Goal: Communication & Community: Answer question/provide support

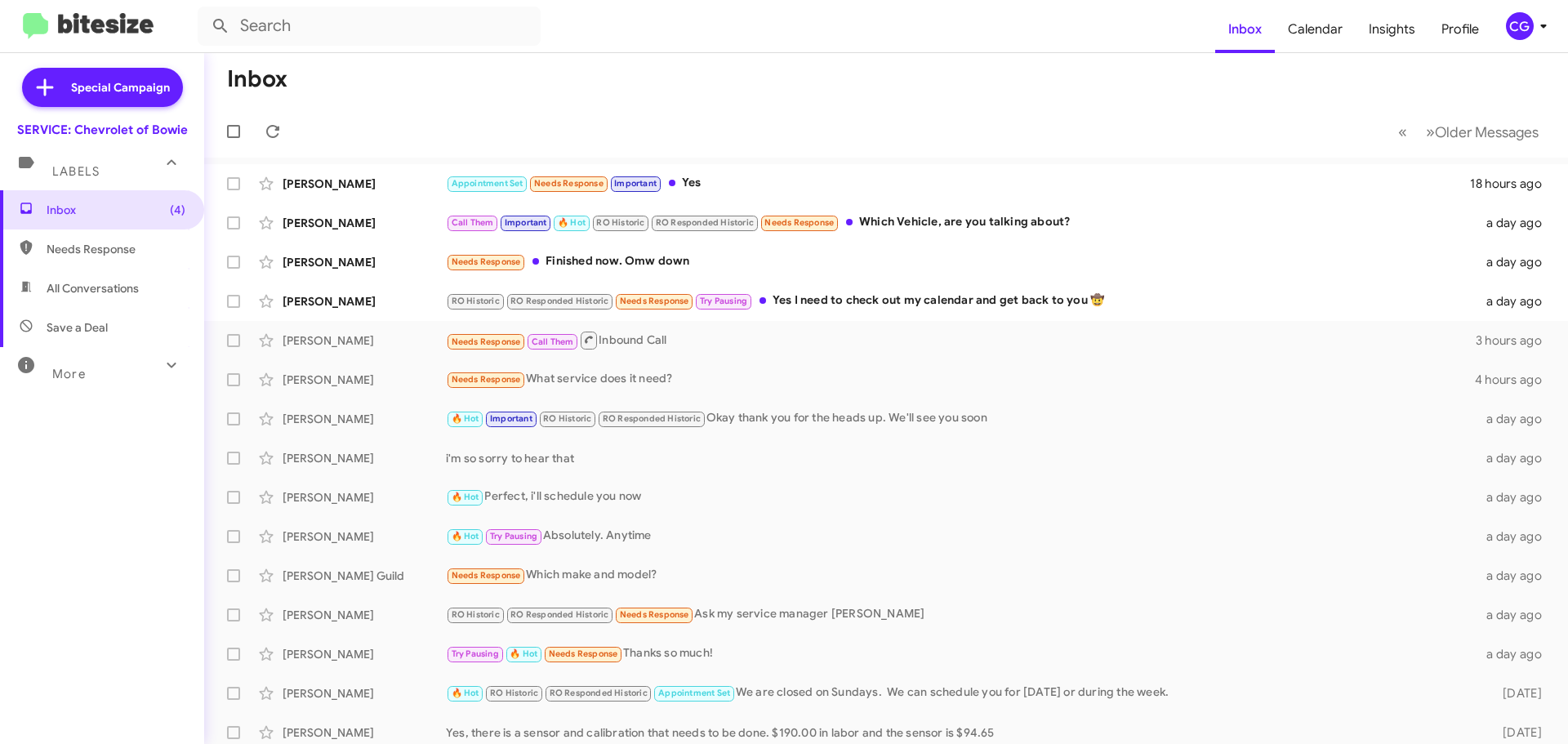
click at [1532, 27] on div "CG" at bounding box center [1519, 25] width 27 height 27
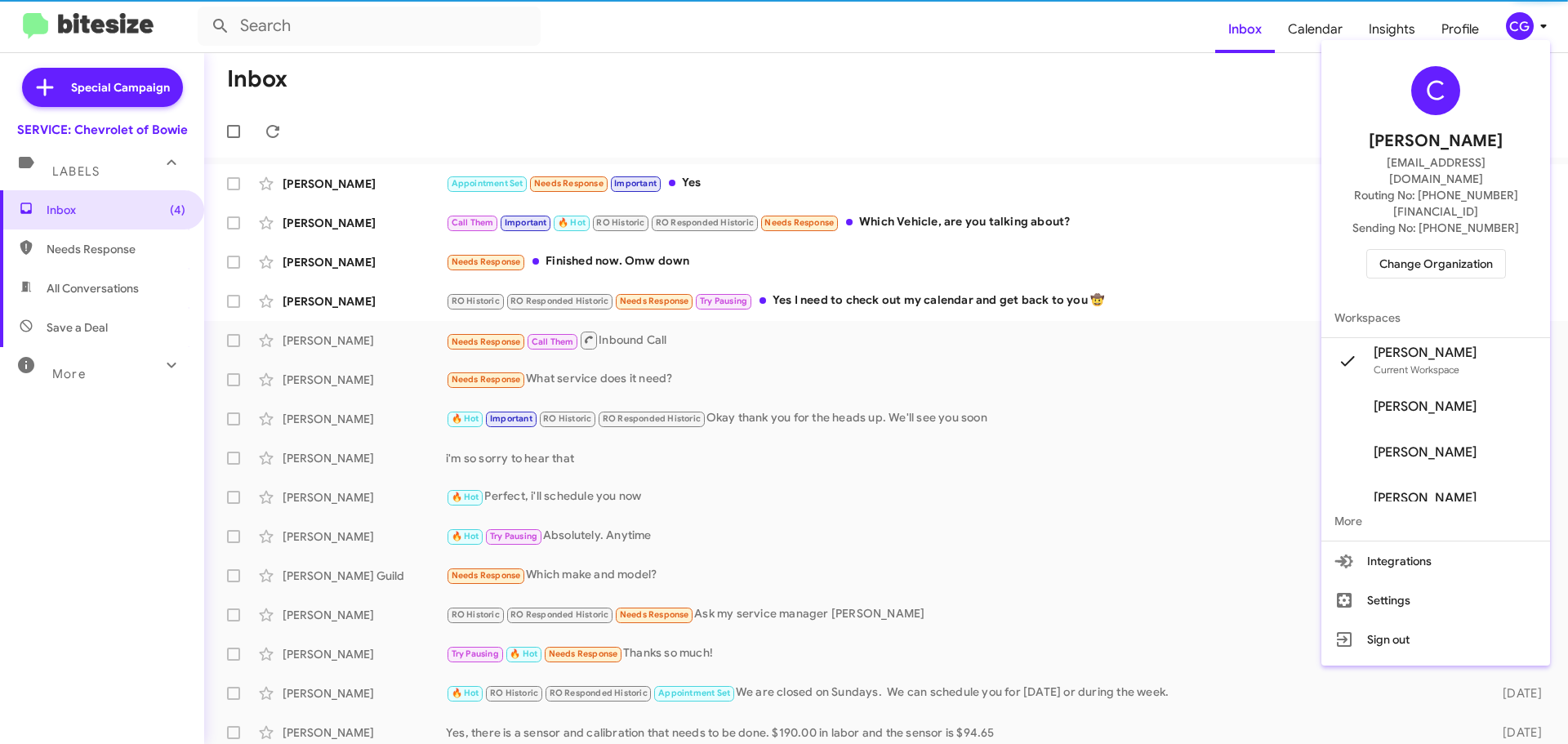
click at [1450, 250] on span "Change Organization" at bounding box center [1436, 263] width 113 height 27
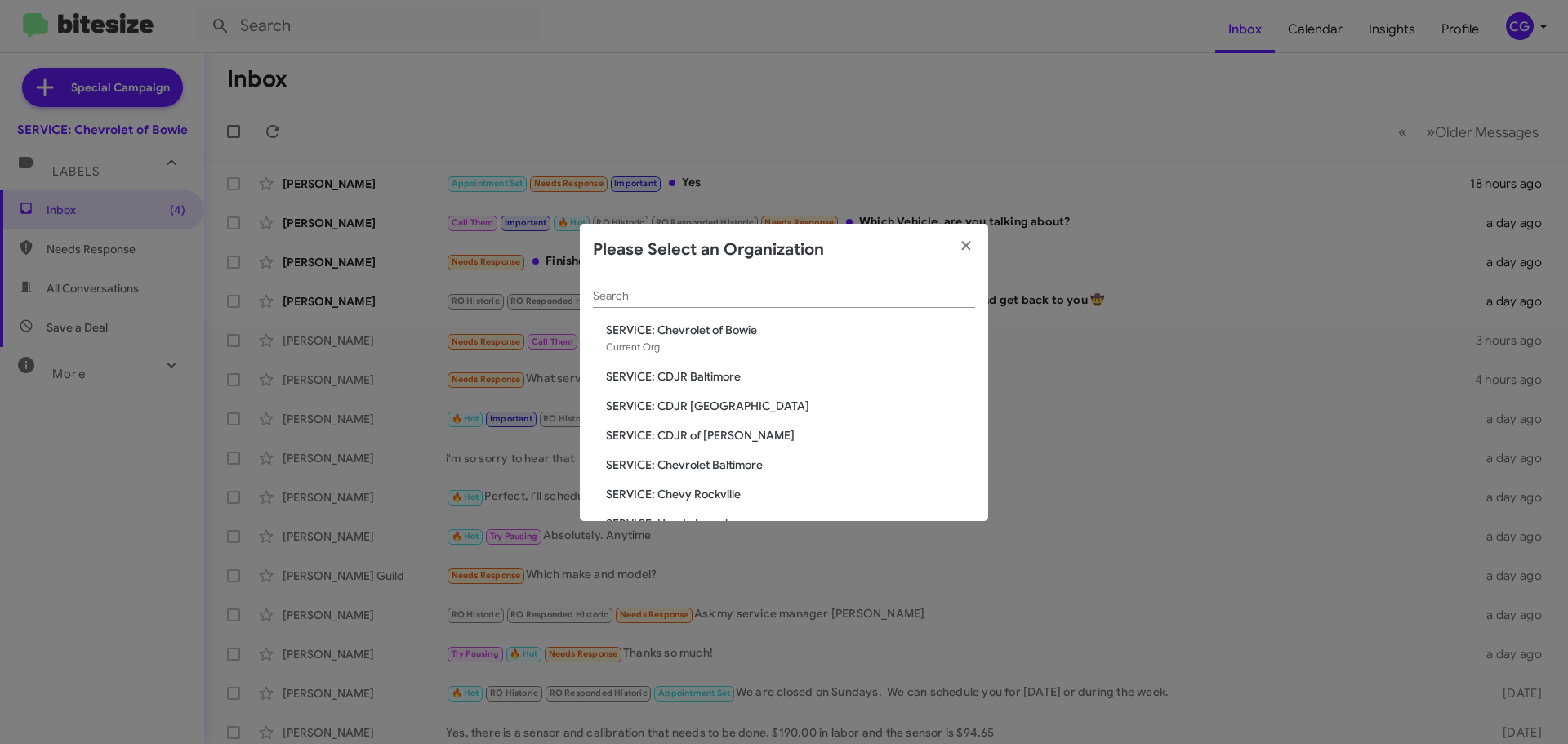
drag, startPoint x: 687, startPoint y: 379, endPoint x: 680, endPoint y: 358, distance: 22.1
click at [686, 377] on span "SERVICE: CDJR Baltimore" at bounding box center [790, 376] width 369 height 16
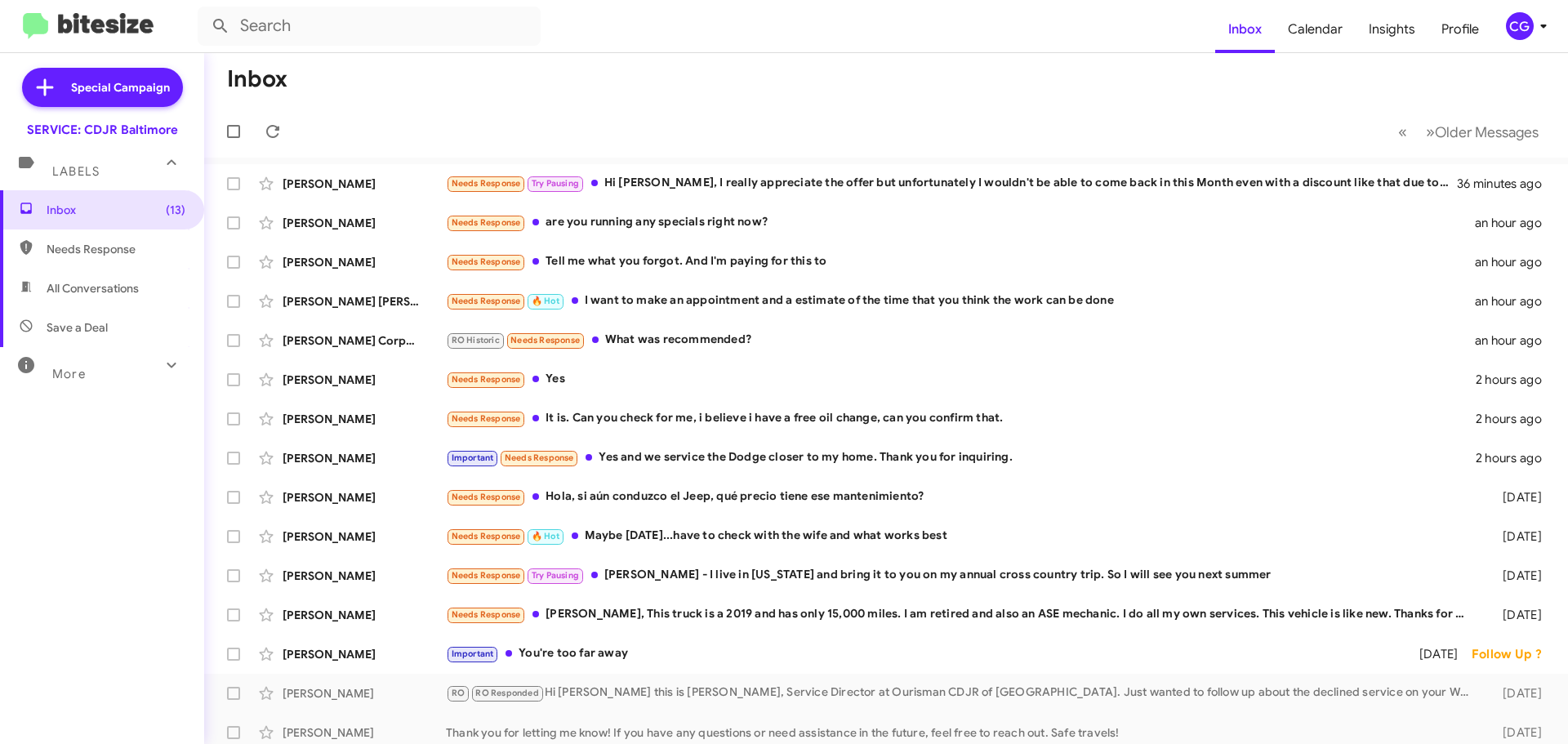
click at [1520, 25] on div "CG" at bounding box center [1519, 25] width 27 height 27
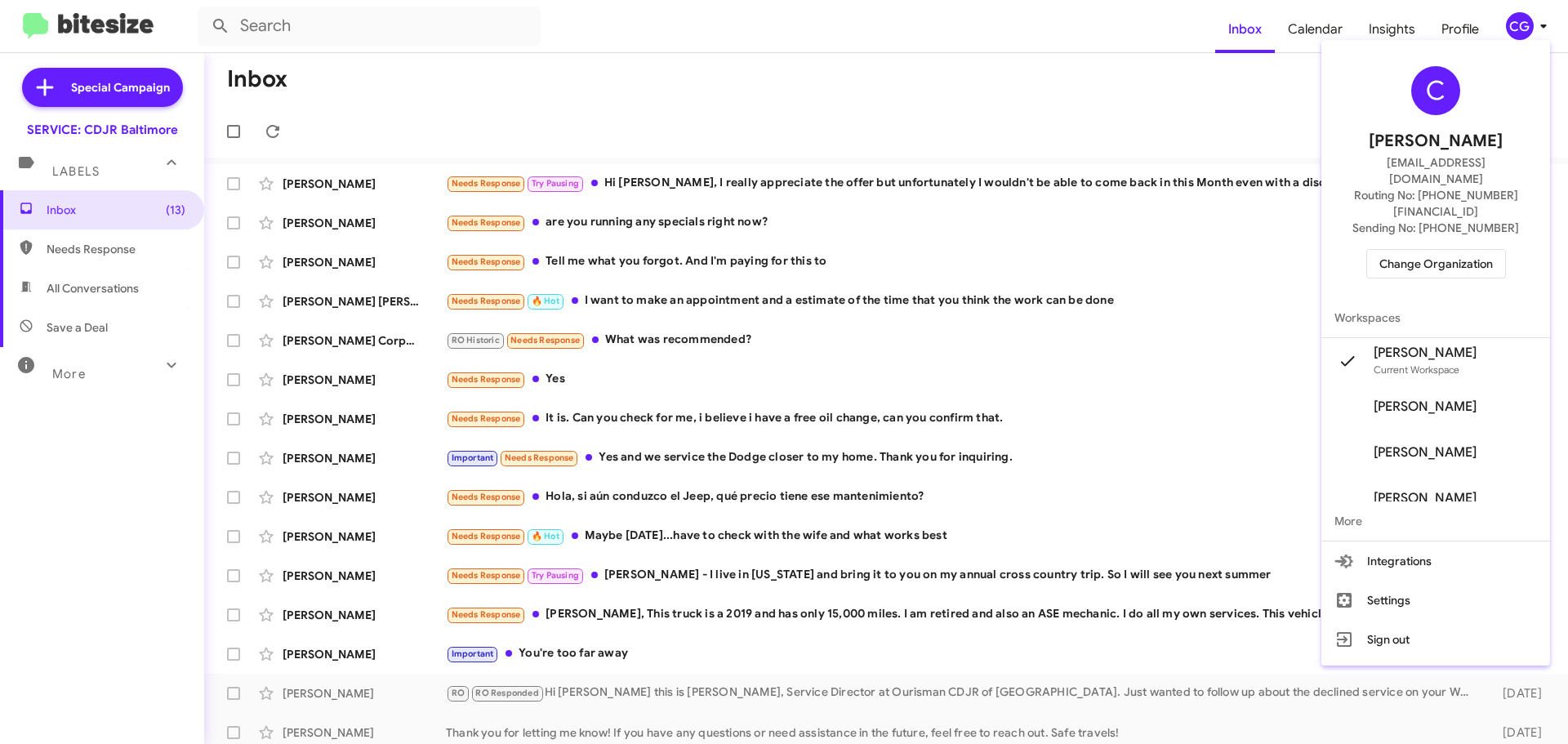
click at [1463, 250] on span "Change Organization" at bounding box center [1436, 263] width 113 height 27
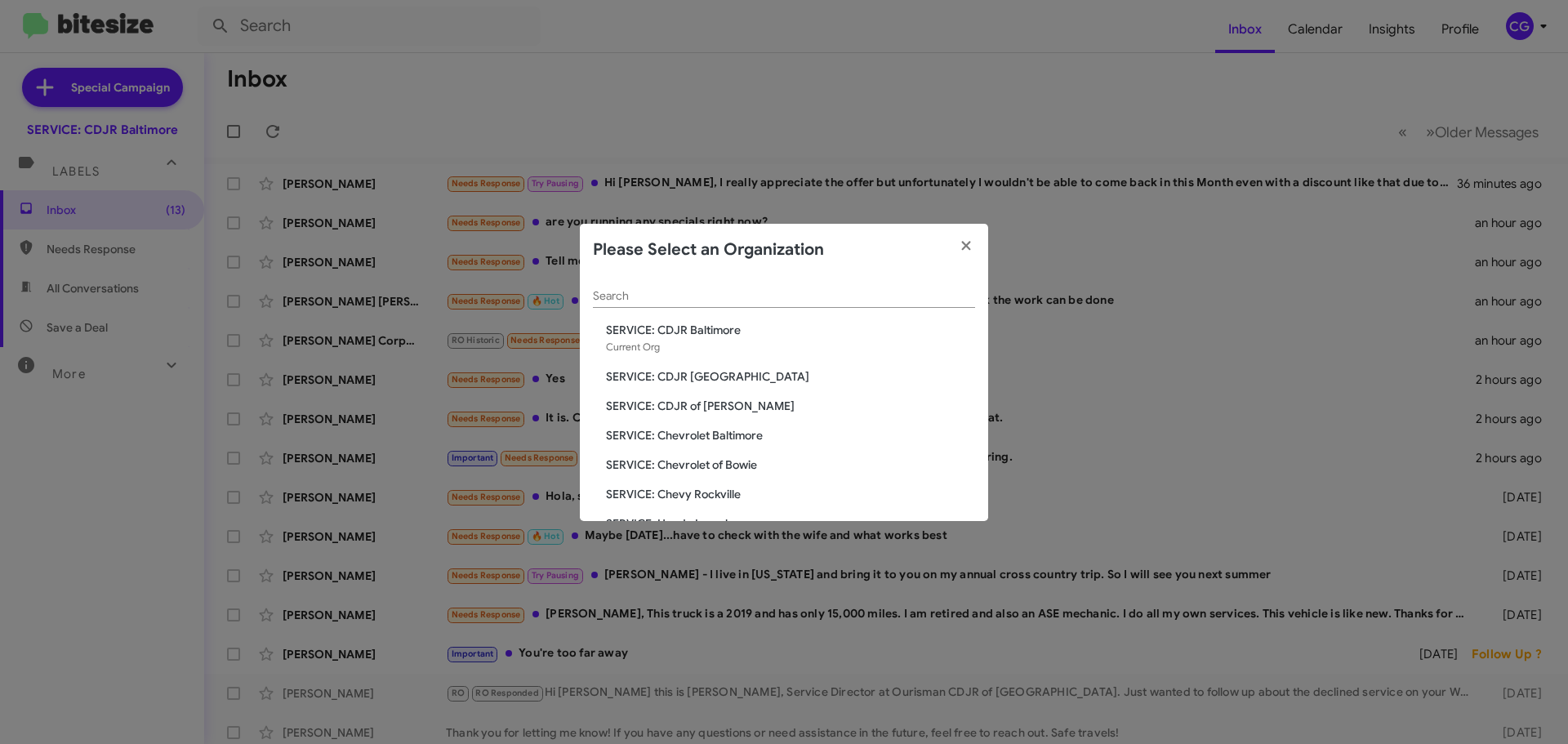
click at [733, 378] on span "SERVICE: CDJR [GEOGRAPHIC_DATA]" at bounding box center [790, 376] width 369 height 16
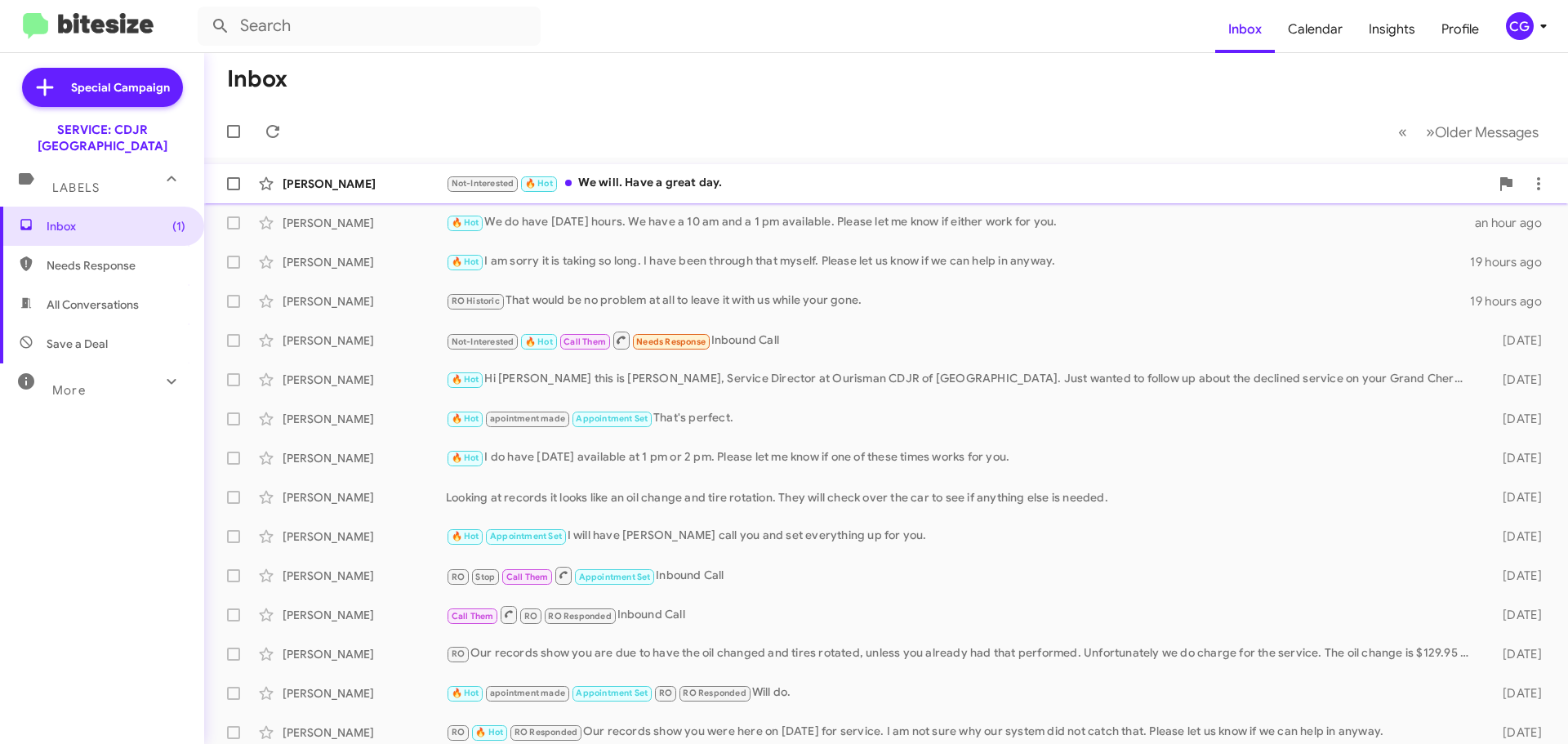
click at [625, 183] on div "Not-Interested 🔥 Hot We will. Have a great day." at bounding box center [967, 183] width 1044 height 19
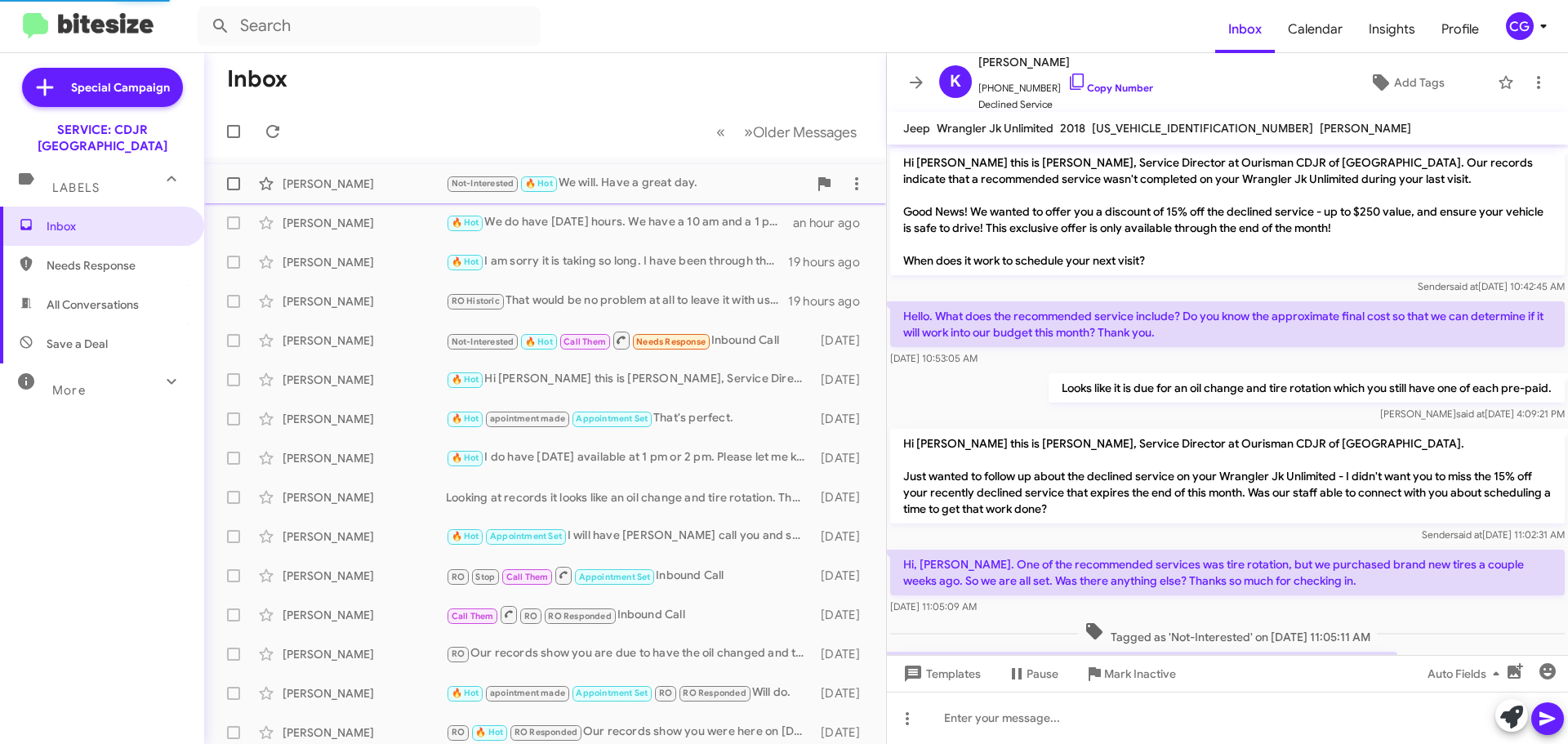
scroll to position [197, 0]
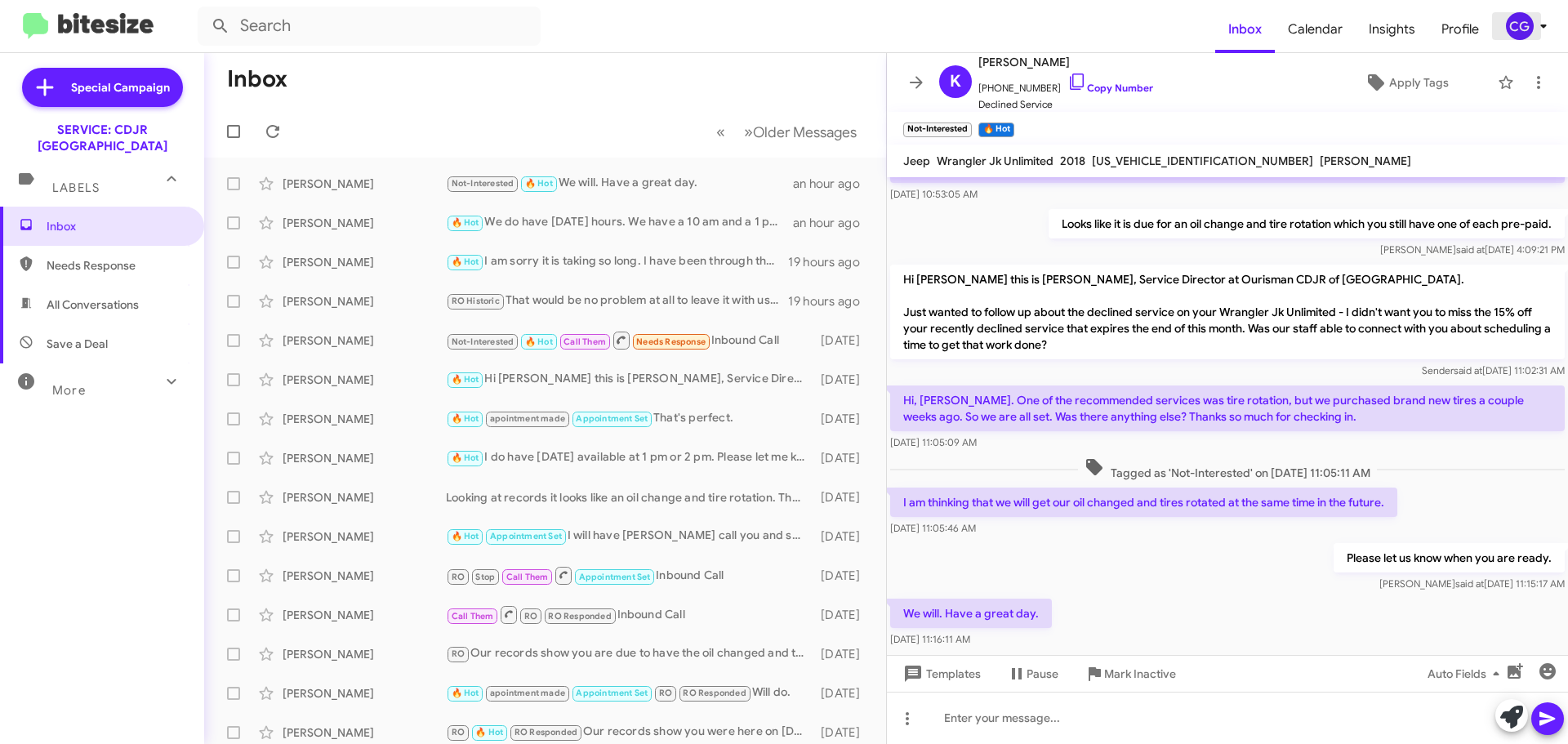
click at [1534, 16] on icon at bounding box center [1543, 25] width 20 height 20
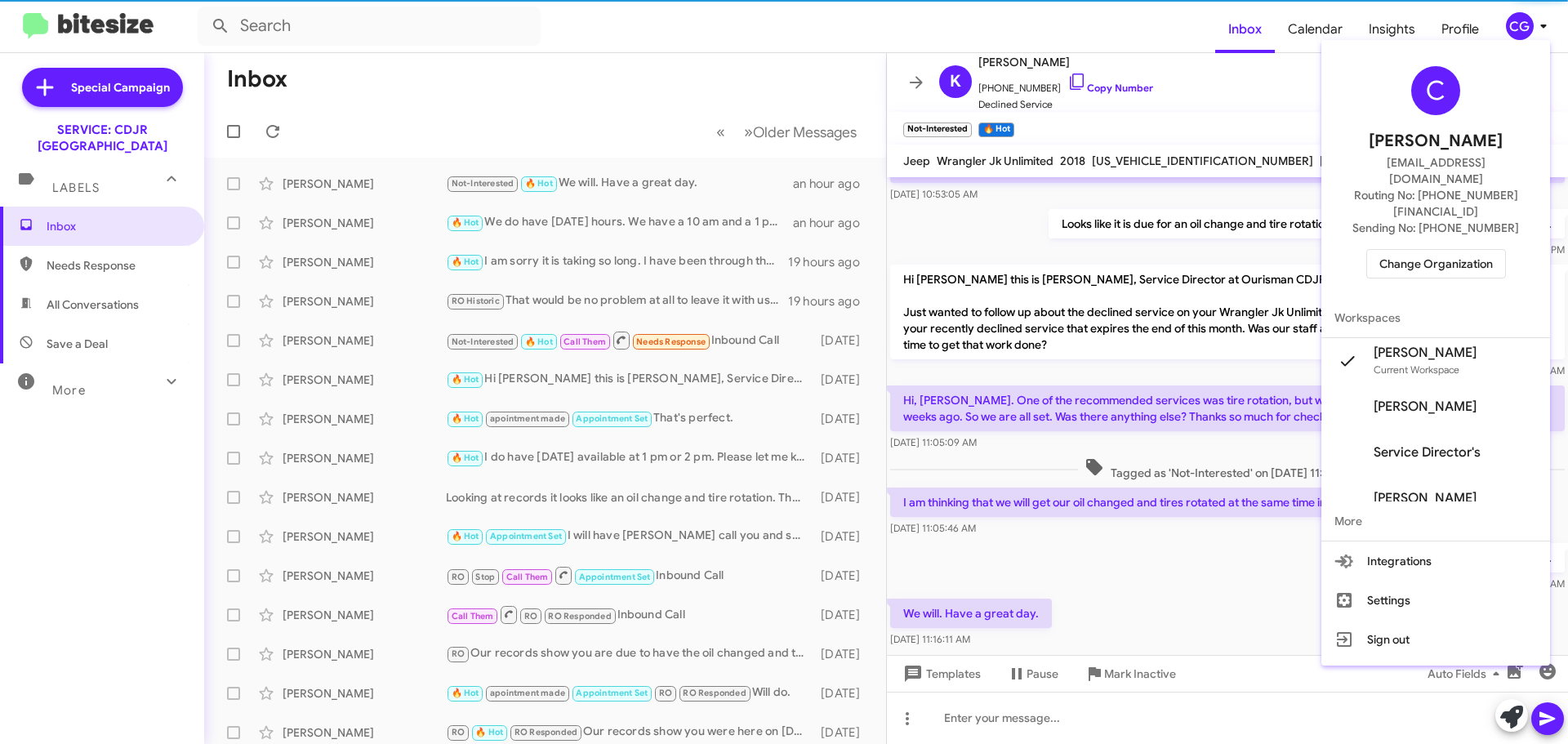
click at [1509, 213] on div "C Carmen Gast cgast@ourismancars.com Routing No: +1 (410) 988-8100 Sending No: …" at bounding box center [1435, 172] width 229 height 252
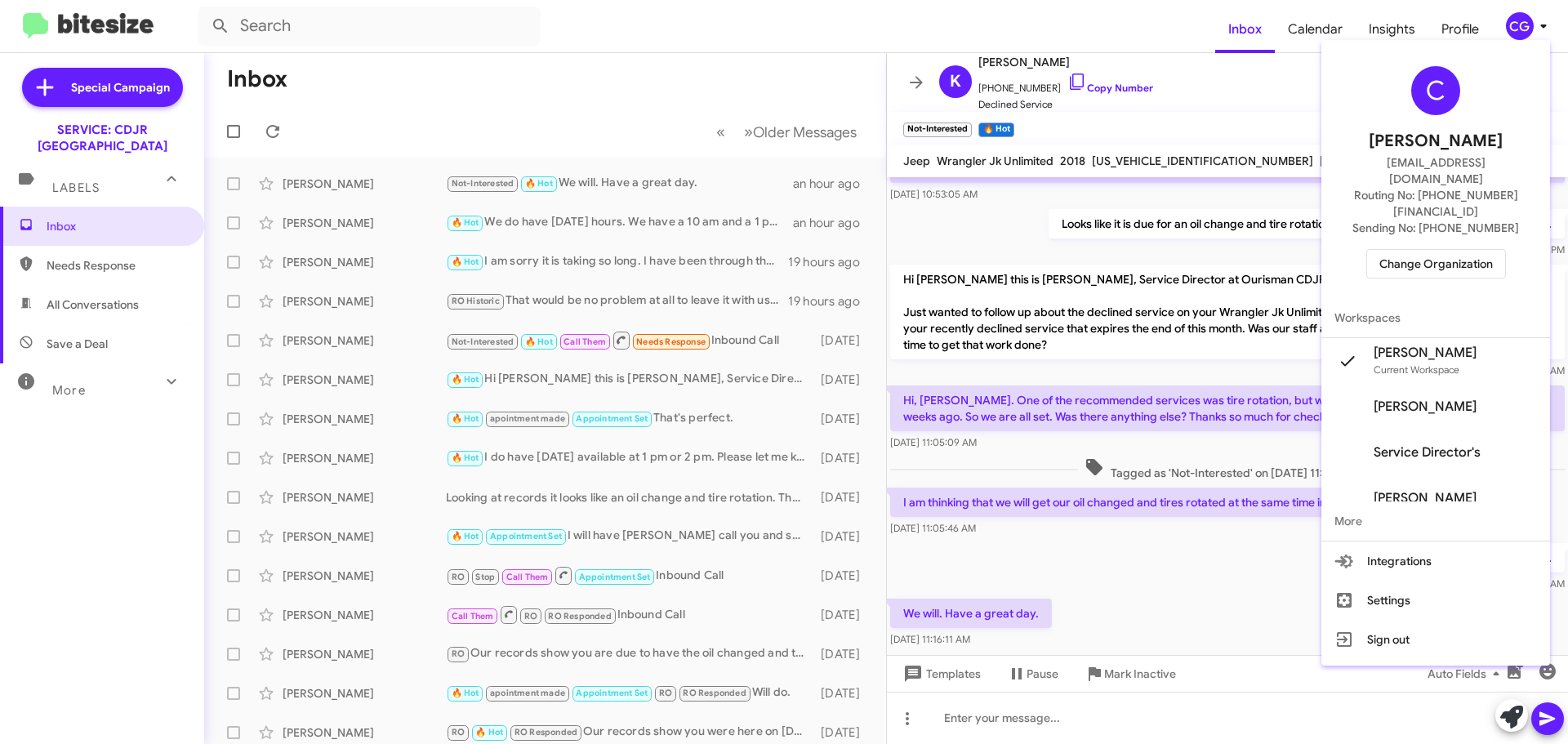
click at [1482, 250] on span "Change Organization" at bounding box center [1436, 263] width 113 height 27
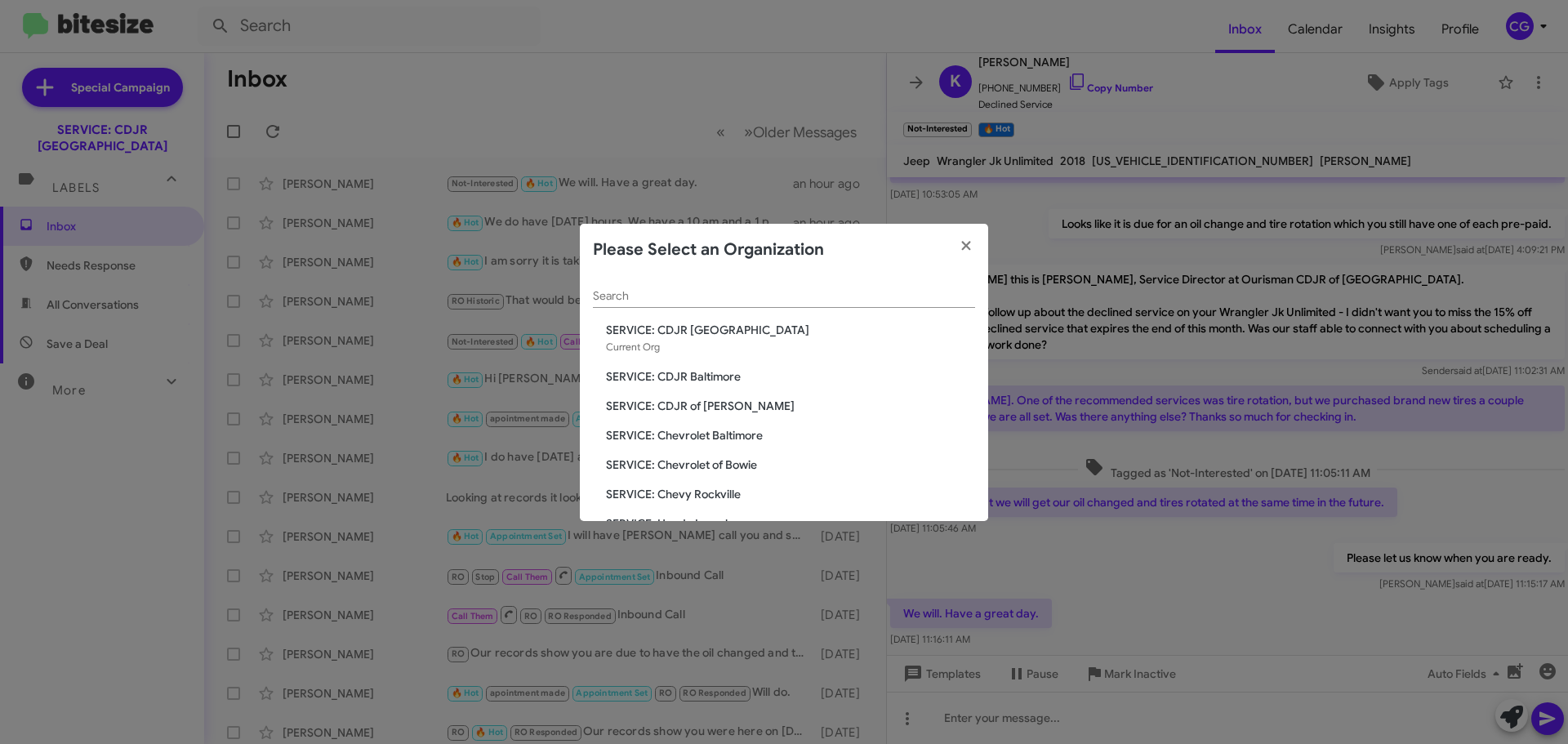
click at [706, 405] on span "SERVICE: CDJR of [PERSON_NAME]" at bounding box center [790, 405] width 369 height 16
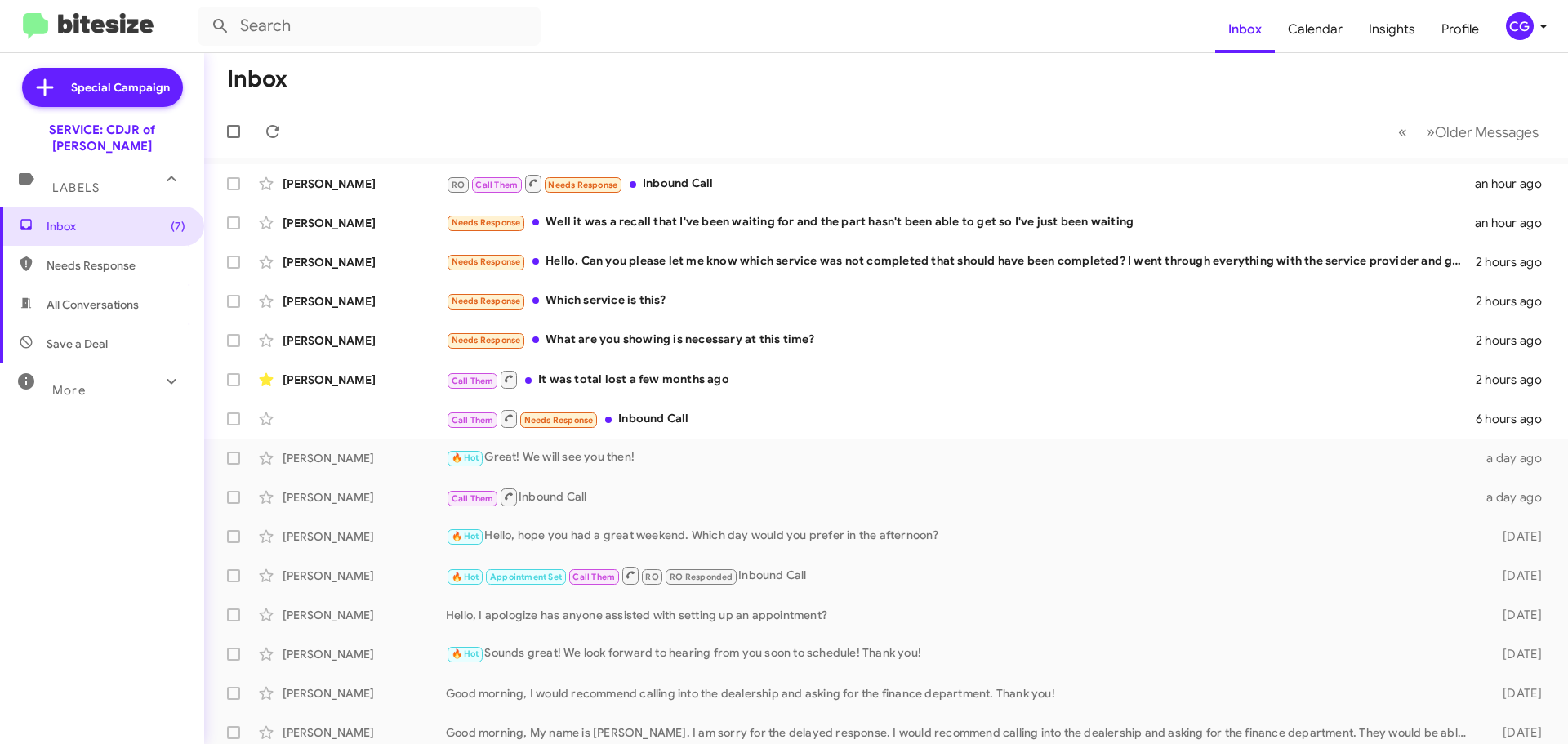
click at [1525, 20] on div "CG" at bounding box center [1519, 25] width 27 height 27
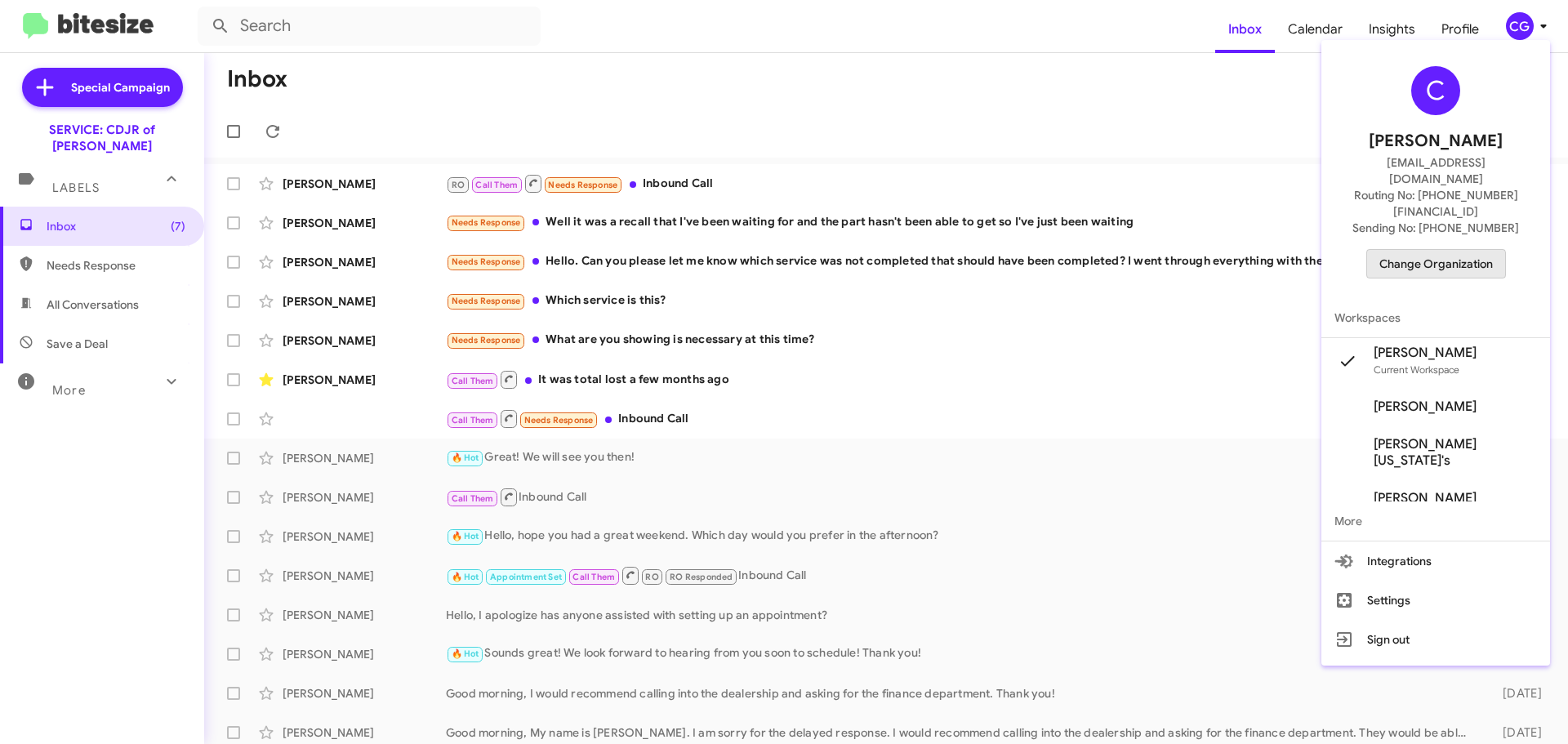
click at [1429, 250] on span "Change Organization" at bounding box center [1436, 263] width 113 height 27
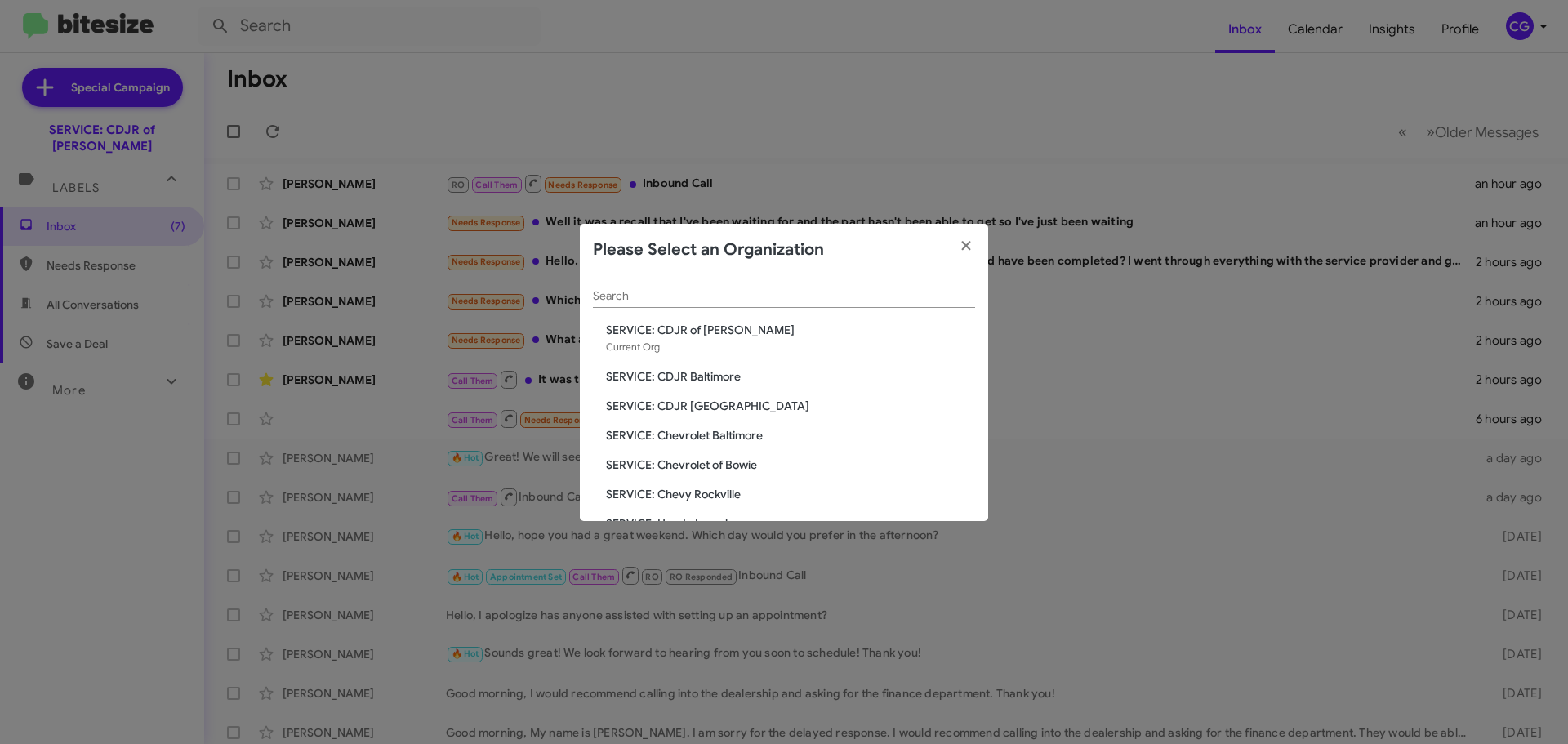
click at [650, 434] on span "SERVICE: Chevrolet Baltimore" at bounding box center [790, 435] width 369 height 16
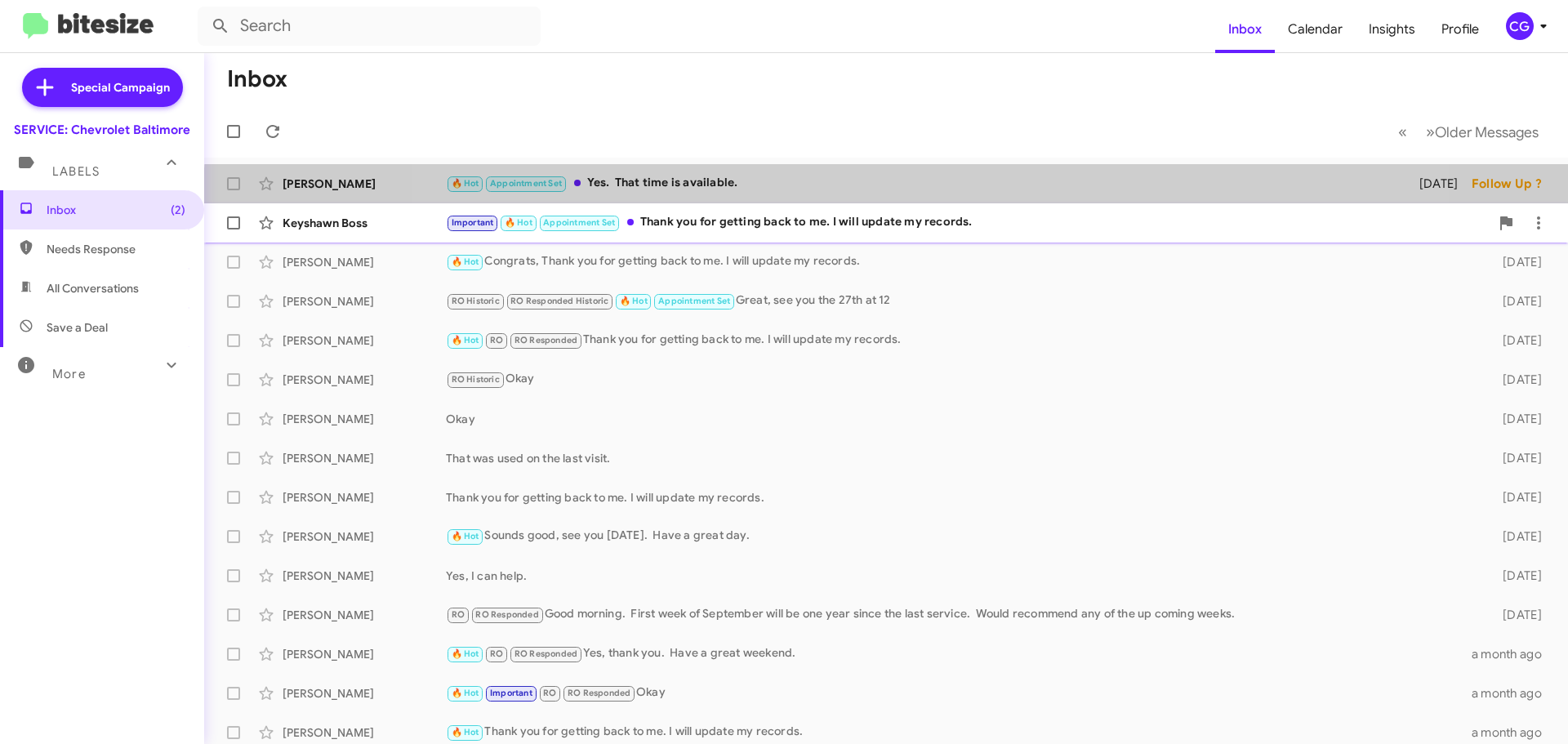
click at [910, 209] on mat-action-list "[PERSON_NAME] 🔥 Hot Appointment Set Yes. That time is available. [DATE] Follow …" at bounding box center [886, 553] width 1363 height 790
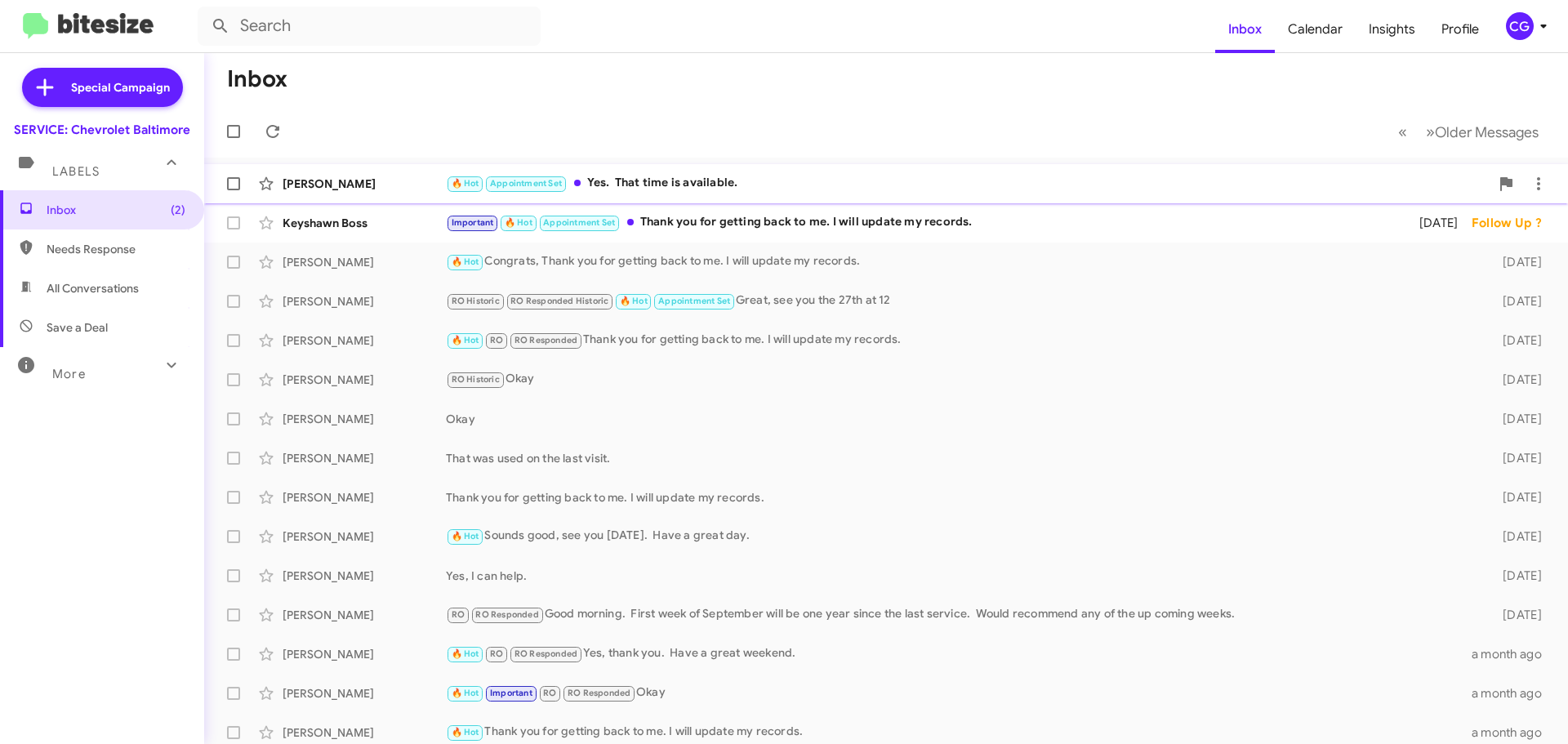
click at [908, 192] on div "🔥 Hot Appointment Set Yes. That time is available." at bounding box center [967, 183] width 1044 height 19
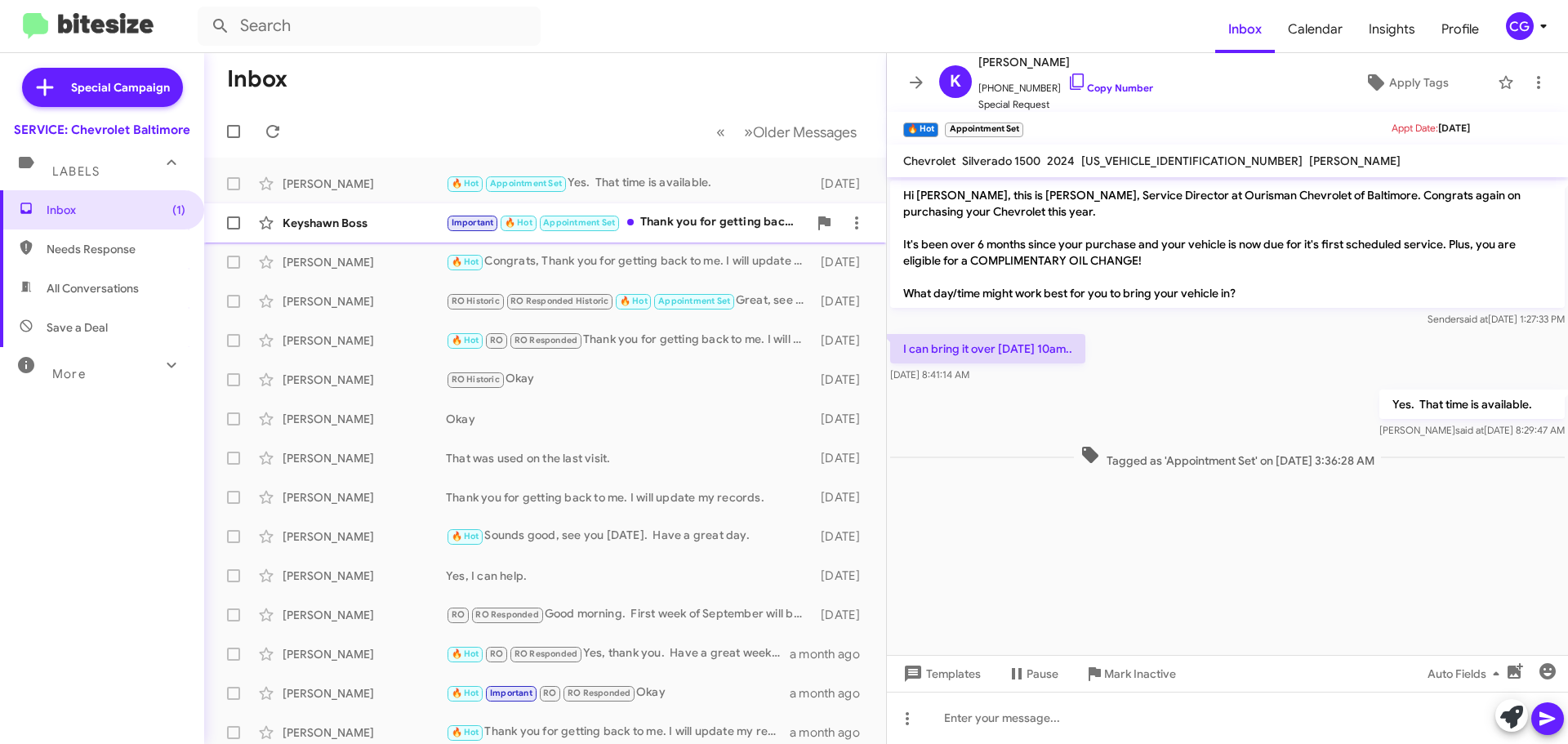
click at [742, 240] on span "[PERSON_NAME] Boss Important 🔥 Hot Appointment Set Thank you for getting back t…" at bounding box center [545, 223] width 682 height 40
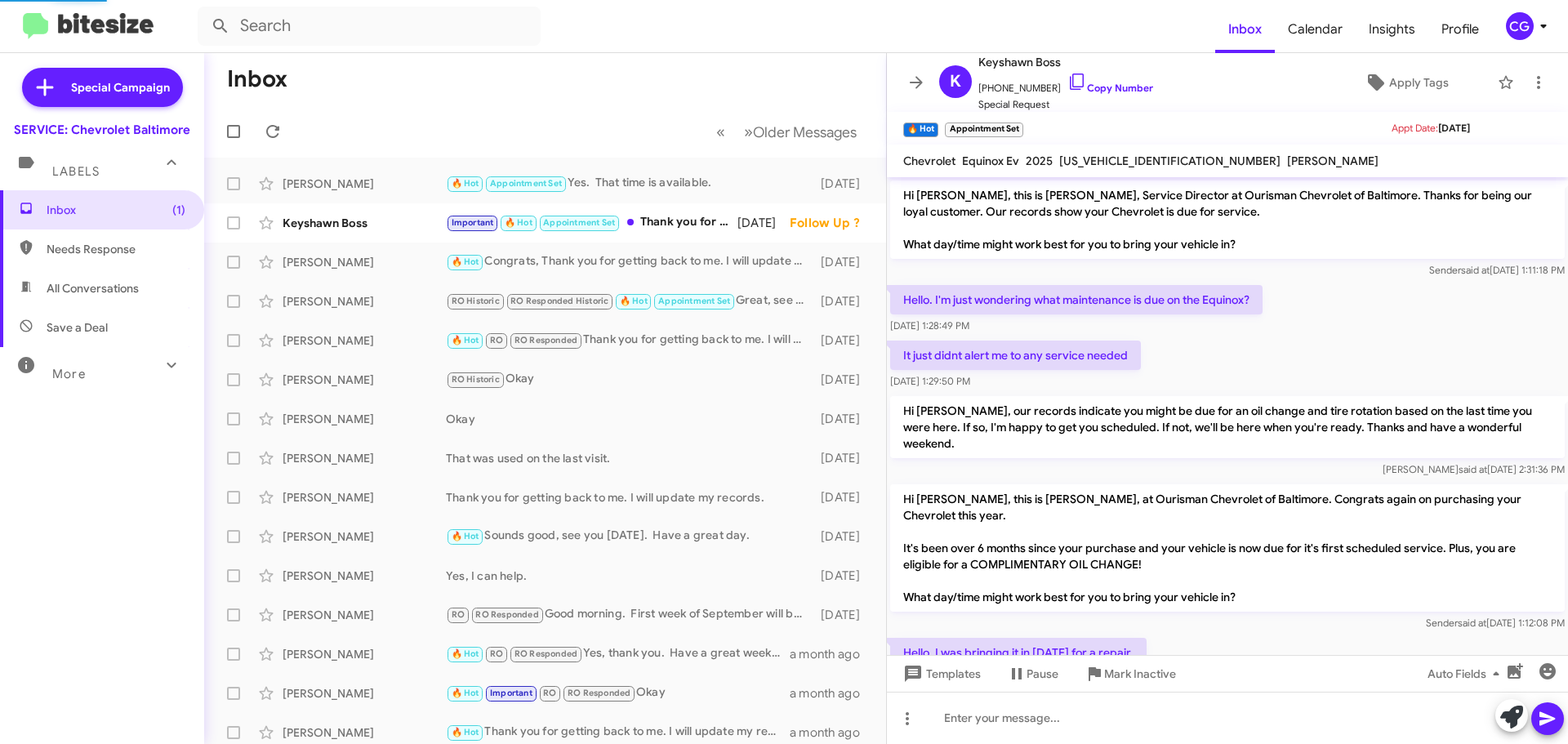
scroll to position [213, 0]
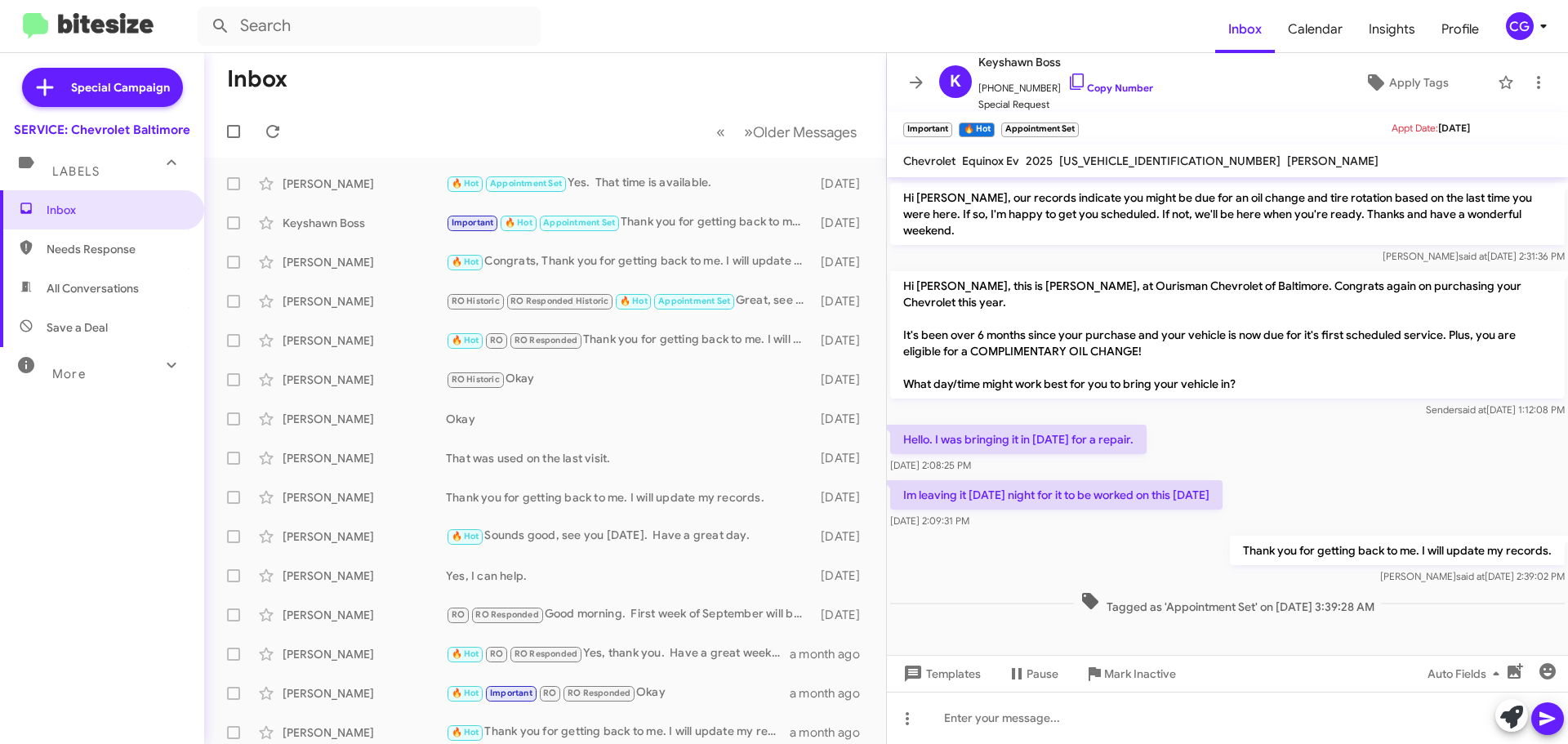
click at [1539, 25] on icon at bounding box center [1543, 25] width 20 height 20
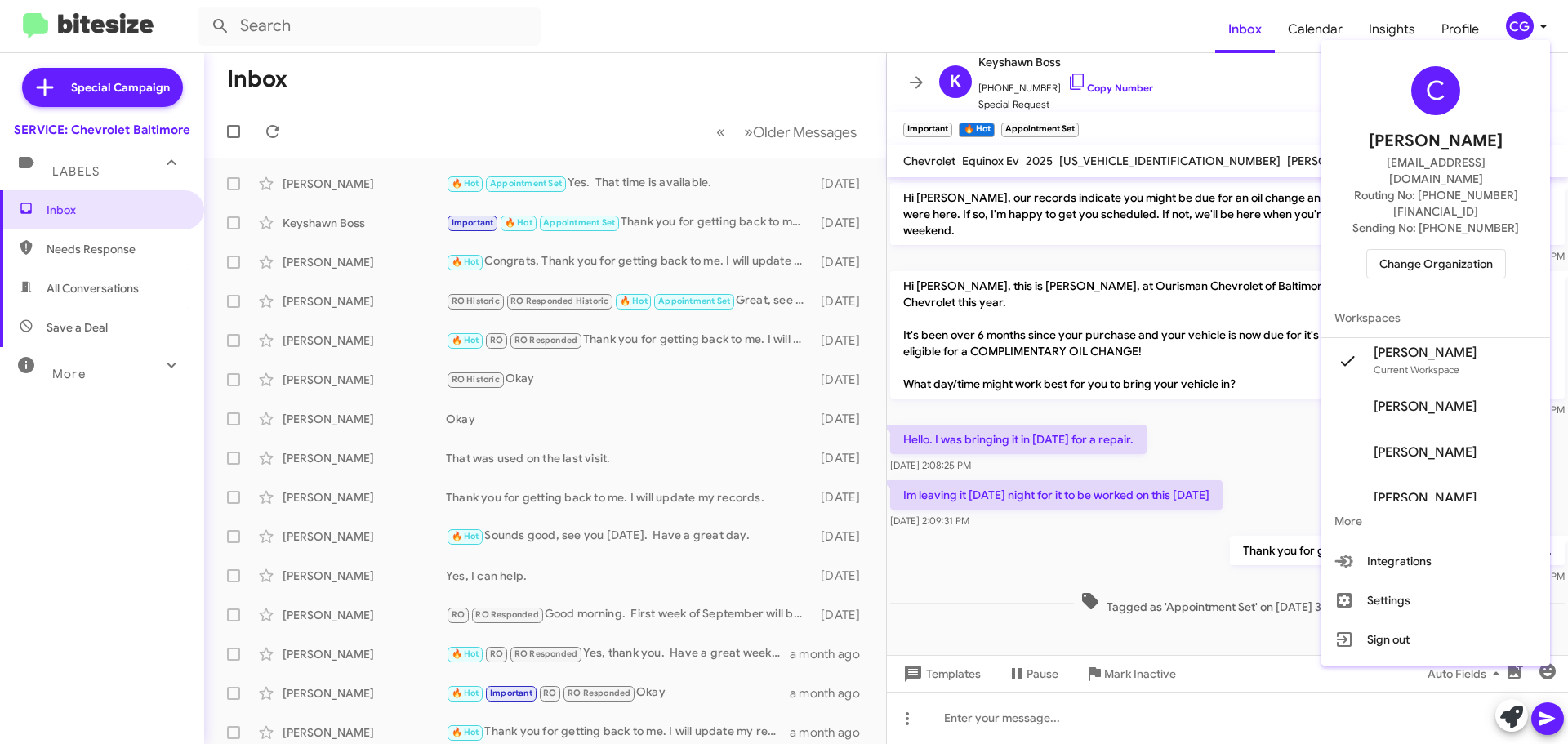
click at [1445, 250] on span "Change Organization" at bounding box center [1436, 263] width 113 height 27
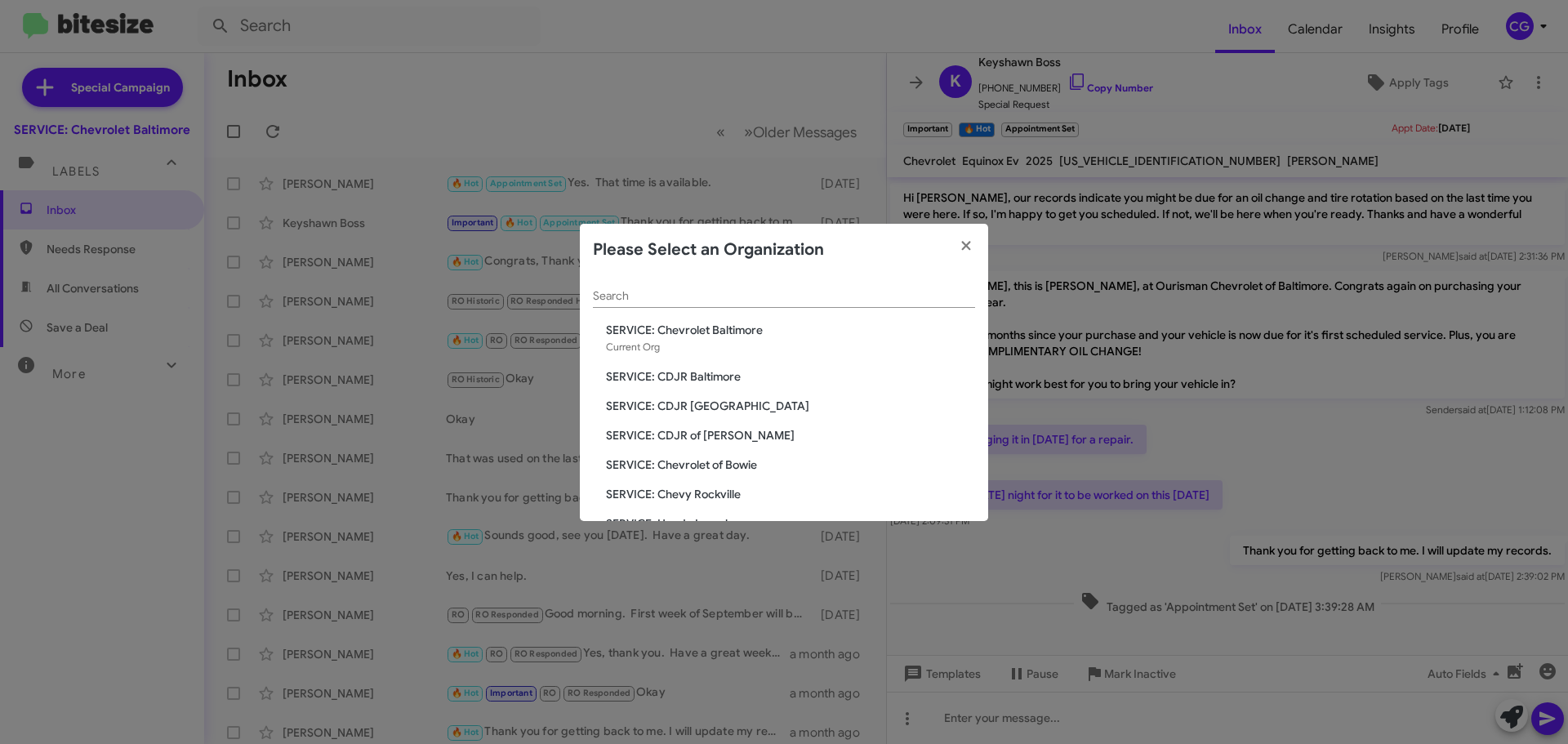
click at [723, 464] on span "SERVICE: Chevrolet of Bowie" at bounding box center [790, 464] width 369 height 16
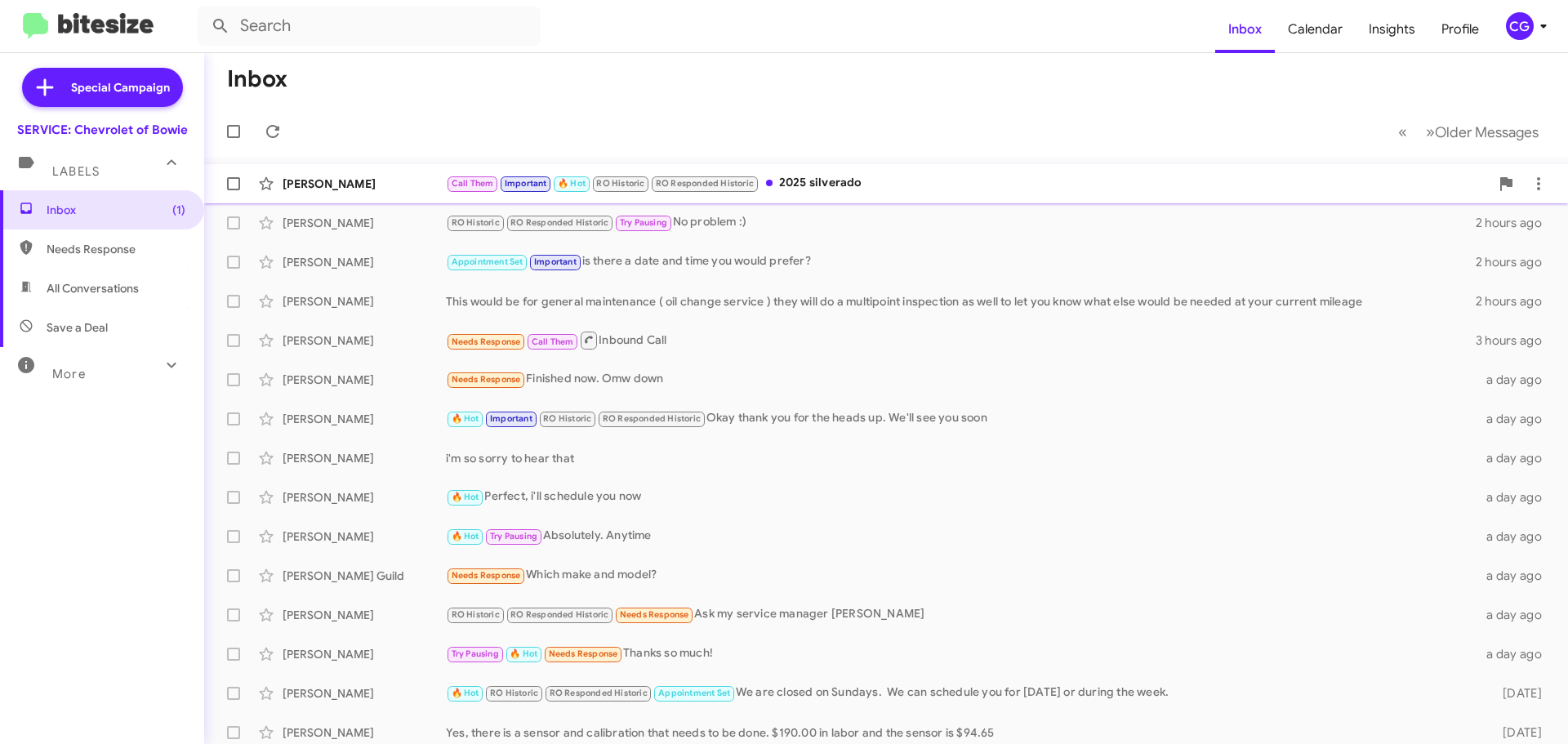
click at [826, 192] on div "Call Them Important 🔥 Hot RO Historic RO Responded Historic 2025 silverado" at bounding box center [967, 183] width 1044 height 19
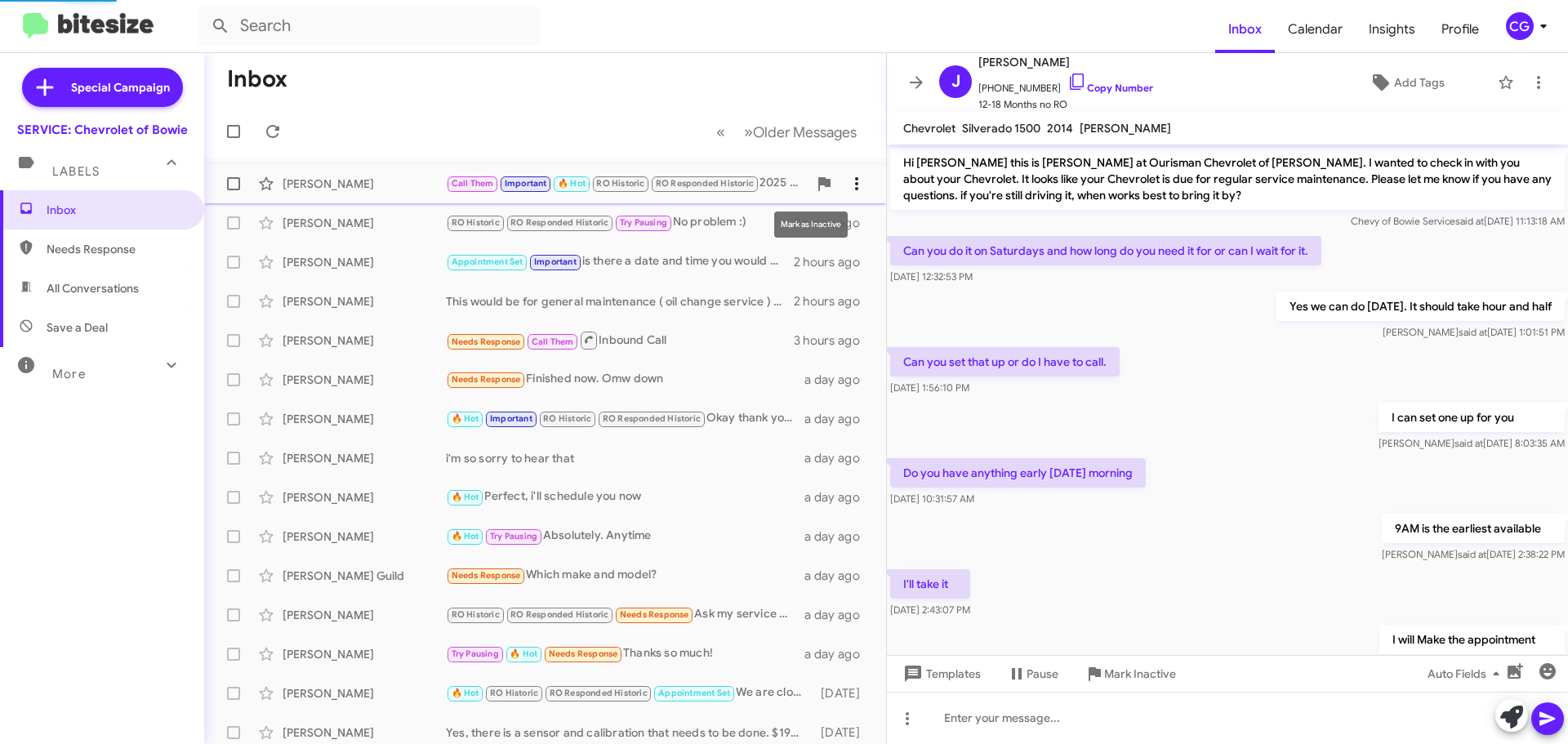
scroll to position [687, 0]
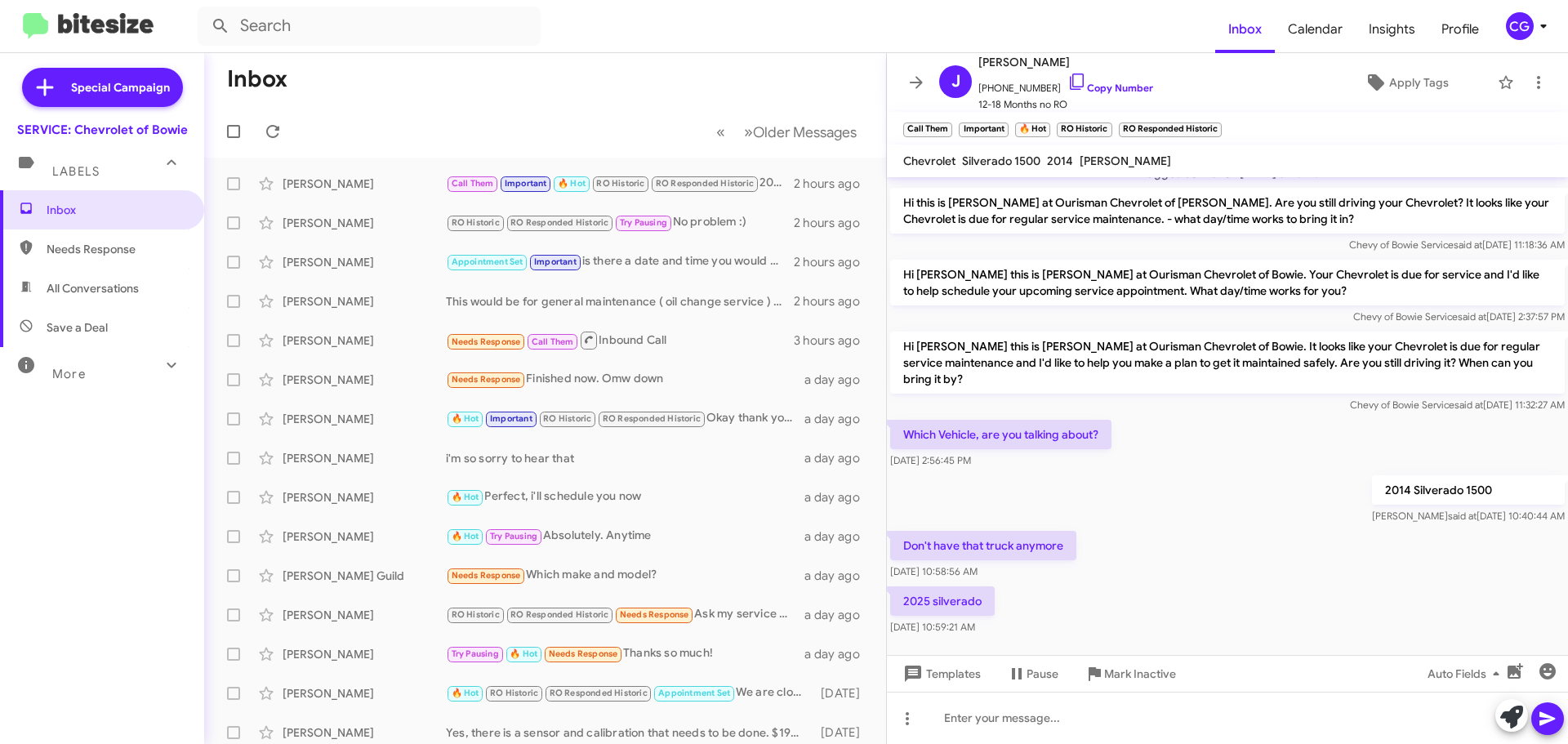
click at [1513, 28] on div "CG" at bounding box center [1519, 25] width 27 height 27
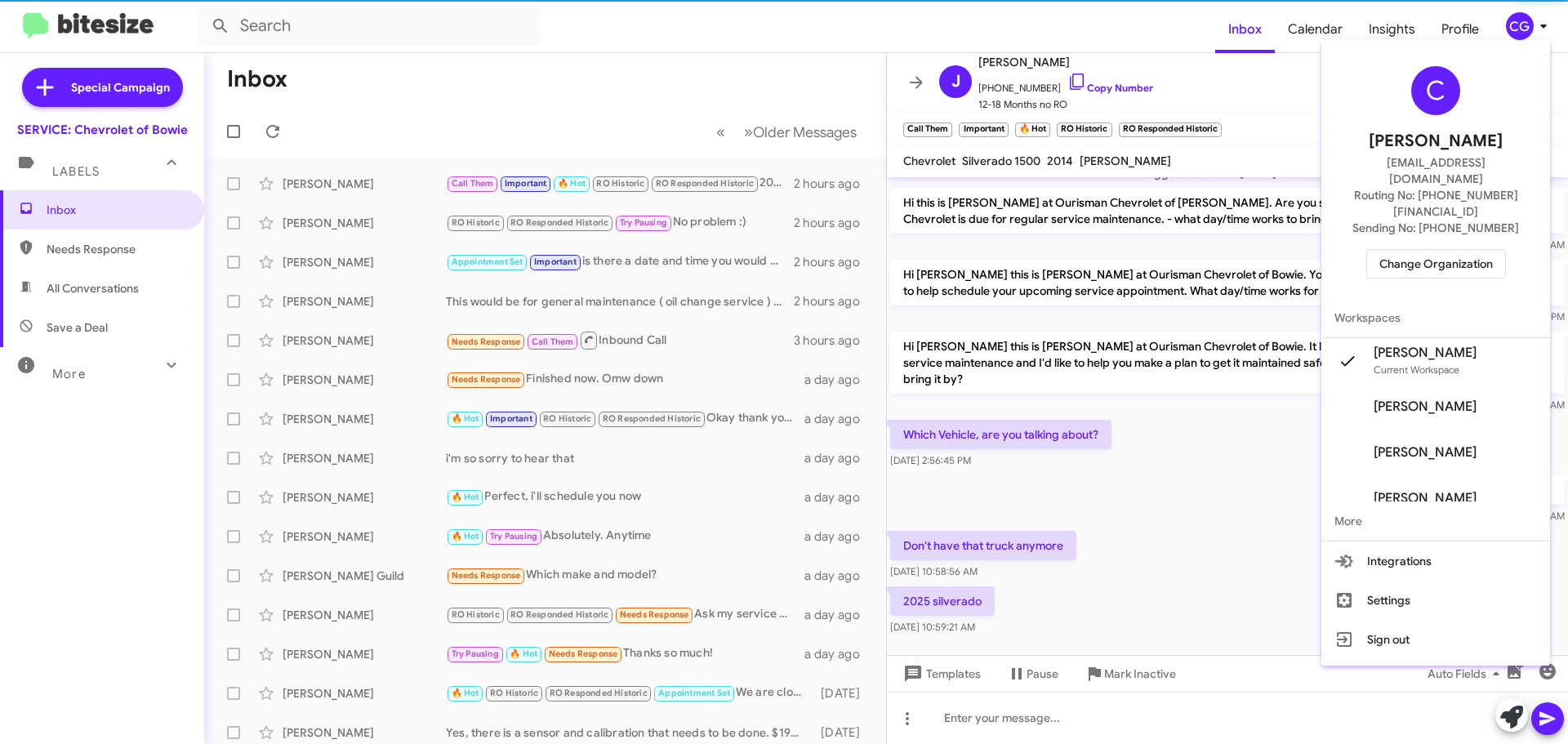
click at [1467, 250] on span "Change Organization" at bounding box center [1436, 263] width 113 height 27
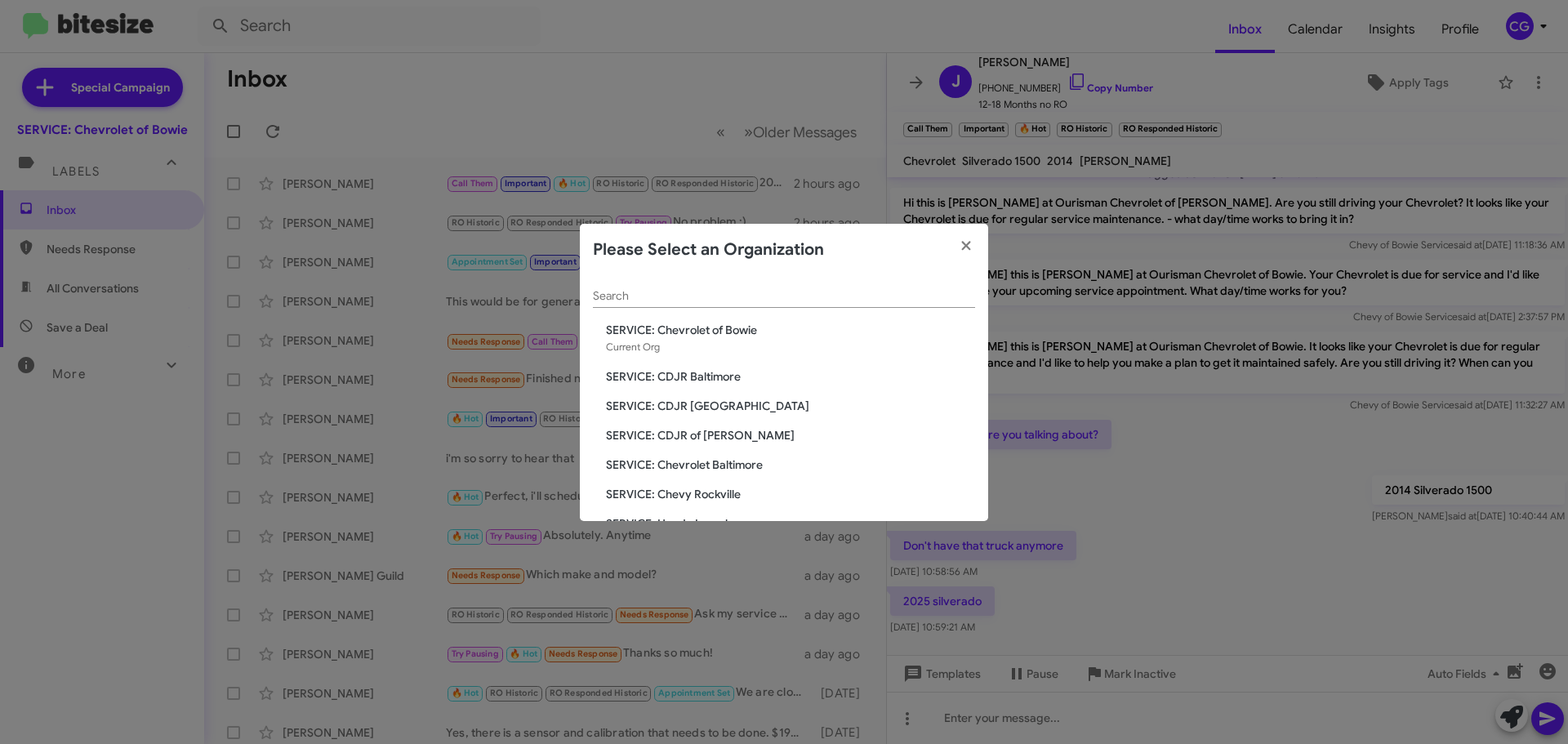
click at [738, 494] on span "SERVICE: Chevy Rockville" at bounding box center [790, 493] width 369 height 16
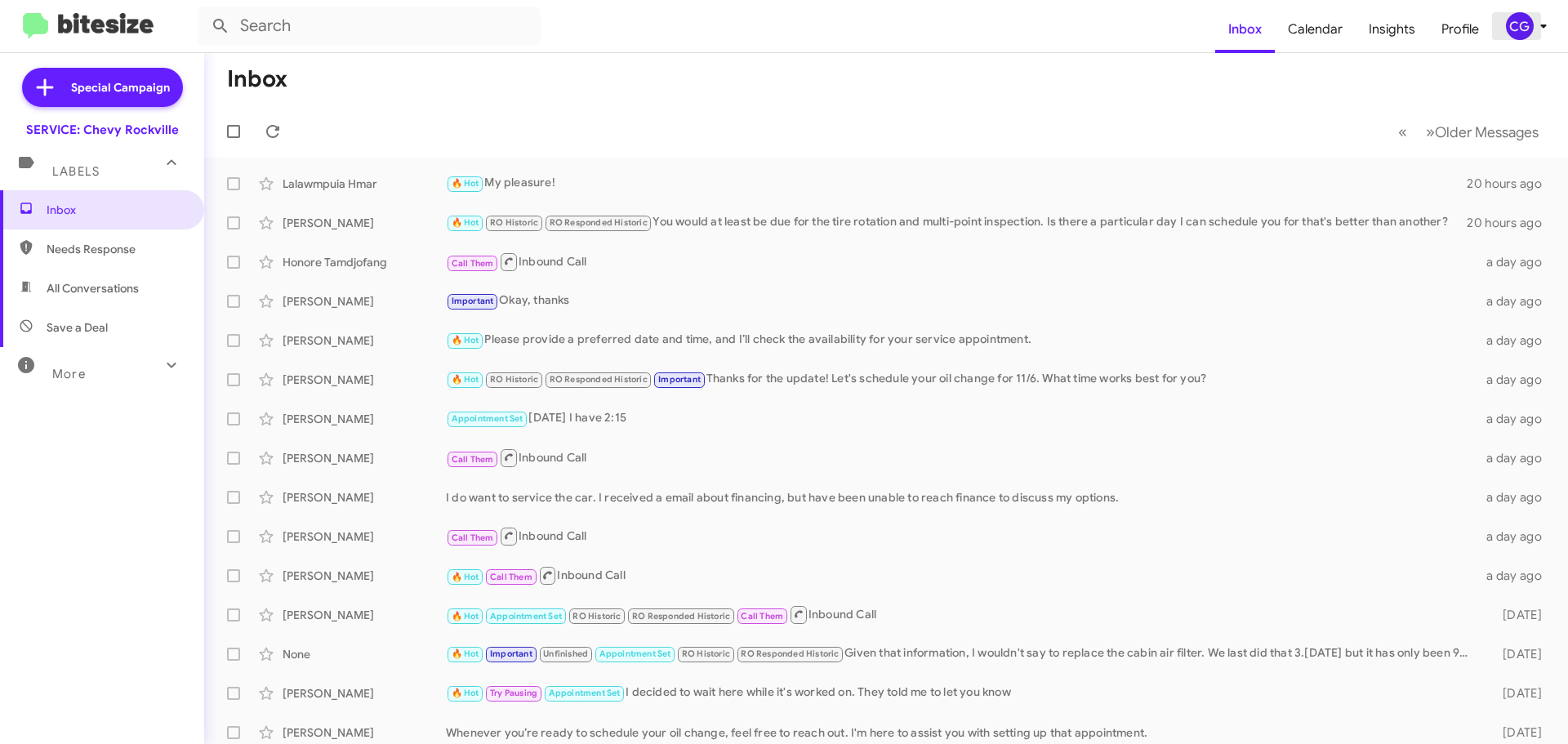
click at [1526, 33] on div "CG" at bounding box center [1519, 25] width 27 height 27
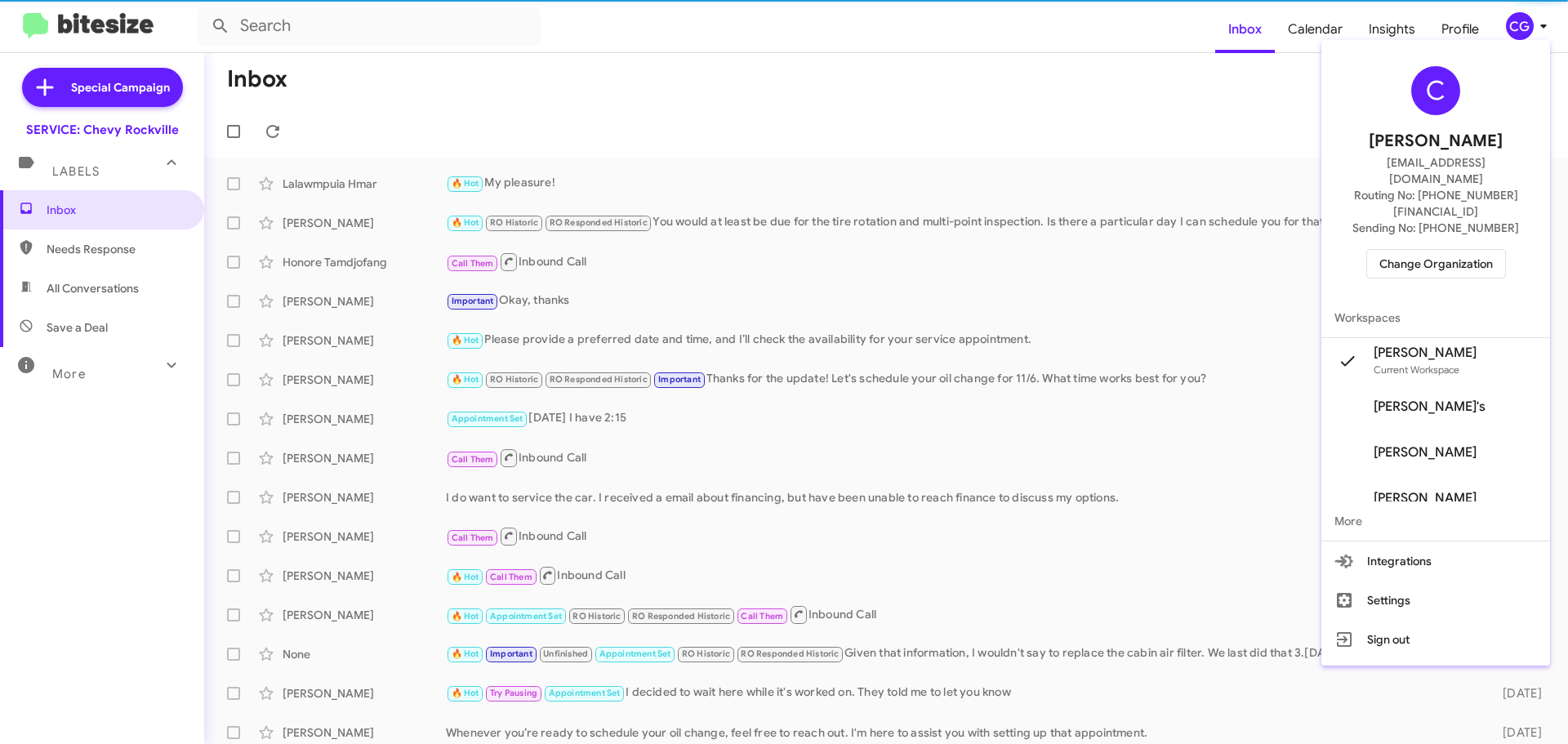
click at [1443, 251] on div "C [PERSON_NAME] [EMAIL_ADDRESS][DOMAIN_NAME] Routing No: [PHONE_NUMBER][FINANCI…" at bounding box center [1435, 172] width 229 height 252
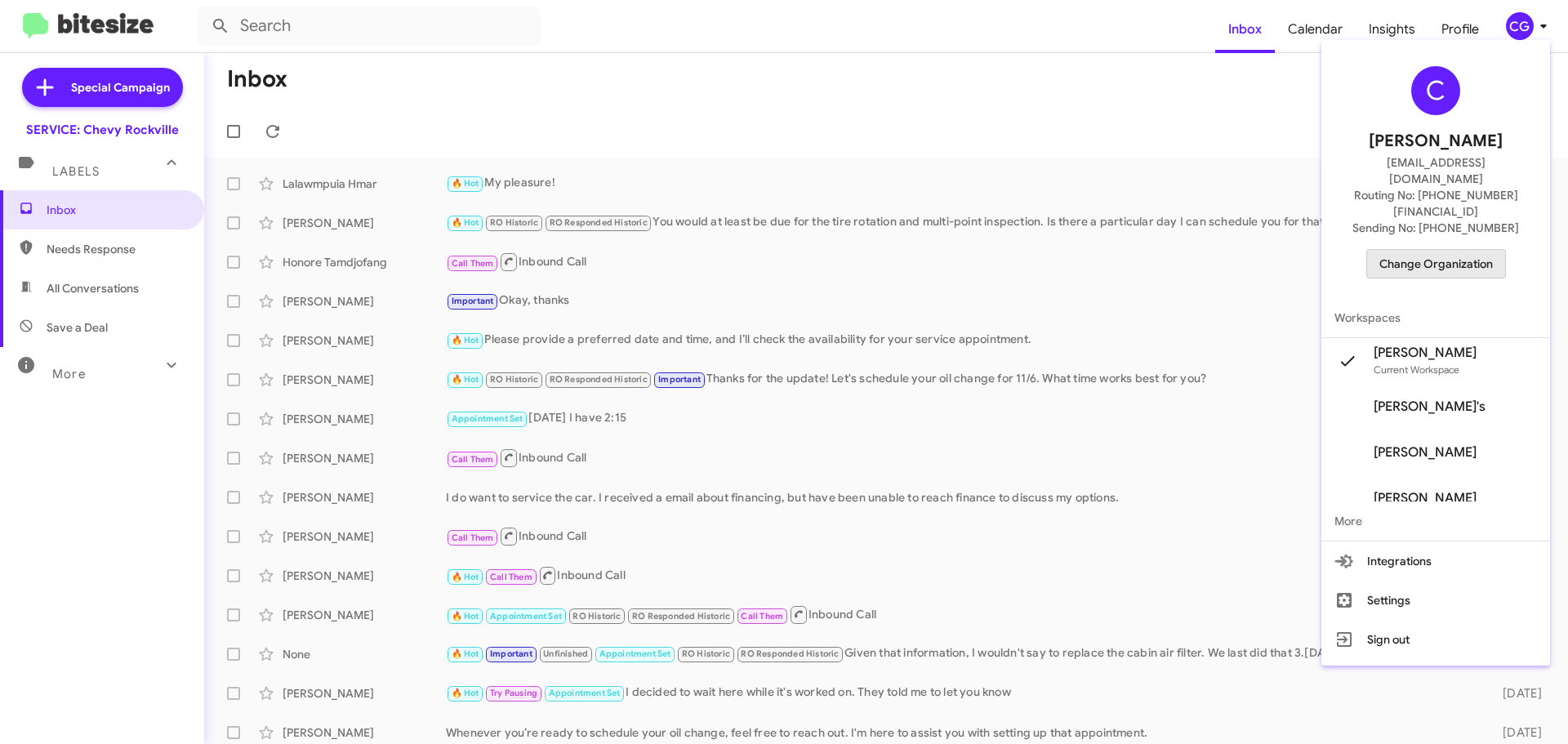
click at [1443, 250] on span "Change Organization" at bounding box center [1436, 263] width 113 height 27
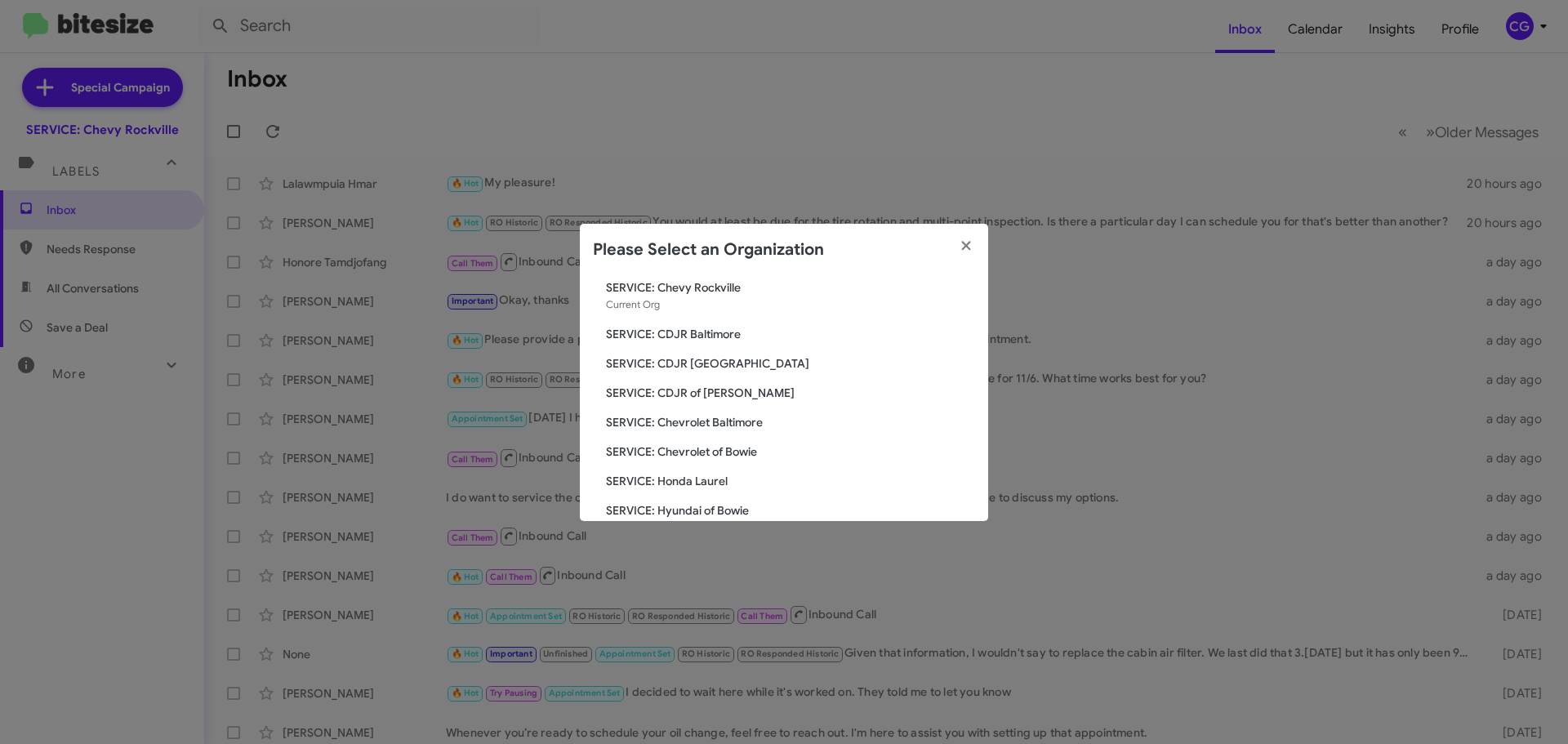
scroll to position [82, 0]
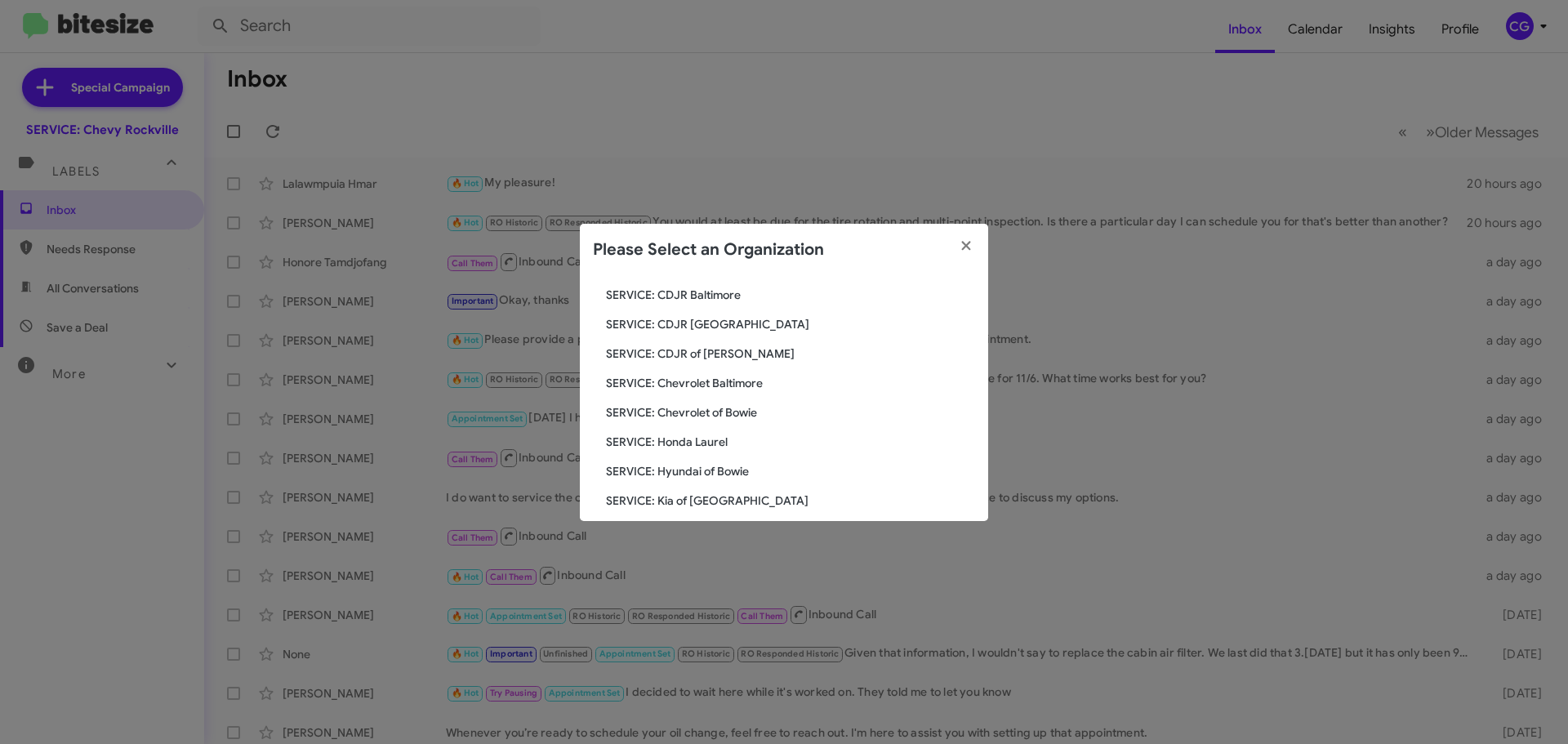
click at [685, 440] on span "SERVICE: Honda Laurel" at bounding box center [790, 441] width 369 height 16
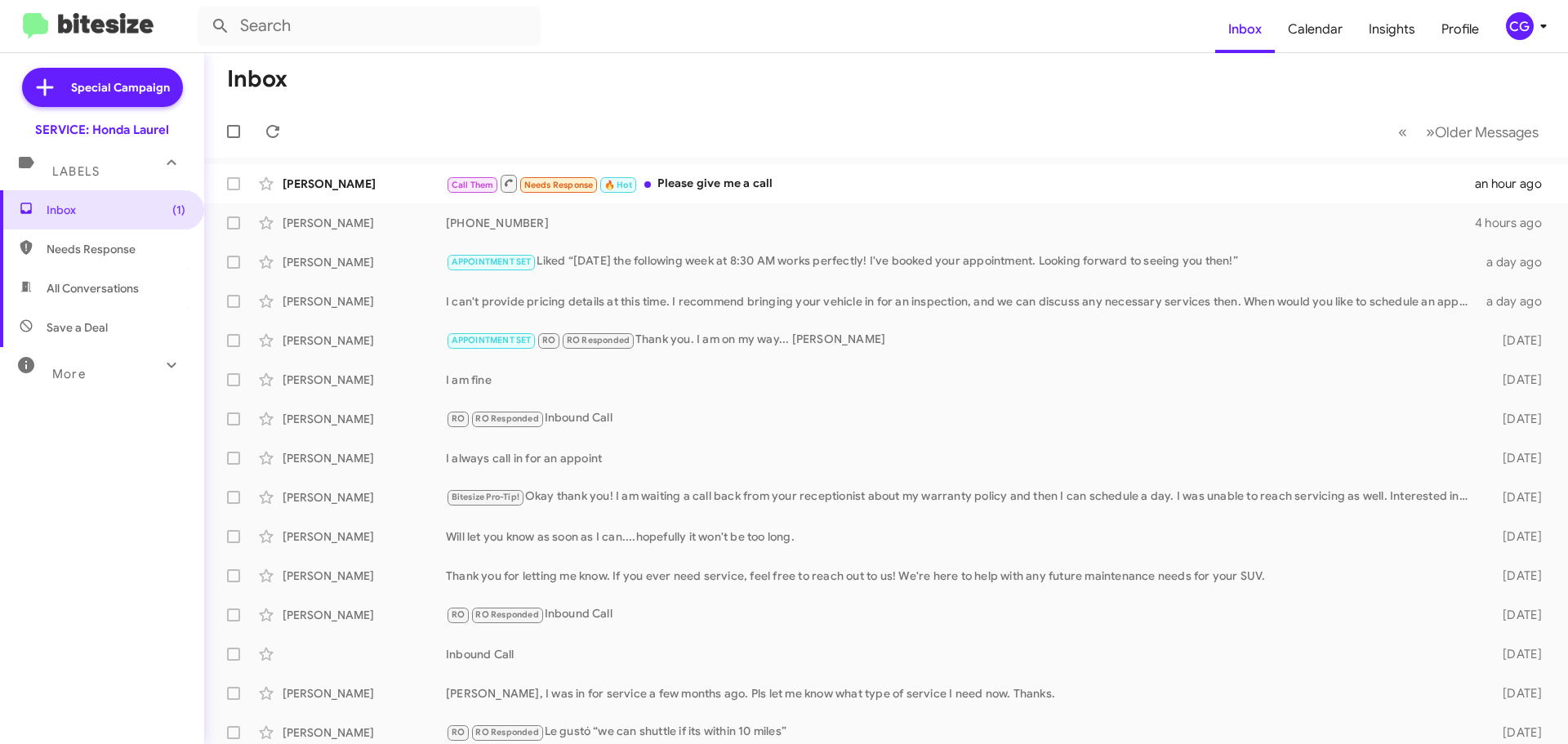
click at [1538, 34] on icon at bounding box center [1543, 25] width 20 height 20
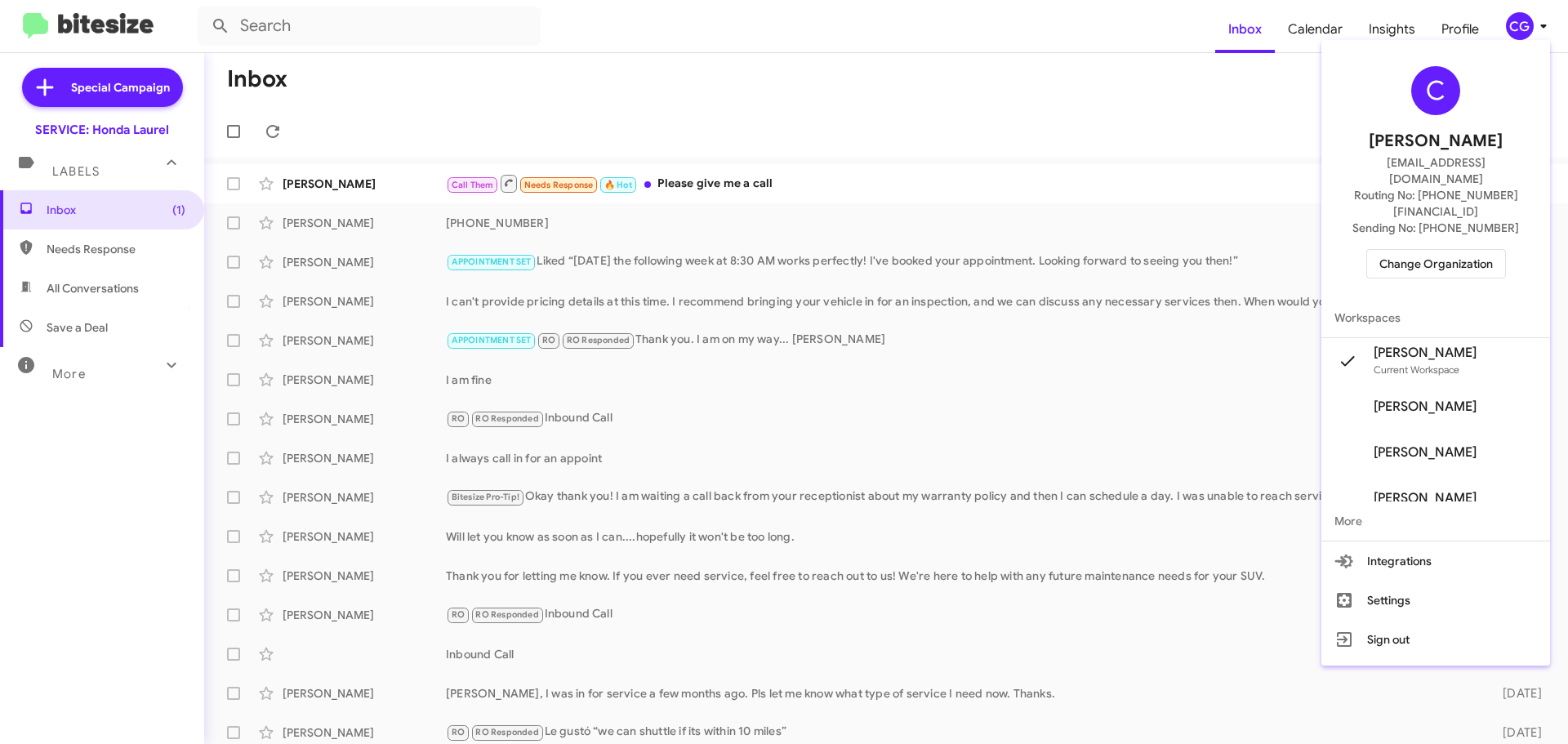
click at [1506, 249] on button "Change Organization" at bounding box center [1436, 263] width 140 height 29
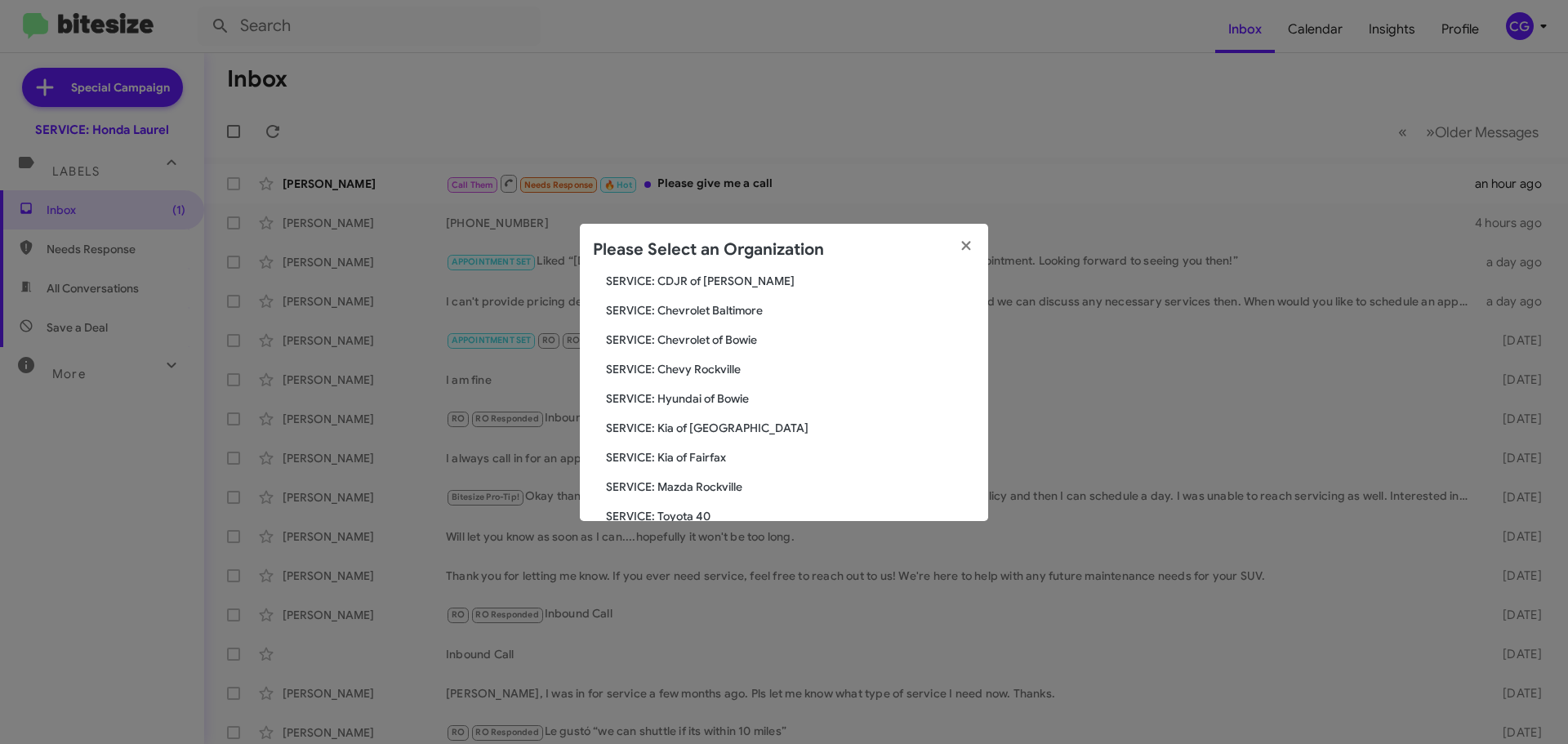
scroll to position [163, 0]
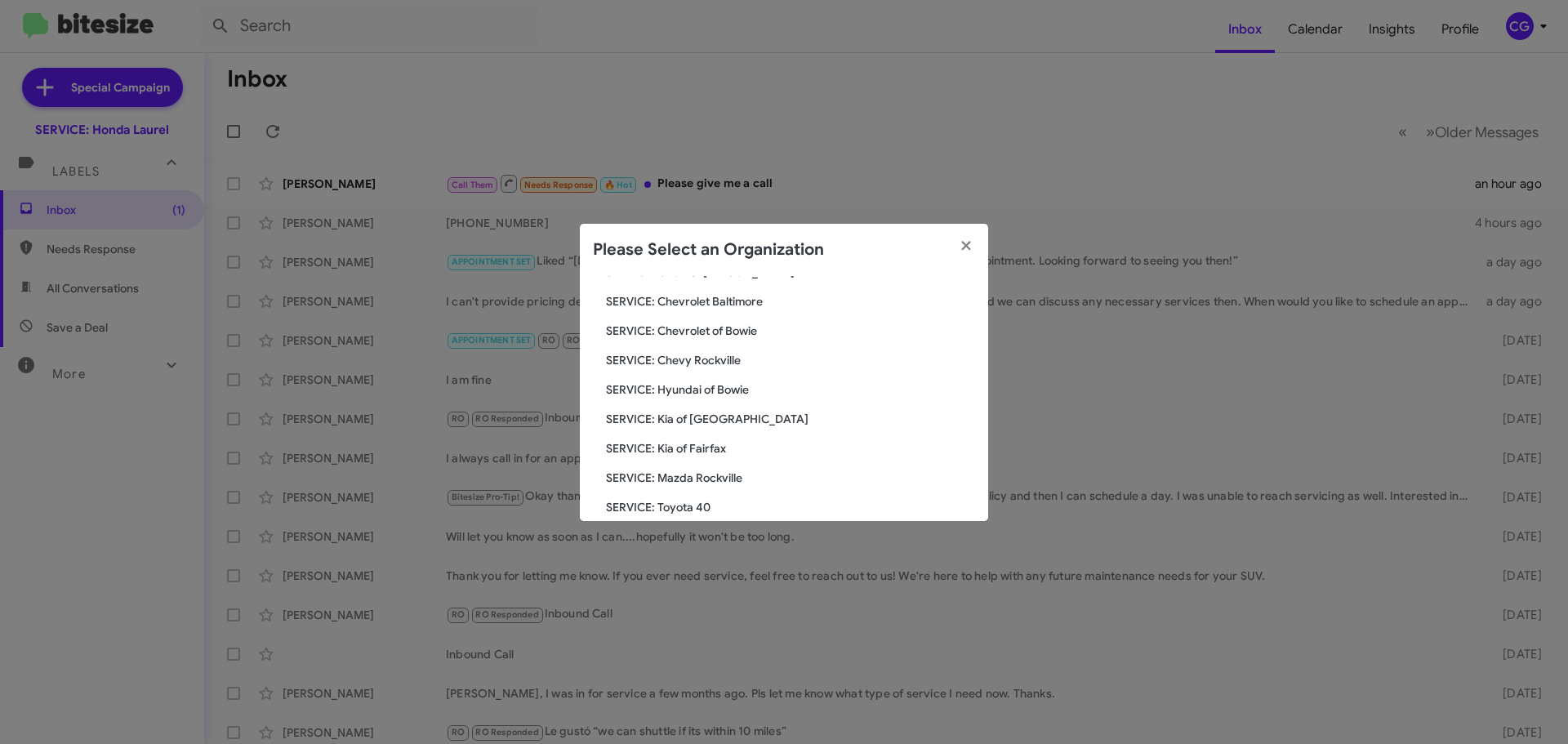
click at [678, 390] on span "SERVICE: Hyundai of Bowie" at bounding box center [790, 389] width 369 height 16
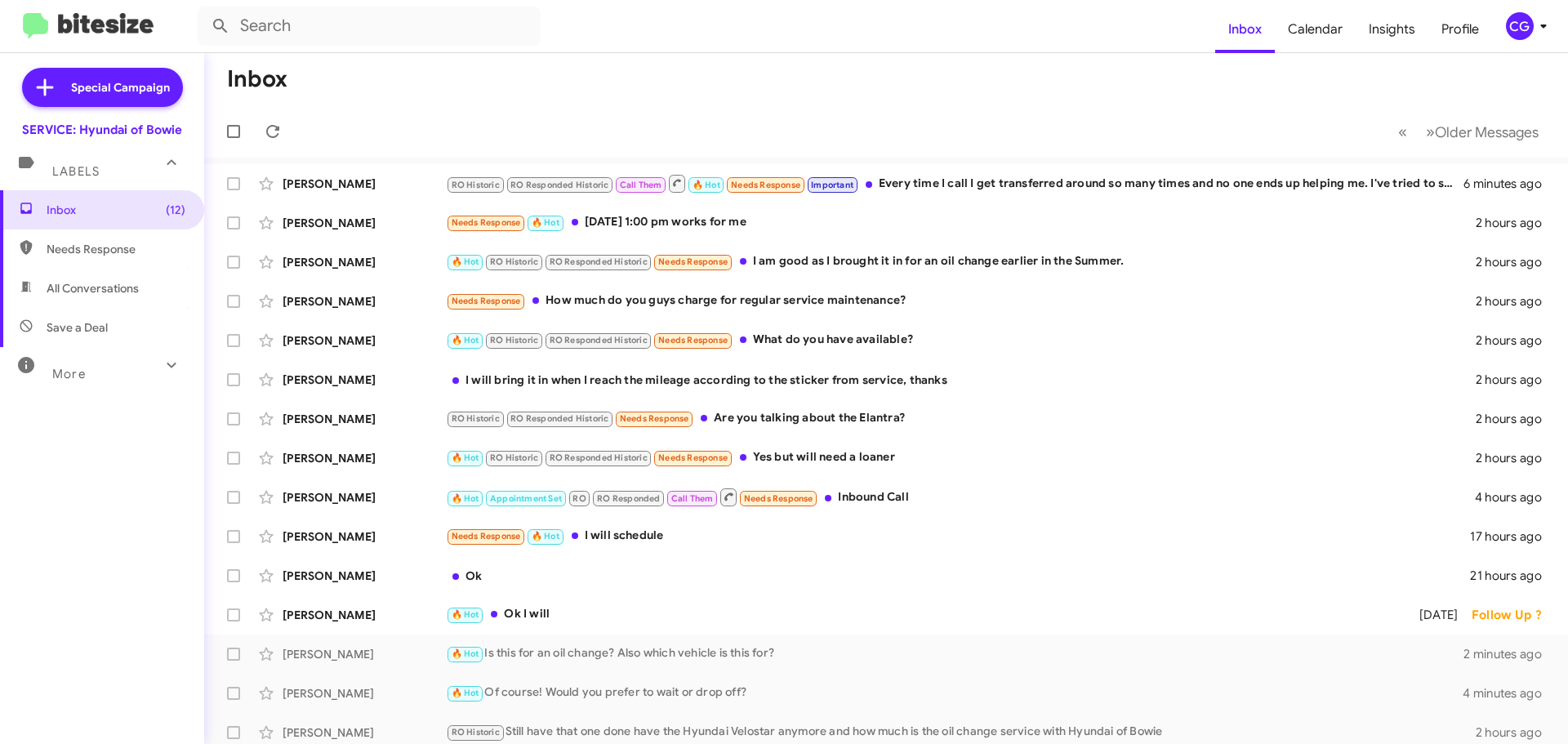
click at [1520, 22] on div "CG" at bounding box center [1519, 25] width 27 height 27
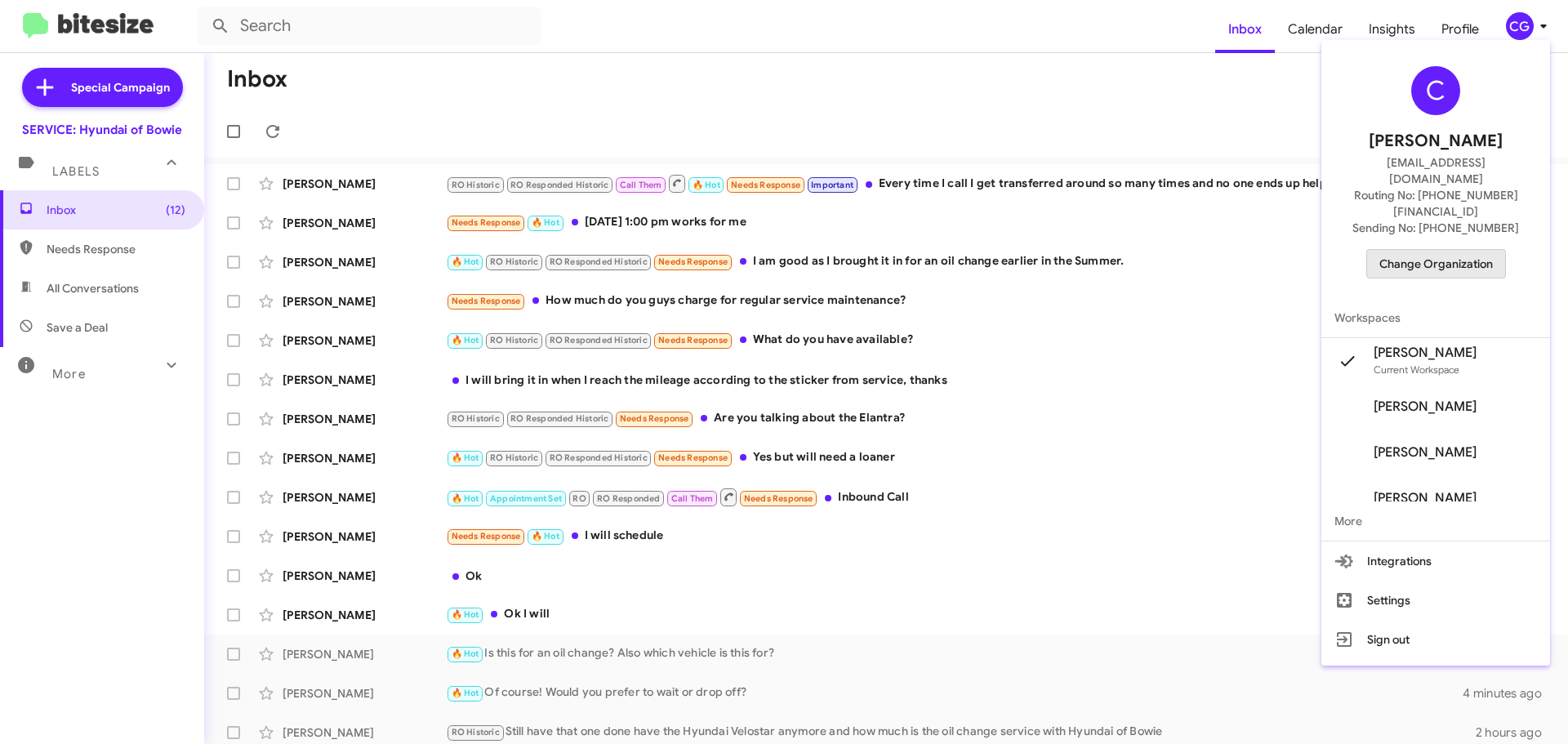
click at [1440, 250] on span "Change Organization" at bounding box center [1436, 263] width 113 height 27
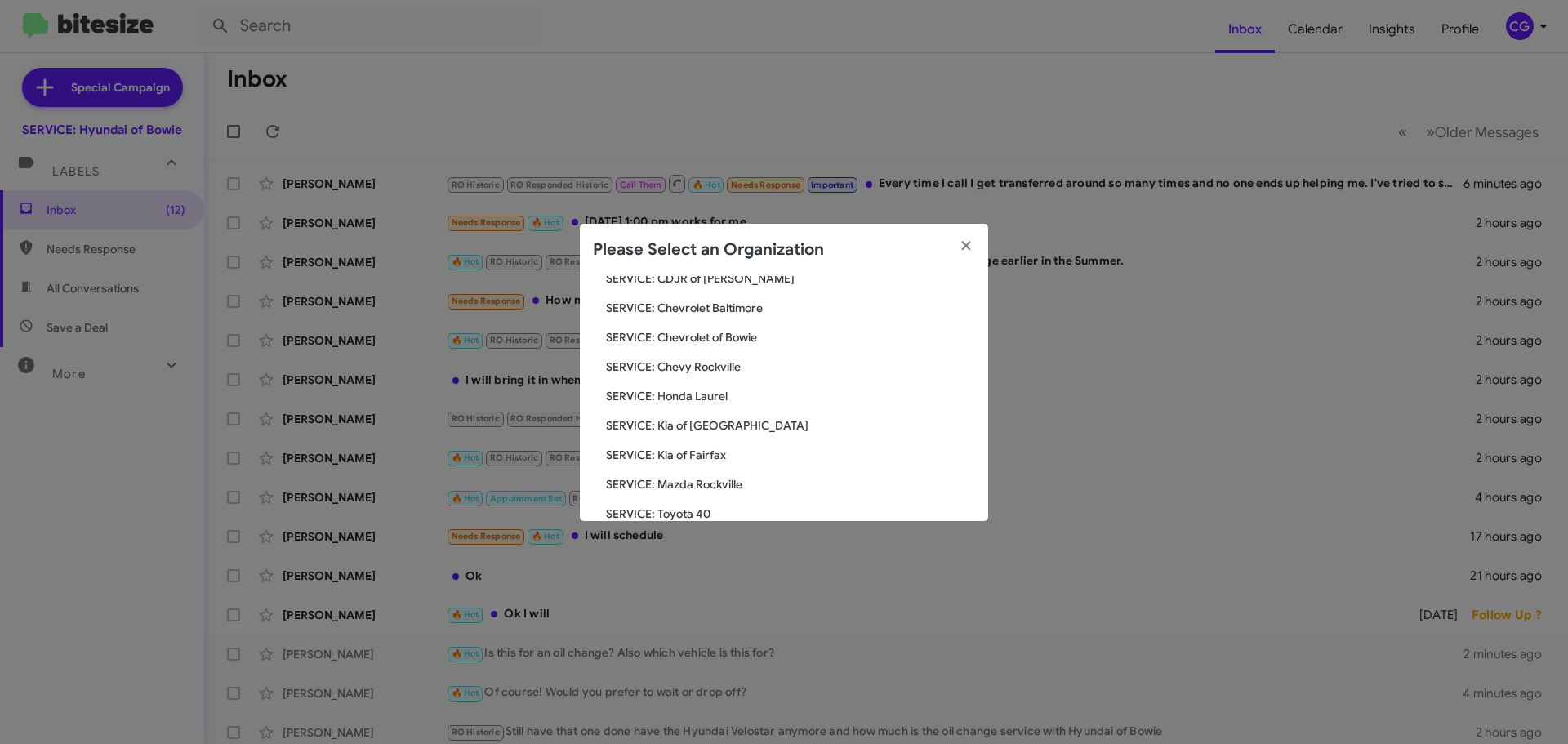
scroll to position [163, 0]
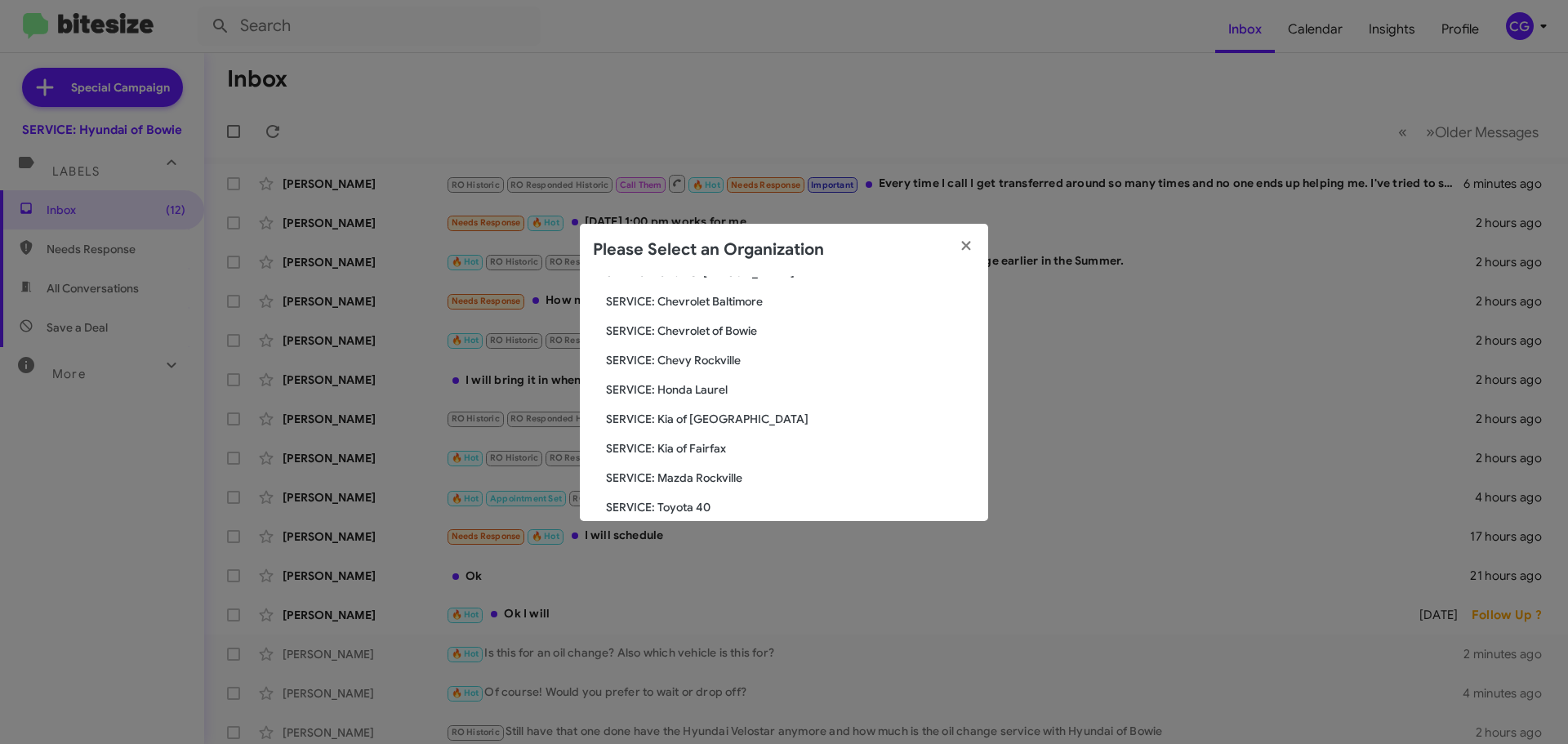
click at [723, 418] on span "SERVICE: Kia of [GEOGRAPHIC_DATA]" at bounding box center [790, 419] width 369 height 16
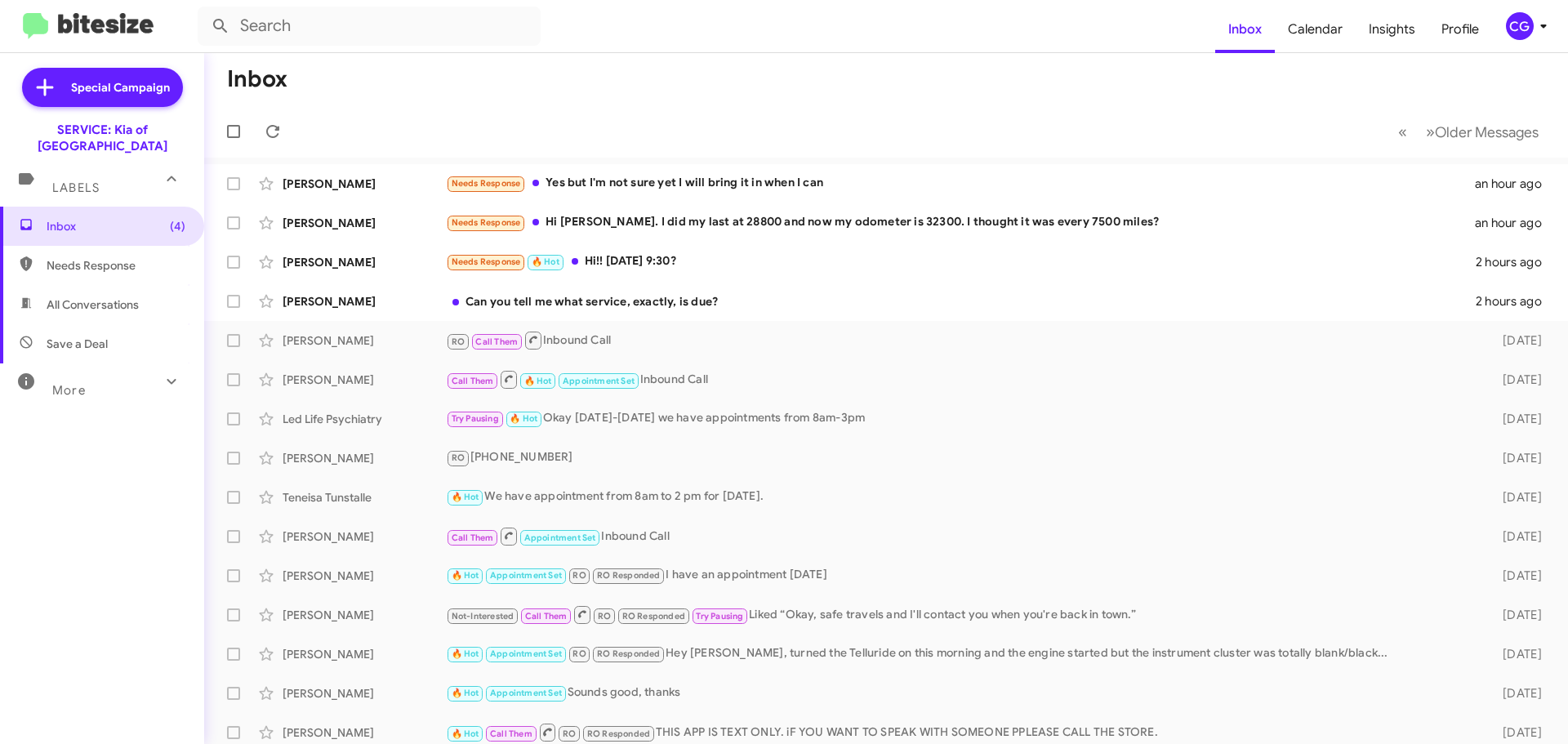
click at [1547, 36] on span "CG" at bounding box center [1529, 25] width 49 height 27
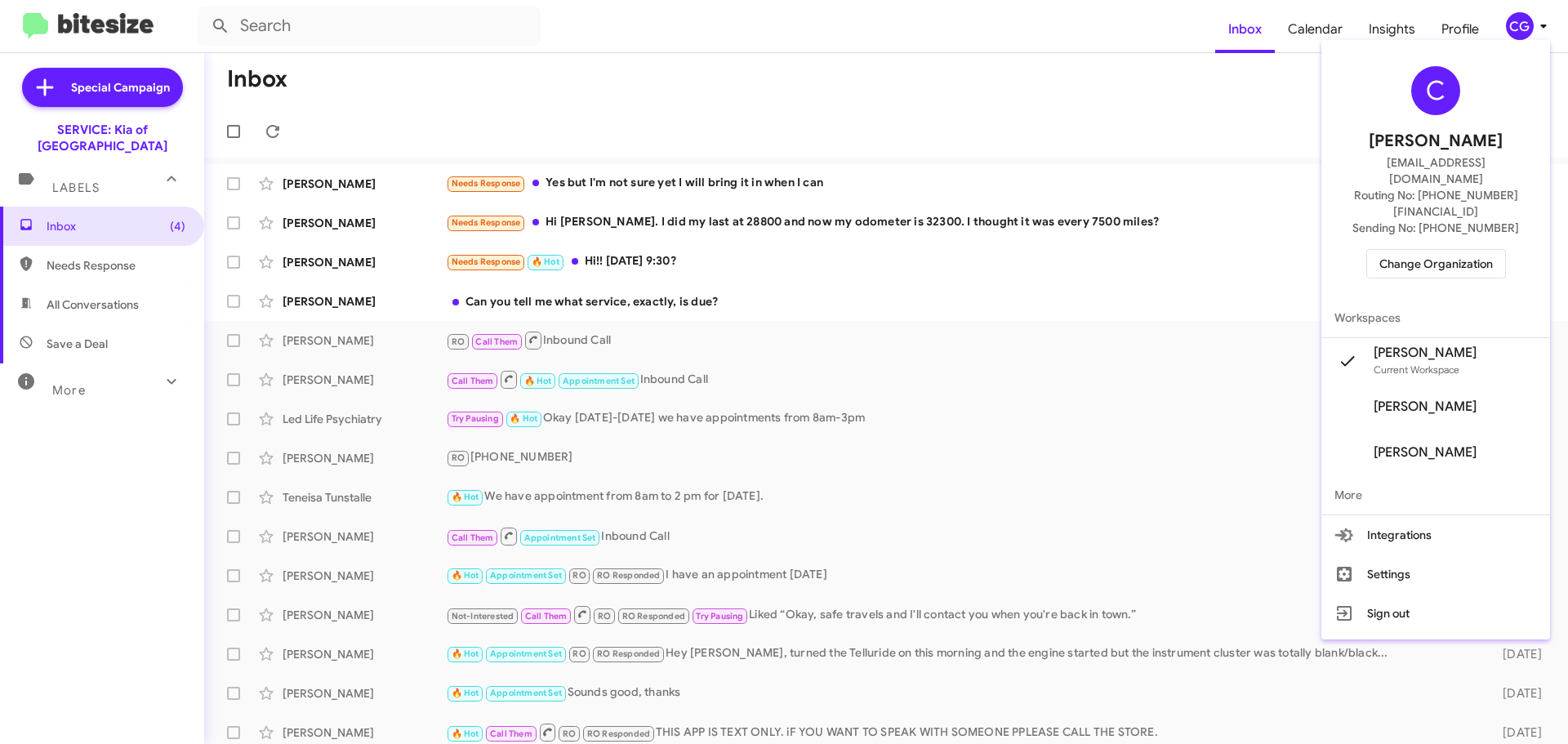
click at [1446, 250] on span "Change Organization" at bounding box center [1436, 263] width 113 height 27
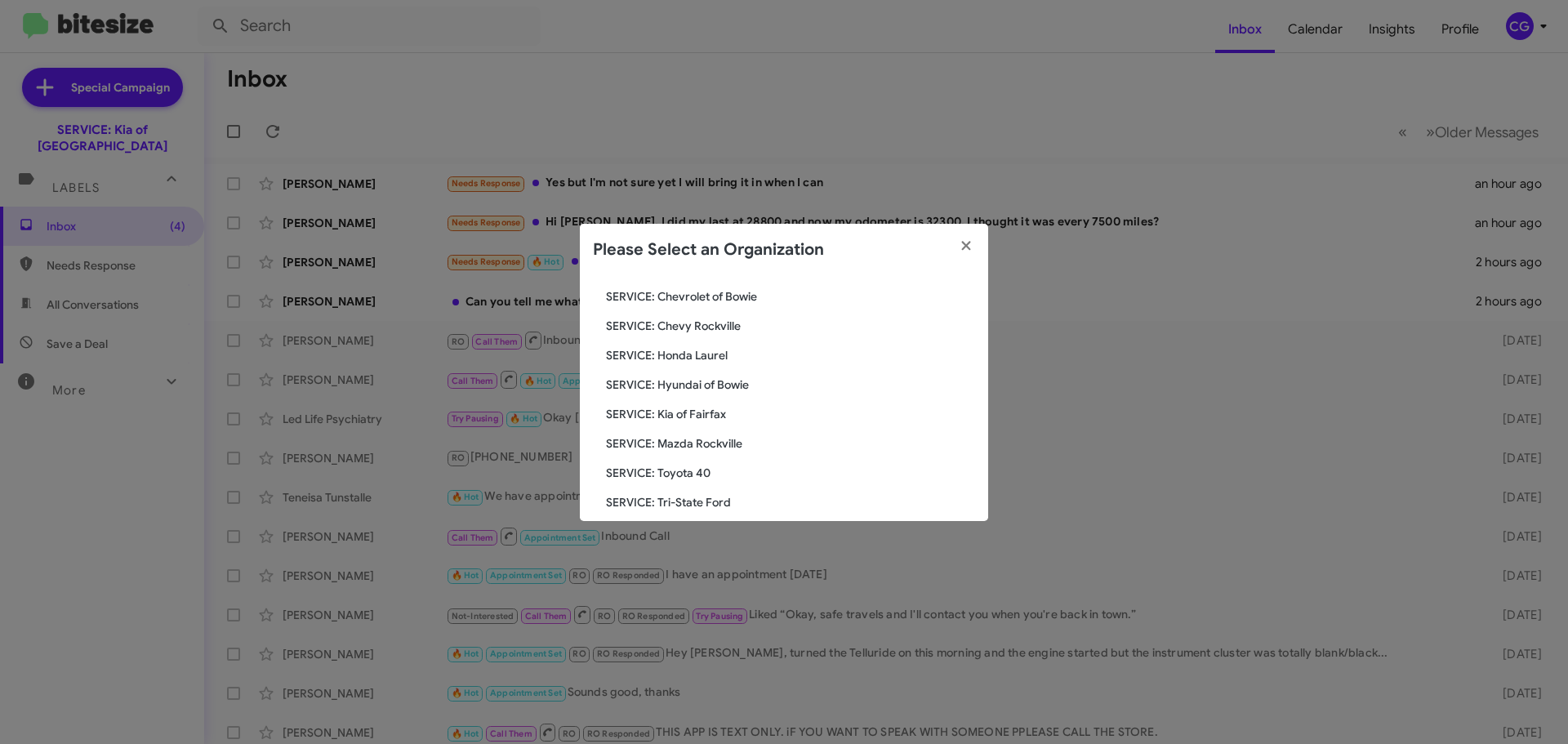
scroll to position [245, 0]
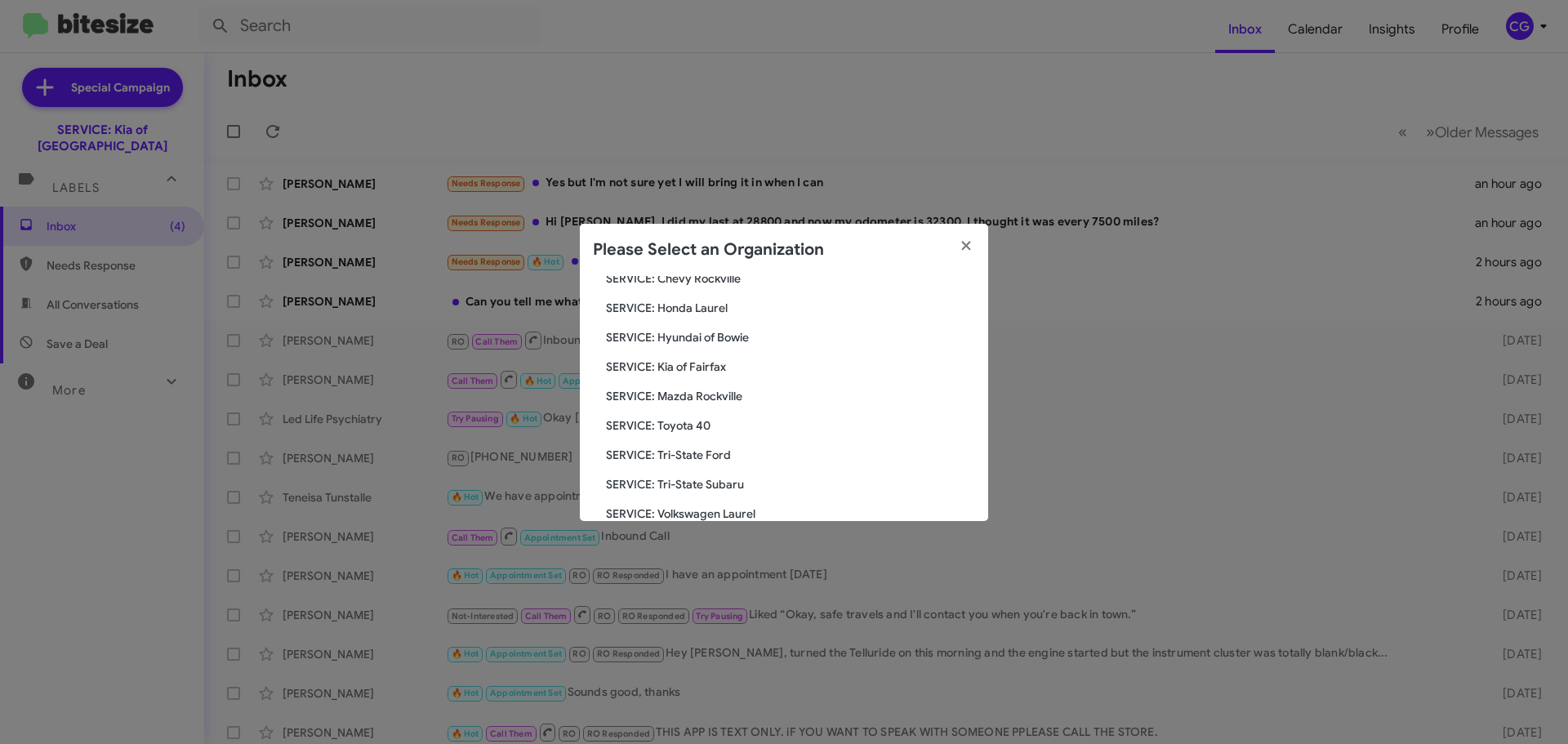
click at [722, 366] on span "SERVICE: Kia of Fairfax" at bounding box center [790, 366] width 369 height 16
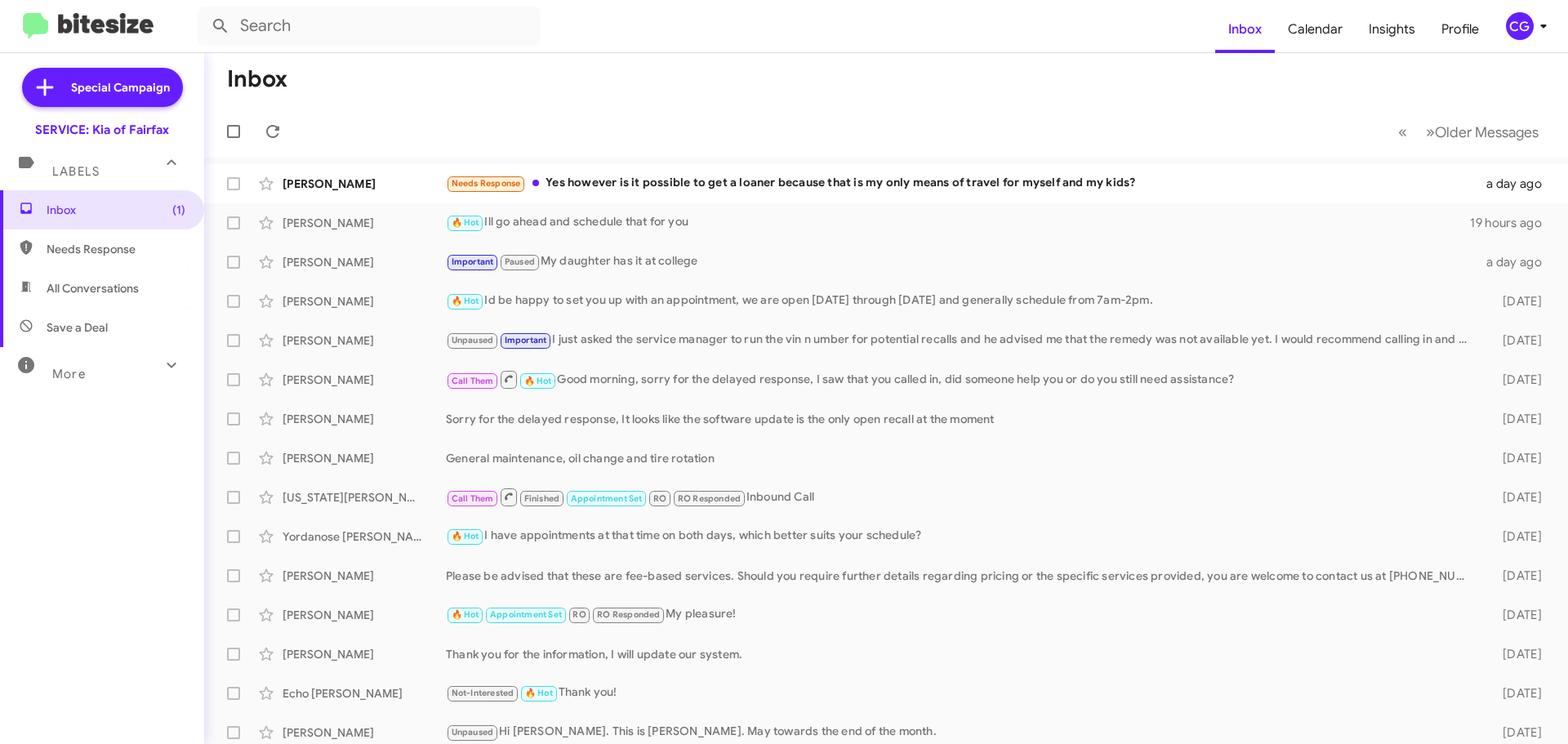
click at [1534, 34] on icon at bounding box center [1543, 25] width 20 height 20
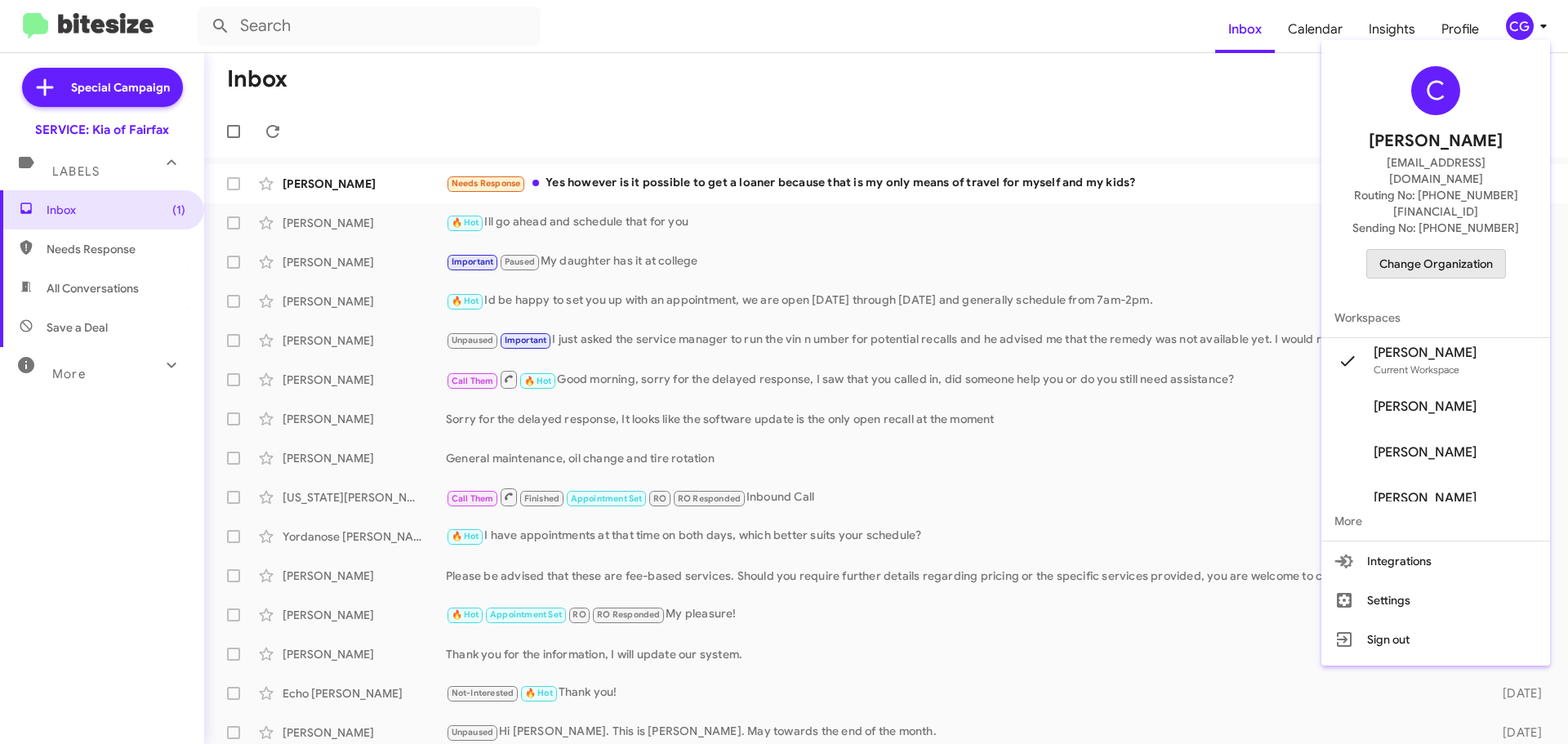
click at [1476, 250] on span "Change Organization" at bounding box center [1436, 263] width 113 height 27
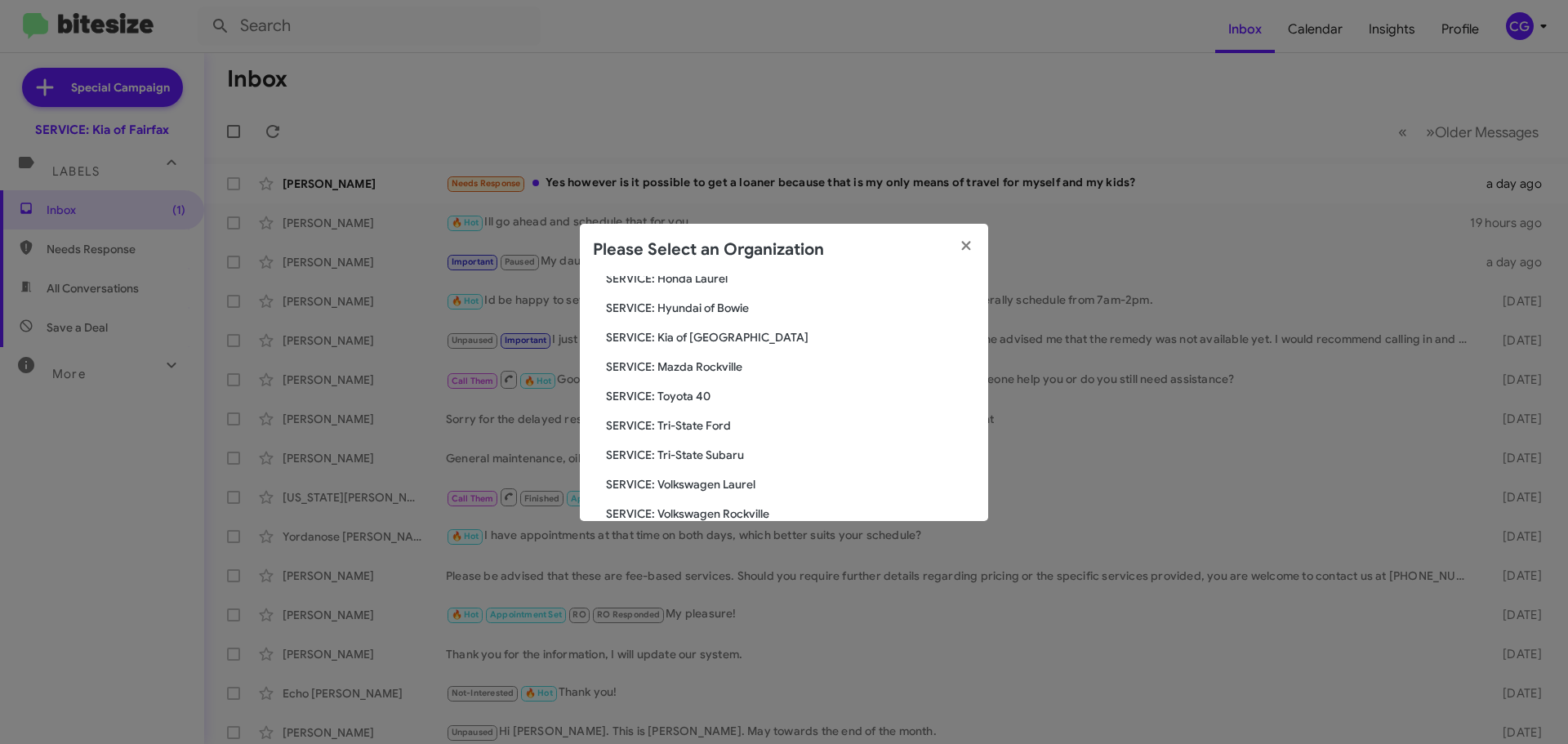
scroll to position [302, 0]
click at [718, 339] on span "SERVICE: Mazda Rockville" at bounding box center [790, 339] width 369 height 16
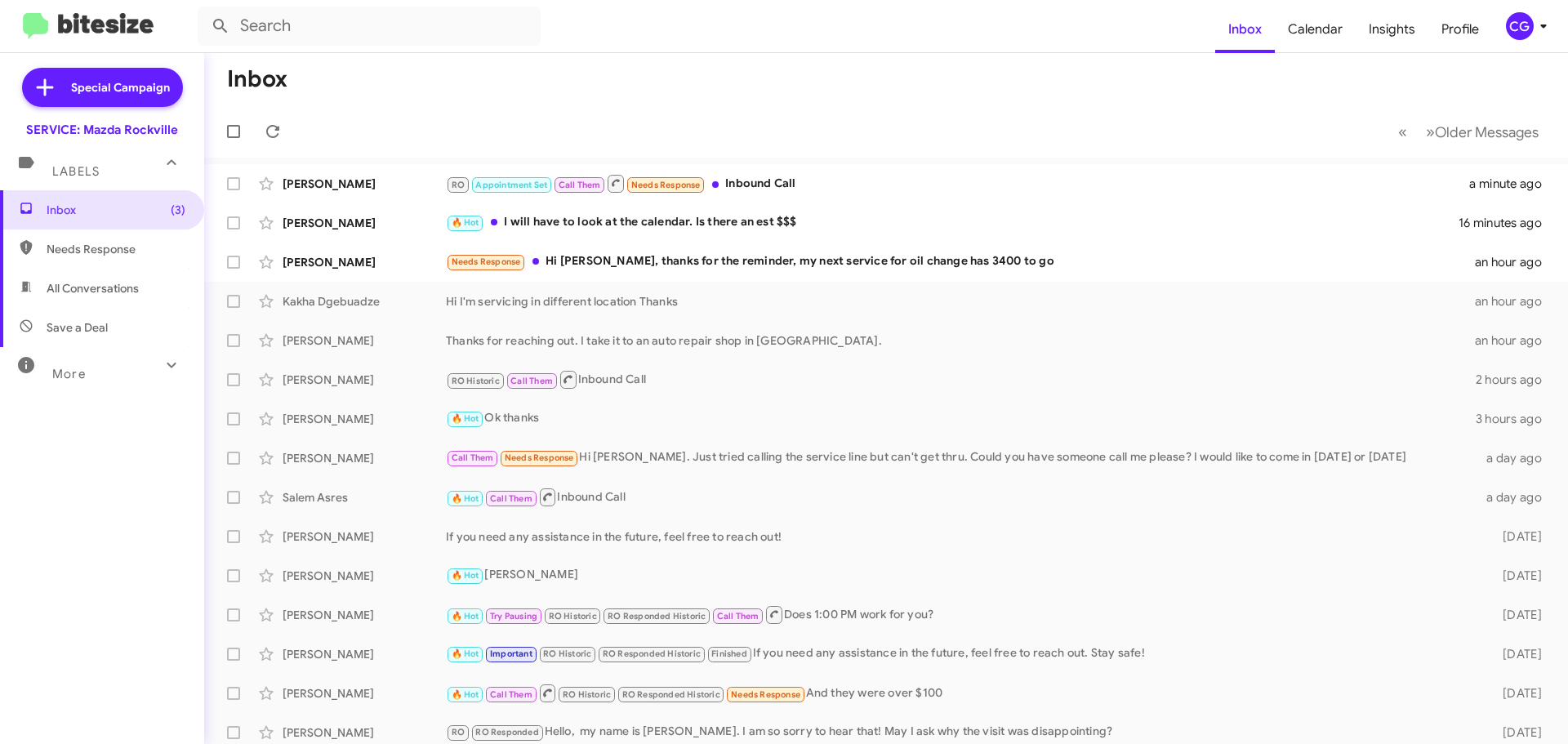
click at [1518, 22] on div "CG" at bounding box center [1519, 25] width 27 height 27
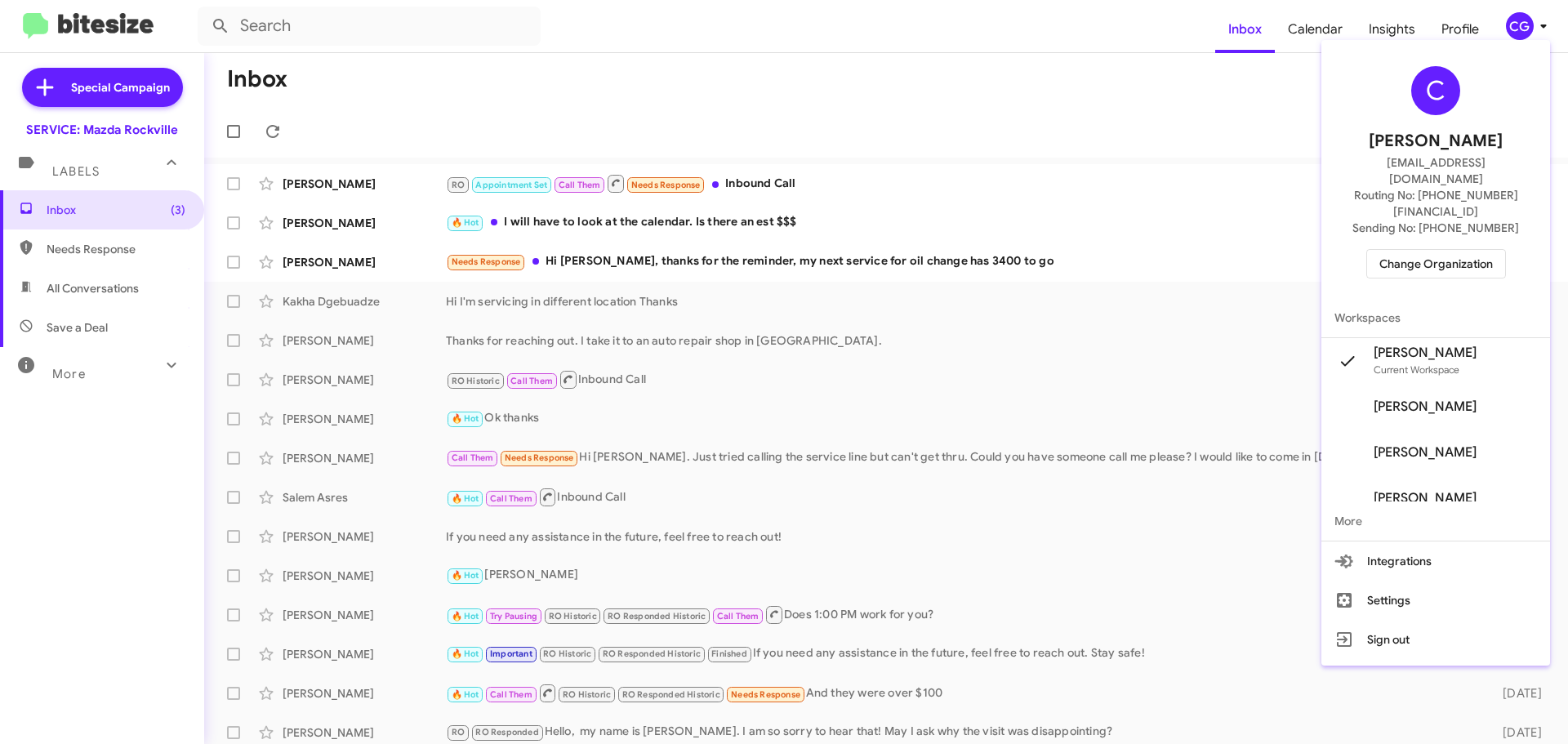
click at [1437, 250] on span "Change Organization" at bounding box center [1436, 263] width 113 height 27
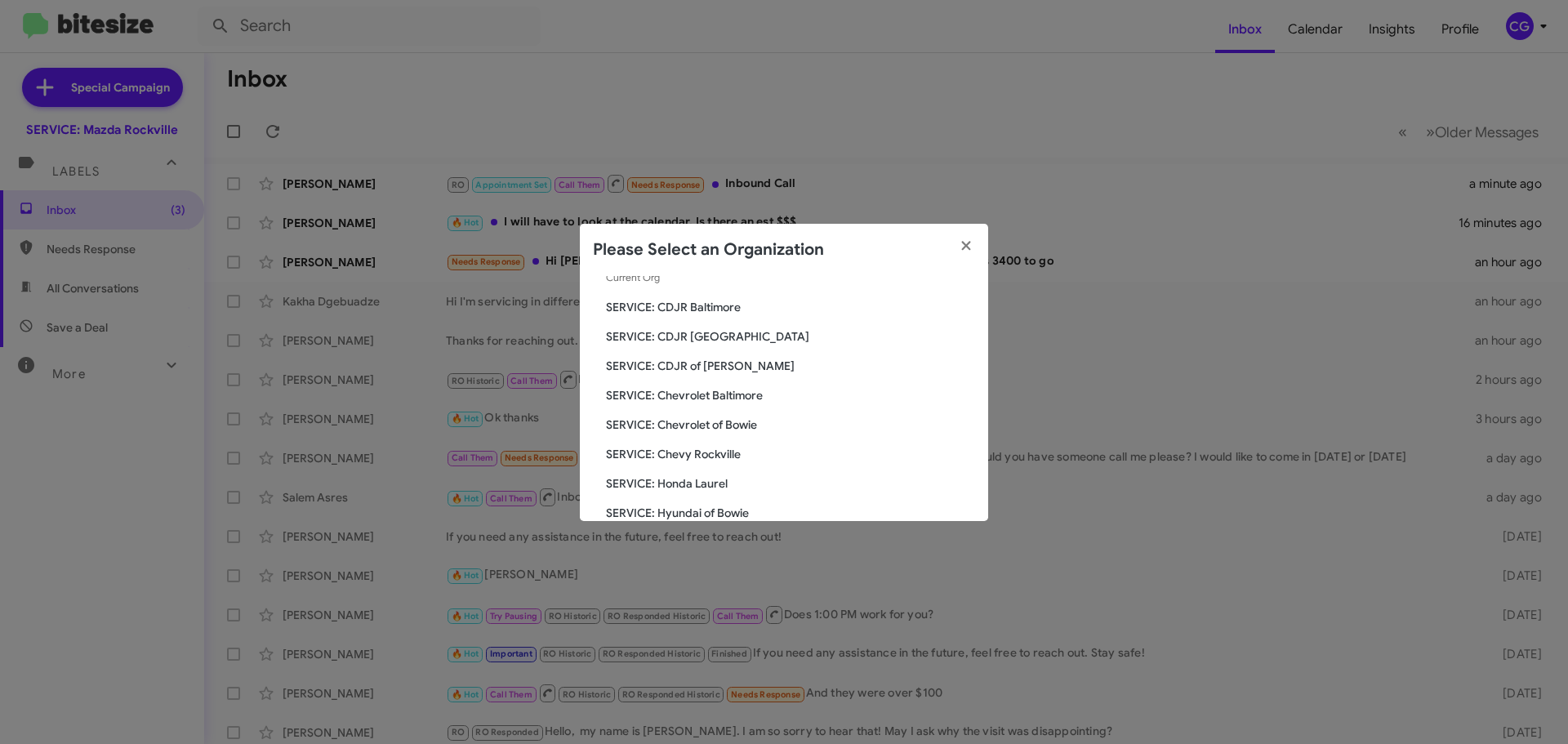
scroll to position [245, 0]
click at [692, 452] on span "SERVICE: Tri-State Ford" at bounding box center [790, 455] width 369 height 16
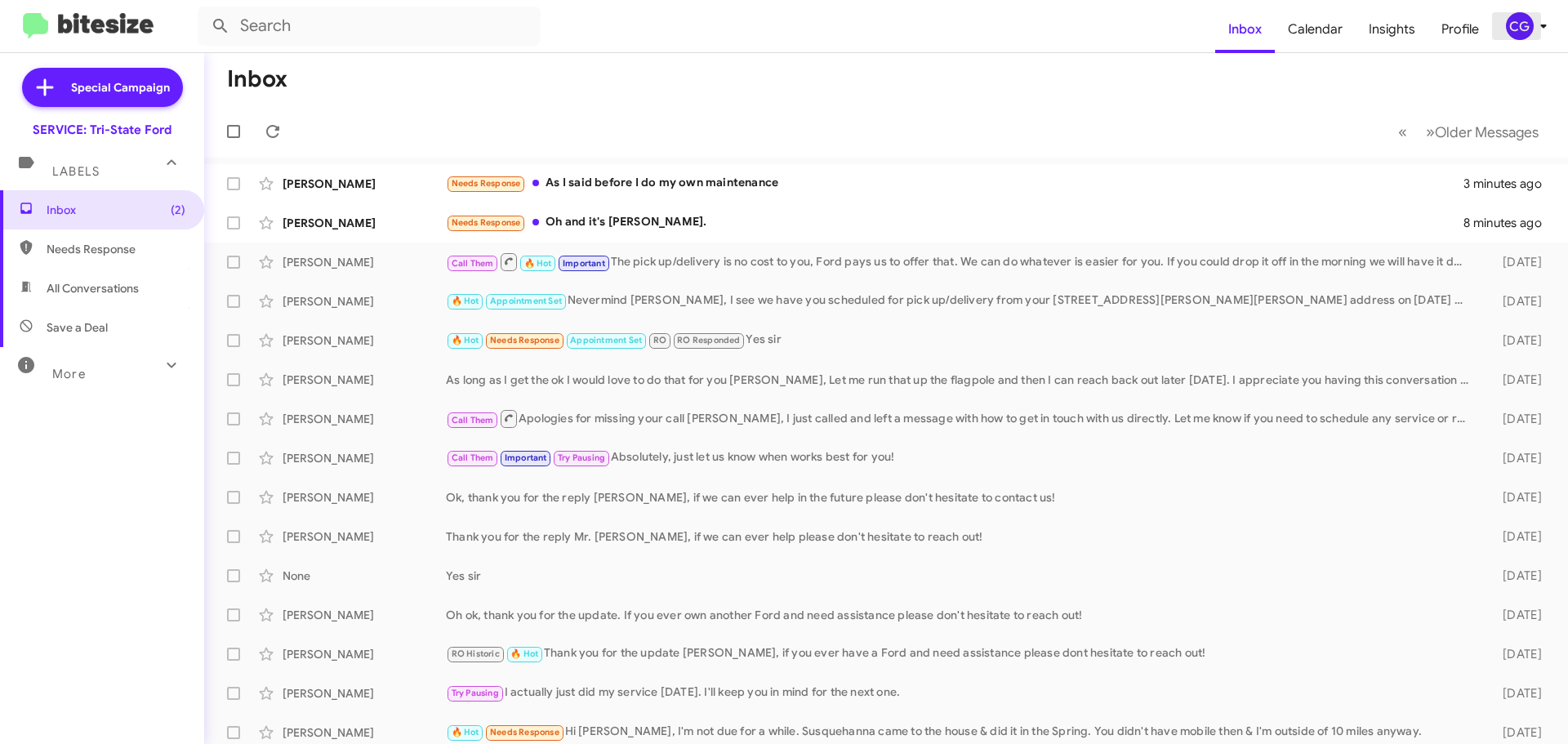
click at [1527, 25] on div "CG" at bounding box center [1519, 25] width 27 height 27
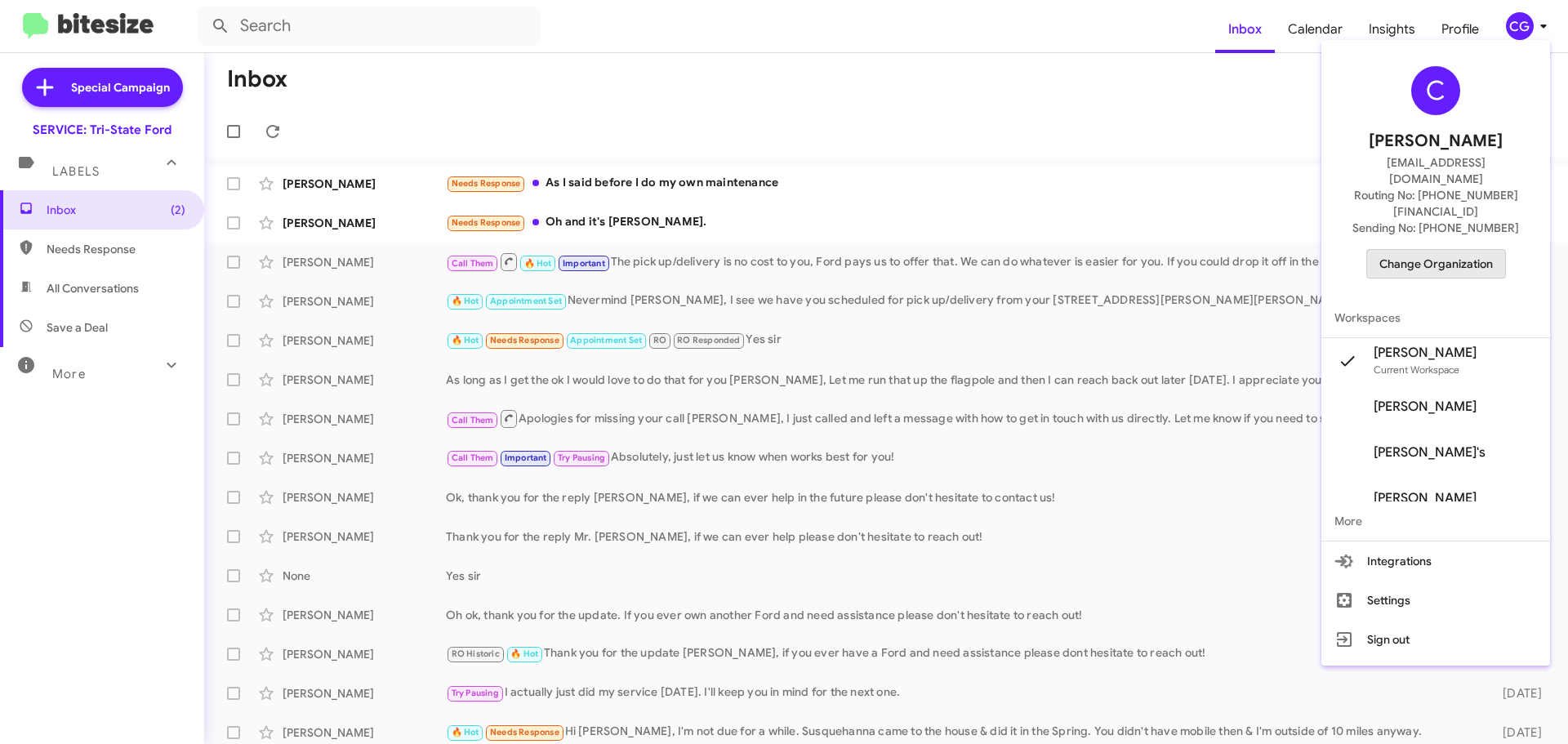
click at [1460, 250] on span "Change Organization" at bounding box center [1436, 263] width 113 height 27
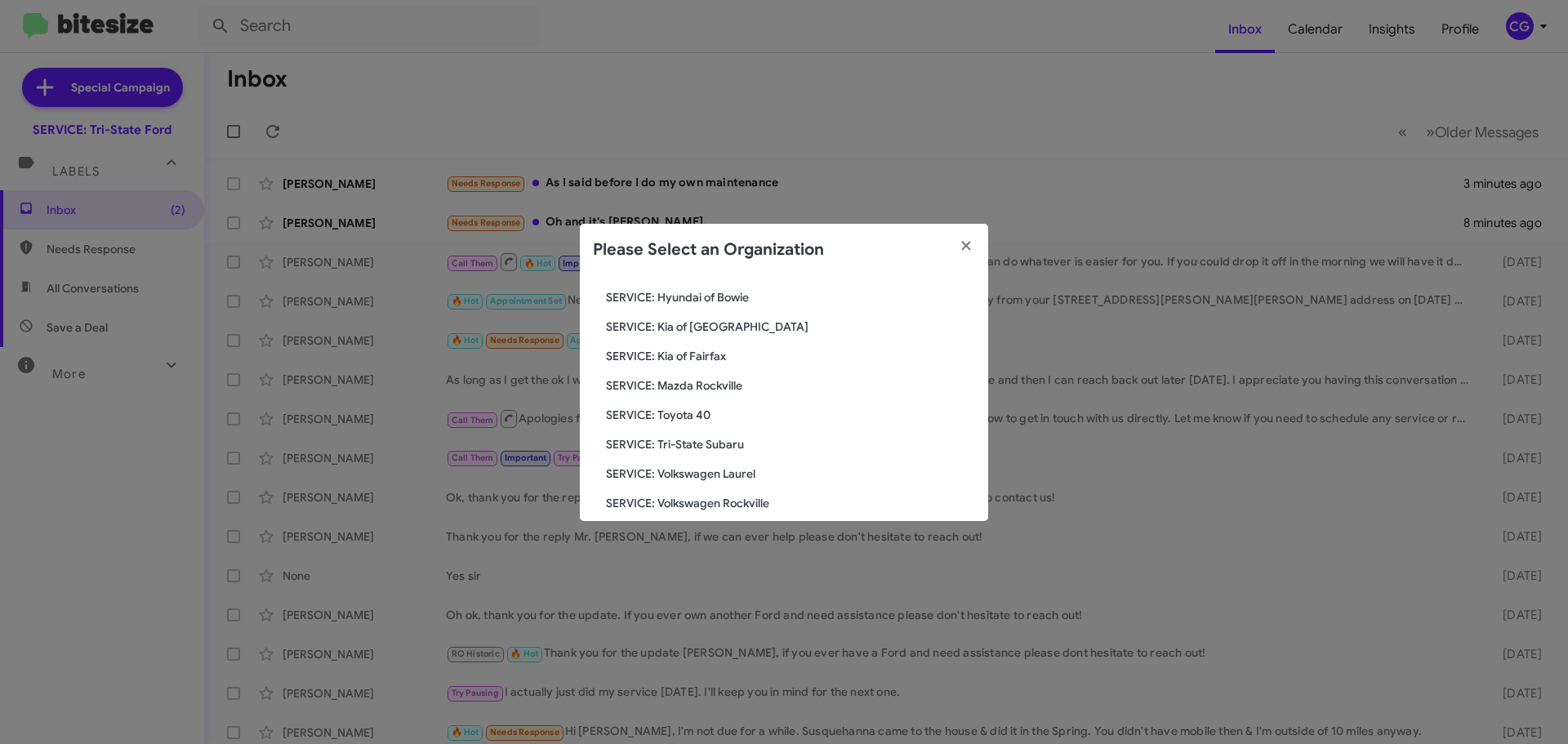
scroll to position [302, 0]
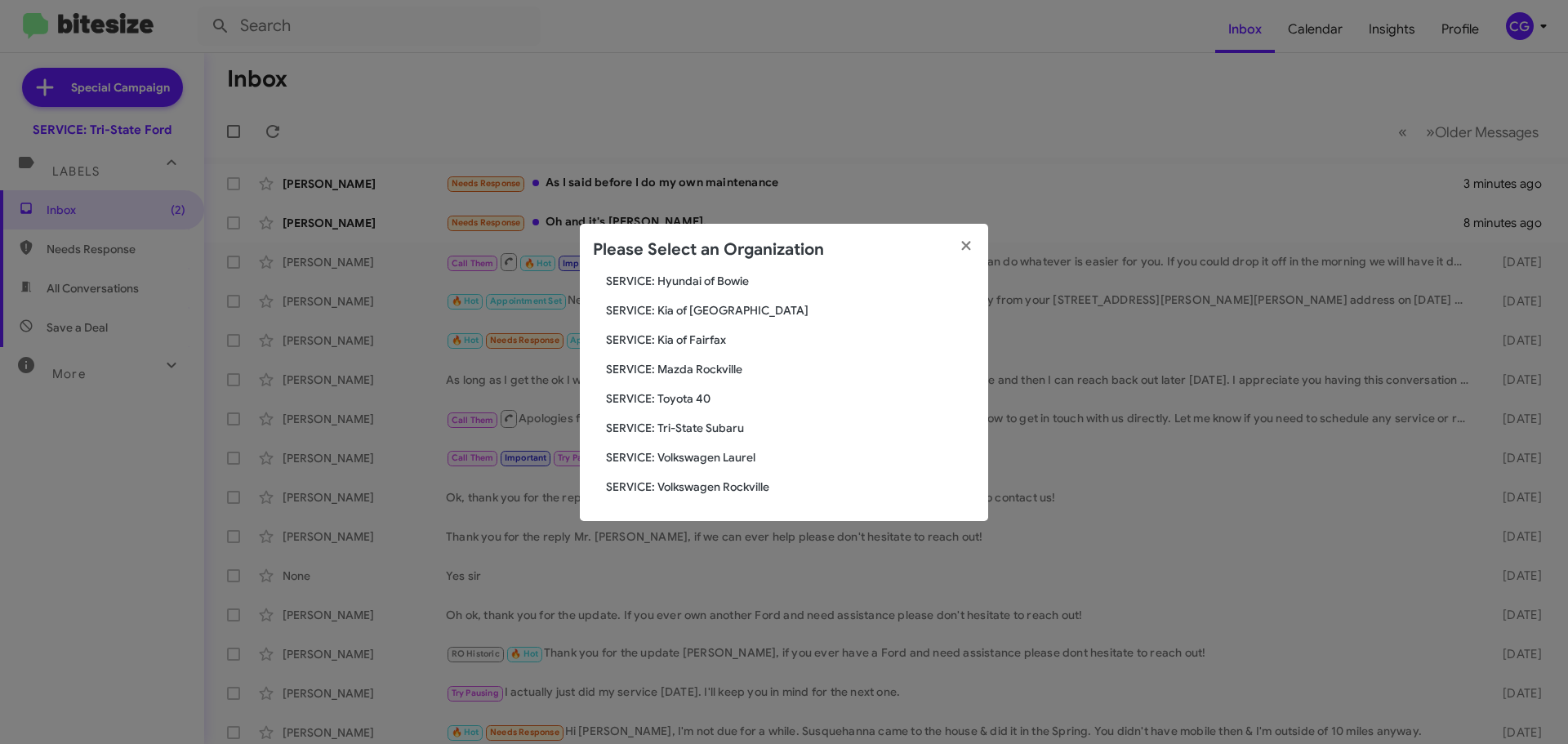
click at [698, 434] on span "SERVICE: Tri-State Subaru" at bounding box center [790, 427] width 369 height 16
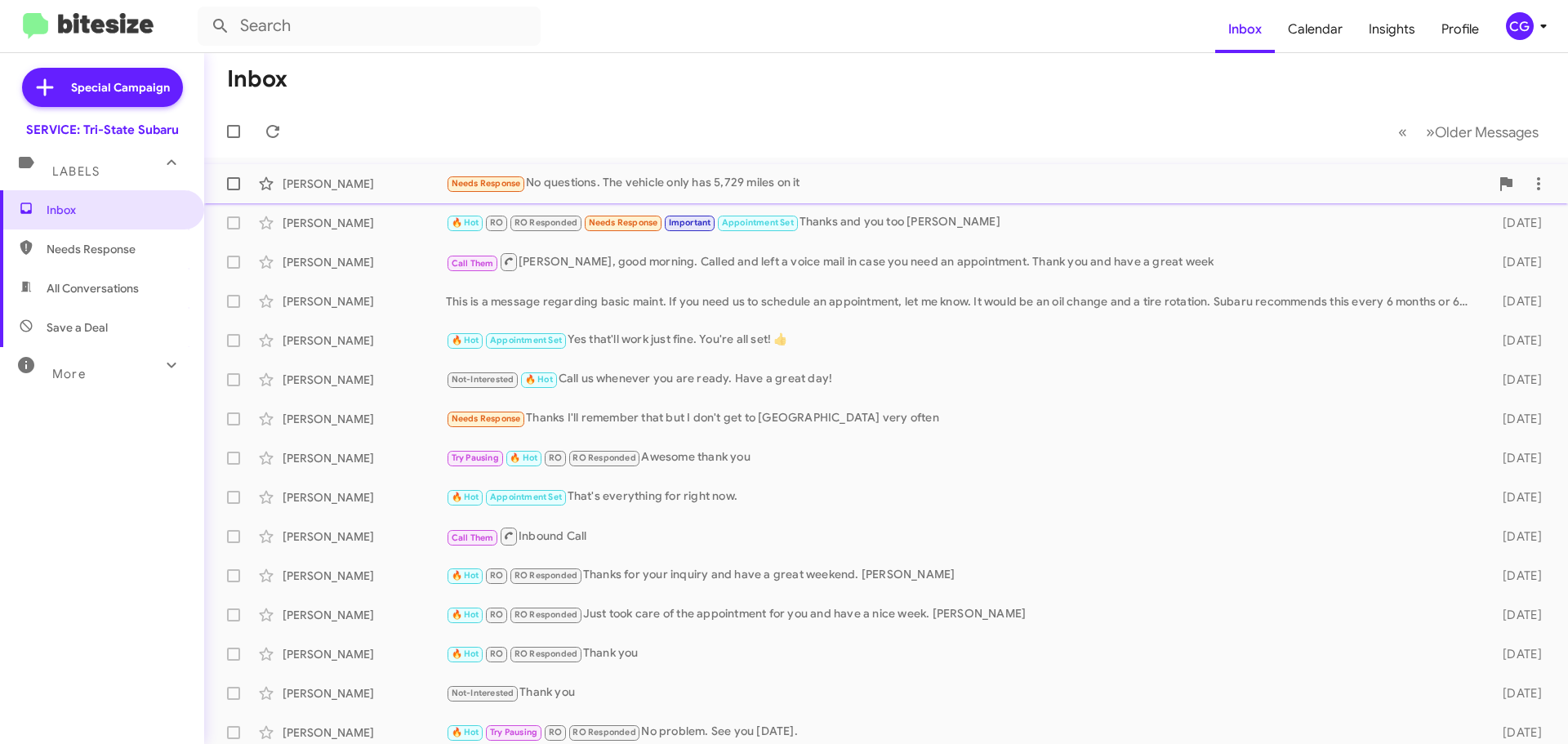
click at [976, 186] on div "Needs Response No questions. The vehicle only has 5,729 miles on it" at bounding box center [967, 183] width 1044 height 19
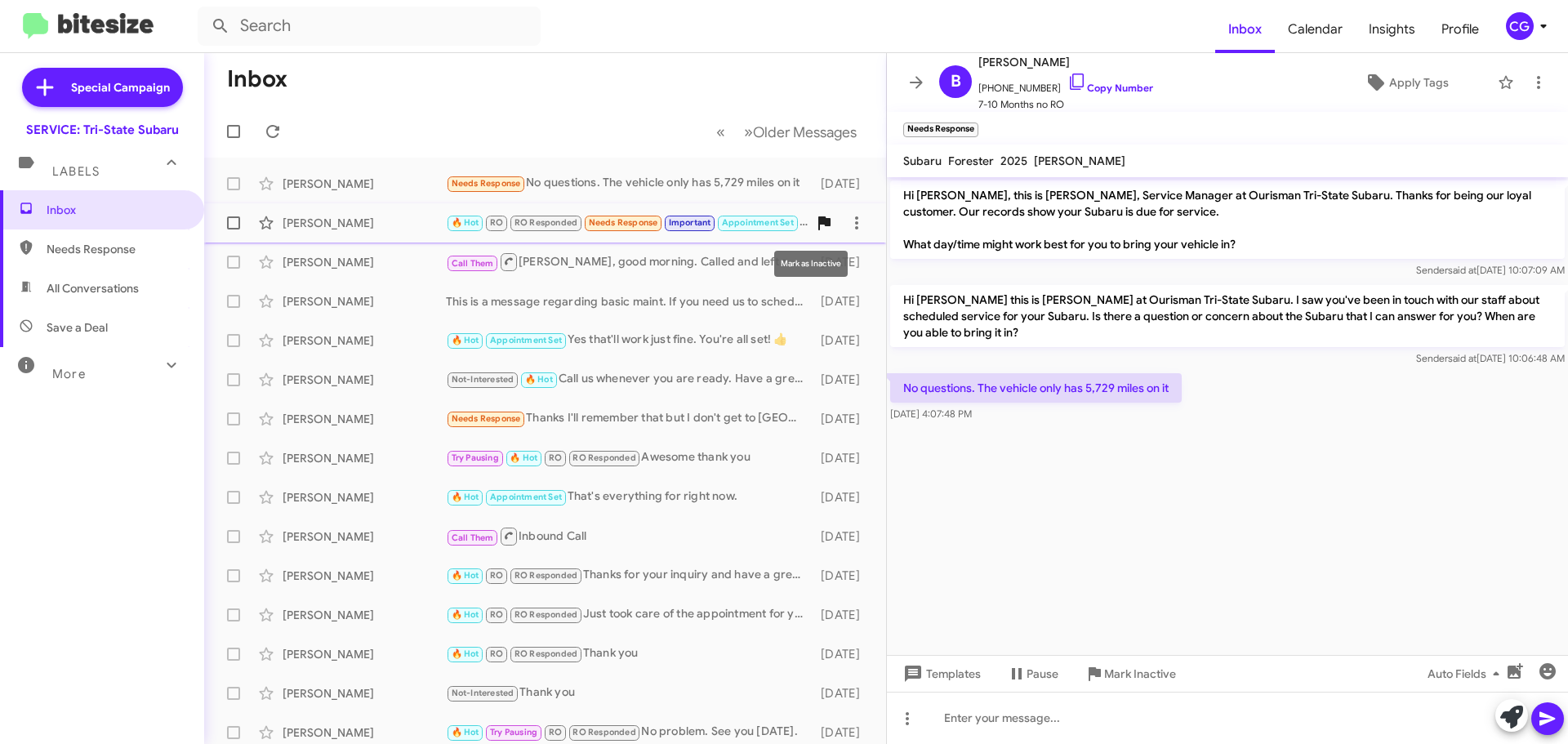
click at [818, 227] on icon at bounding box center [824, 223] width 20 height 20
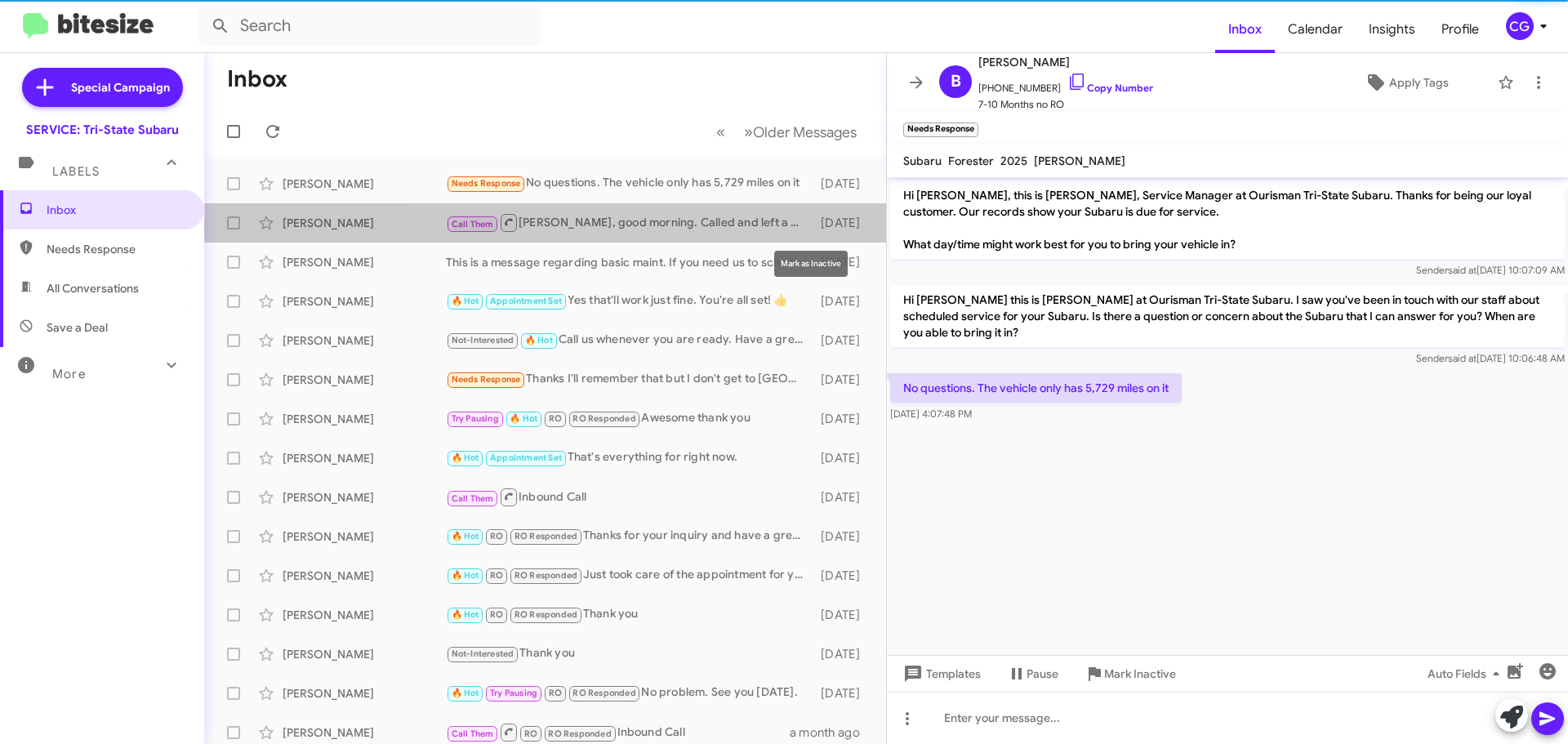
click at [0, 0] on icon at bounding box center [0, 0] width 0 height 0
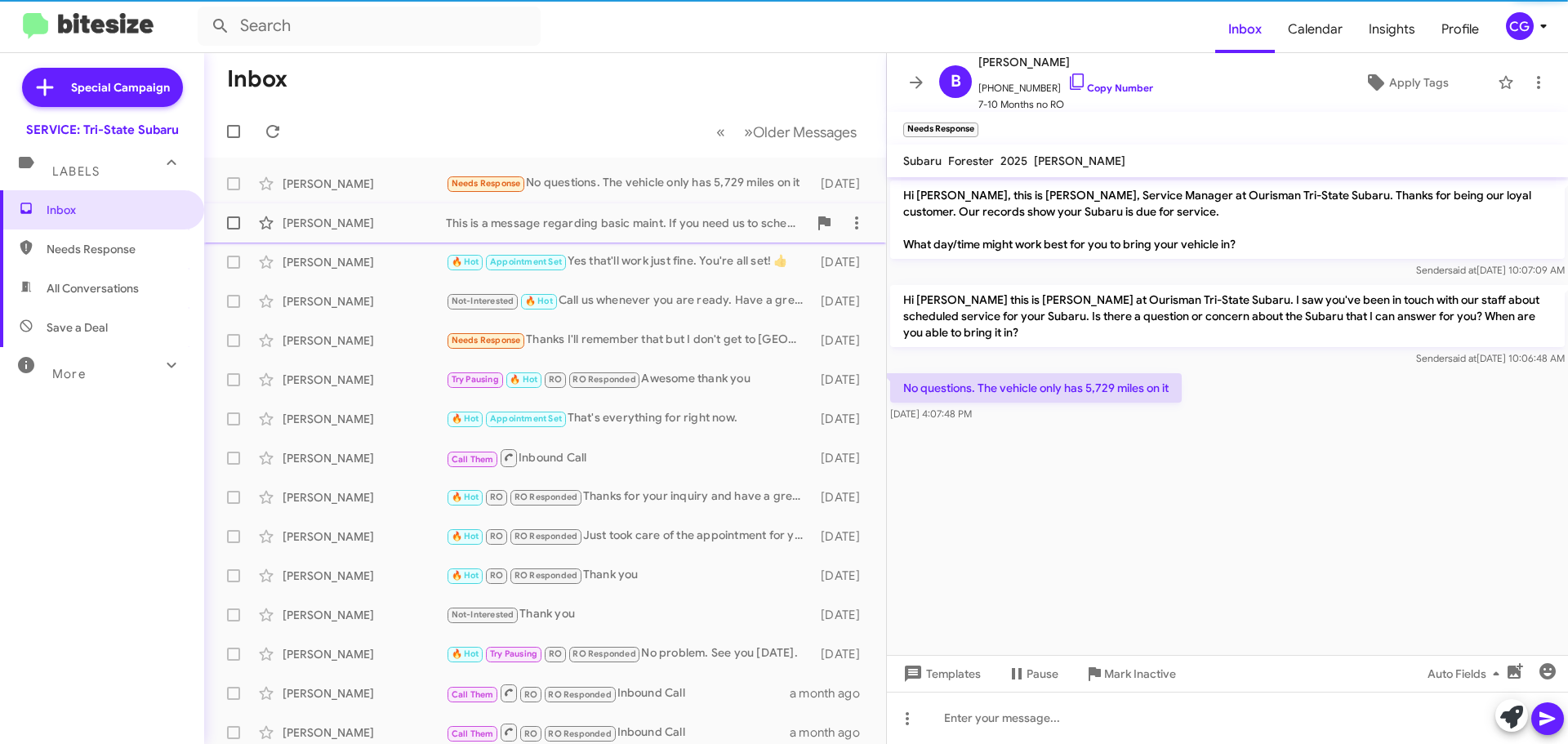
click at [766, 228] on div "This is a message regarding basic maint. If you need us to schedule an appointm…" at bounding box center [627, 223] width 362 height 16
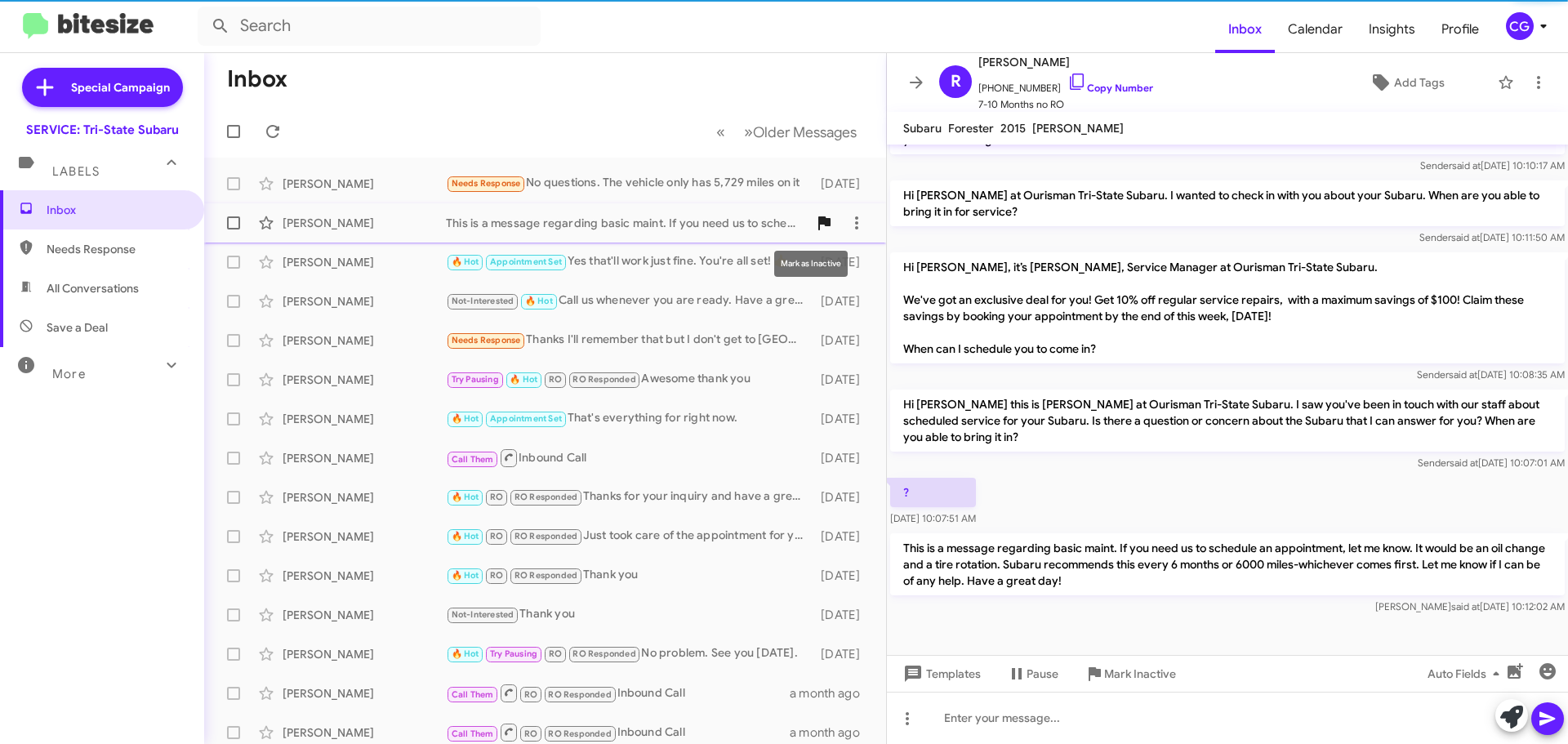
scroll to position [272, 0]
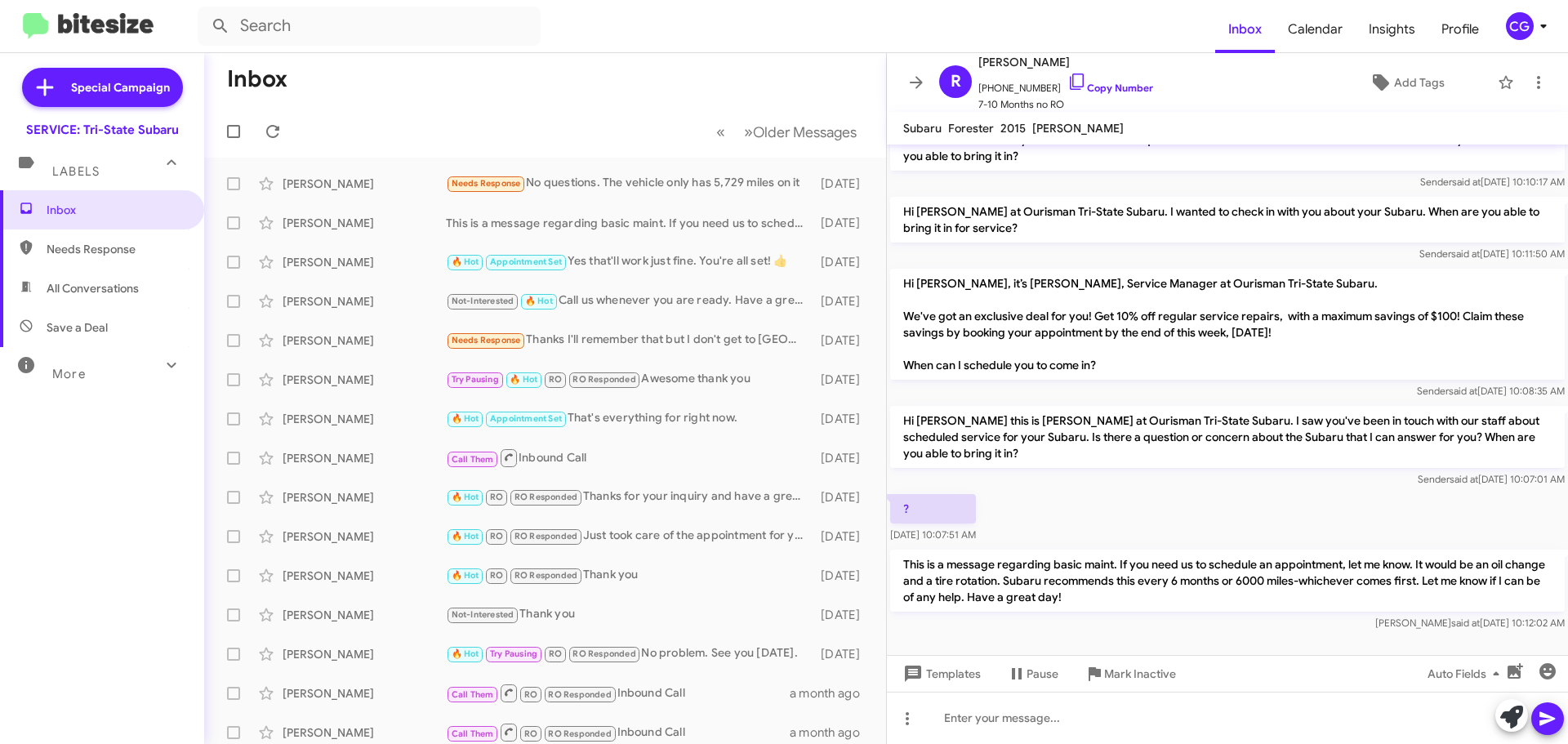
click at [1515, 28] on div "CG" at bounding box center [1519, 25] width 27 height 27
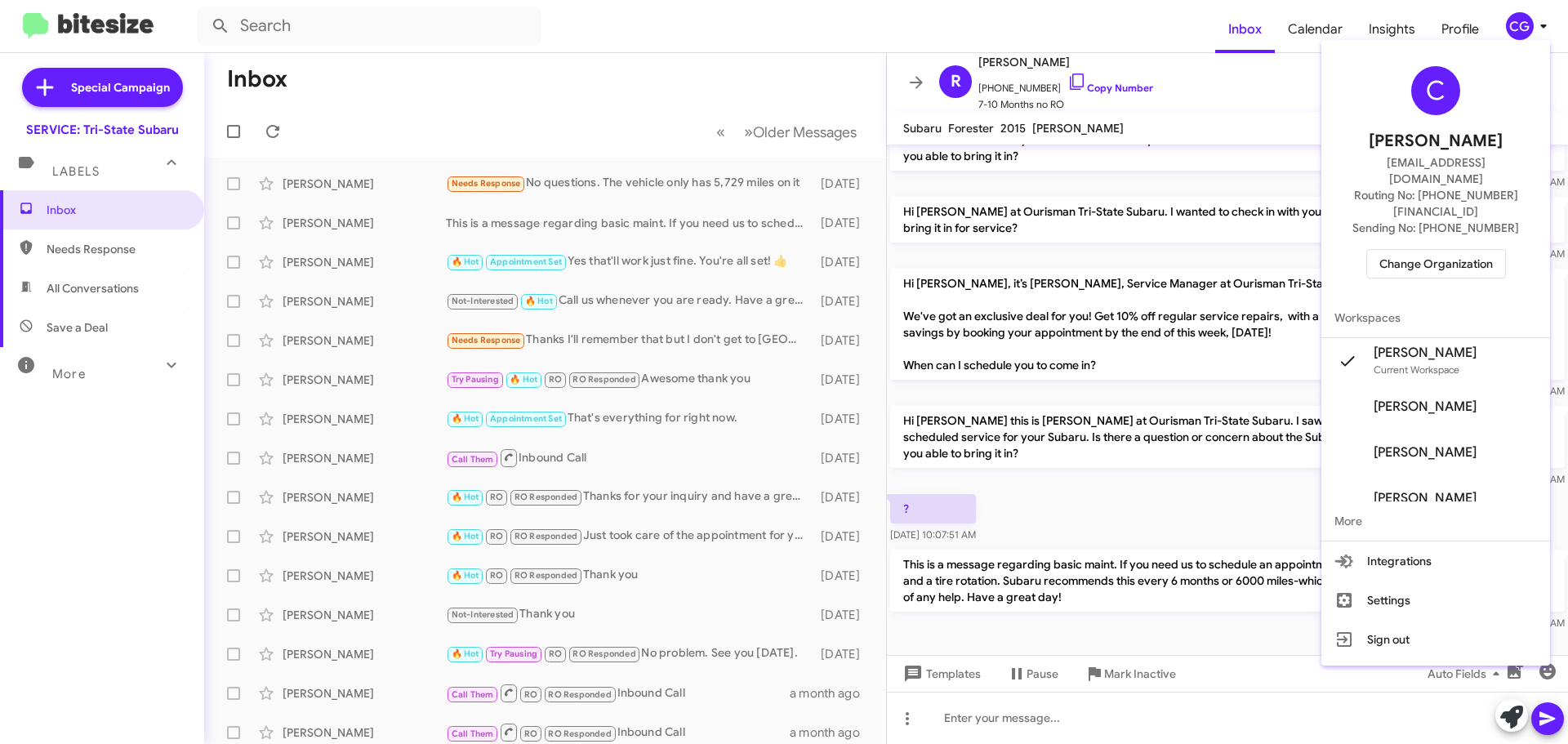
click at [1471, 250] on span "Change Organization" at bounding box center [1436, 263] width 113 height 27
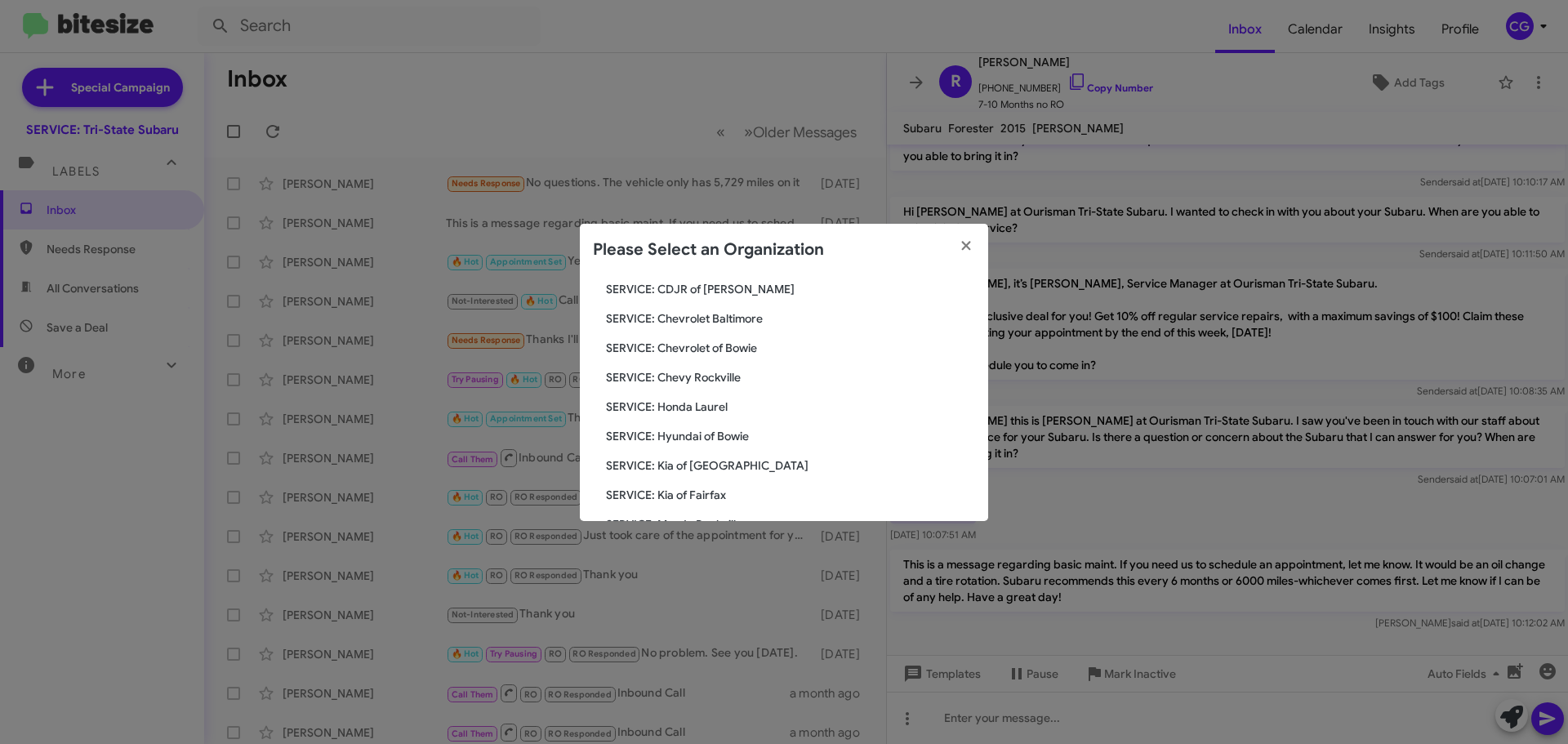
scroll to position [302, 0]
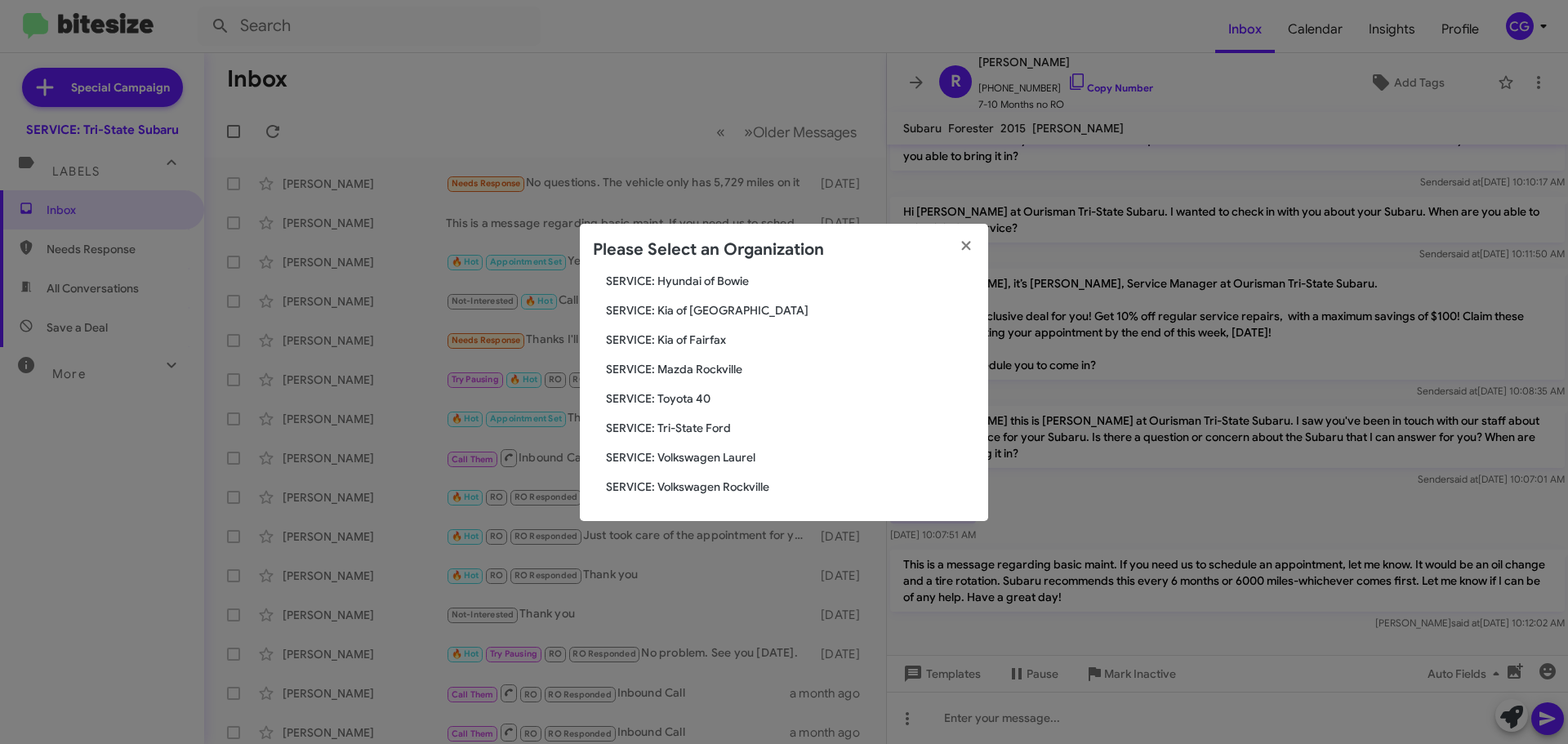
click at [751, 461] on span "SERVICE: Volkswagen Laurel" at bounding box center [790, 456] width 369 height 16
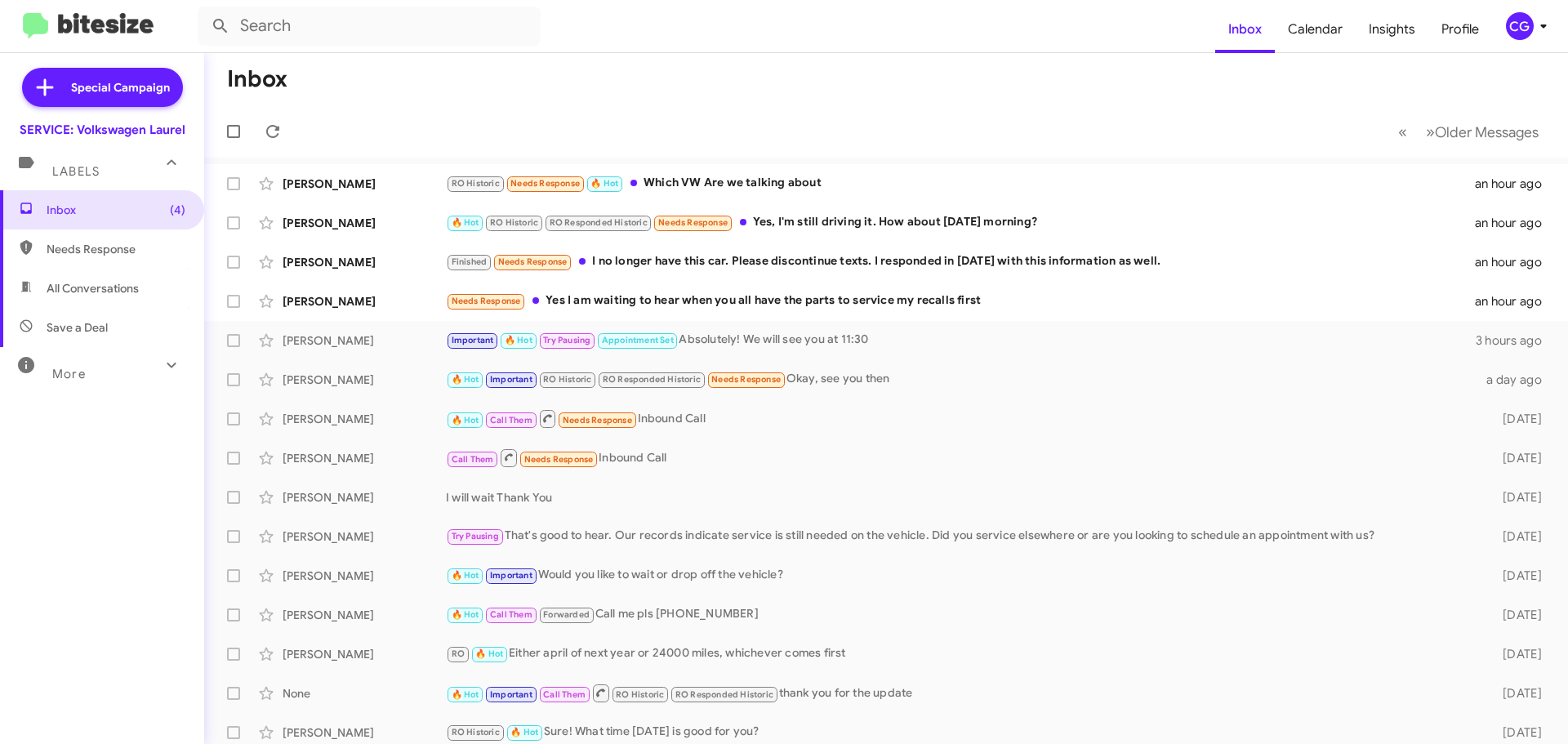
click at [1521, 34] on div "CG" at bounding box center [1519, 25] width 27 height 27
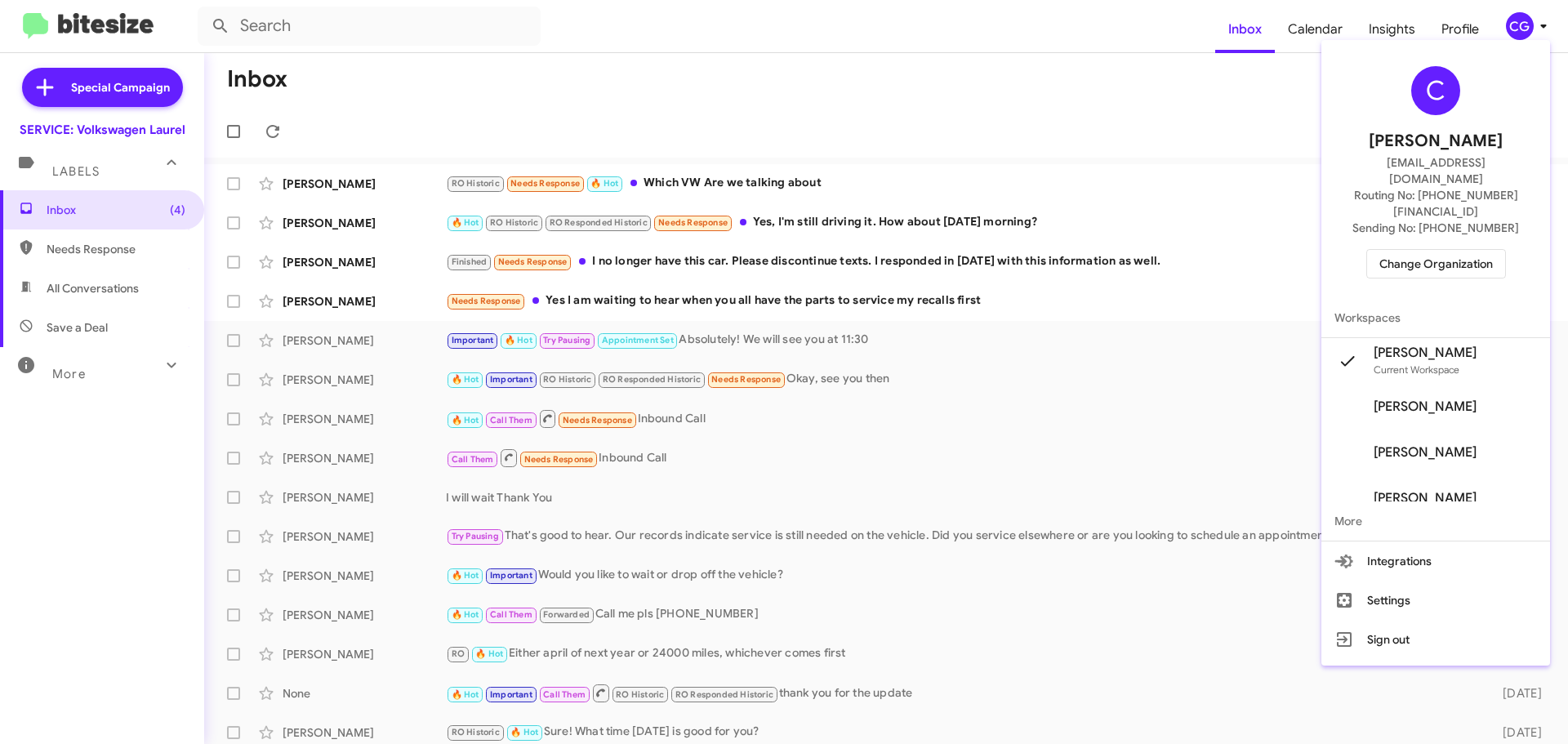
click at [1443, 250] on span "Change Organization" at bounding box center [1436, 263] width 113 height 27
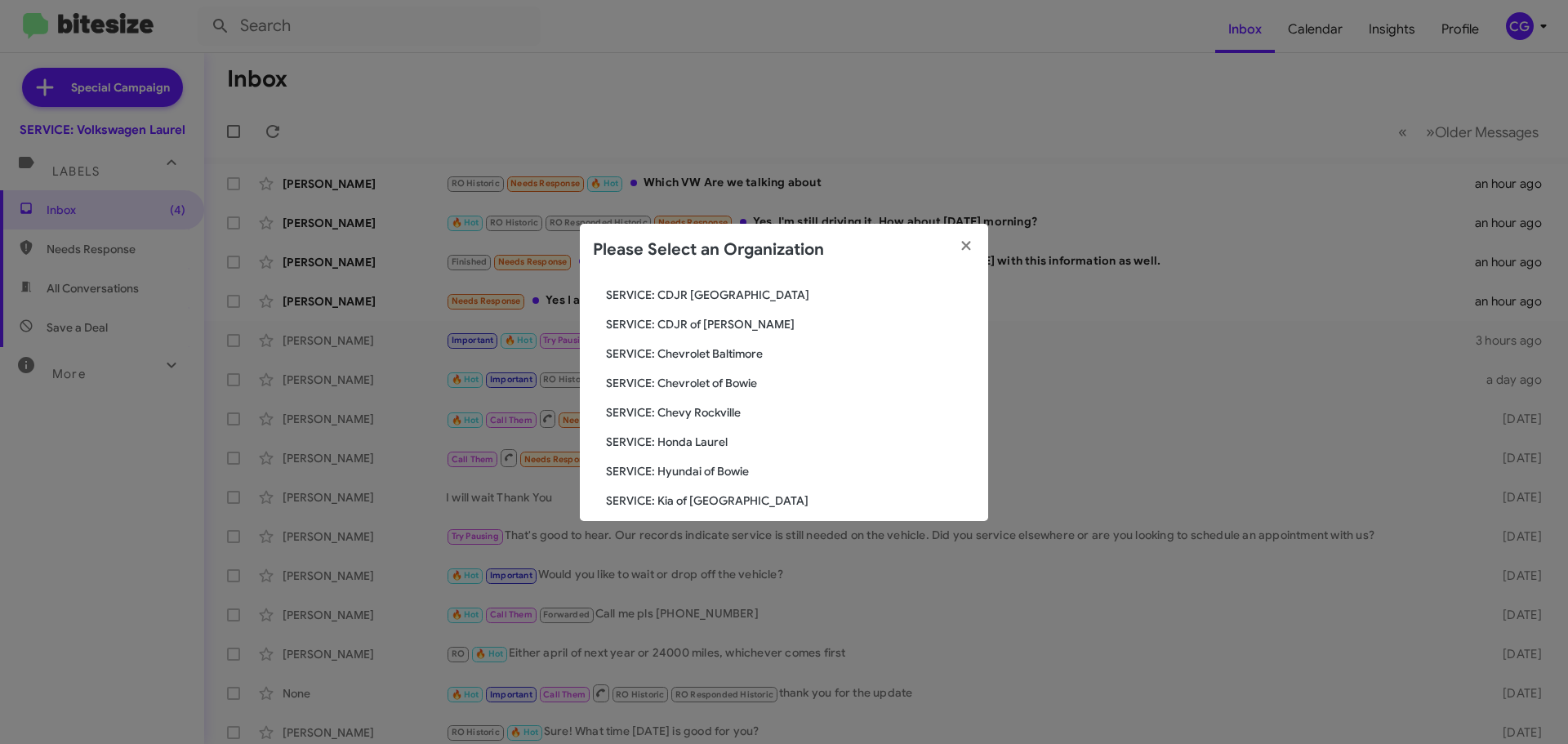
scroll to position [302, 0]
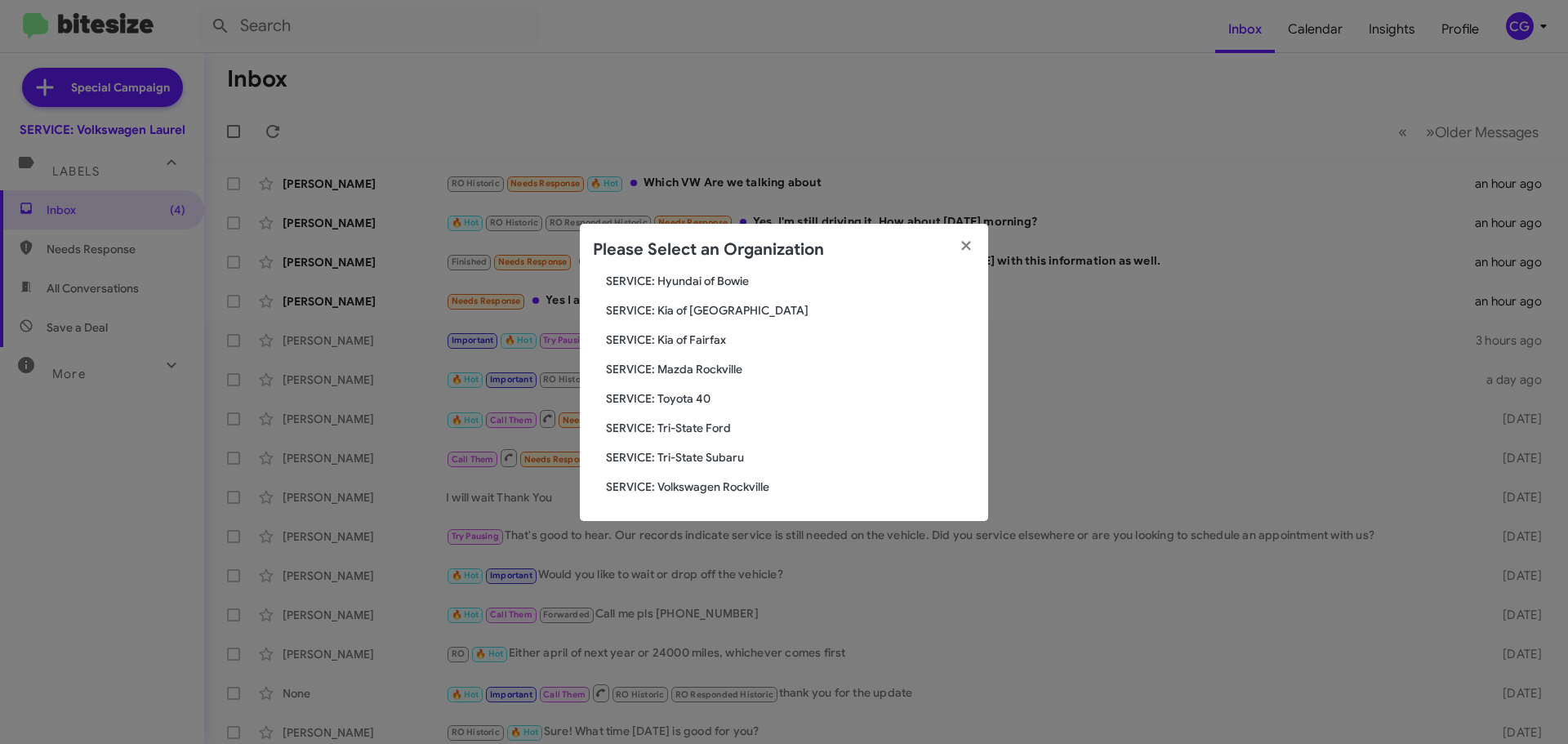
click at [755, 485] on span "SERVICE: Volkswagen Rockville" at bounding box center [790, 487] width 369 height 16
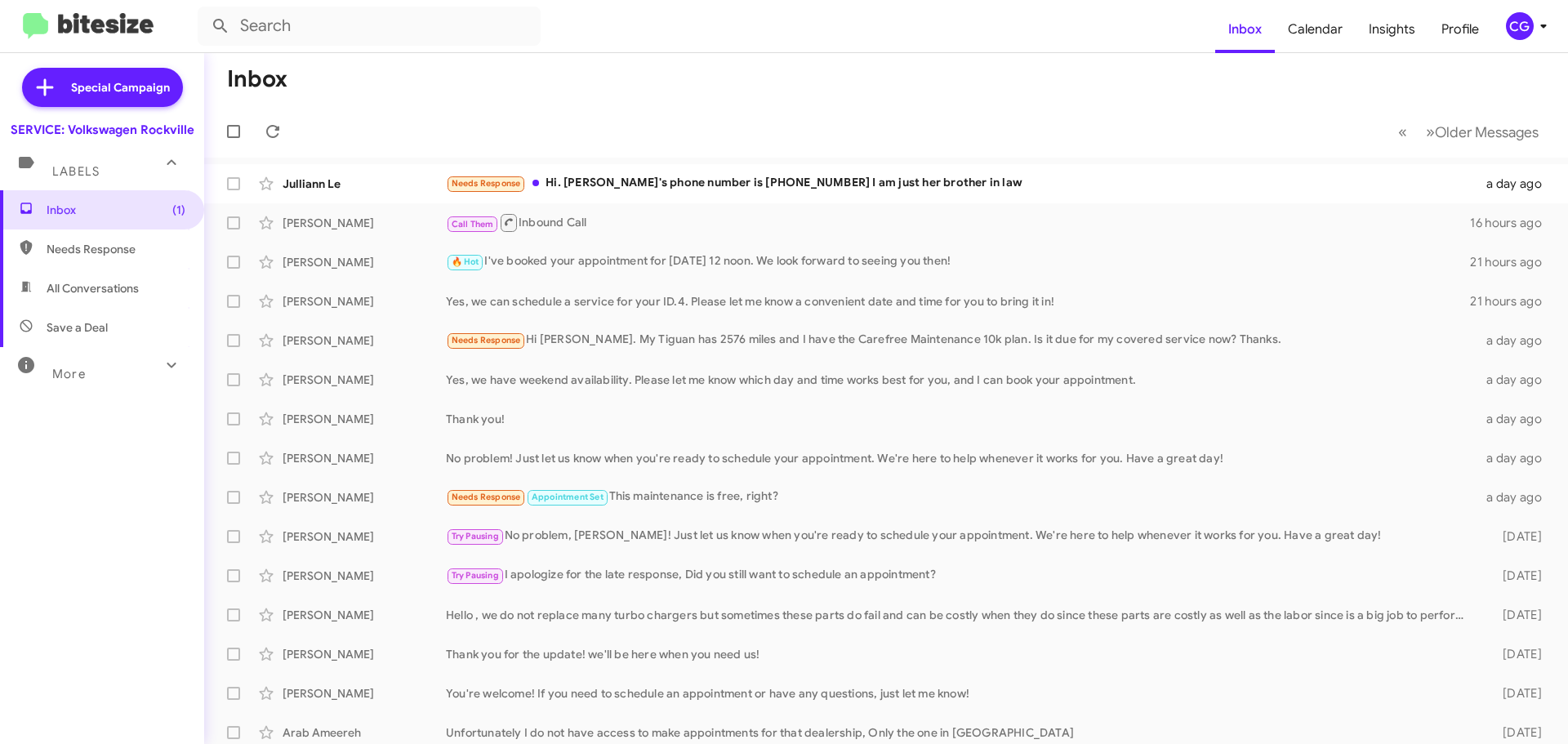
drag, startPoint x: 1529, startPoint y: 14, endPoint x: 1533, endPoint y: 30, distance: 16.5
click at [1528, 19] on span "CG" at bounding box center [1529, 25] width 49 height 27
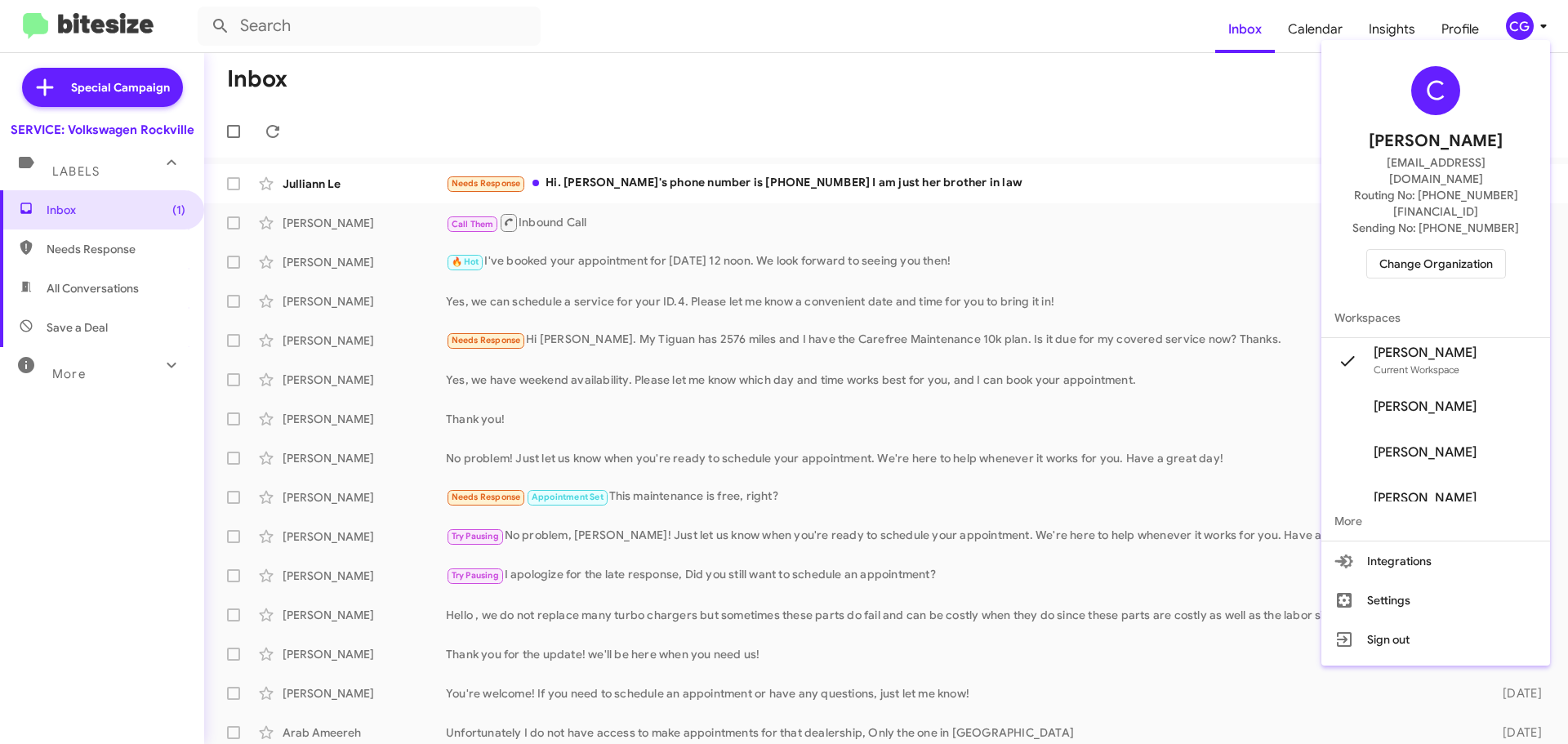
click at [1453, 250] on span "Change Organization" at bounding box center [1436, 263] width 113 height 27
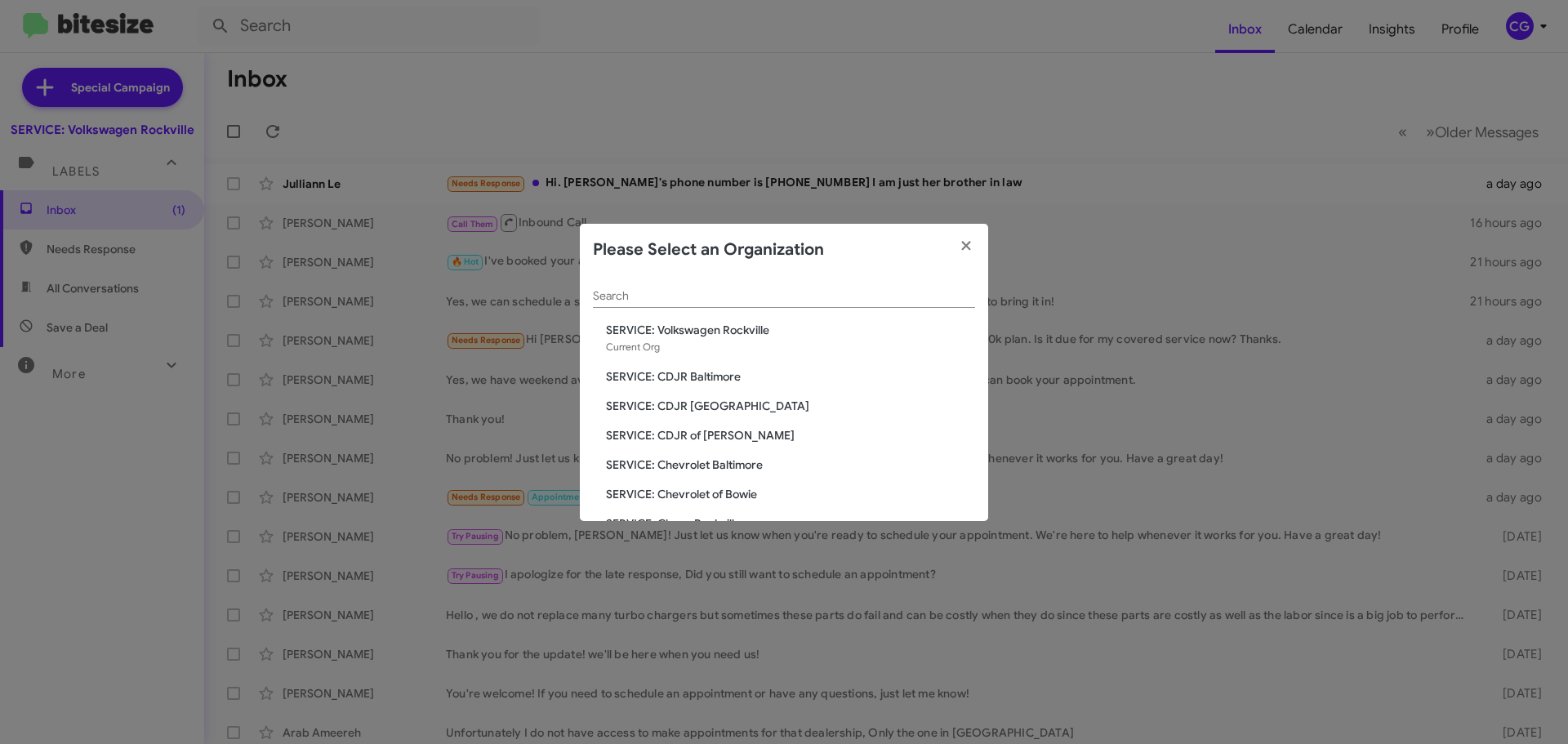
click at [718, 378] on span "SERVICE: CDJR Baltimore" at bounding box center [790, 376] width 369 height 16
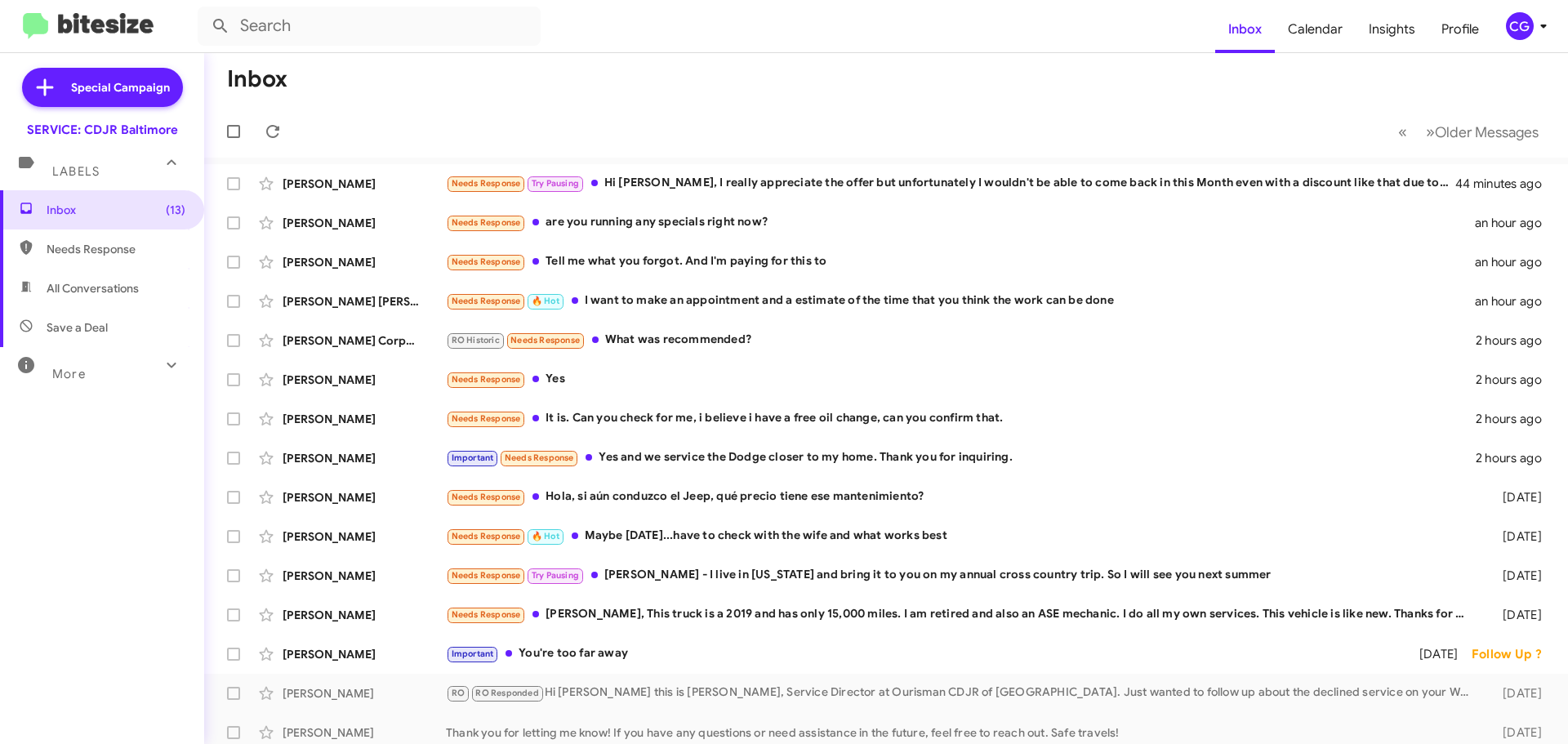
click at [1528, 30] on div "CG" at bounding box center [1519, 25] width 27 height 27
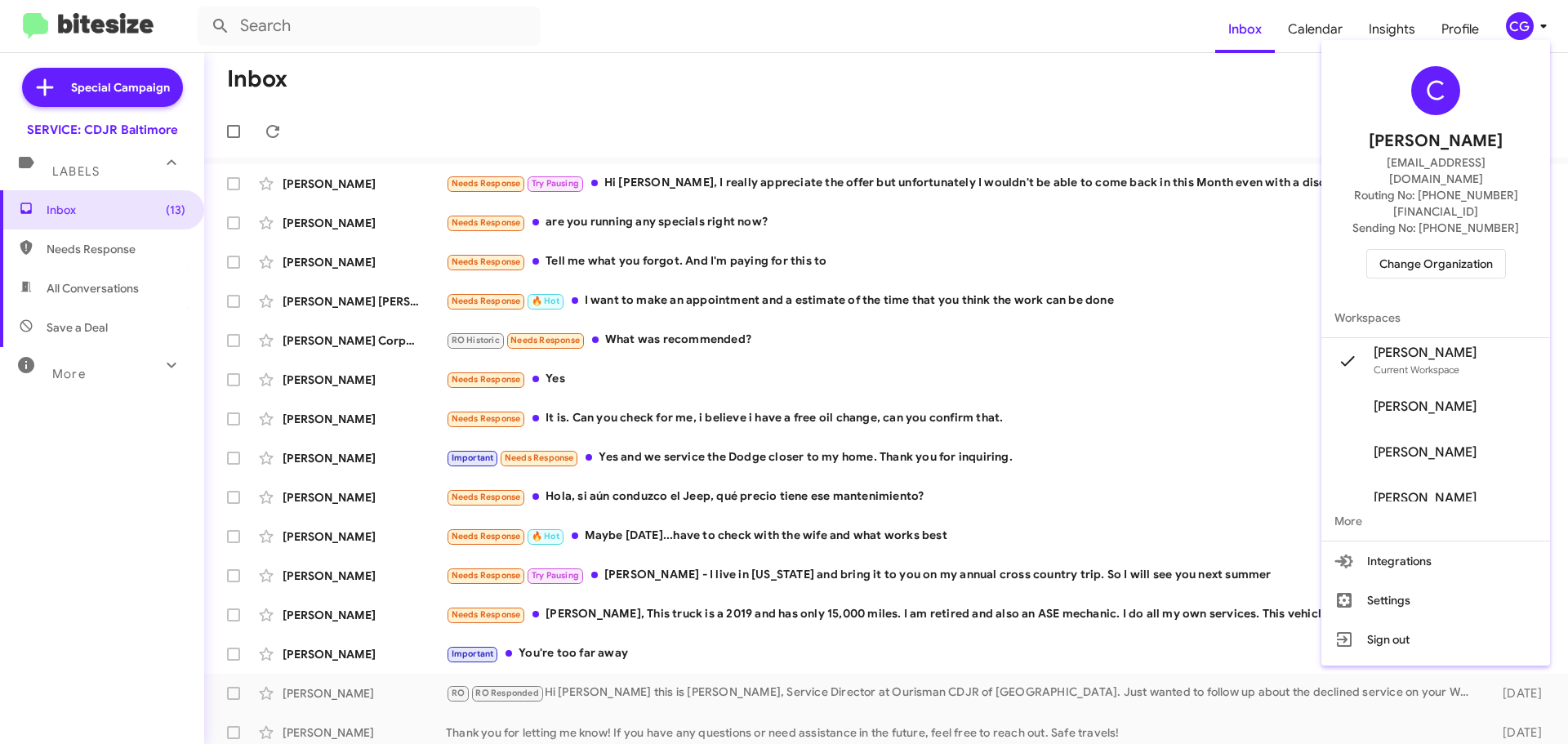
click at [1409, 250] on span "Change Organization" at bounding box center [1436, 263] width 113 height 27
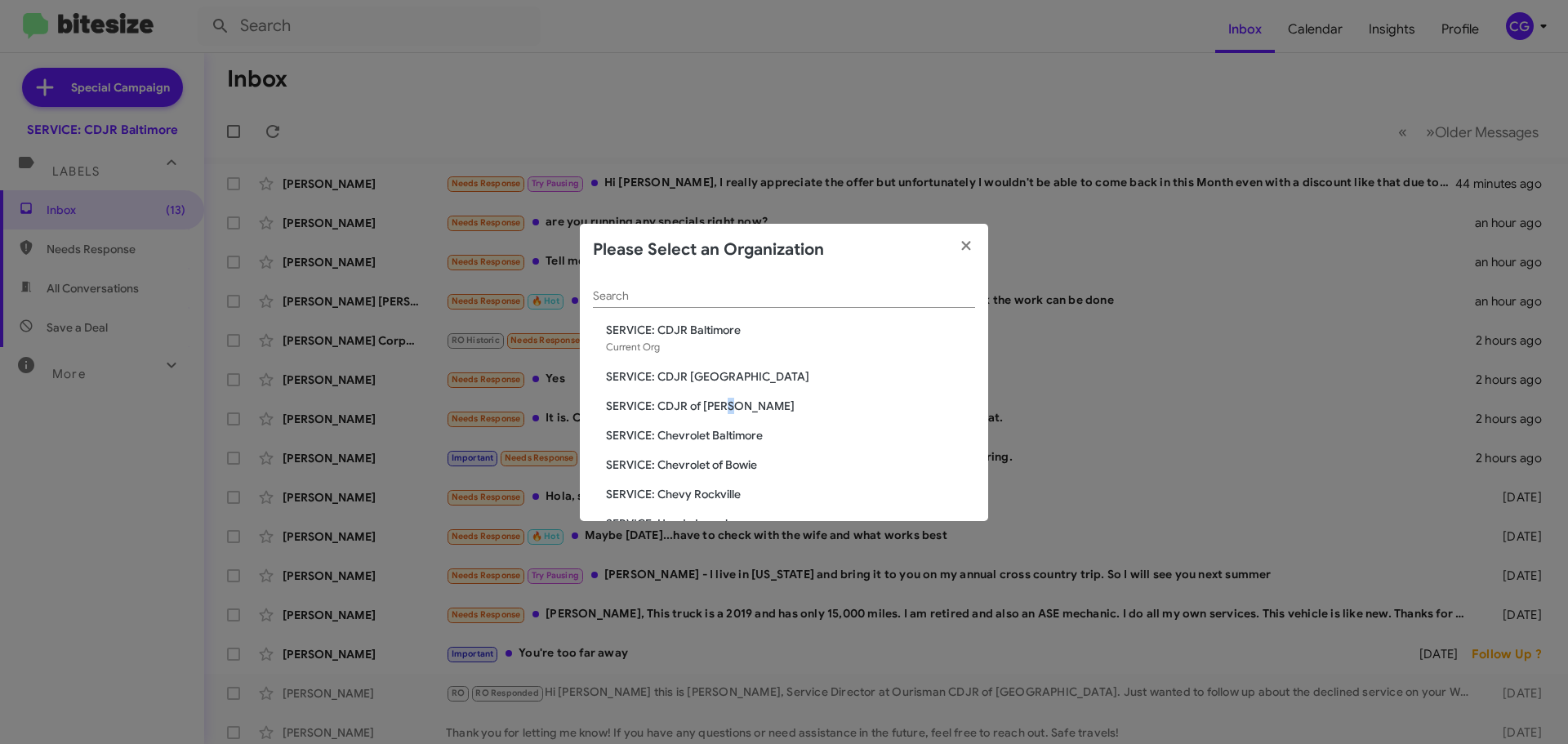
click at [729, 412] on span "SERVICE: CDJR of [PERSON_NAME]" at bounding box center [790, 405] width 369 height 16
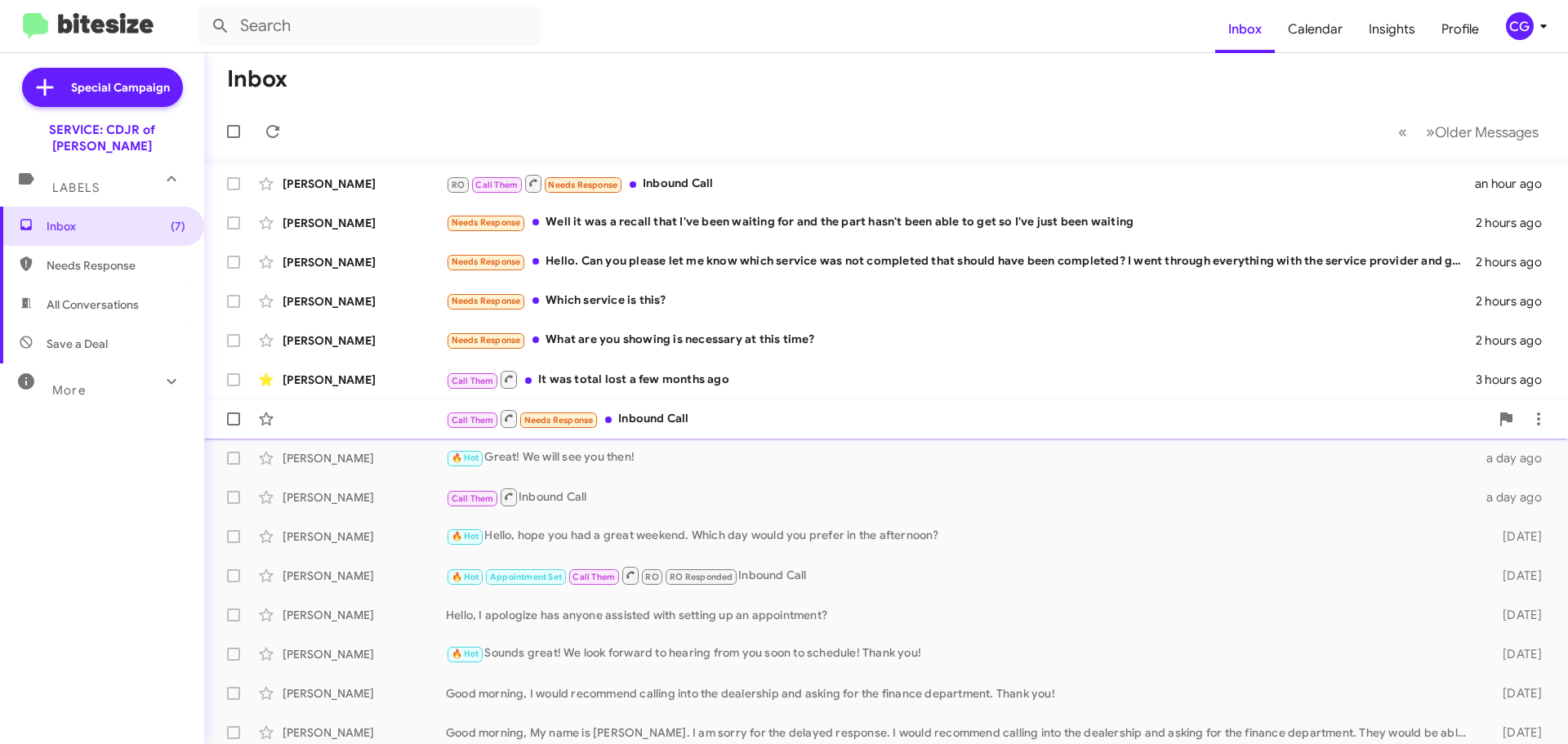
click at [601, 424] on div "Call Them Needs Response Inbound Call" at bounding box center [967, 419] width 1044 height 21
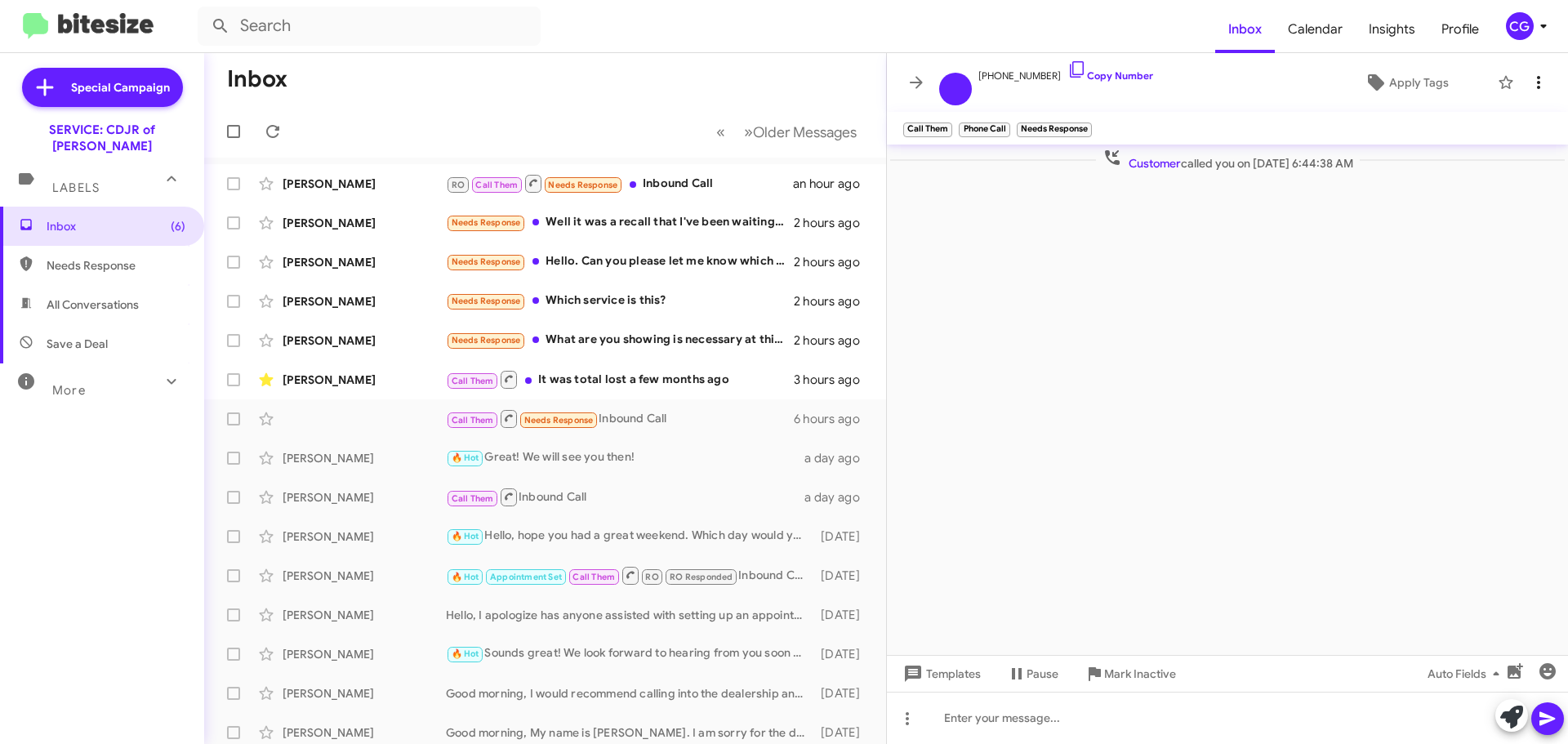
drag, startPoint x: 1551, startPoint y: 69, endPoint x: 1541, endPoint y: 84, distance: 18.0
click at [1547, 73] on mat-toolbar "[PHONE_NUMBER] Copy Number Apply Tags" at bounding box center [1228, 82] width 681 height 58
click at [1541, 86] on icon at bounding box center [1538, 82] width 20 height 20
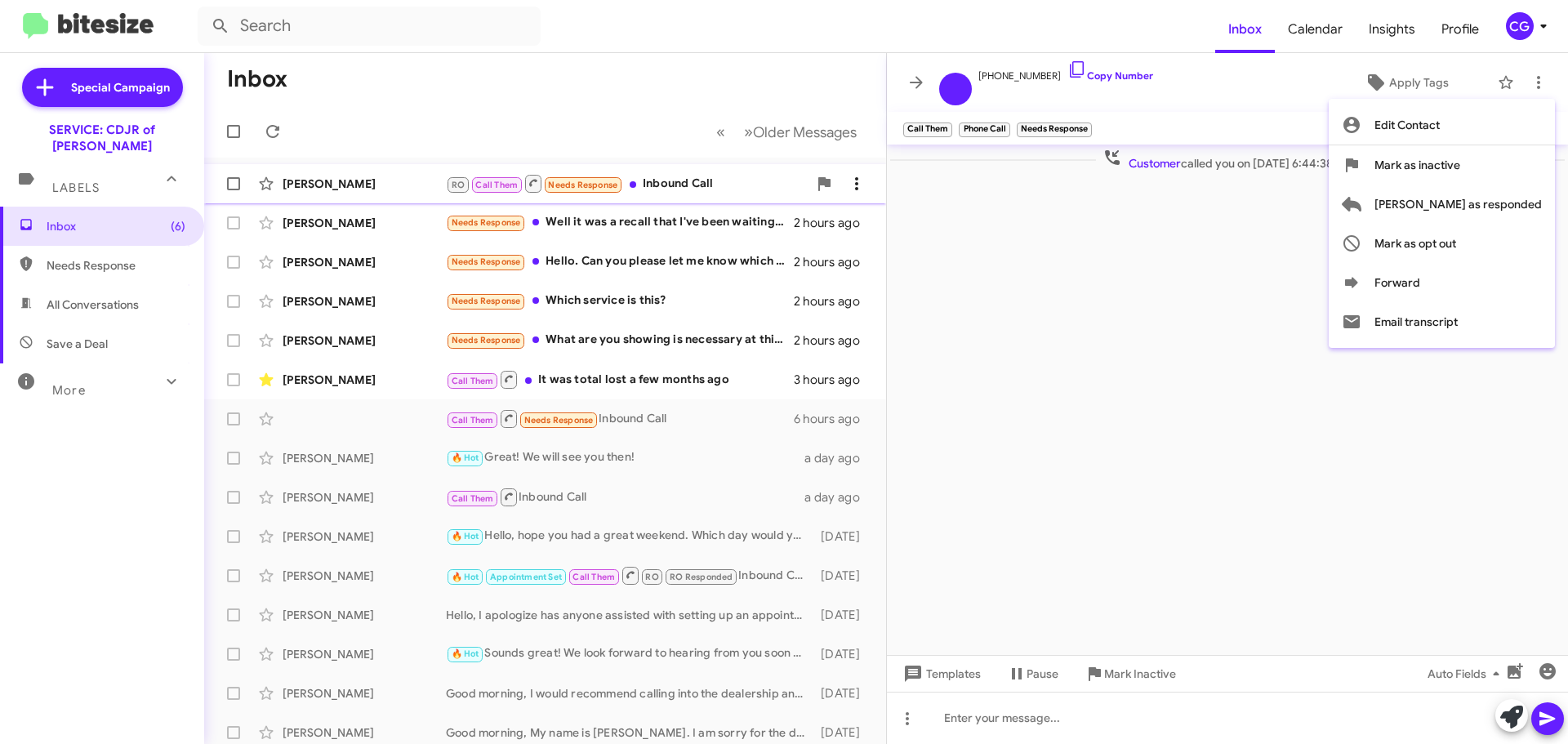
click at [1534, 195] on span "Mark as responded" at bounding box center [1459, 205] width 168 height 40
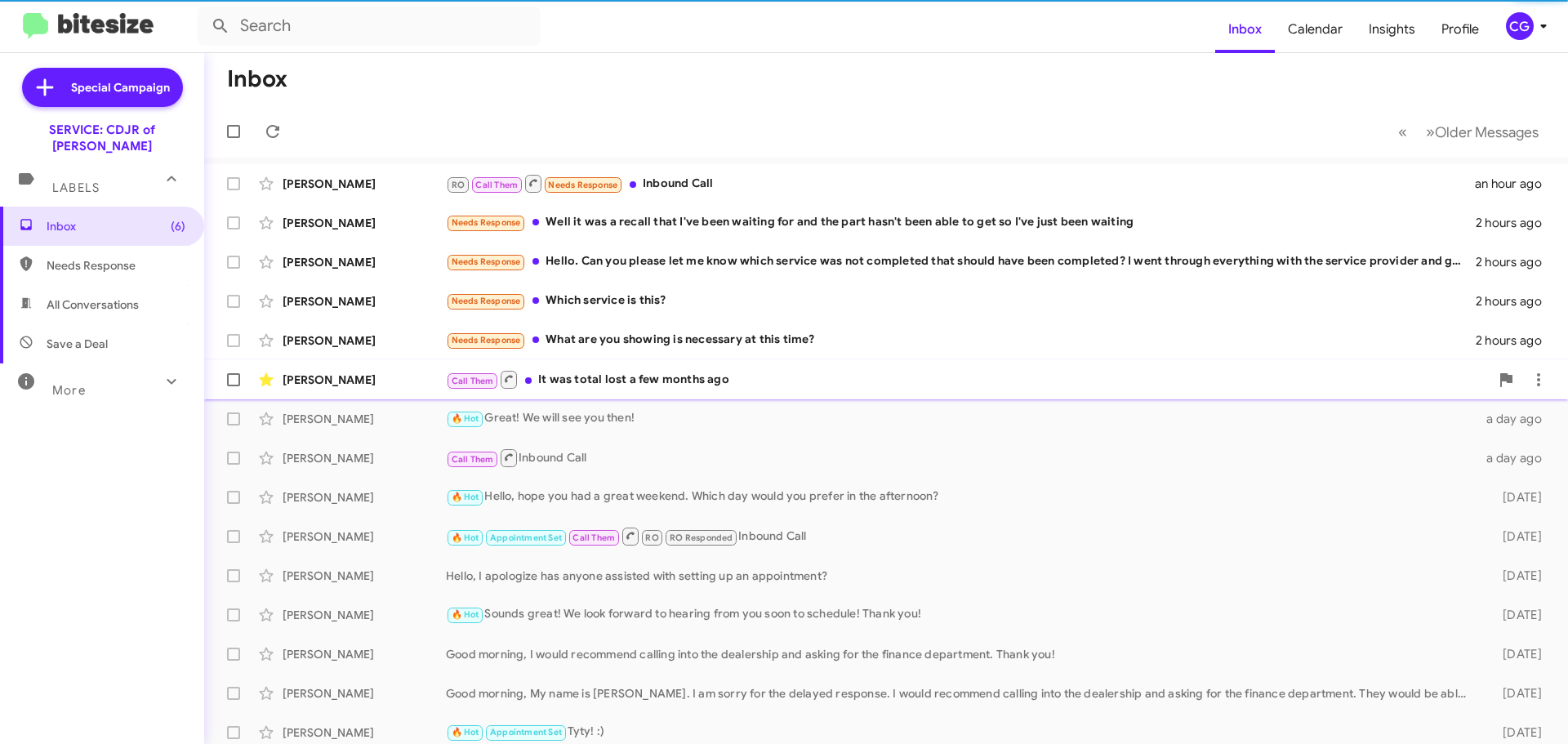
click at [774, 398] on span "Chanel Williams Call Them It was total lost a few months ago 3 hours ago" at bounding box center [886, 380] width 1363 height 40
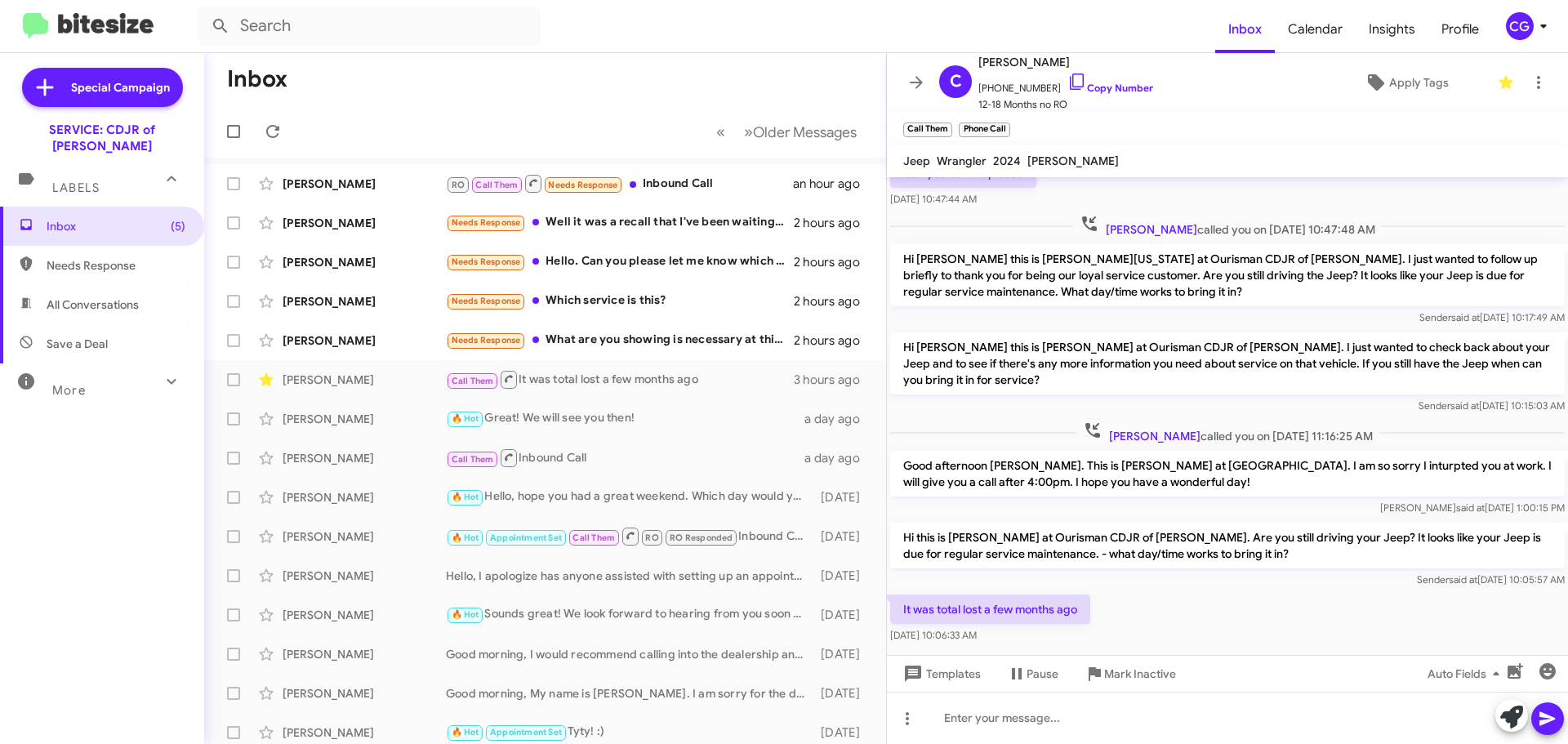
scroll to position [190, 0]
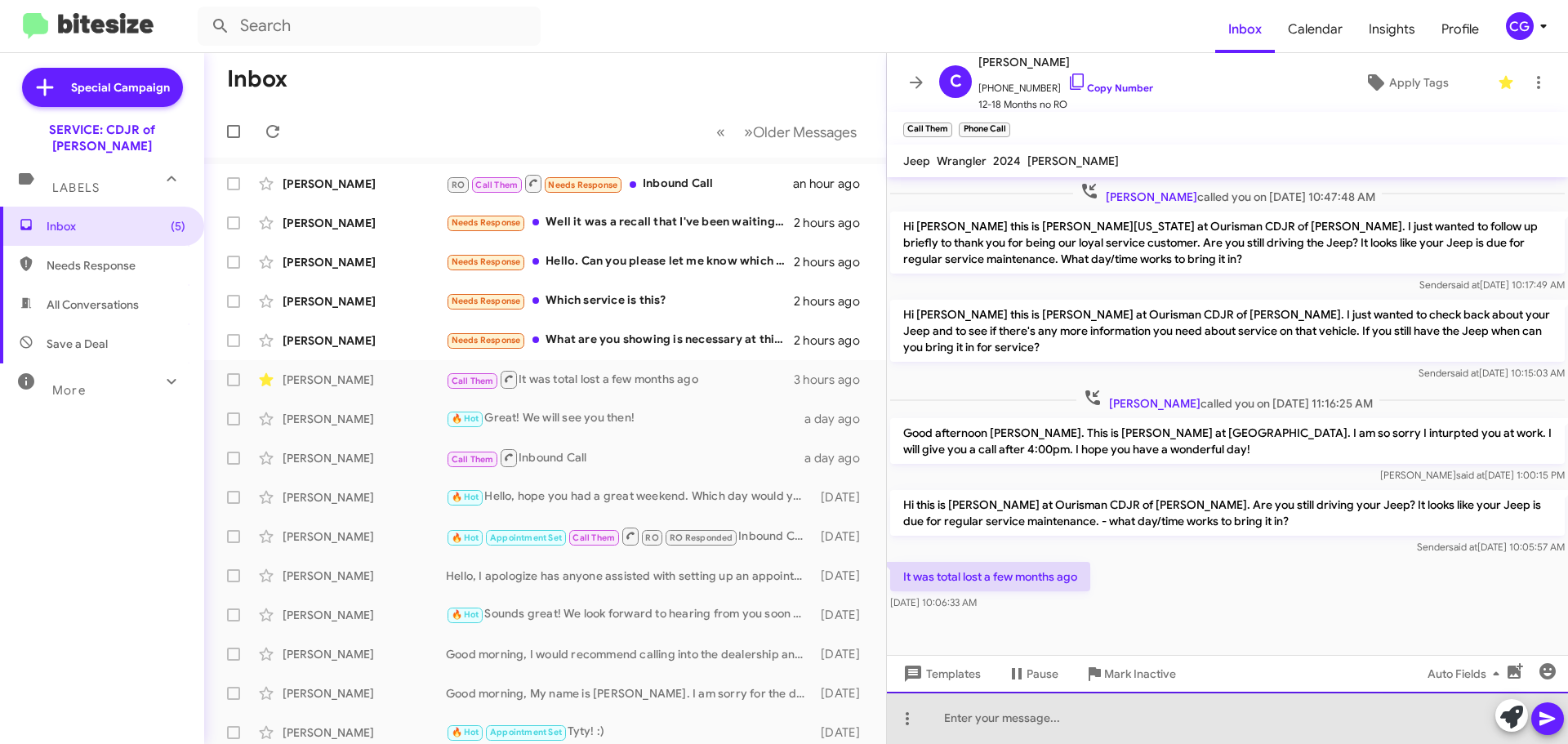
click at [1060, 736] on div at bounding box center [1228, 718] width 681 height 52
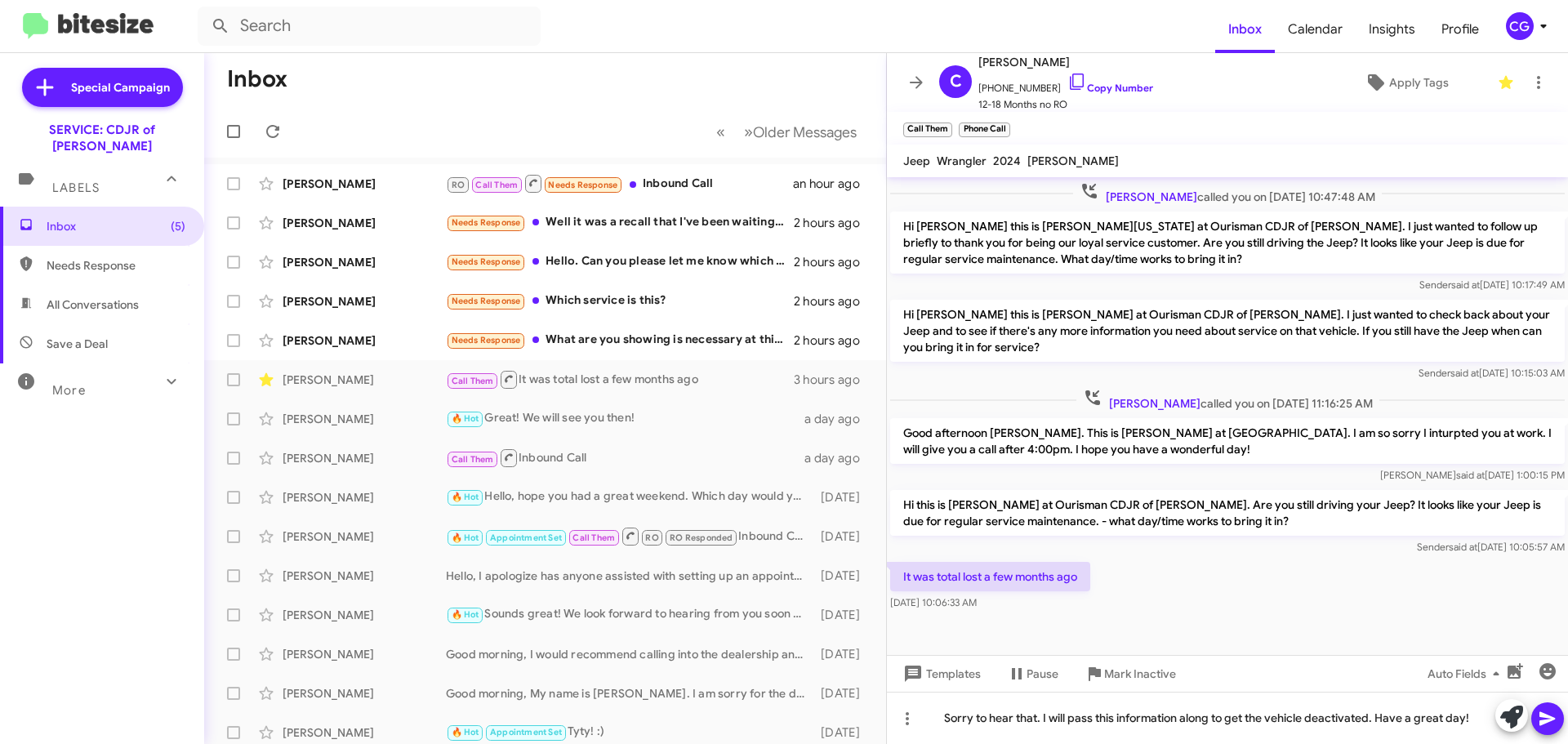
click at [1544, 712] on icon at bounding box center [1547, 719] width 20 height 20
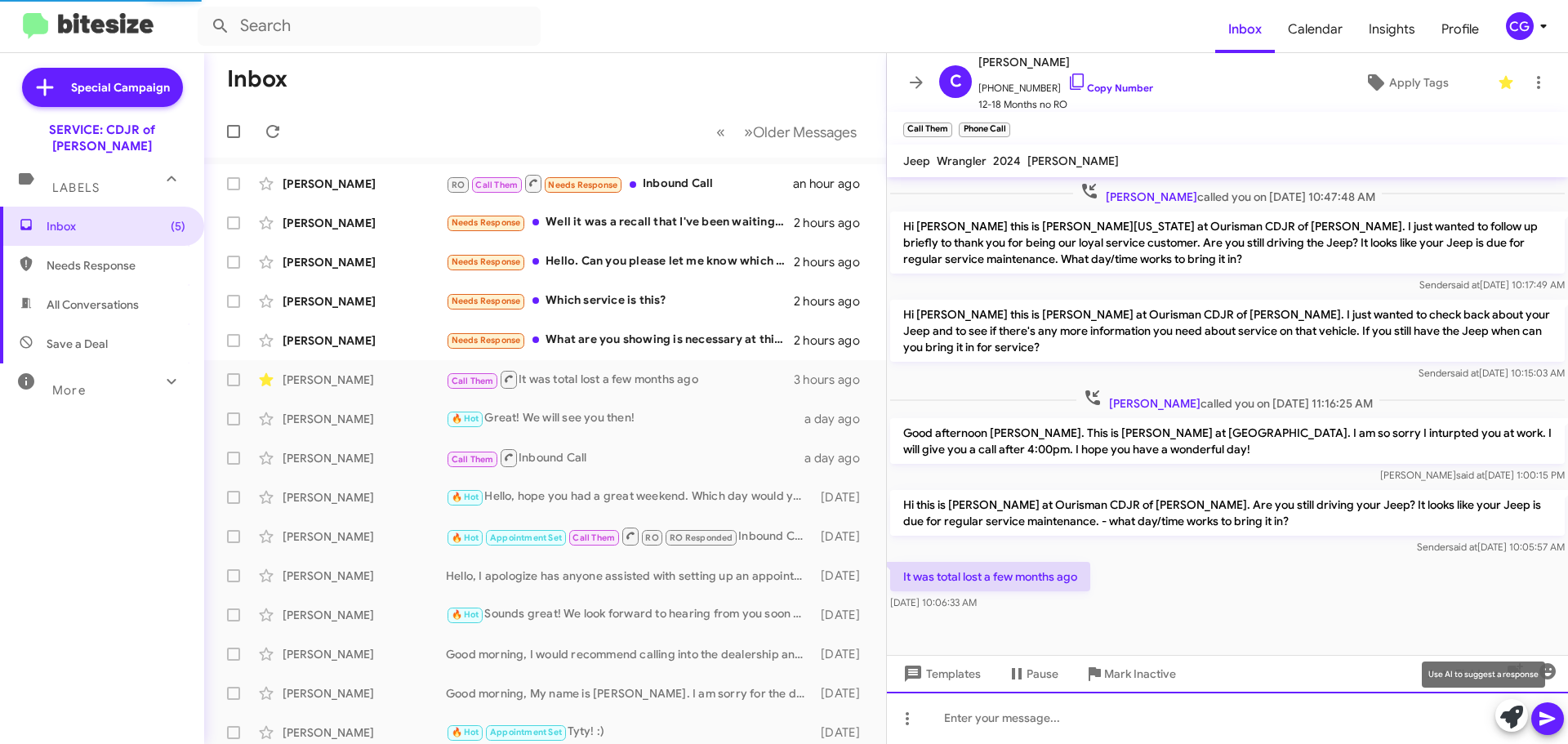
scroll to position [0, 0]
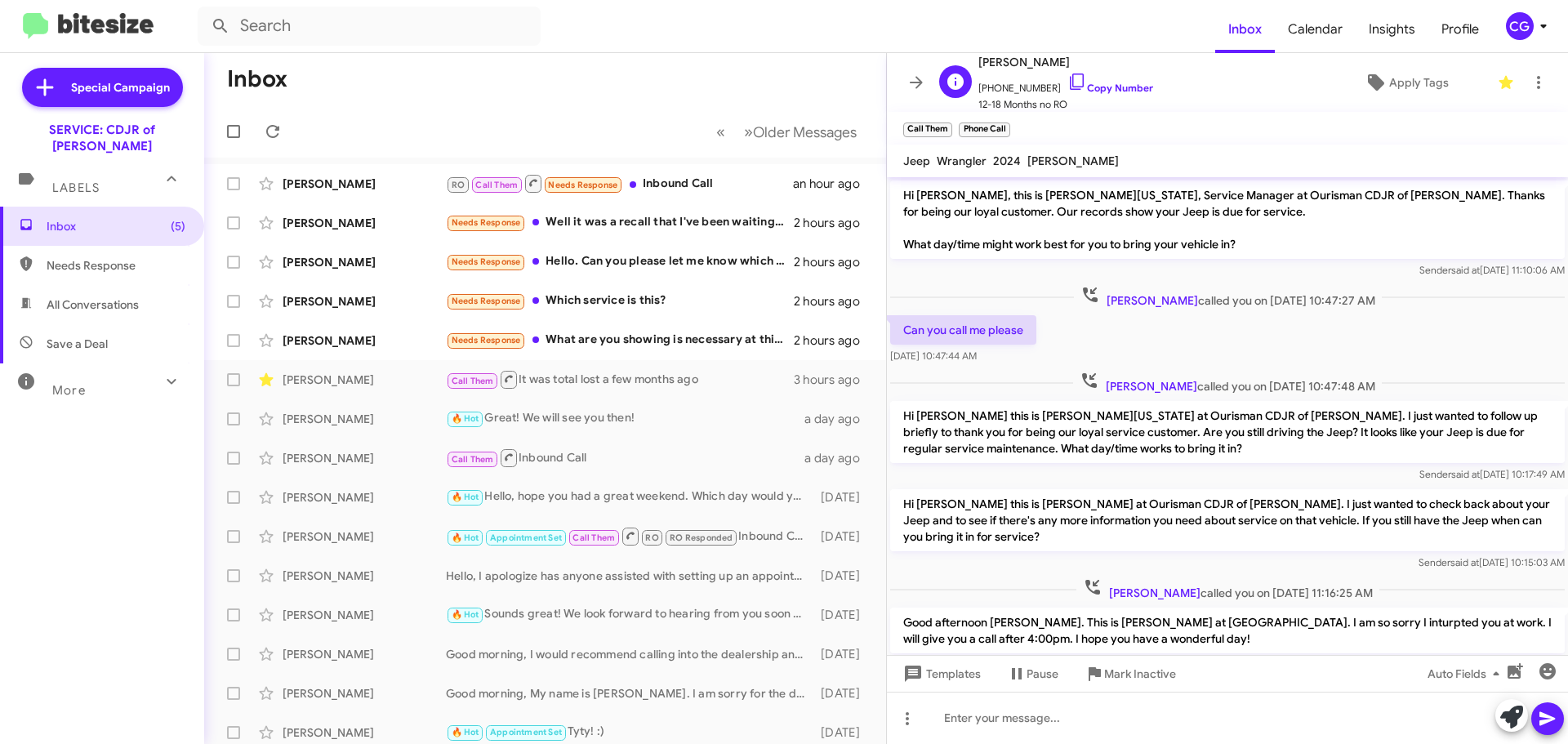
click at [1018, 58] on span "Chanel Williams" at bounding box center [1065, 61] width 174 height 20
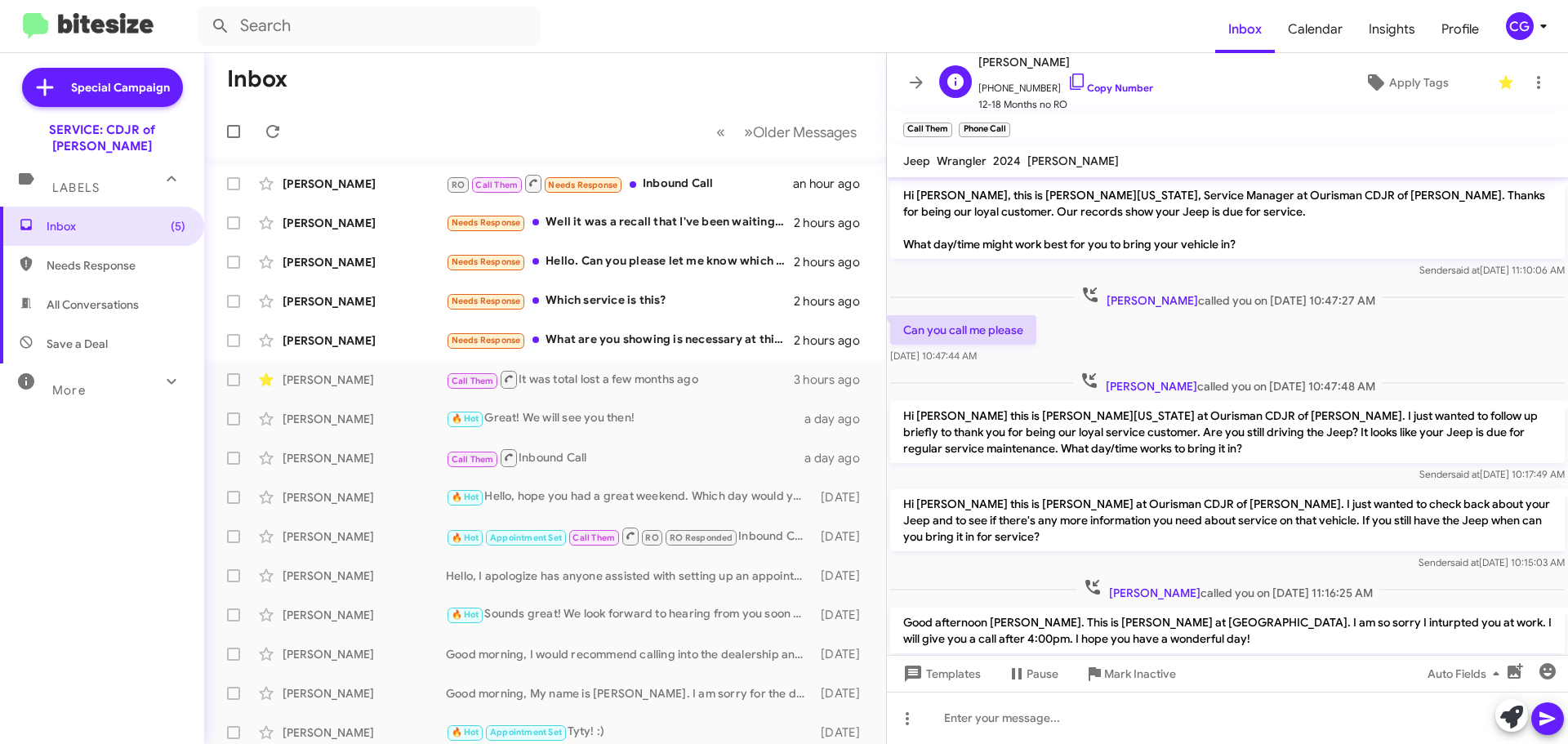
click at [1010, 87] on span "+12029311221 Copy Number" at bounding box center [1065, 84] width 174 height 25
copy span "12029311221"
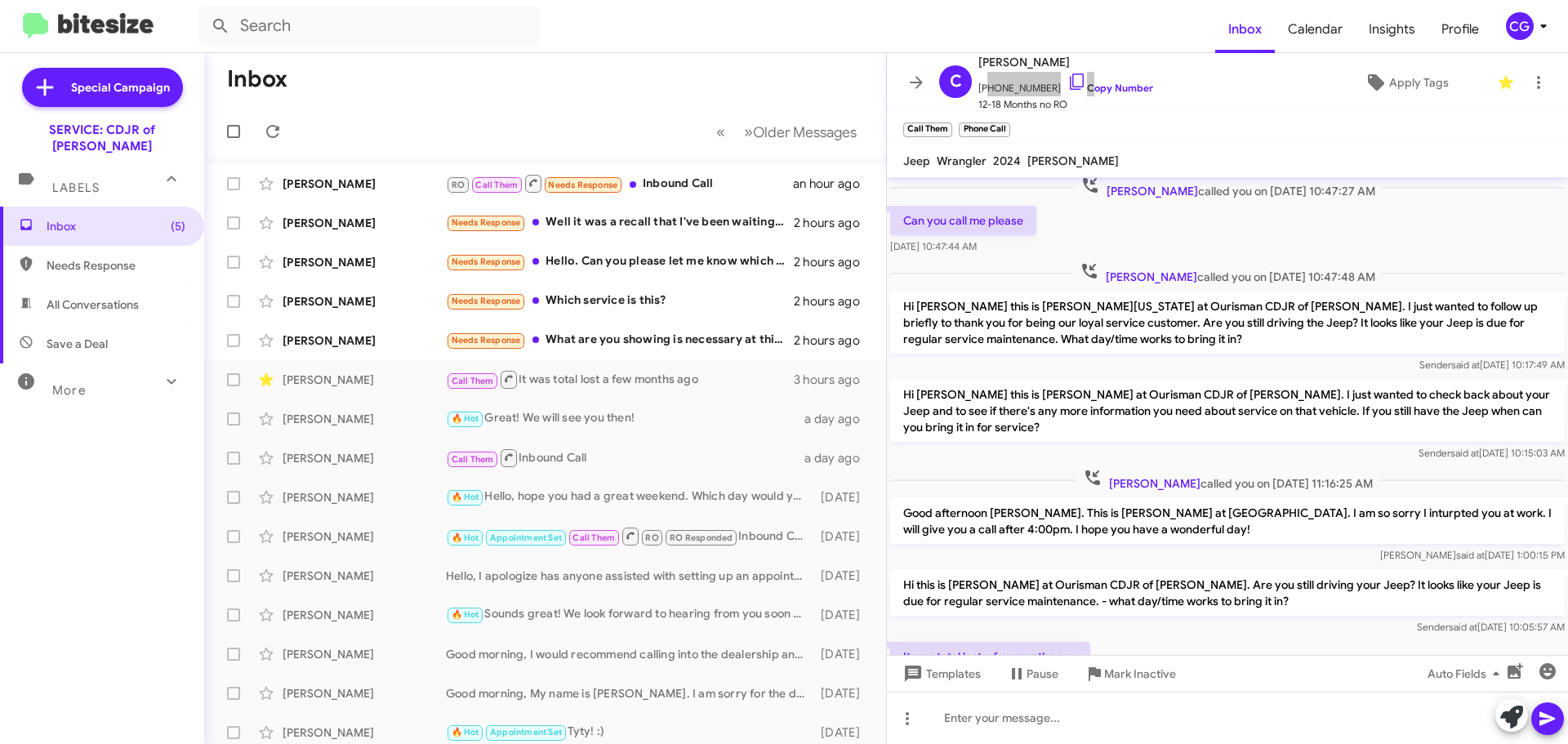
scroll to position [249, 0]
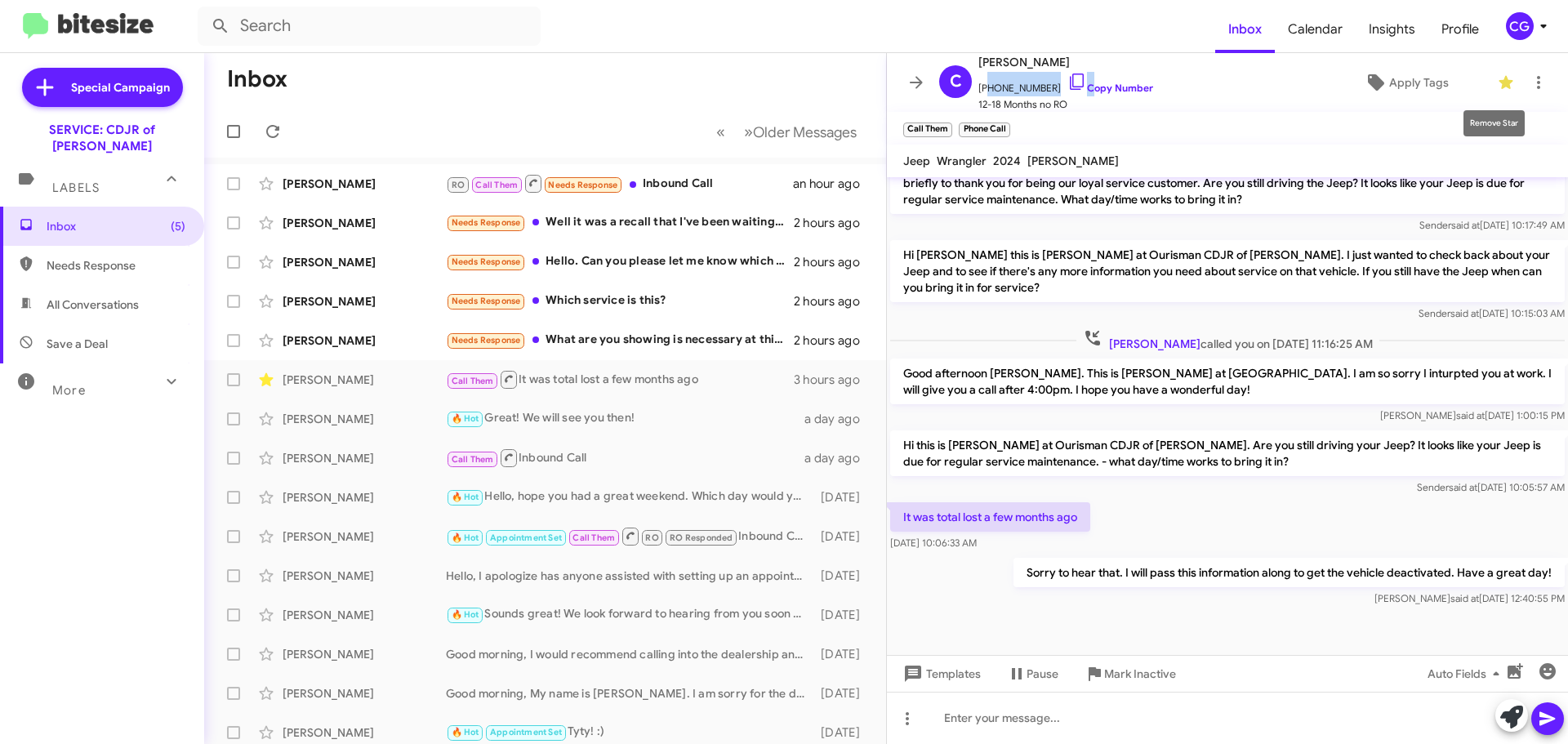
click at [1504, 82] on span at bounding box center [1506, 82] width 33 height 20
click at [1530, 84] on icon at bounding box center [1538, 82] width 20 height 20
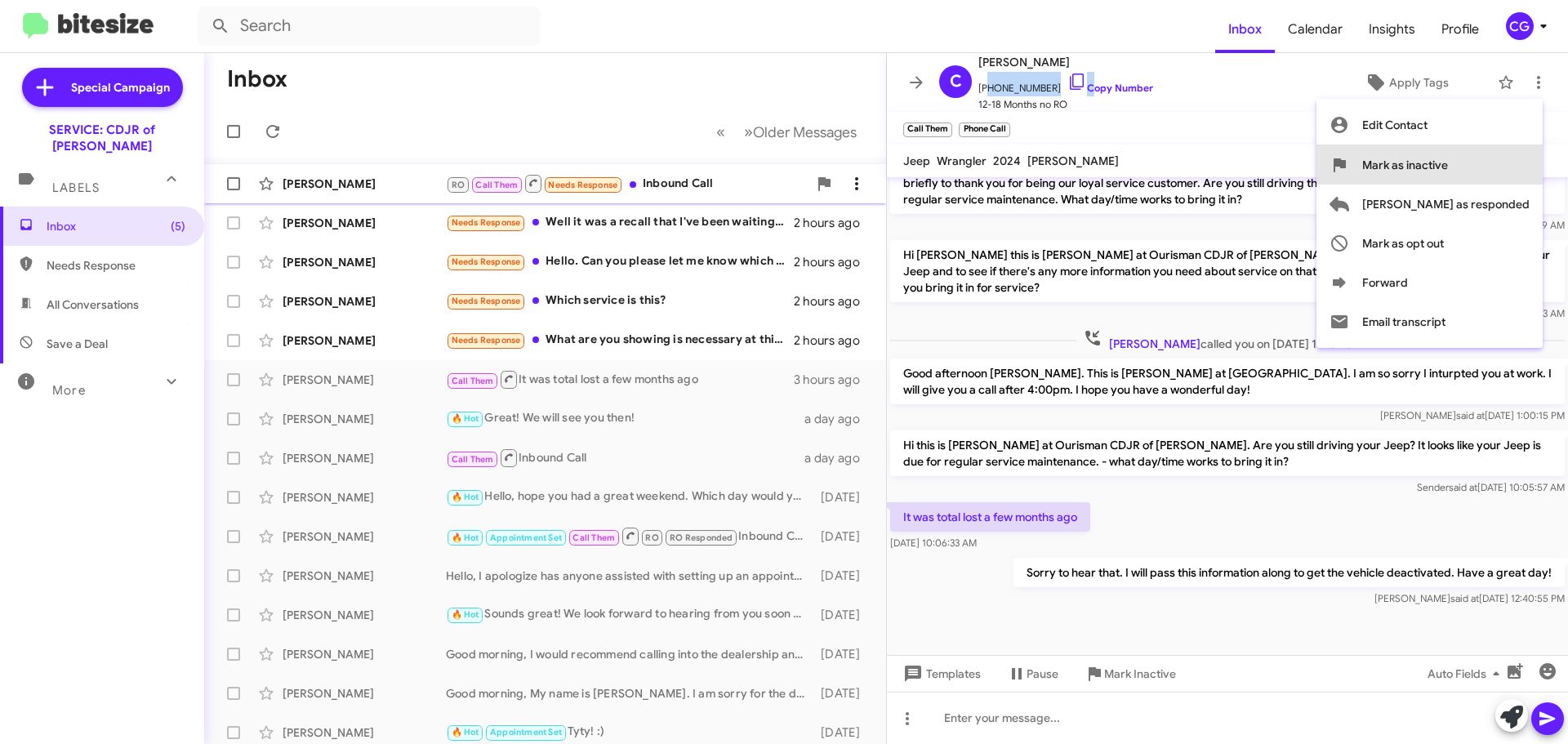
click at [1524, 171] on button "Mark as inactive" at bounding box center [1429, 165] width 226 height 40
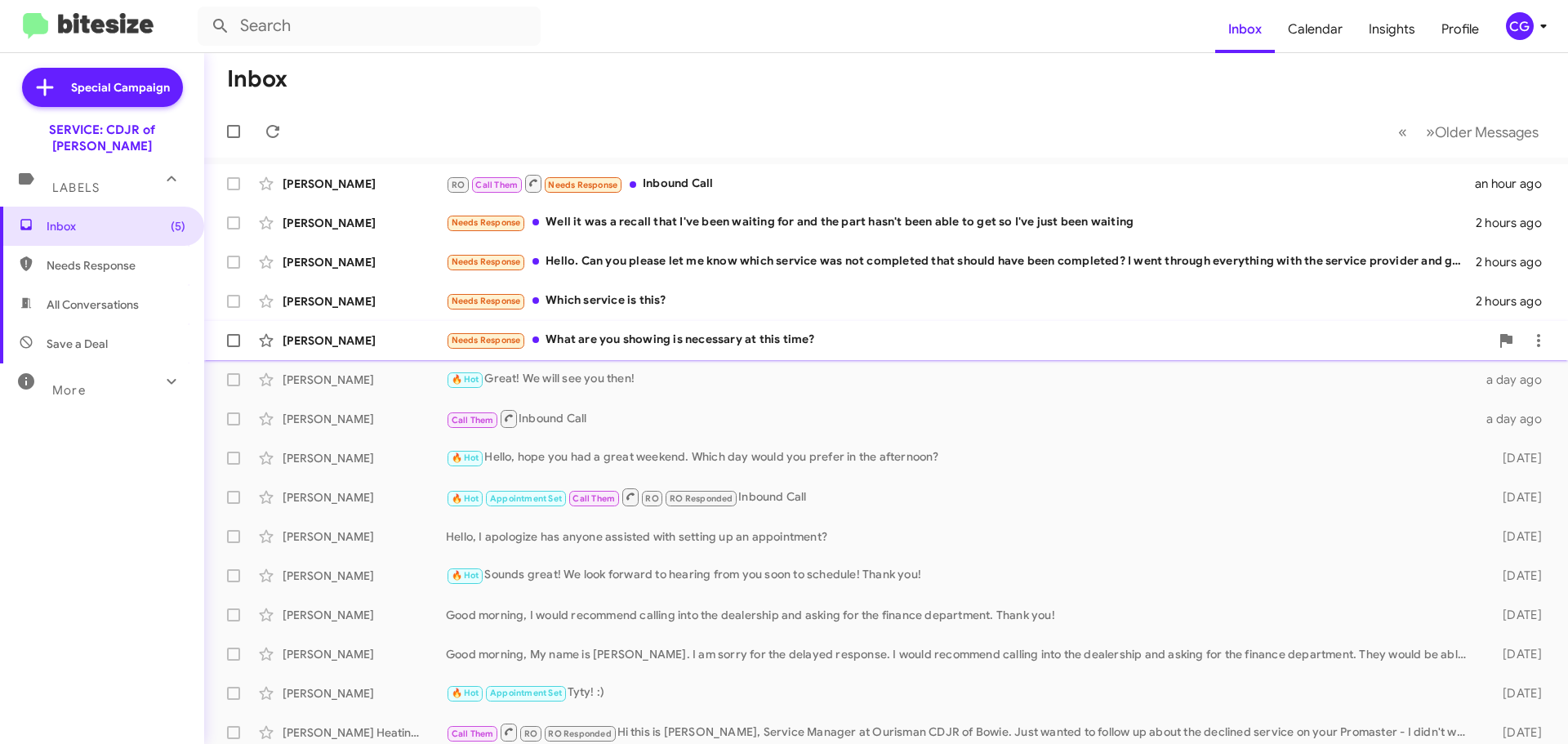
click at [584, 350] on div "Needs Response What are you showing is necessary at this time?" at bounding box center [967, 340] width 1044 height 19
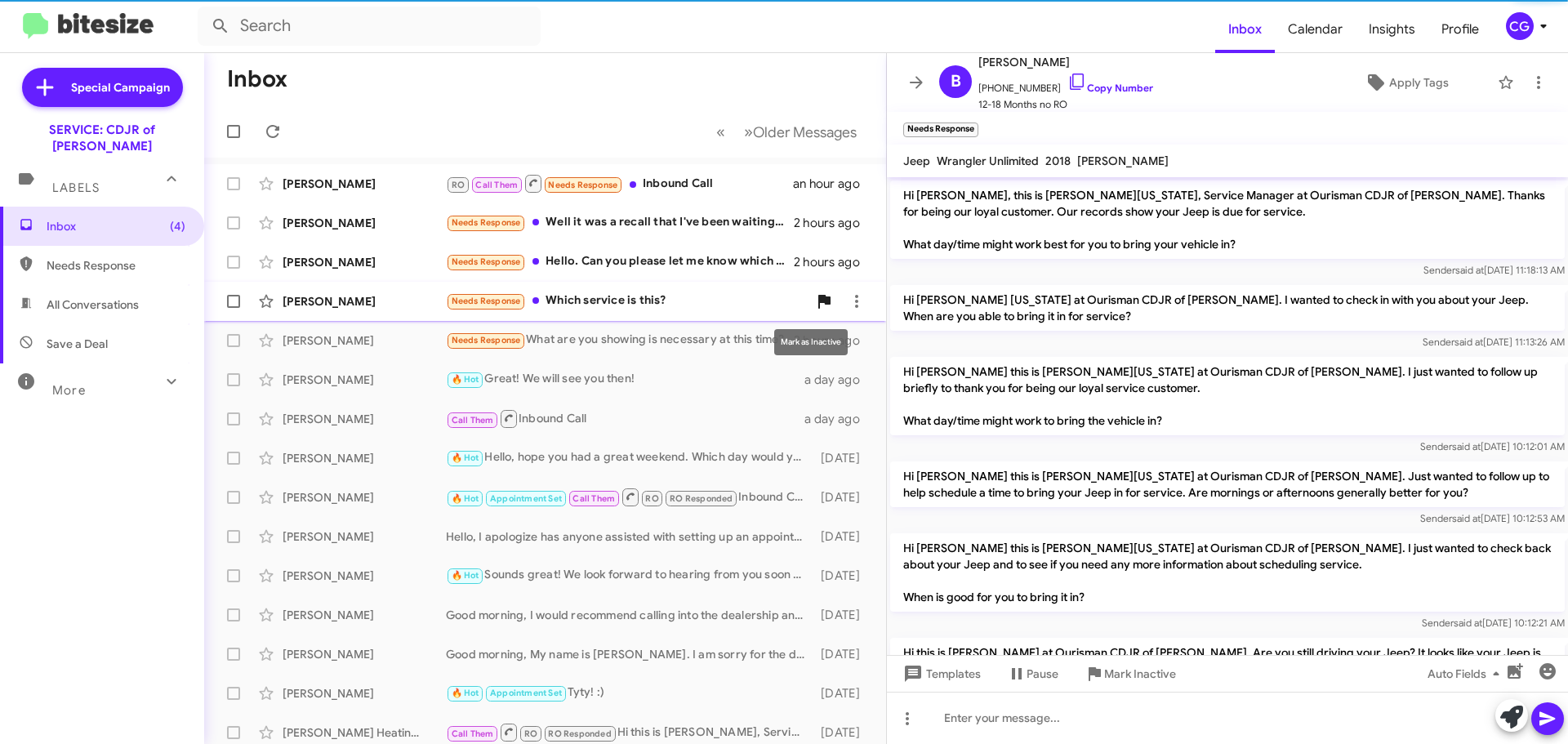
scroll to position [321, 0]
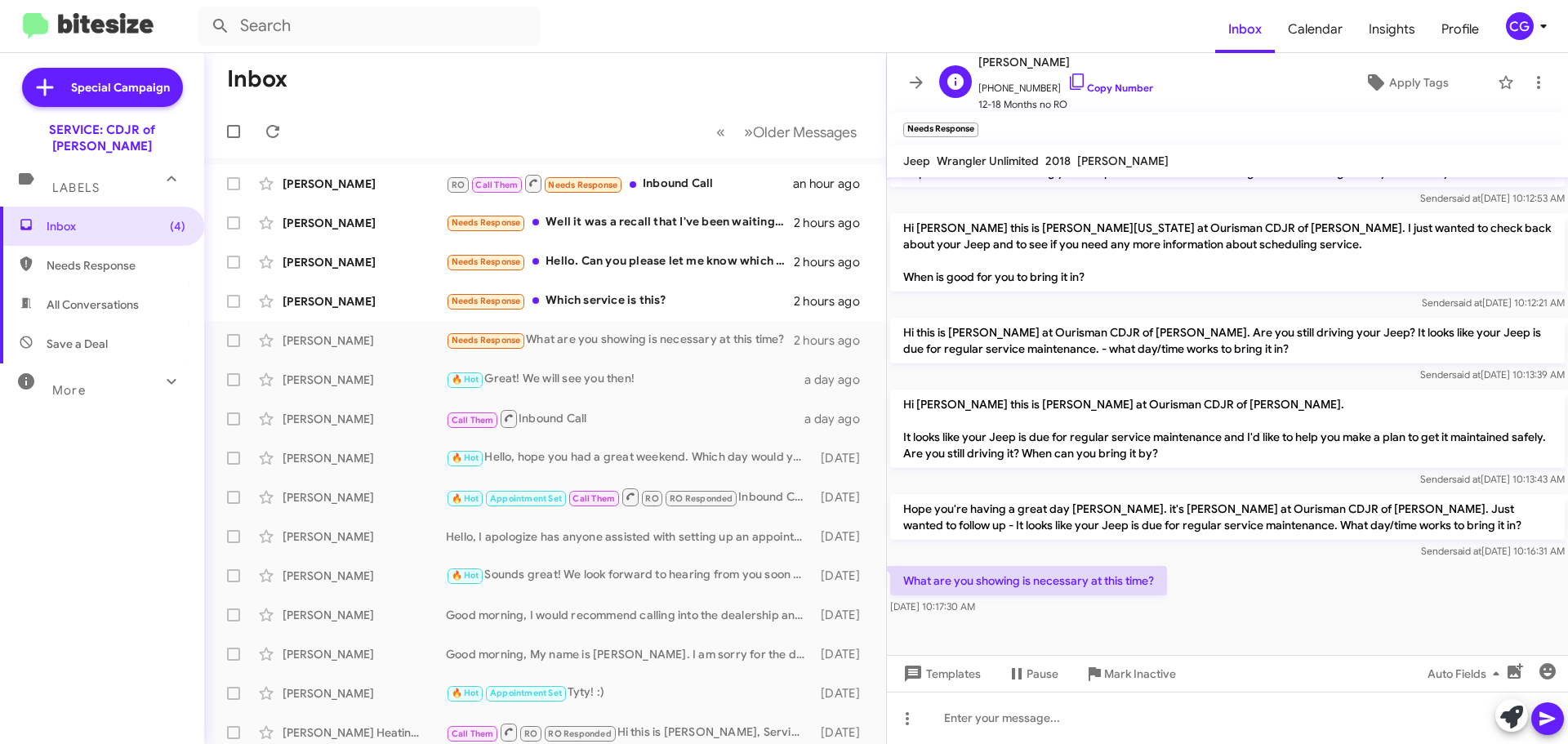
click at [1020, 83] on span "+13012138975 Copy Number" at bounding box center [1065, 84] width 174 height 25
copy span "13012138975"
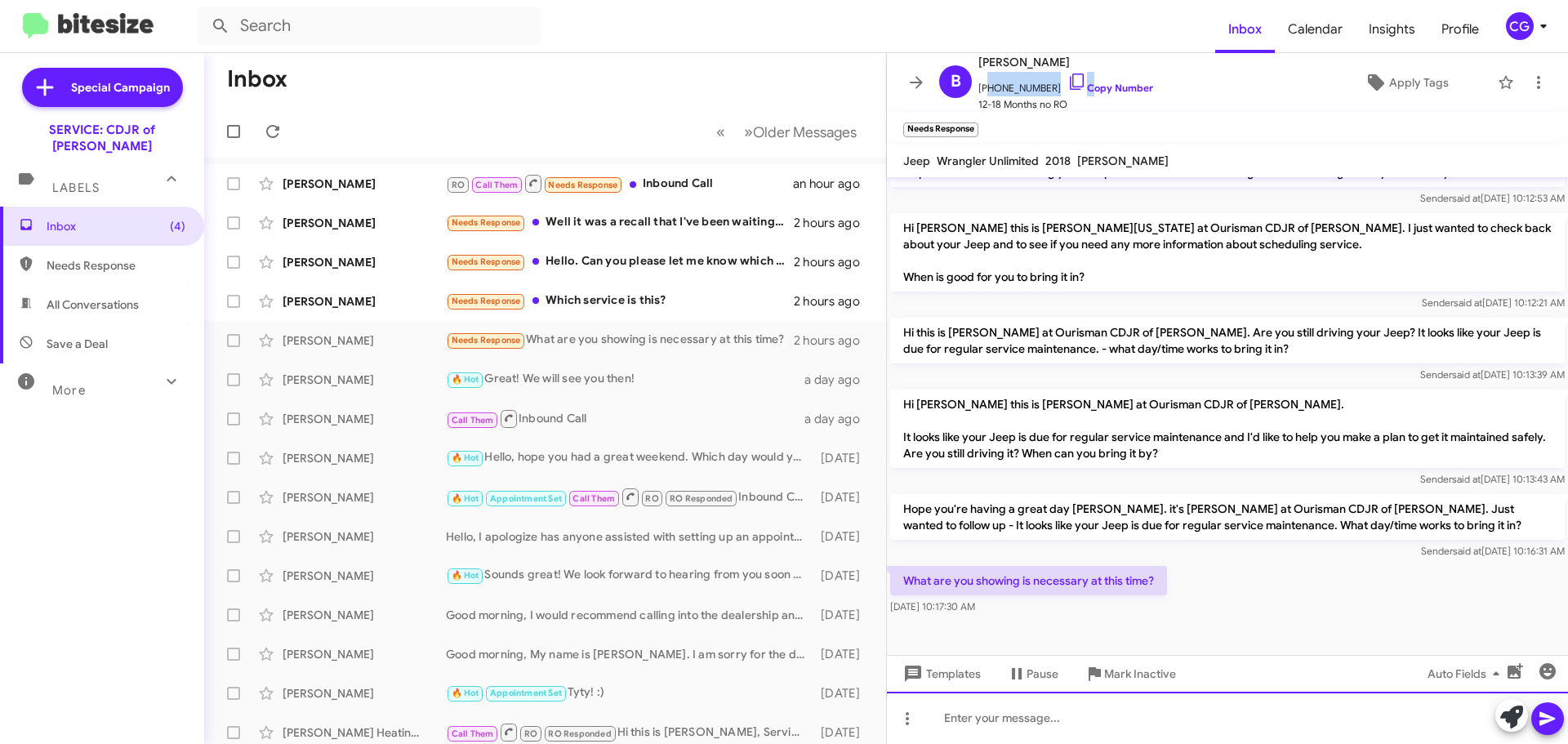
click at [1081, 725] on div at bounding box center [1228, 718] width 681 height 52
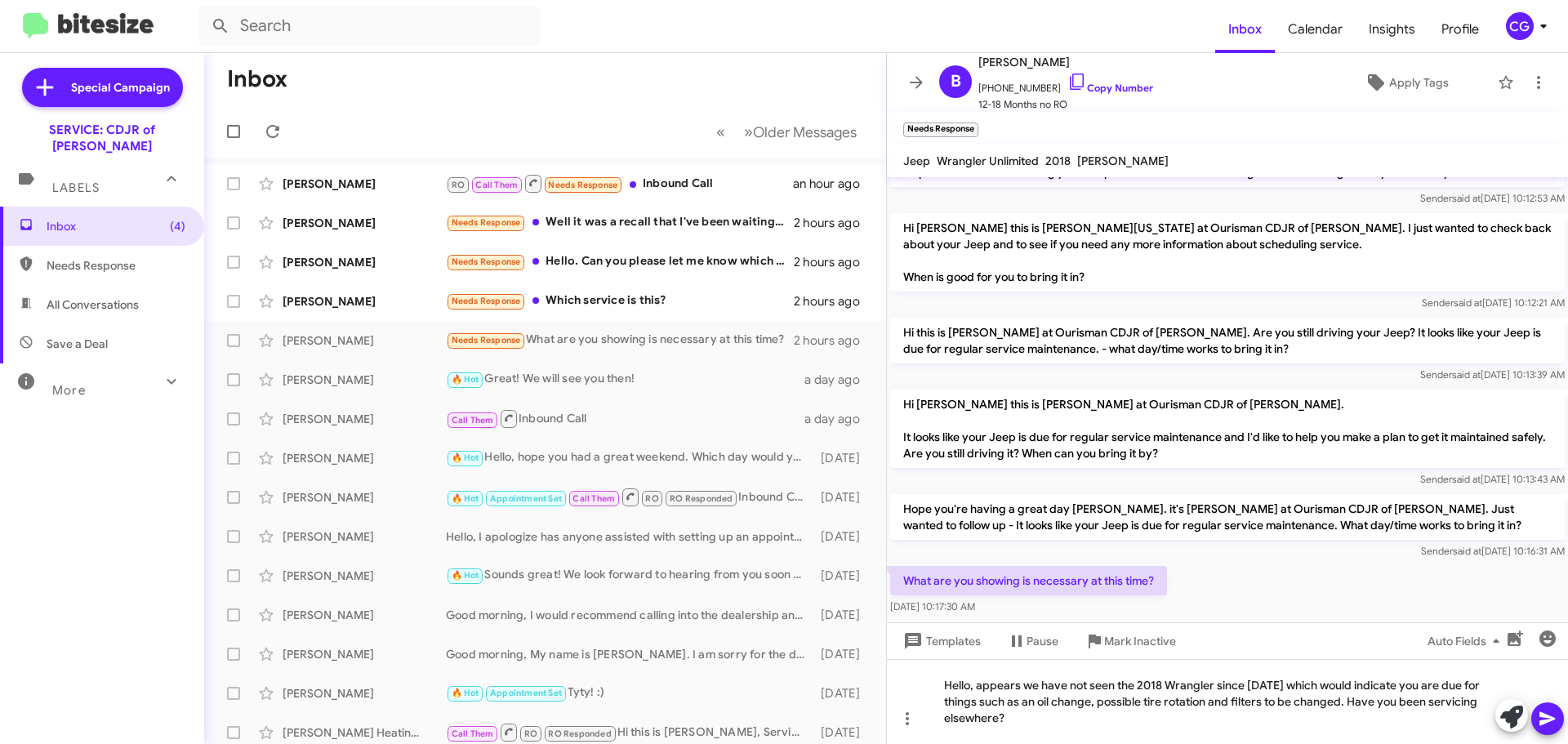
click at [1542, 714] on icon at bounding box center [1547, 719] width 15 height 14
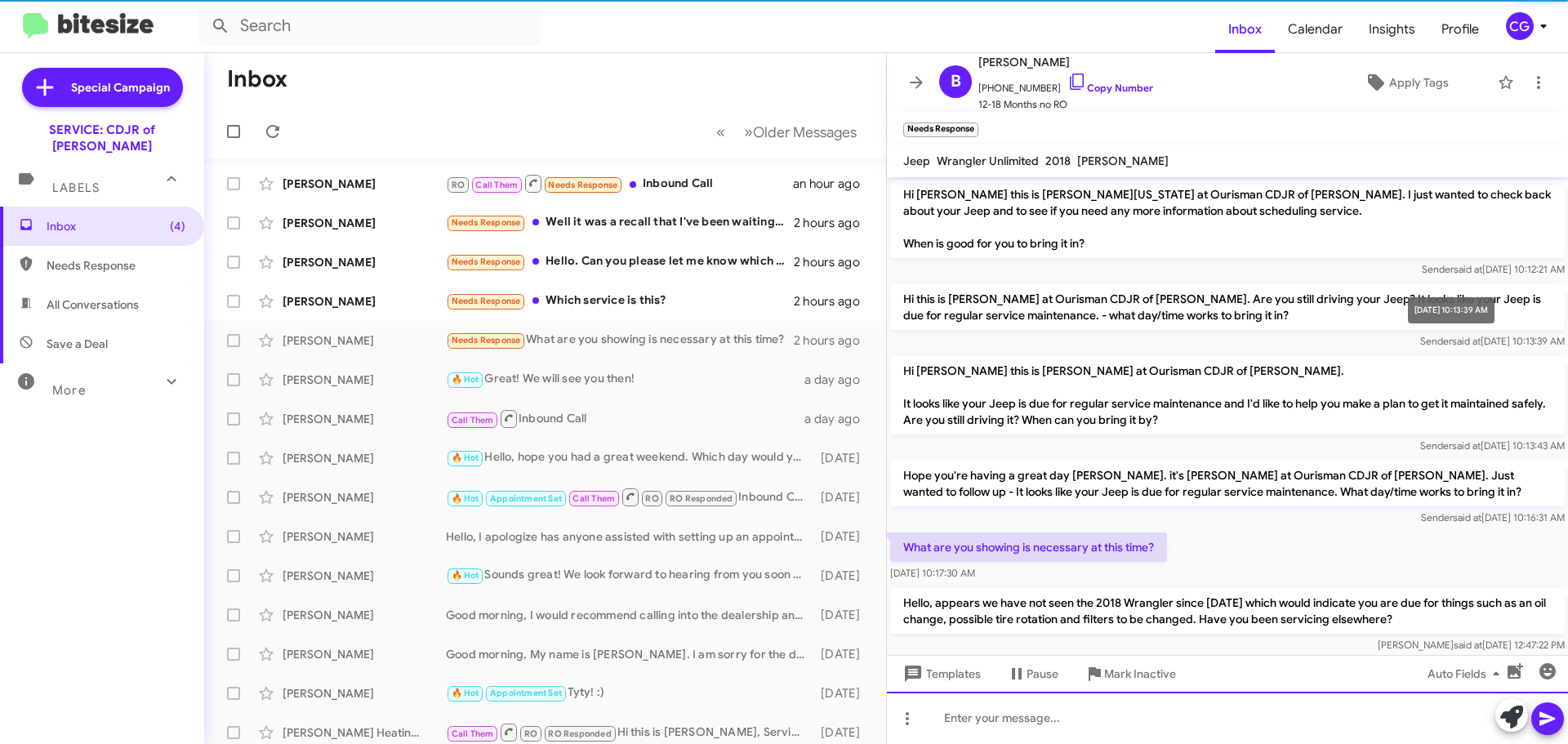
scroll to position [396, 0]
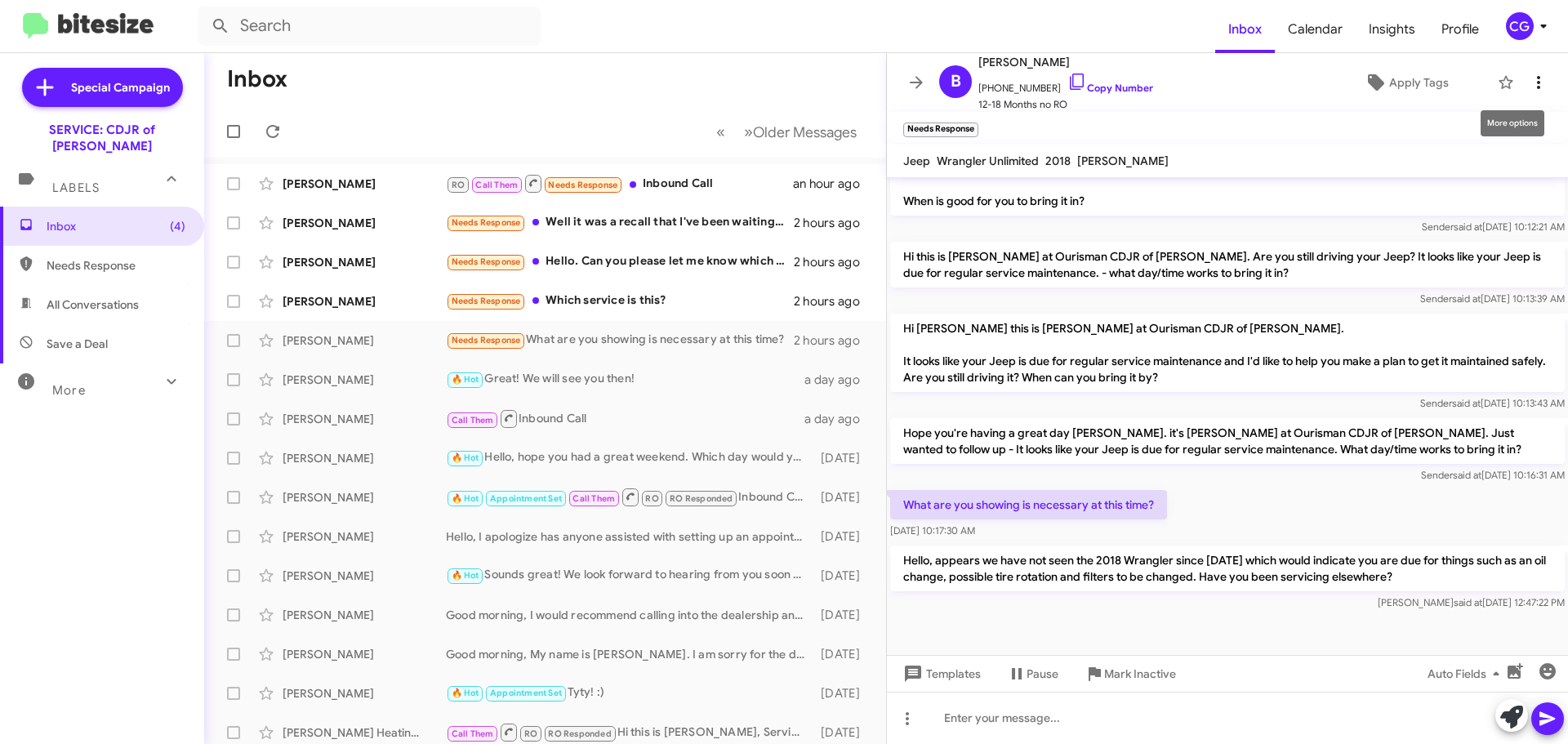
click at [1537, 86] on icon at bounding box center [1538, 83] width 3 height 13
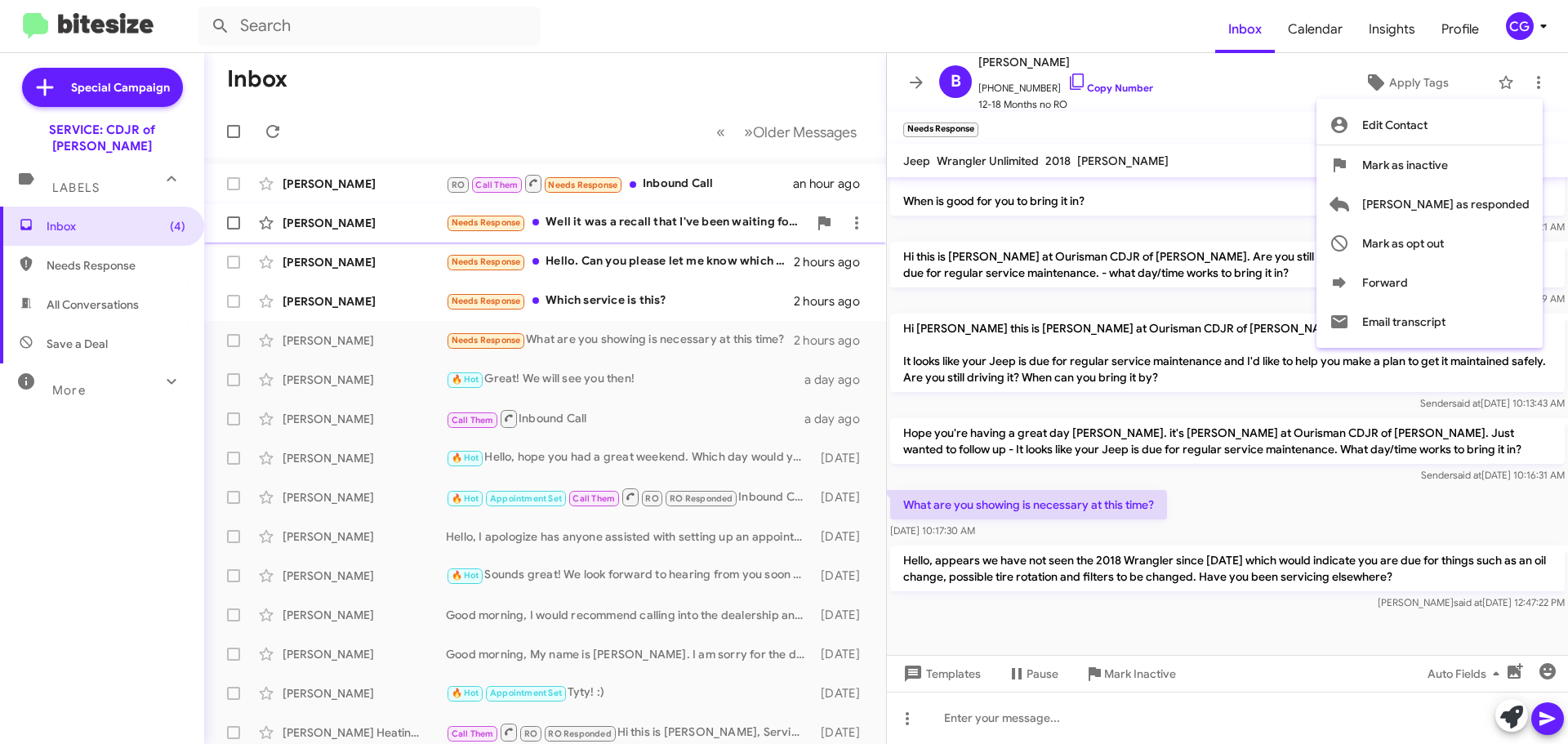
click at [1523, 211] on span "Mark as responded" at bounding box center [1446, 205] width 168 height 40
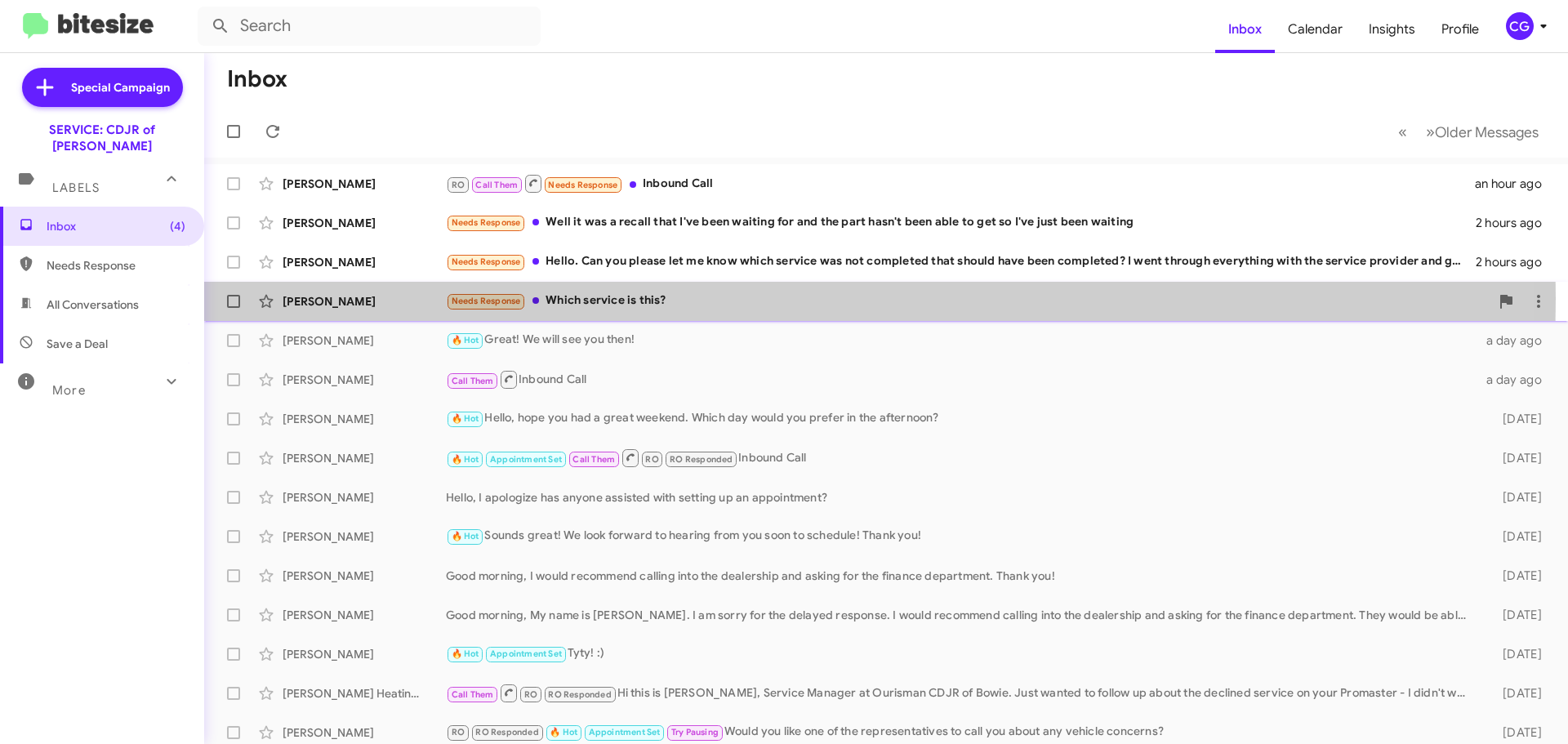
click at [611, 298] on div "Needs Response Which service is this?" at bounding box center [967, 301] width 1044 height 19
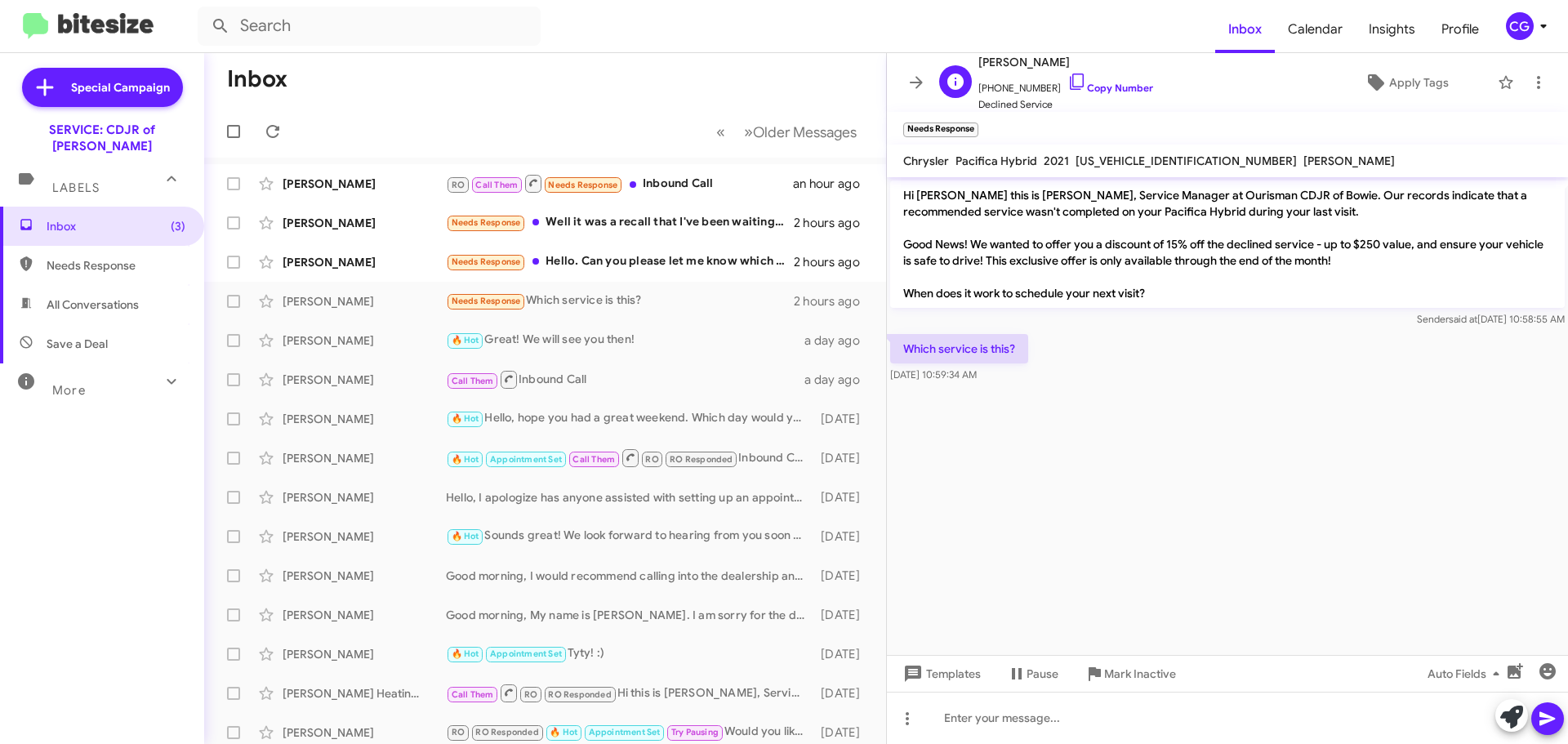
click at [1015, 87] on span "+16187049718 Copy Number" at bounding box center [1065, 84] width 174 height 25
drag, startPoint x: 1015, startPoint y: 87, endPoint x: 1362, endPoint y: 387, distance: 458.7
click at [1363, 398] on cdk-virtual-scroll-viewport "Hi Steven this is David Valenzuela, Service Manager at Ourisman CDJR of Bowie. …" at bounding box center [1228, 416] width 681 height 478
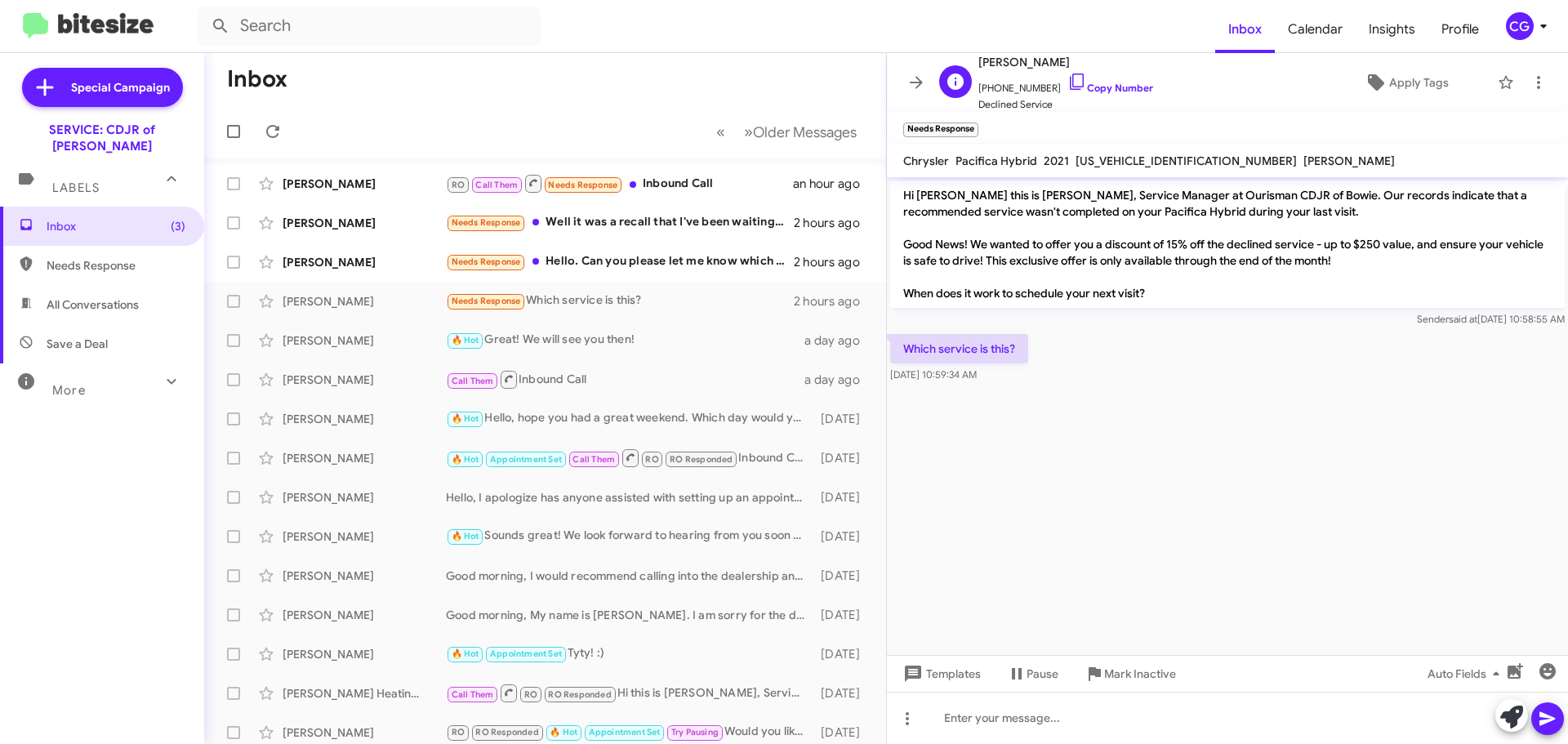
click at [1022, 86] on span "+16187049718 Copy Number" at bounding box center [1065, 84] width 174 height 25
copy span "16187049718"
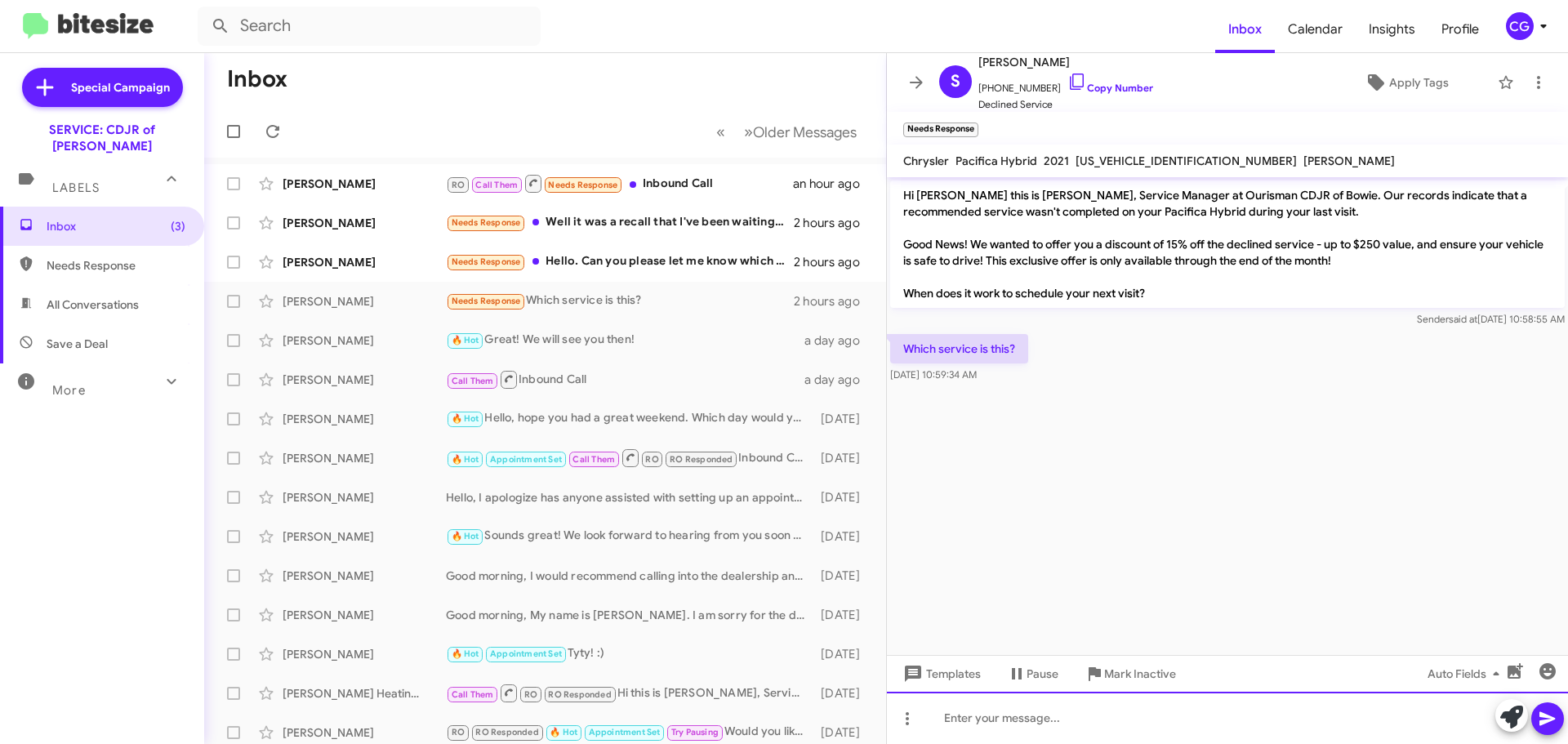
click at [1032, 710] on div at bounding box center [1228, 718] width 681 height 52
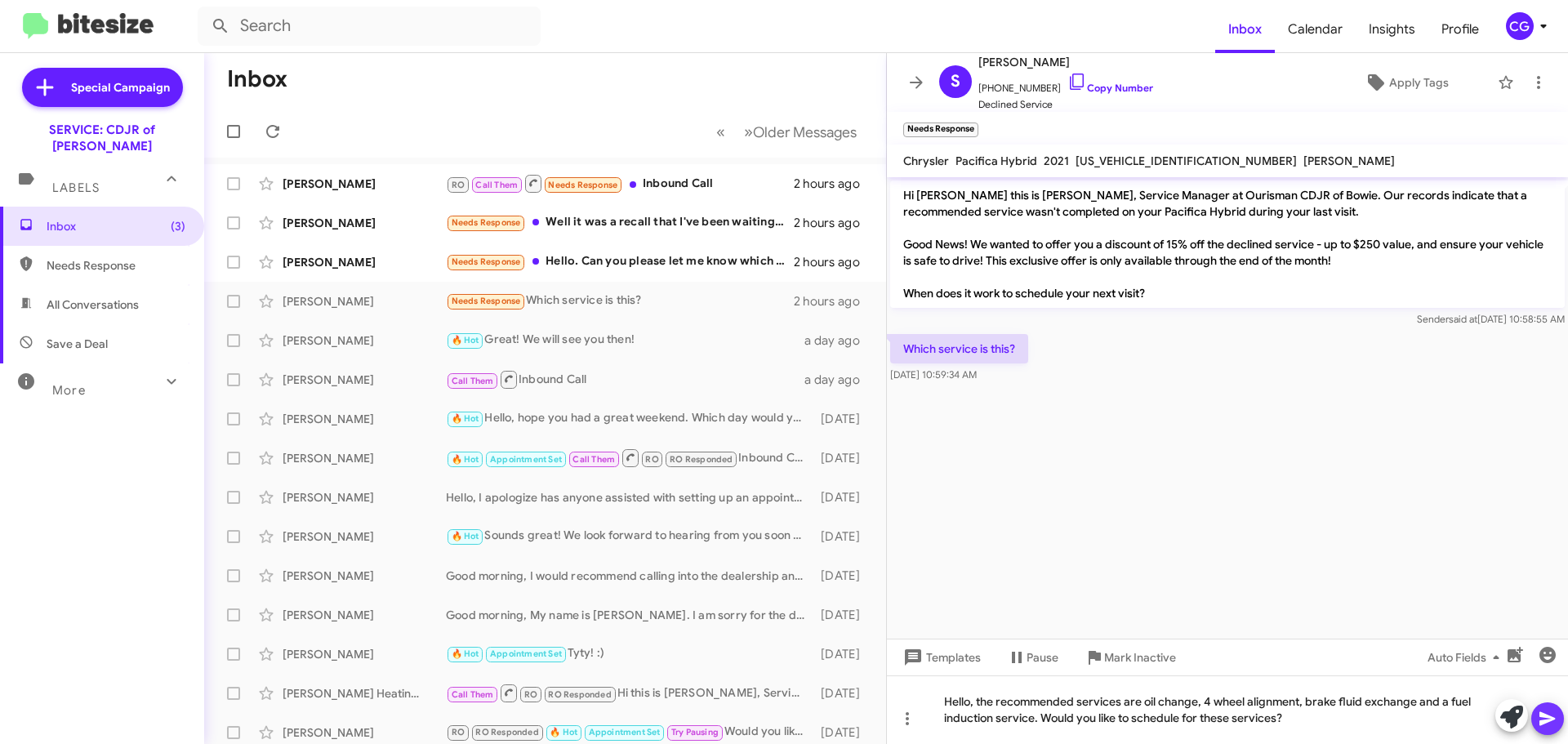
click at [1547, 727] on icon at bounding box center [1547, 719] width 20 height 20
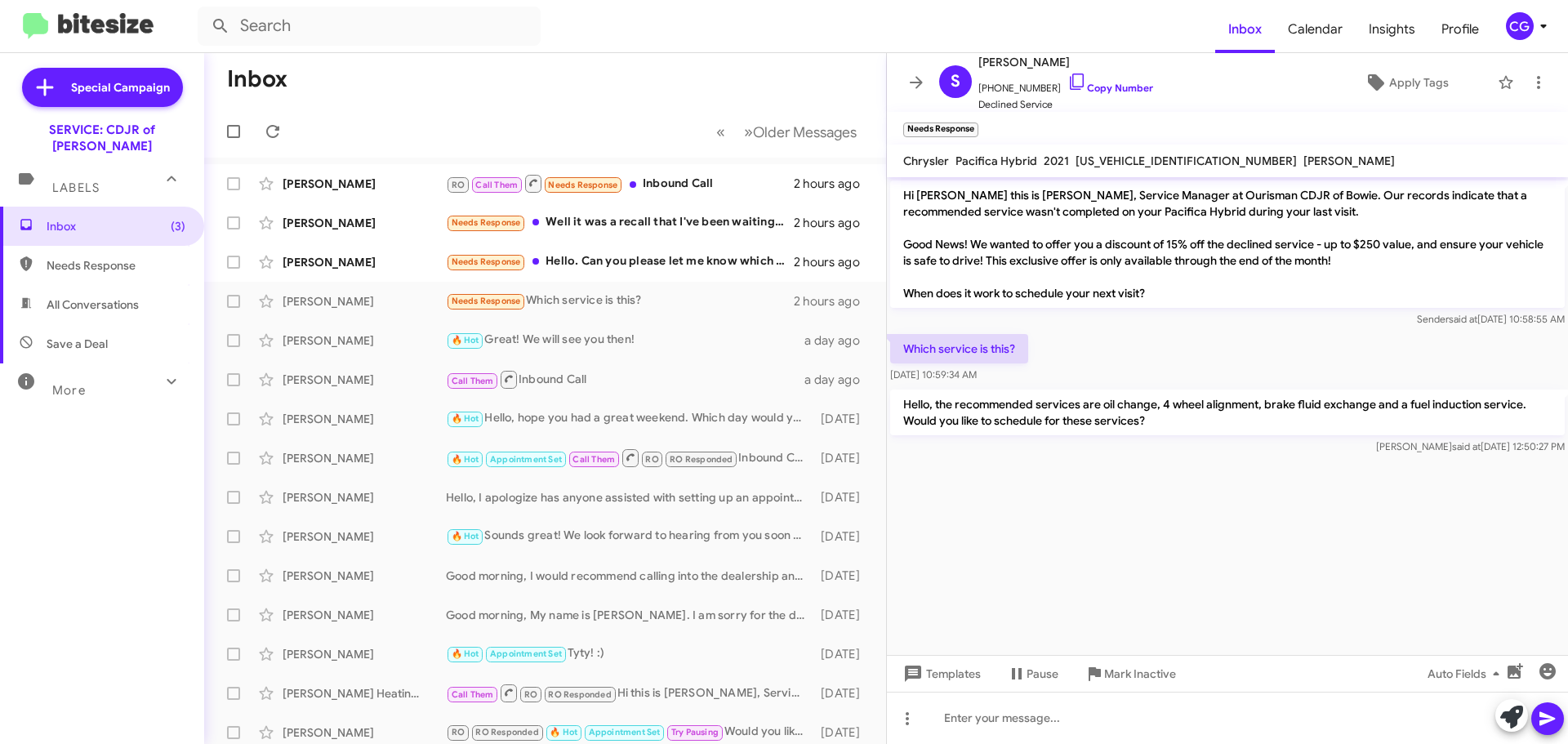
click at [1549, 78] on mat-toolbar "S Steven Ferrell +16187049718 Copy Number Declined Service Apply Tags" at bounding box center [1228, 82] width 681 height 58
click at [1535, 79] on icon at bounding box center [1538, 82] width 20 height 20
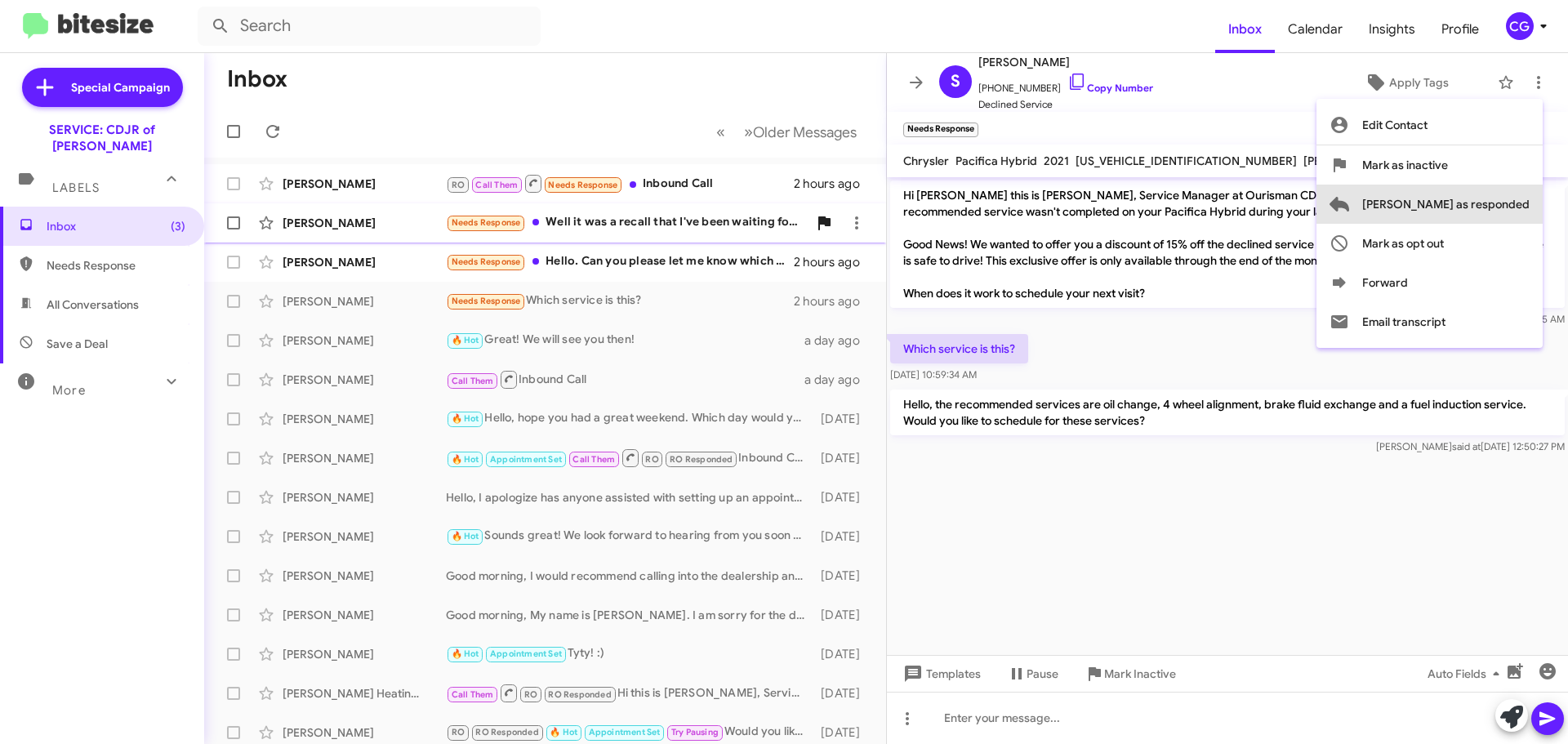
drag, startPoint x: 1506, startPoint y: 213, endPoint x: 1488, endPoint y: 223, distance: 20.6
click at [1505, 212] on span "Mark as responded" at bounding box center [1446, 205] width 168 height 40
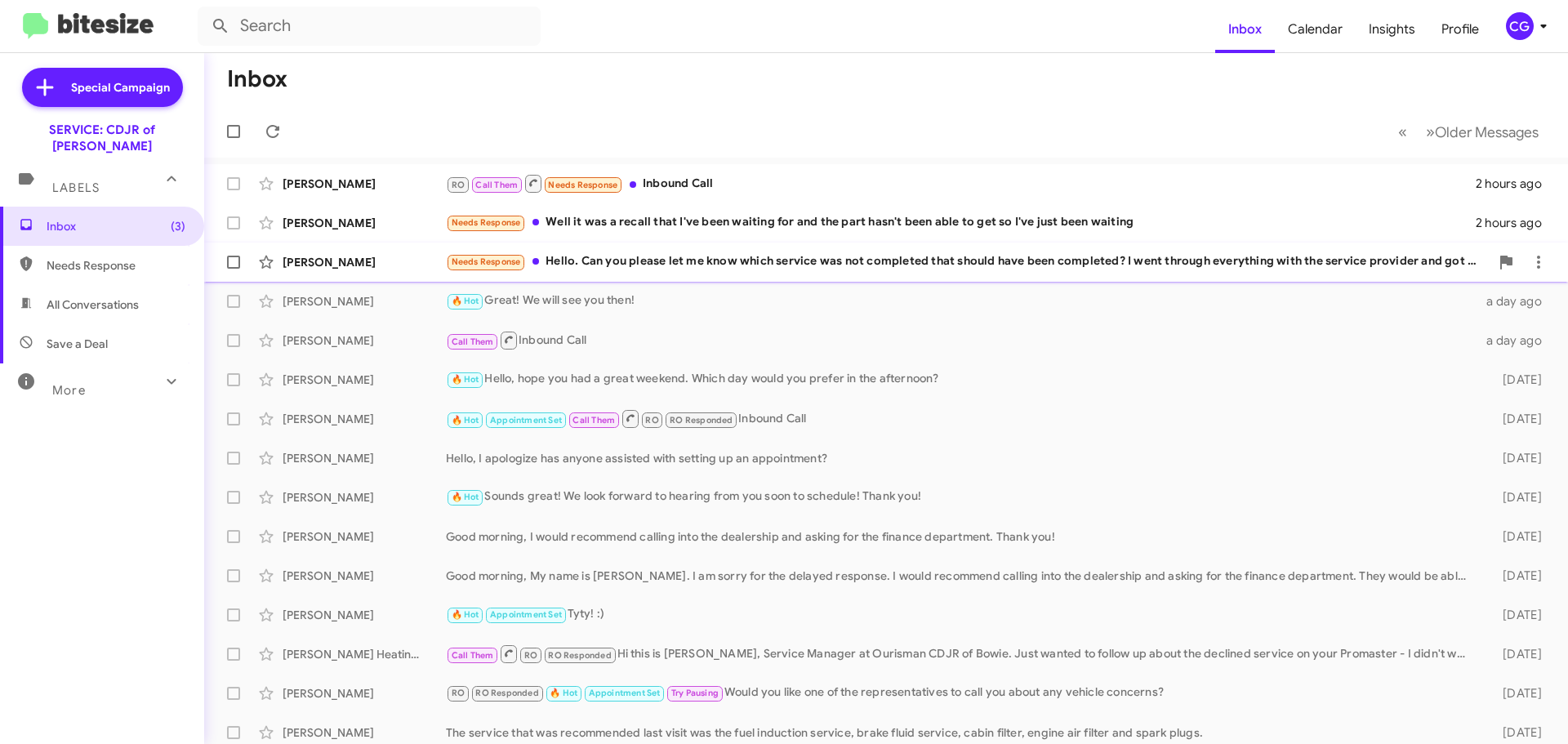
click at [579, 275] on div "Rebecca Willis Needs Response Hello. Can you please let me know which service w…" at bounding box center [885, 262] width 1338 height 33
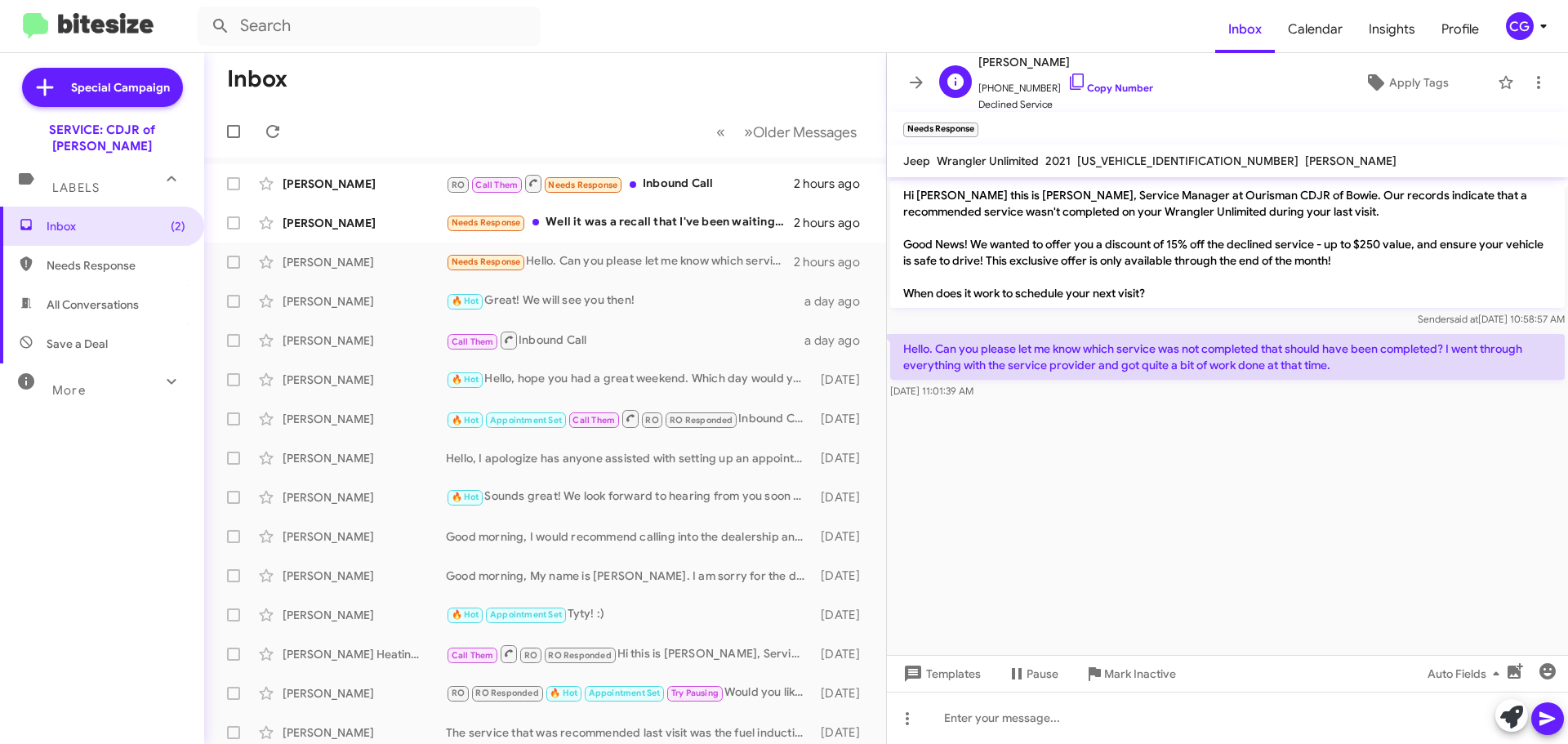
click at [1022, 80] on span "+12404728027 Copy Number" at bounding box center [1065, 84] width 174 height 25
copy span "12404728027"
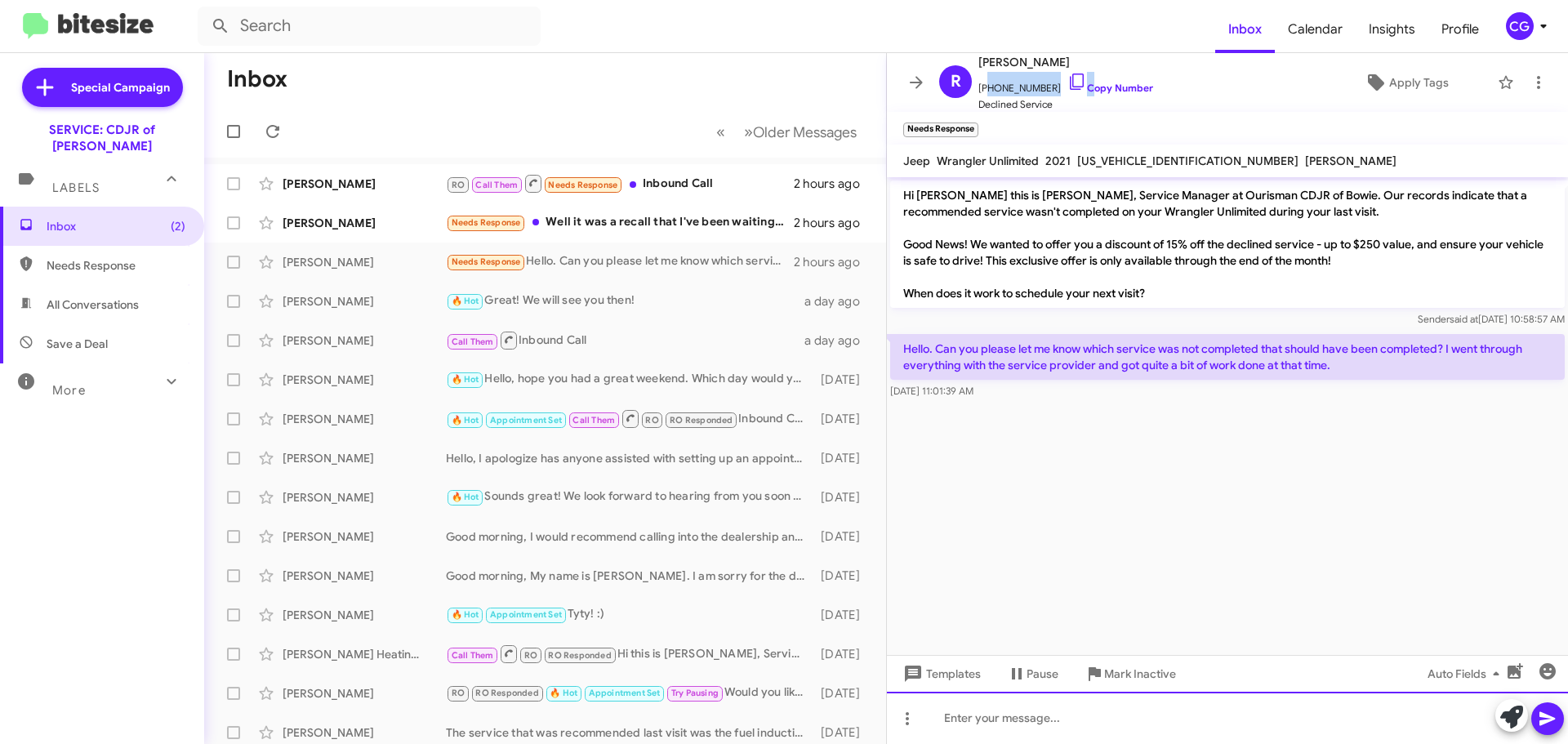
click at [982, 727] on div at bounding box center [1228, 718] width 681 height 52
click at [1230, 731] on div "Hello, the recommended services" at bounding box center [1228, 718] width 681 height 52
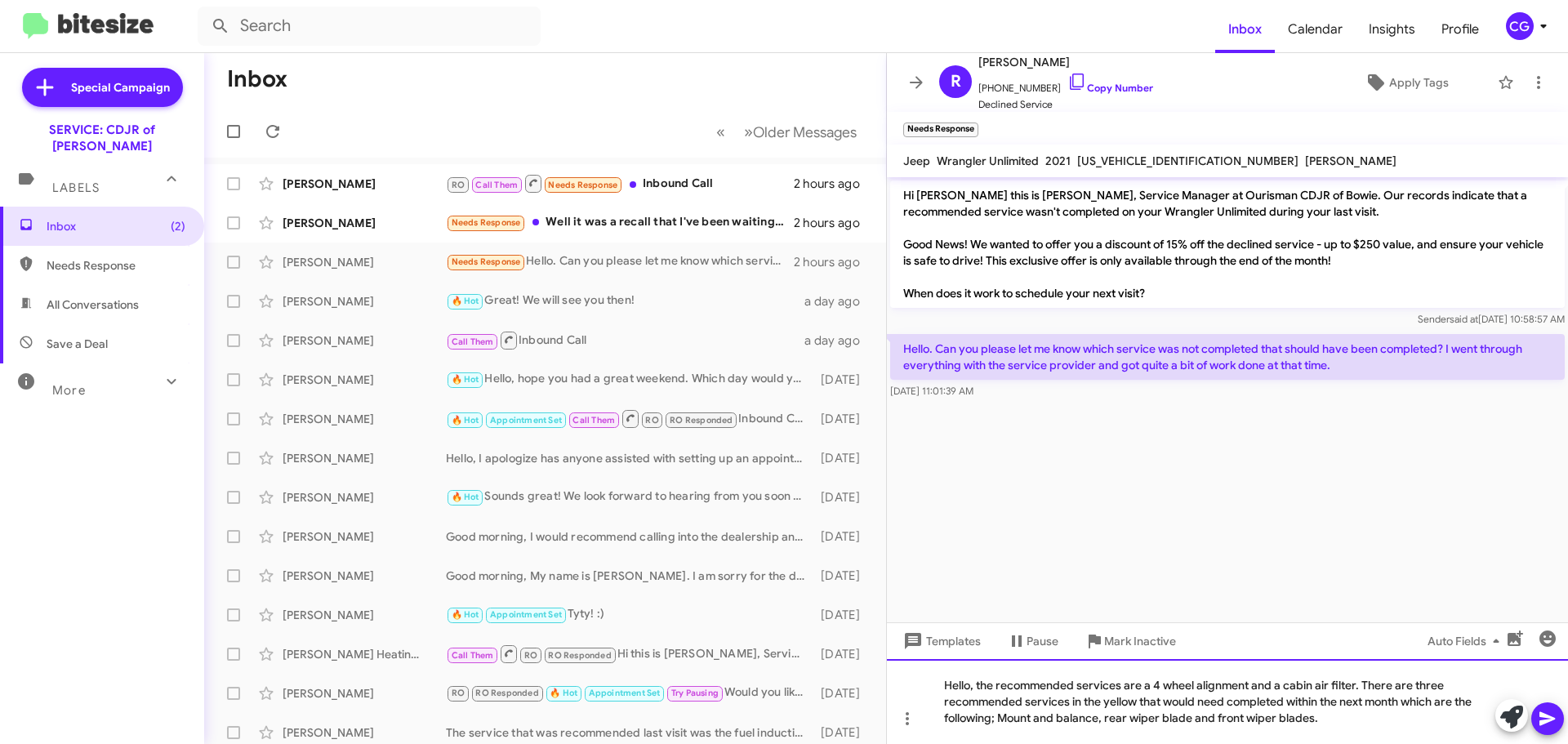
click at [1357, 727] on div "Hello, the recommended services are a 4 wheel alignment and a cabin air filter.…" at bounding box center [1228, 702] width 681 height 85
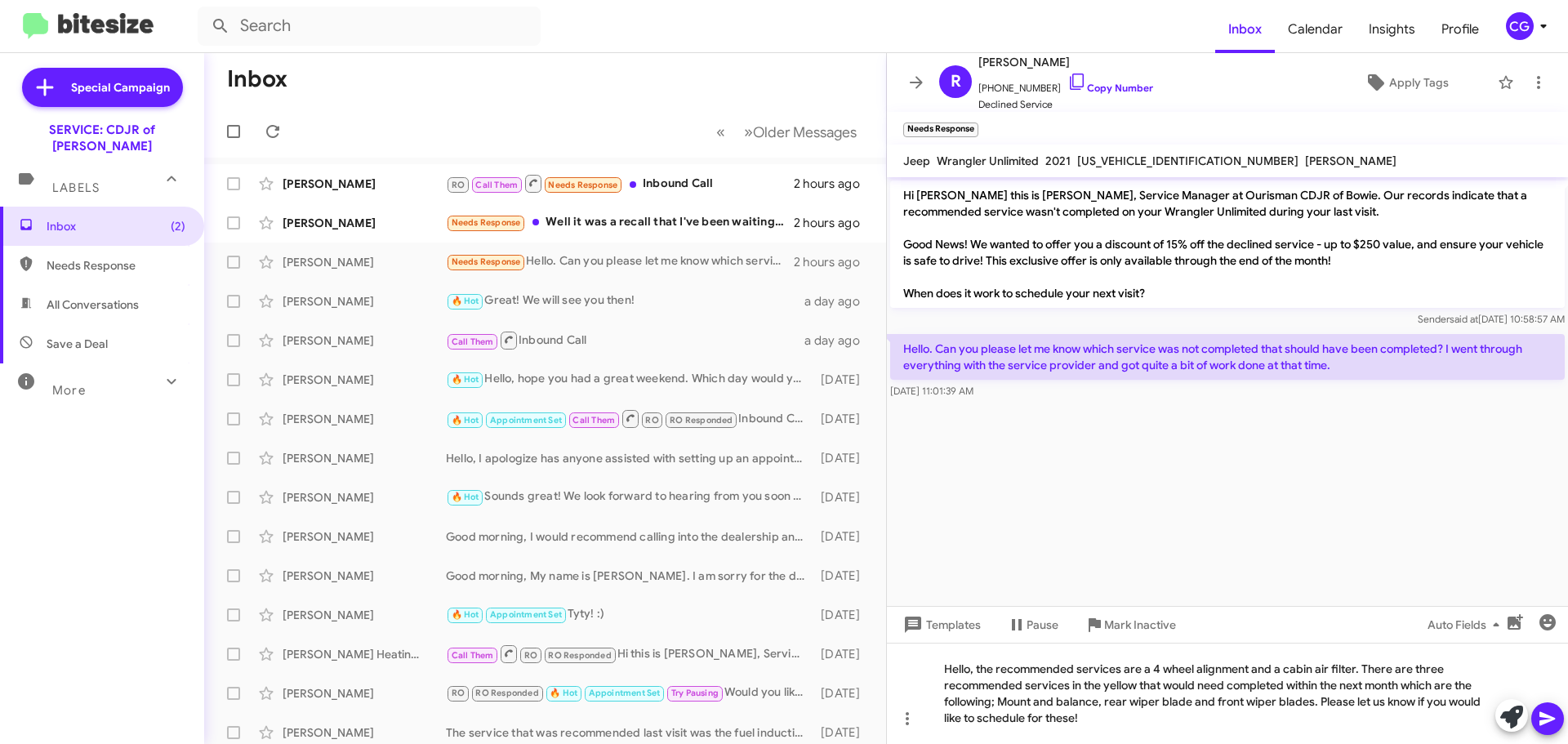
click at [1546, 721] on icon at bounding box center [1547, 719] width 15 height 14
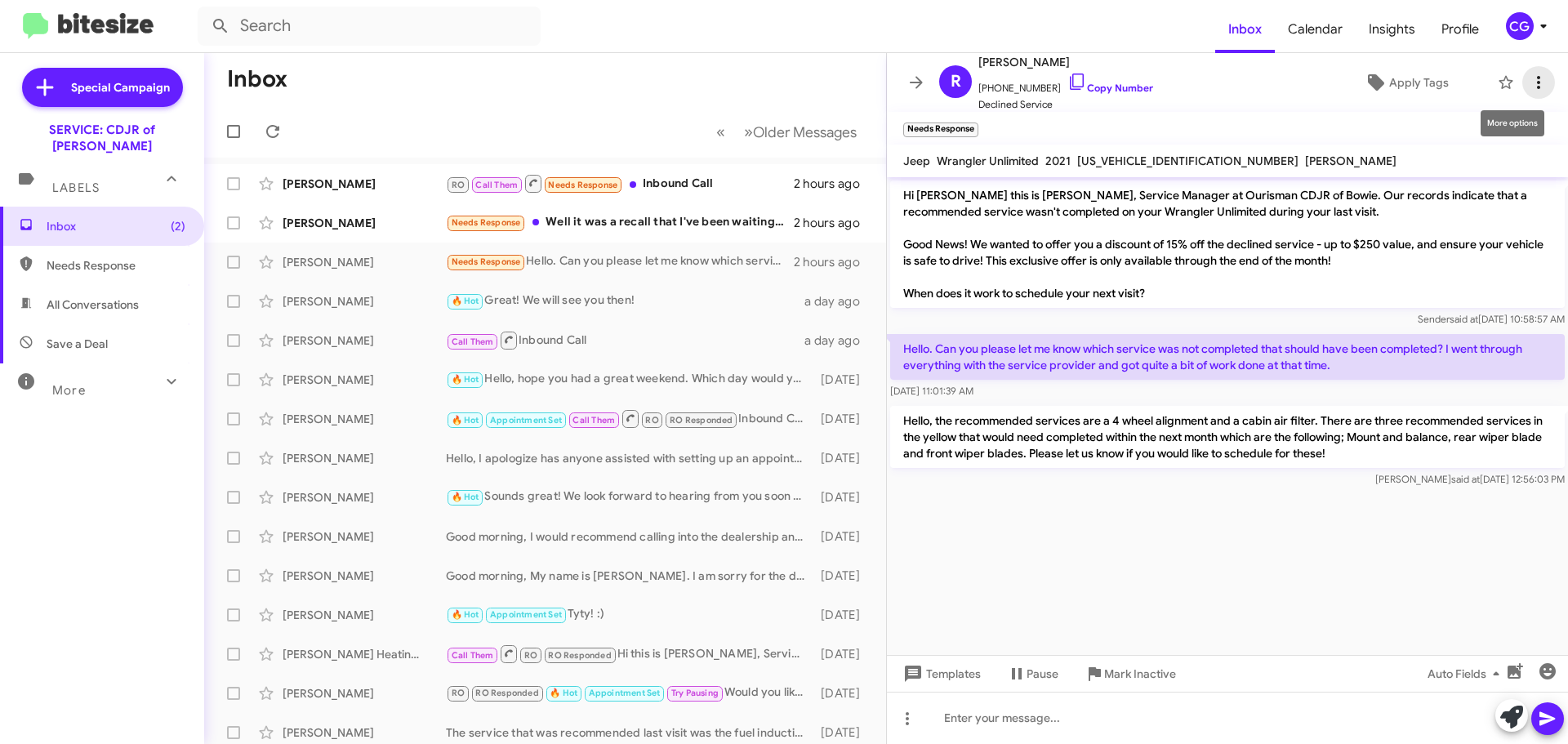
click at [1528, 86] on icon at bounding box center [1538, 82] width 20 height 20
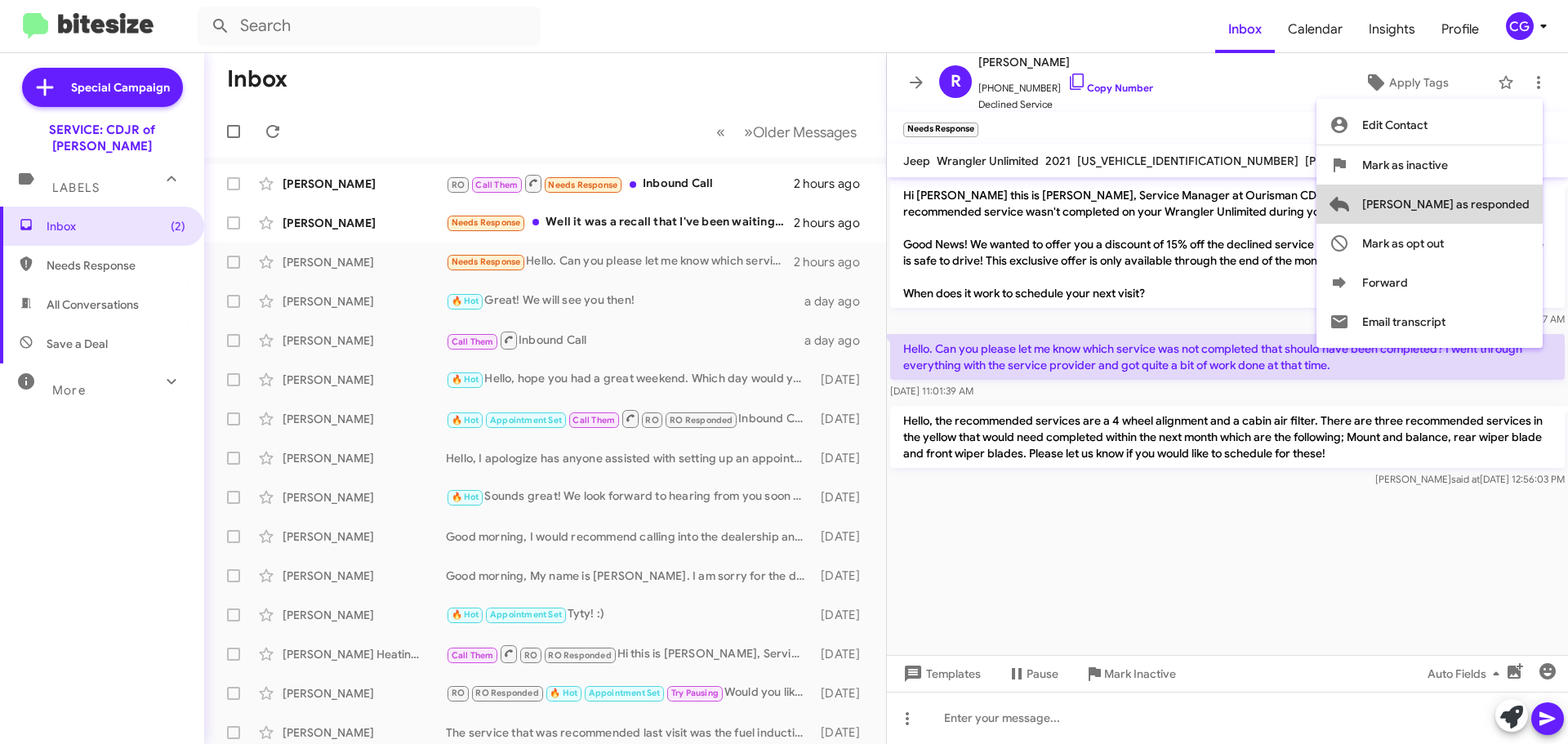
drag, startPoint x: 1516, startPoint y: 206, endPoint x: 1475, endPoint y: 206, distance: 41.0
click at [1515, 206] on span "Mark as responded" at bounding box center [1446, 205] width 168 height 40
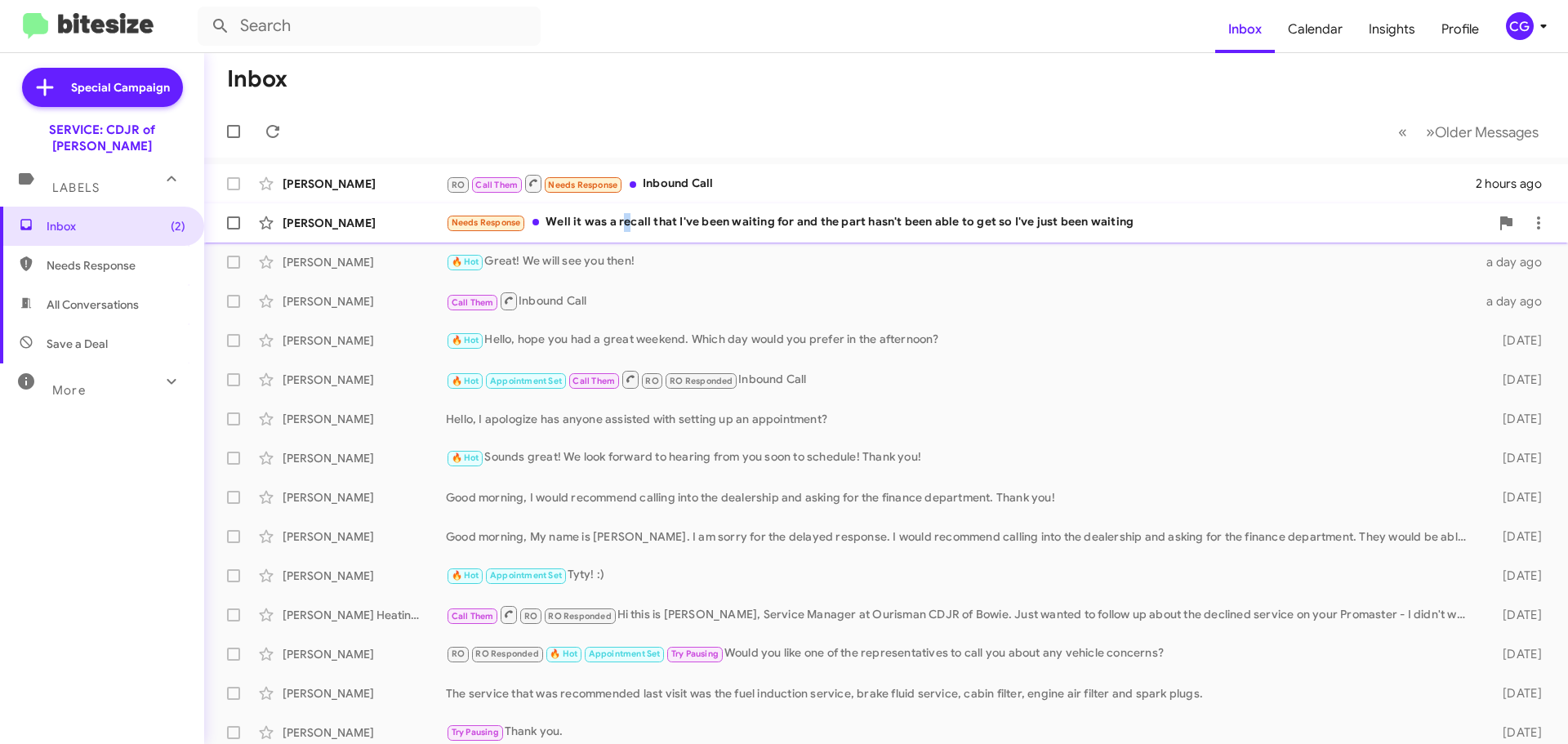
click at [625, 225] on div "Needs Response Well it was a recall that I've been waiting for and the part has…" at bounding box center [967, 223] width 1044 height 19
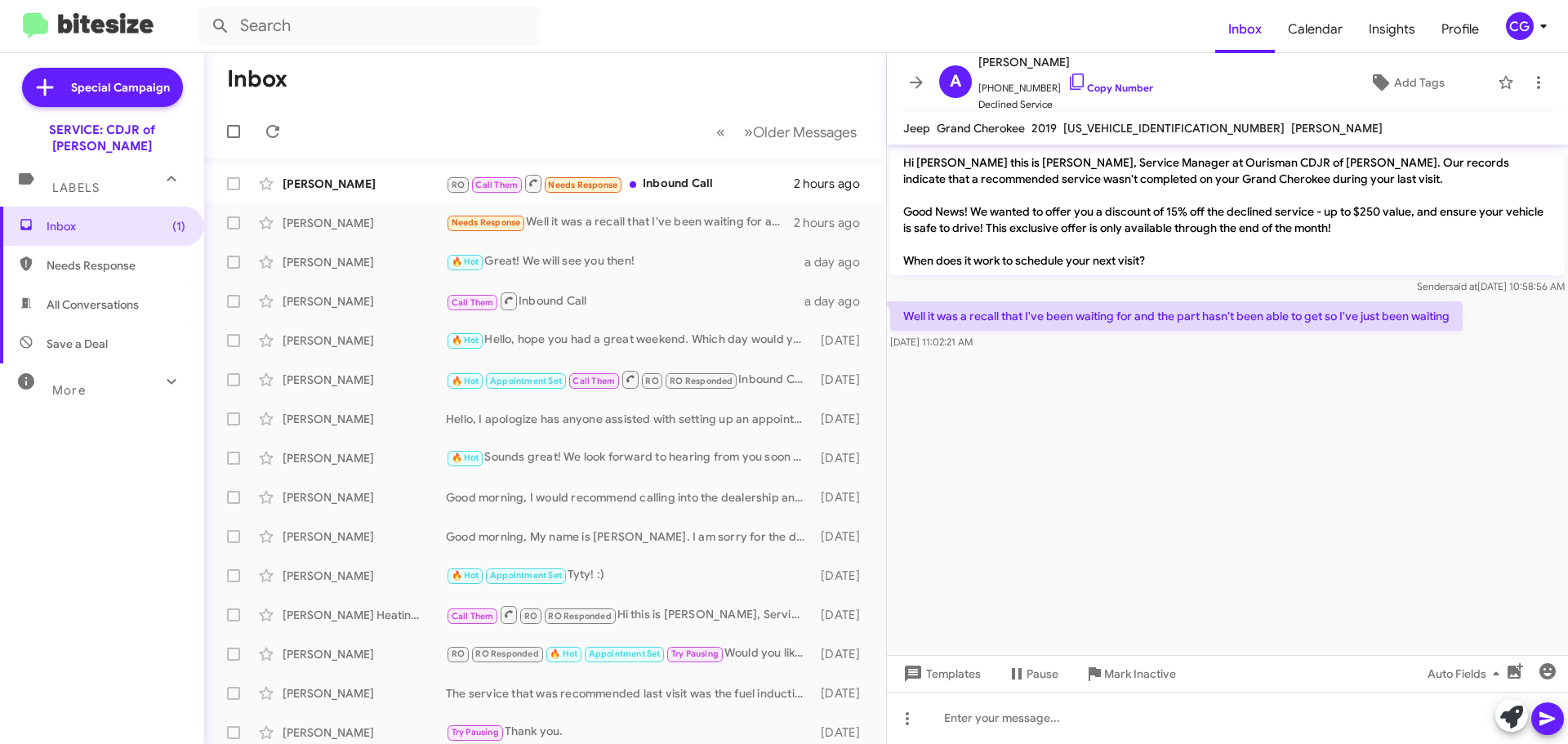
click at [1137, 124] on span "1C4RJFAG1KC552434" at bounding box center [1174, 128] width 222 height 15
copy span "1C4RJFAG1KC552434"
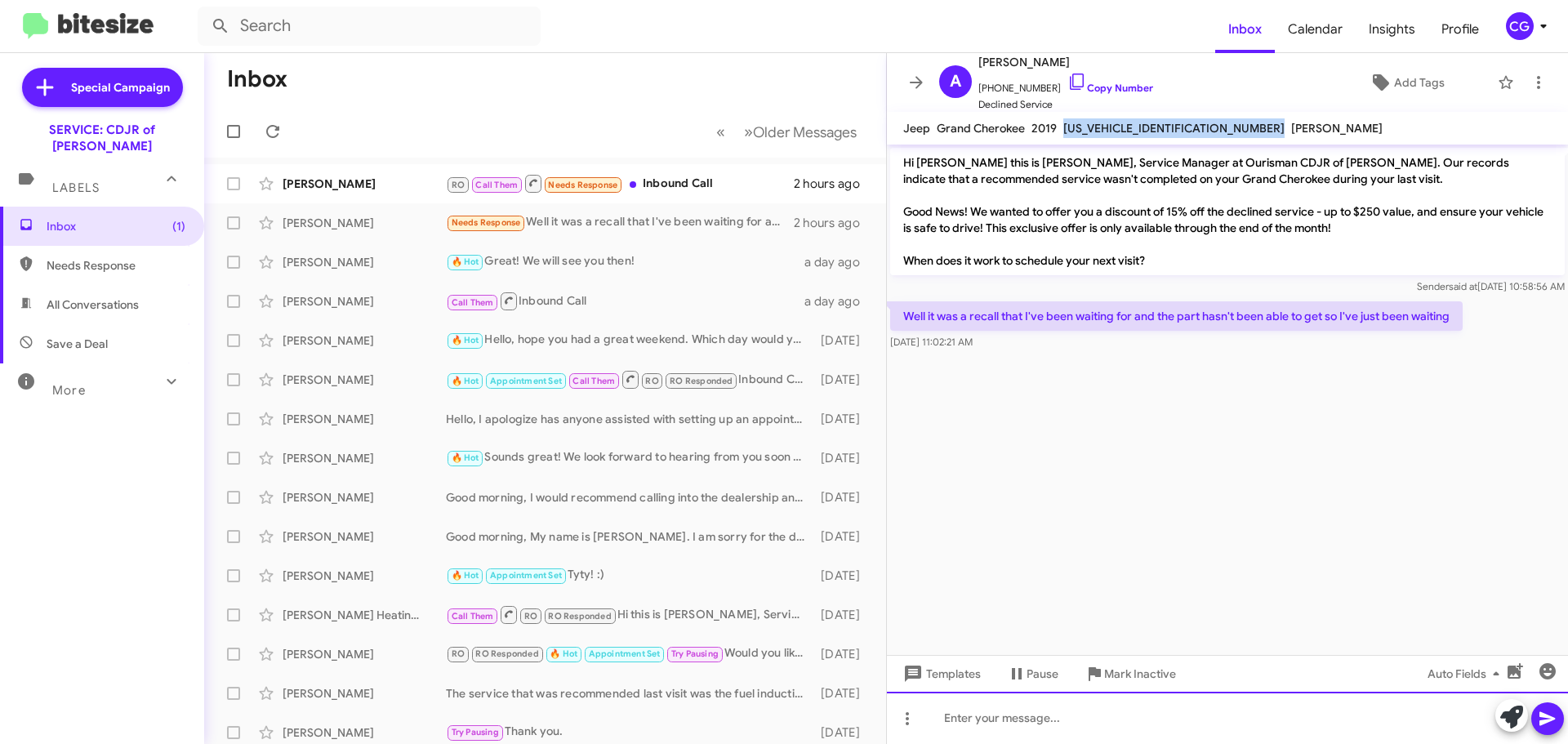
drag, startPoint x: 1009, startPoint y: 729, endPoint x: 1006, endPoint y: 720, distance: 9.5
click at [1013, 730] on div at bounding box center [1228, 718] width 681 height 52
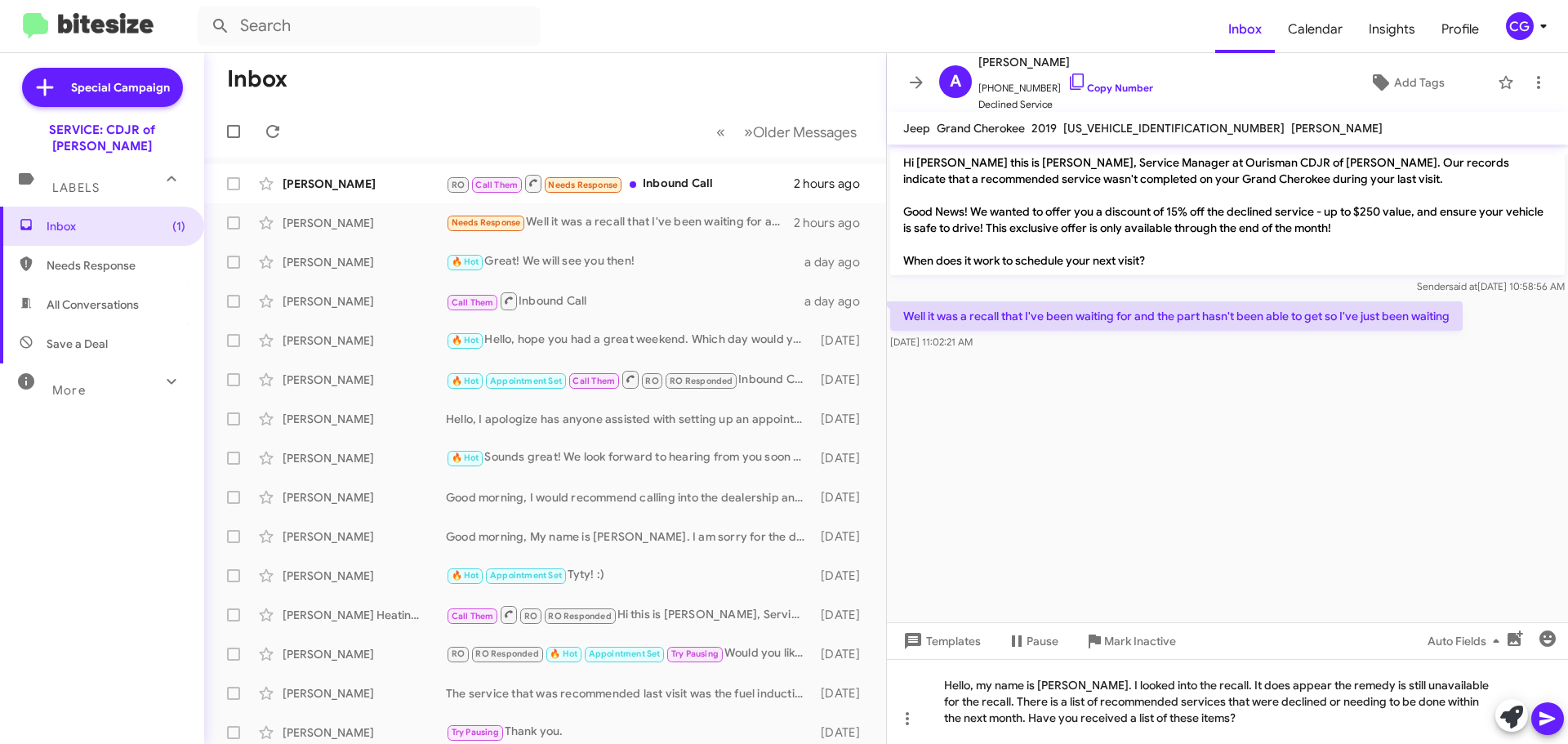
click at [1552, 721] on icon at bounding box center [1547, 719] width 20 height 20
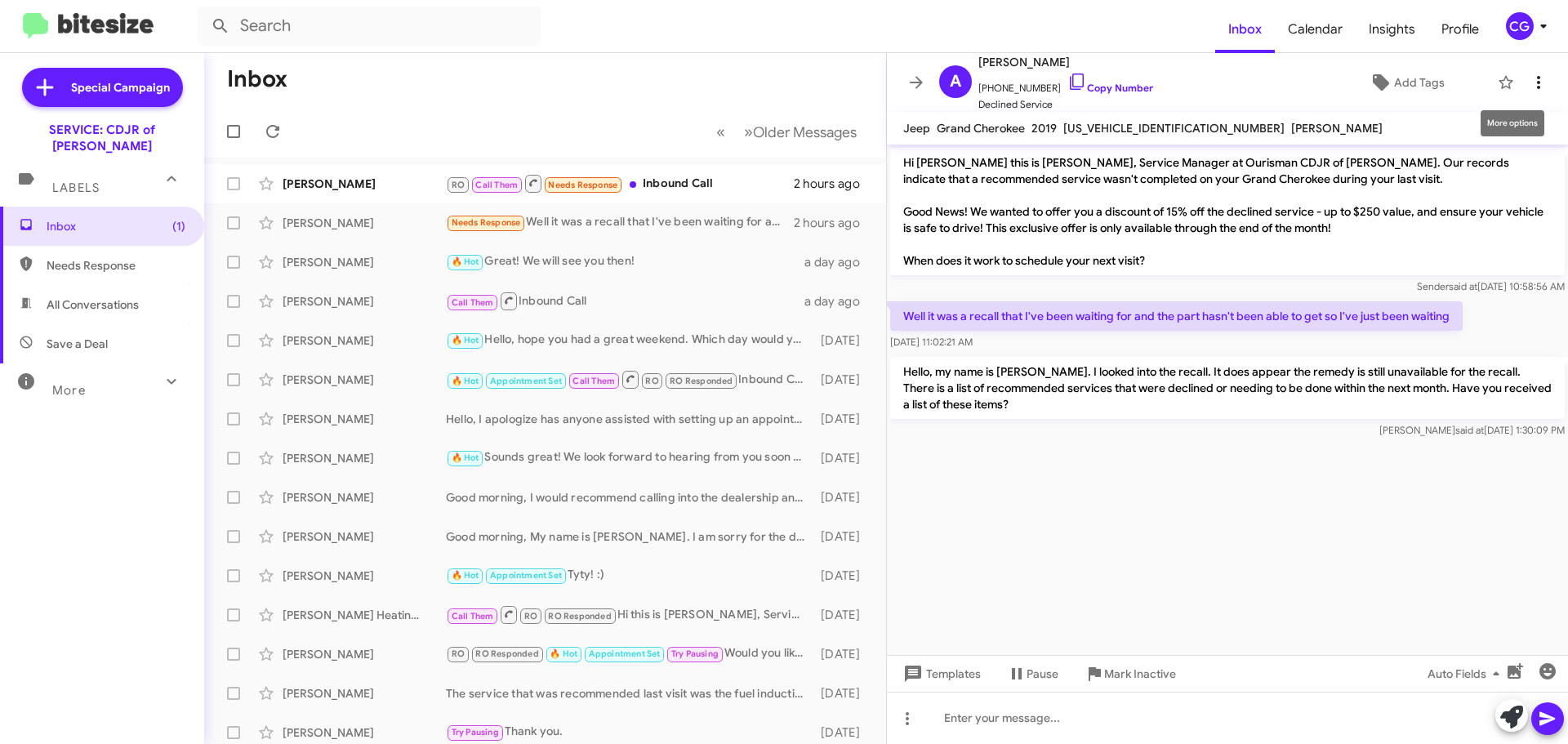
click at [1523, 97] on button at bounding box center [1538, 82] width 33 height 33
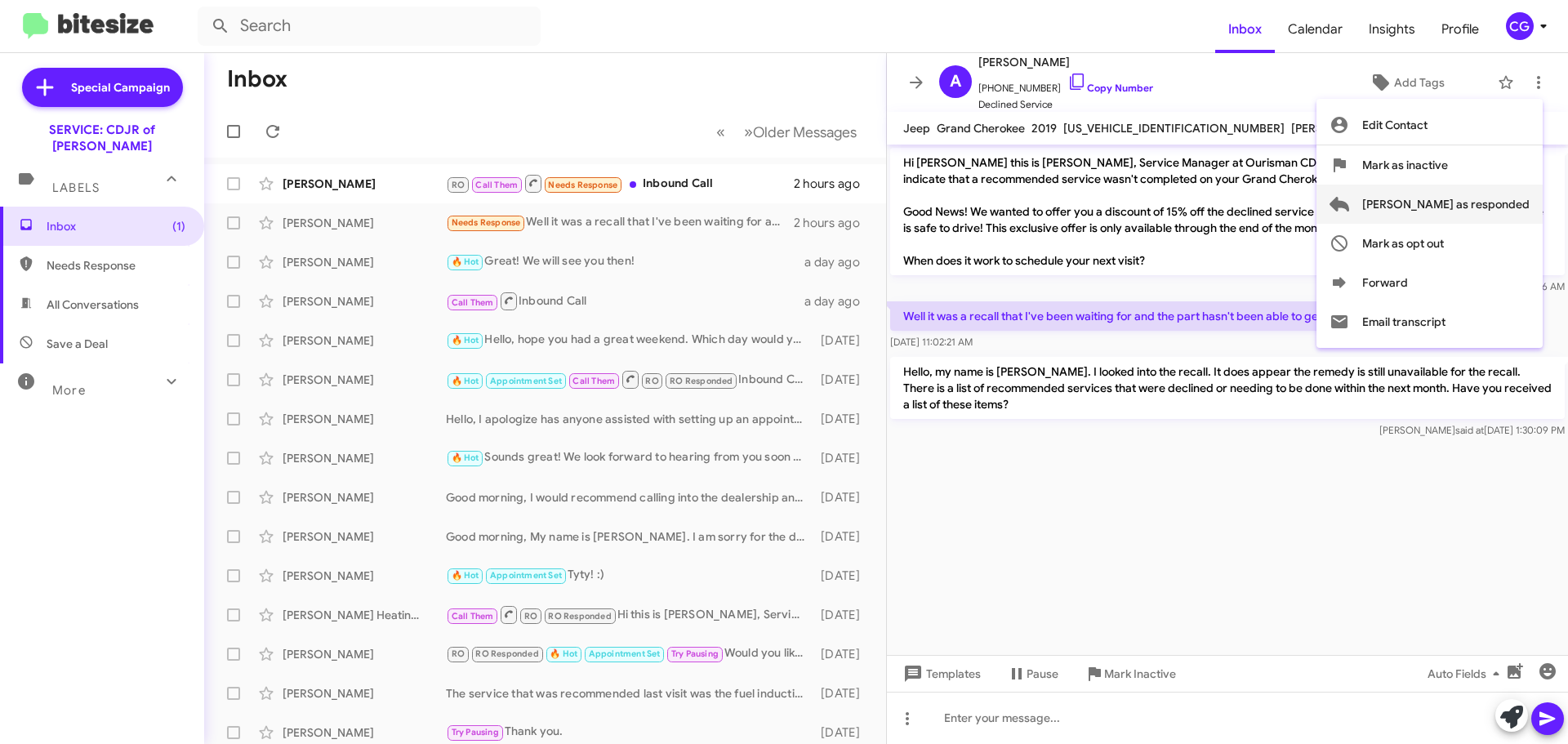
click at [1508, 219] on span "Mark as responded" at bounding box center [1446, 205] width 168 height 40
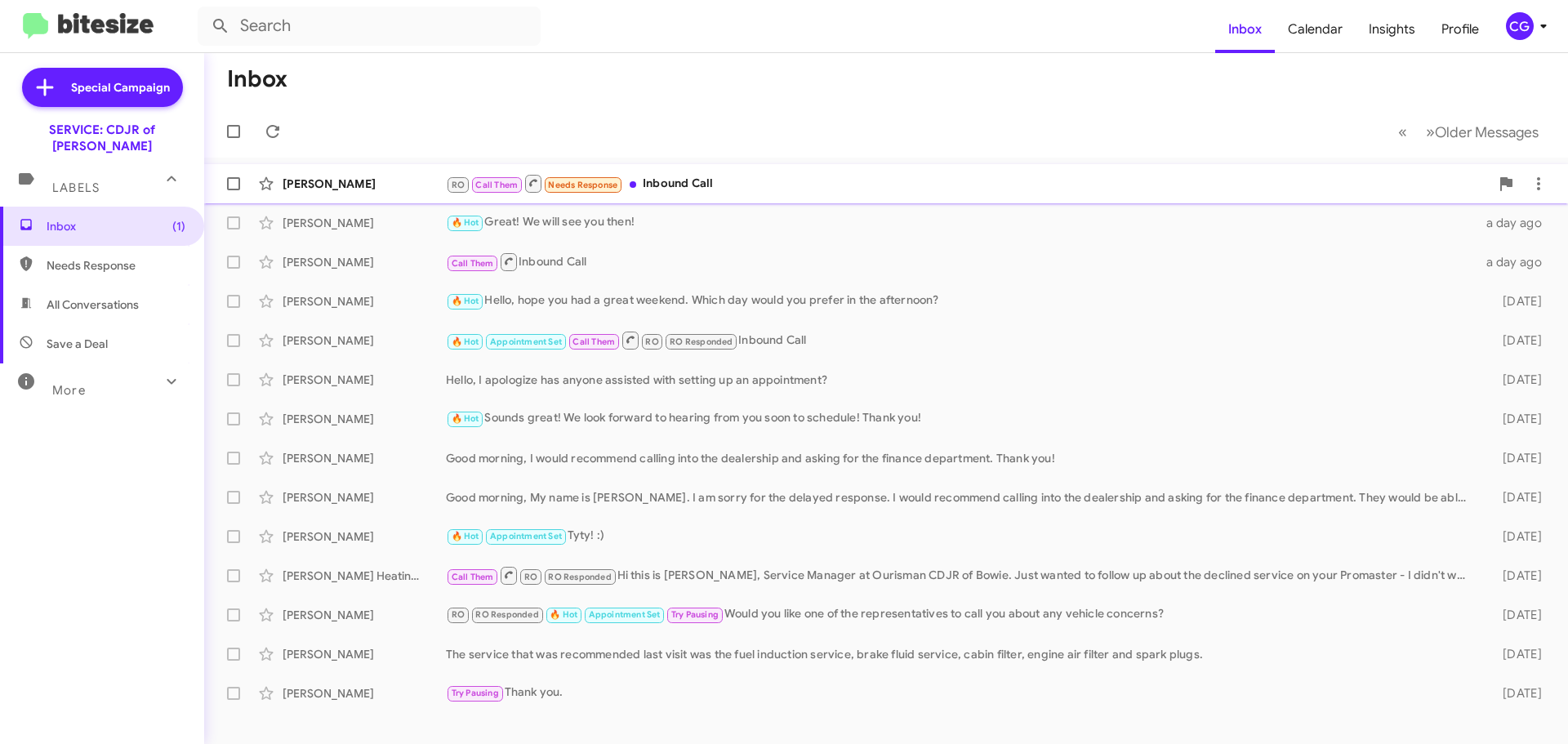
drag, startPoint x: 723, startPoint y: 186, endPoint x: 710, endPoint y: 186, distance: 13.0
click at [718, 186] on div "RO Call Them Needs Response Inbound Call" at bounding box center [967, 184] width 1044 height 21
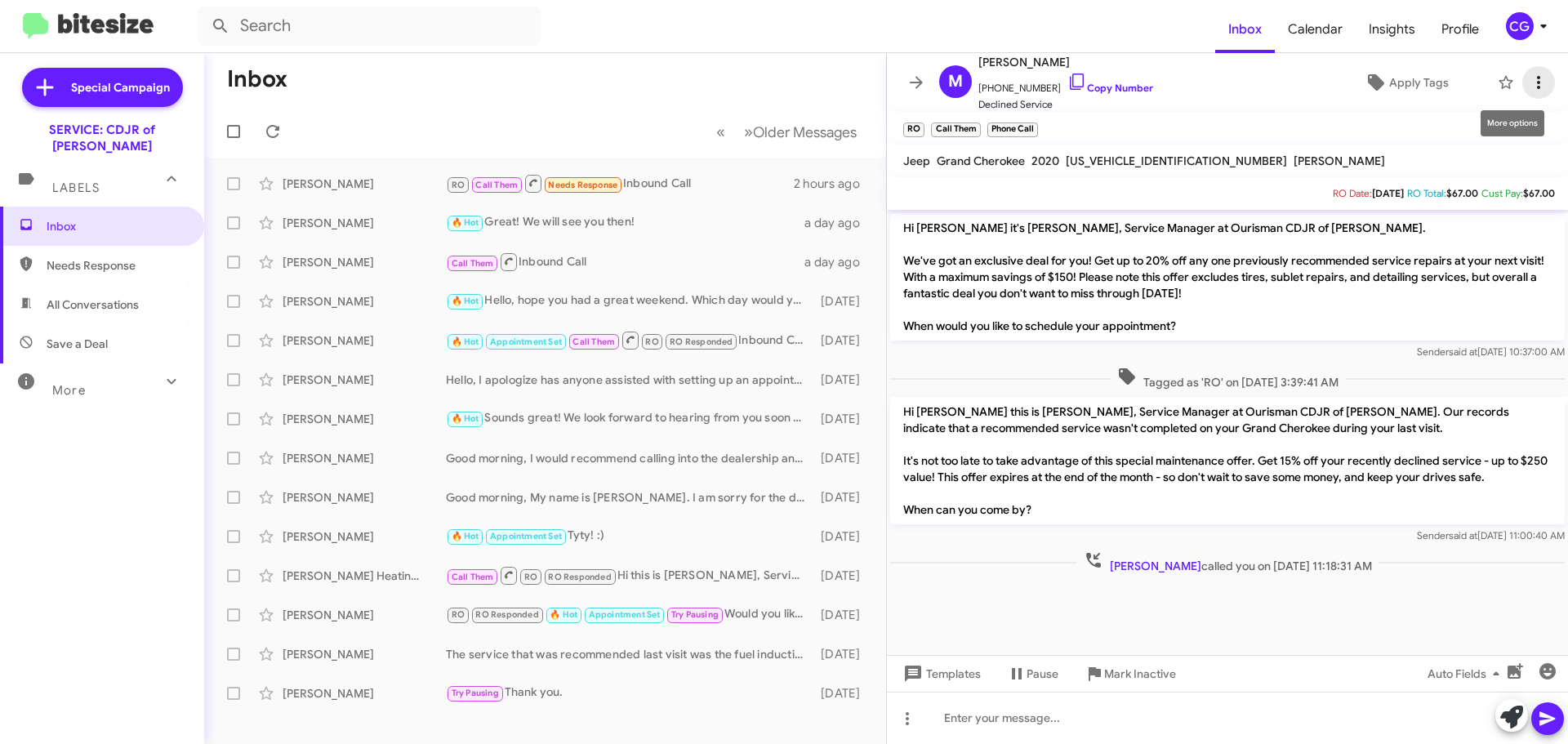
click at [1524, 74] on button at bounding box center [1538, 82] width 33 height 33
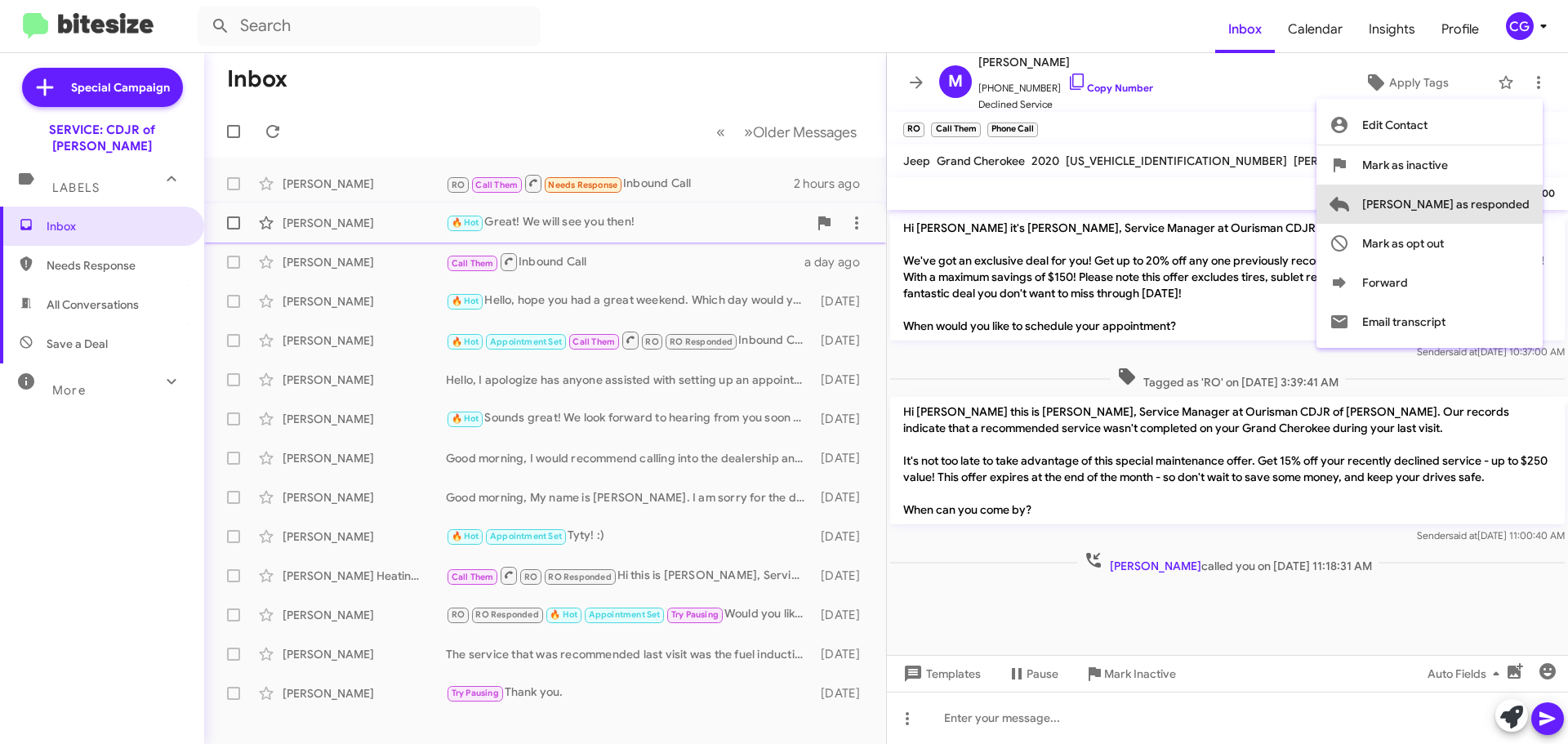
click at [1524, 207] on span "Mark as responded" at bounding box center [1446, 205] width 168 height 40
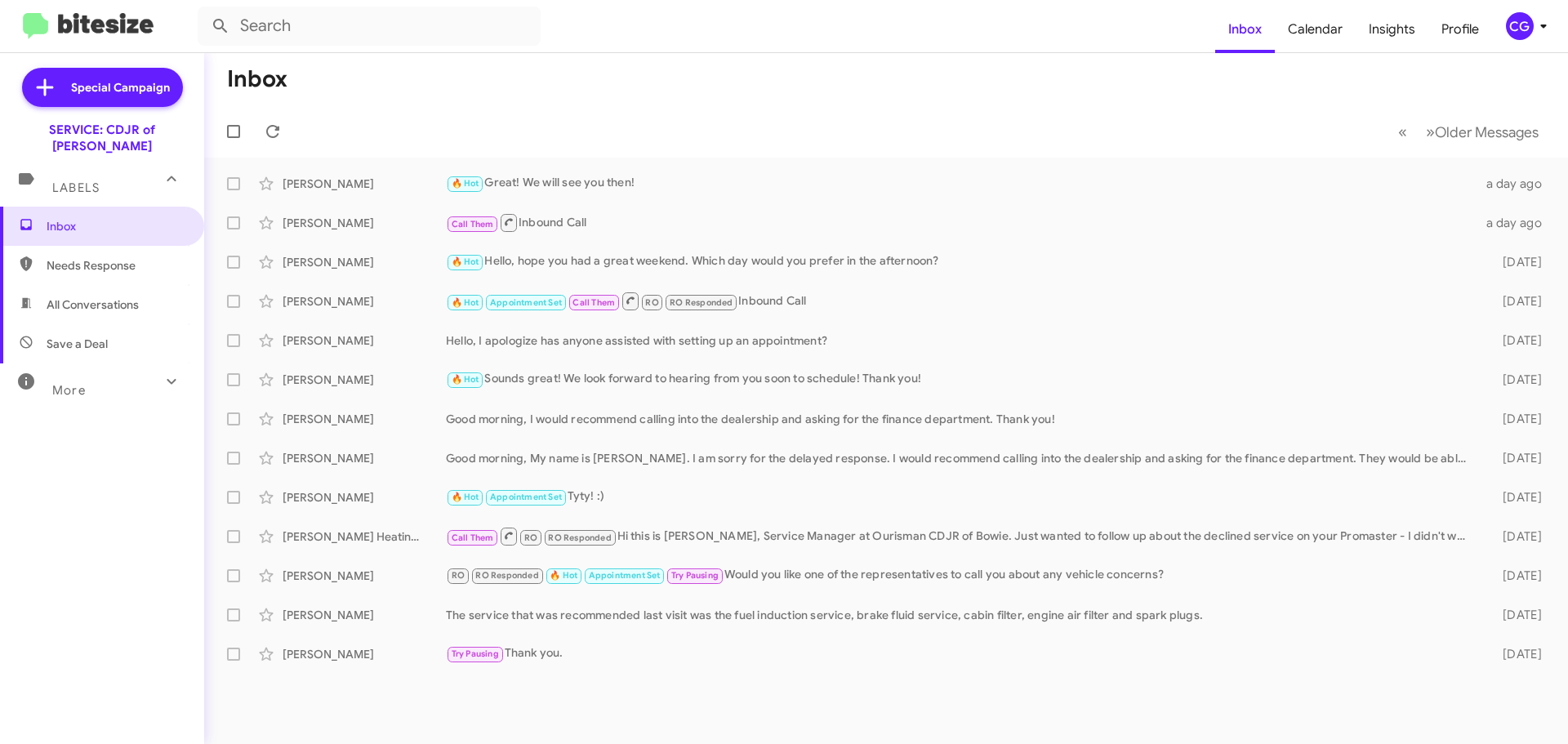
click at [1543, 26] on icon at bounding box center [1543, 26] width 6 height 4
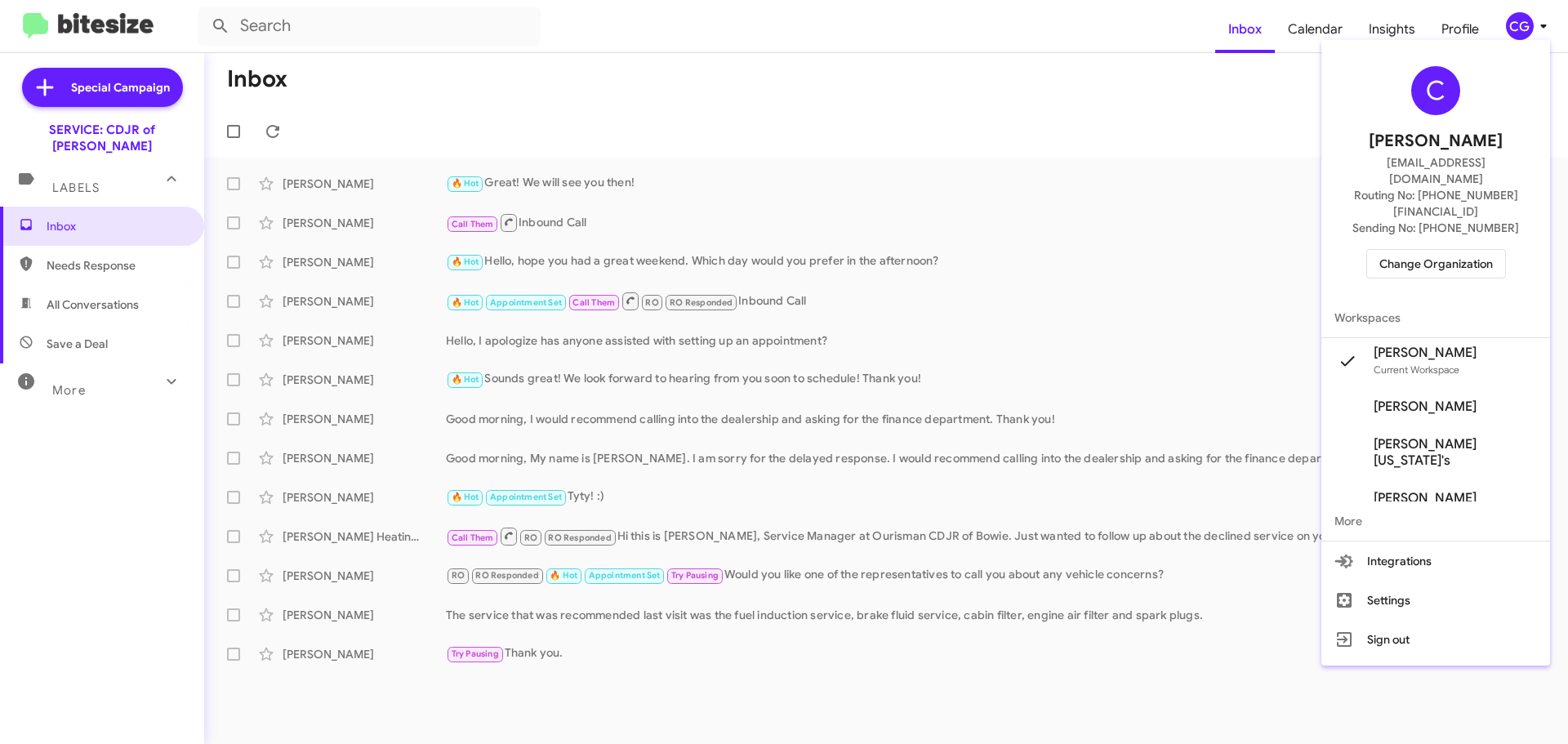
click at [1453, 250] on span "Change Organization" at bounding box center [1436, 263] width 113 height 27
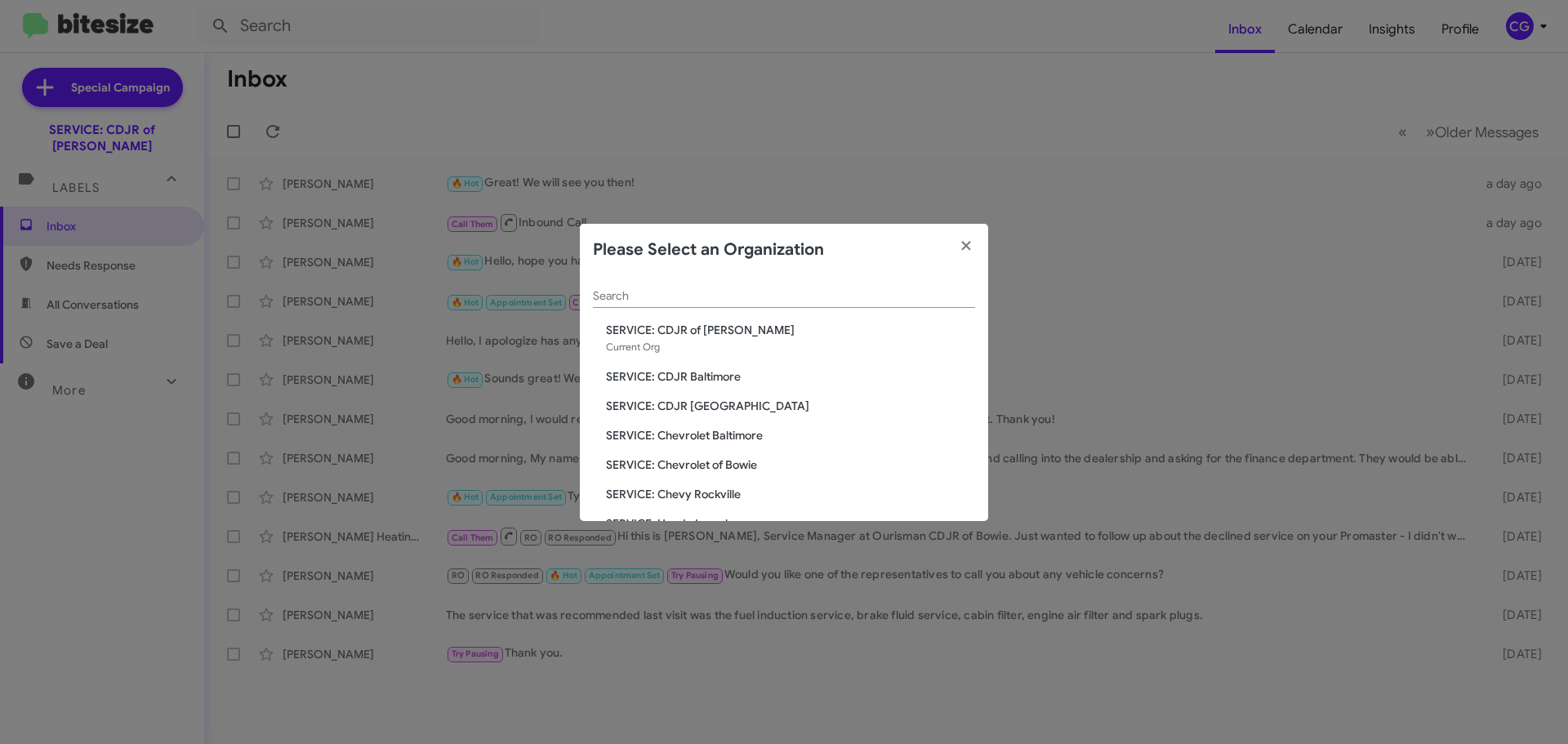
click at [715, 399] on span "SERVICE: CDJR [GEOGRAPHIC_DATA]" at bounding box center [790, 405] width 369 height 16
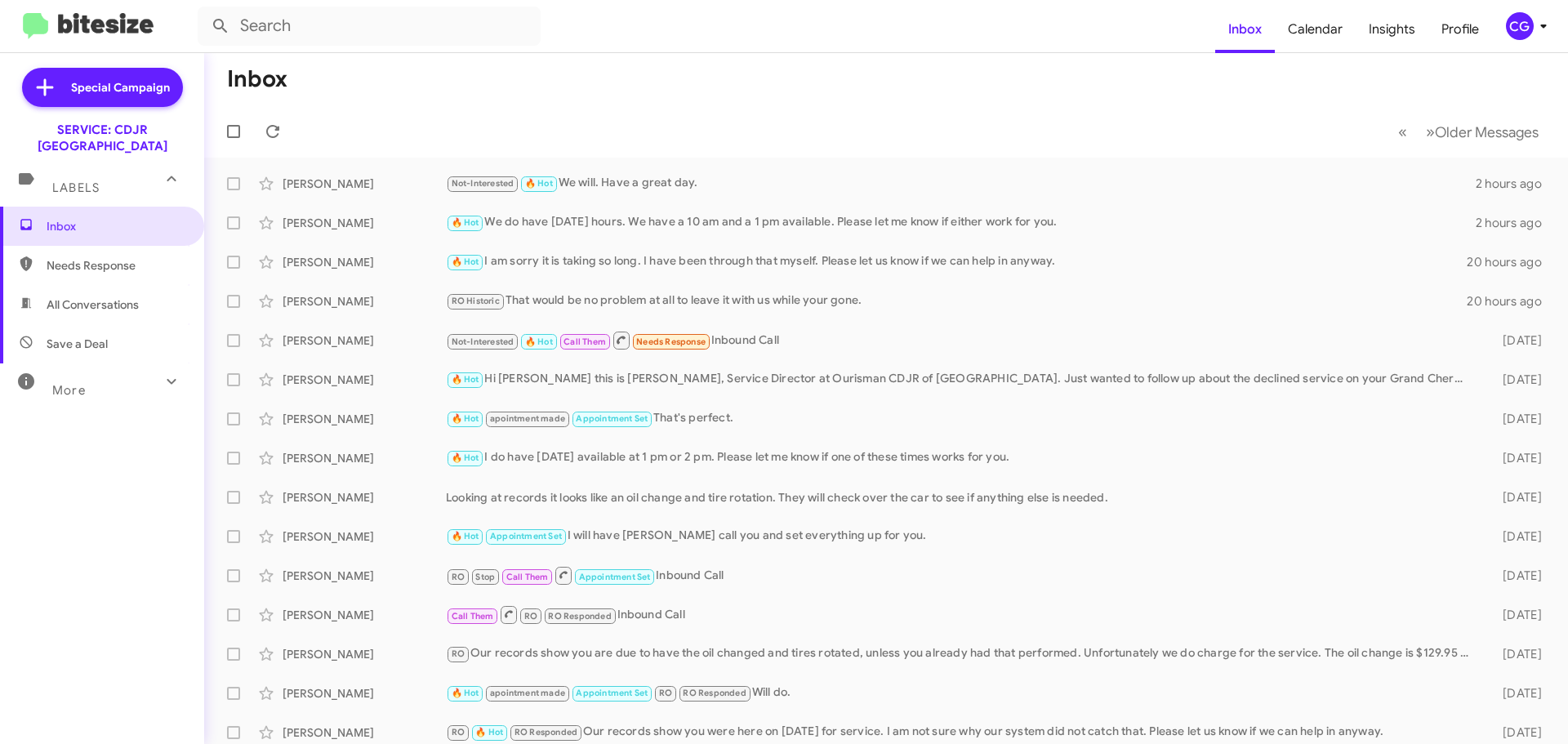
click at [1530, 27] on div "CG" at bounding box center [1519, 25] width 27 height 27
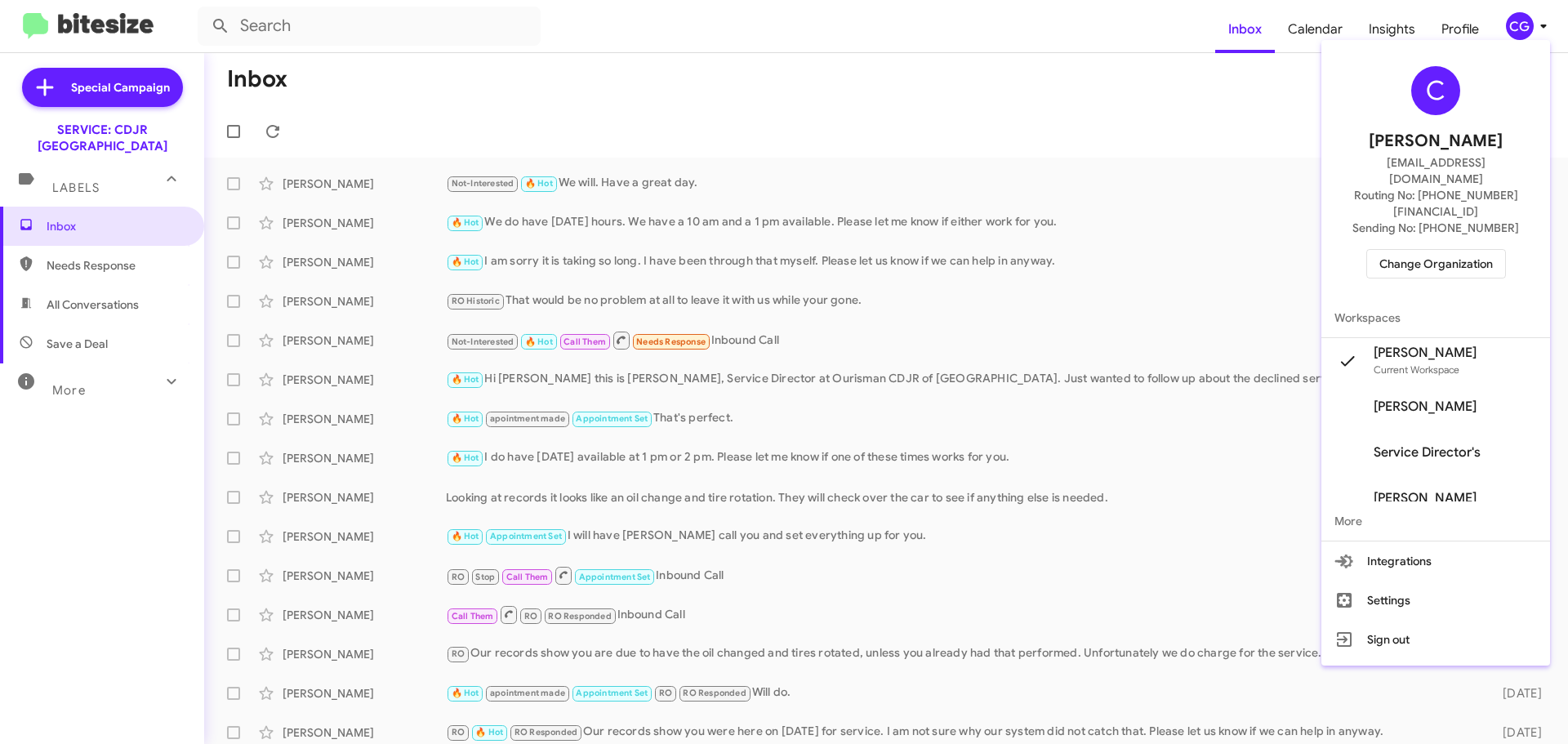
click at [1449, 250] on span "Change Organization" at bounding box center [1436, 263] width 113 height 27
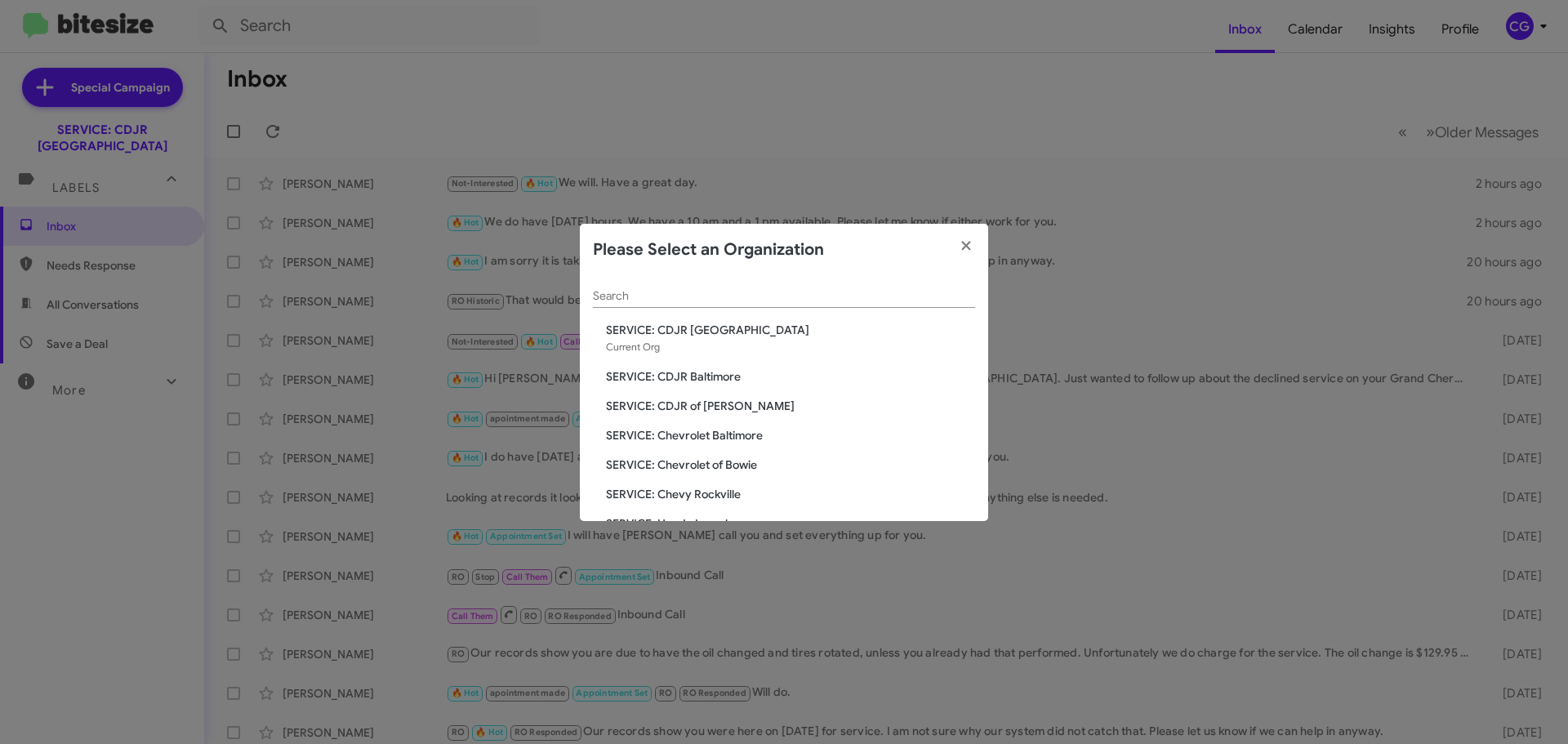
click at [729, 437] on span "SERVICE: Chevrolet Baltimore" at bounding box center [790, 435] width 369 height 16
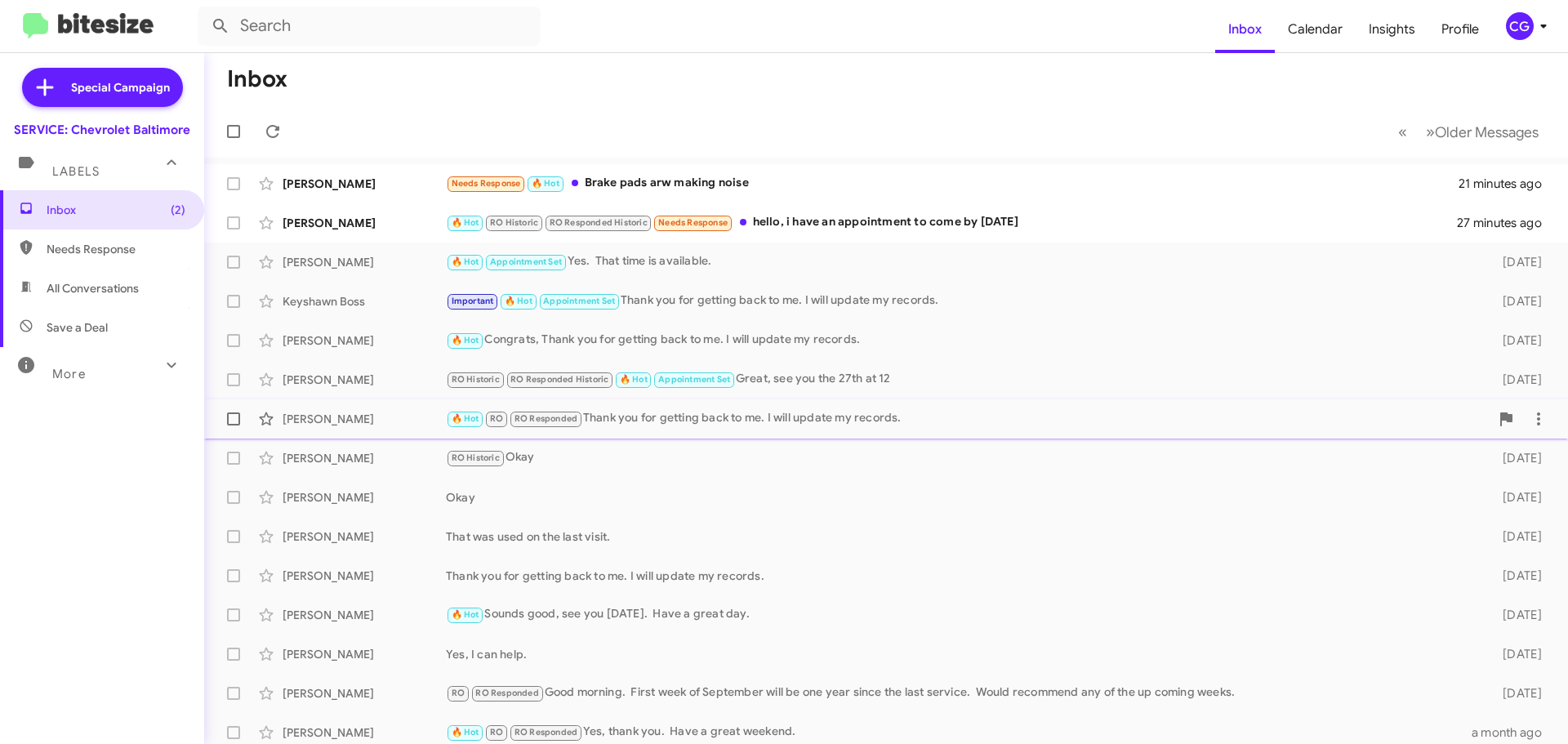
click at [912, 424] on div "🔥 Hot RO RO Responded Thank you for getting back to me. I will update my record…" at bounding box center [967, 419] width 1044 height 19
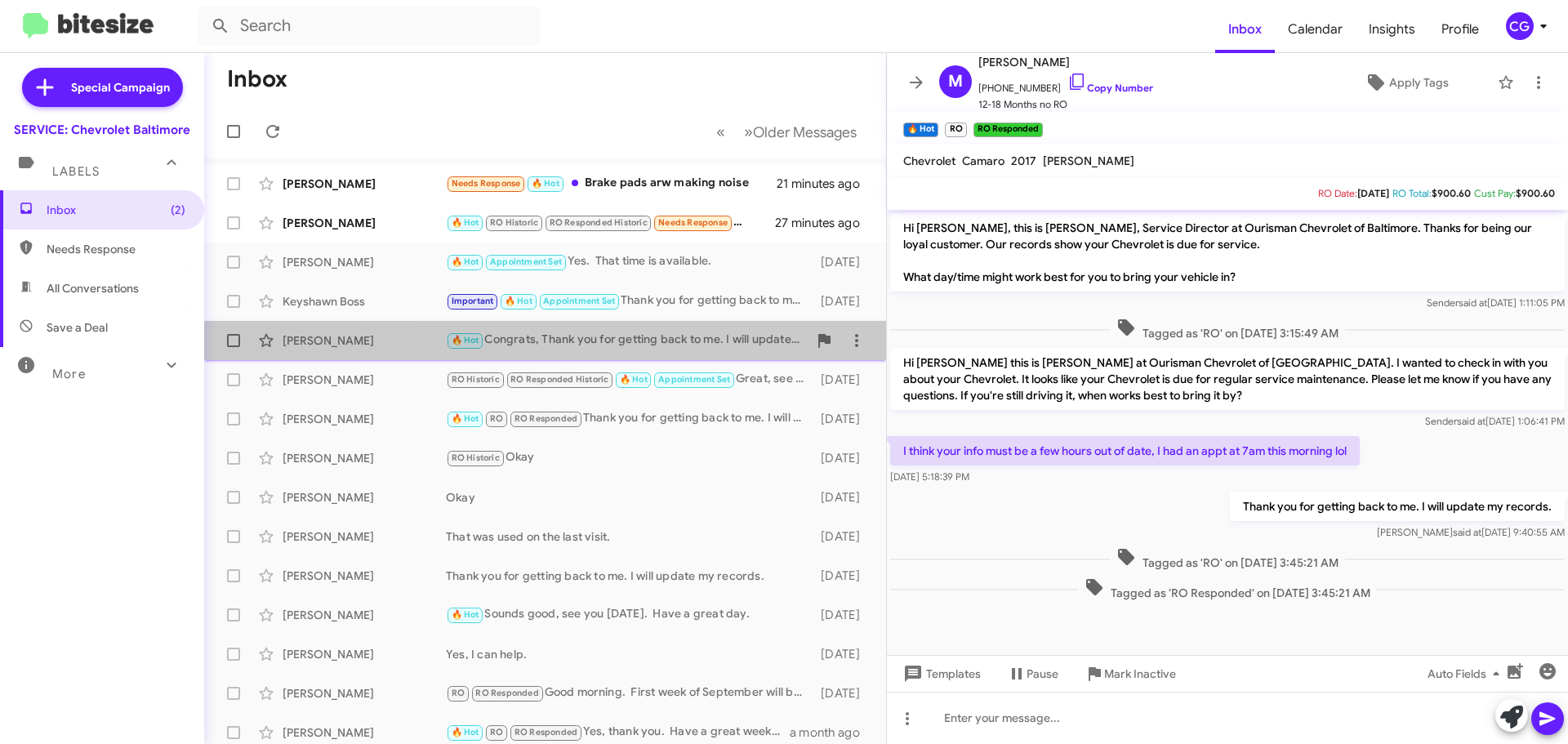
click at [754, 337] on div "🔥 Hot Congrats, Thank you for getting back to me. I will update my records." at bounding box center [627, 340] width 362 height 19
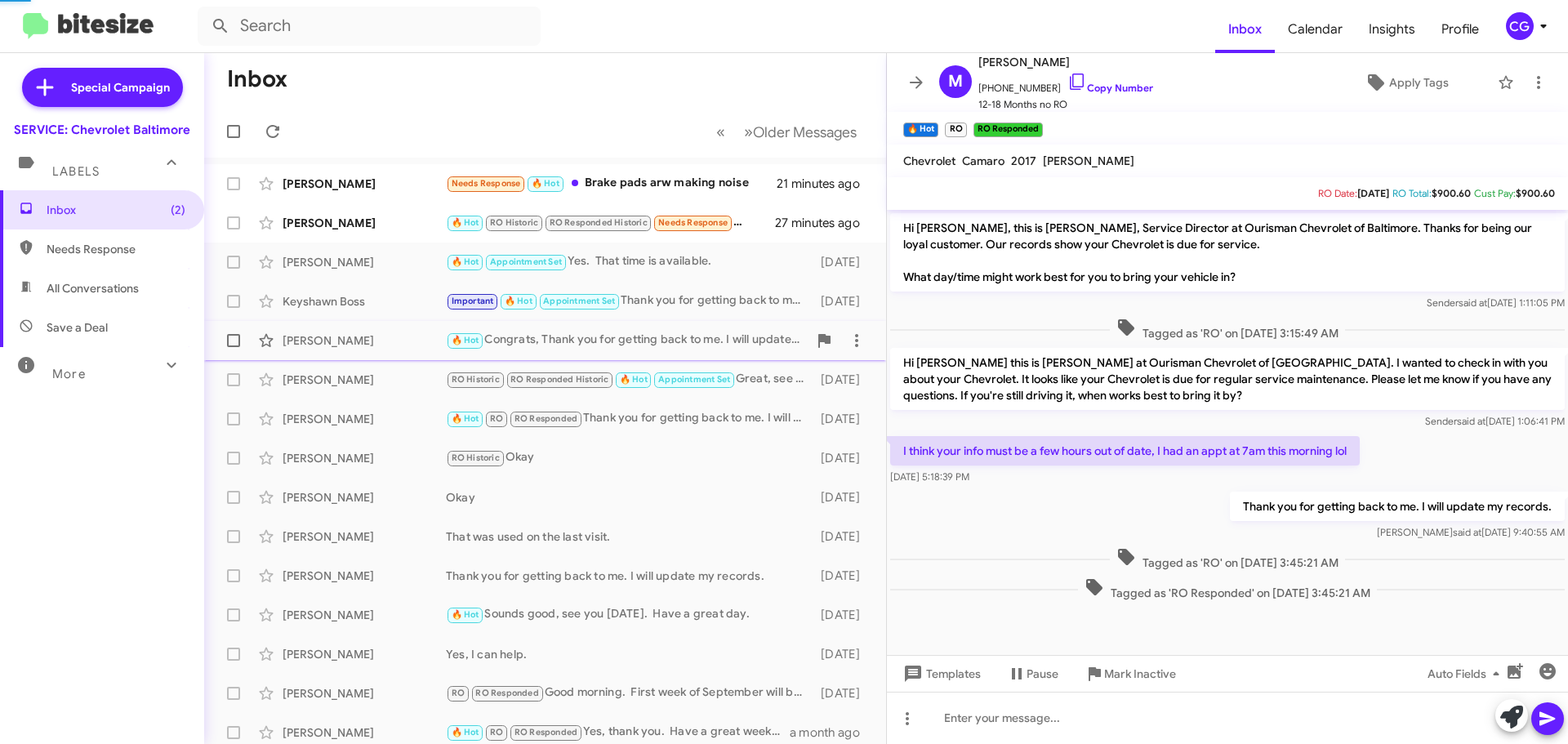
scroll to position [444, 0]
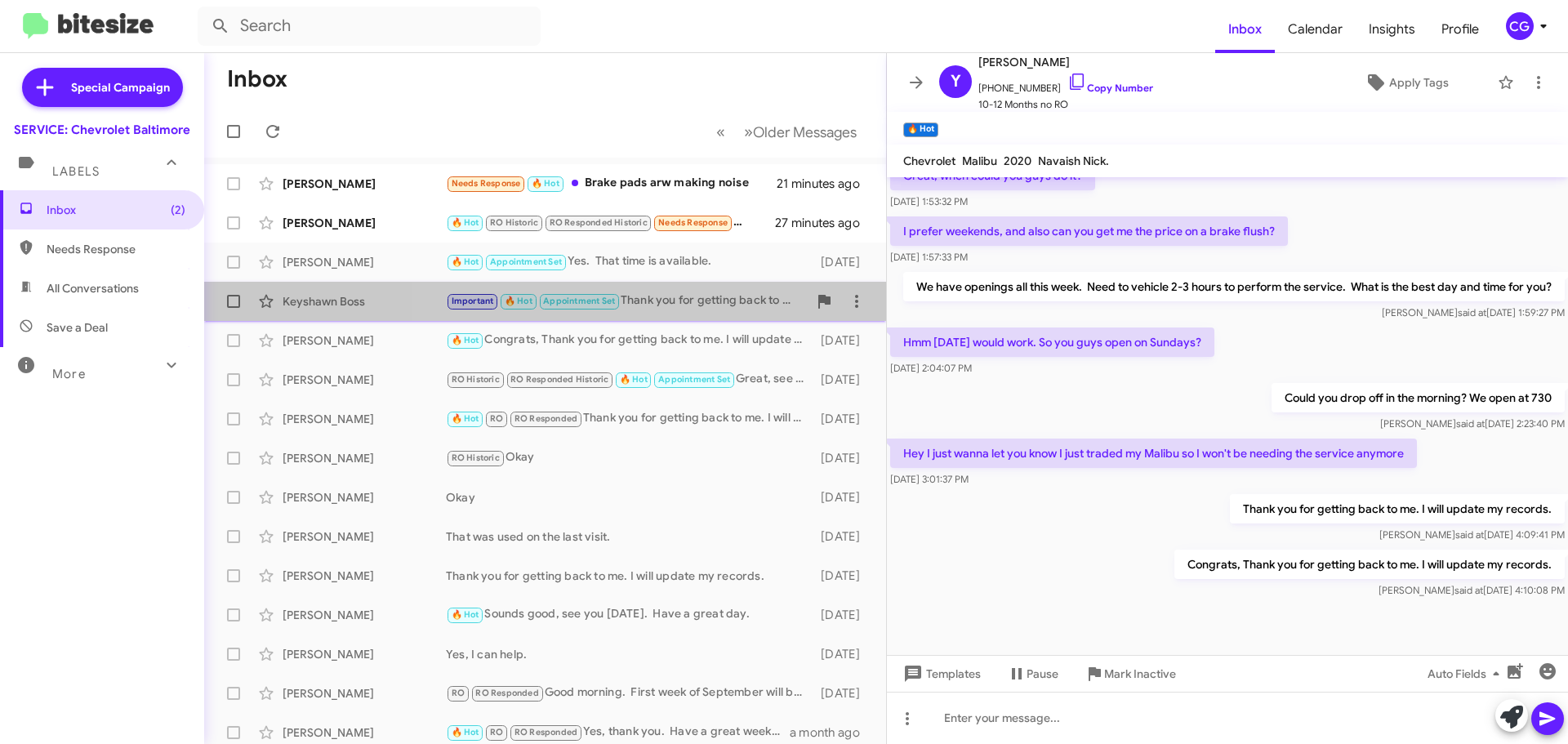
click at [751, 299] on div "Important 🔥 Hot Appointment Set Thank you for getting back to me. I will update…" at bounding box center [627, 301] width 362 height 19
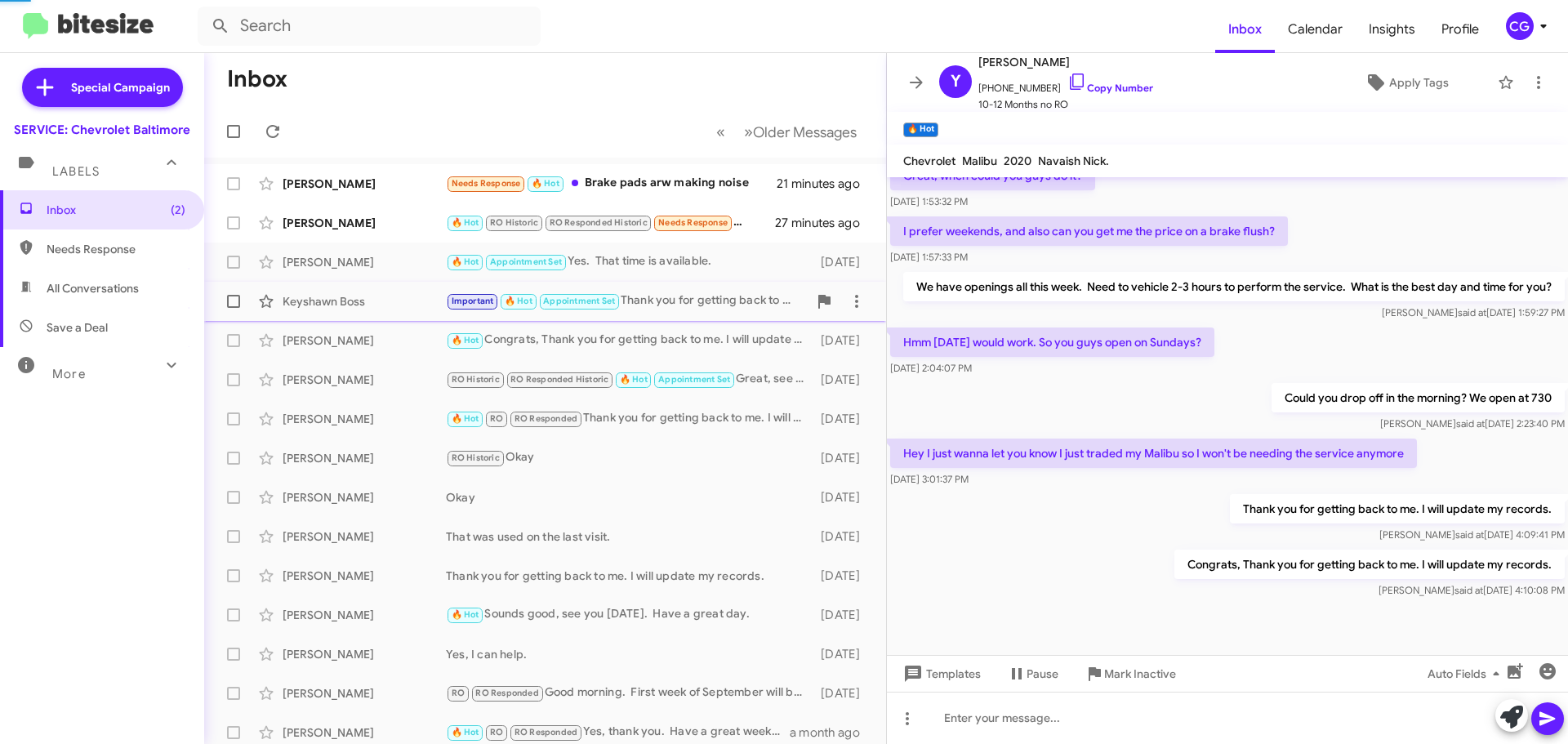
scroll to position [213, 0]
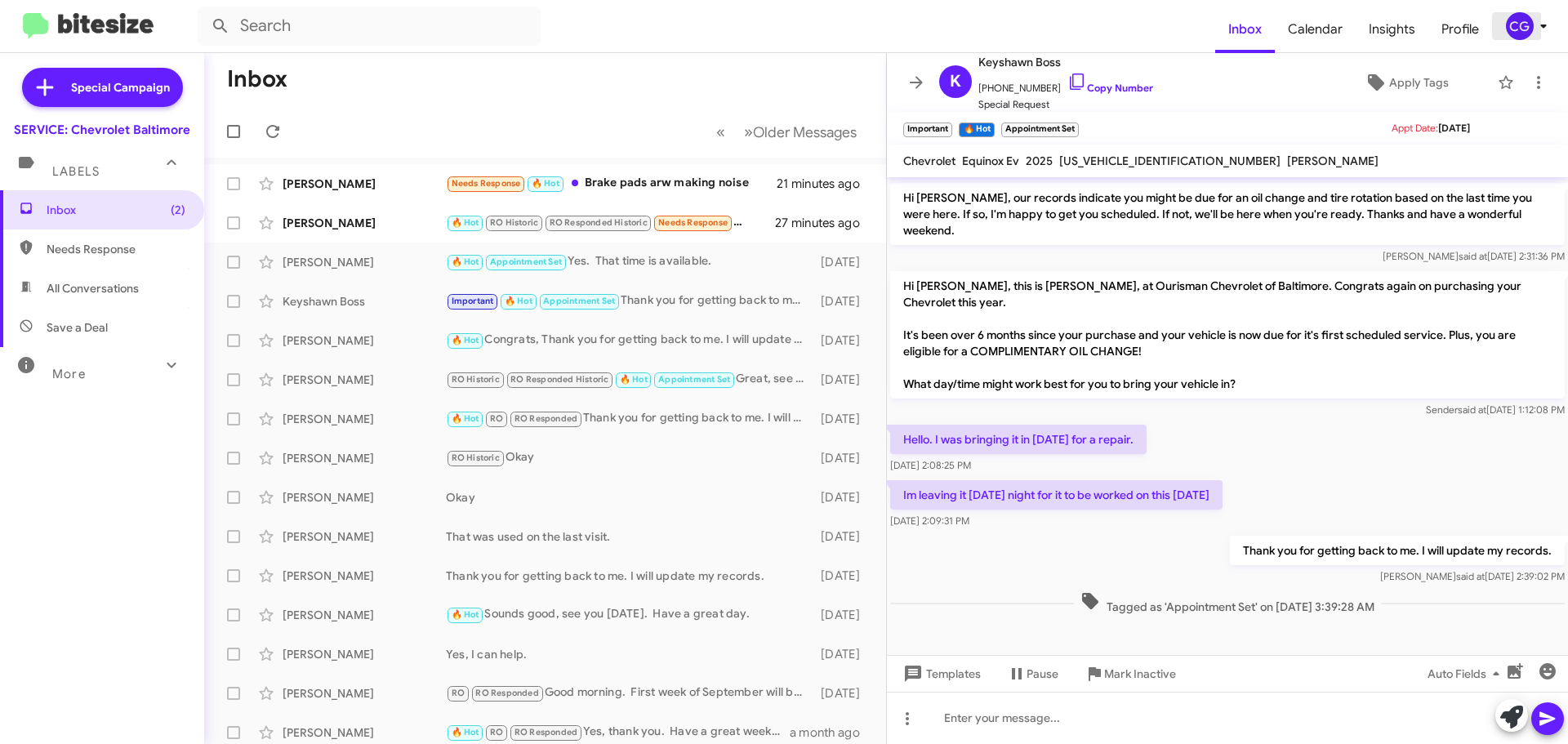
click at [1522, 31] on div "CG" at bounding box center [1519, 25] width 27 height 27
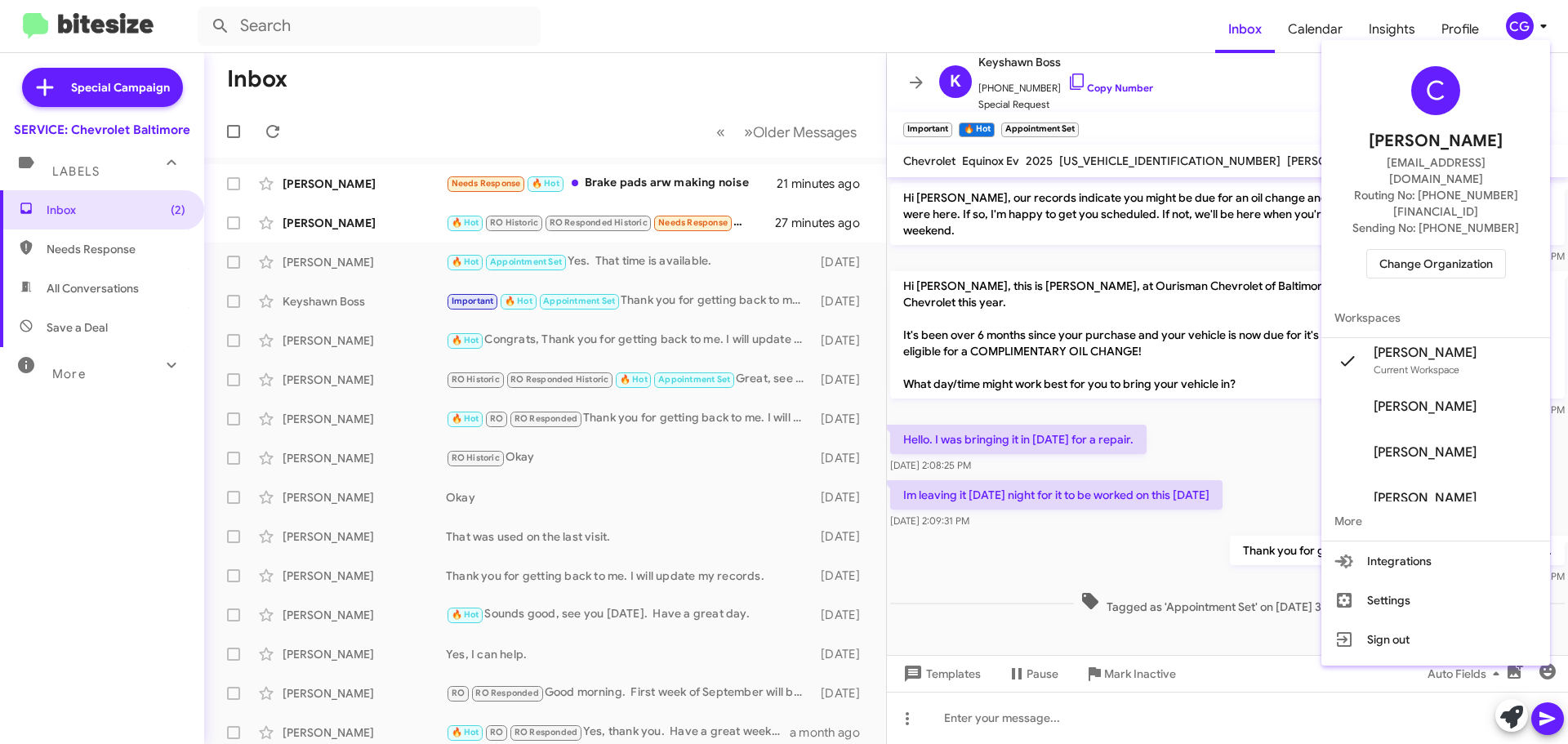
click at [1473, 250] on span "Change Organization" at bounding box center [1436, 263] width 113 height 27
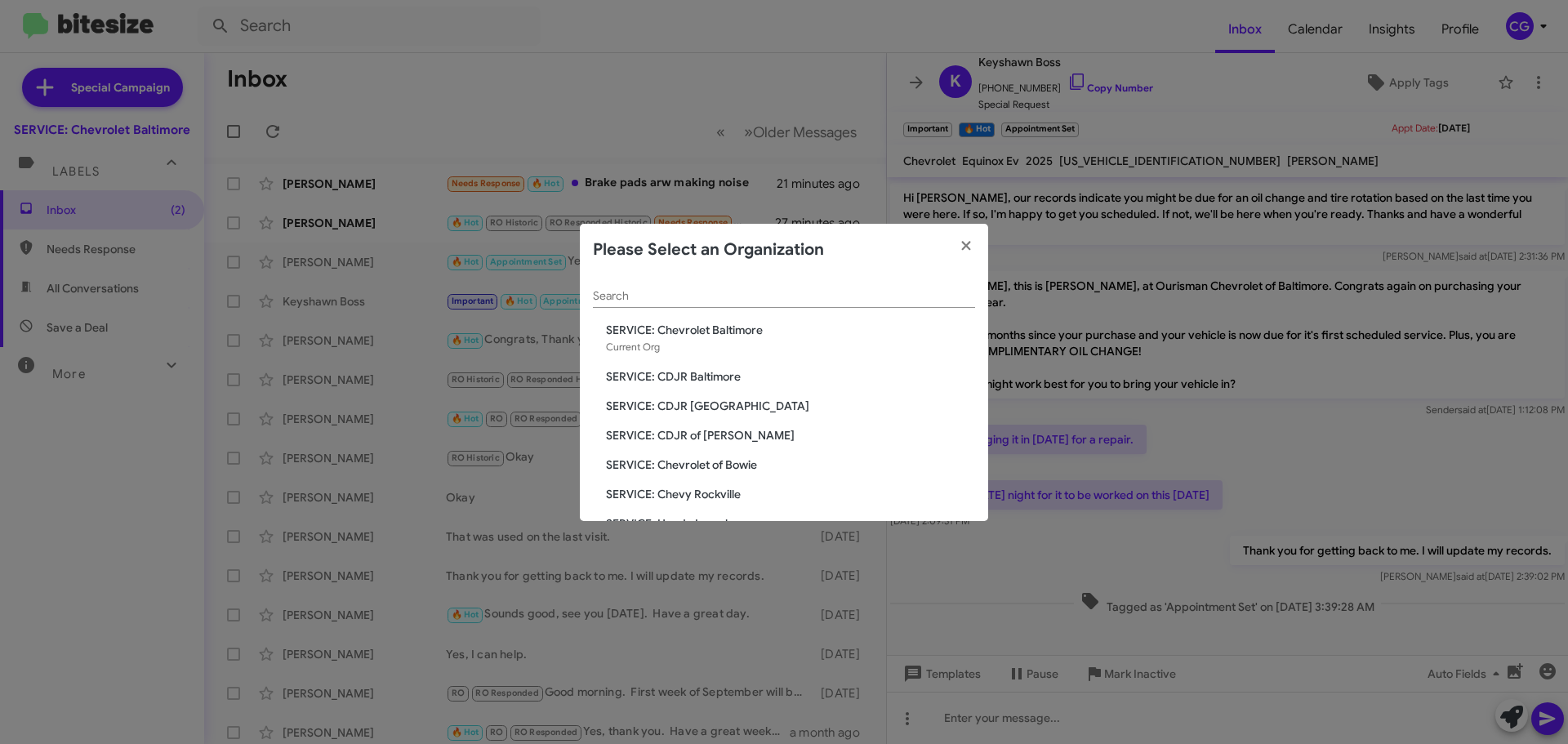
click at [721, 494] on span "SERVICE: Chevy Rockville" at bounding box center [790, 493] width 369 height 16
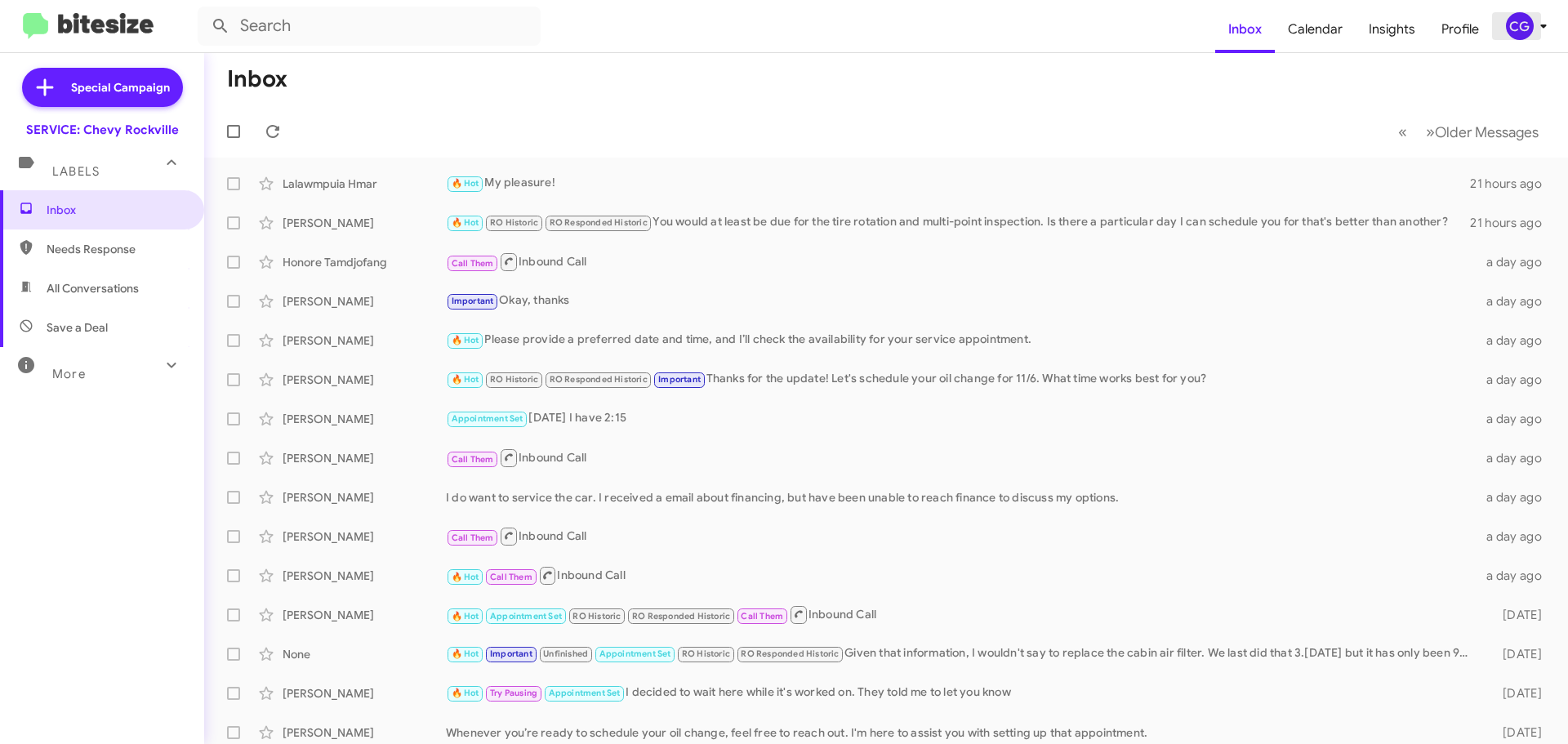
click at [1529, 40] on span "CG" at bounding box center [1529, 25] width 49 height 27
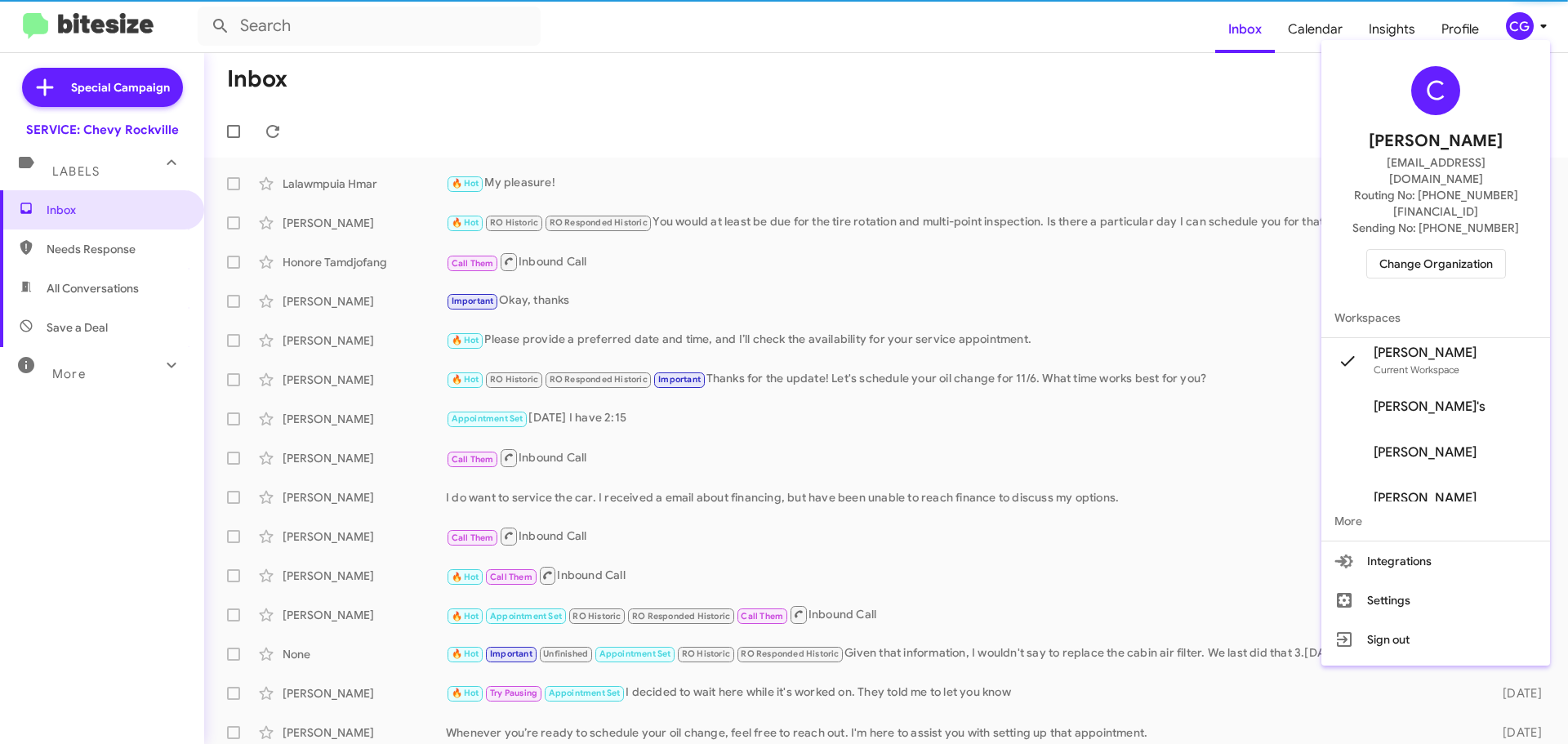
click at [1435, 256] on div "C Carmen Gast cgast@ourismancars.com Routing No: +1 (301) 424-5900 Sending No: …" at bounding box center [1435, 172] width 229 height 252
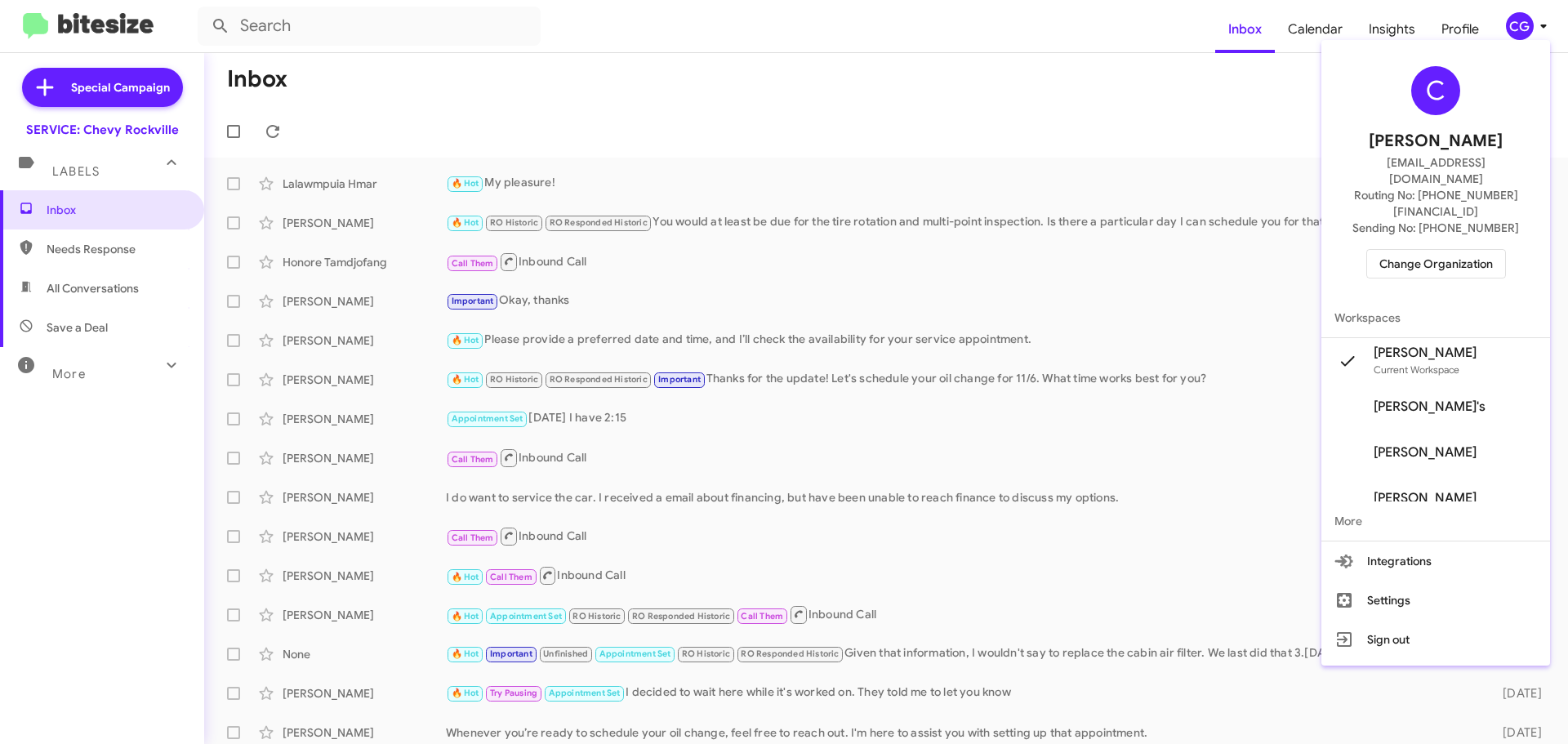
click at [1443, 250] on span "Change Organization" at bounding box center [1436, 263] width 113 height 27
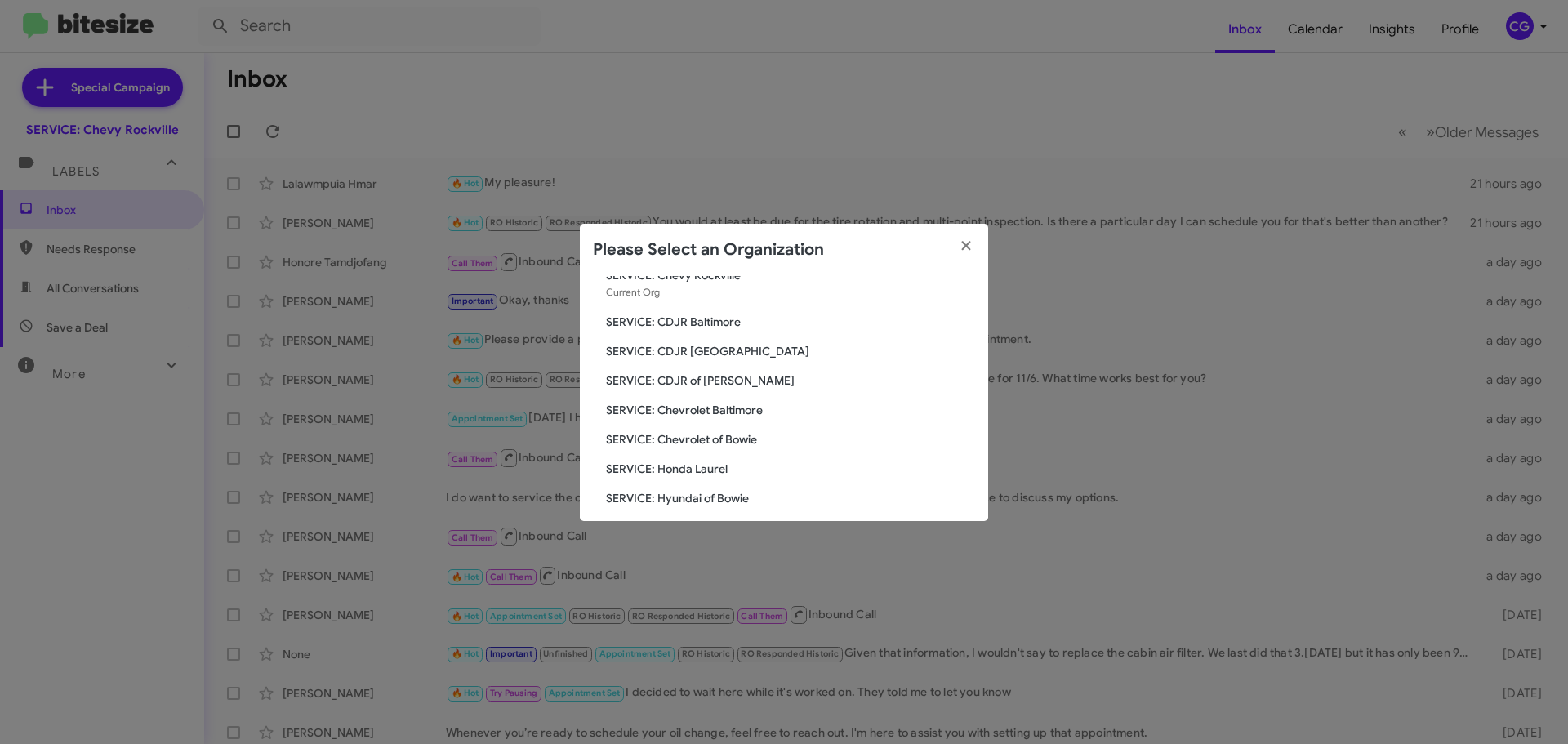
scroll to position [82, 0]
click at [729, 415] on span "SERVICE: Chevrolet of Bowie" at bounding box center [790, 412] width 369 height 16
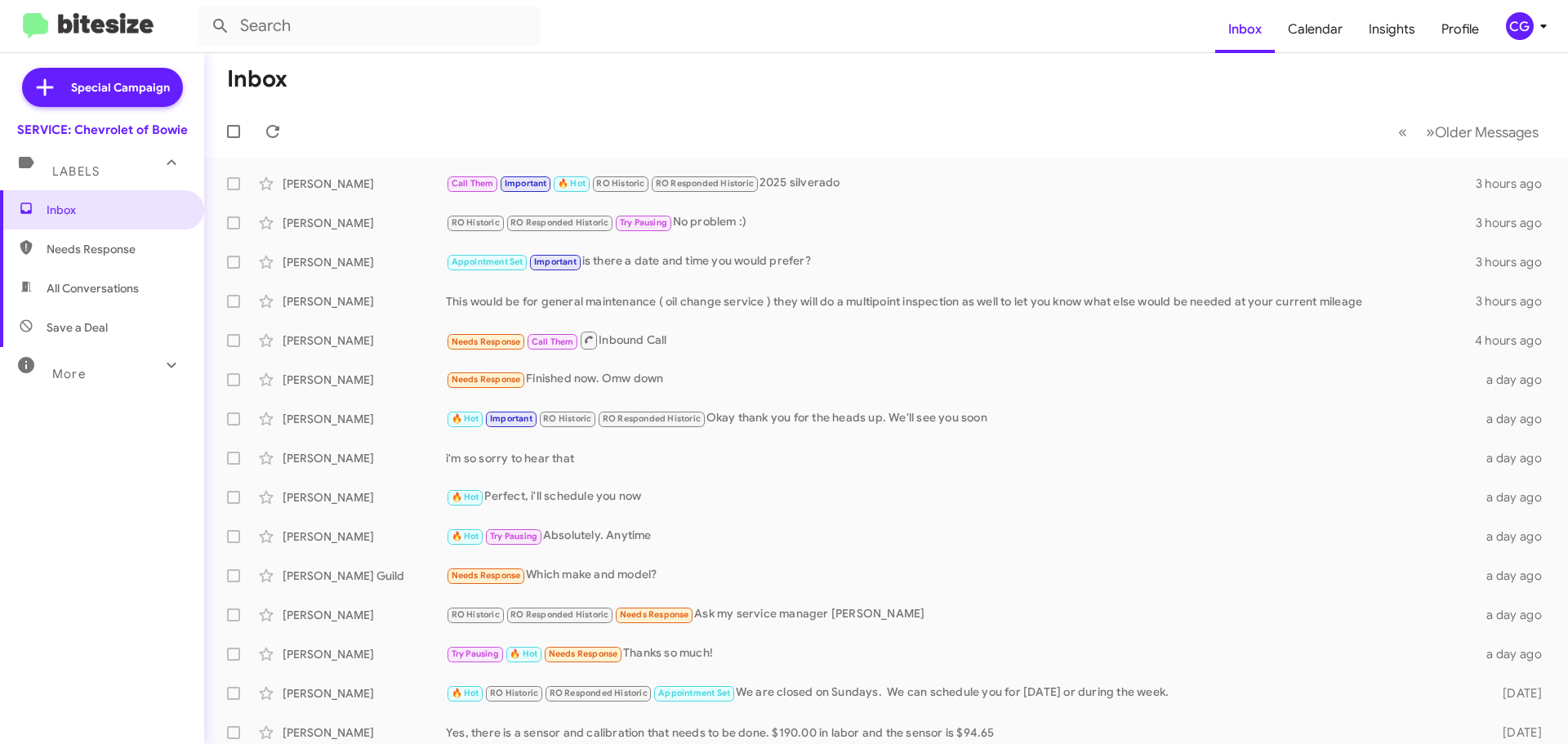
click at [1517, 21] on div "CG" at bounding box center [1519, 25] width 27 height 27
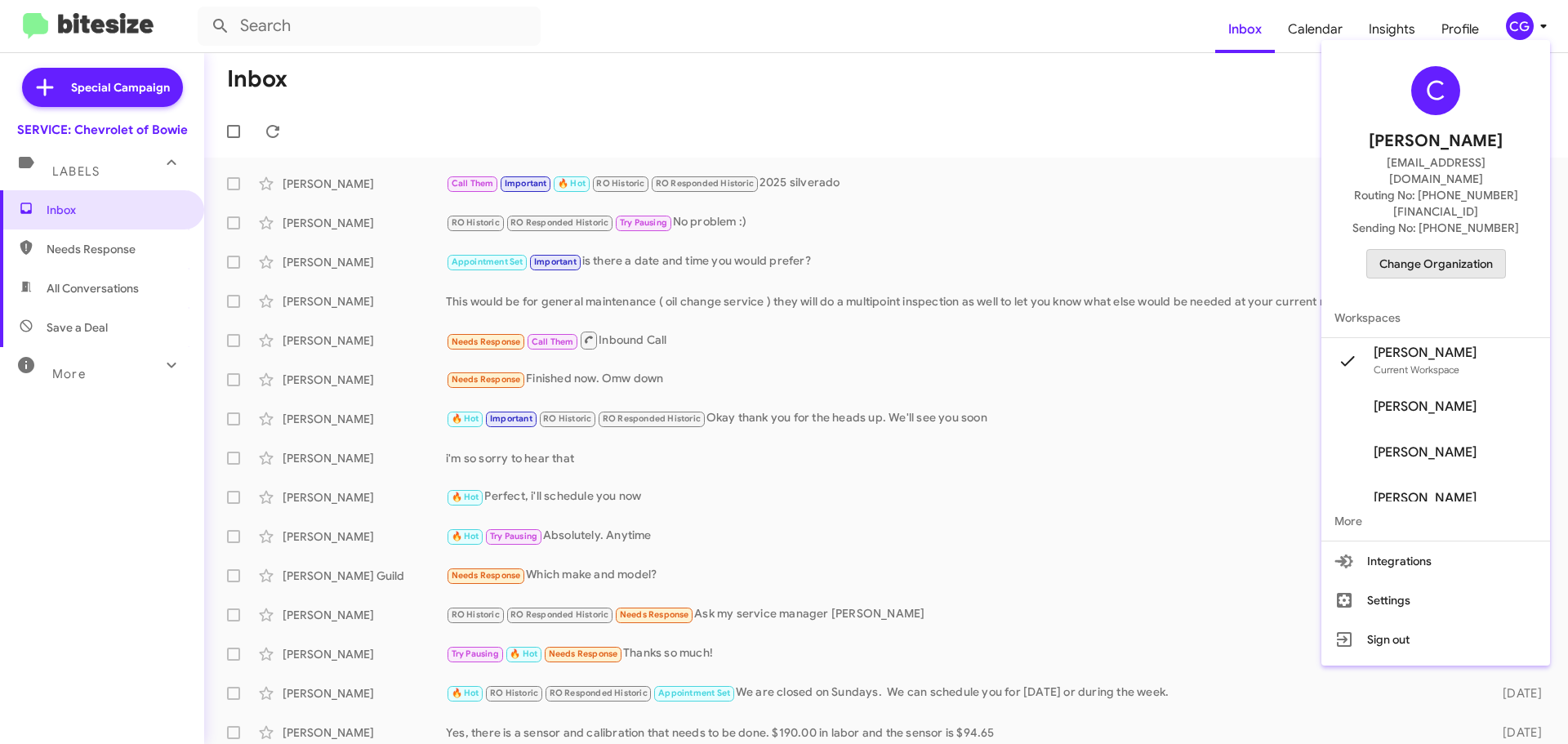
click at [1467, 250] on span "Change Organization" at bounding box center [1436, 263] width 113 height 27
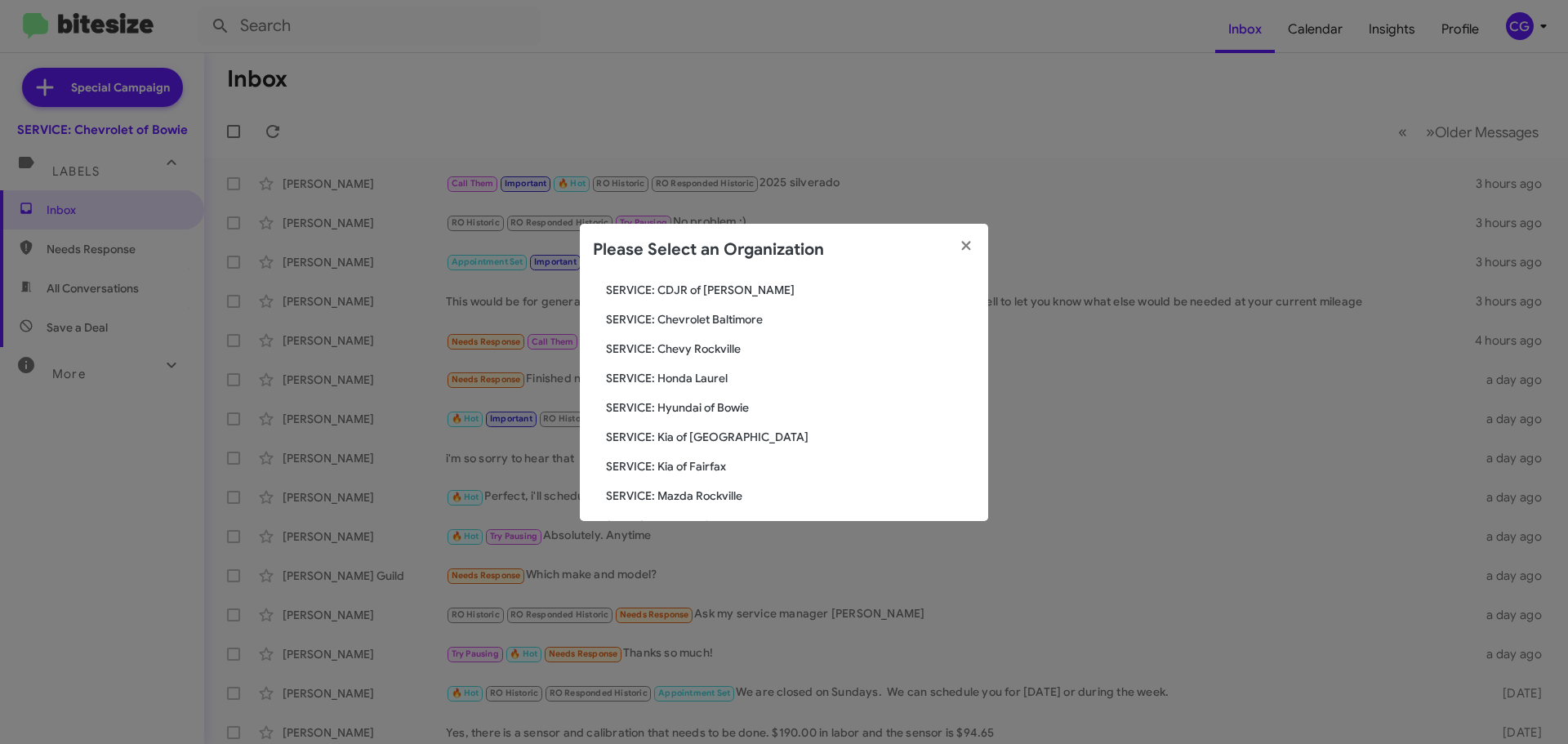
scroll to position [163, 0]
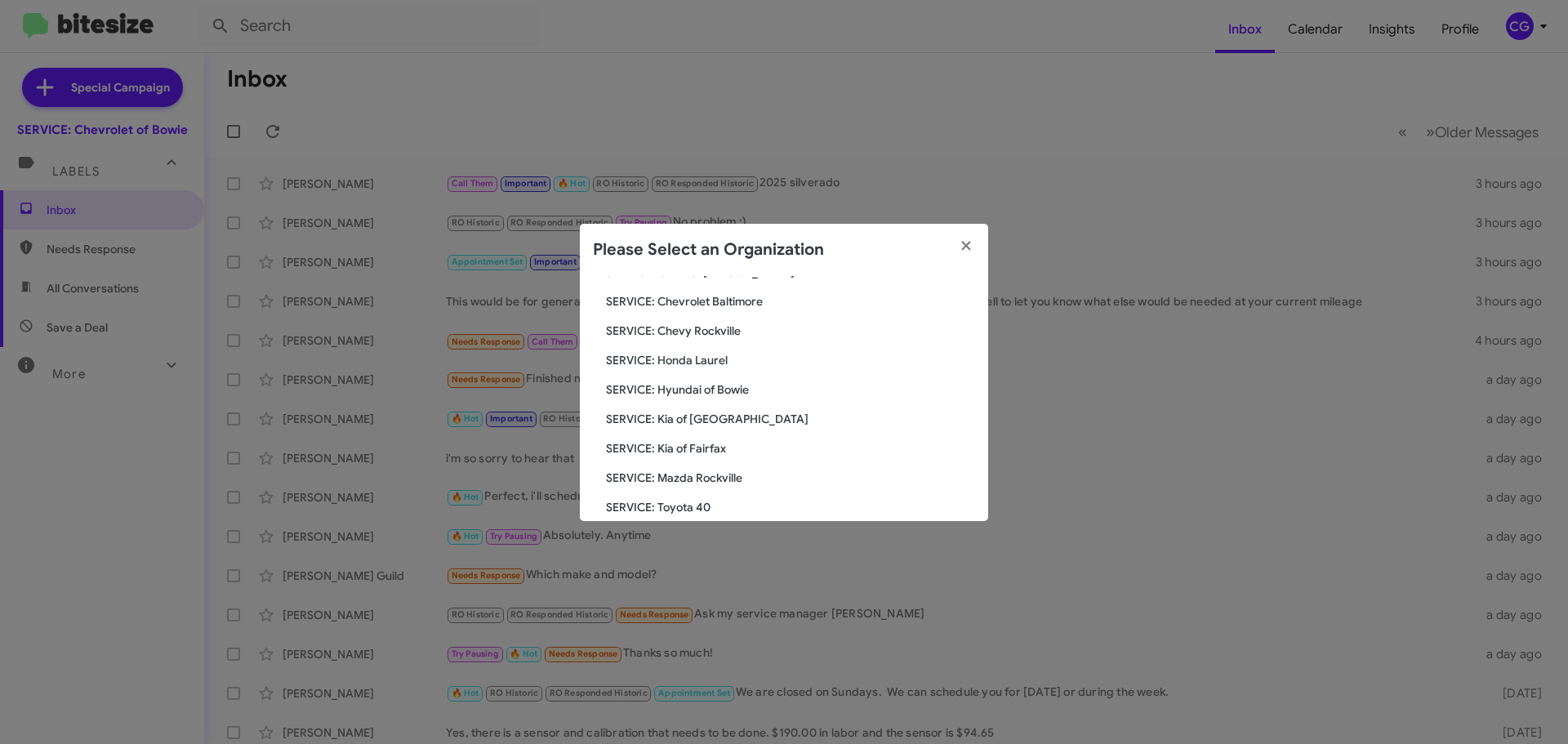
click at [717, 415] on span "SERVICE: Kia of [GEOGRAPHIC_DATA]" at bounding box center [790, 419] width 369 height 16
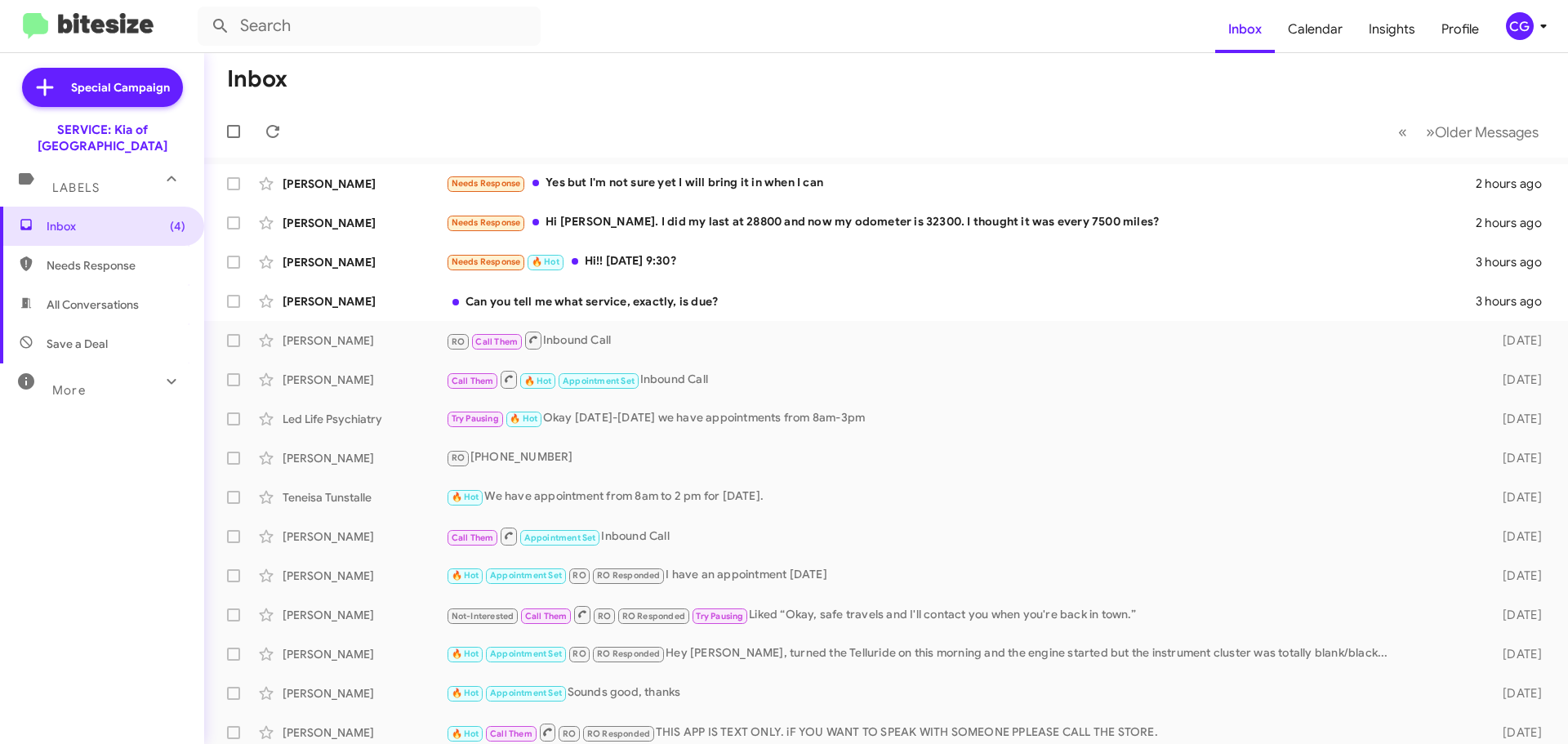
click at [1513, 32] on div "CG" at bounding box center [1519, 25] width 27 height 27
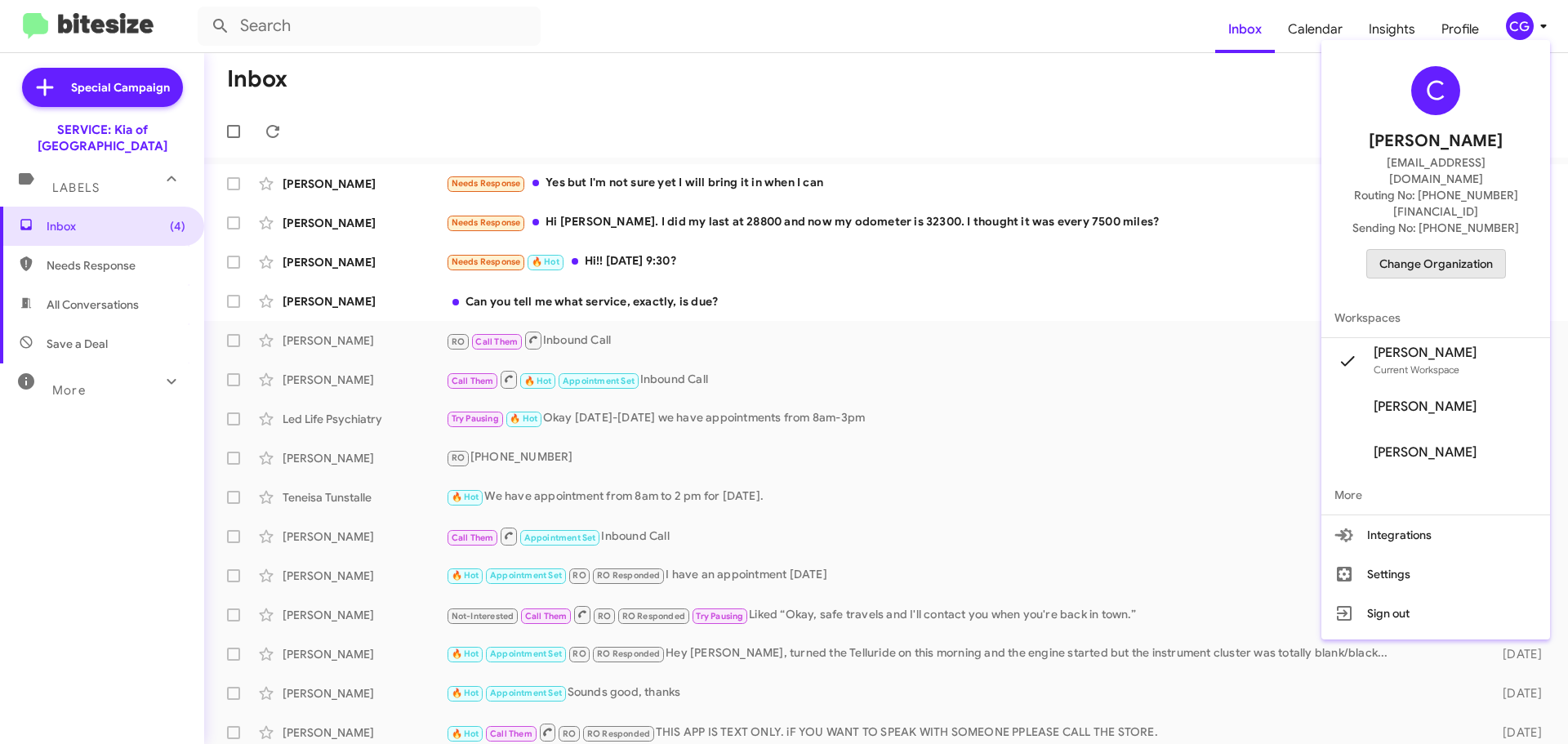
click at [1437, 250] on span "Change Organization" at bounding box center [1436, 263] width 113 height 27
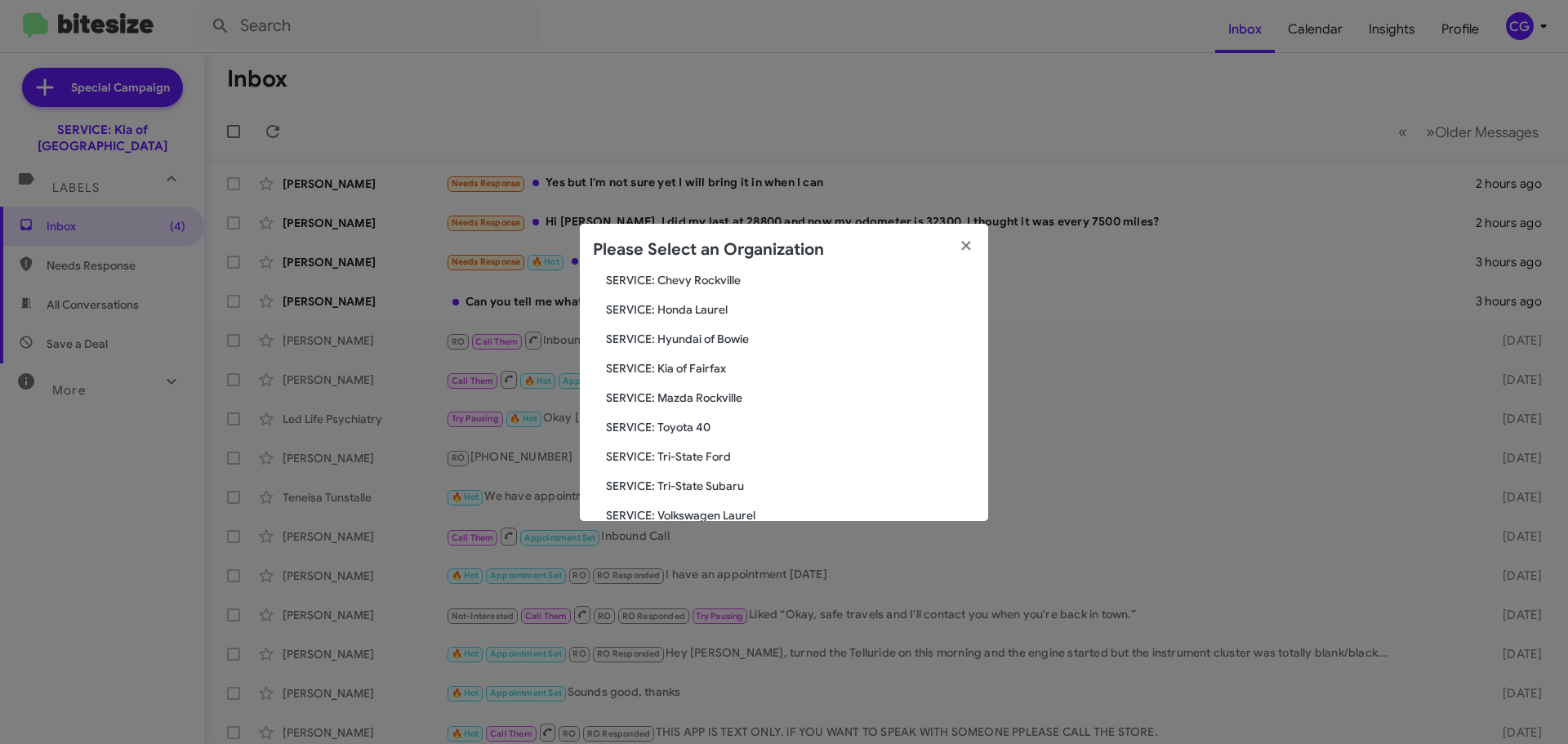
scroll to position [245, 0]
click at [710, 370] on span "SERVICE: Kia of Fairfax" at bounding box center [790, 366] width 369 height 16
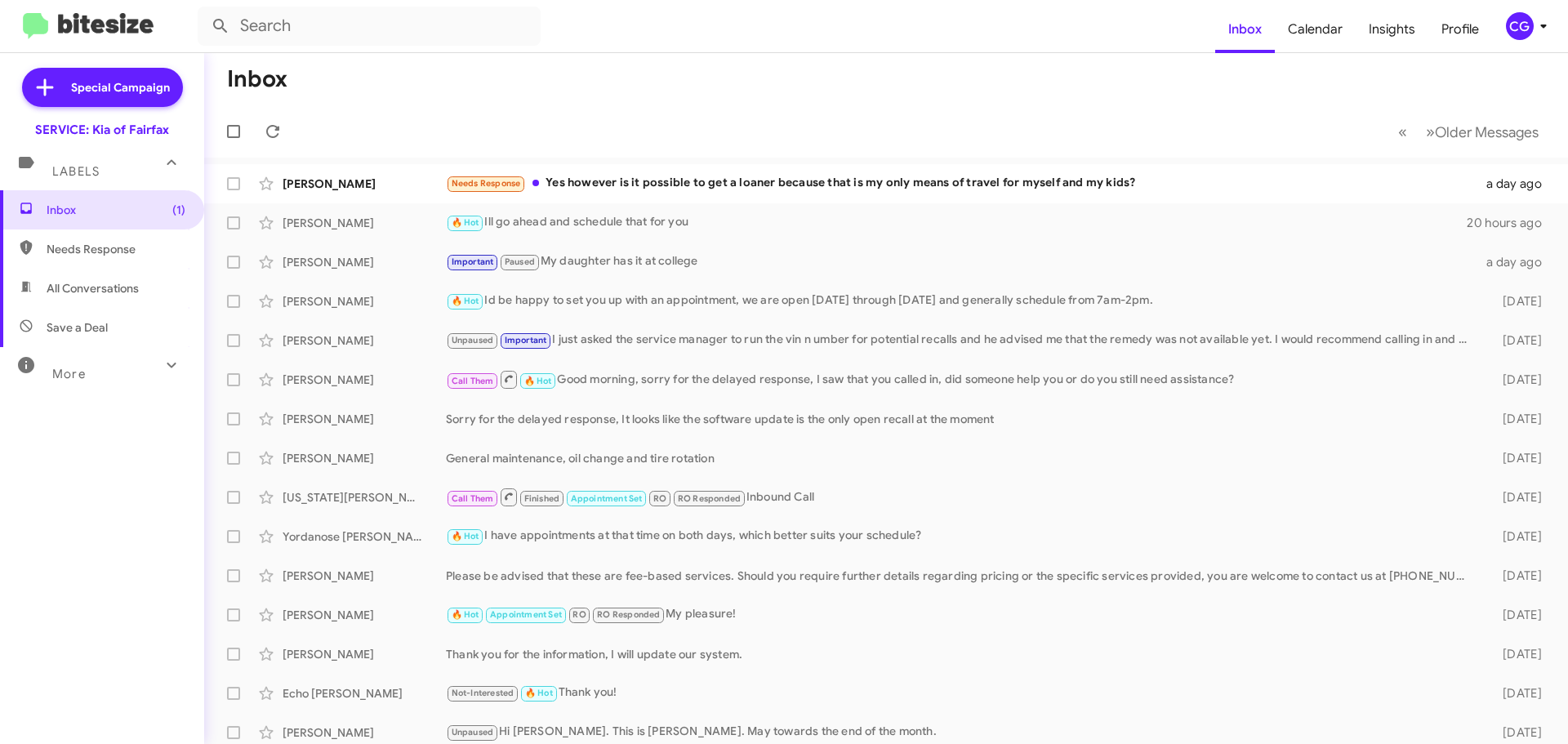
click at [1507, 32] on div "CG" at bounding box center [1519, 25] width 27 height 27
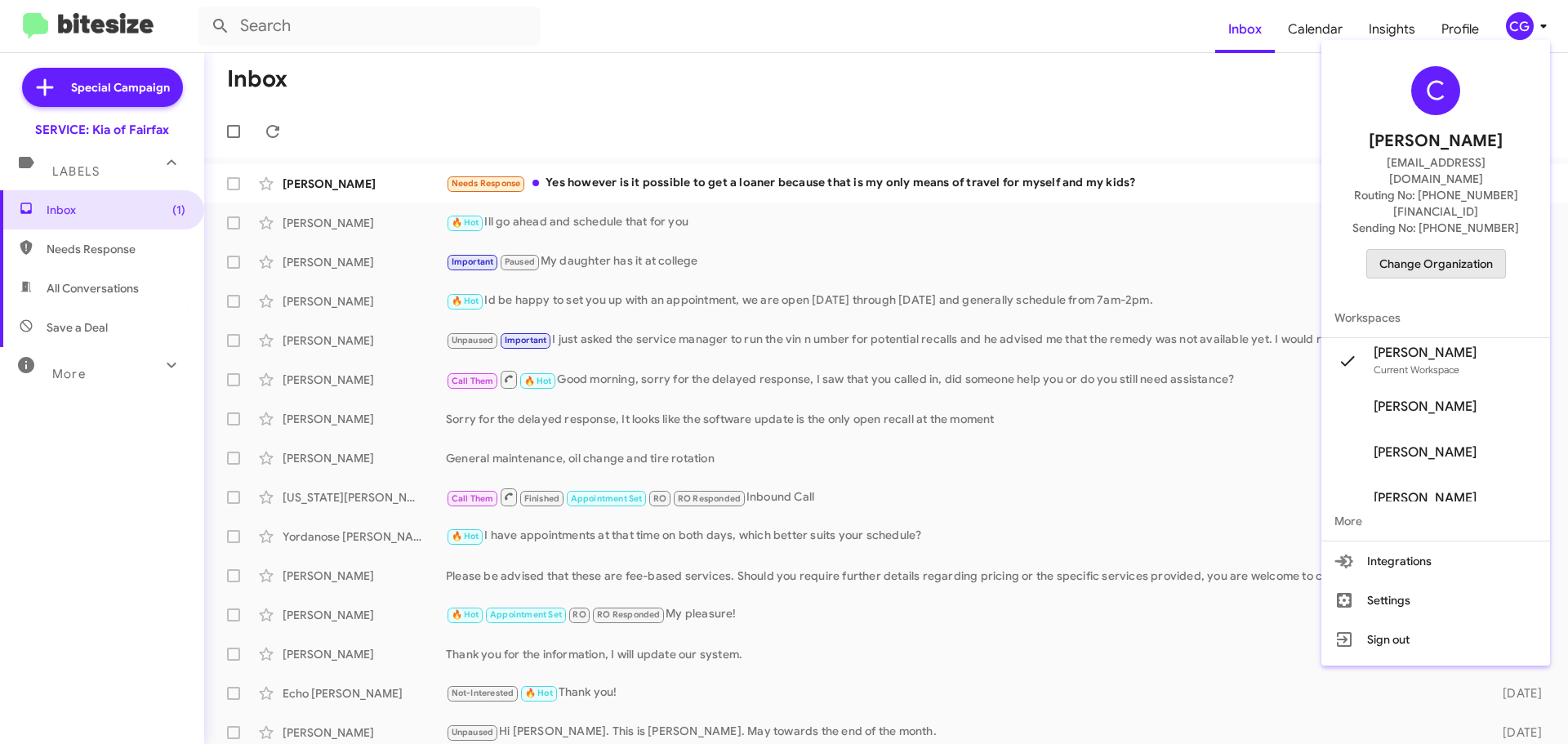
click at [1485, 249] on button "Change Organization" at bounding box center [1436, 263] width 140 height 29
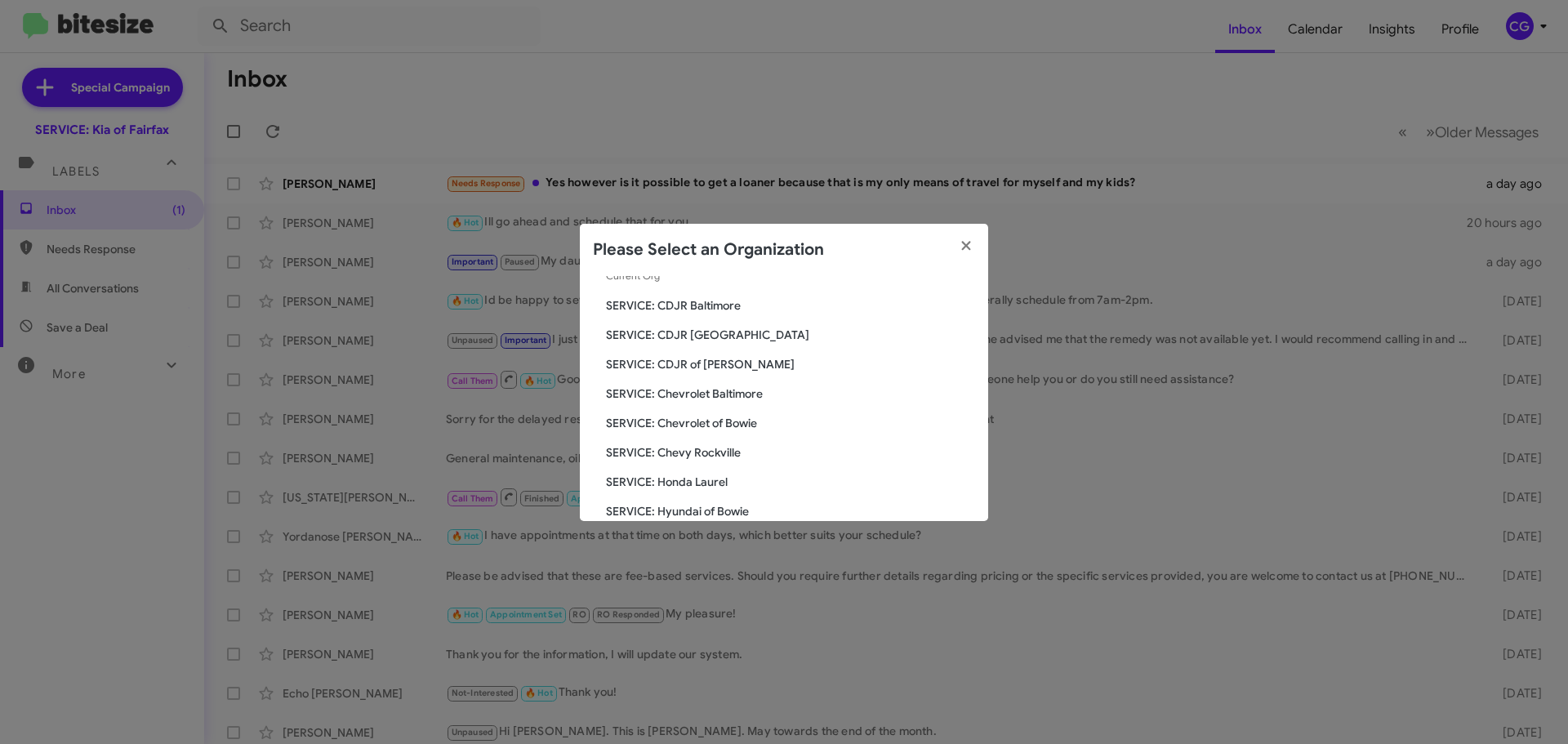
scroll to position [163, 0]
click at [732, 446] on span "SERVICE: Kia of [GEOGRAPHIC_DATA]" at bounding box center [790, 448] width 369 height 16
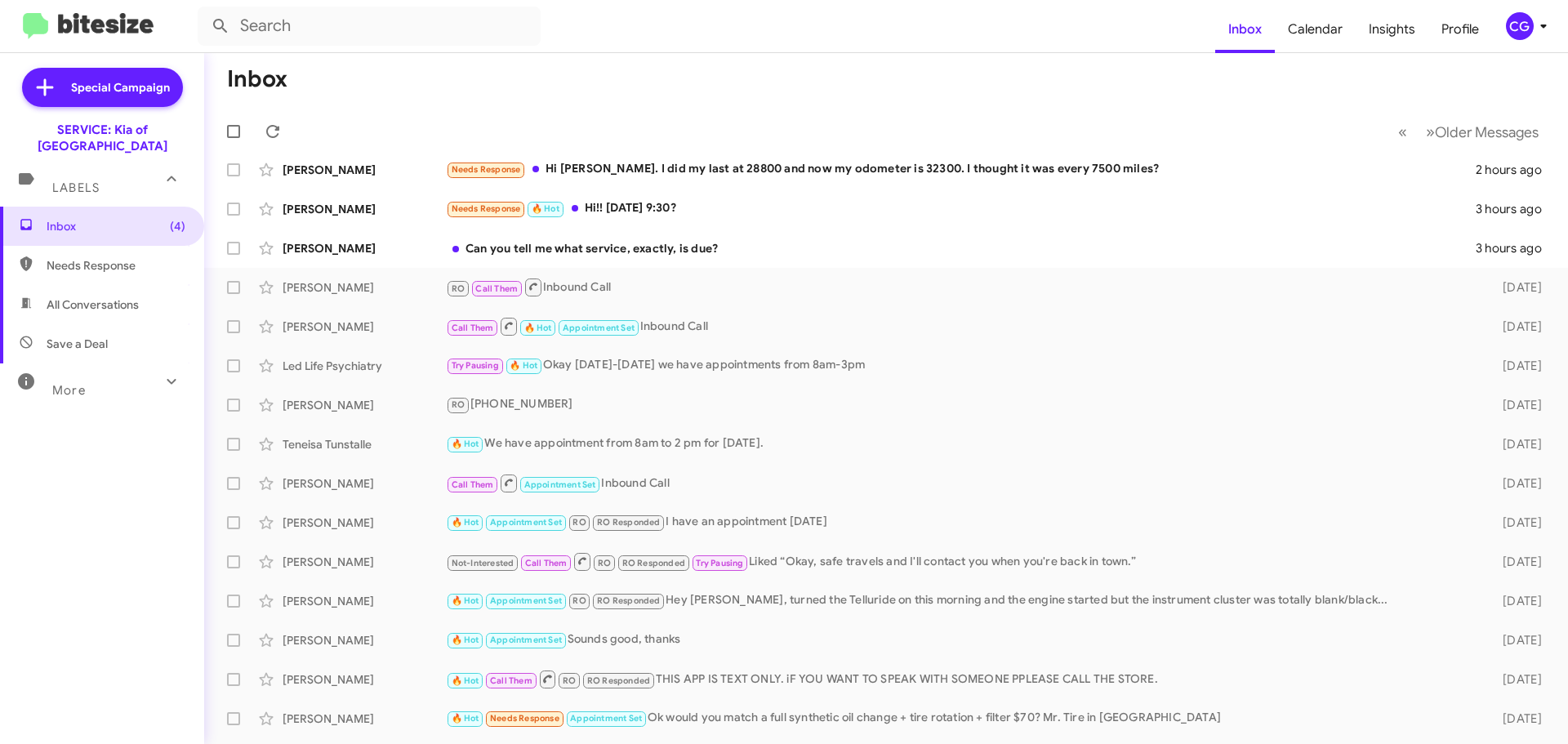
click at [583, 188] on mat-action-list "Stephanie Mullen Needs Response Yes but I'm not sure yet I will bring it in whe…" at bounding box center [886, 500] width 1363 height 790
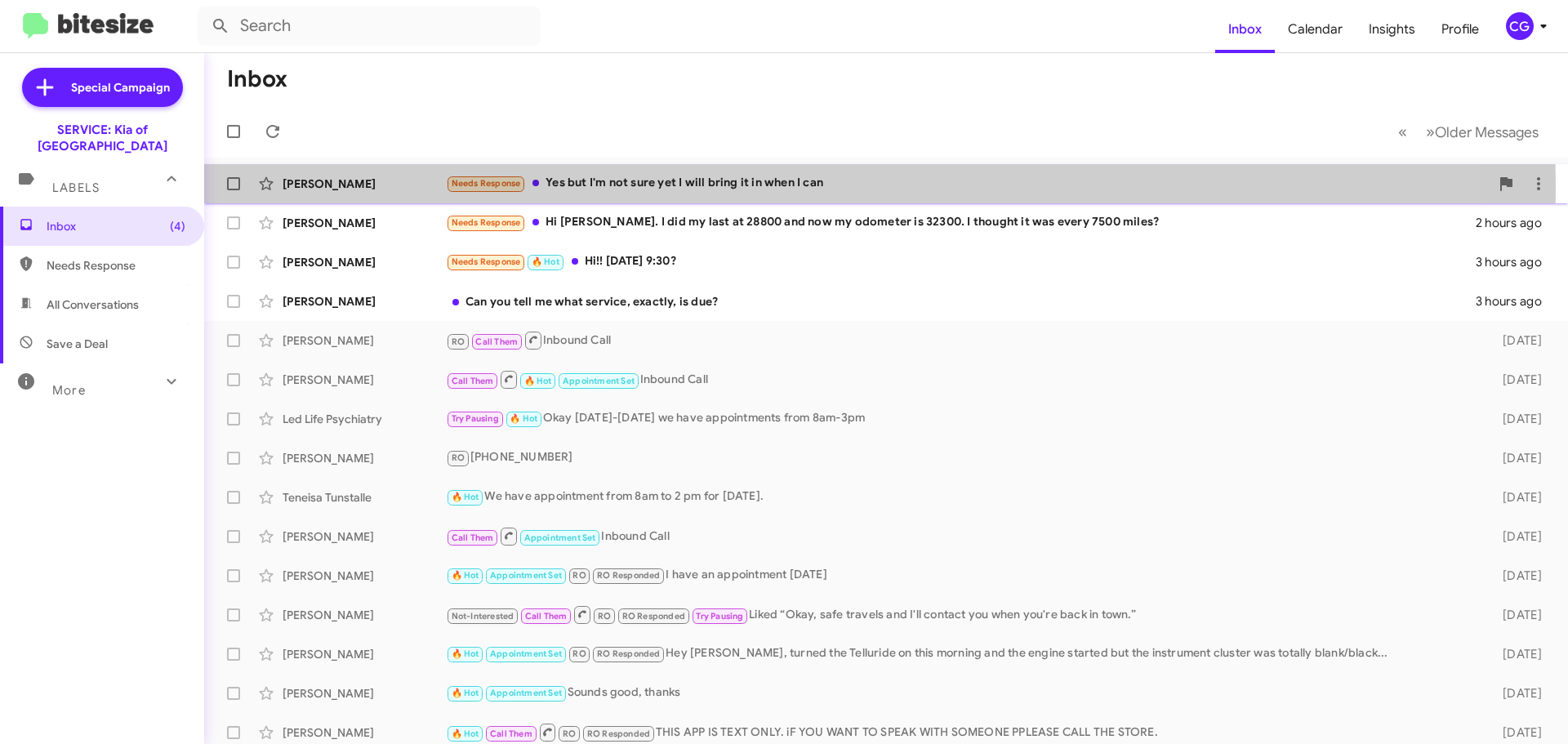
click at [588, 187] on div "Needs Response Yes but I'm not sure yet I will bring it in when I can" at bounding box center [967, 183] width 1044 height 19
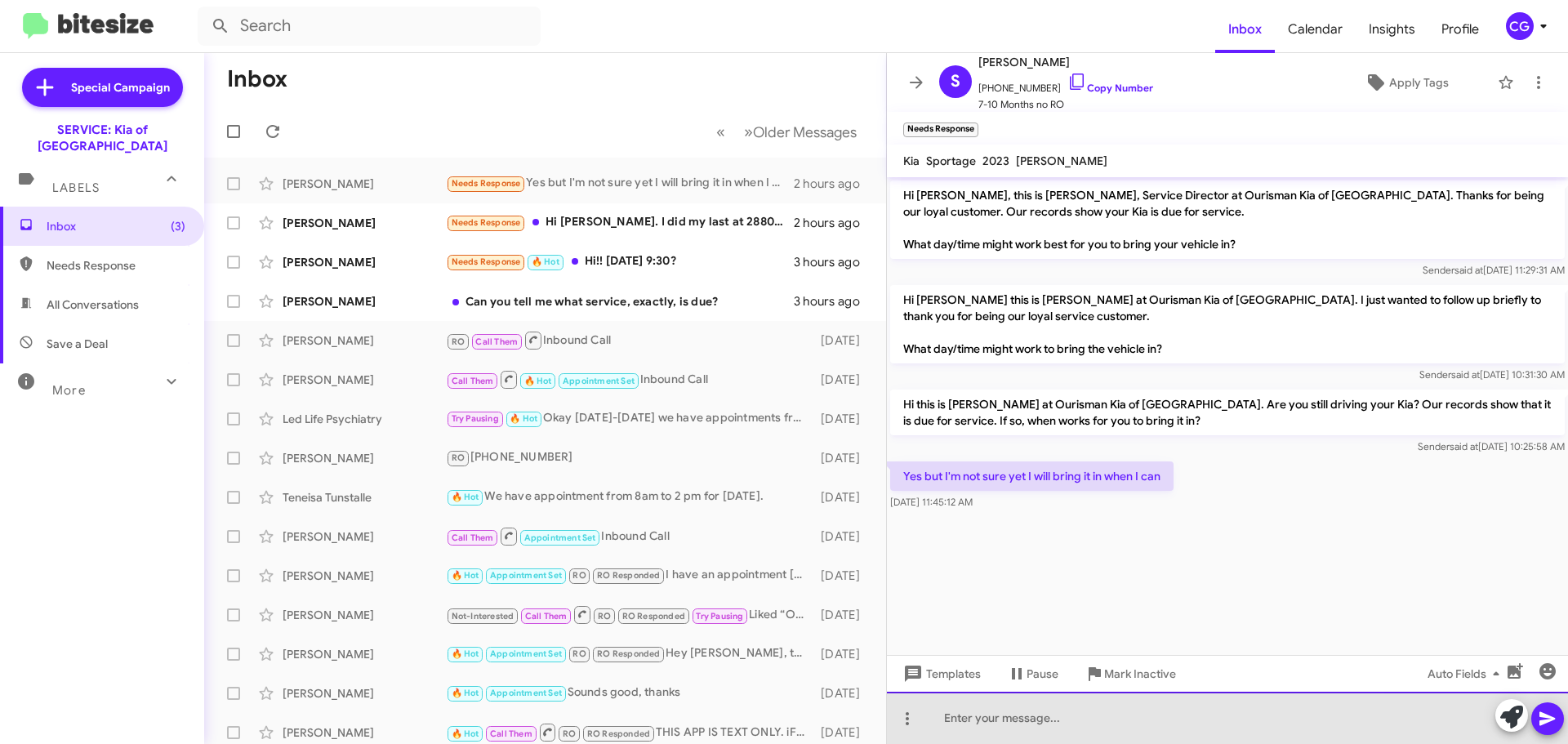
click at [958, 704] on div at bounding box center [1228, 718] width 681 height 52
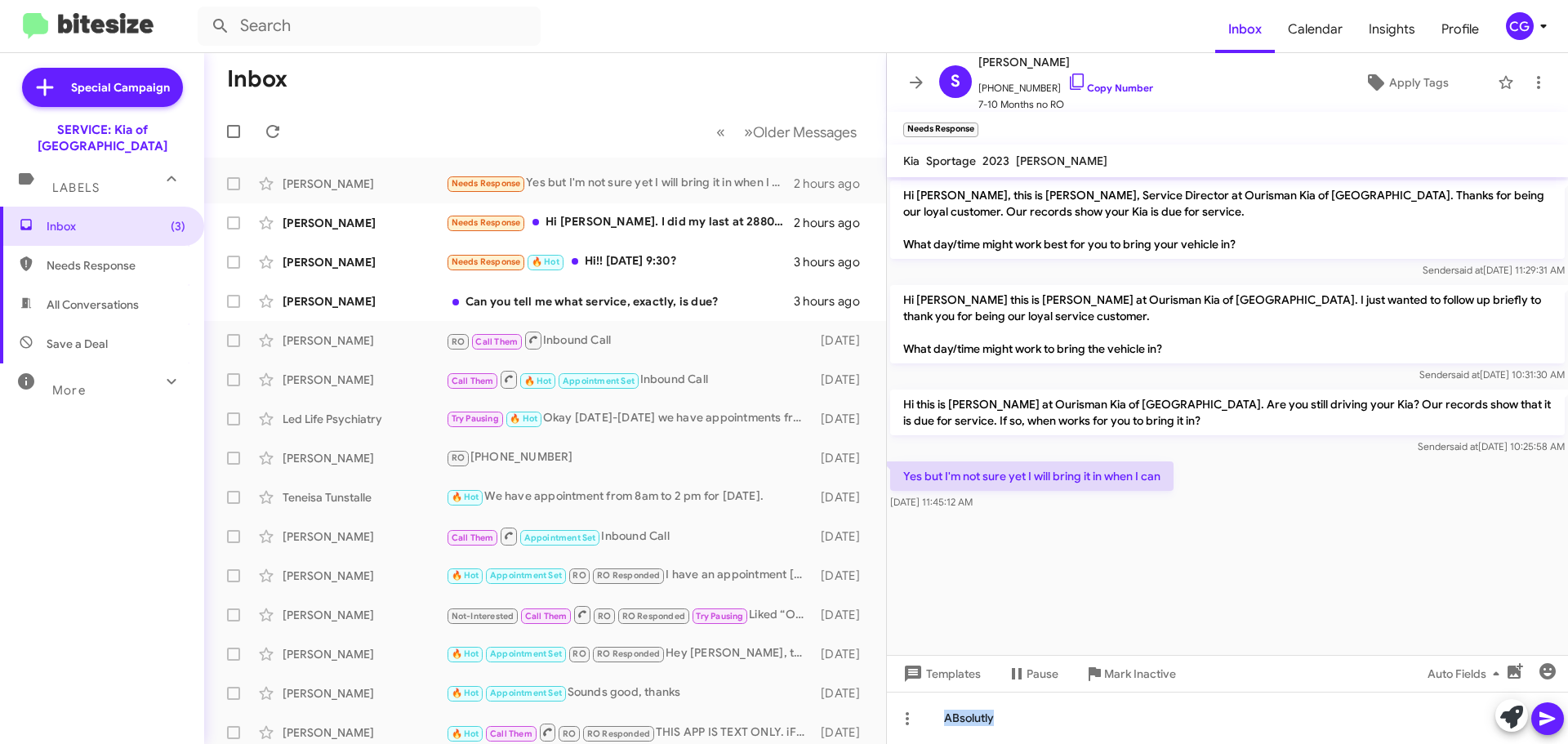
drag, startPoint x: 961, startPoint y: 719, endPoint x: 1311, endPoint y: 533, distance: 396.4
click at [1311, 533] on cdk-virtual-scroll-viewport "Hi Stephanie, this is Quinten Surber, Service Director at Ourisman Kia of Caton…" at bounding box center [1228, 416] width 681 height 478
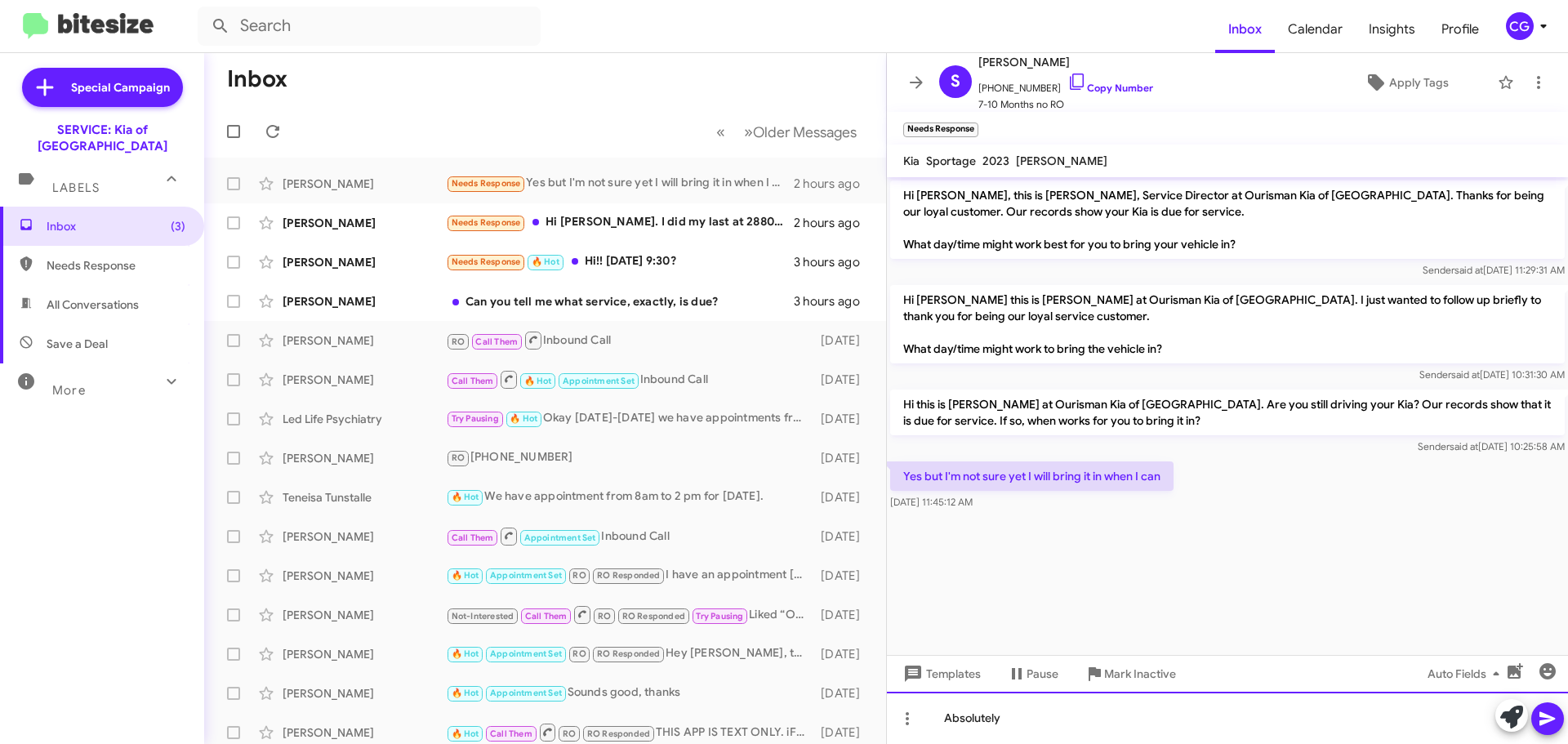
click at [974, 709] on div "Absolutely" at bounding box center [1228, 718] width 681 height 52
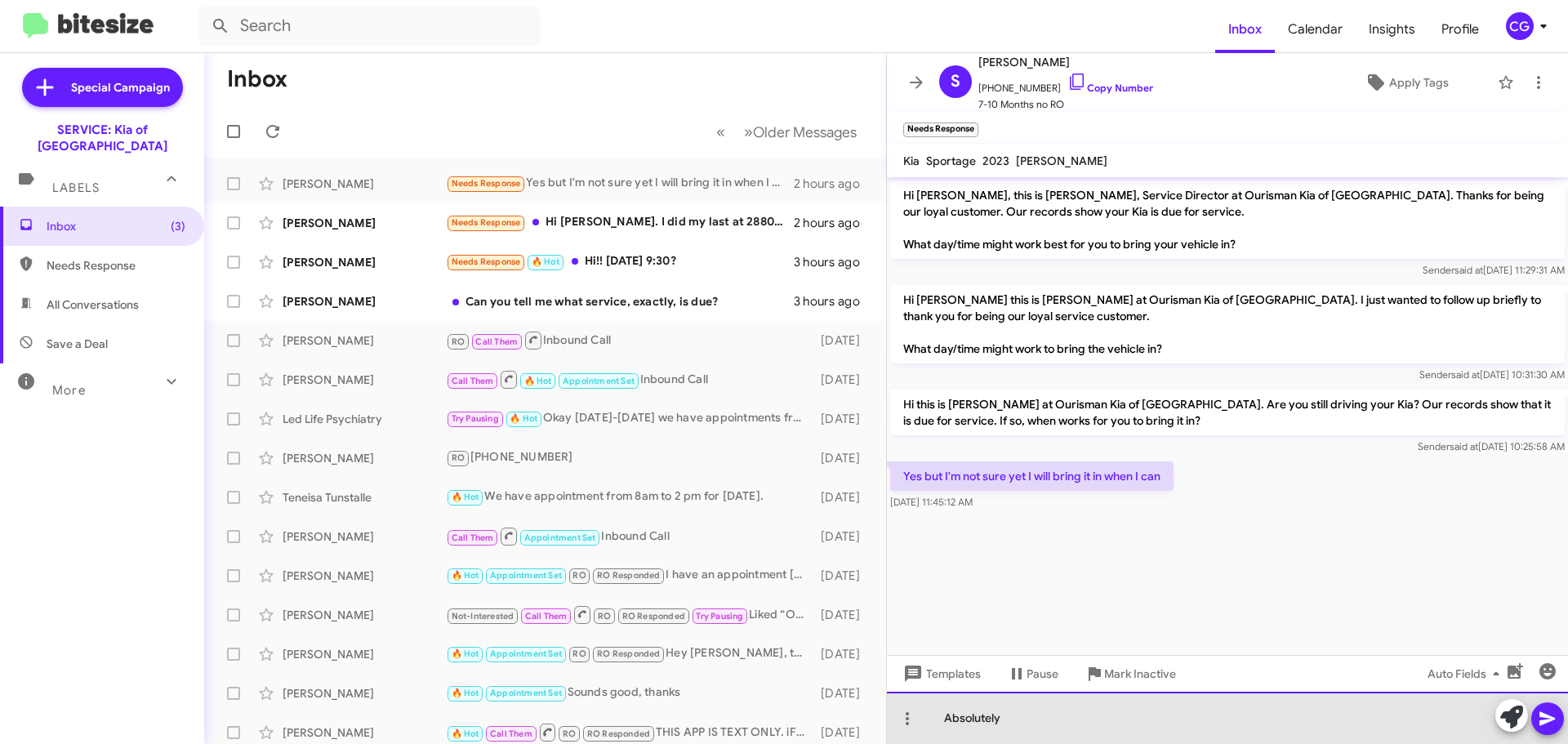
click at [1028, 715] on div "Absolutely" at bounding box center [1228, 718] width 681 height 52
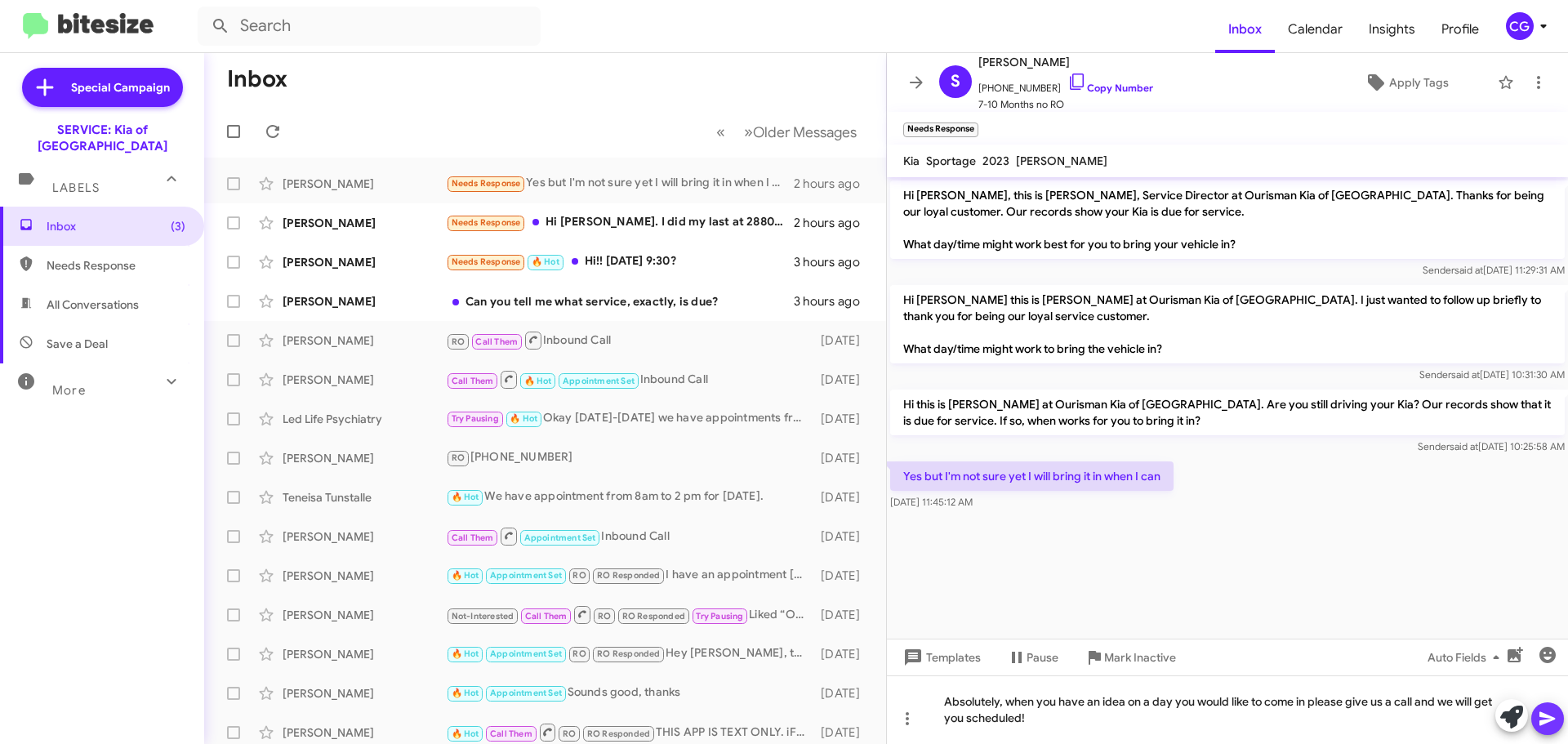
click at [1542, 721] on icon at bounding box center [1547, 719] width 15 height 14
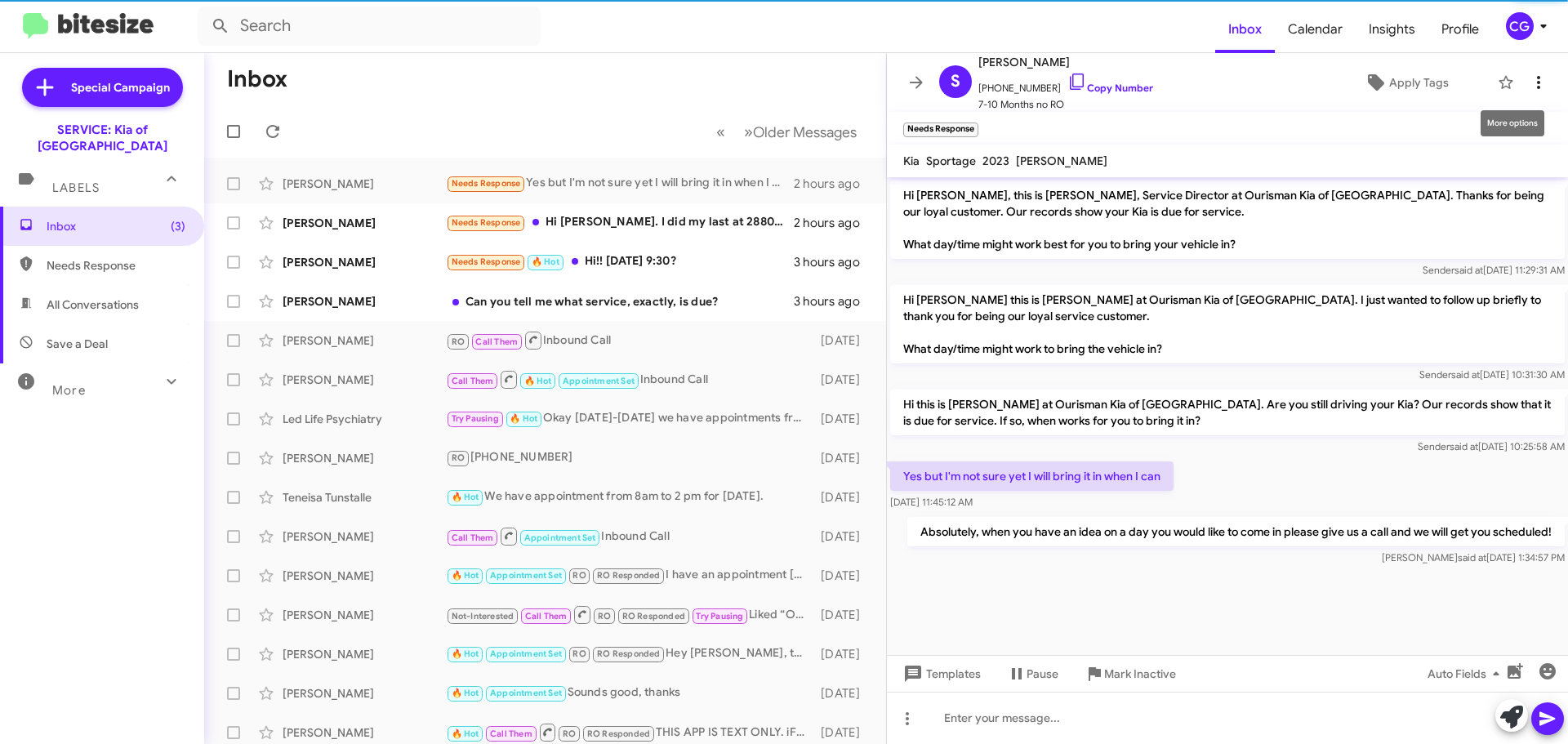
click at [1528, 74] on icon at bounding box center [1538, 82] width 20 height 20
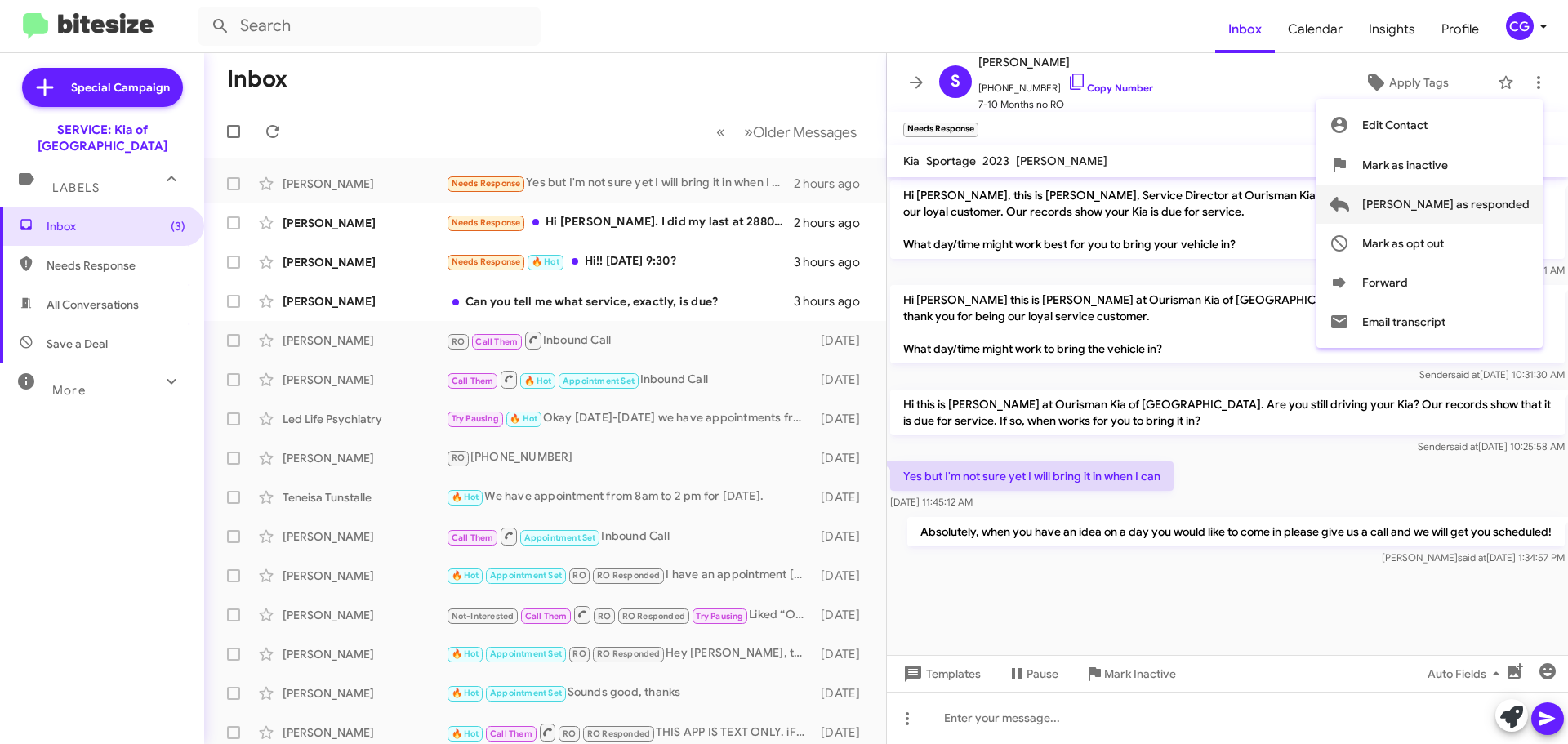
click at [1505, 202] on span "Mark as responded" at bounding box center [1446, 205] width 168 height 40
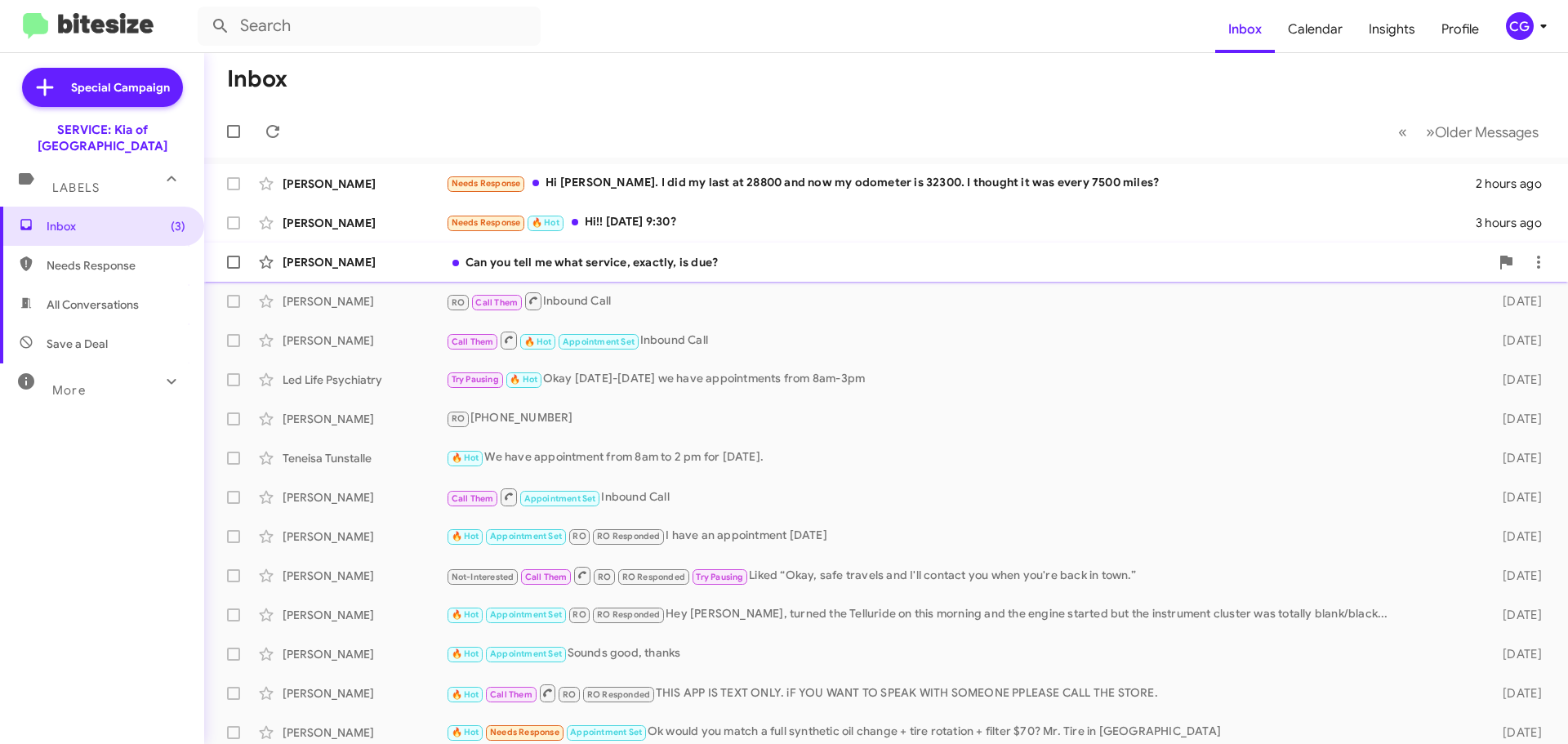
click at [1006, 260] on div "Can you tell me what service, exactly, is due?" at bounding box center [967, 261] width 1044 height 16
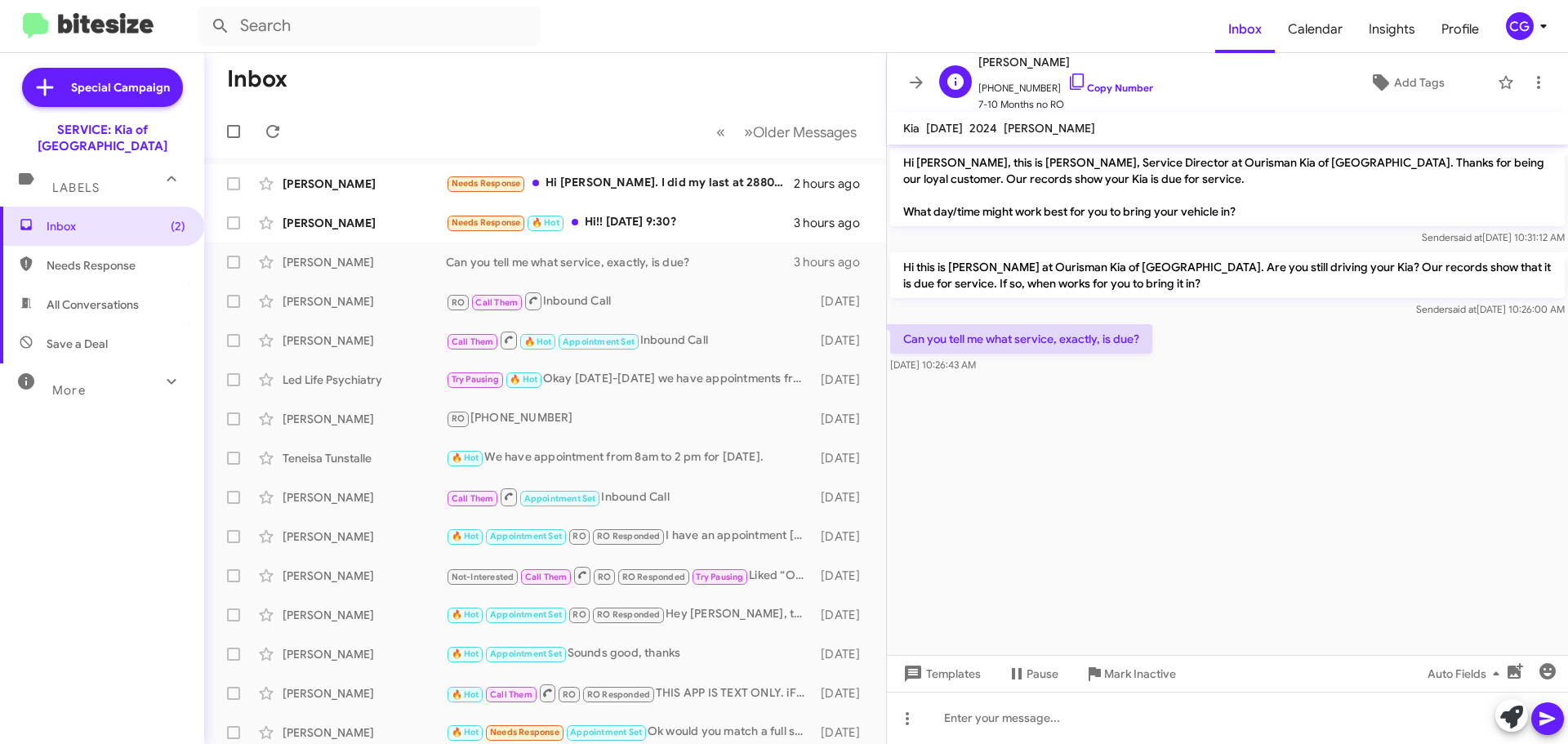
click at [1026, 89] on span "+14102946823 Copy Number" at bounding box center [1065, 84] width 174 height 25
copy span "14102946823"
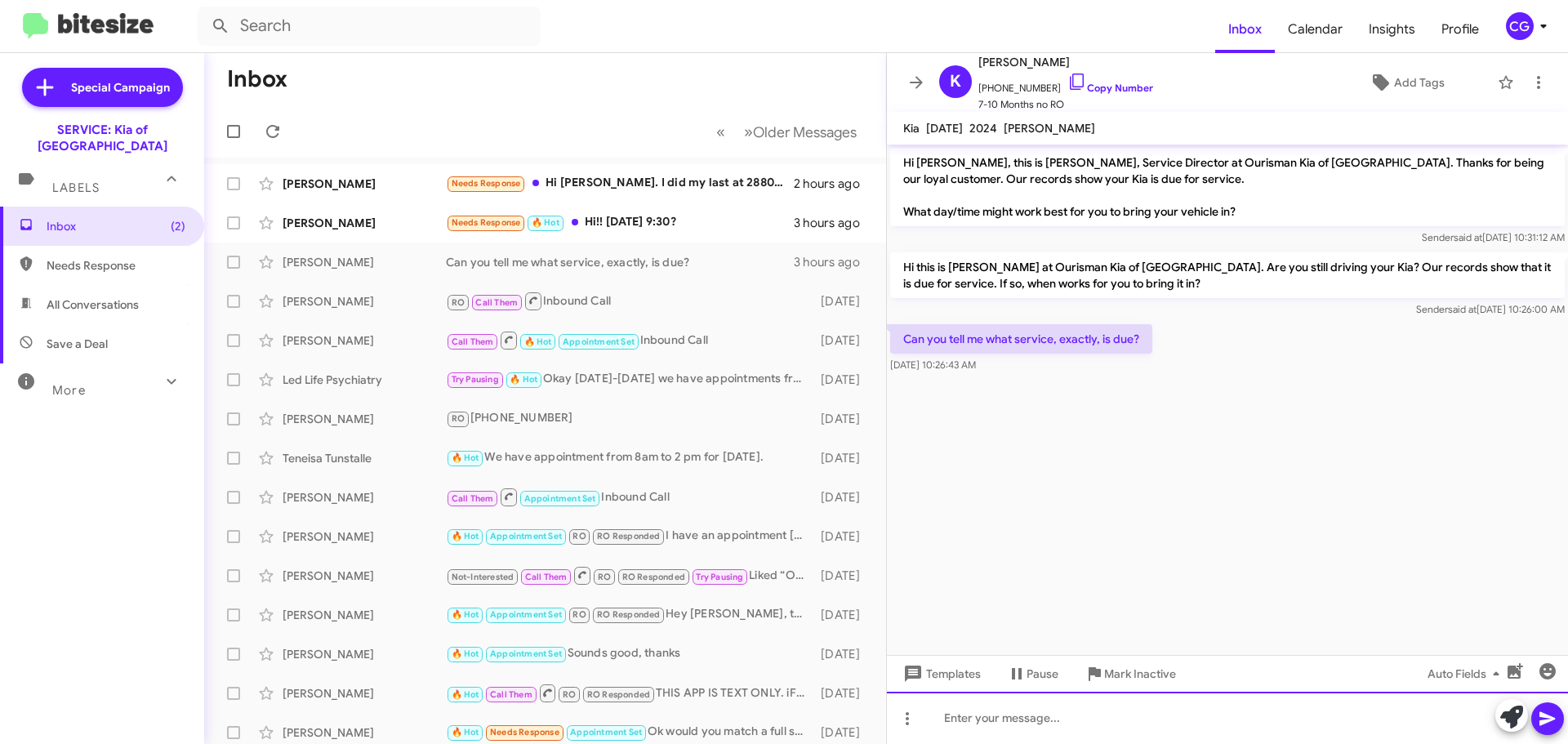
click at [1019, 724] on div at bounding box center [1228, 718] width 681 height 52
click at [1111, 721] on div at bounding box center [1228, 718] width 681 height 52
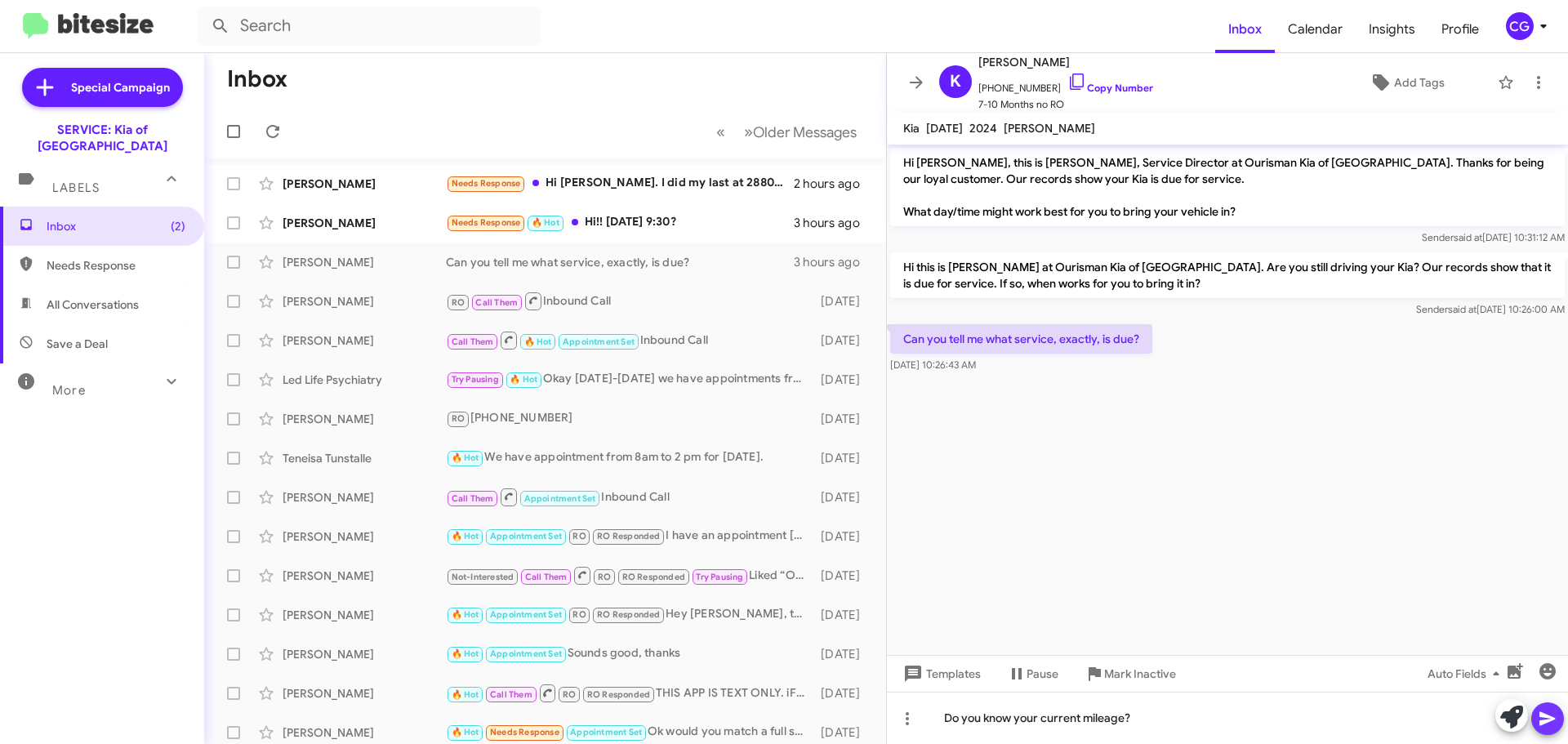
click at [1552, 712] on icon at bounding box center [1547, 719] width 20 height 20
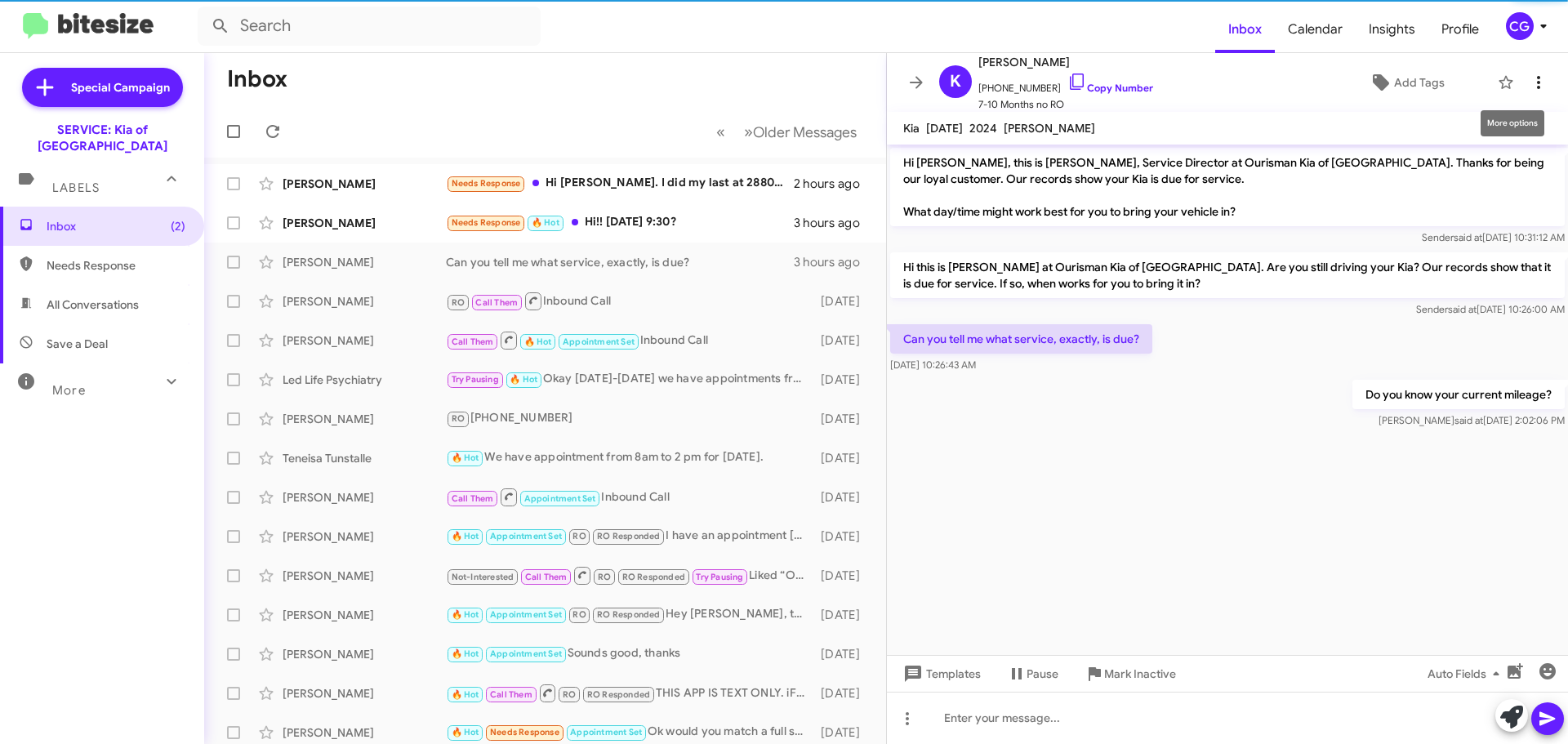
click at [1528, 82] on icon at bounding box center [1538, 82] width 20 height 20
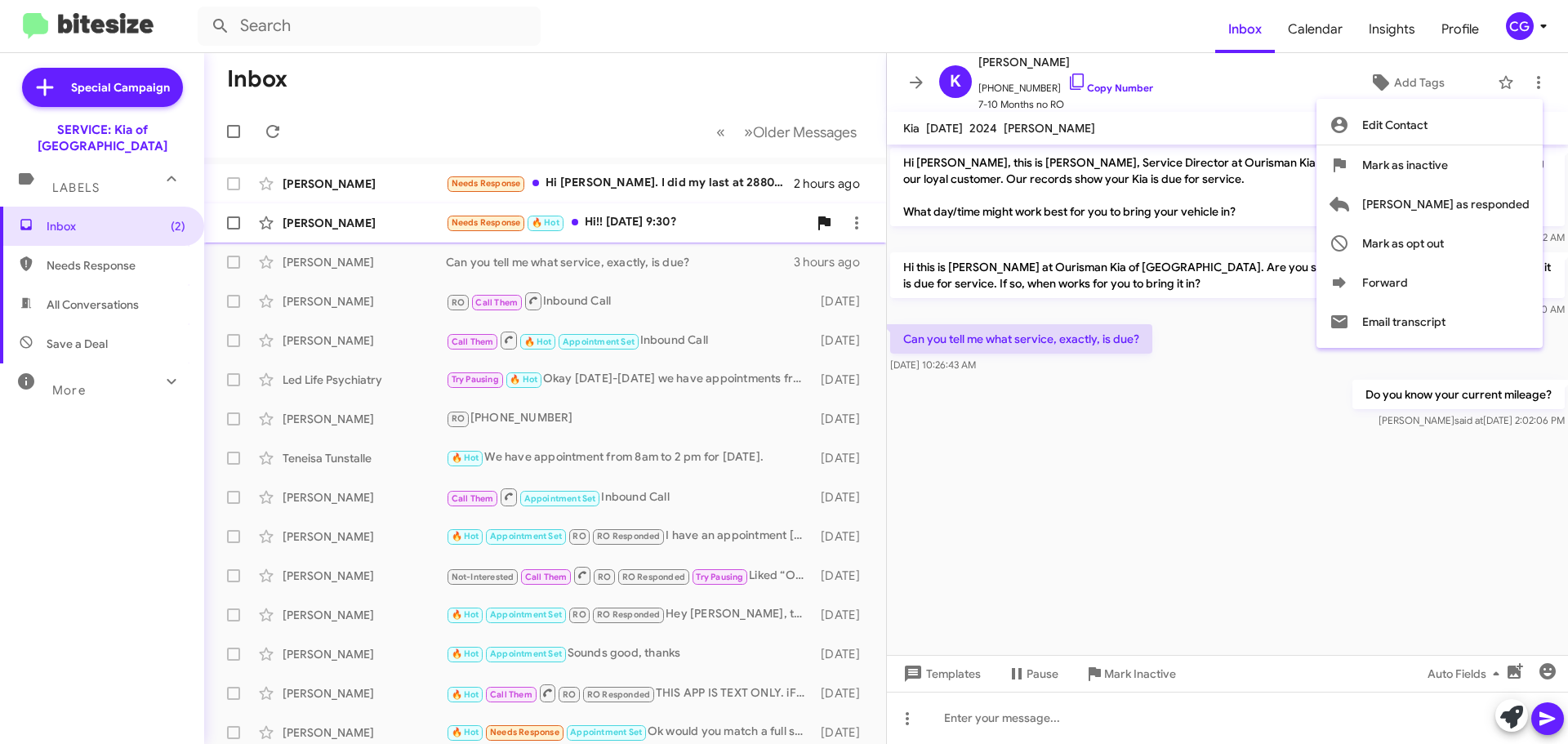
drag, startPoint x: 1506, startPoint y: 202, endPoint x: 1493, endPoint y: 207, distance: 13.9
click at [1505, 202] on span "Mark as responded" at bounding box center [1446, 205] width 168 height 40
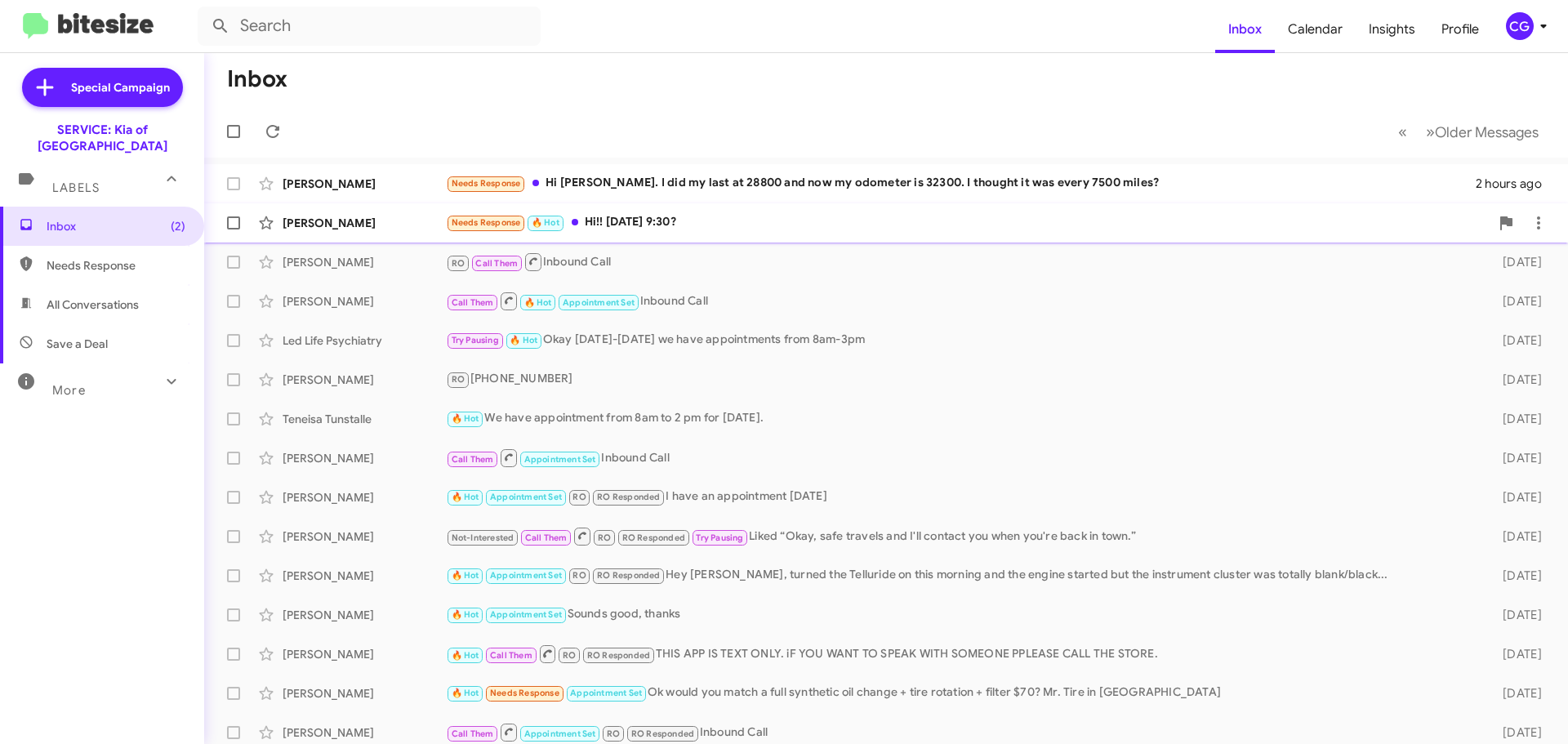
click at [624, 219] on div "Needs Response 🔥 Hot Hi!! Friday 8/29 9:30?" at bounding box center [967, 223] width 1044 height 19
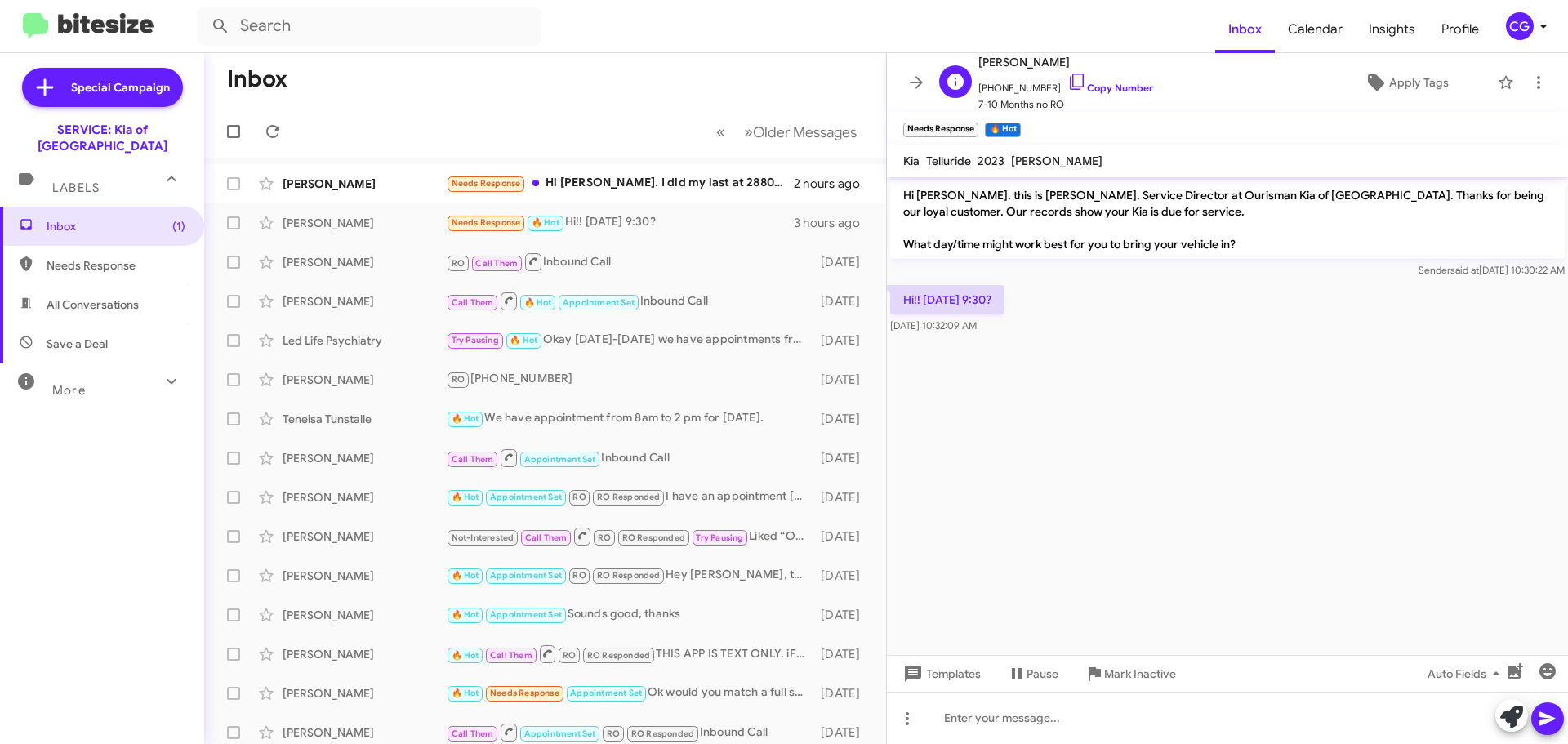
click at [1030, 89] on span "+15712740206 Copy Number" at bounding box center [1065, 84] width 174 height 25
copy span "15712740206"
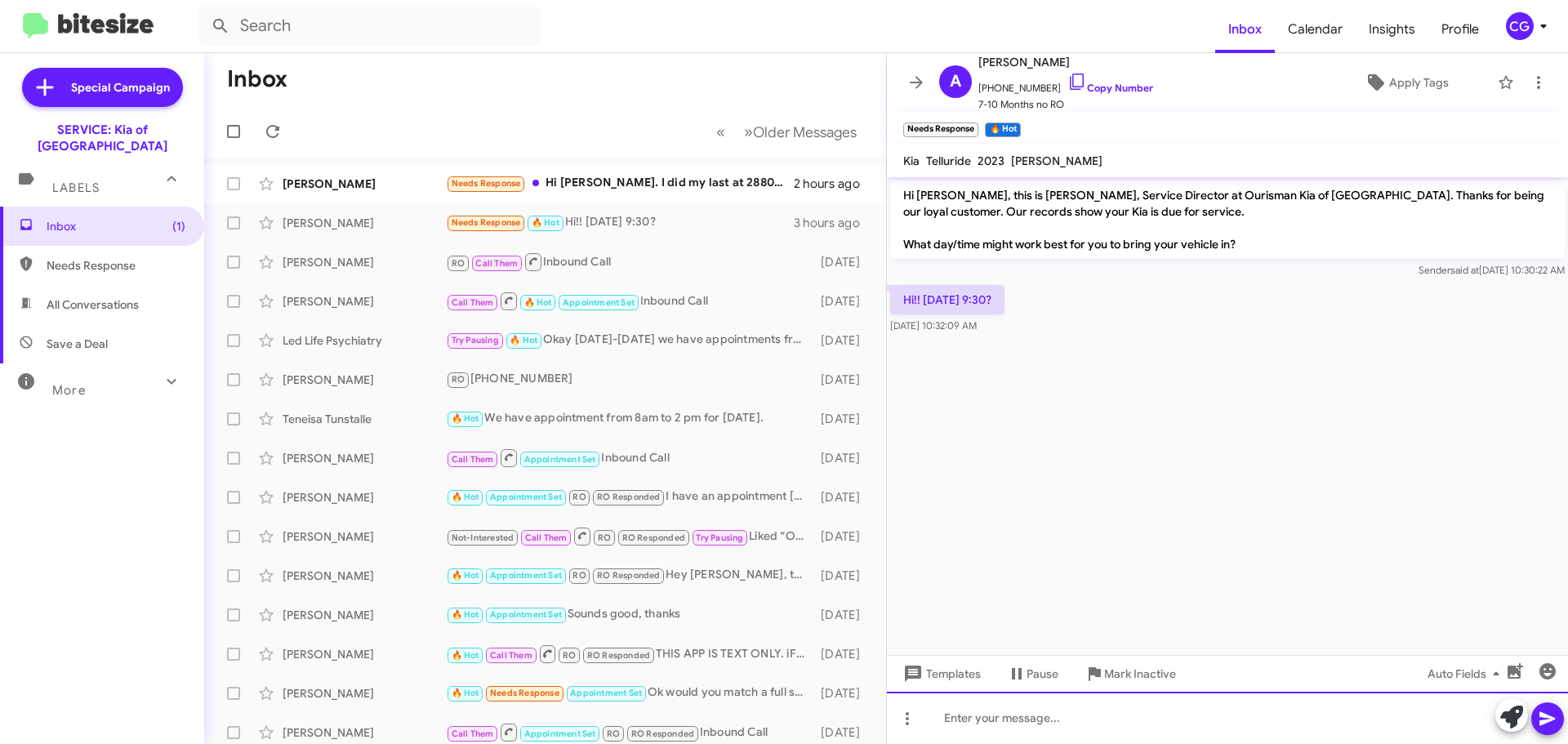
click at [1126, 721] on div at bounding box center [1228, 718] width 681 height 52
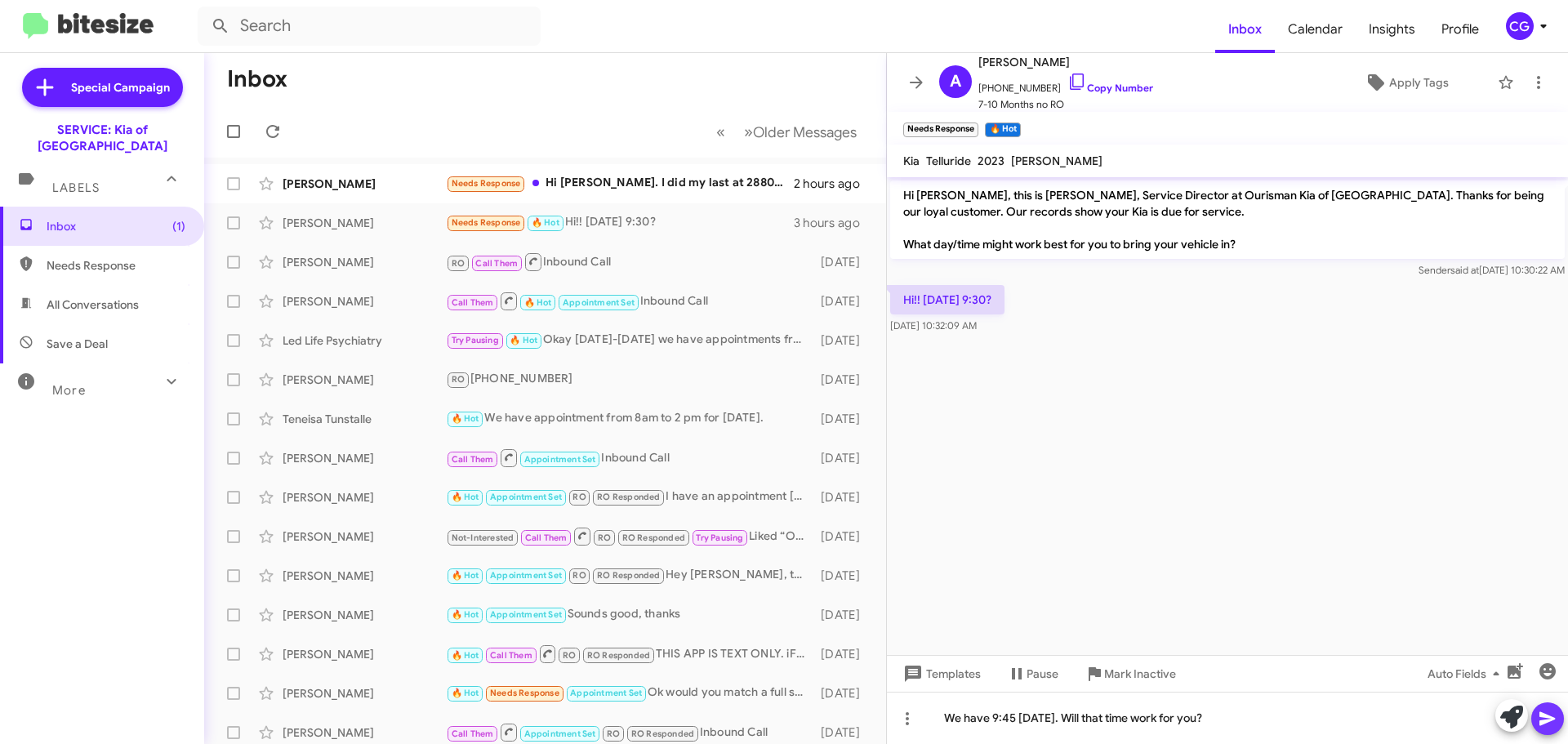
click at [1548, 733] on span at bounding box center [1547, 719] width 20 height 33
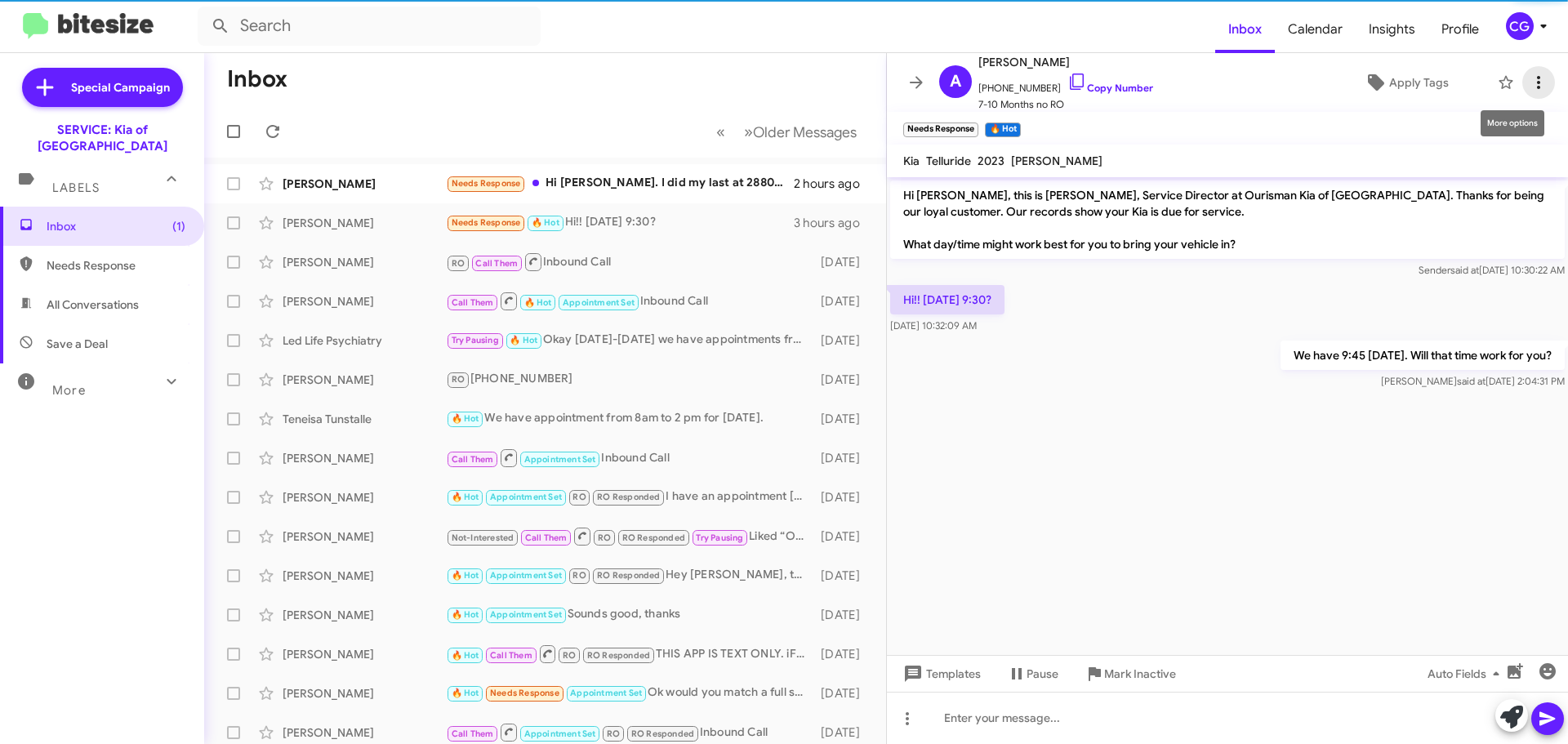
click at [1540, 86] on span at bounding box center [1538, 82] width 33 height 20
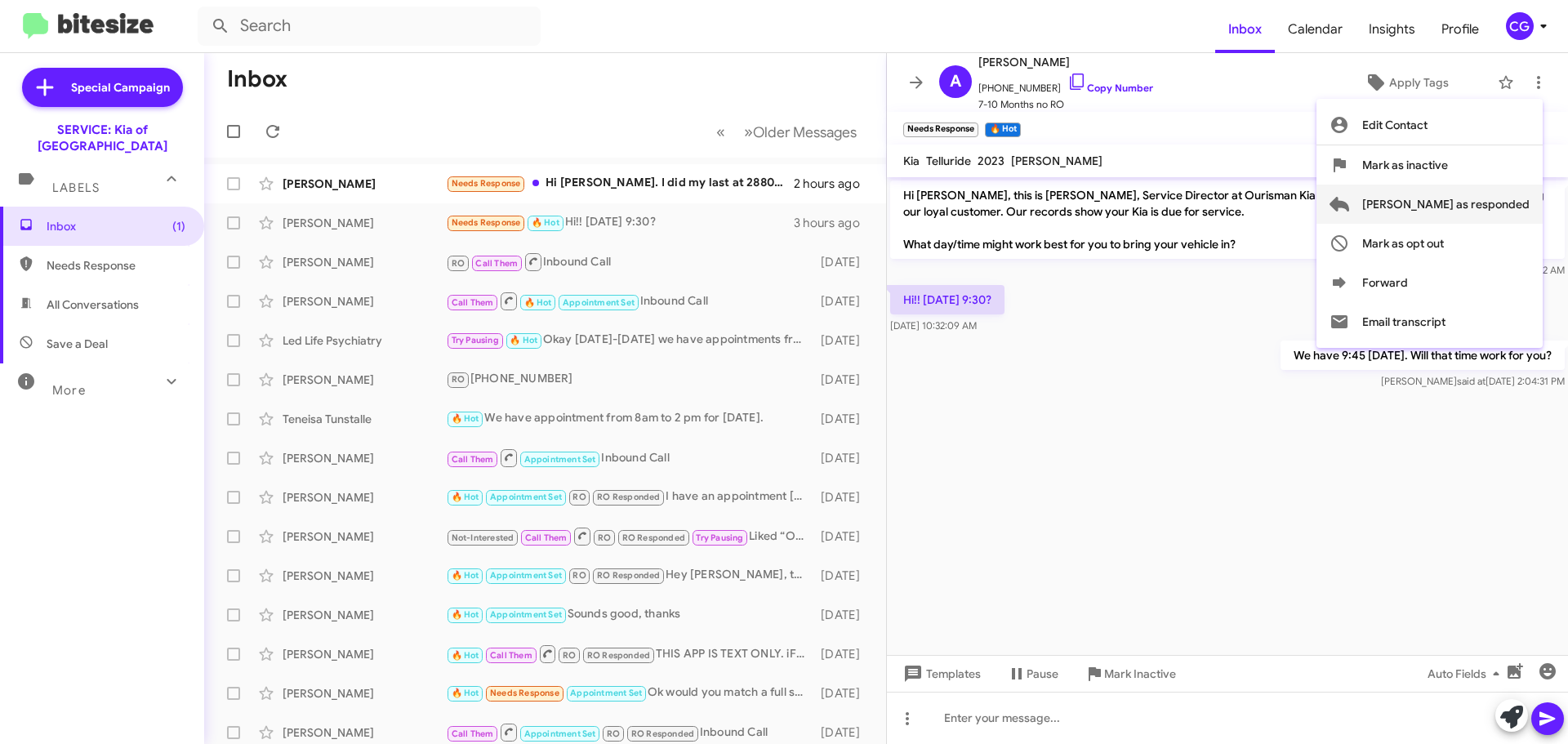
click at [1506, 201] on span "Mark as responded" at bounding box center [1446, 205] width 168 height 40
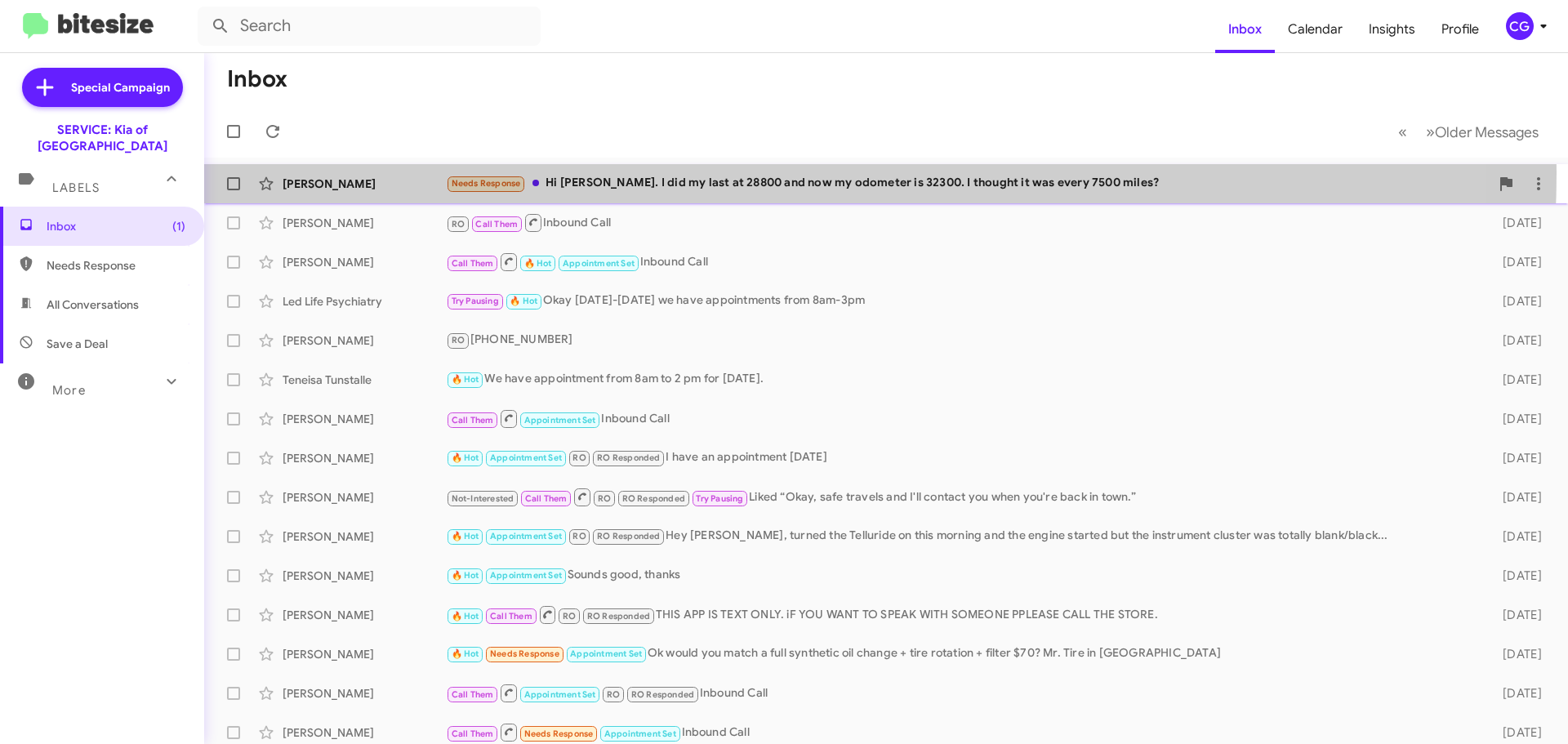
click at [691, 174] on div "Timothy Chen Needs Response Hi Quinten. I did my last at 28800 and now my odome…" at bounding box center [885, 184] width 1338 height 33
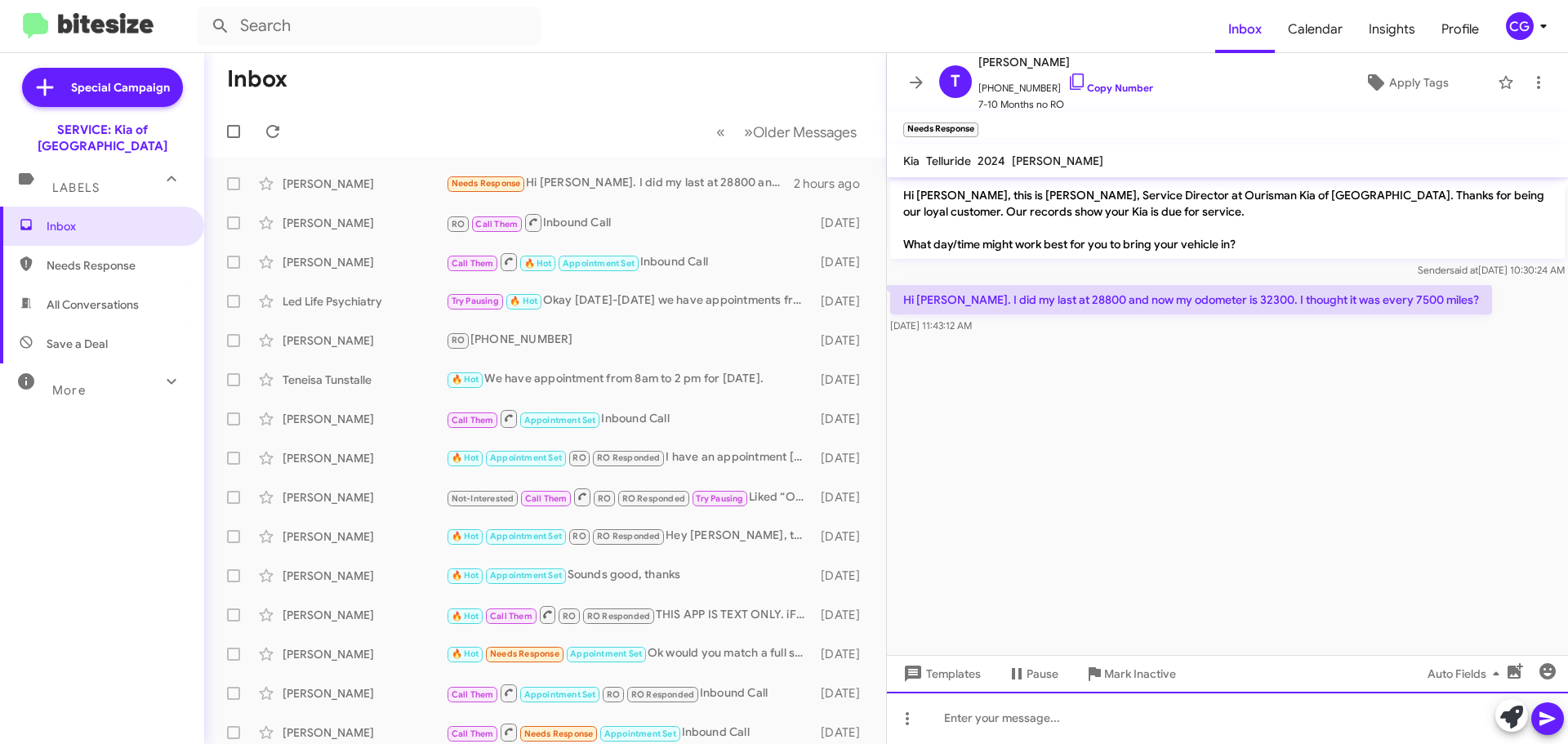
click at [1227, 719] on div at bounding box center [1228, 718] width 681 height 52
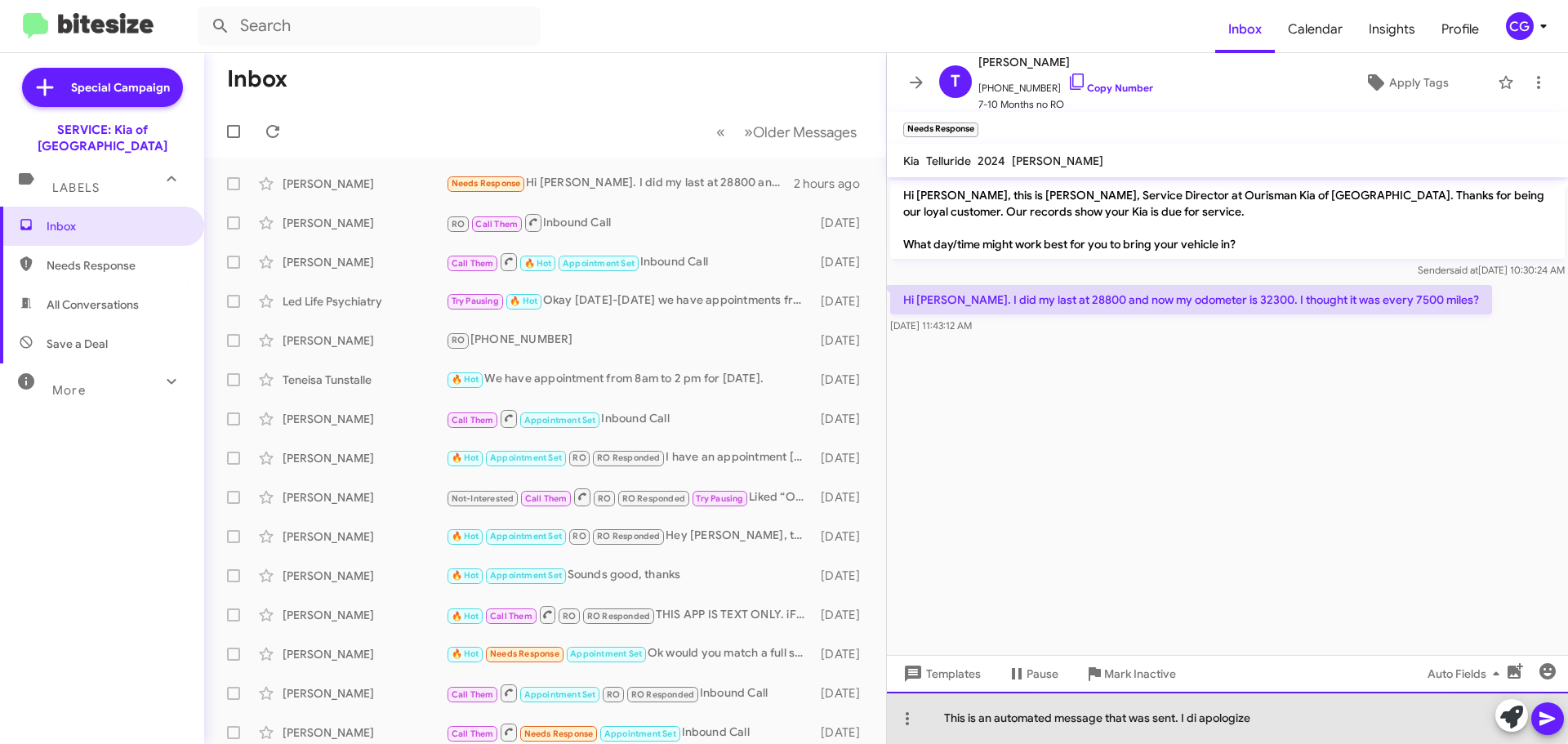
click at [1199, 716] on div "This is an automated message that was sent. I di apologize" at bounding box center [1228, 718] width 681 height 52
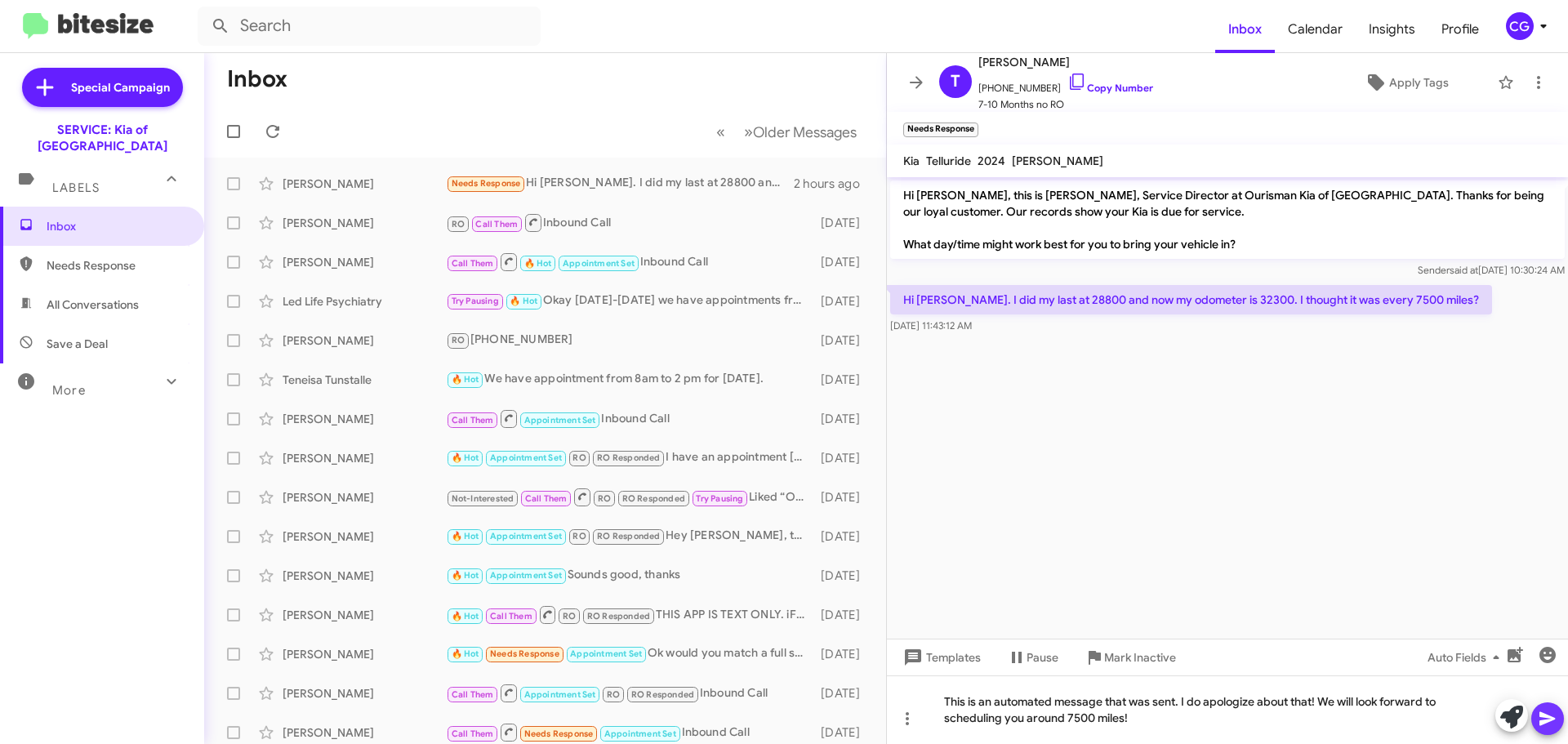
click at [1559, 708] on button at bounding box center [1547, 719] width 33 height 33
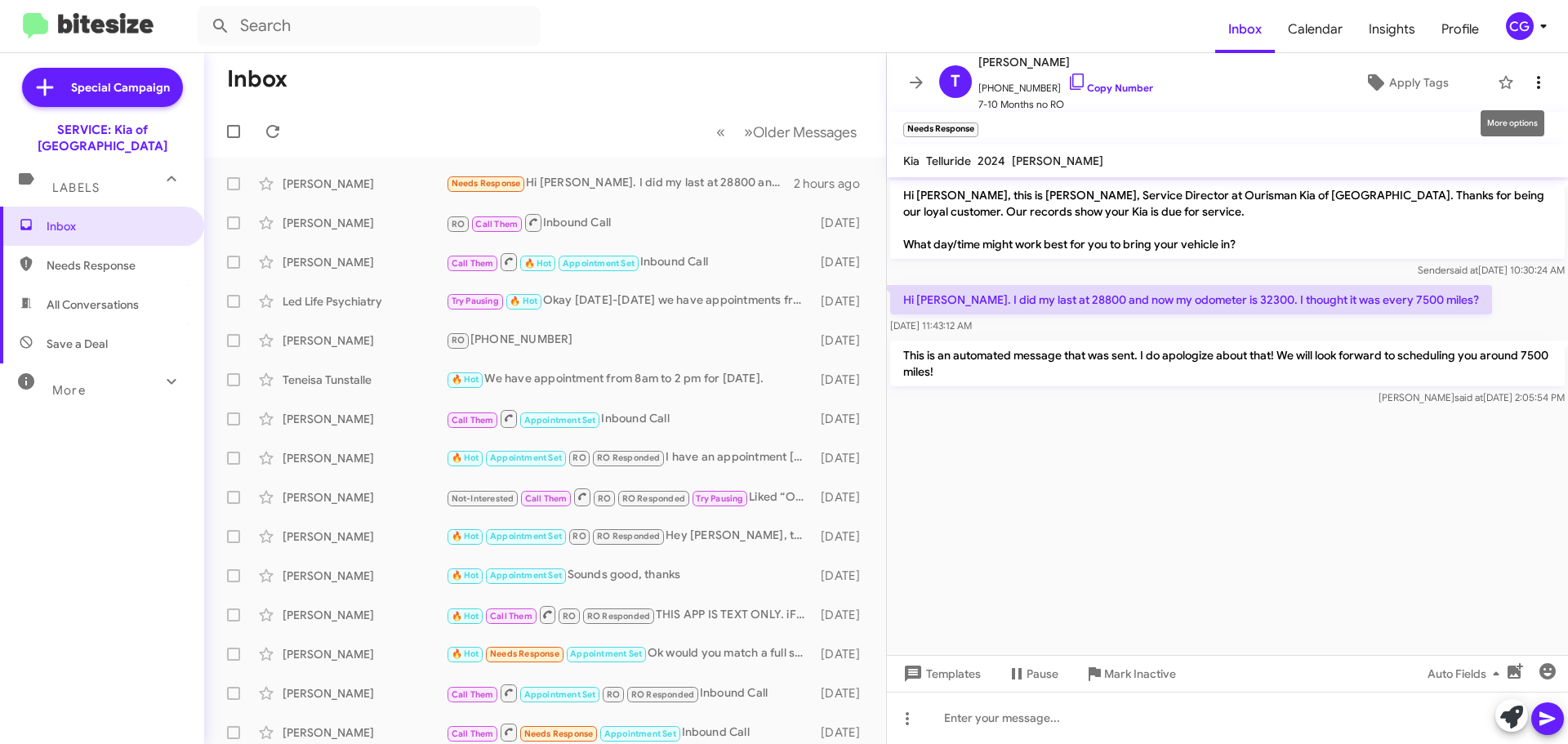
click at [1528, 74] on icon at bounding box center [1538, 82] width 20 height 20
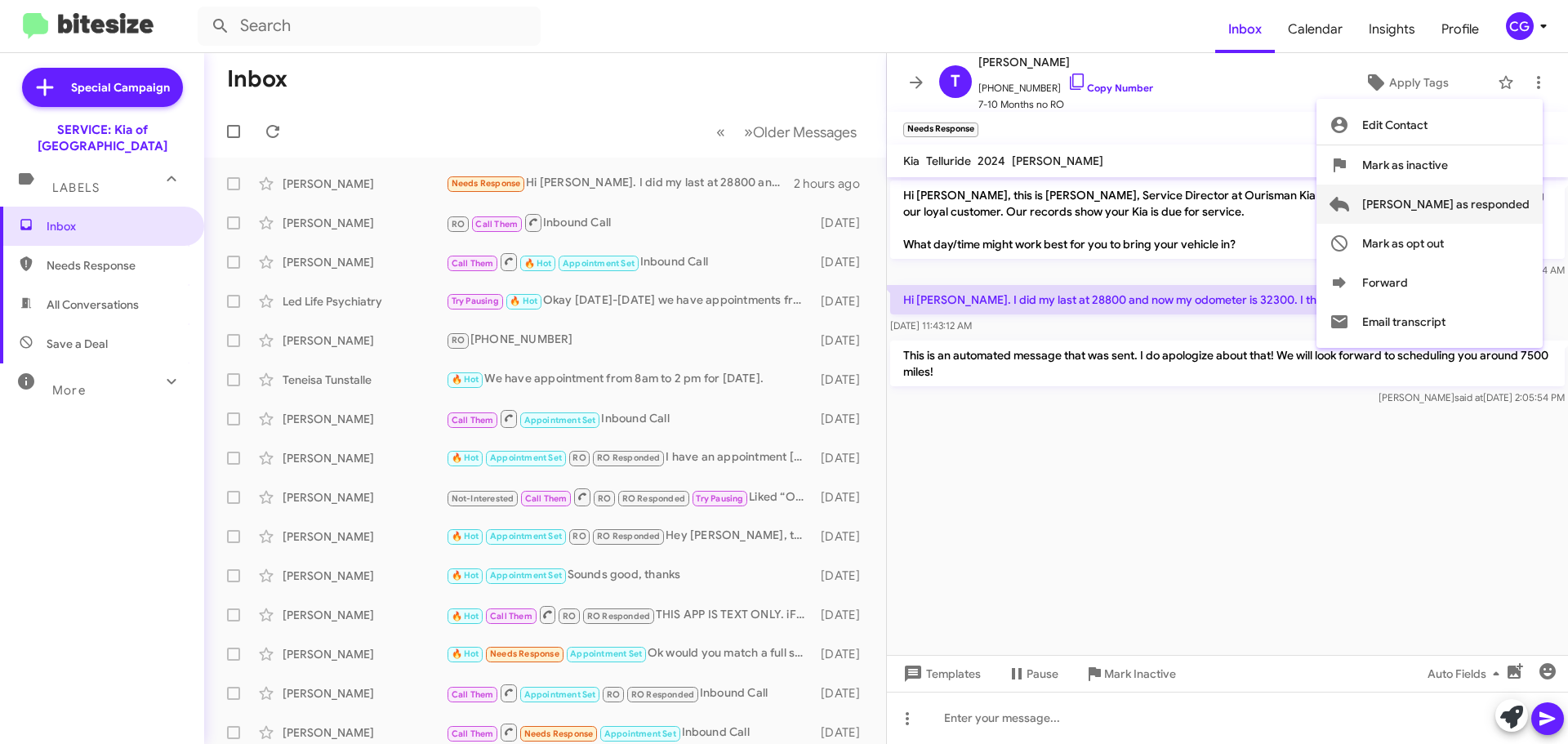
click at [1516, 197] on span "Mark as responded" at bounding box center [1446, 205] width 168 height 40
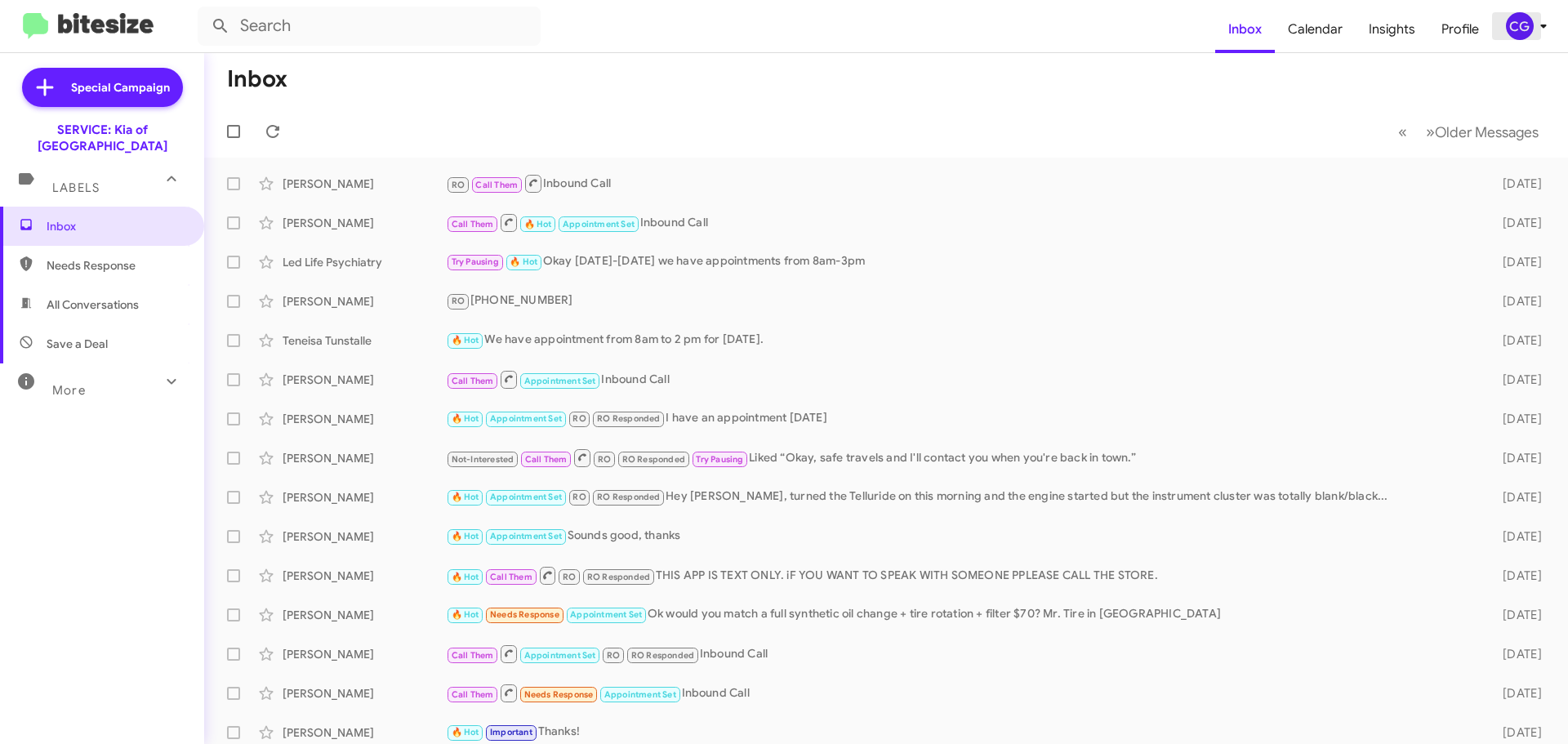
click at [1525, 38] on div "CG" at bounding box center [1519, 25] width 27 height 27
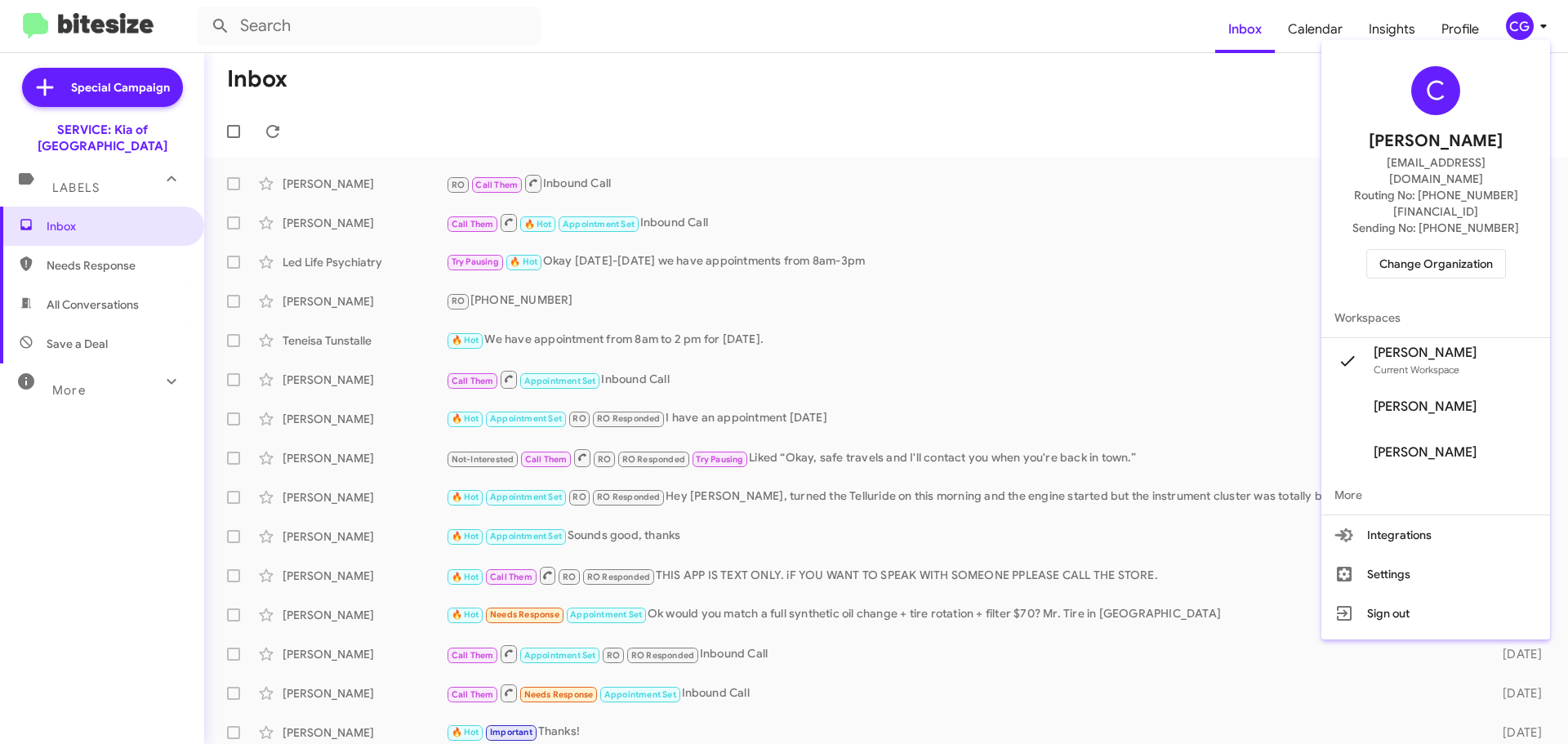
click at [1462, 246] on div "C Carmen Gast cgast@ourismancars.com Routing No: +1 (443) 251-5700 Sending No: …" at bounding box center [1435, 172] width 229 height 252
click at [1467, 250] on span "Change Organization" at bounding box center [1436, 263] width 113 height 27
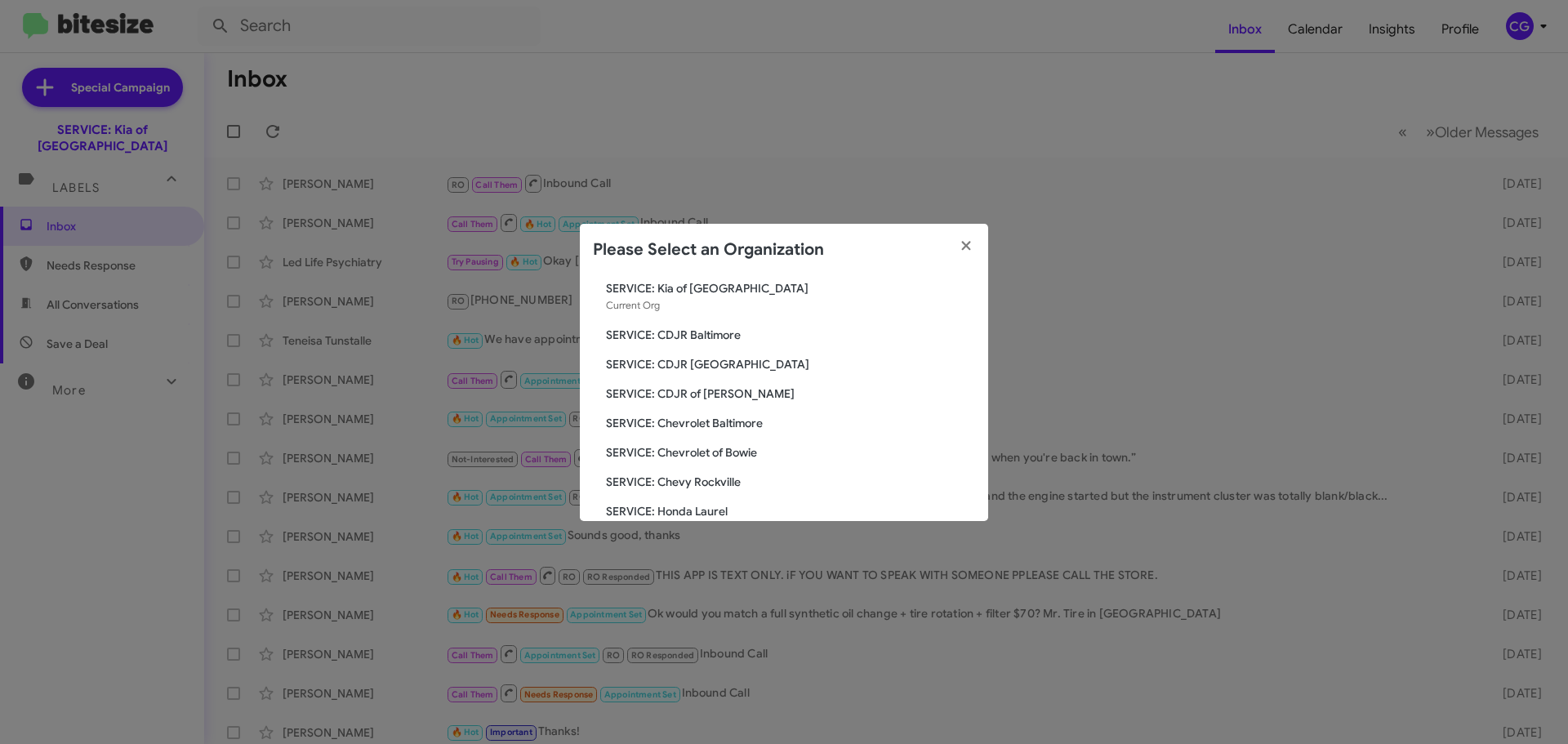
scroll to position [82, 0]
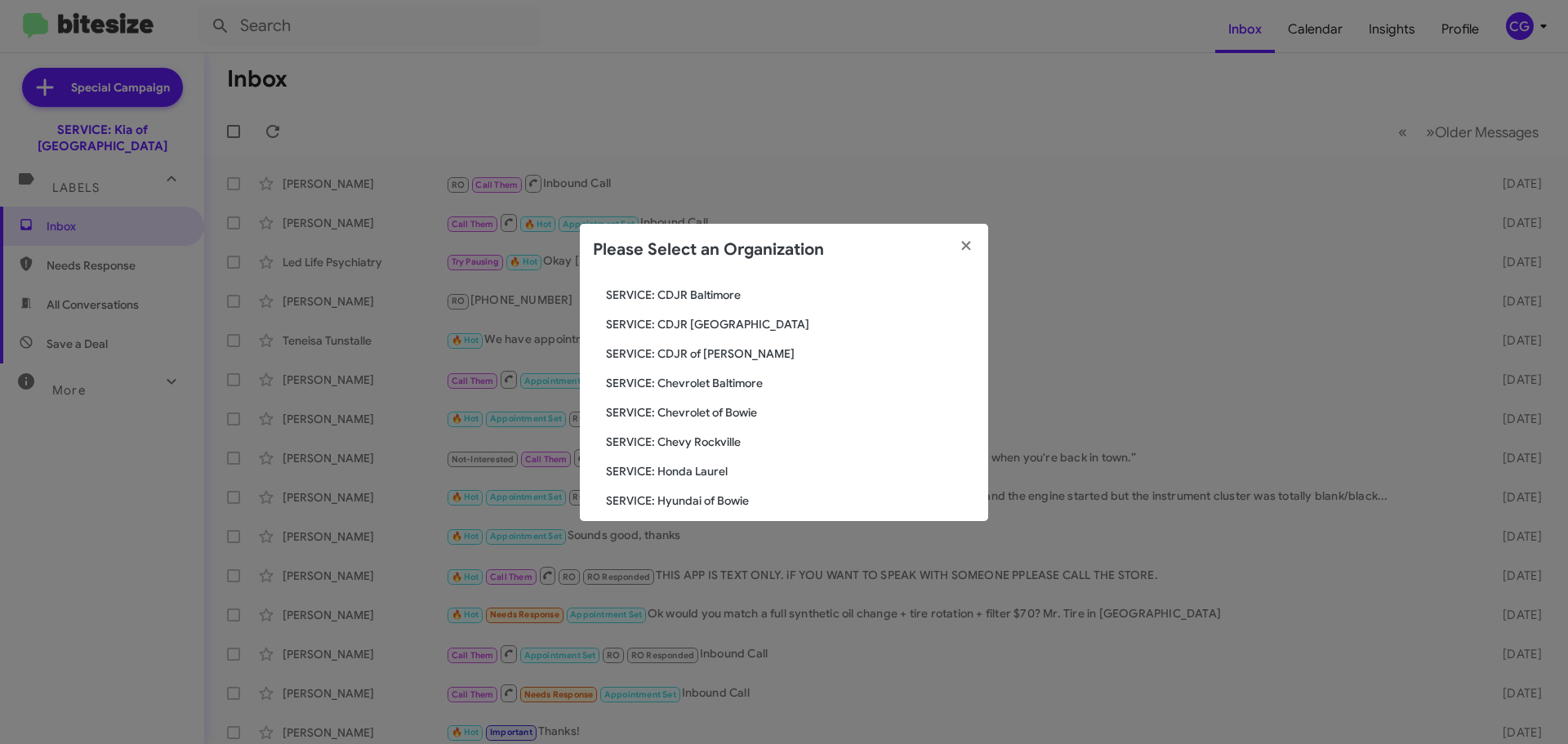
click at [723, 301] on span "SERVICE: CDJR Baltimore" at bounding box center [790, 294] width 369 height 16
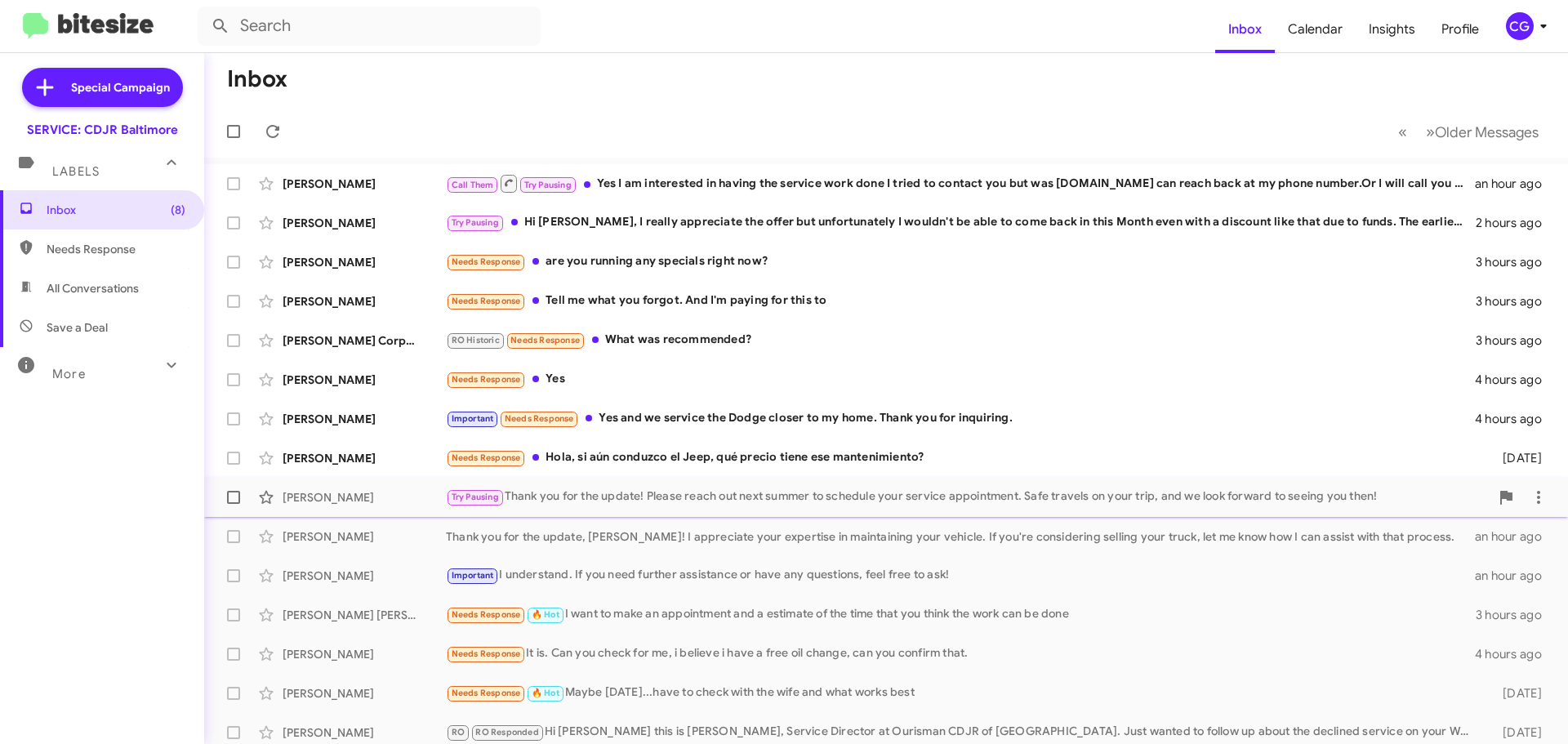
click at [767, 480] on span "[PERSON_NAME] Try Pausing Thank you for the update! Please reach out next summe…" at bounding box center [886, 498] width 1363 height 40
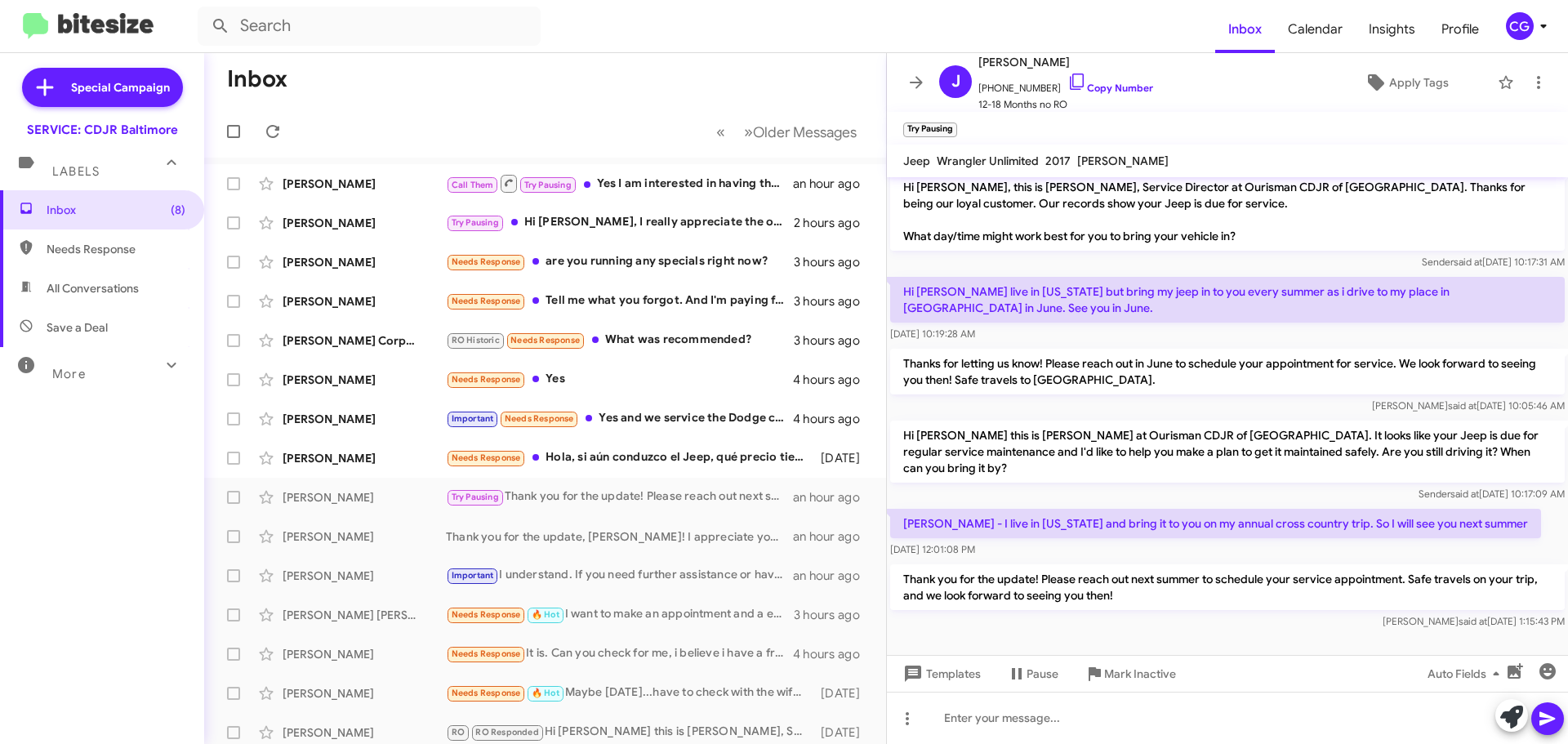
scroll to position [10, 0]
click at [649, 534] on div "Thank you for the update, Glenn! I appreciate your expertise in maintaining you…" at bounding box center [627, 536] width 362 height 16
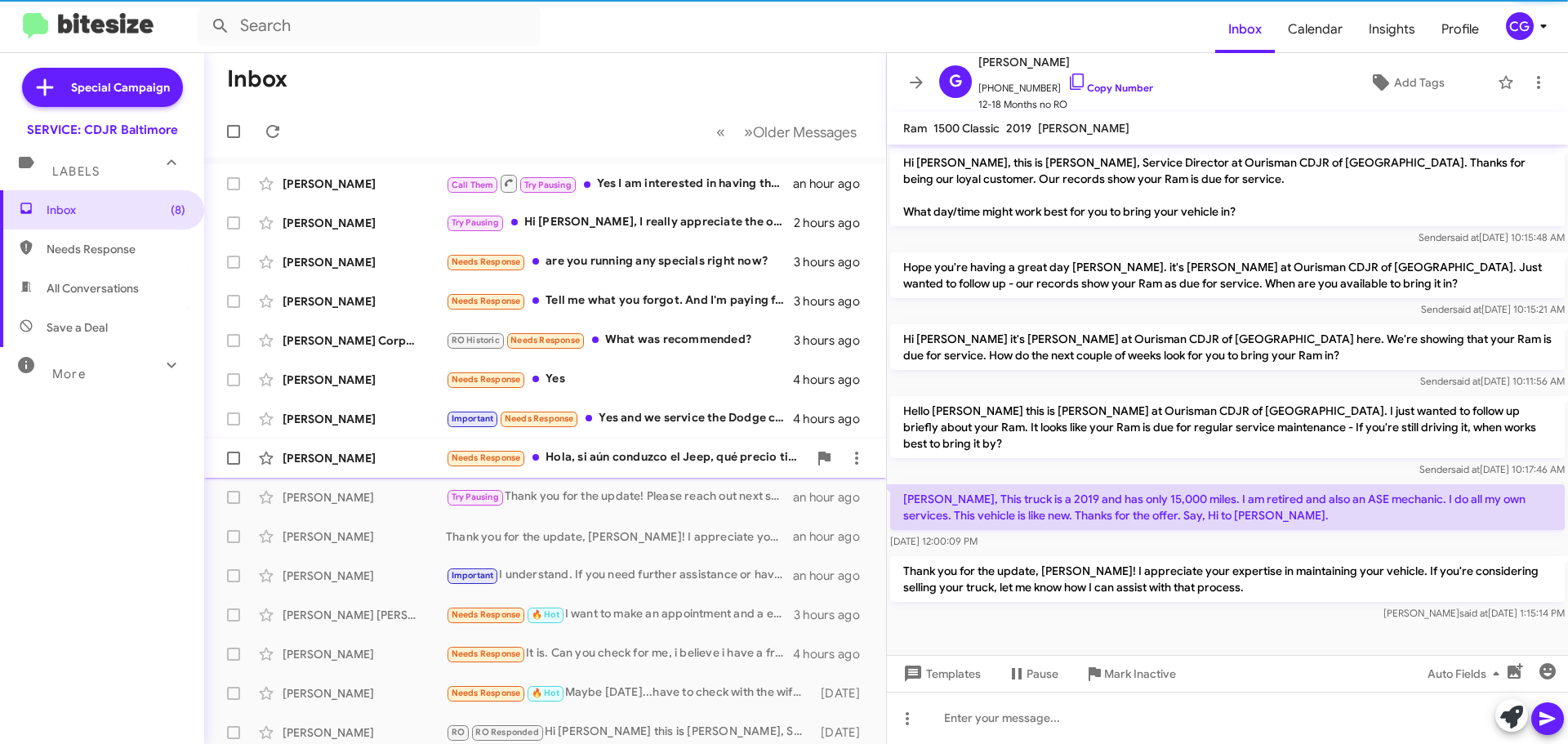
click at [678, 452] on div "Needs Response Hola, si aún conduzco el Jeep, qué precio tiene ese mantenimient…" at bounding box center [627, 457] width 362 height 19
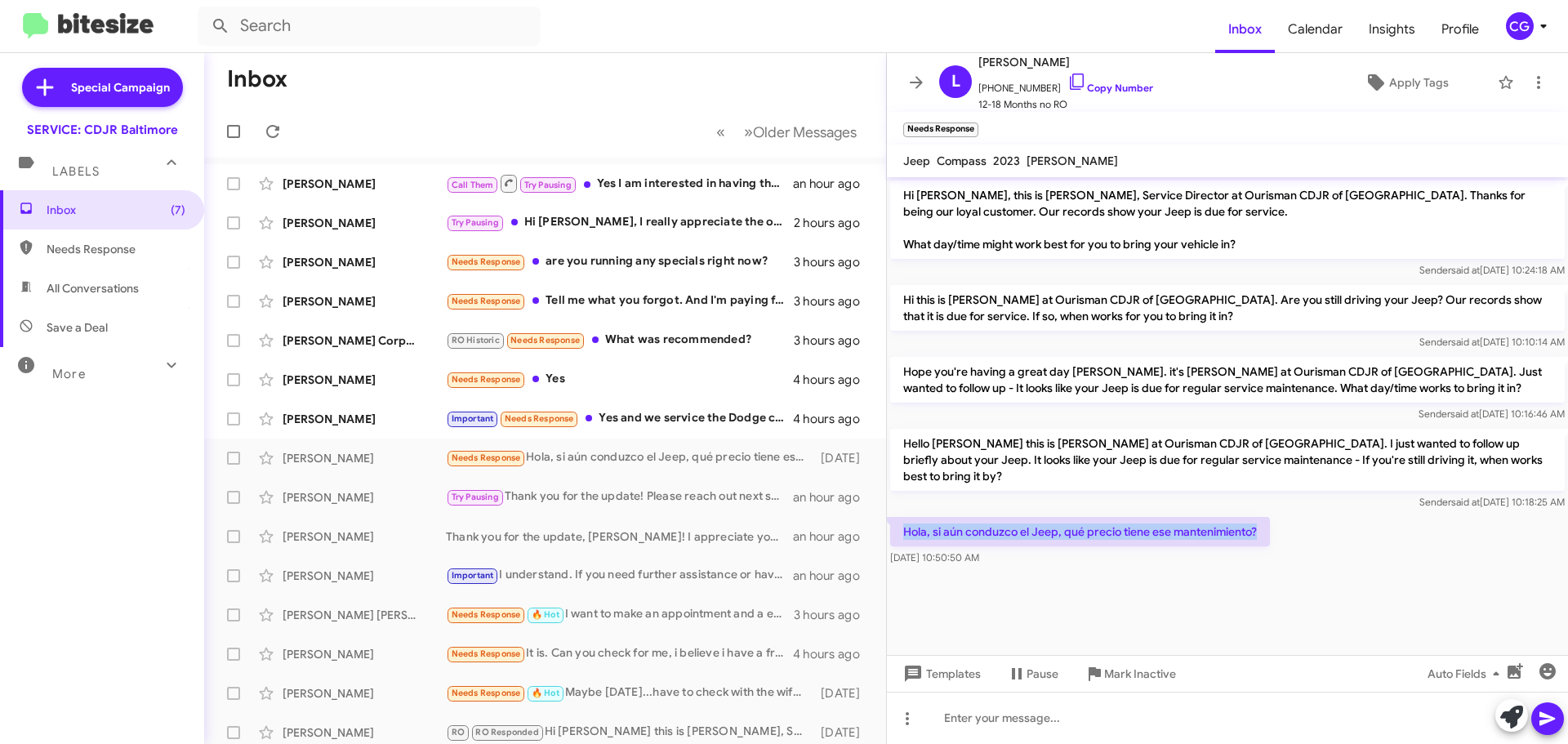
drag, startPoint x: 1263, startPoint y: 511, endPoint x: 898, endPoint y: 509, distance: 365.0
click at [898, 517] on p "Hola, si aún conduzco el Jeep, qué precio tiene ese mantenimiento?" at bounding box center [1080, 531] width 380 height 29
copy p "Hola, si aún conduzco el Jeep, qué precio tiene ese mantenimiento?"
click at [1501, 22] on button "CG" at bounding box center [1520, 25] width 58 height 27
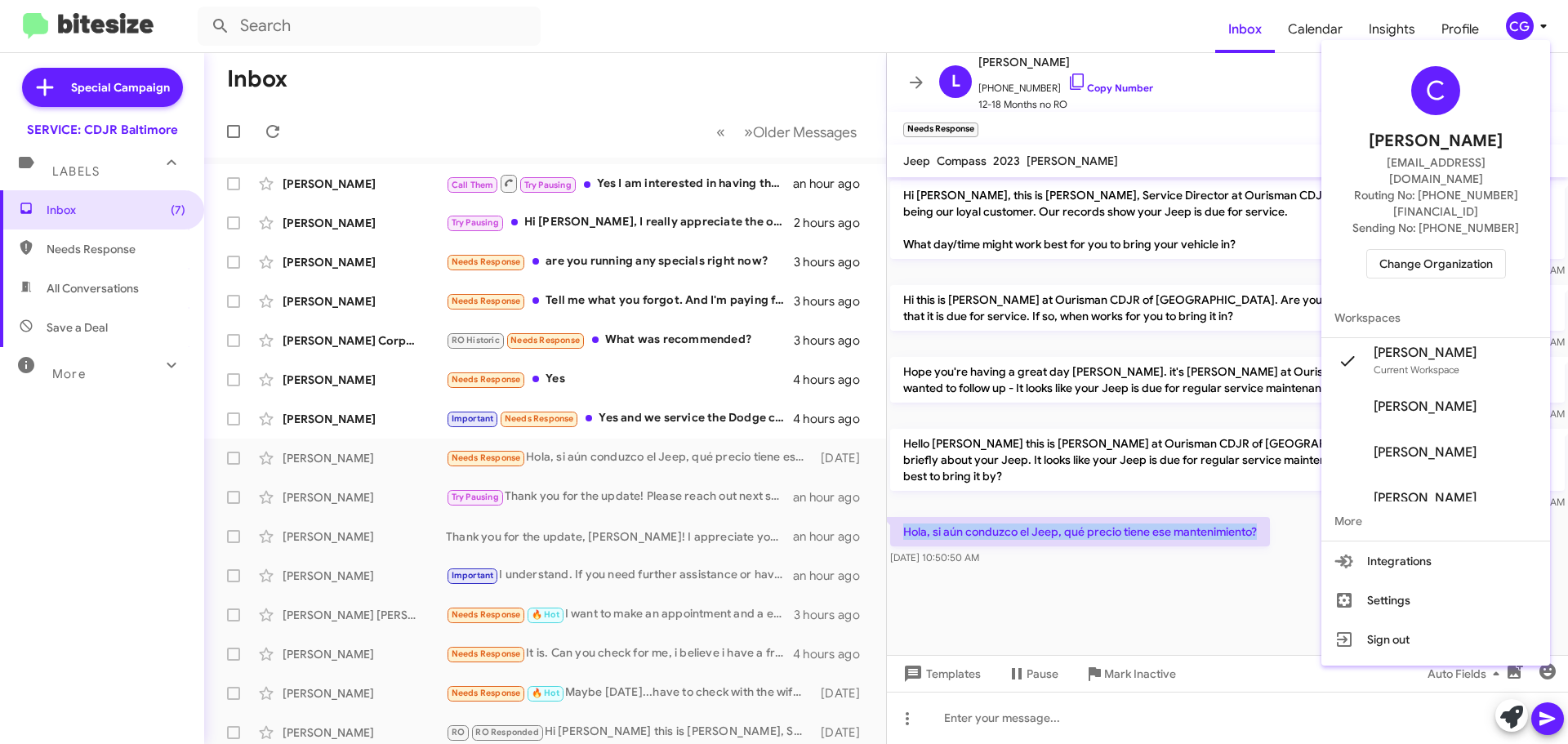
click at [1493, 250] on span "Change Organization" at bounding box center [1436, 263] width 113 height 27
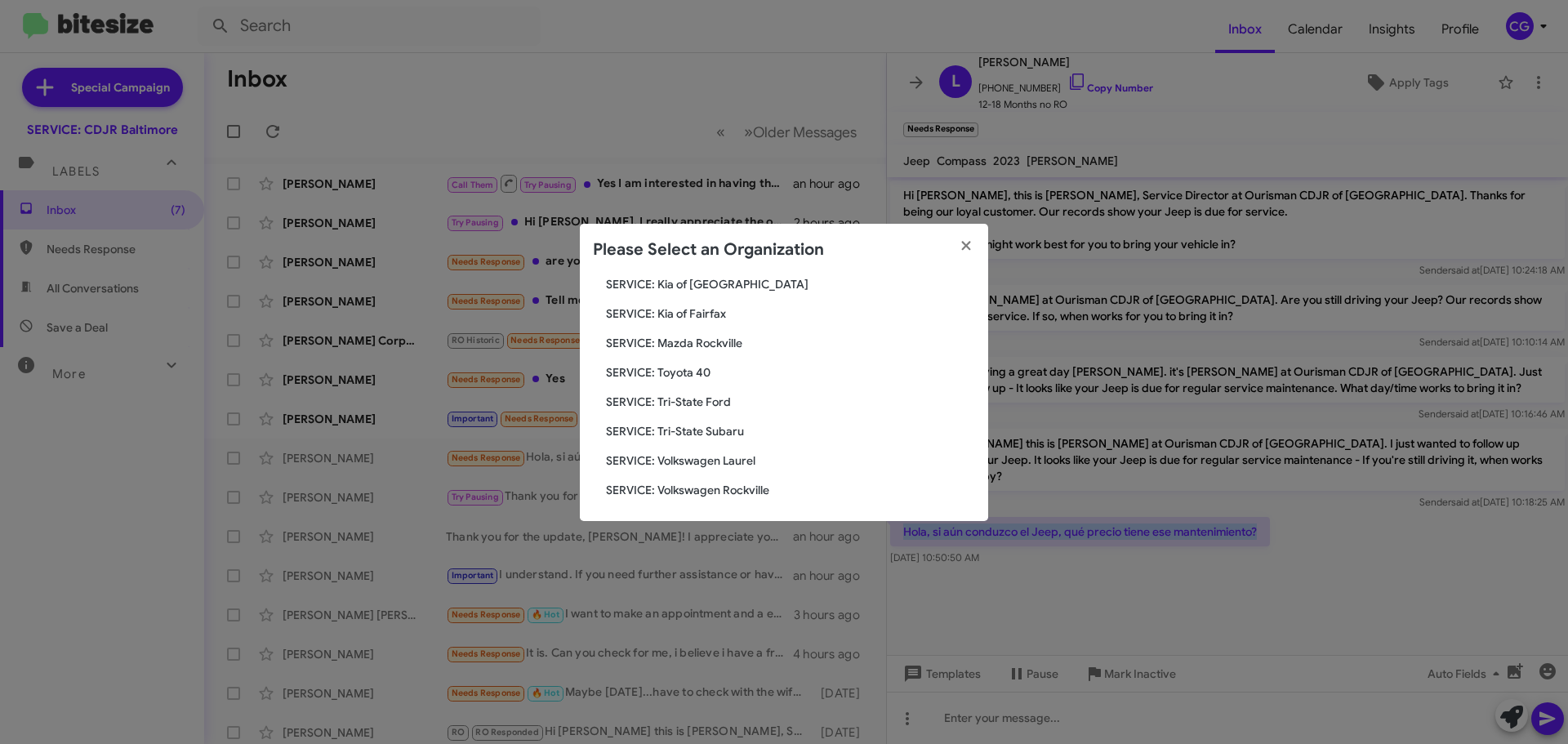
scroll to position [302, 0]
click at [717, 278] on span "SERVICE: Kia of [GEOGRAPHIC_DATA]" at bounding box center [790, 280] width 369 height 16
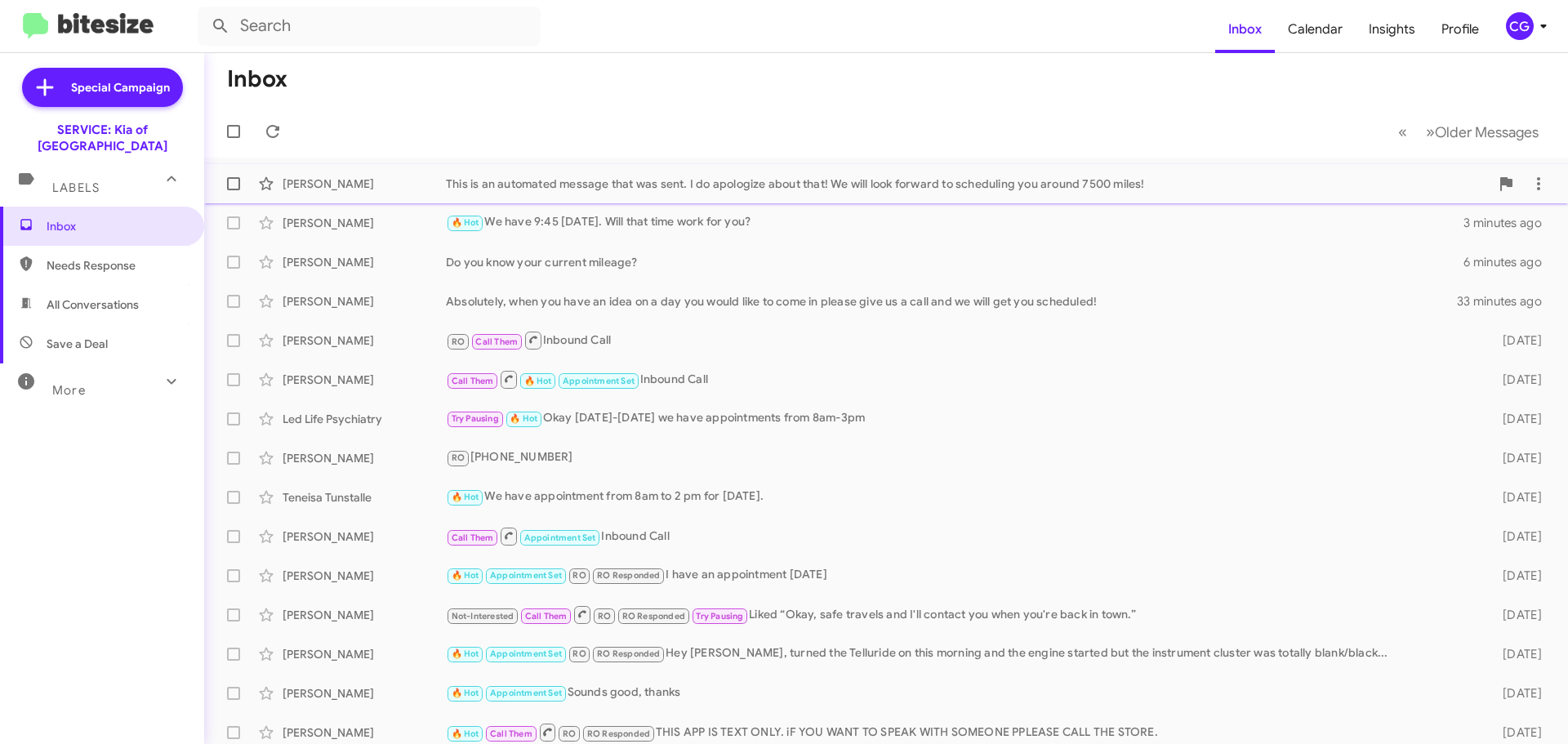
click at [570, 193] on div "[PERSON_NAME] This is an automated message that was sent. I do apologize about …" at bounding box center [885, 184] width 1338 height 33
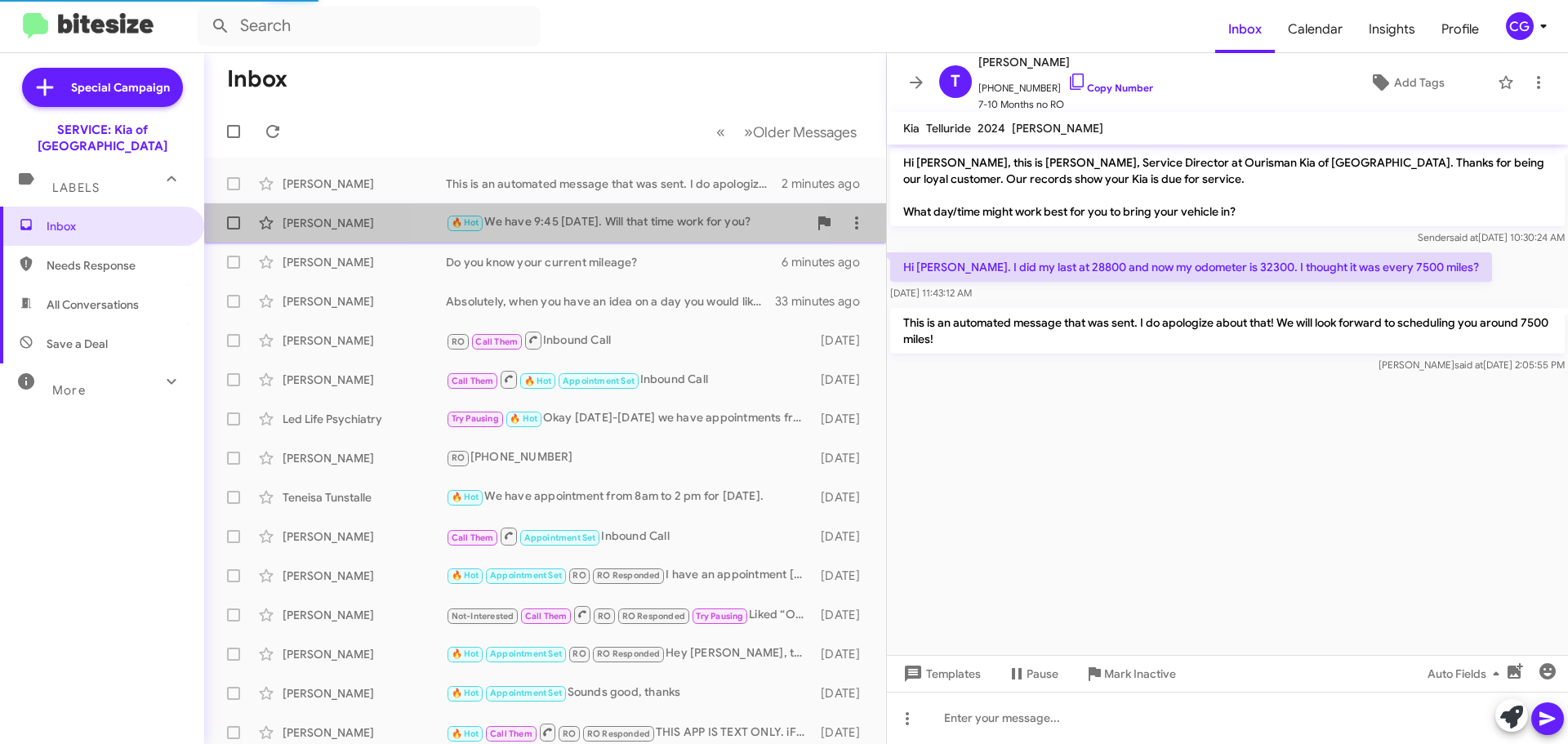
click at [546, 213] on div "🔥 Hot We have 9:45 [DATE]. Will that time work for you?" at bounding box center [627, 223] width 362 height 19
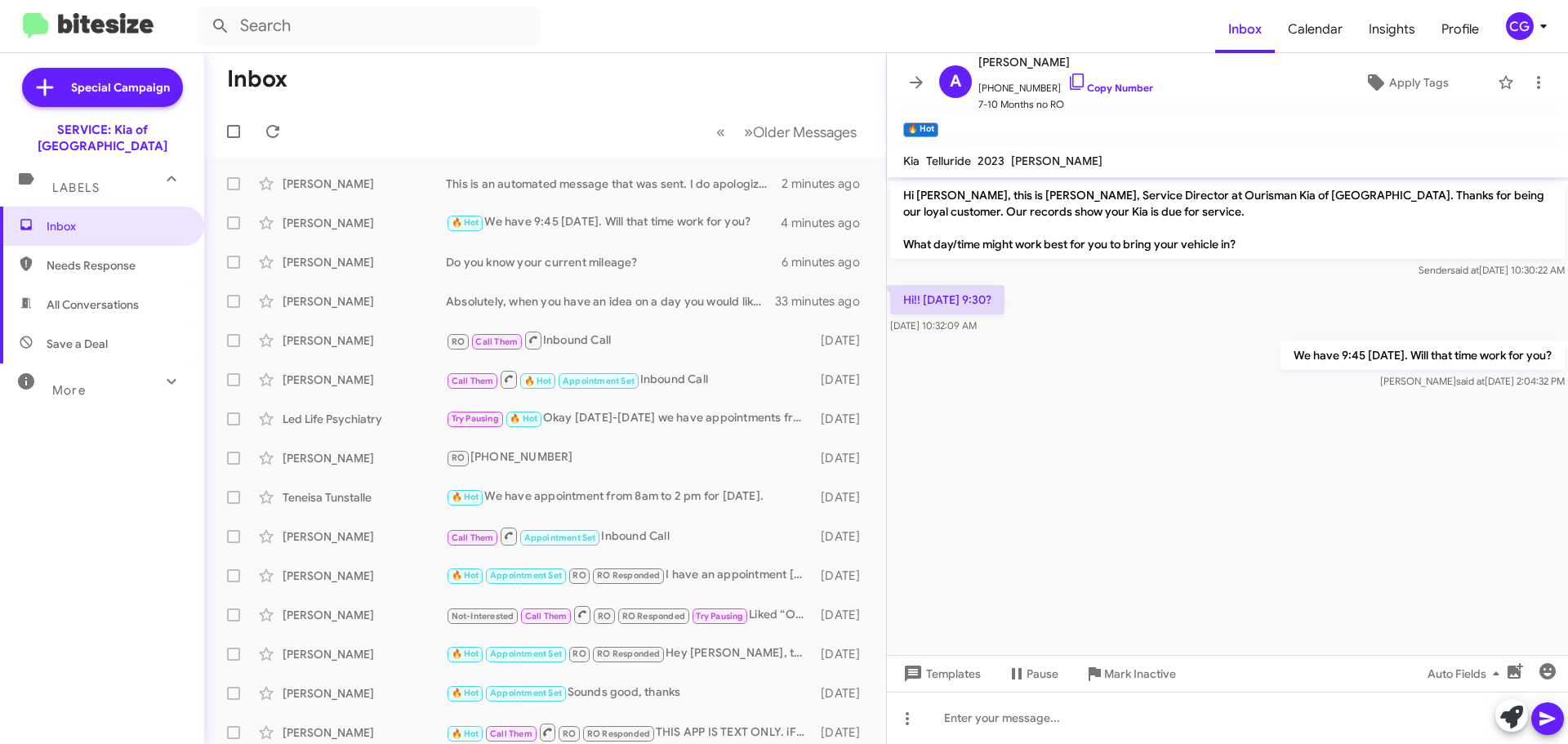
click at [1541, 32] on icon at bounding box center [1543, 25] width 20 height 20
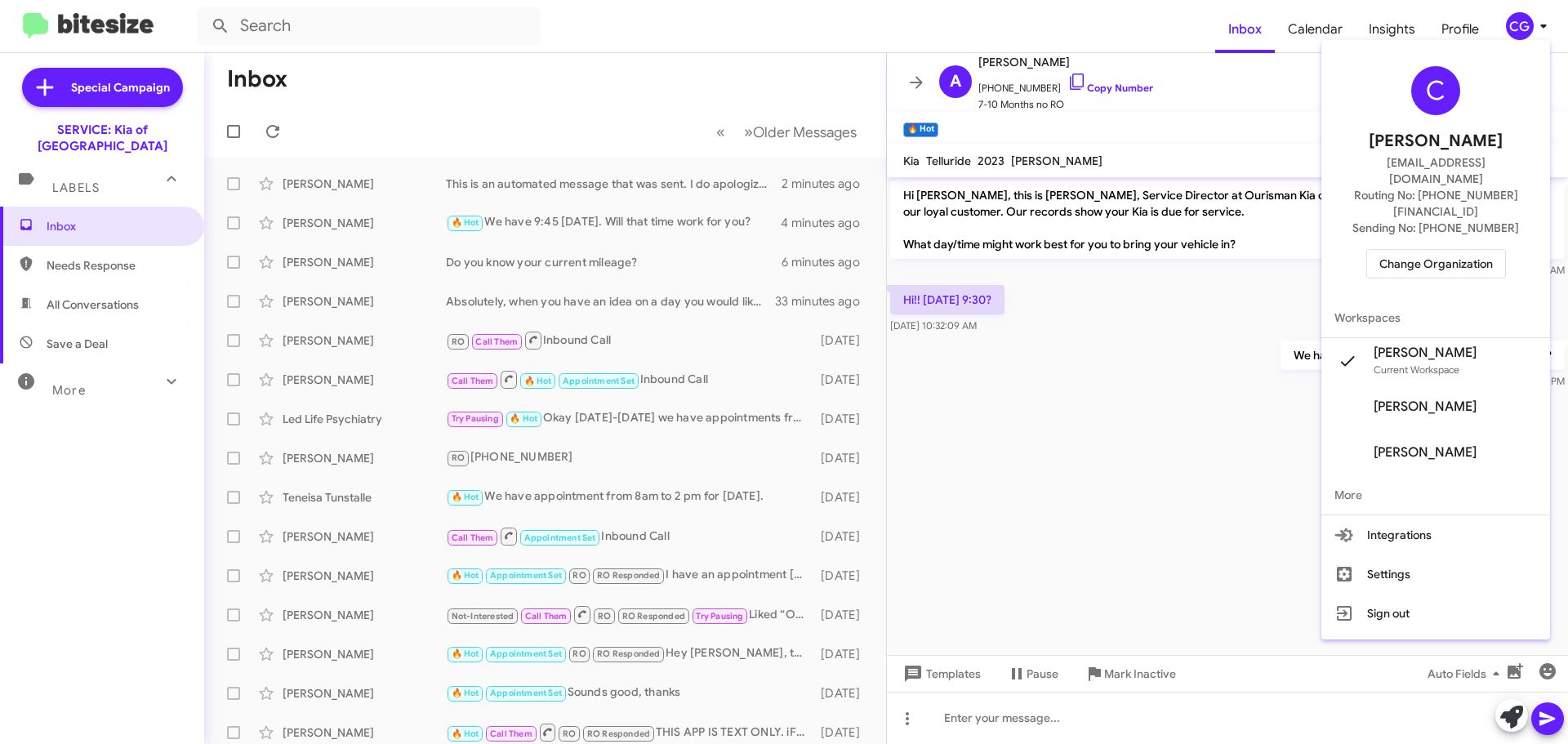
click at [1448, 250] on span "Change Organization" at bounding box center [1436, 263] width 113 height 27
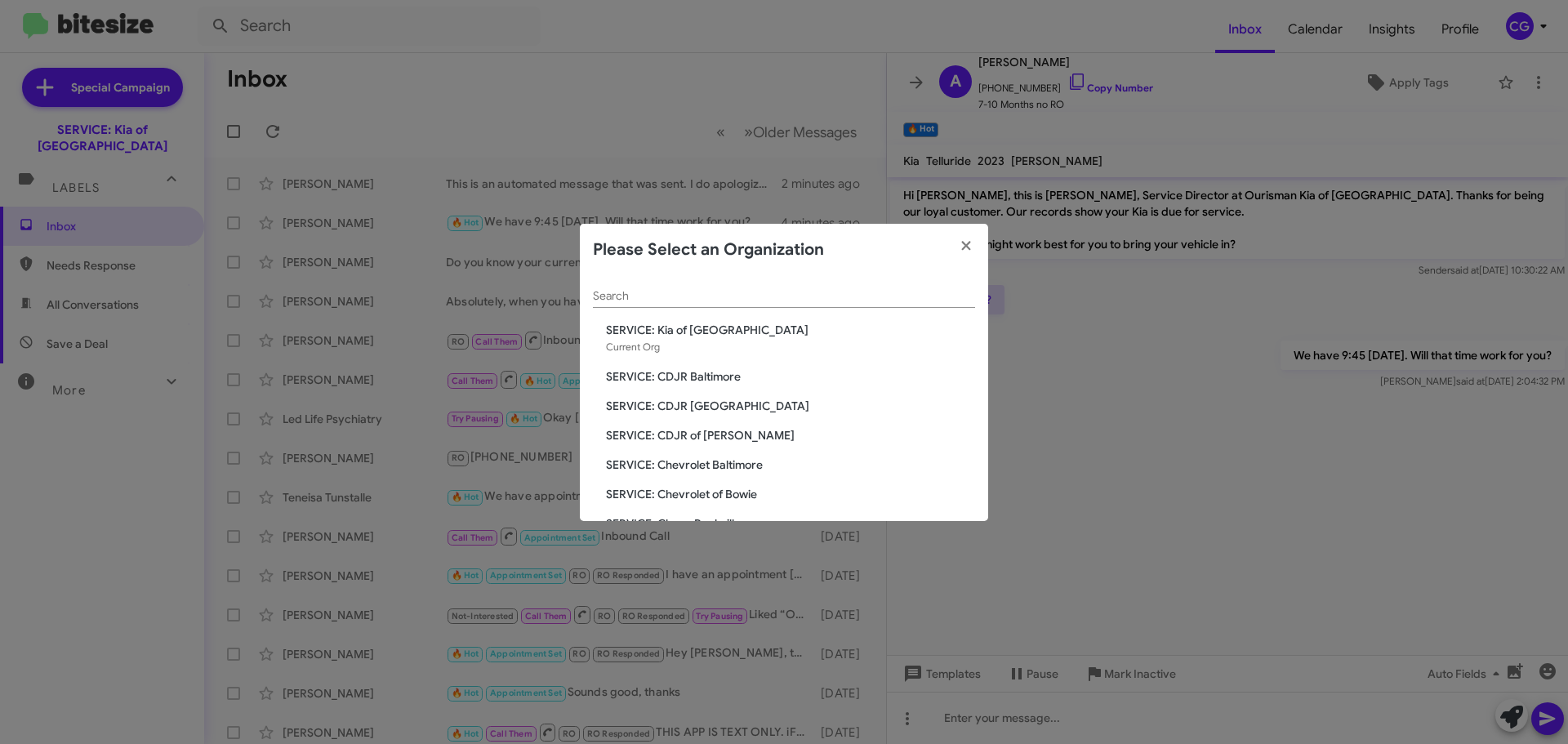
click at [734, 386] on div "Search SERVICE: Kia of Catonsville Current Org SERVICE: CDJR Baltimore SERVICE:…" at bounding box center [784, 399] width 408 height 245
click at [741, 377] on span "SERVICE: CDJR Baltimore" at bounding box center [790, 376] width 369 height 16
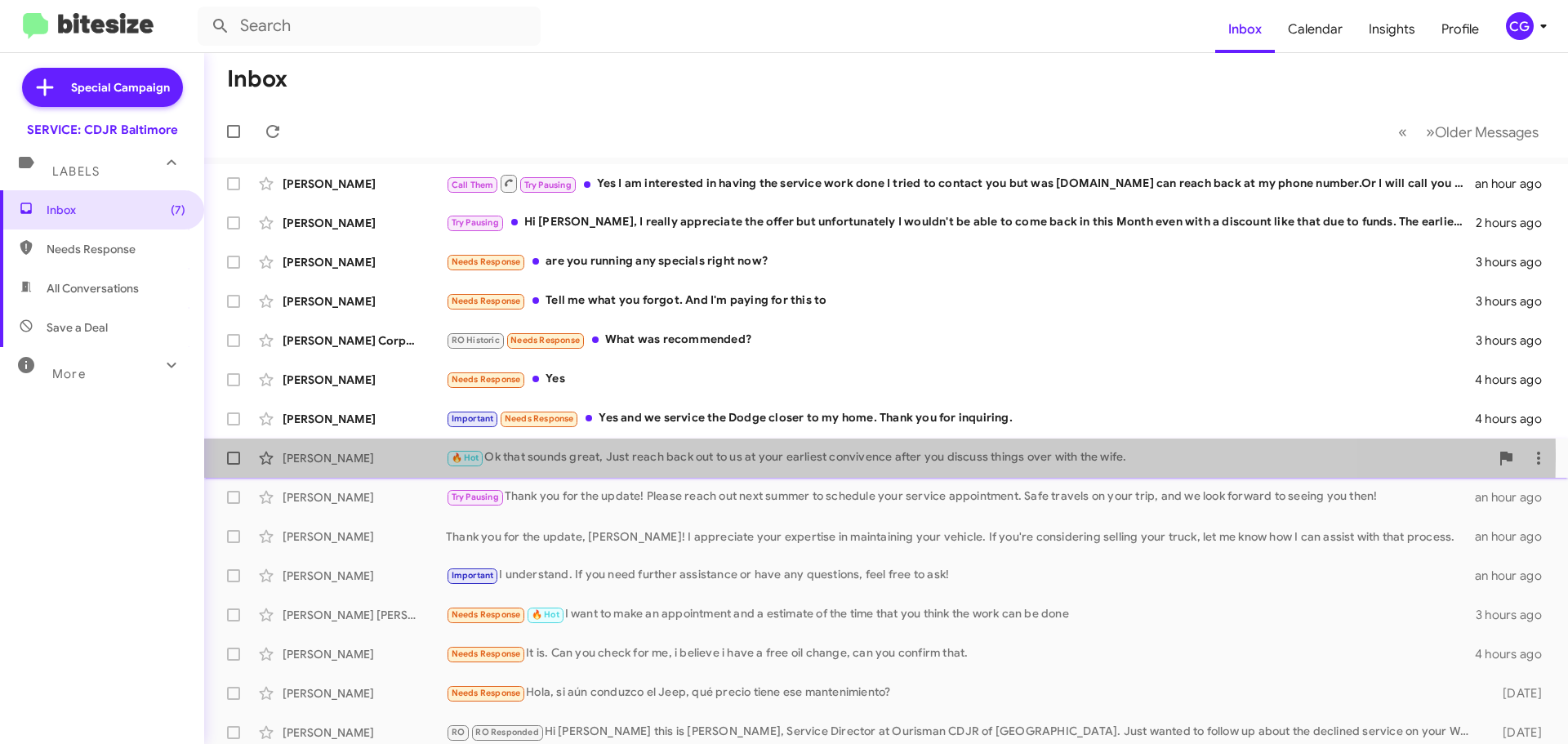
click at [728, 455] on div "🔥 Hot Ok that sounds great, Just reach back out to us at your earliest conviven…" at bounding box center [967, 457] width 1044 height 19
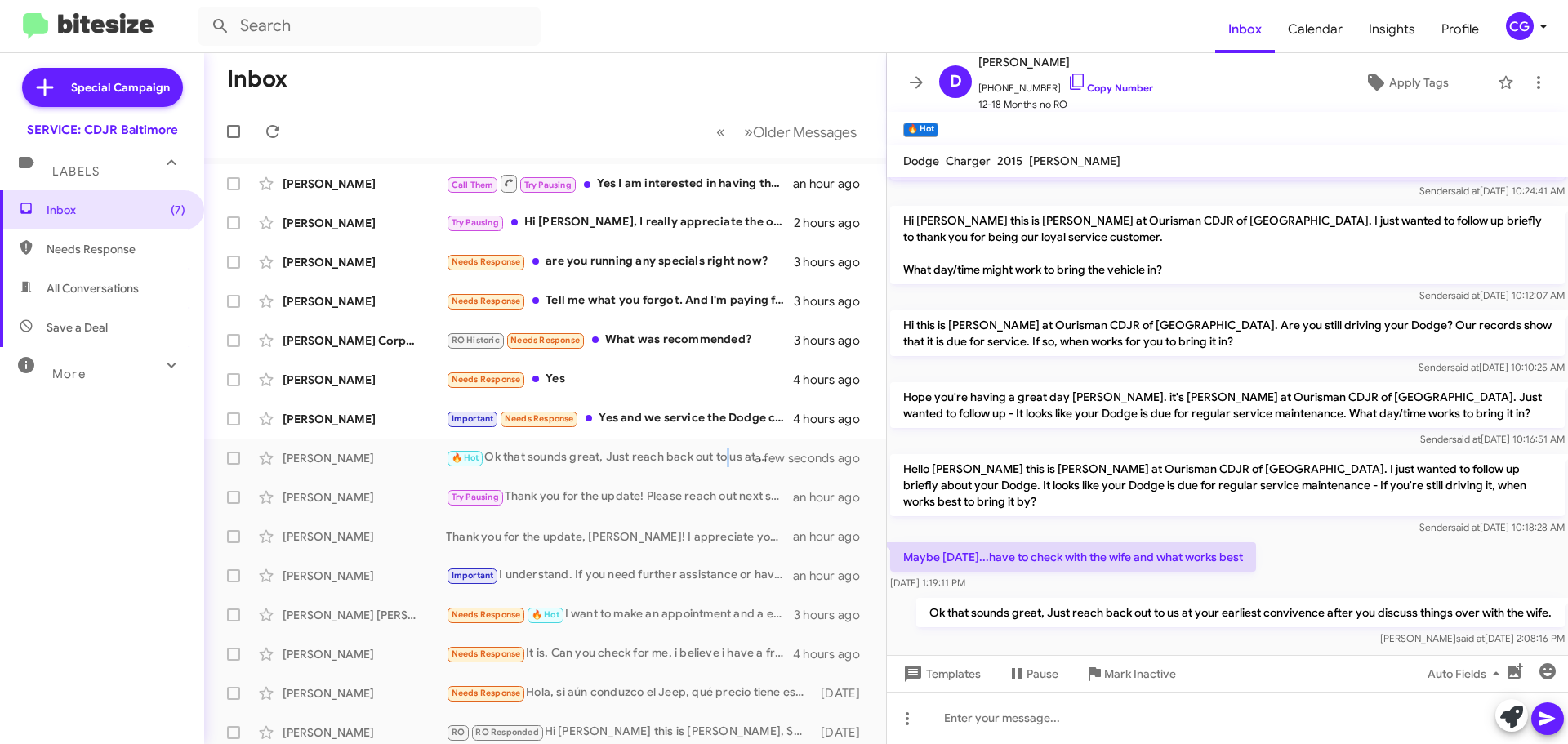
scroll to position [87, 0]
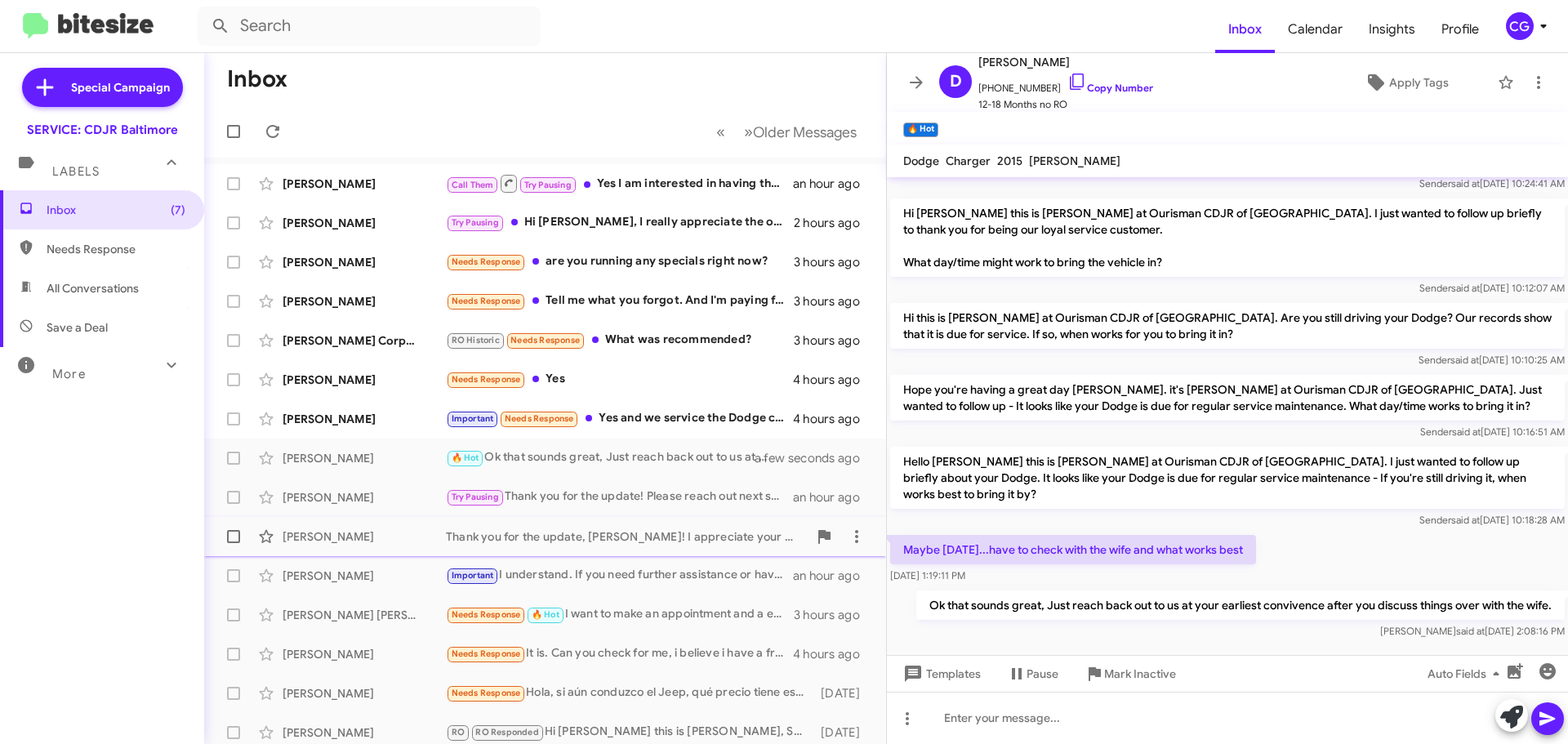
click at [668, 537] on div "Thank you for the update, [PERSON_NAME]! I appreciate your expertise in maintai…" at bounding box center [627, 536] width 362 height 16
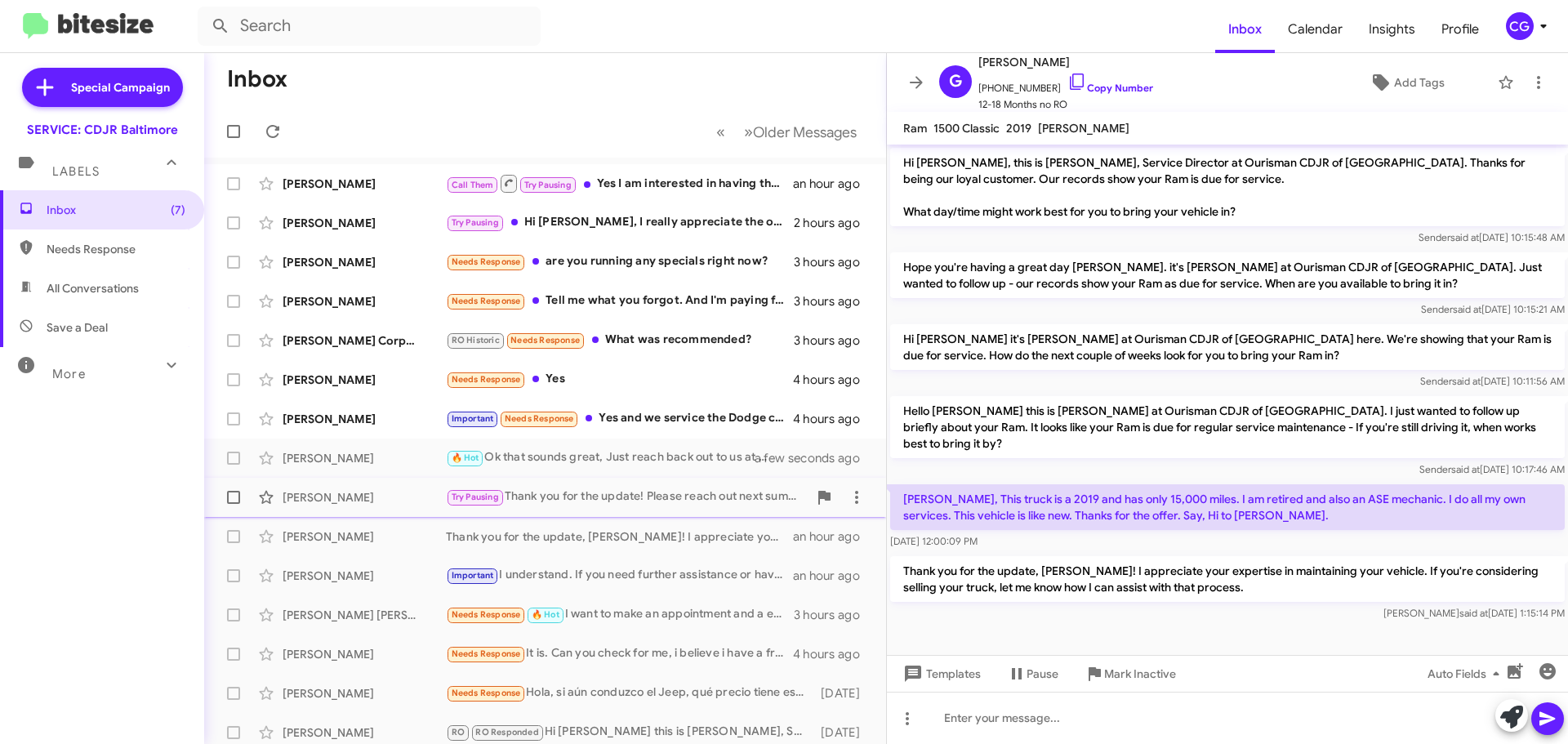
click at [691, 509] on div "[PERSON_NAME] Try Pausing Thank you for the update! Please reach out next summe…" at bounding box center [544, 497] width 655 height 33
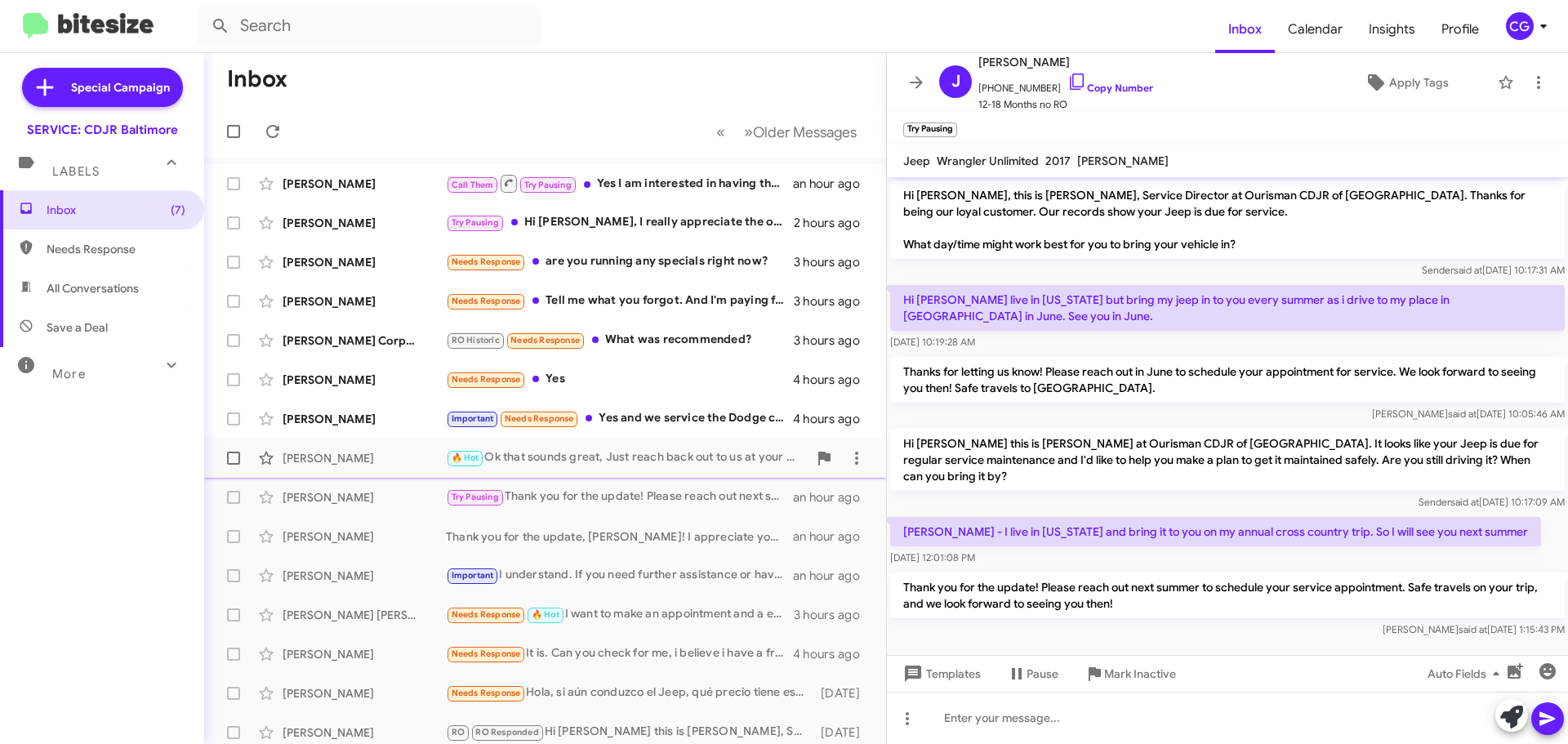
click at [735, 450] on div "🔥 Hot Ok that sounds great, Just reach back out to us at your earliest conviven…" at bounding box center [627, 457] width 362 height 19
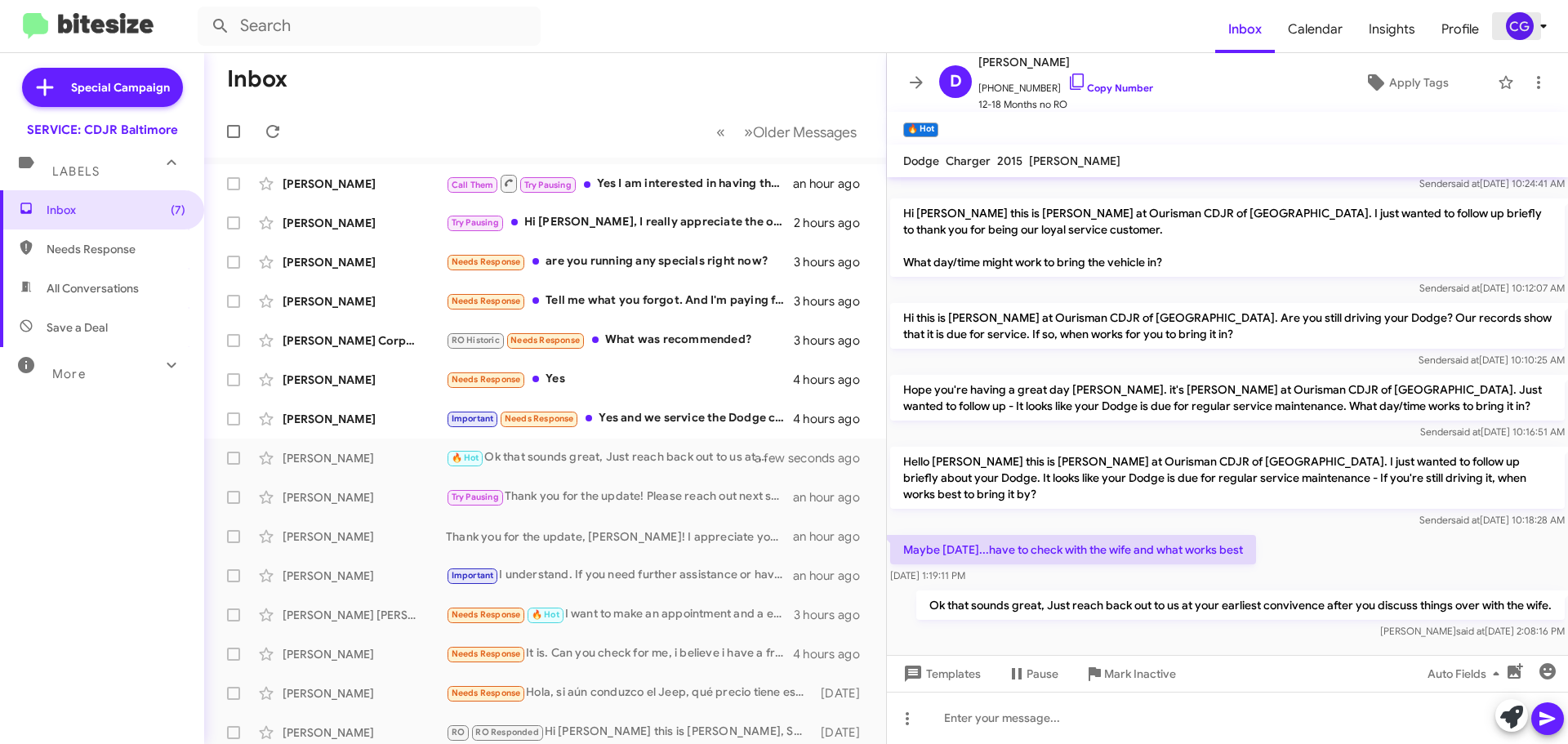
click at [1534, 27] on icon at bounding box center [1543, 25] width 20 height 20
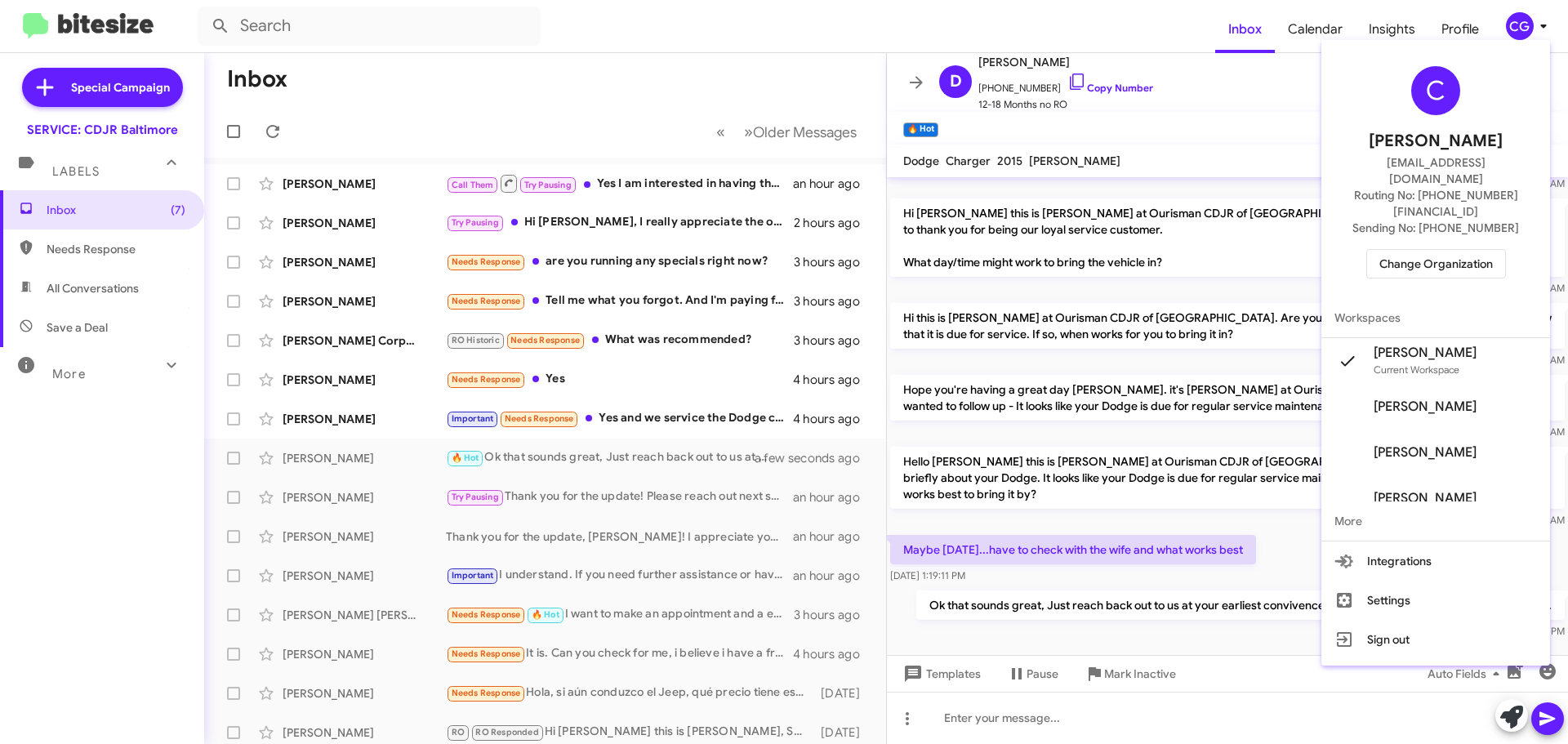
click at [1447, 250] on span "Change Organization" at bounding box center [1436, 263] width 113 height 27
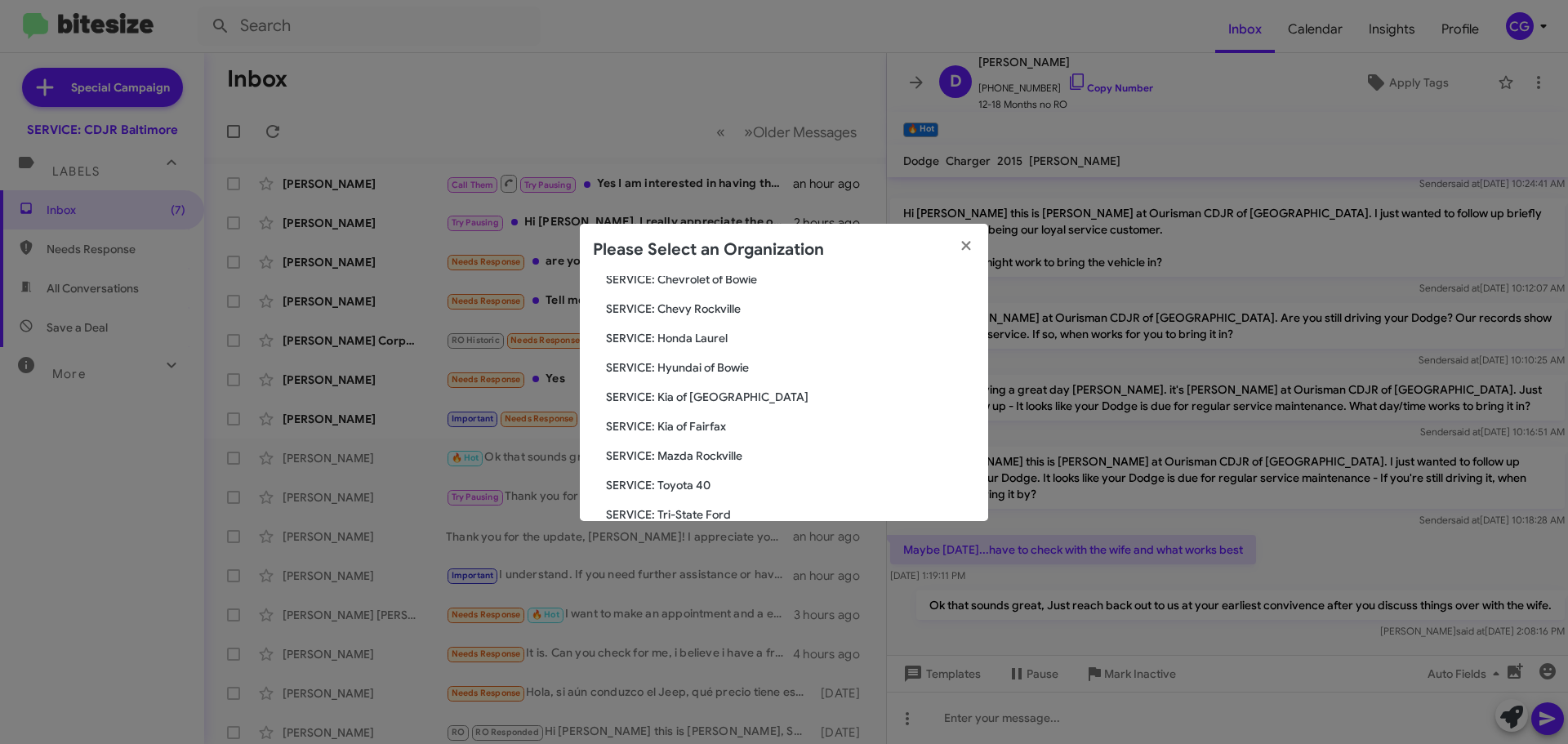
scroll to position [302, 0]
click at [711, 333] on span "SERVICE: Mazda Rockville" at bounding box center [790, 339] width 369 height 16
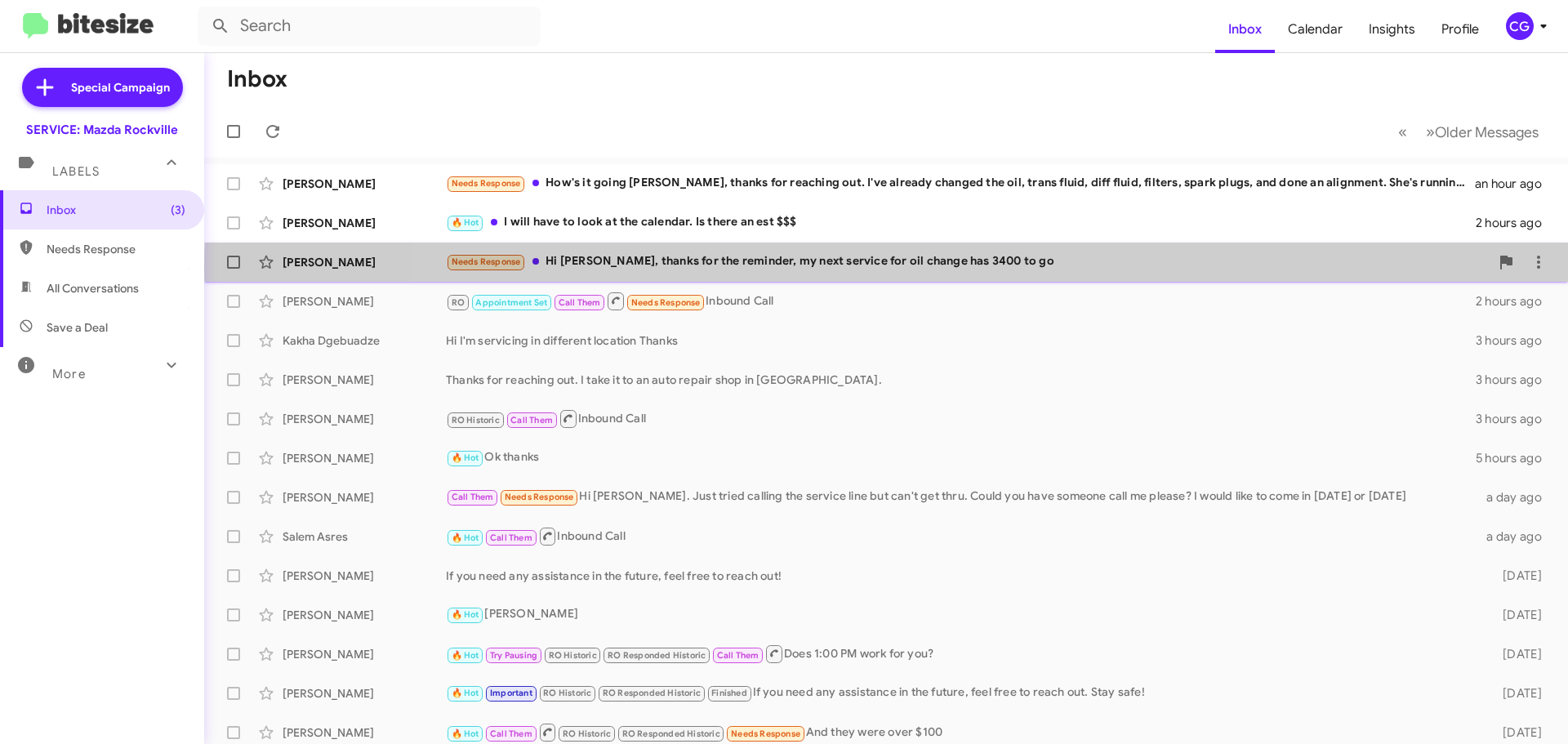
click at [998, 268] on div "Needs Response Hi Keith, thanks for the reminder, my next service for oil chang…" at bounding box center [967, 262] width 1044 height 19
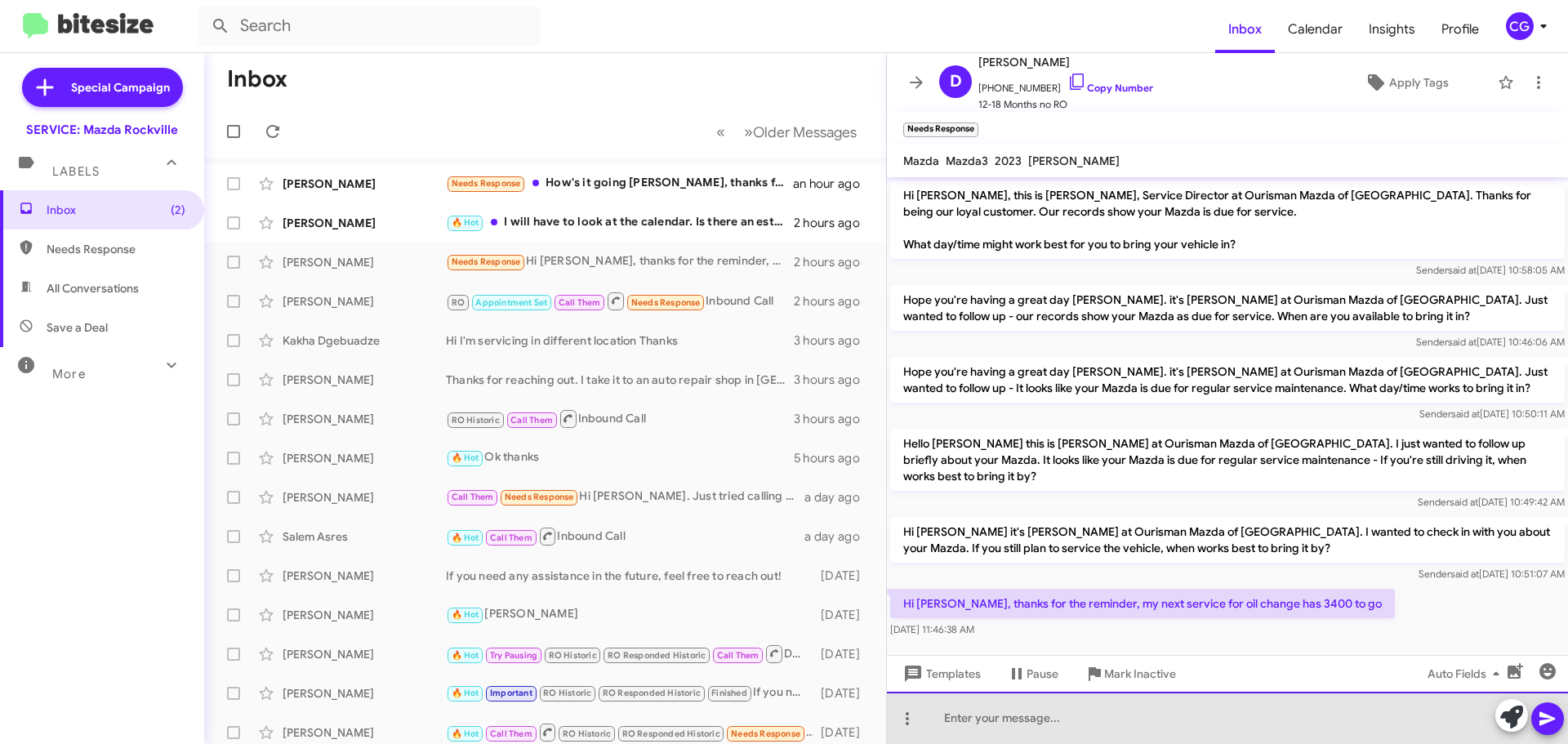
click at [1037, 733] on div at bounding box center [1228, 718] width 681 height 52
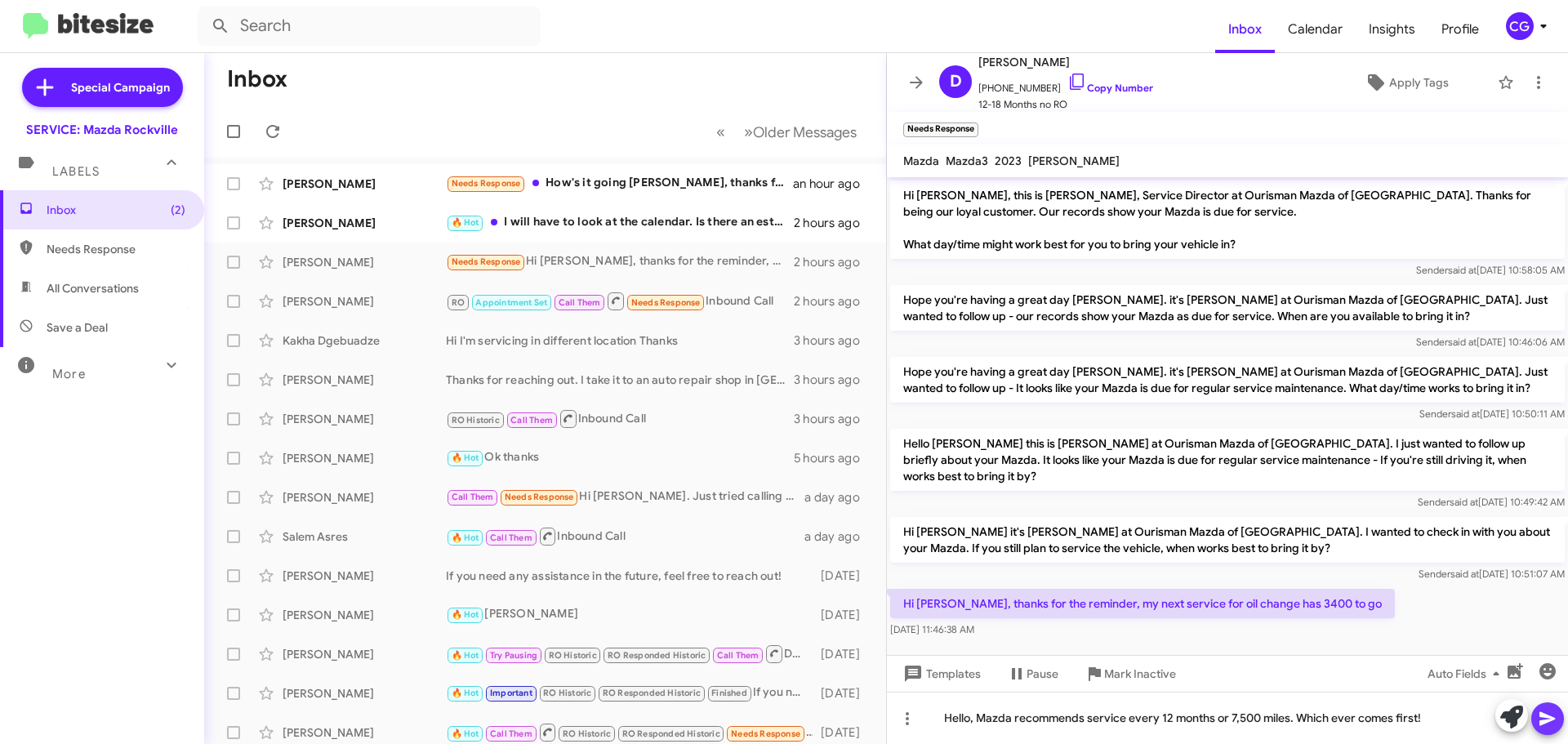
click at [1552, 720] on icon at bounding box center [1547, 719] width 15 height 14
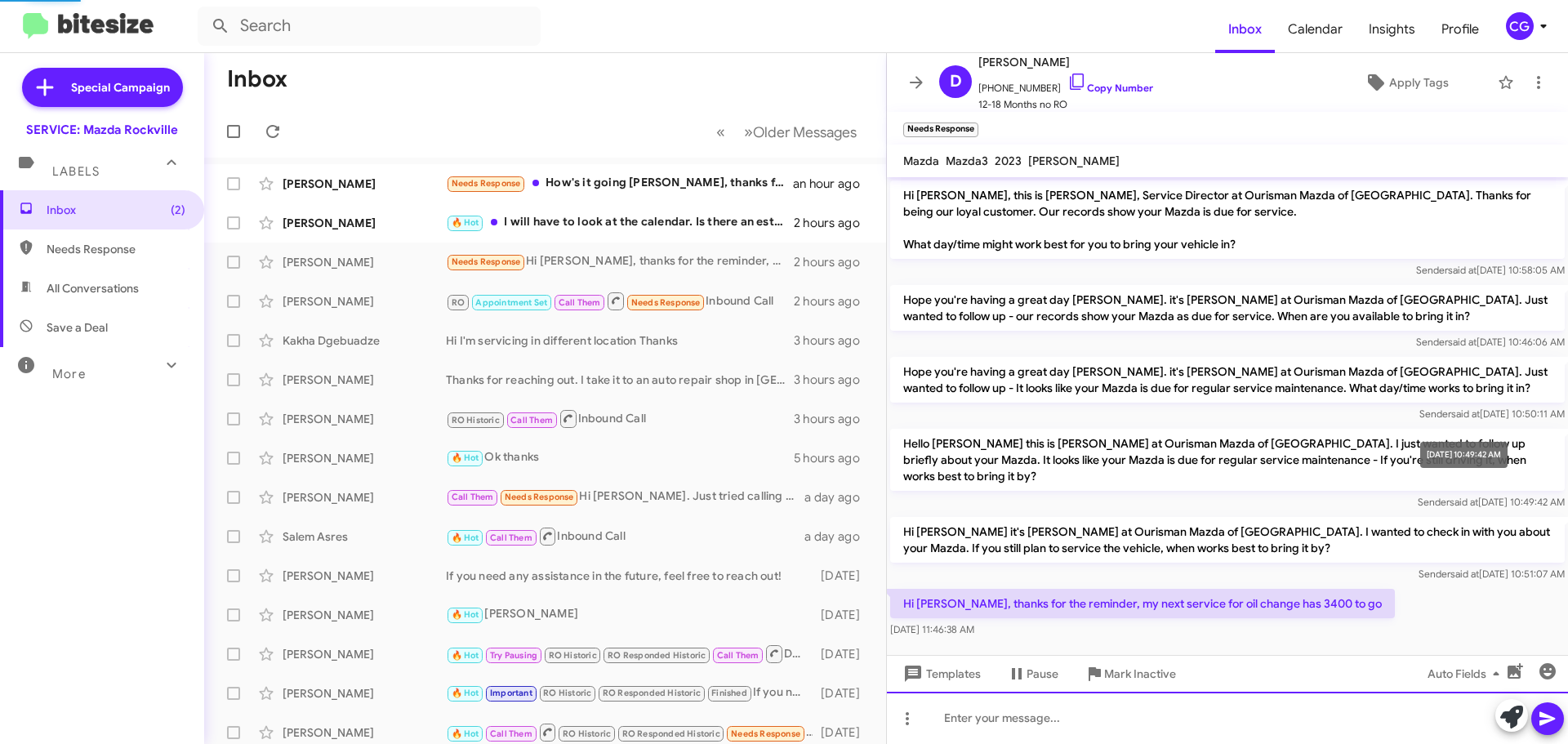
scroll to position [54, 0]
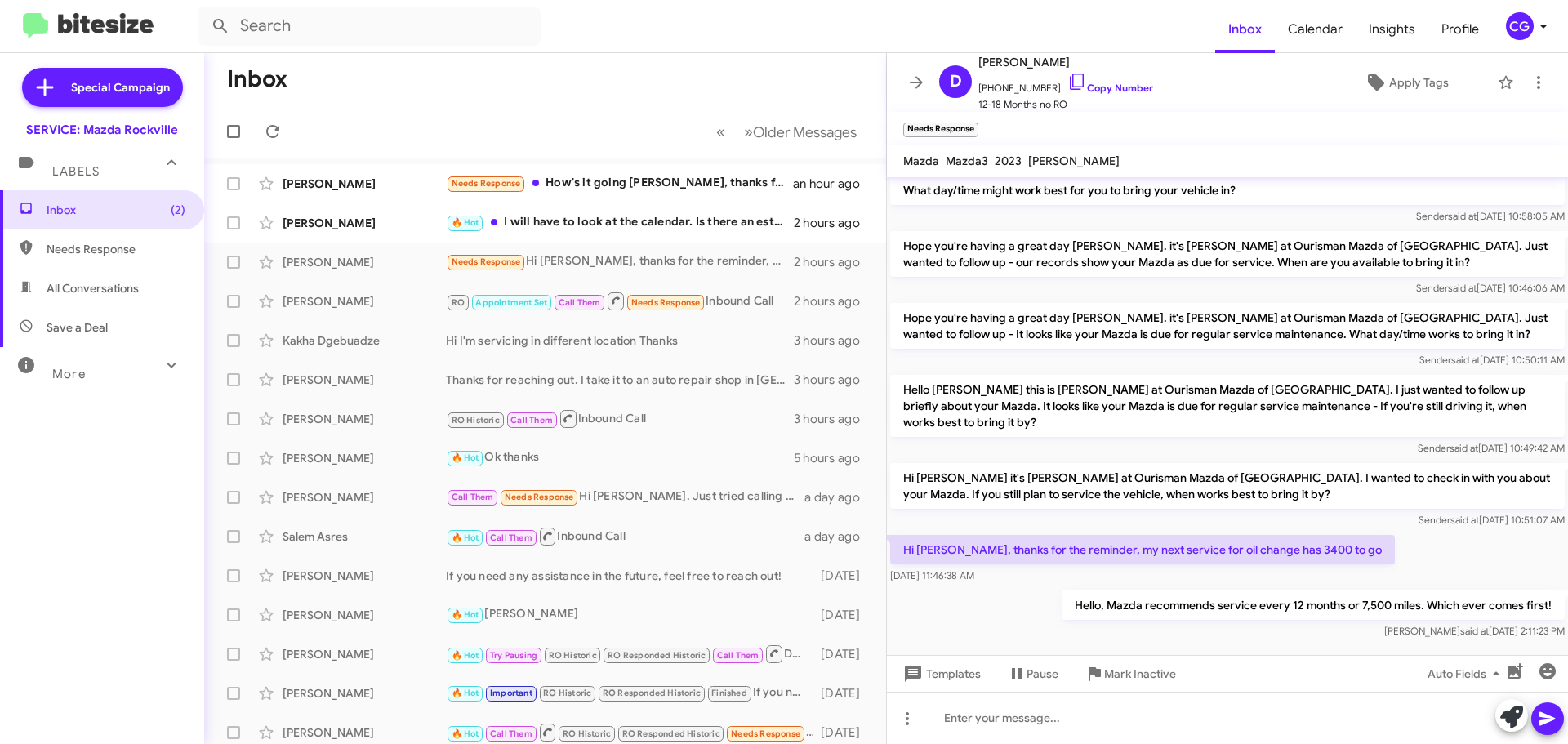
click at [1537, 27] on icon at bounding box center [1543, 25] width 20 height 20
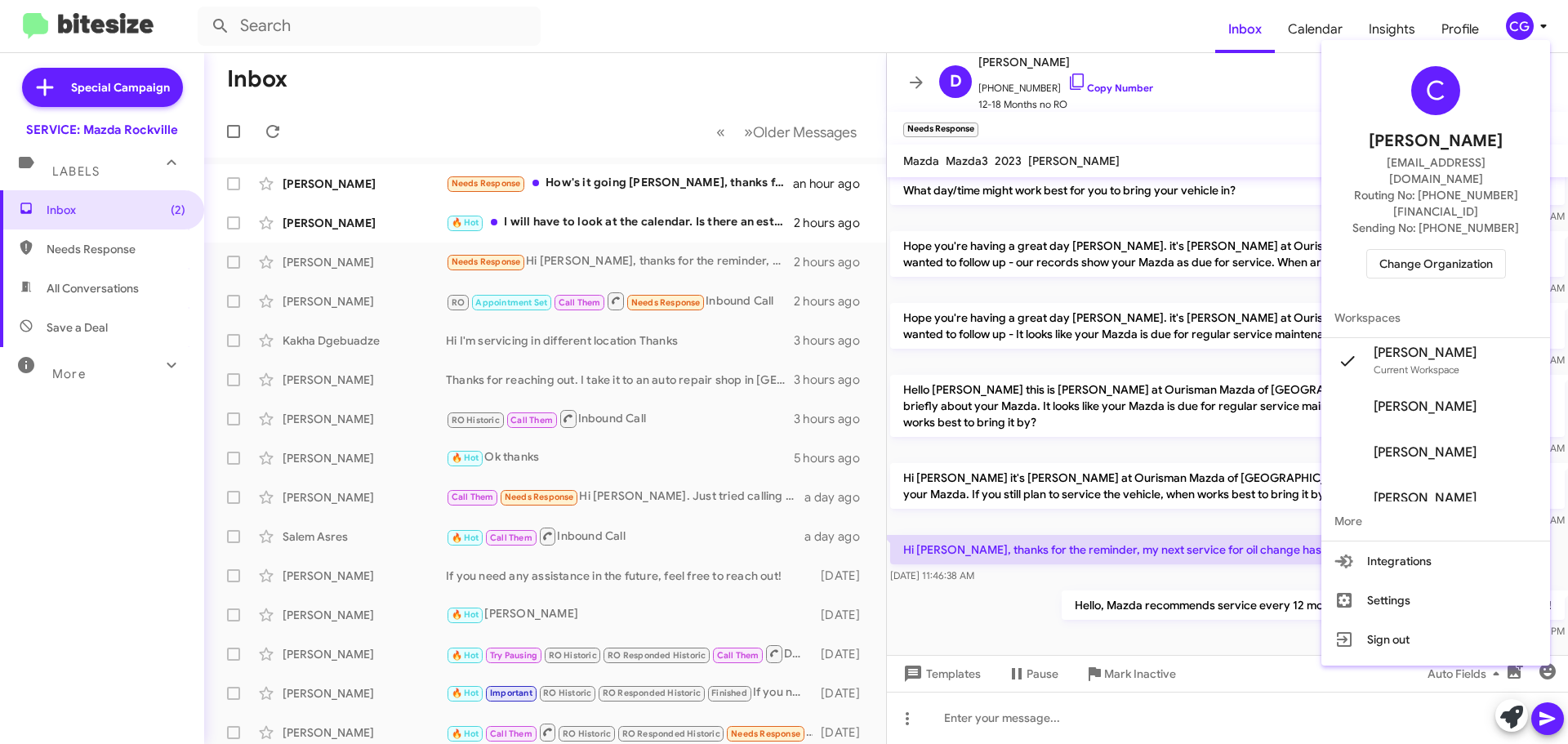
click at [1288, 122] on div at bounding box center [784, 372] width 1568 height 744
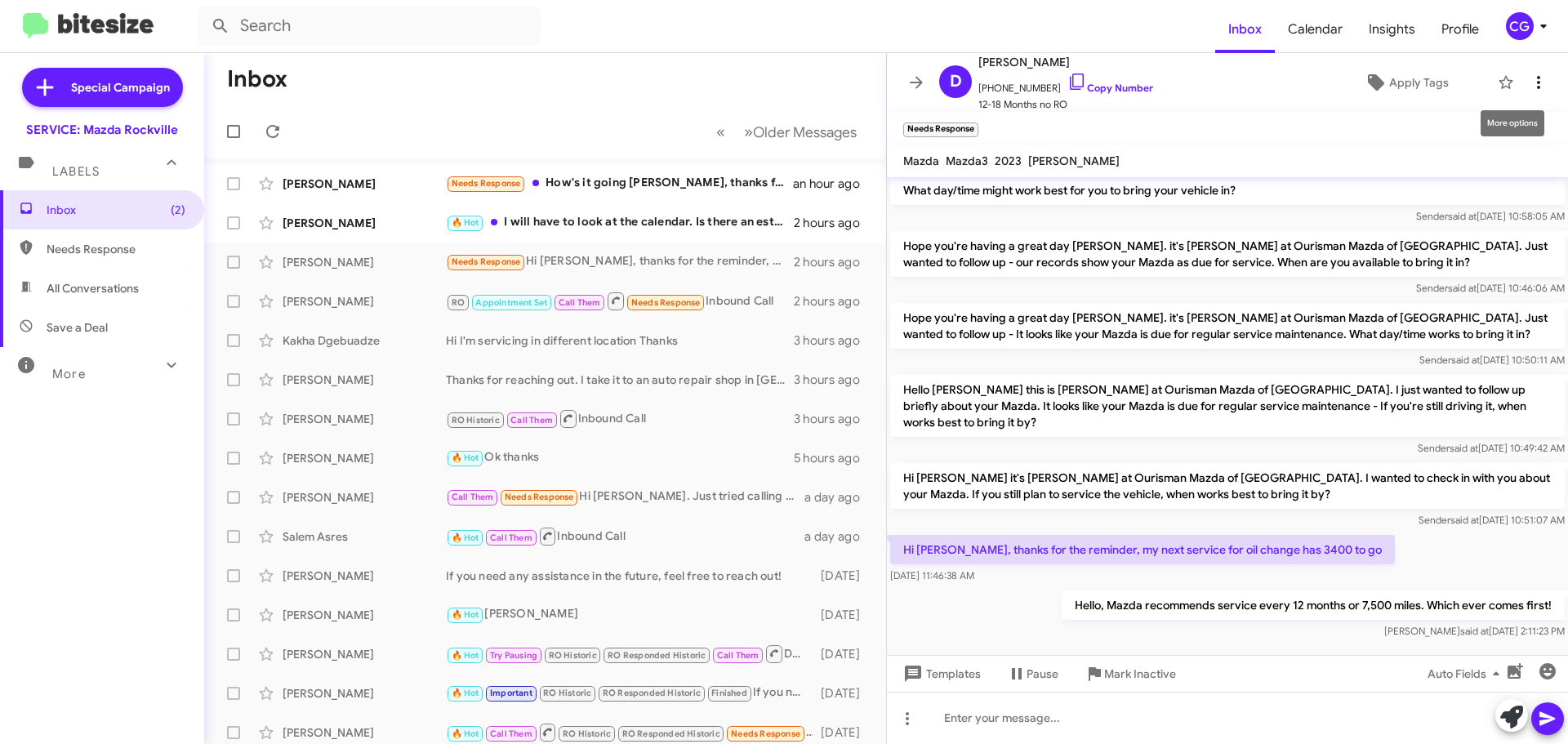
click at [1540, 82] on span at bounding box center [1538, 82] width 33 height 20
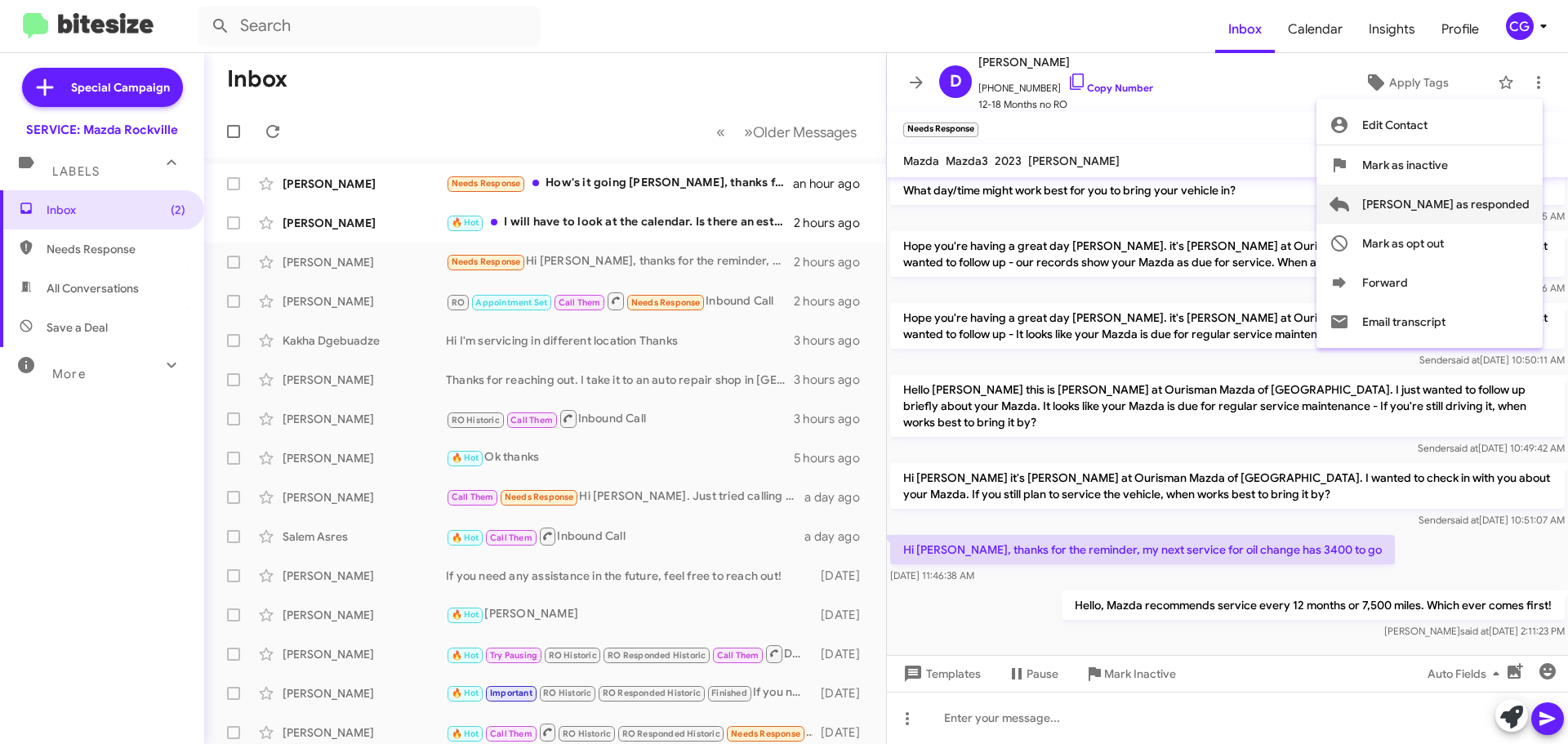
click at [1516, 204] on span "Mark as responded" at bounding box center [1446, 205] width 168 height 40
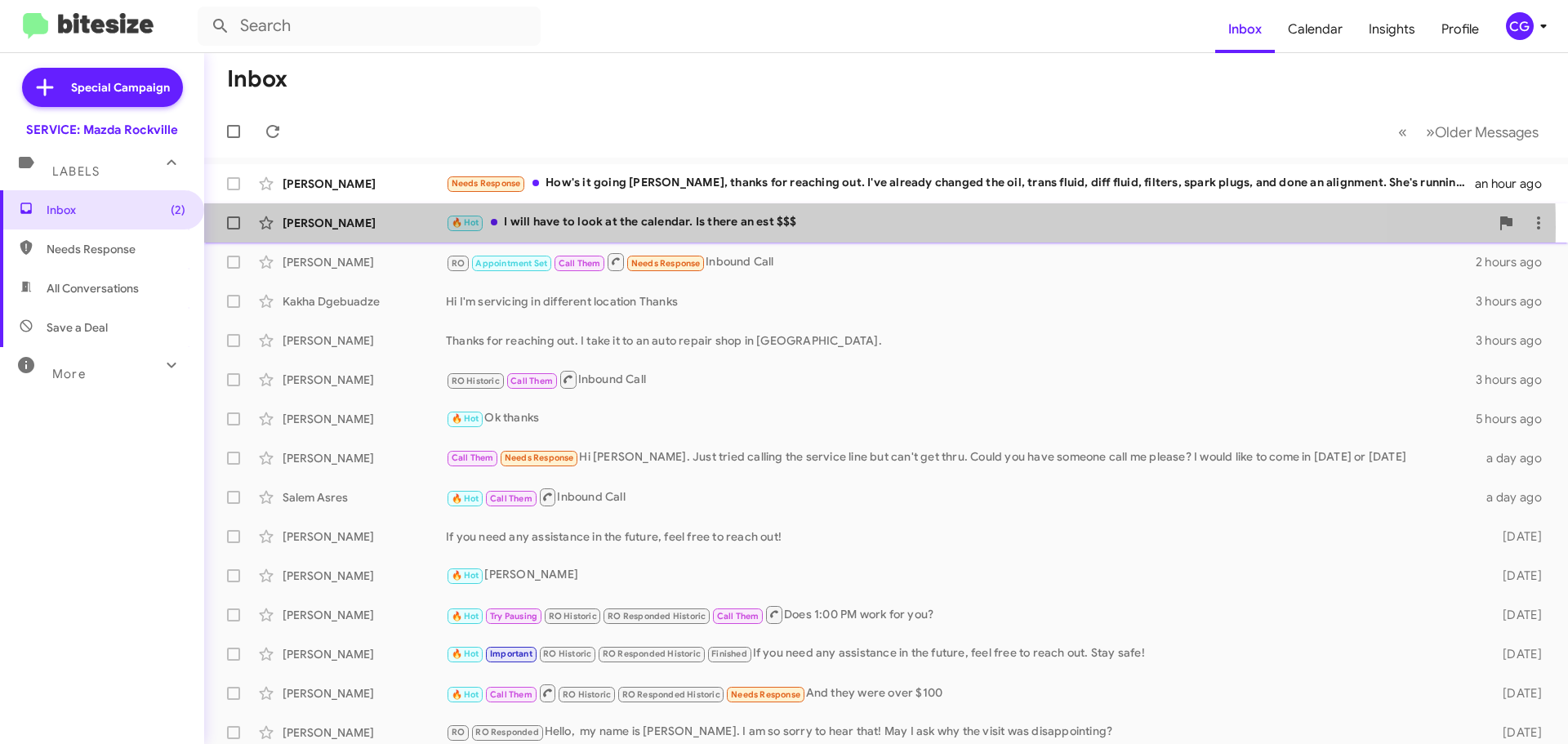
click at [849, 227] on div "🔥 Hot I will have to look at the calendar. Is there an est $$$" at bounding box center [967, 223] width 1044 height 19
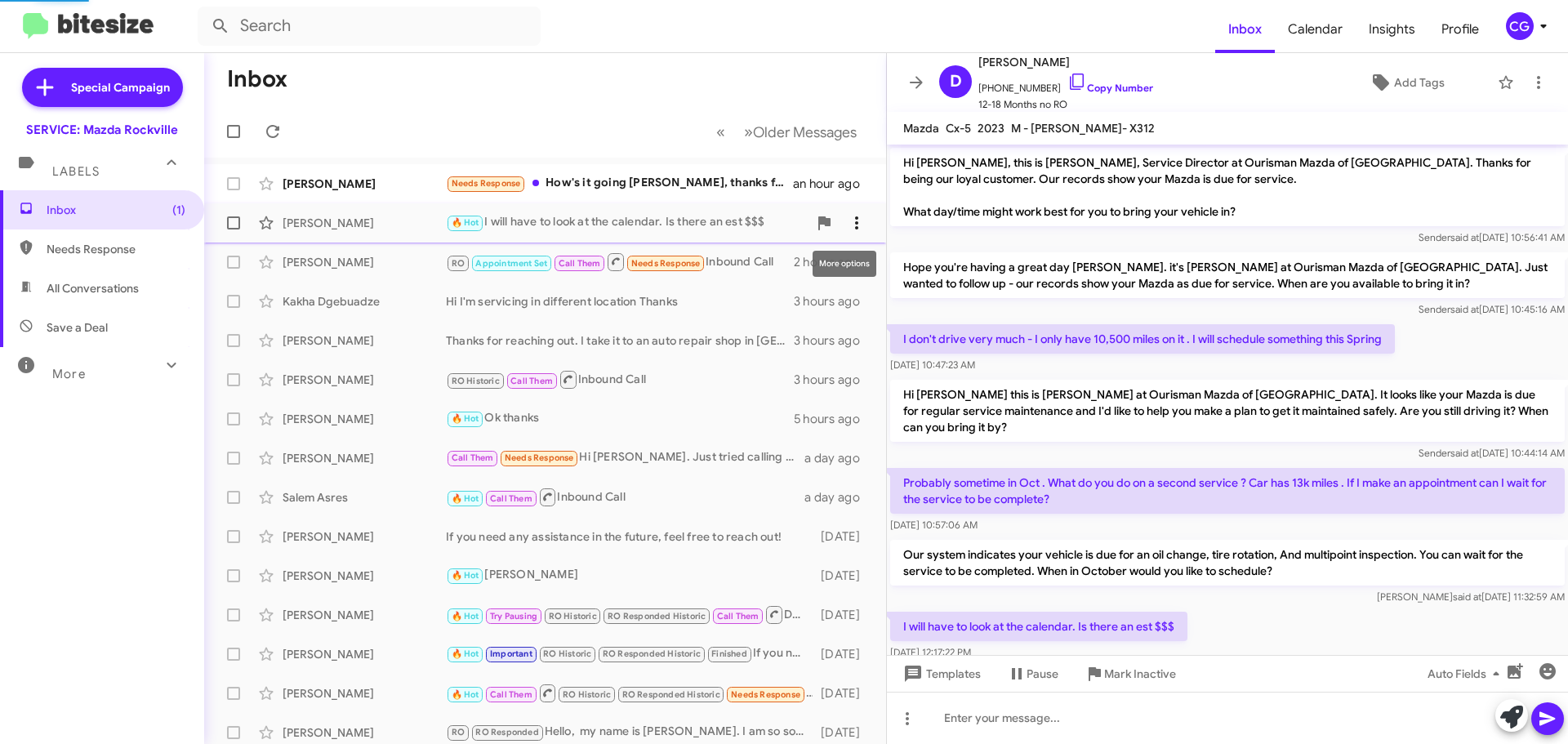
scroll to position [38, 0]
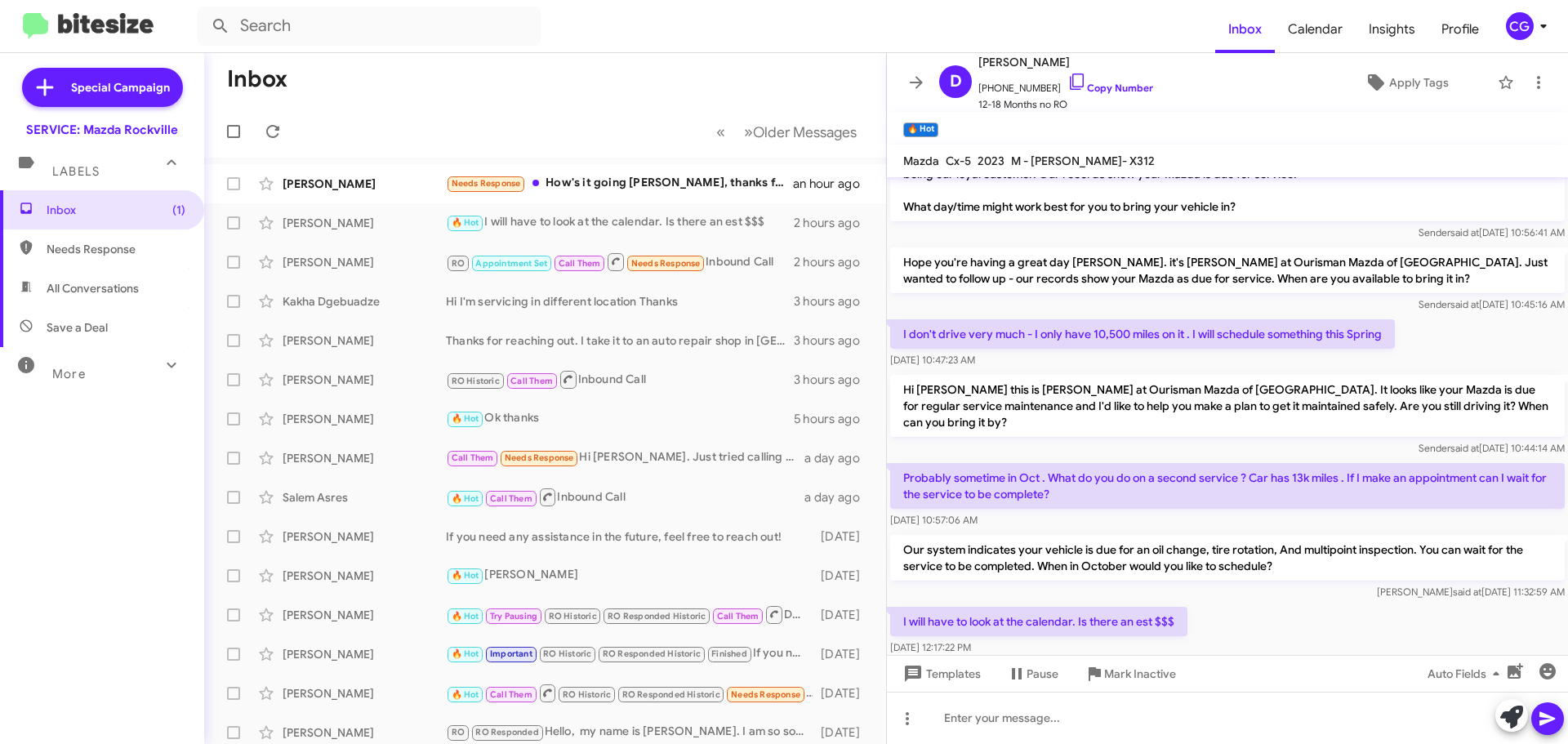
click at [916, 93] on button at bounding box center [916, 82] width 33 height 33
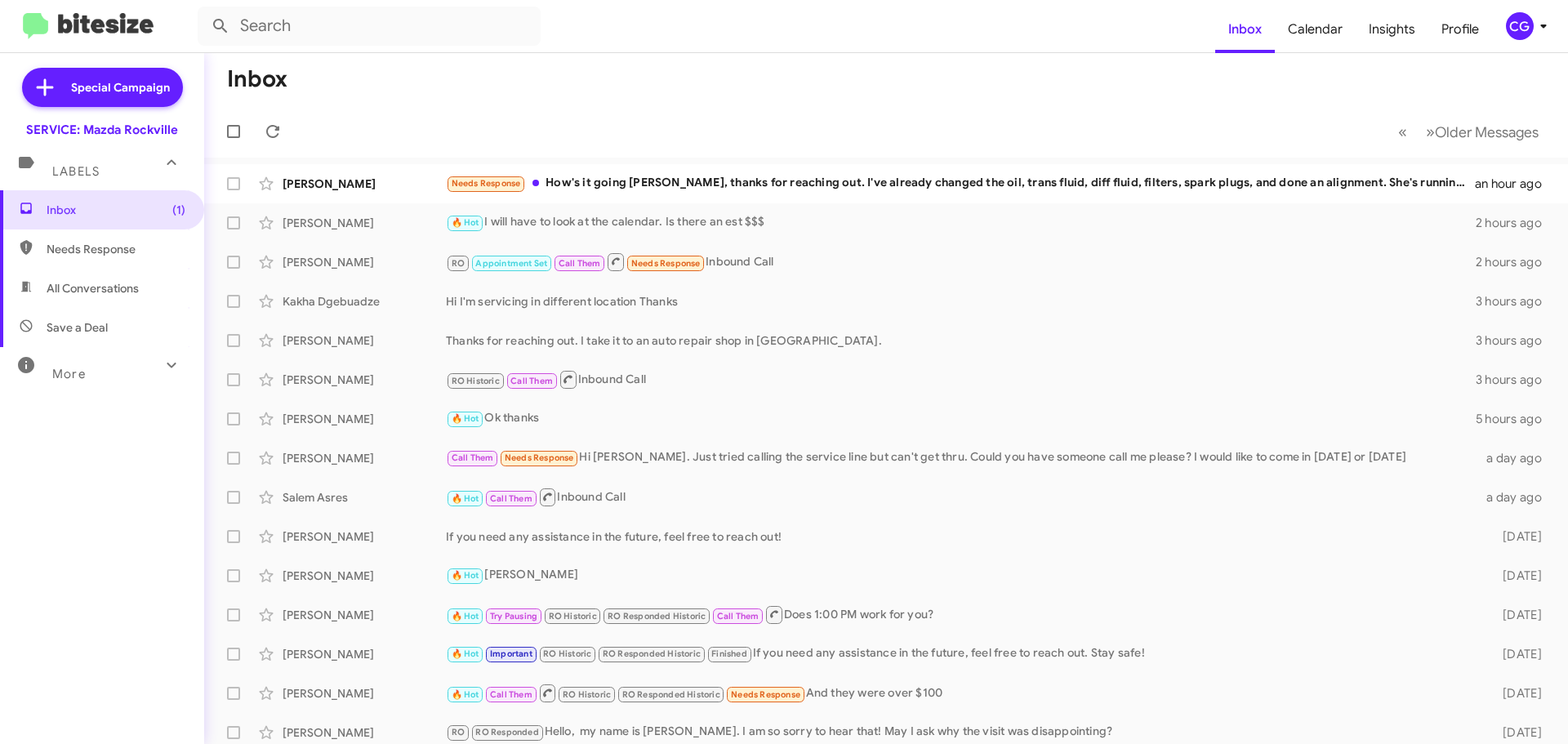
click at [1527, 29] on div "CG" at bounding box center [1519, 25] width 27 height 27
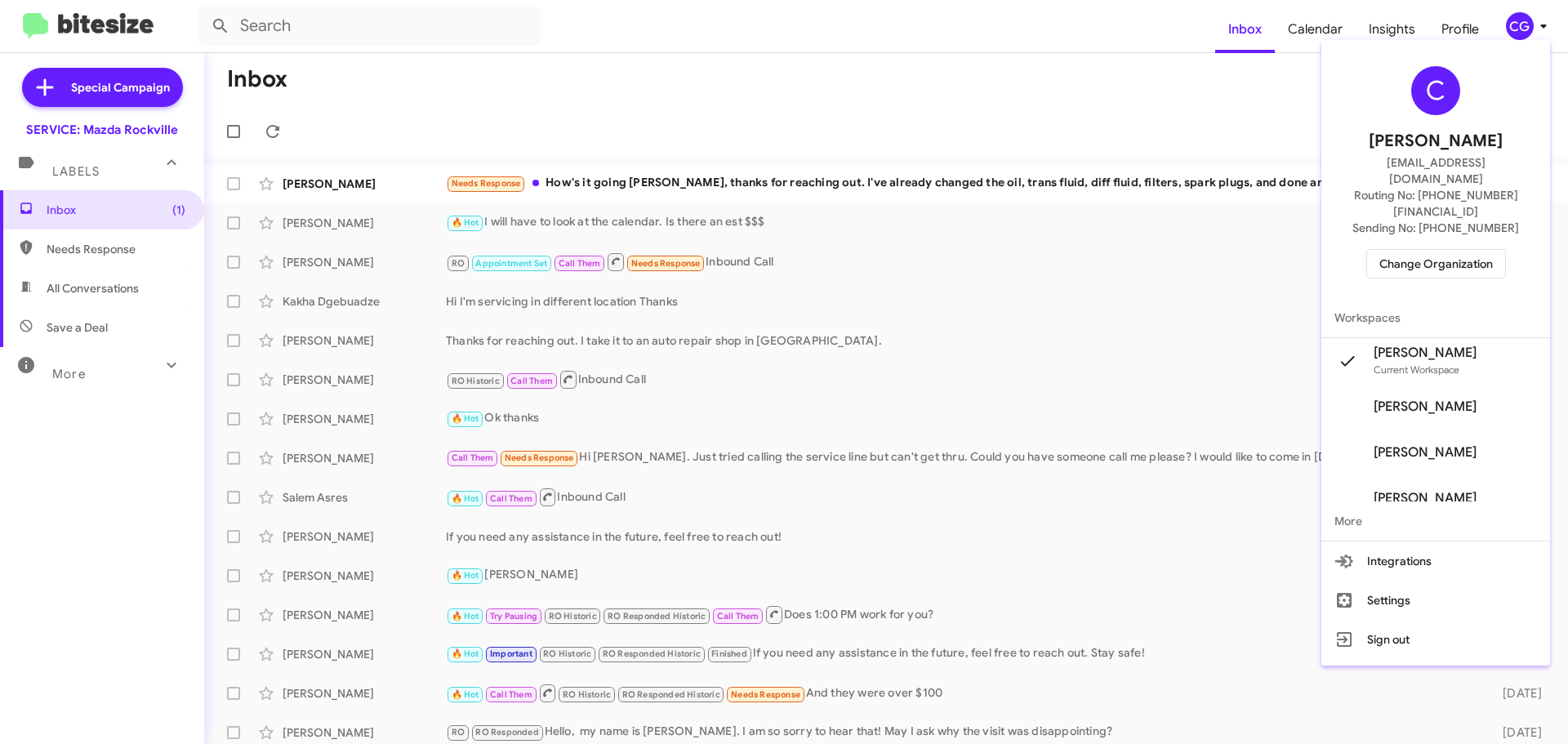
click at [1485, 250] on span "Change Organization" at bounding box center [1436, 263] width 113 height 27
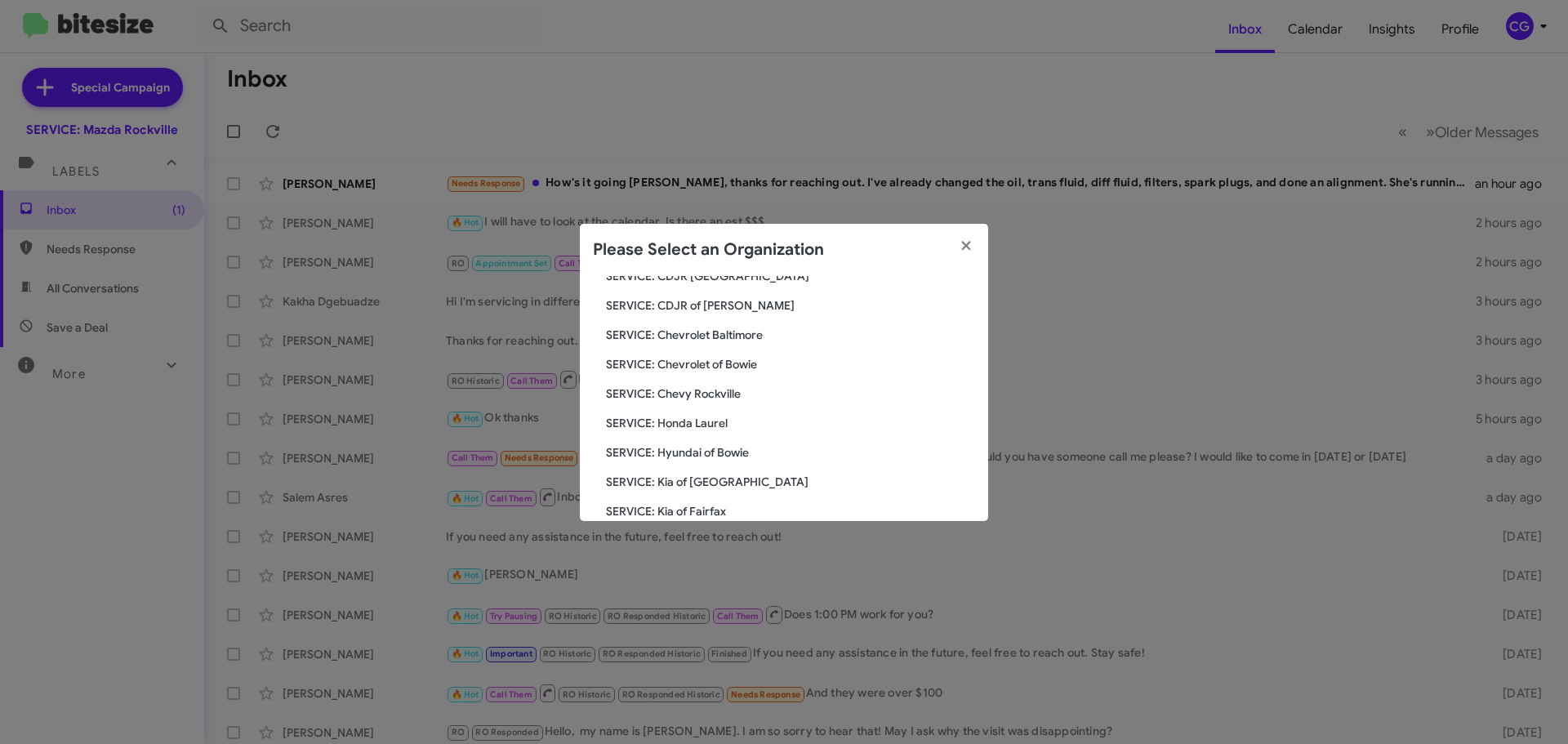
scroll to position [302, 0]
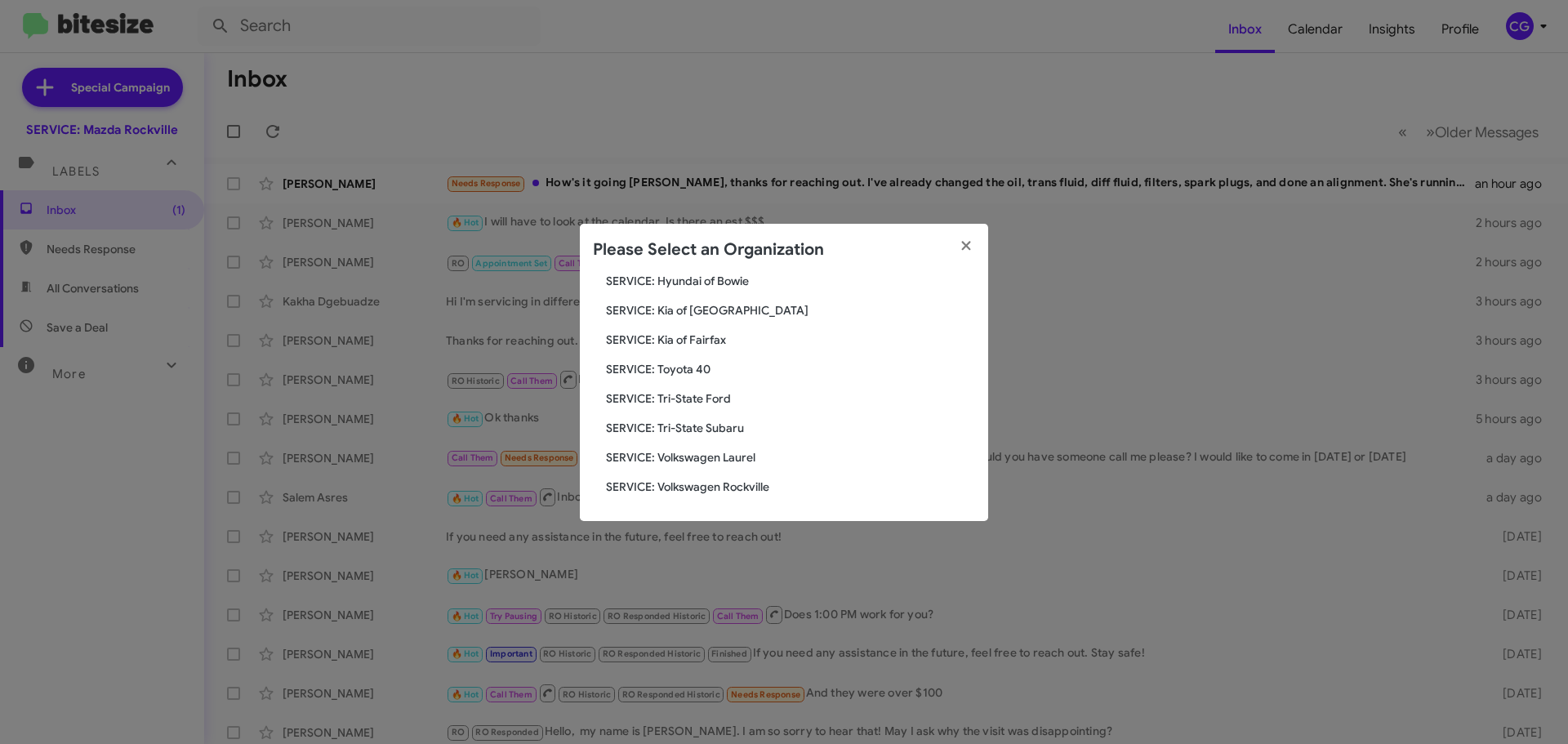
click at [709, 399] on span "SERVICE: Tri-State Ford" at bounding box center [790, 398] width 369 height 16
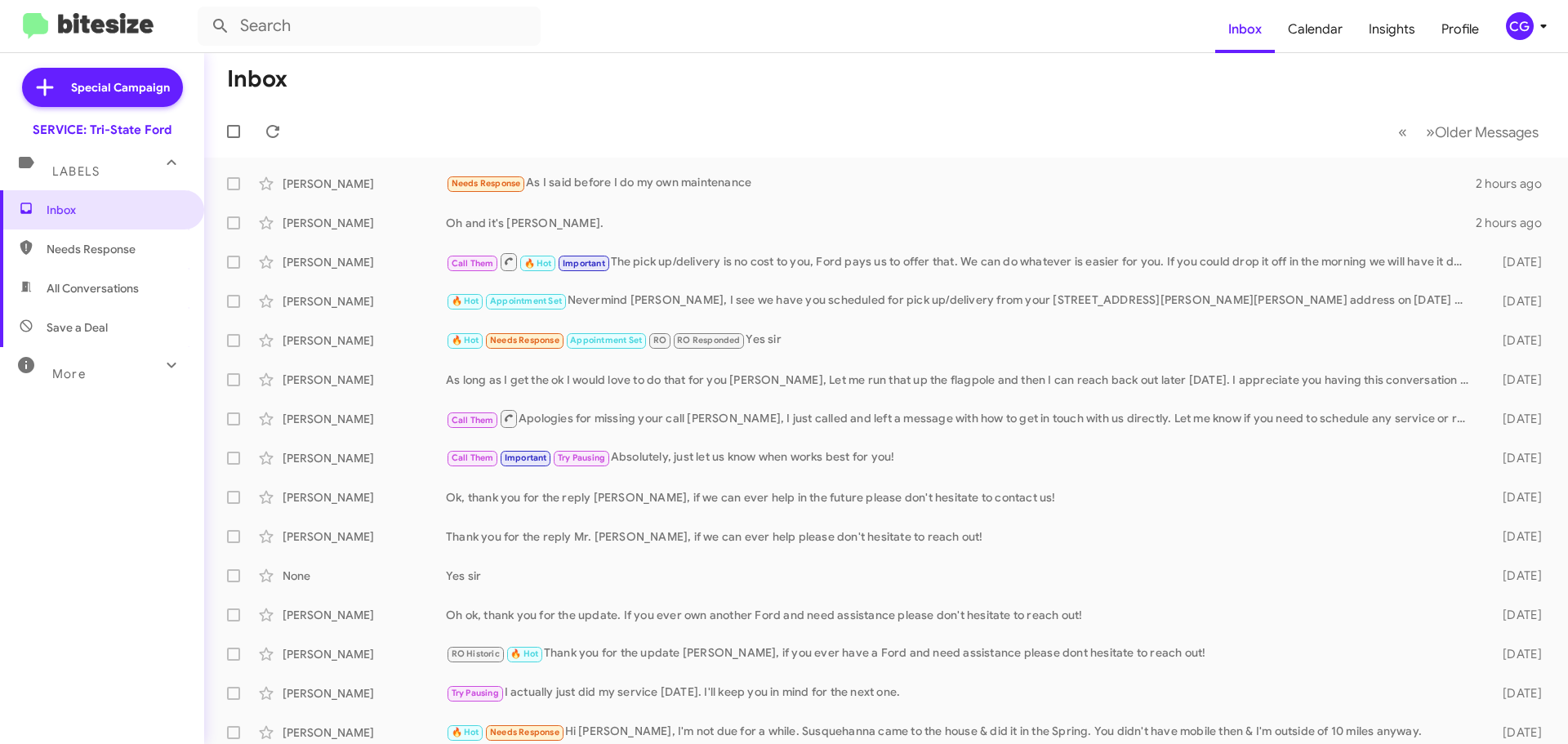
click at [1542, 26] on icon at bounding box center [1543, 26] width 6 height 4
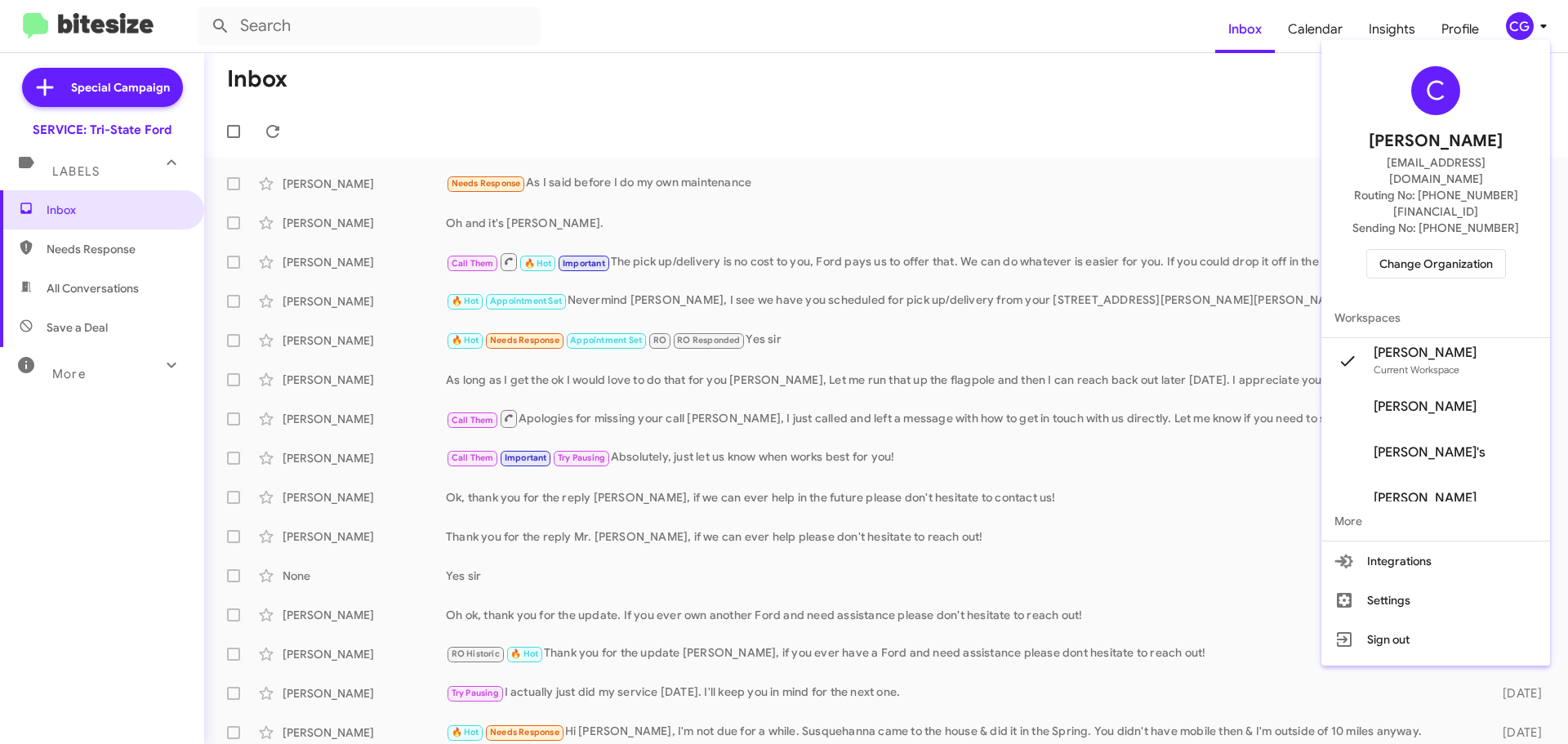
click at [1495, 247] on div "C Carmen Gast cgast@ourismancars.com Routing No: +1 (410) 709-7250 Sending No: …" at bounding box center [1435, 172] width 229 height 252
drag, startPoint x: 1480, startPoint y: 227, endPoint x: 1473, endPoint y: 234, distance: 9.9
click at [1473, 250] on span "Change Organization" at bounding box center [1436, 263] width 113 height 27
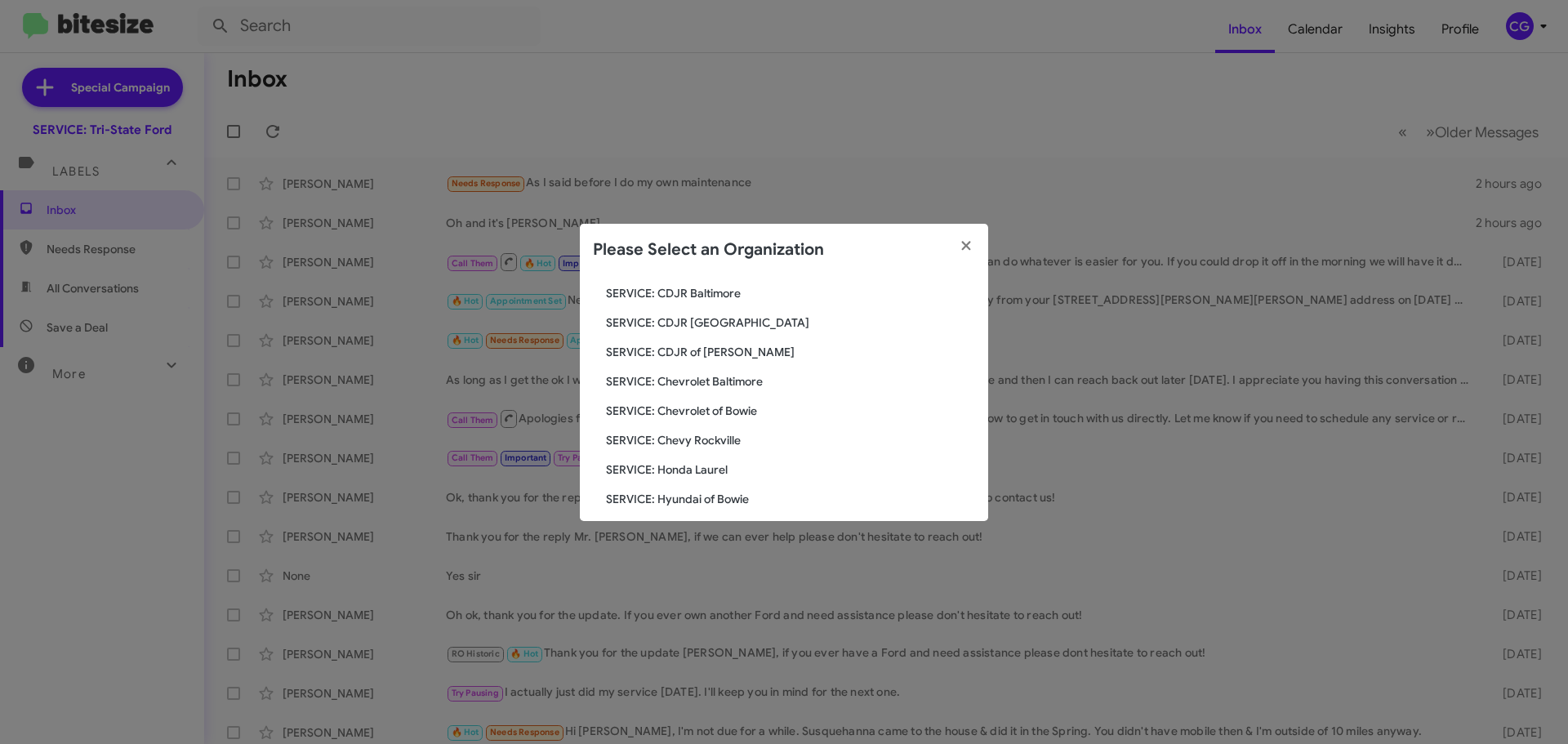
scroll to position [163, 0]
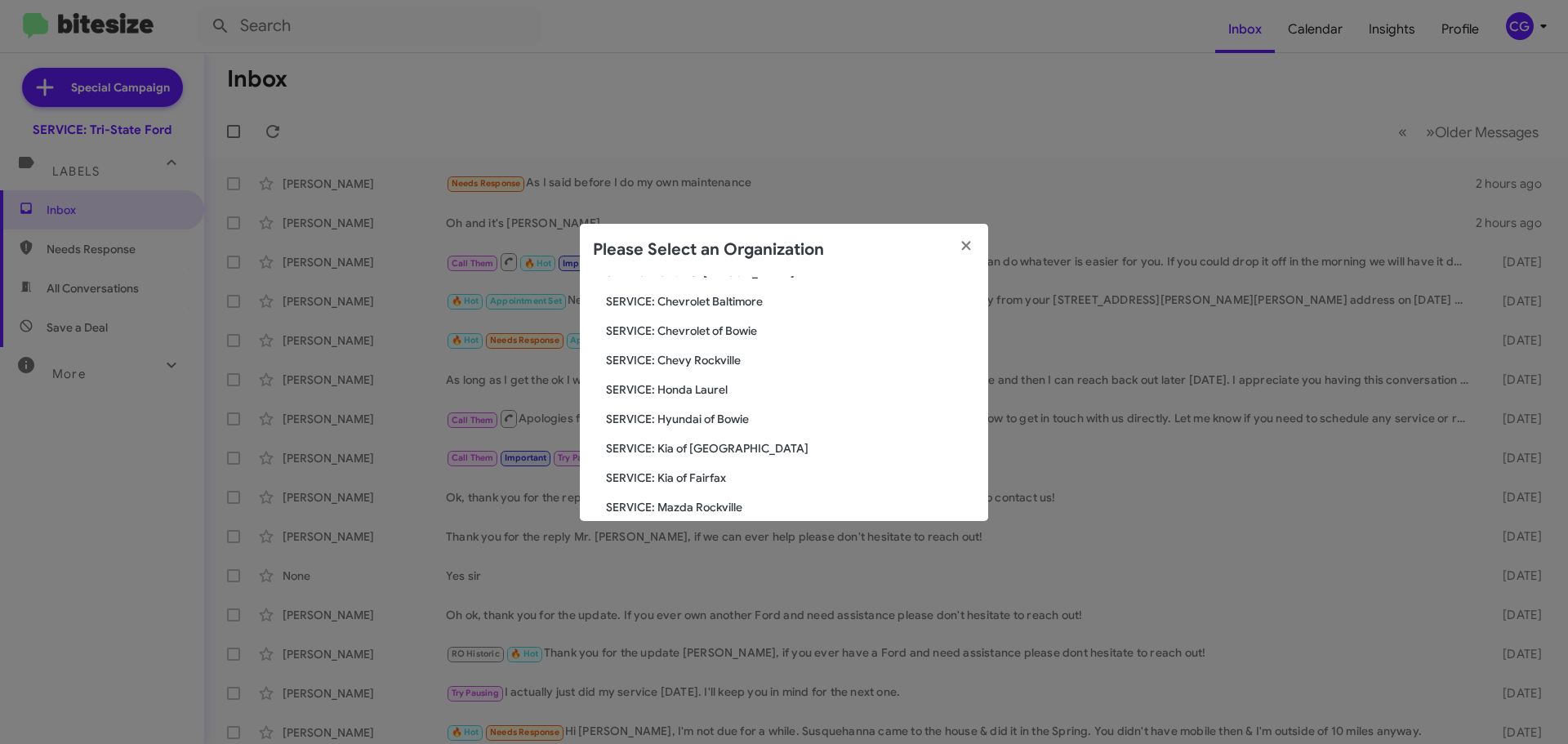
click at [701, 414] on span "SERVICE: Hyundai of Bowie" at bounding box center [790, 419] width 369 height 16
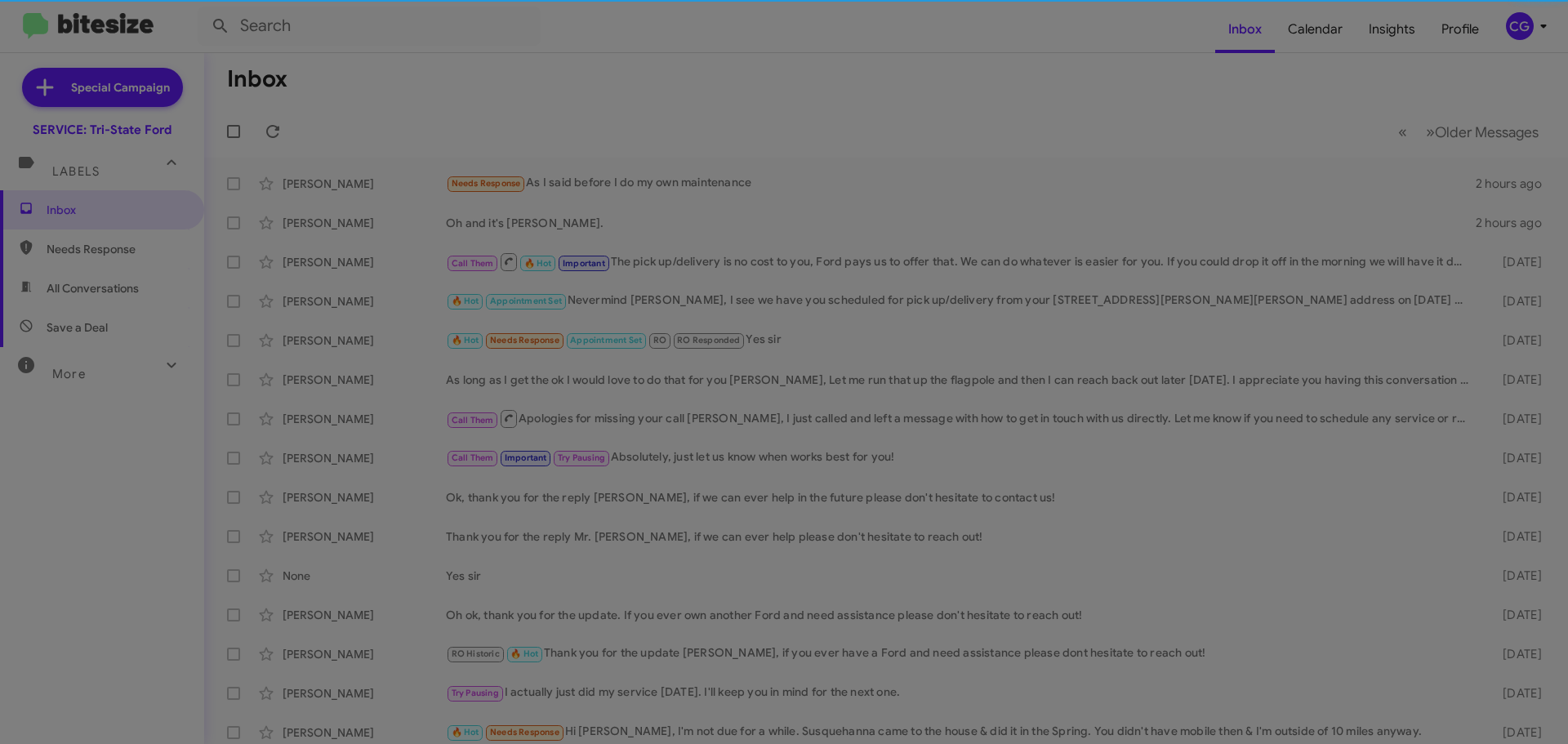
click at [686, 416] on span "SERVICE: Kia of [GEOGRAPHIC_DATA]" at bounding box center [790, 407] width 369 height 16
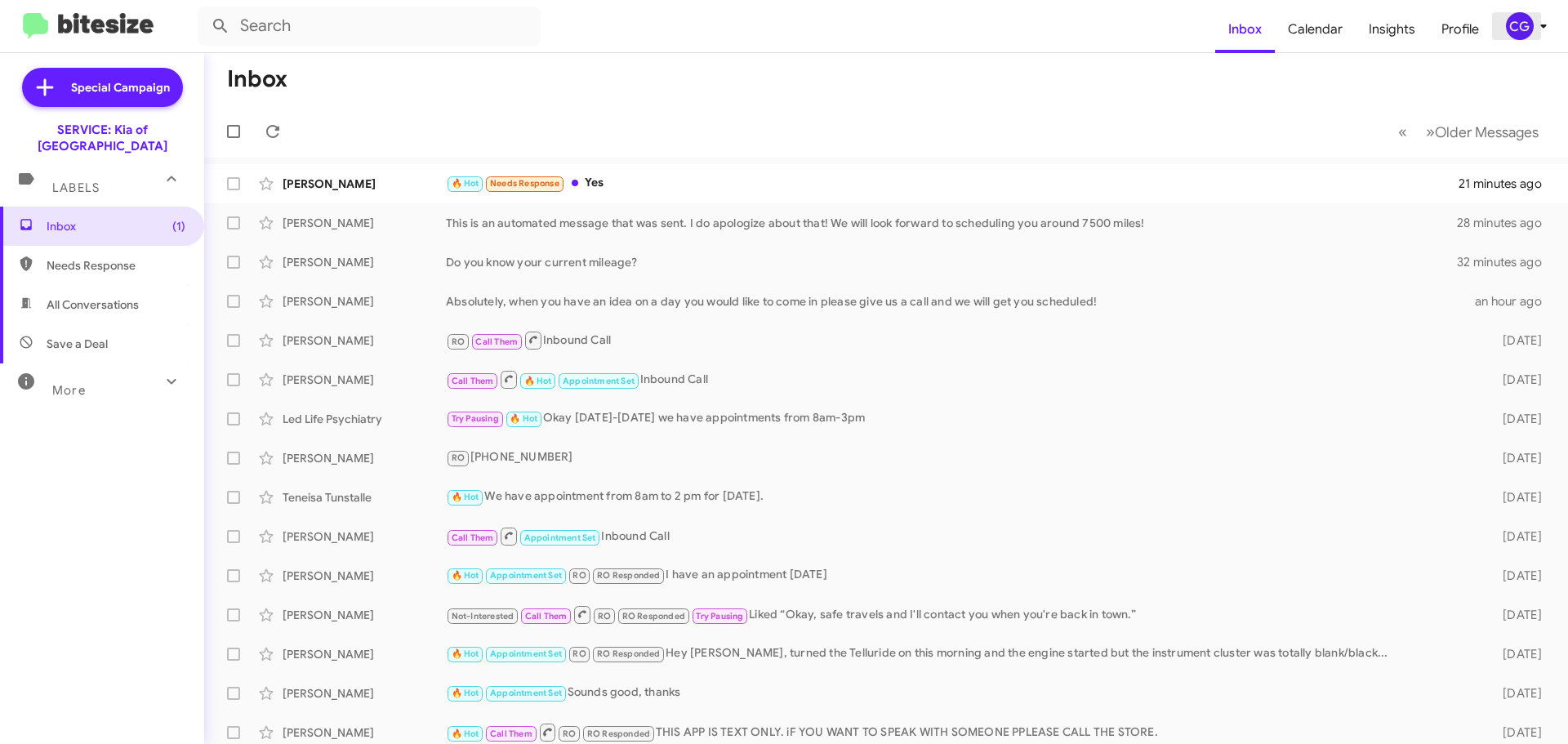
drag, startPoint x: 1527, startPoint y: 31, endPoint x: 1521, endPoint y: 38, distance: 9.2
click at [1524, 34] on div "CG" at bounding box center [1519, 25] width 27 height 27
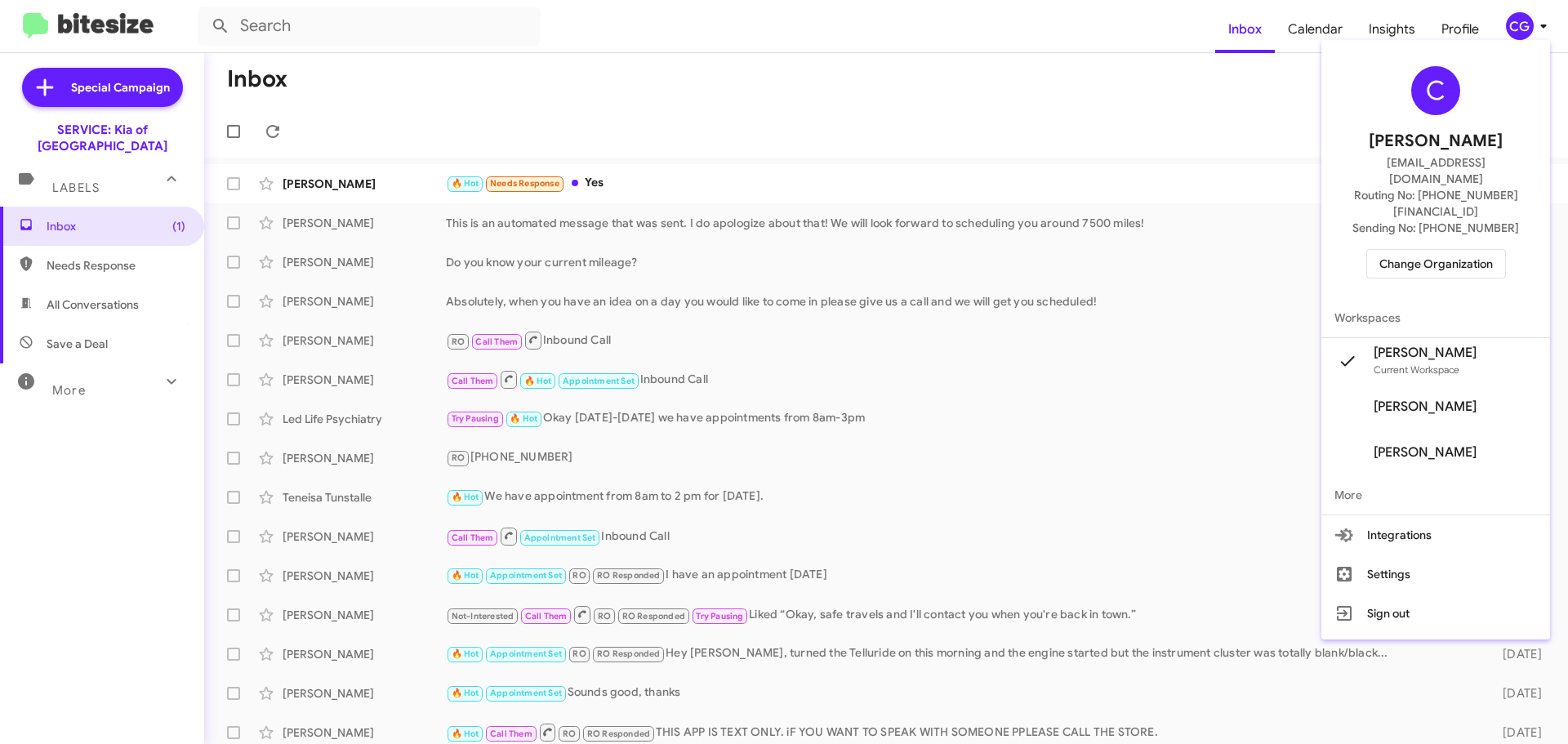
click at [1436, 250] on span "Change Organization" at bounding box center [1436, 263] width 113 height 27
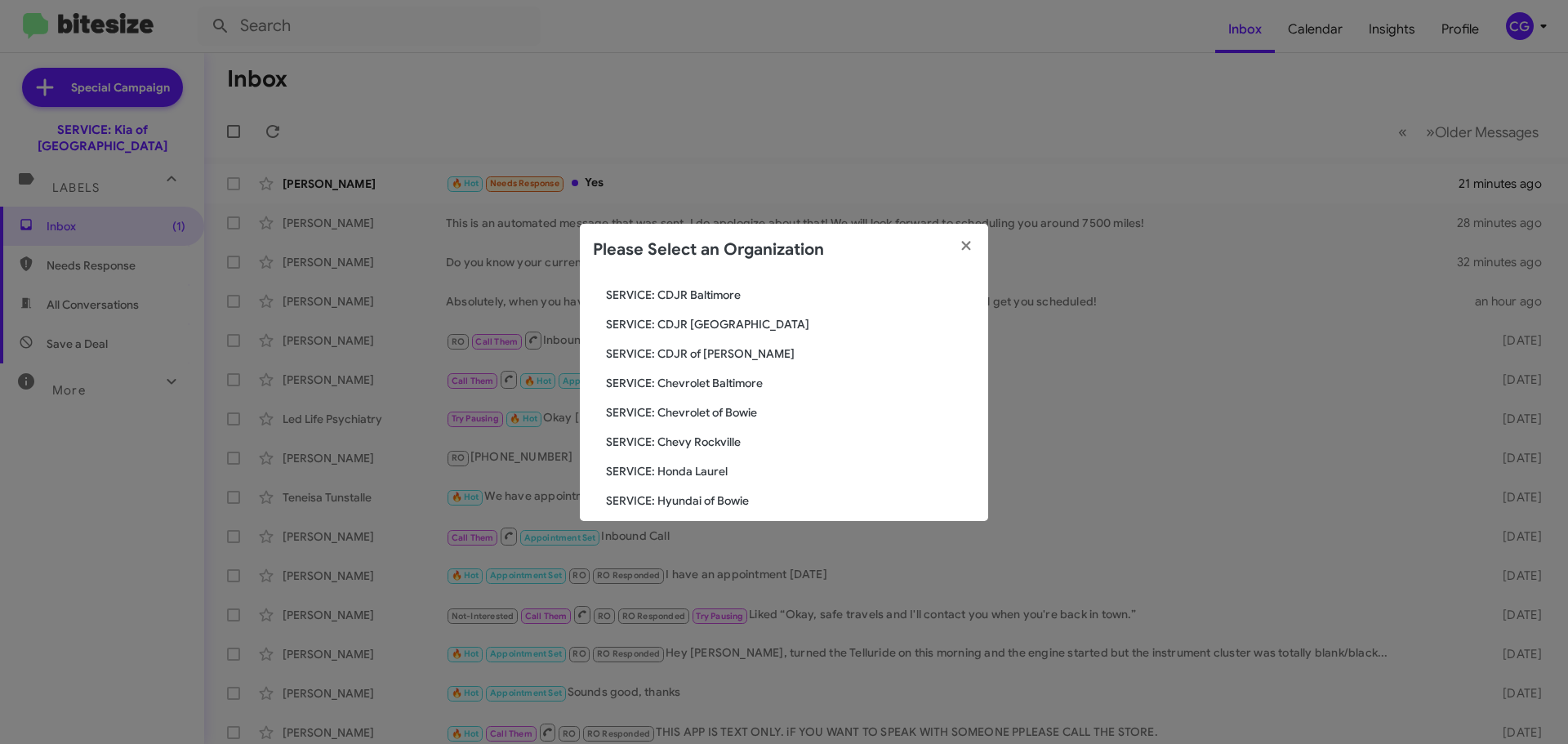
scroll to position [163, 0]
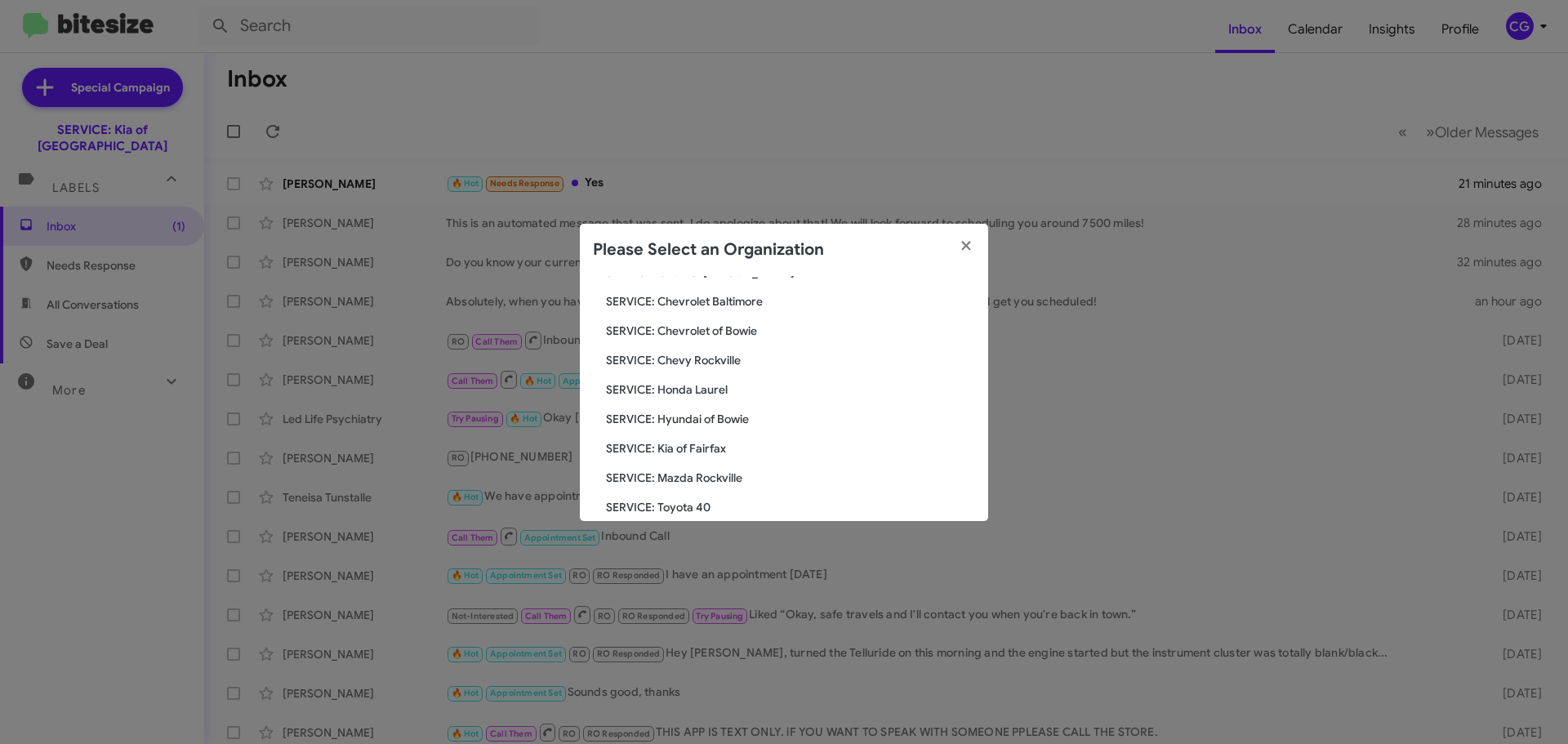
click at [718, 420] on span "SERVICE: Hyundai of Bowie" at bounding box center [790, 419] width 369 height 16
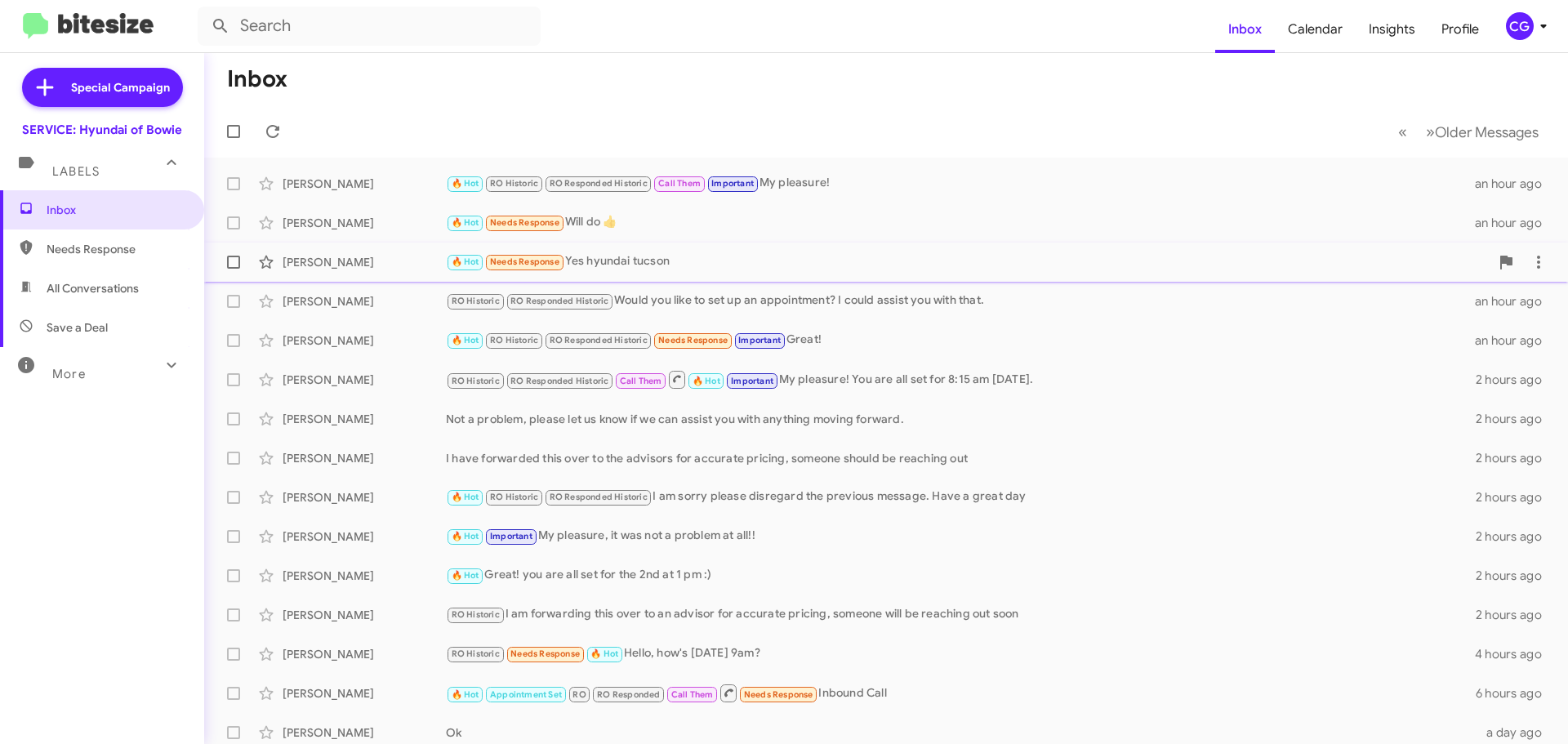
click at [872, 249] on div "[PERSON_NAME] 🔥 Hot Needs Response Yes hyundai tucson an hour ago" at bounding box center [885, 262] width 1338 height 33
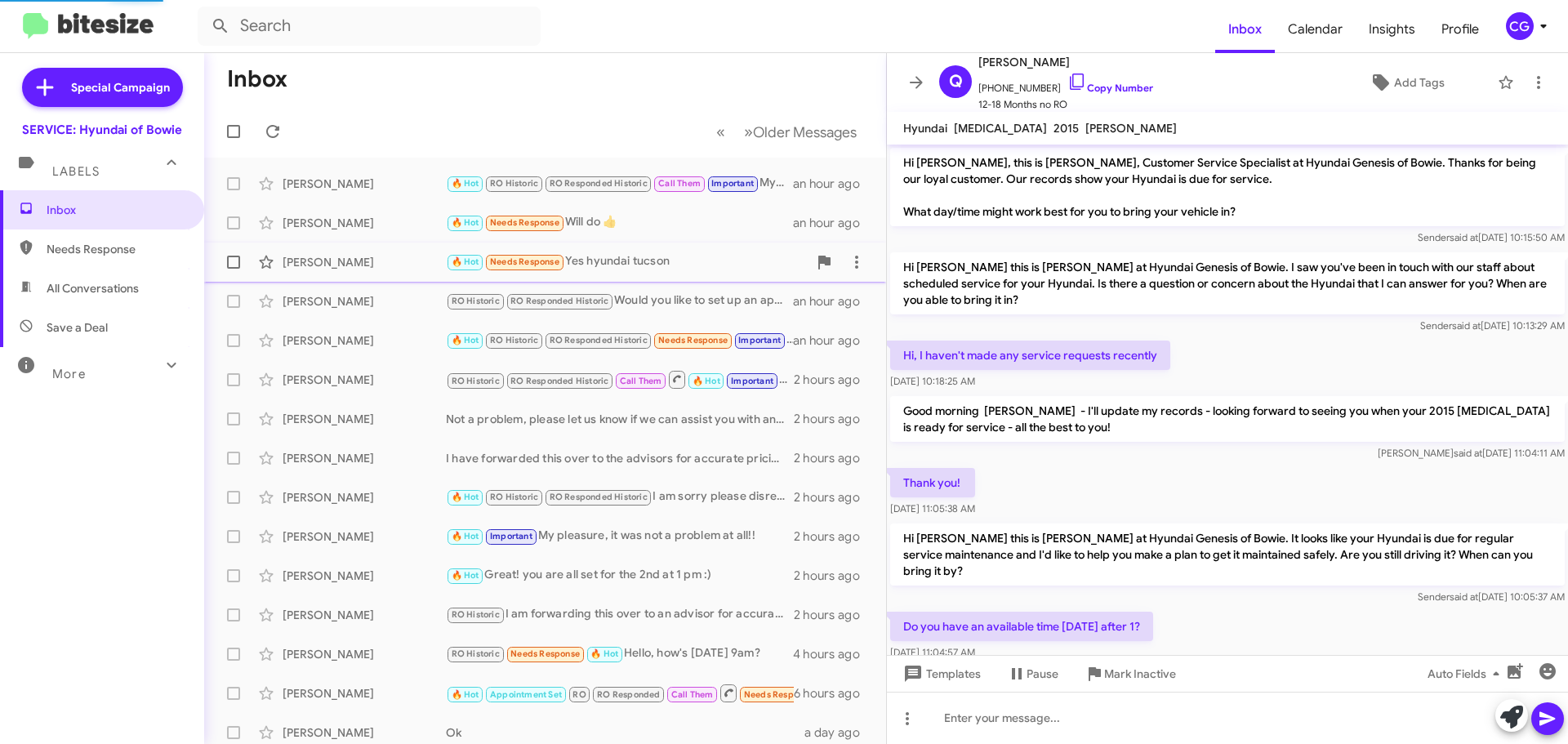
scroll to position [157, 0]
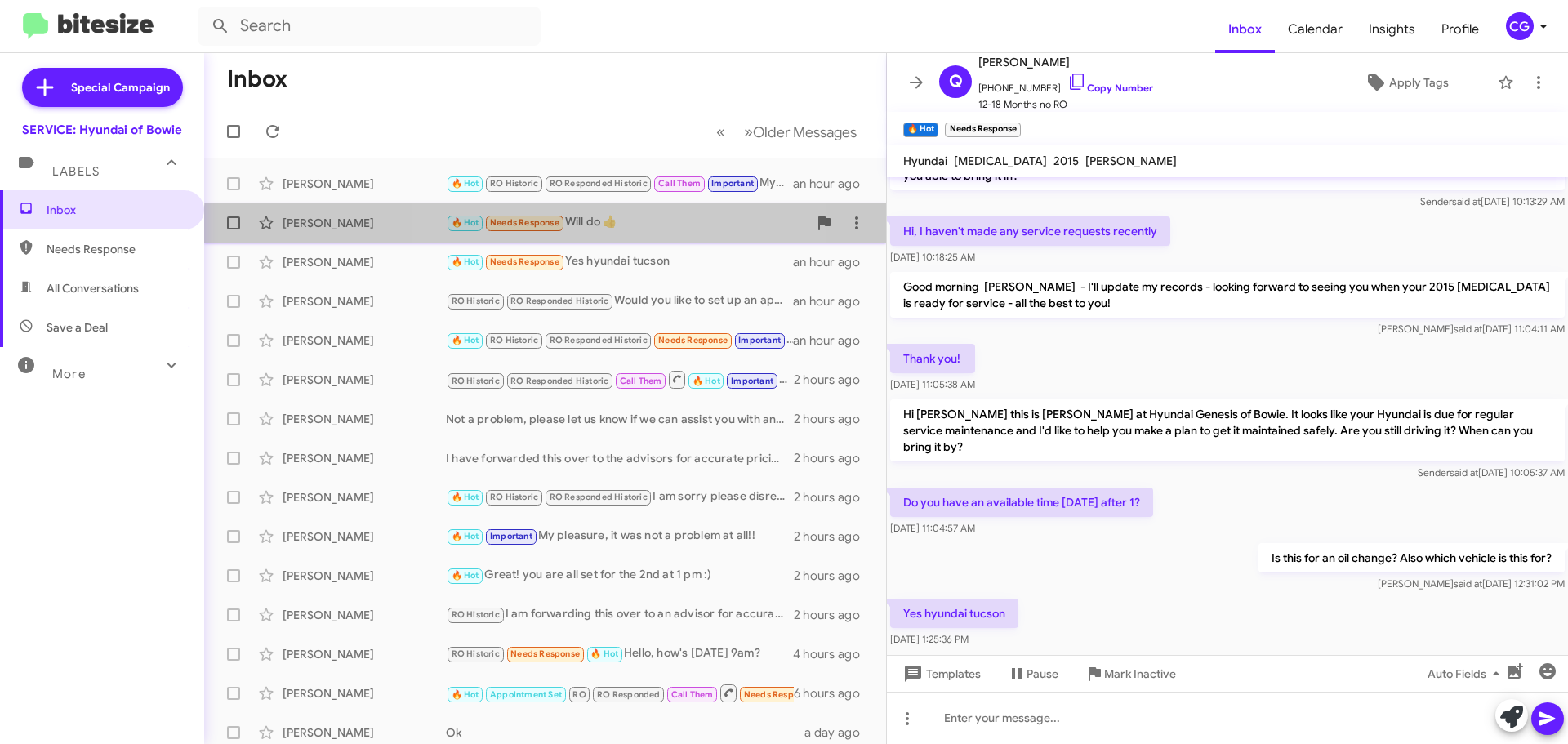
click at [608, 231] on div "🔥 Hot Needs Response Will do 👍" at bounding box center [627, 223] width 362 height 19
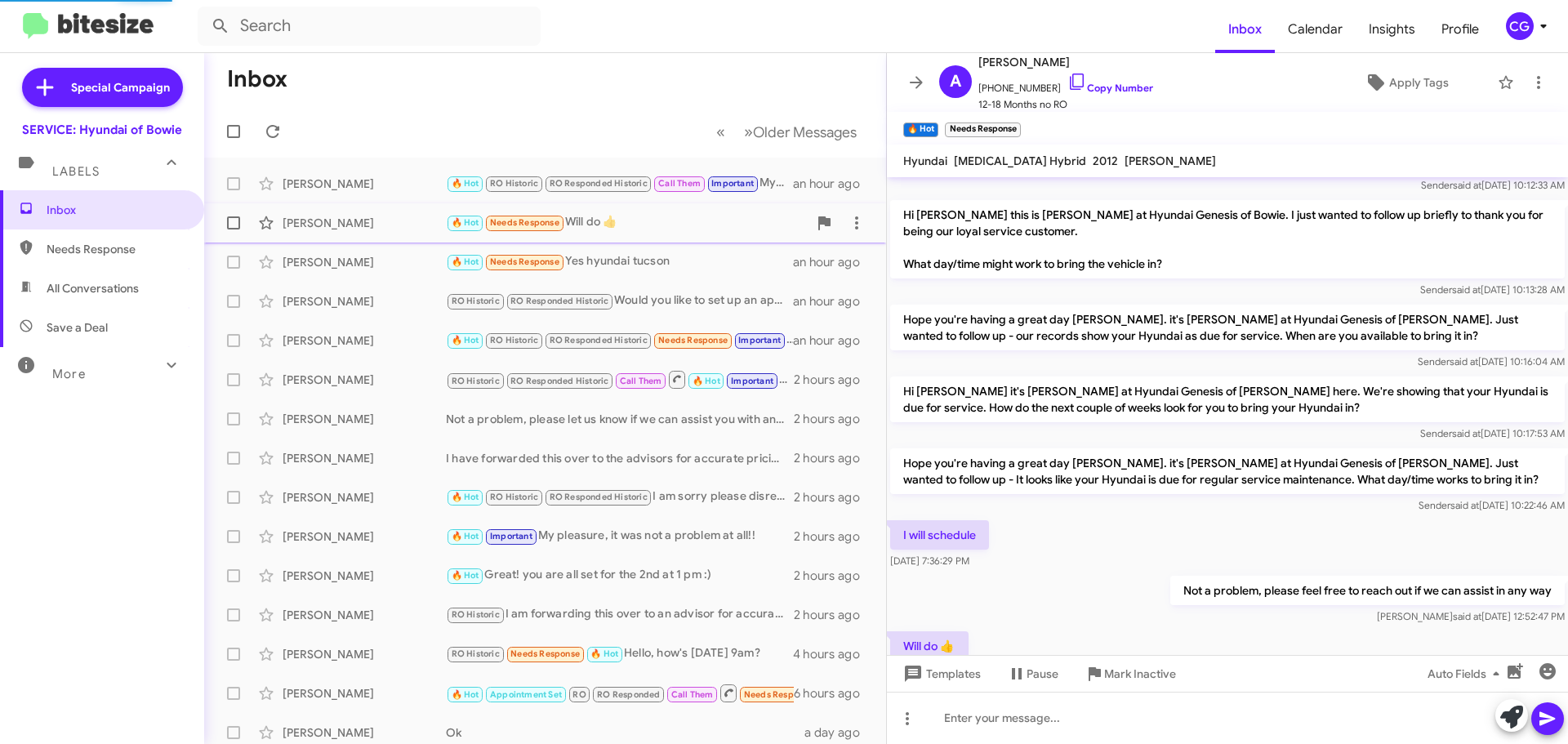
scroll to position [206, 0]
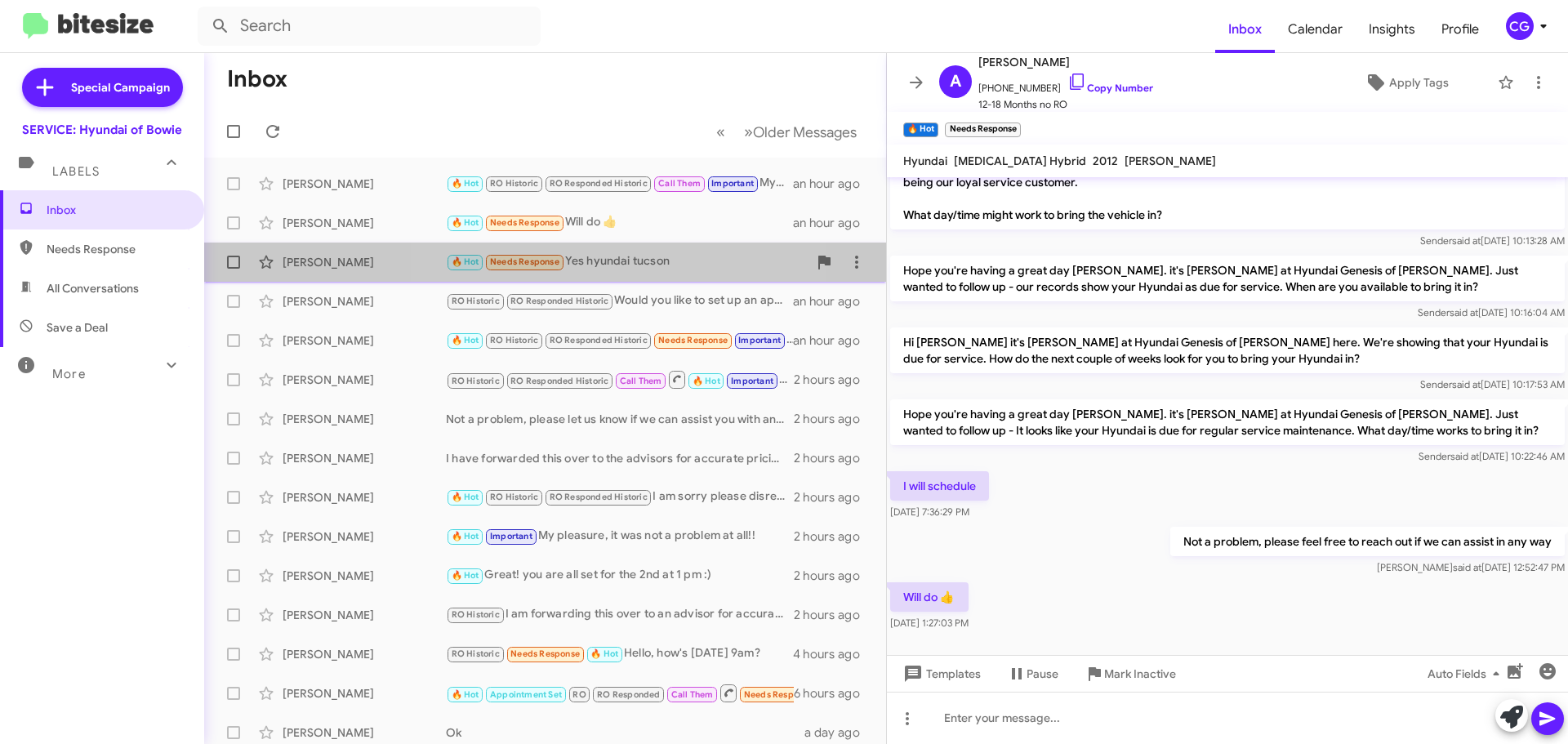
click at [623, 249] on div "Quentin Proctor 🔥 Hot Needs Response Yes hyundai tucson an hour ago" at bounding box center [544, 262] width 655 height 33
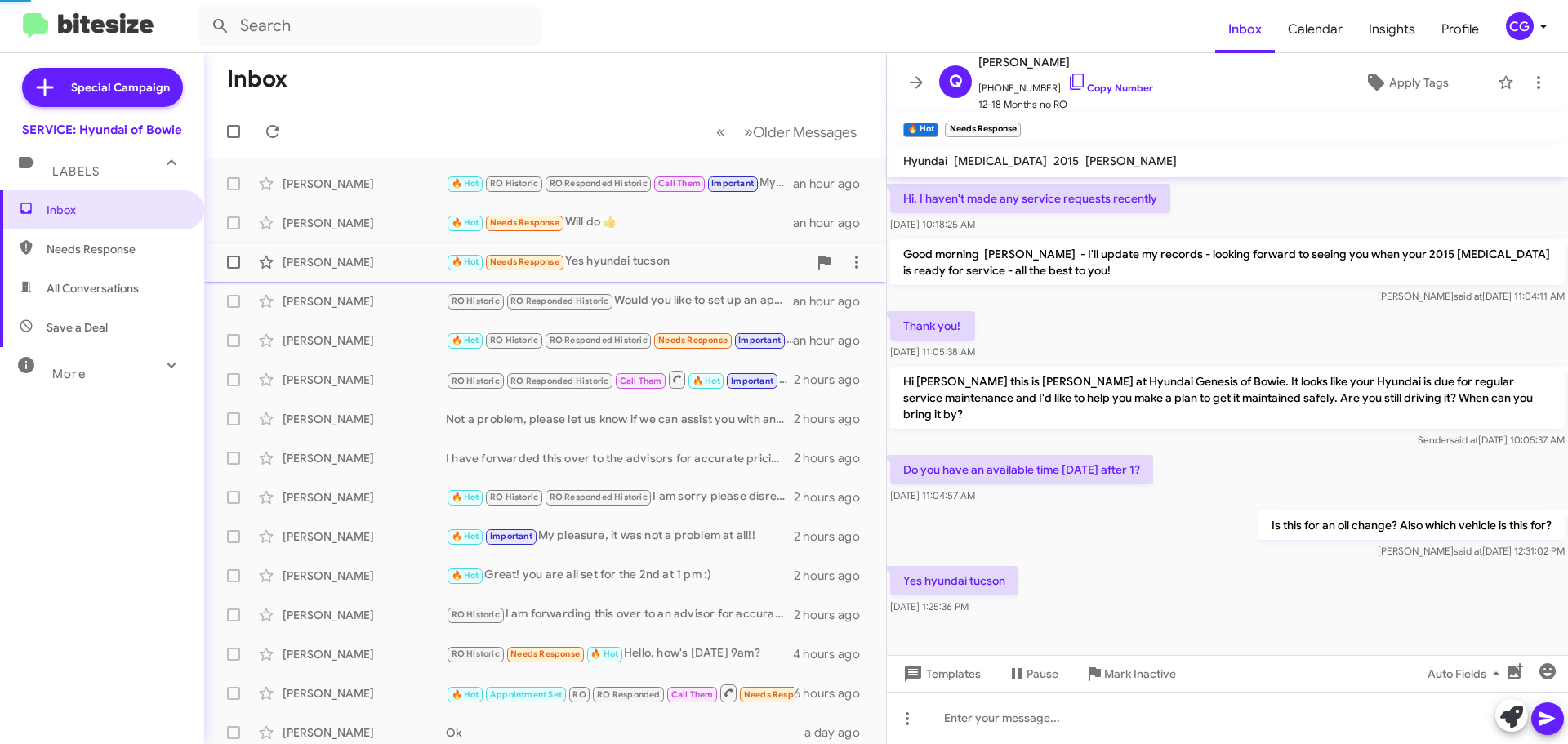
scroll to position [190, 0]
click at [1520, 34] on div "CG" at bounding box center [1519, 25] width 27 height 27
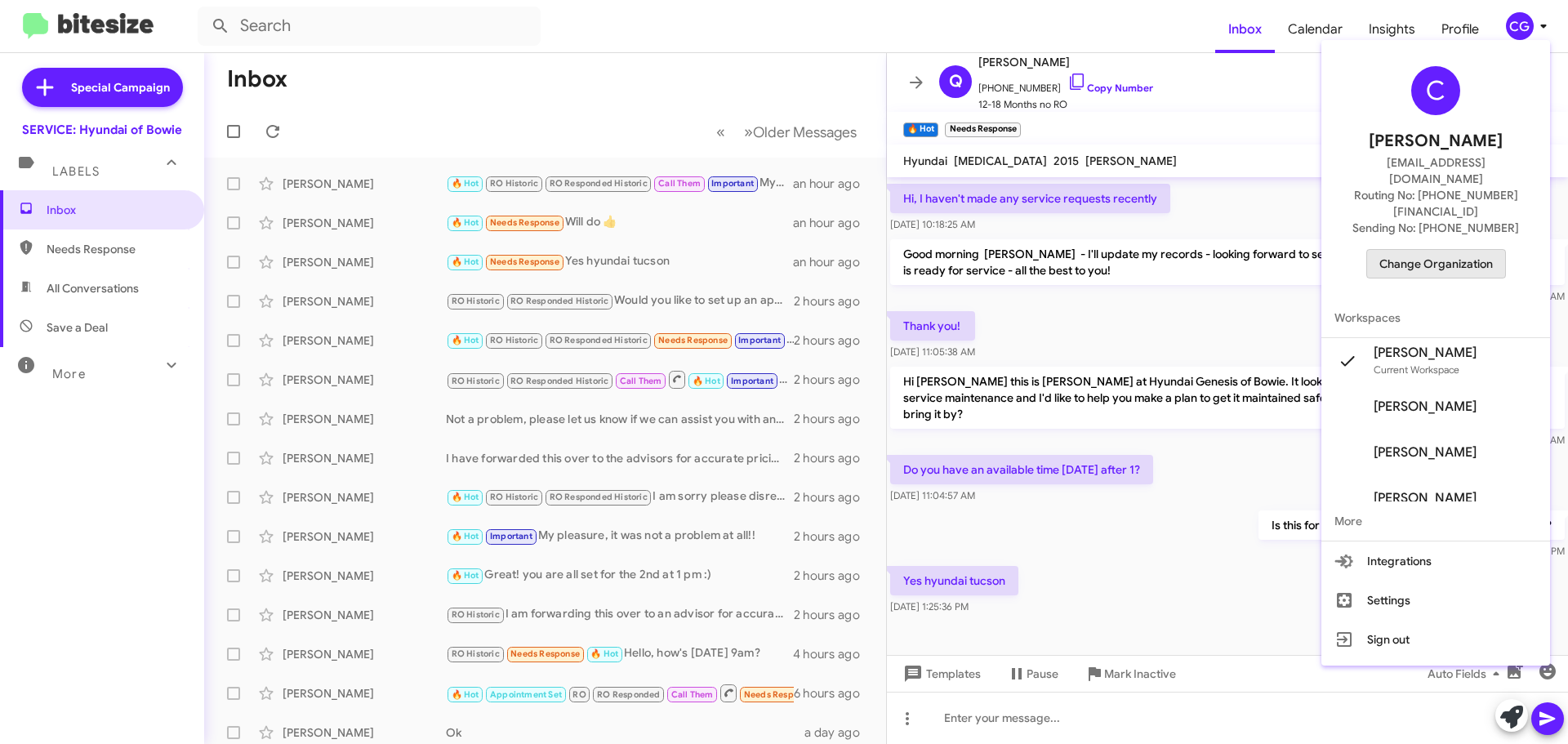
click at [1449, 250] on span "Change Organization" at bounding box center [1436, 263] width 113 height 27
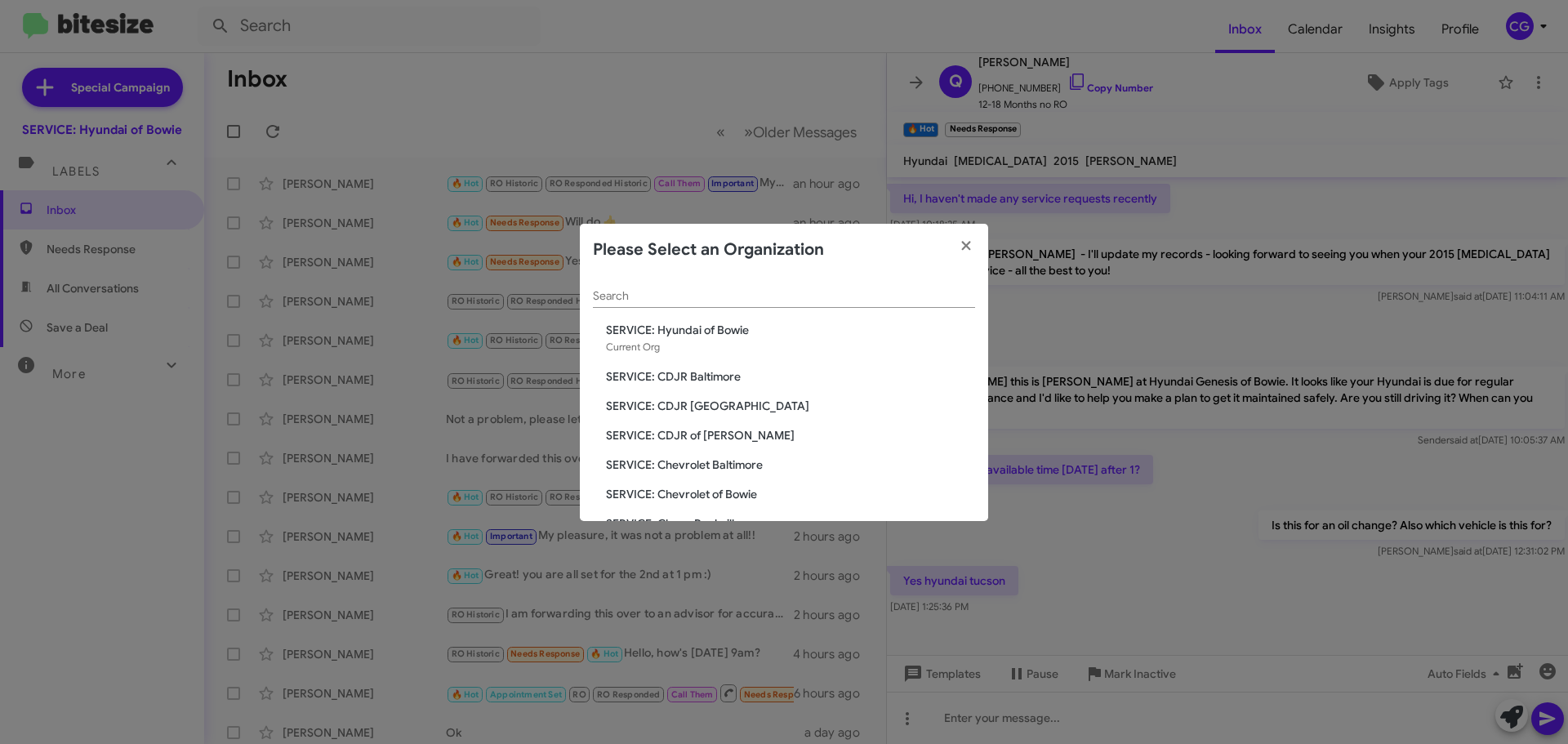
click at [714, 328] on span "SERVICE: Hyundai of Bowie" at bounding box center [790, 329] width 369 height 16
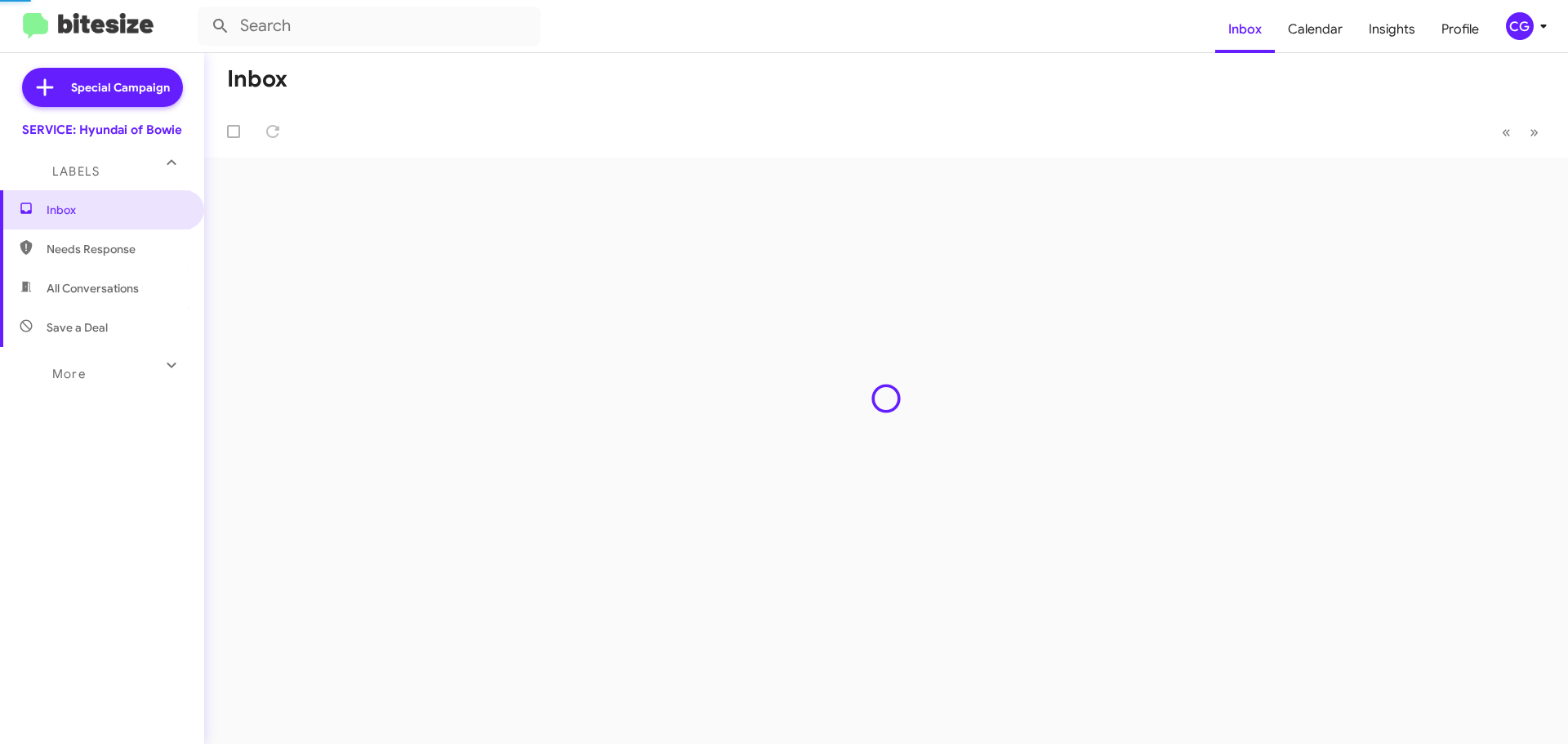
click at [1530, 27] on span "CG" at bounding box center [1529, 25] width 49 height 27
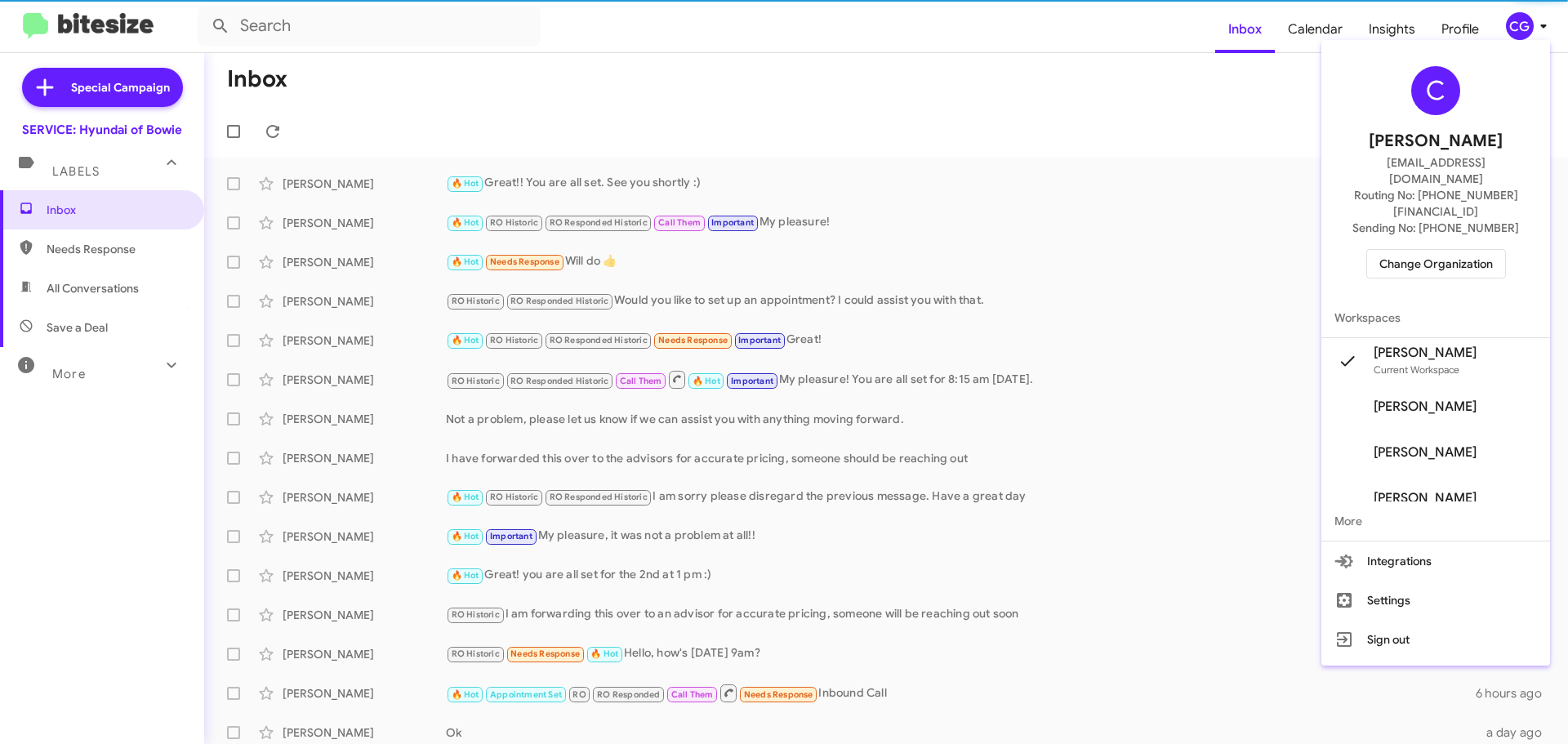
click at [1446, 250] on span "Change Organization" at bounding box center [1436, 263] width 113 height 27
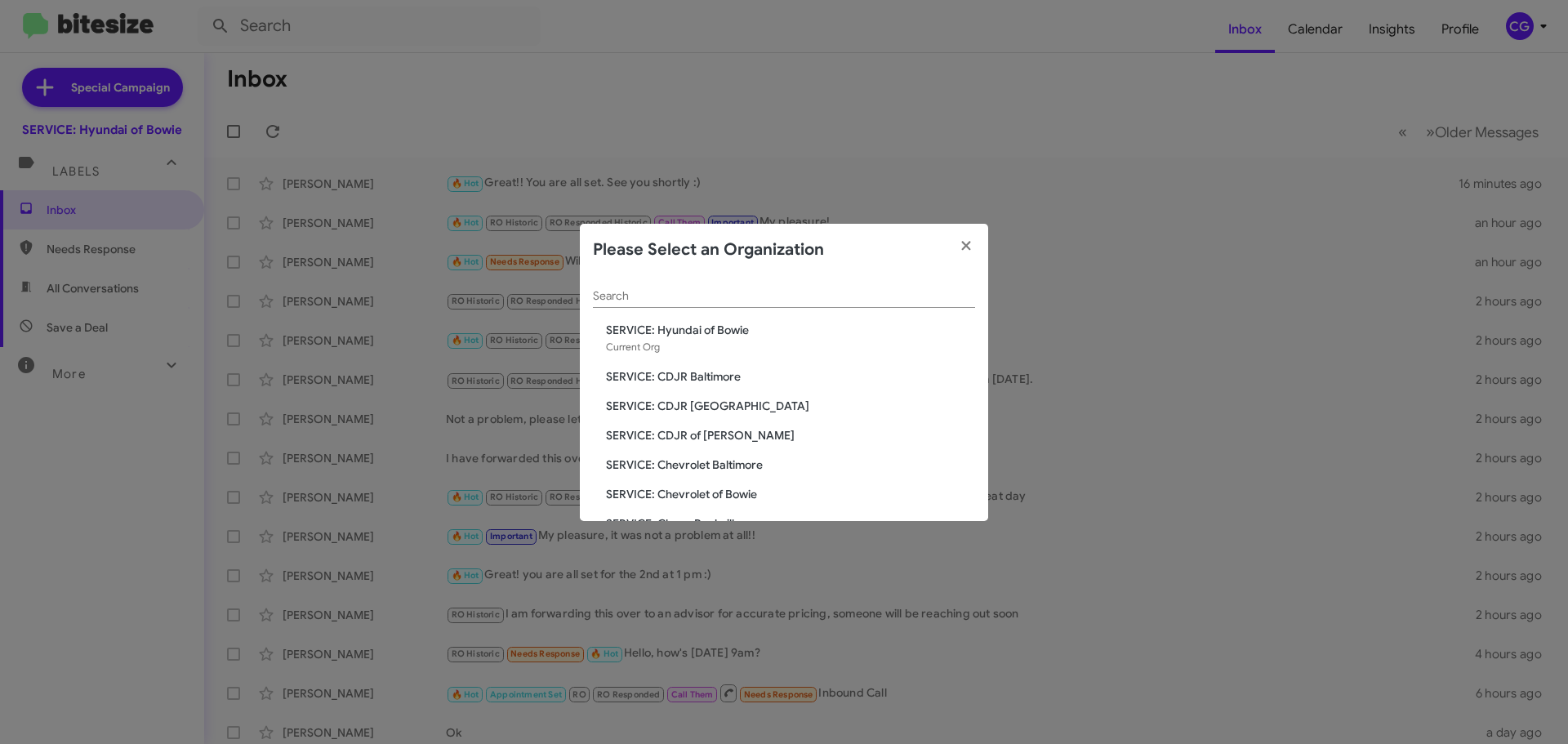
click at [700, 369] on span "SERVICE: CDJR Baltimore" at bounding box center [790, 376] width 369 height 16
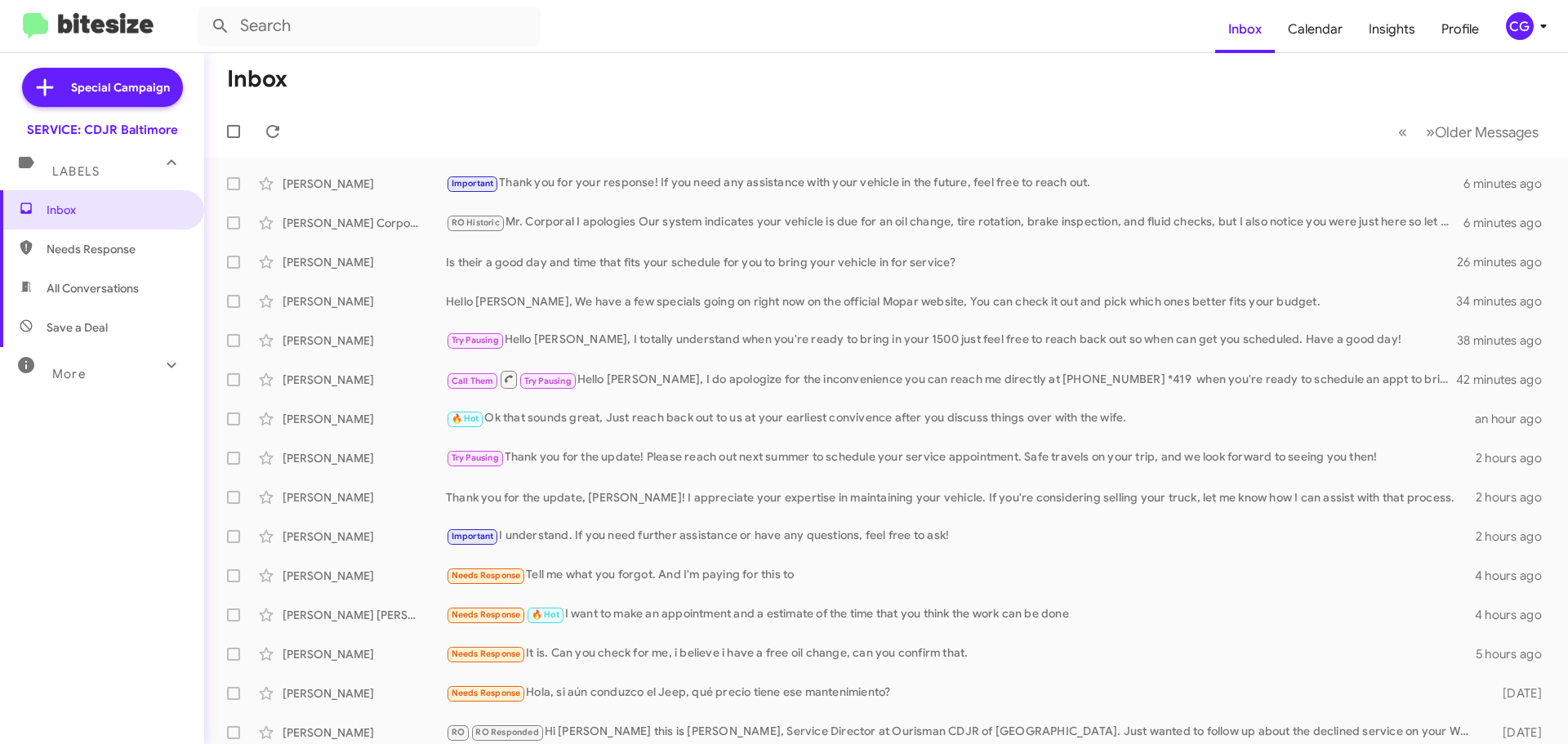
click at [1522, 32] on div "CG" at bounding box center [1519, 25] width 27 height 27
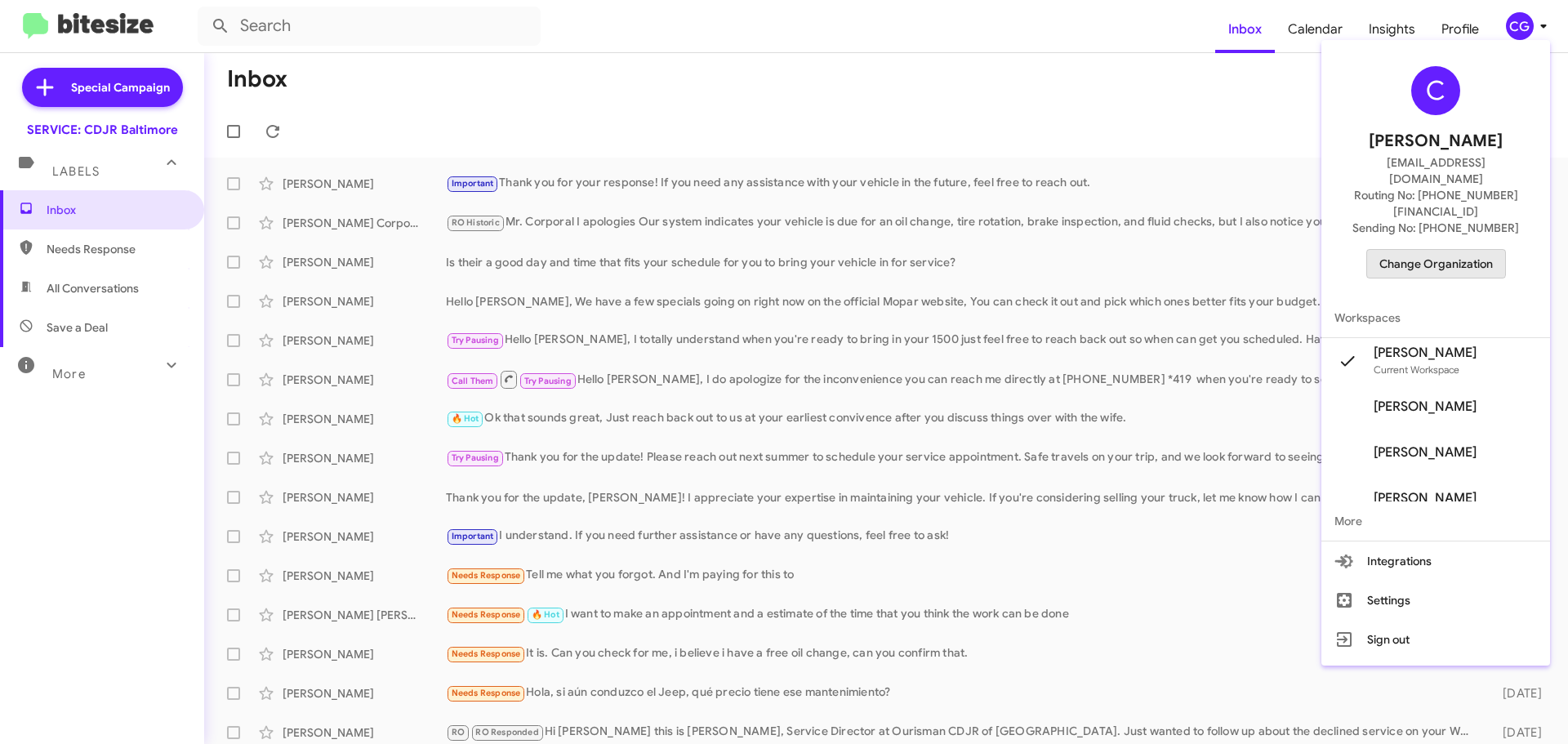
drag, startPoint x: 1443, startPoint y: 217, endPoint x: 1436, endPoint y: 223, distance: 9.2
click at [1436, 249] on button "Change Organization" at bounding box center [1436, 263] width 140 height 29
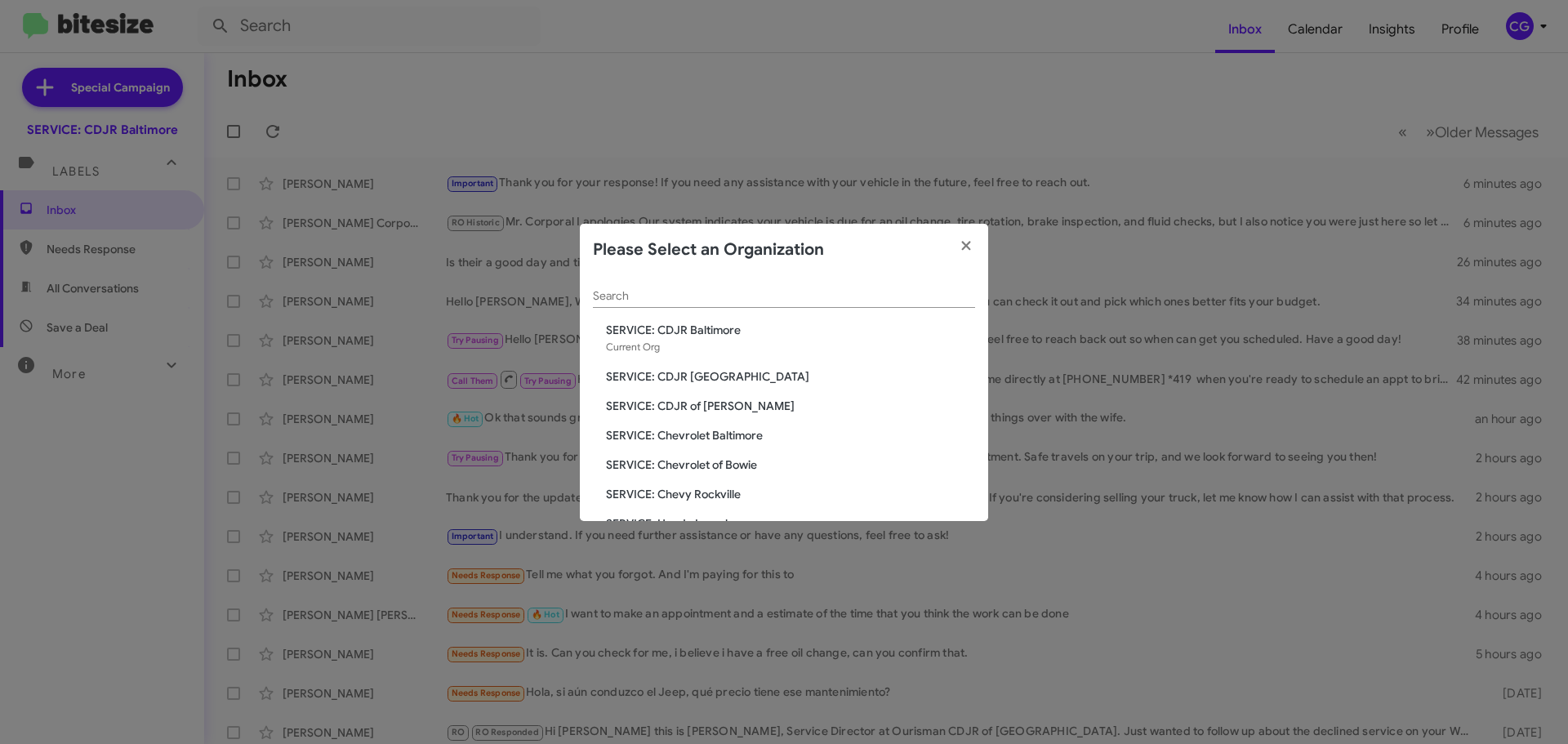
click at [1433, 225] on modal-container "Please Select an Organization Search SERVICE: CDJR [GEOGRAPHIC_DATA] Current Or…" at bounding box center [784, 372] width 1568 height 744
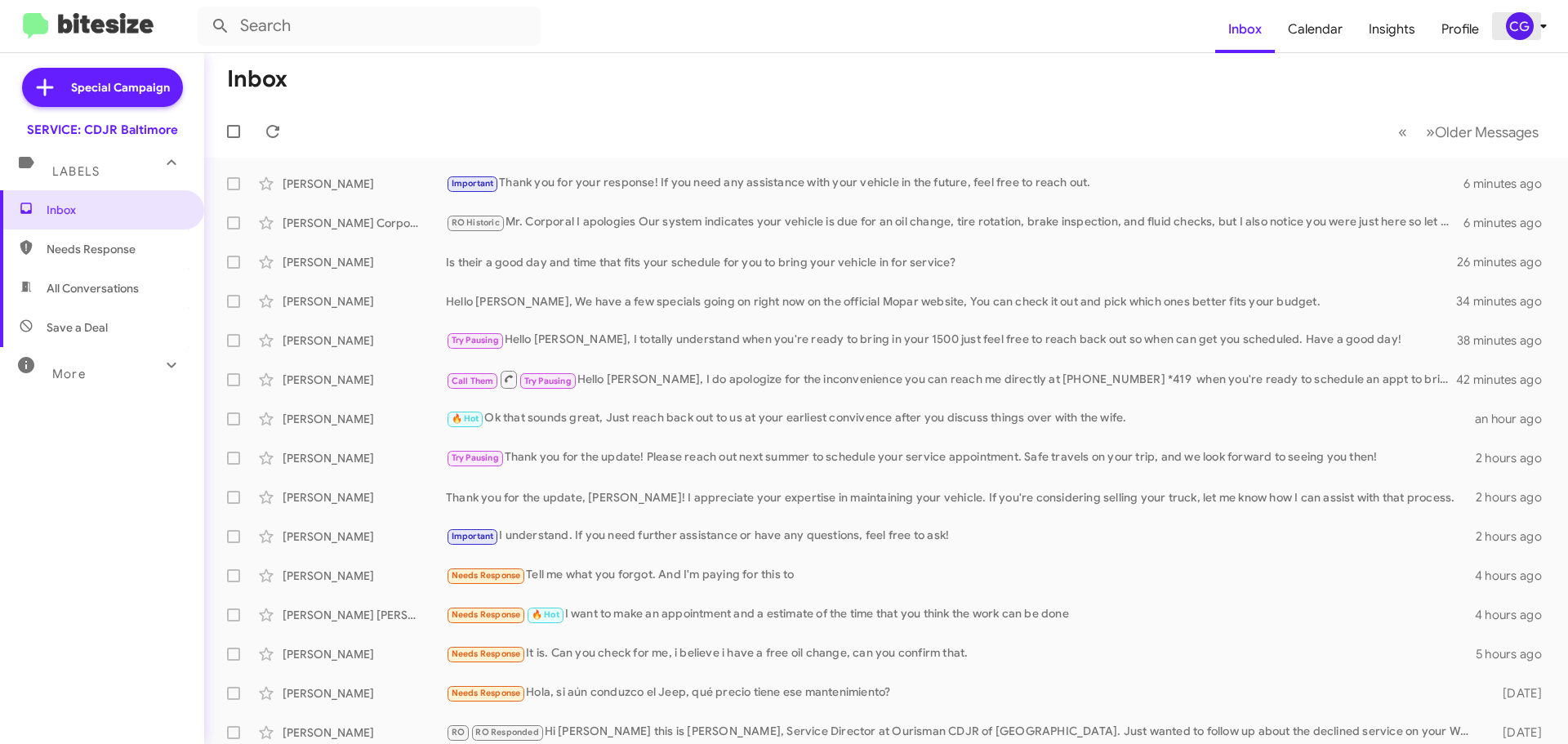
click at [1512, 40] on div "CG" at bounding box center [1519, 25] width 27 height 27
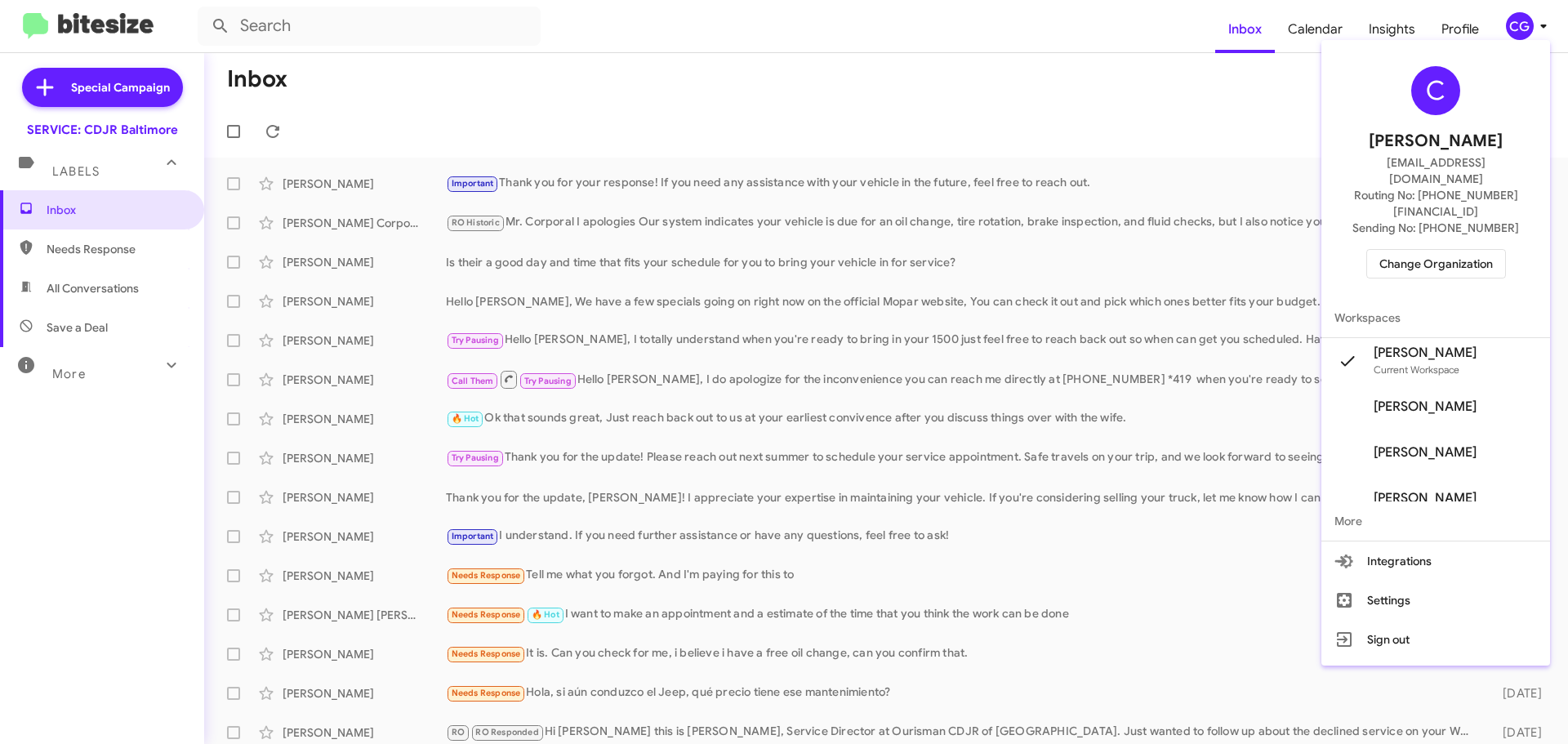
click at [1458, 250] on span "Change Organization" at bounding box center [1436, 263] width 113 height 27
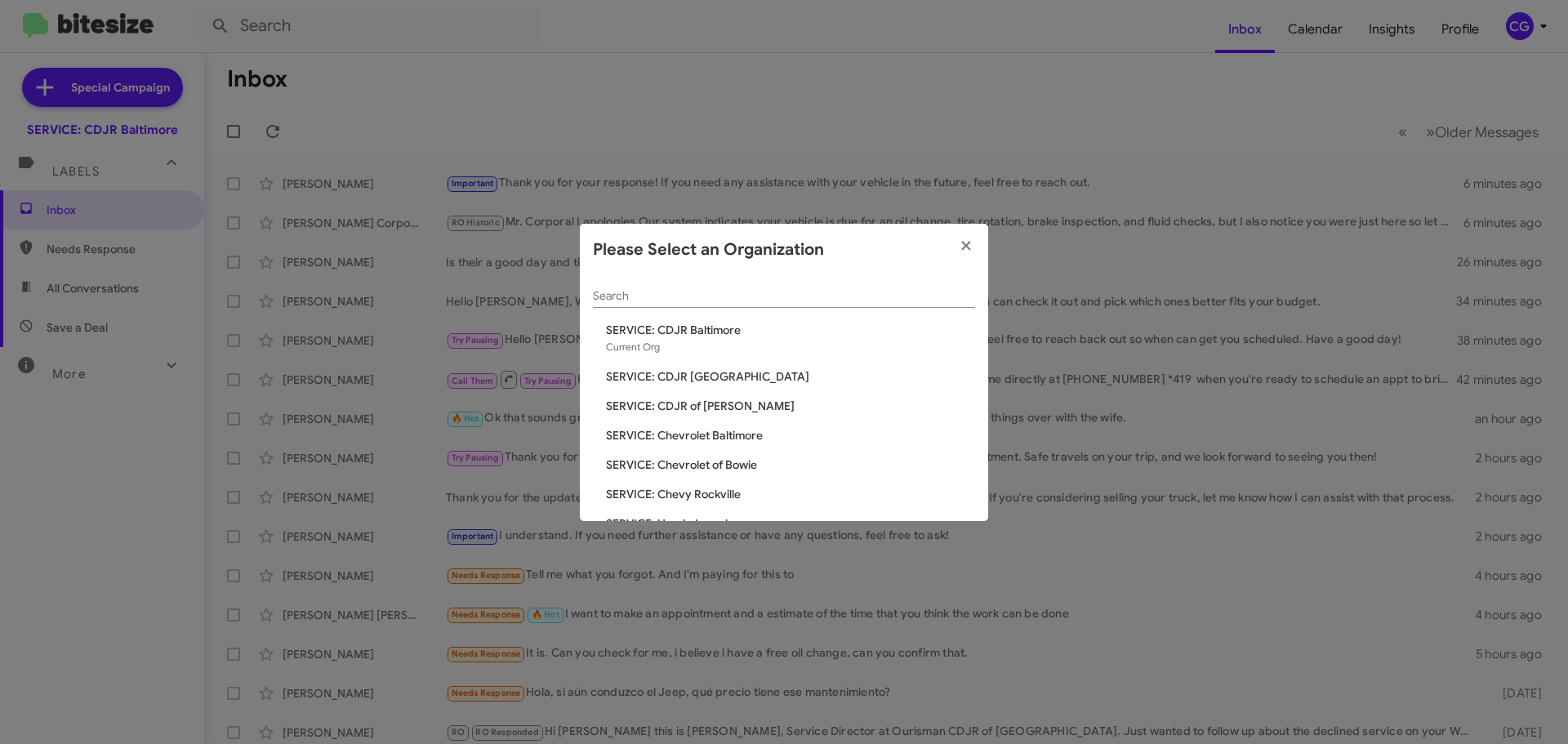
click at [725, 460] on span "SERVICE: Chevrolet of Bowie" at bounding box center [790, 464] width 369 height 16
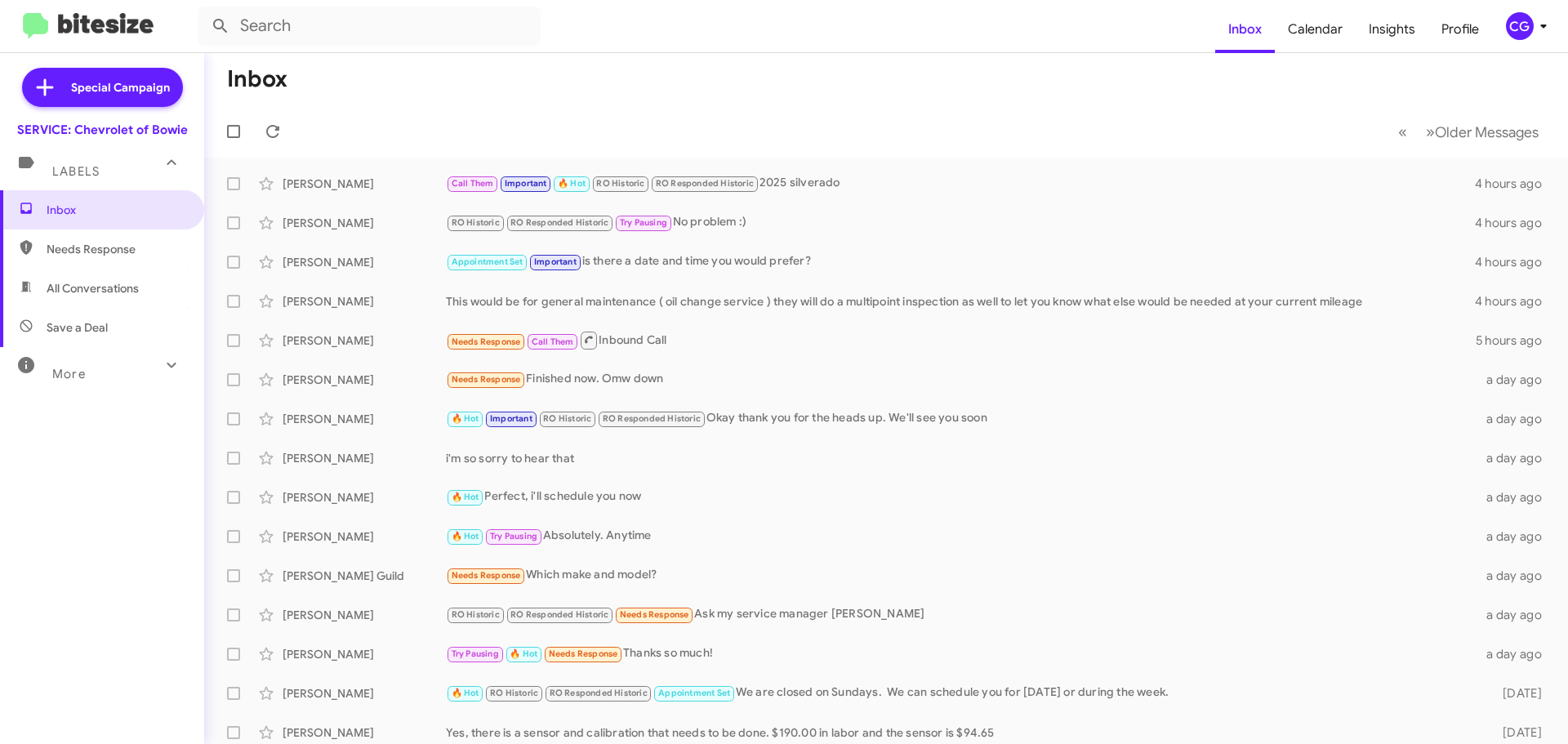
click at [1517, 37] on div "CG" at bounding box center [1519, 25] width 27 height 27
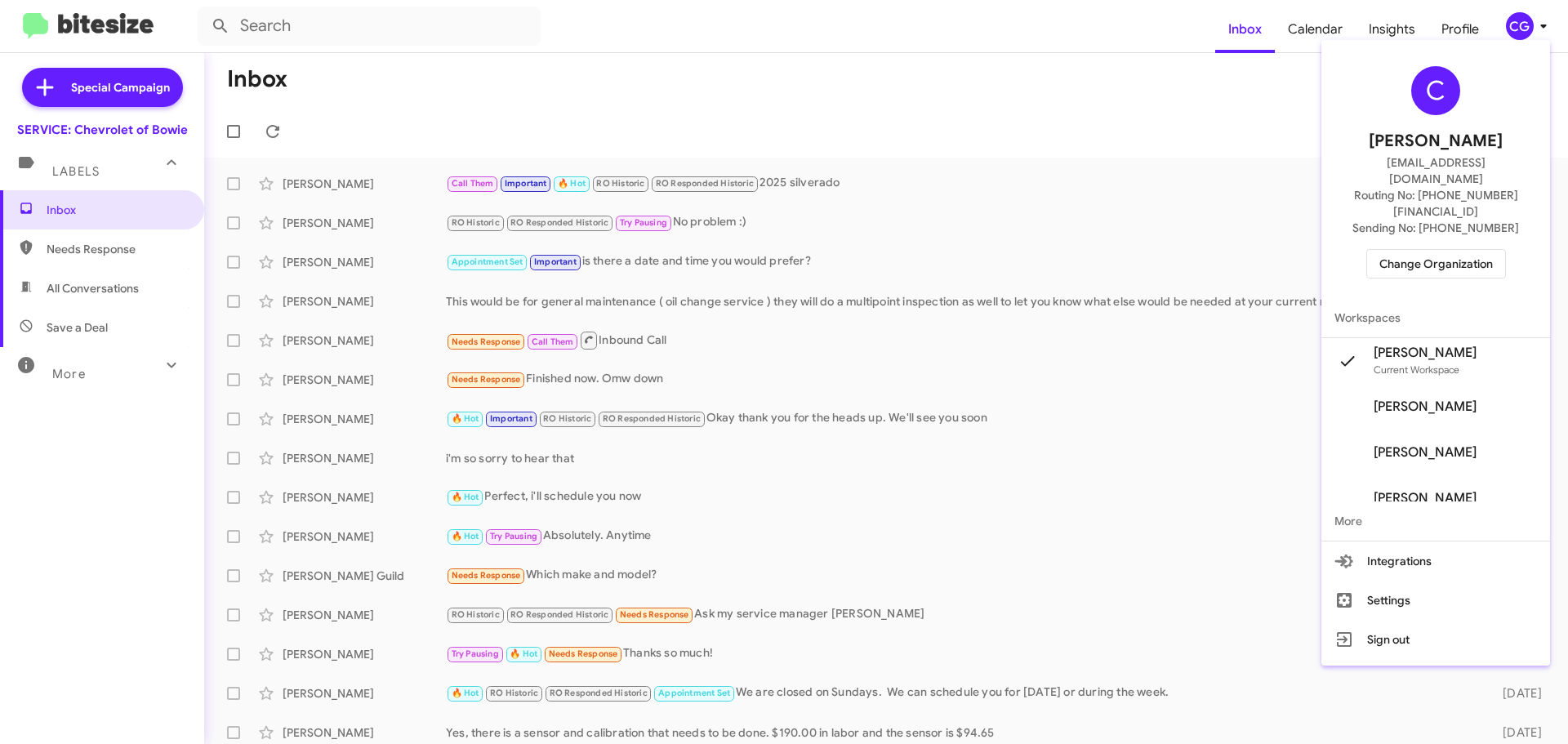
click at [1464, 250] on span "Change Organization" at bounding box center [1436, 263] width 113 height 27
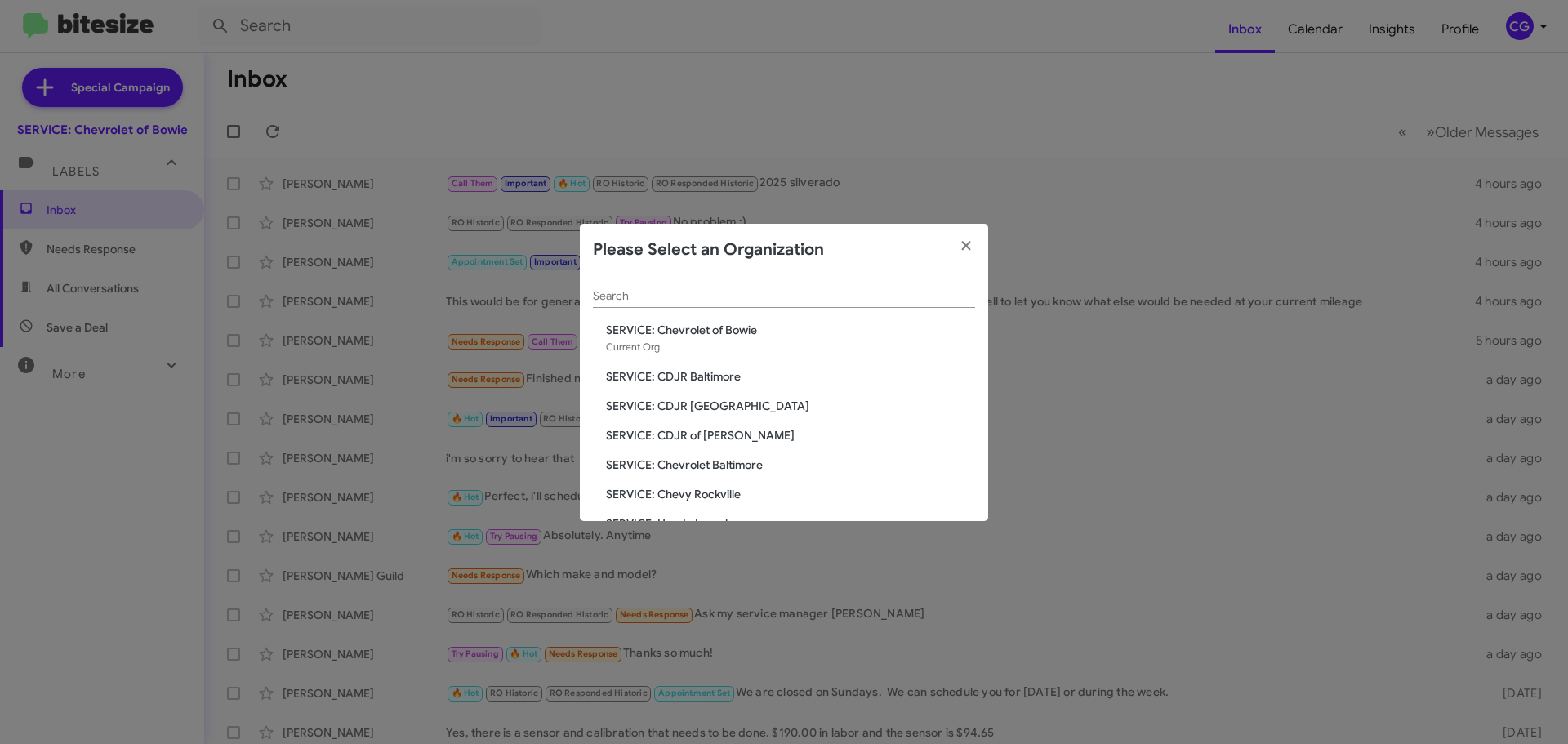
click at [702, 498] on span "SERVICE: Chevy Rockville" at bounding box center [790, 493] width 369 height 16
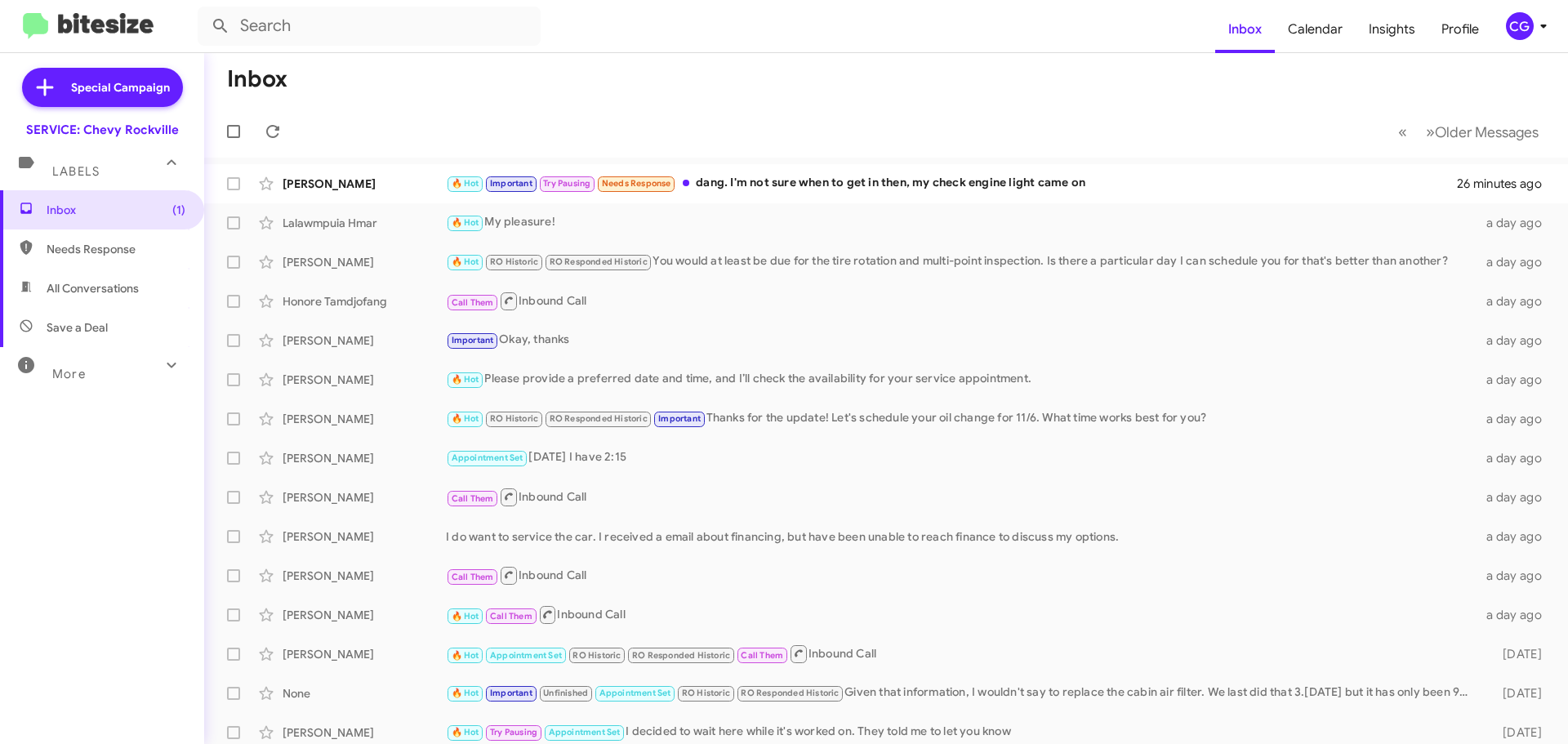
click at [1519, 34] on div "CG" at bounding box center [1519, 25] width 27 height 27
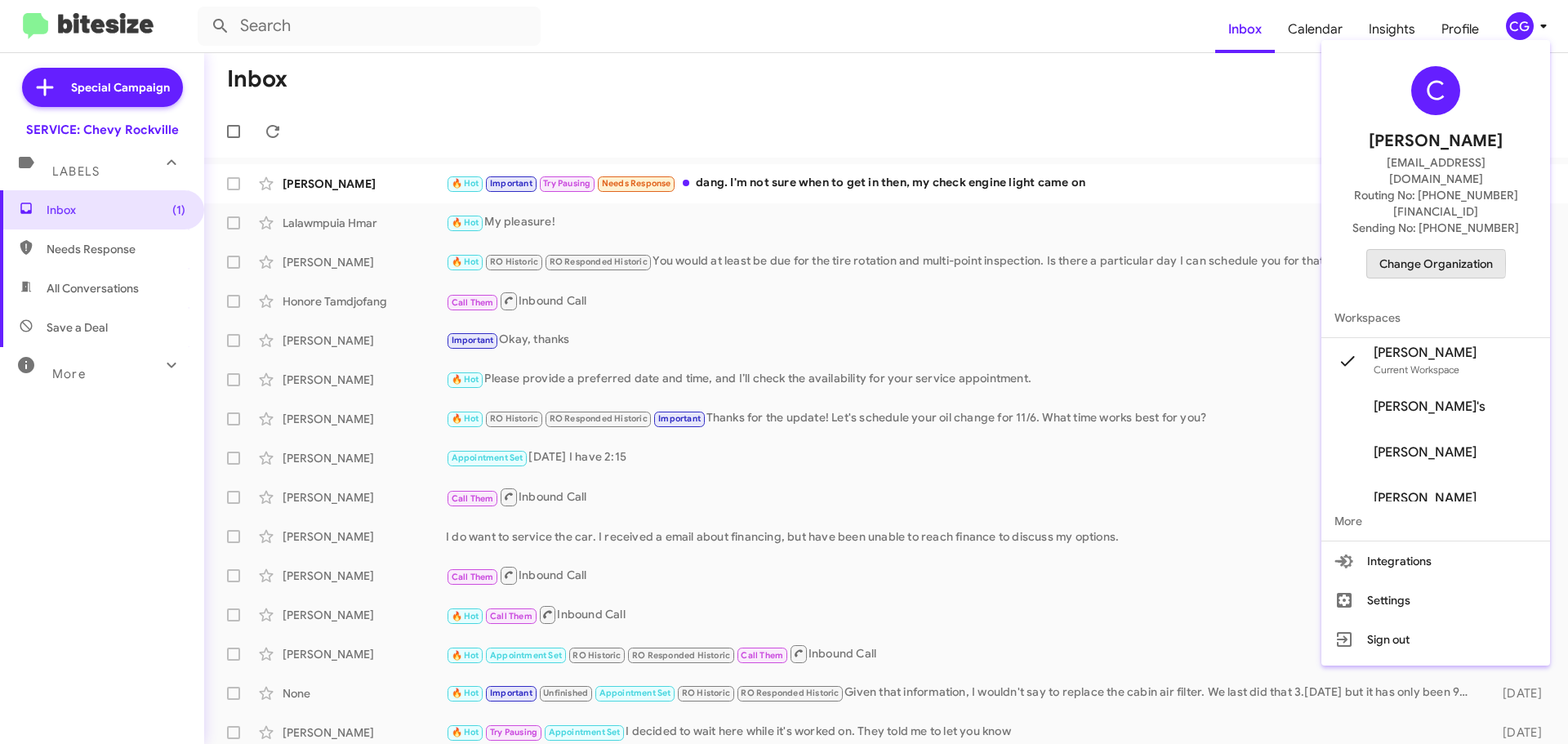
click at [1415, 250] on span "Change Organization" at bounding box center [1436, 263] width 113 height 27
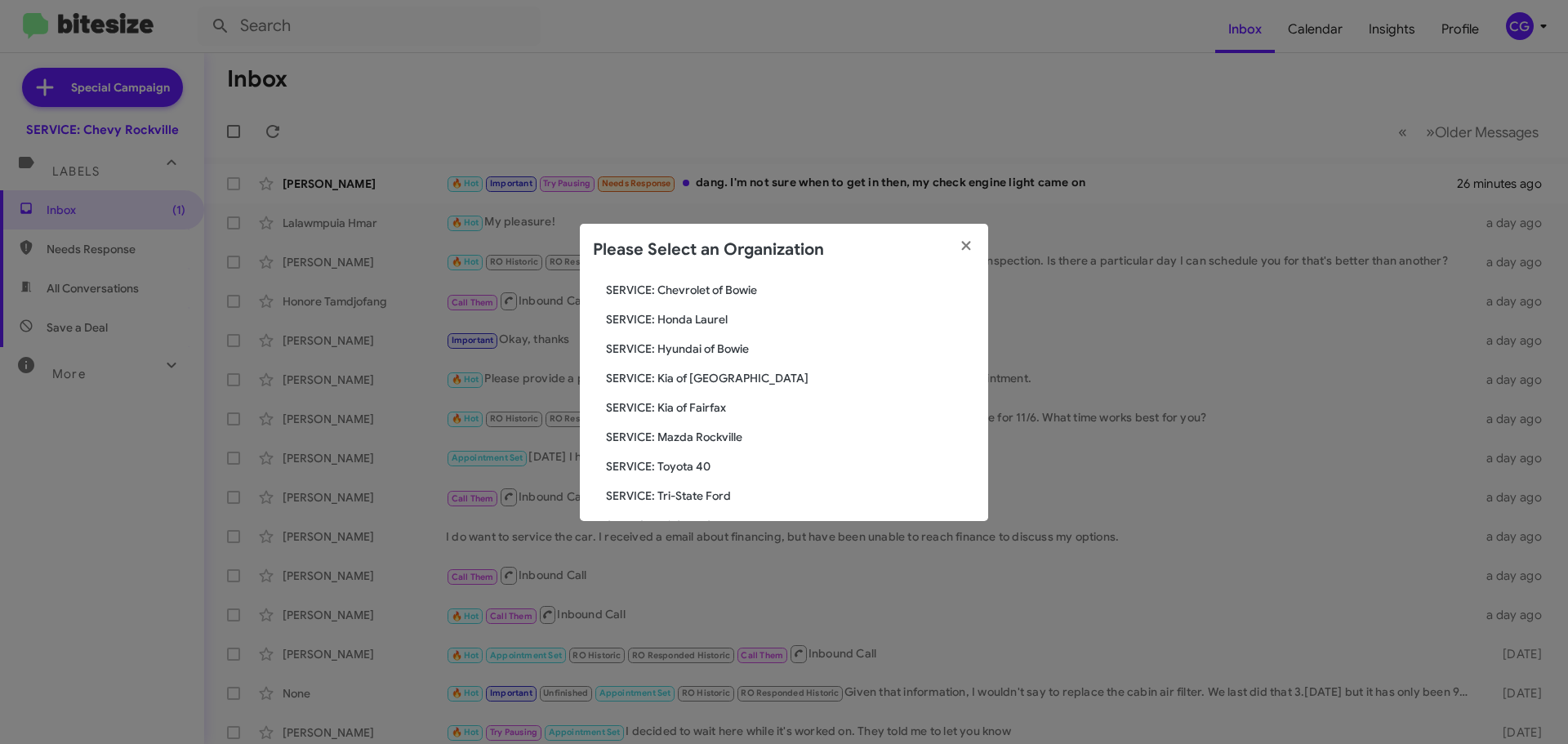
scroll to position [245, 0]
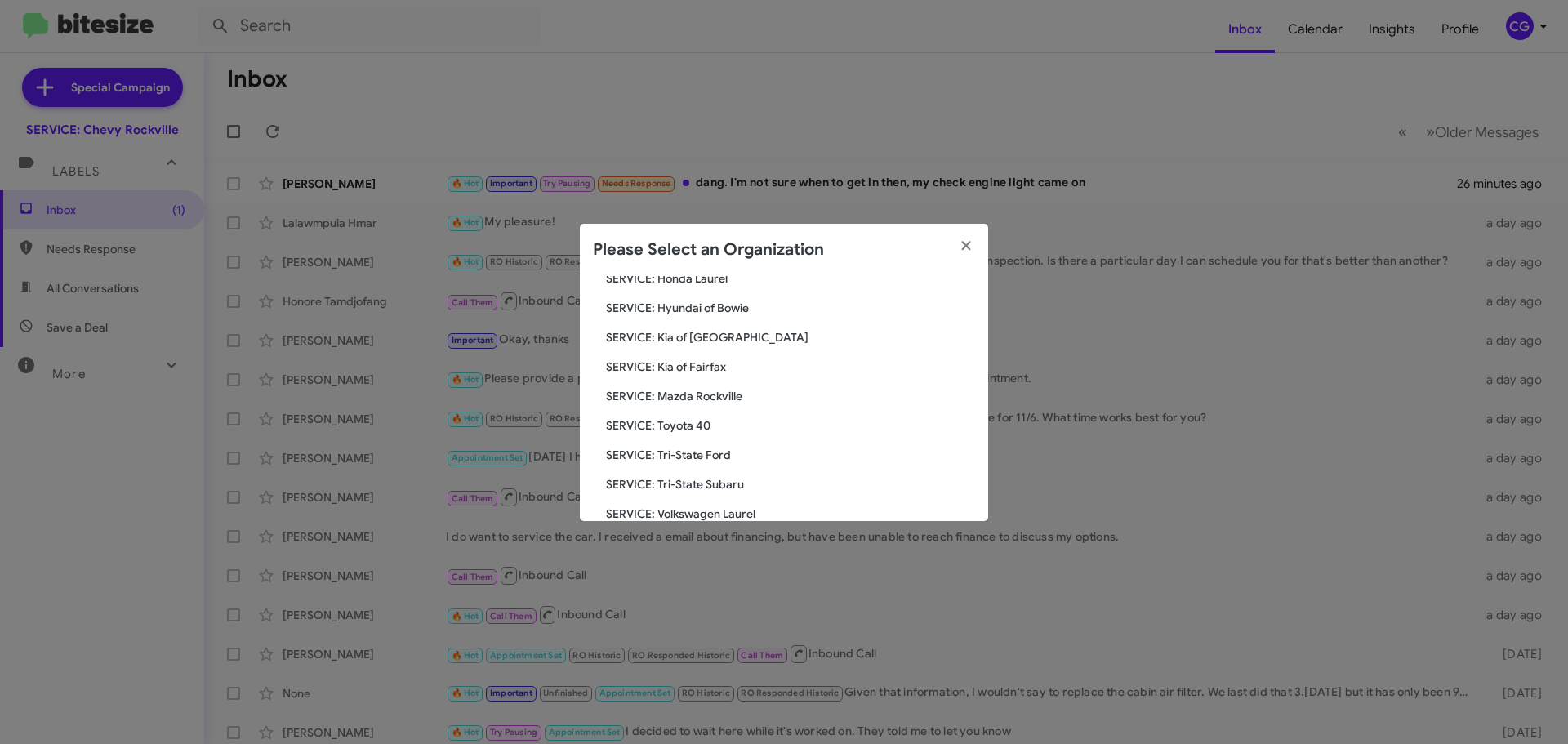
click at [718, 338] on span "SERVICE: Kia of [GEOGRAPHIC_DATA]" at bounding box center [790, 337] width 369 height 16
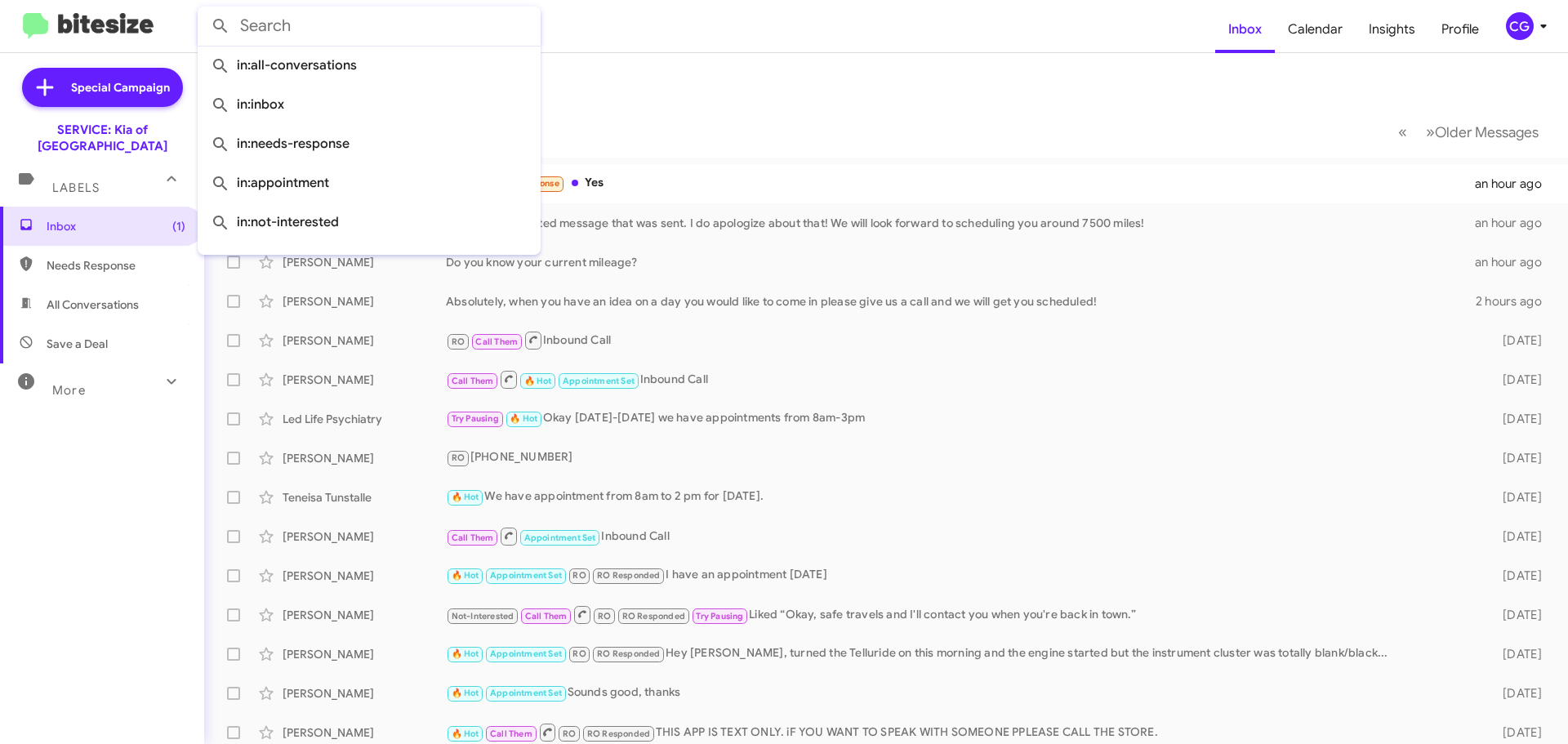
click at [355, 29] on input "text" at bounding box center [370, 26] width 343 height 40
paste input "[PERSON_NAME]"
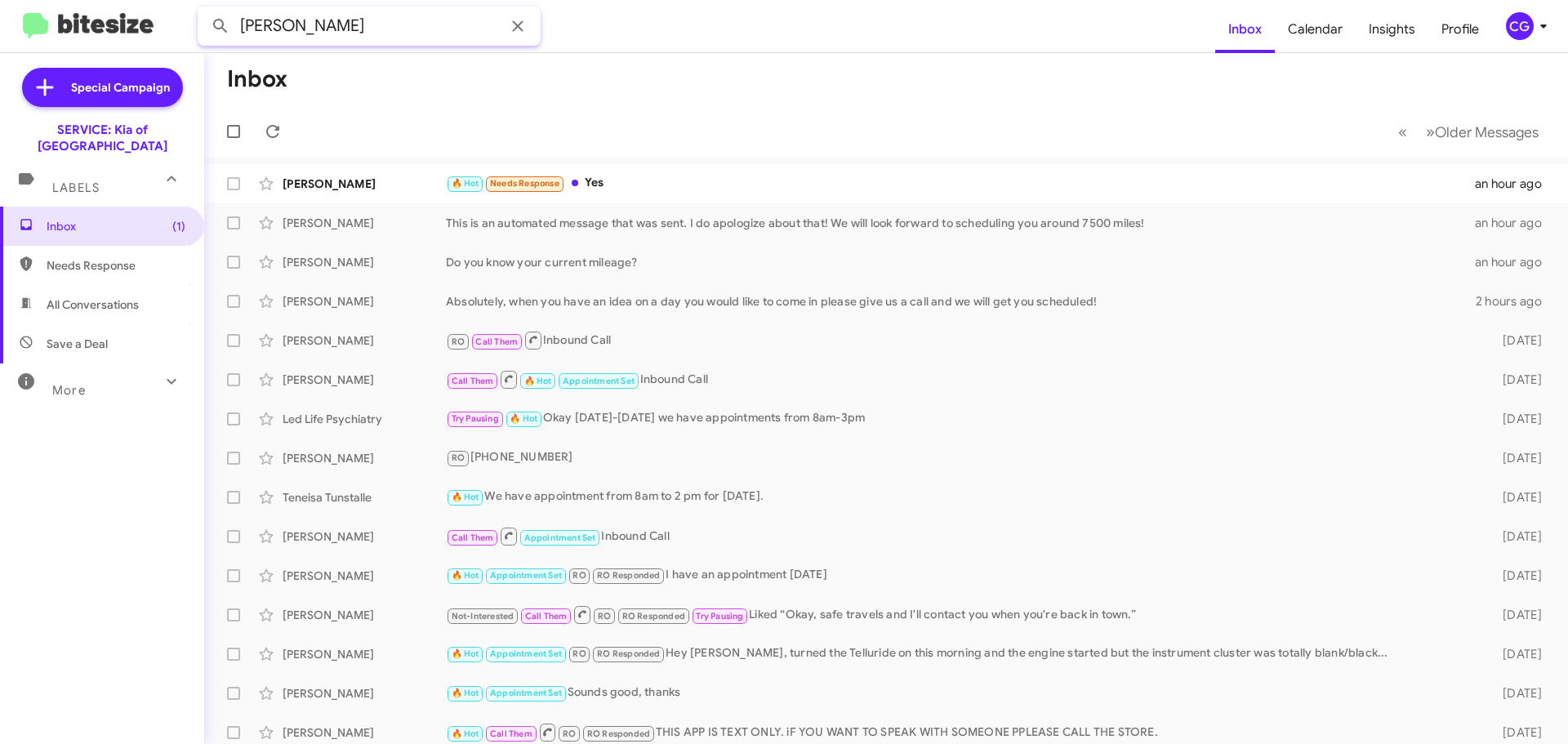
type input "[PERSON_NAME]"
click at [205, 9] on button at bounding box center [221, 25] width 33 height 33
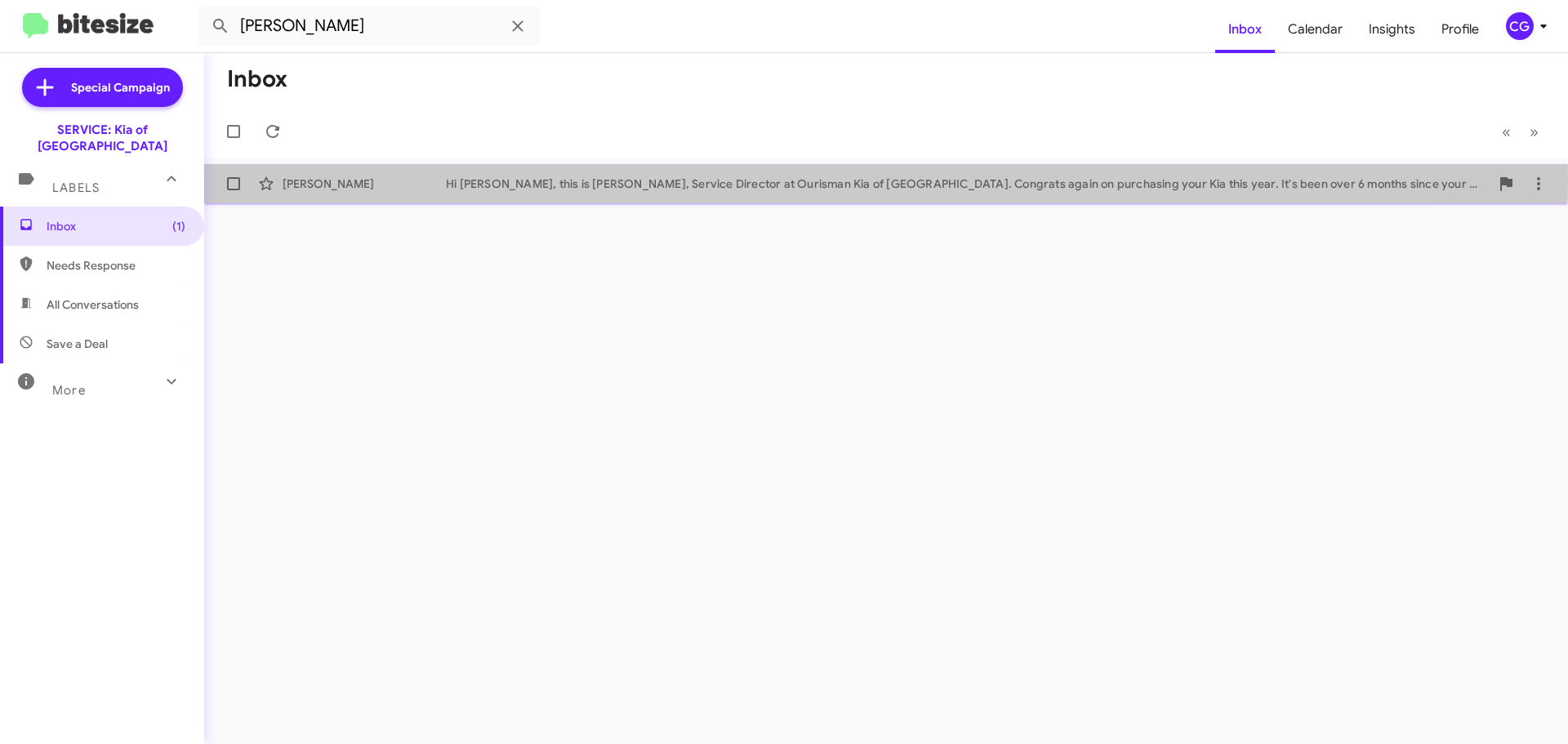
click at [463, 180] on div "Hi [PERSON_NAME], this is [PERSON_NAME], Service Director at Ourisman Kia of [G…" at bounding box center [967, 183] width 1044 height 16
